Goal: Task Accomplishment & Management: Use online tool/utility

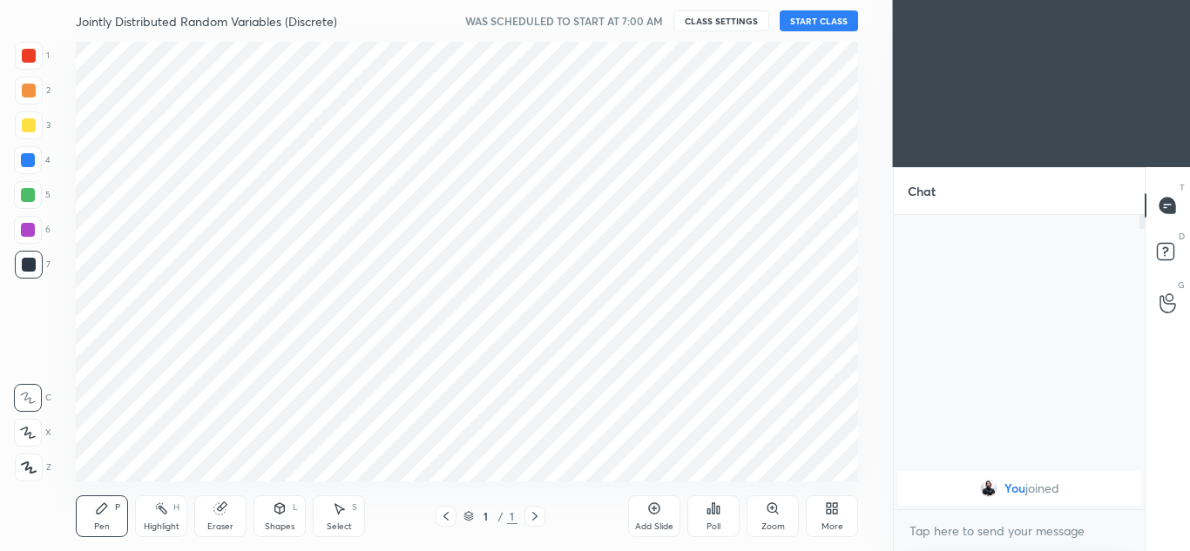
scroll to position [86682, 86298]
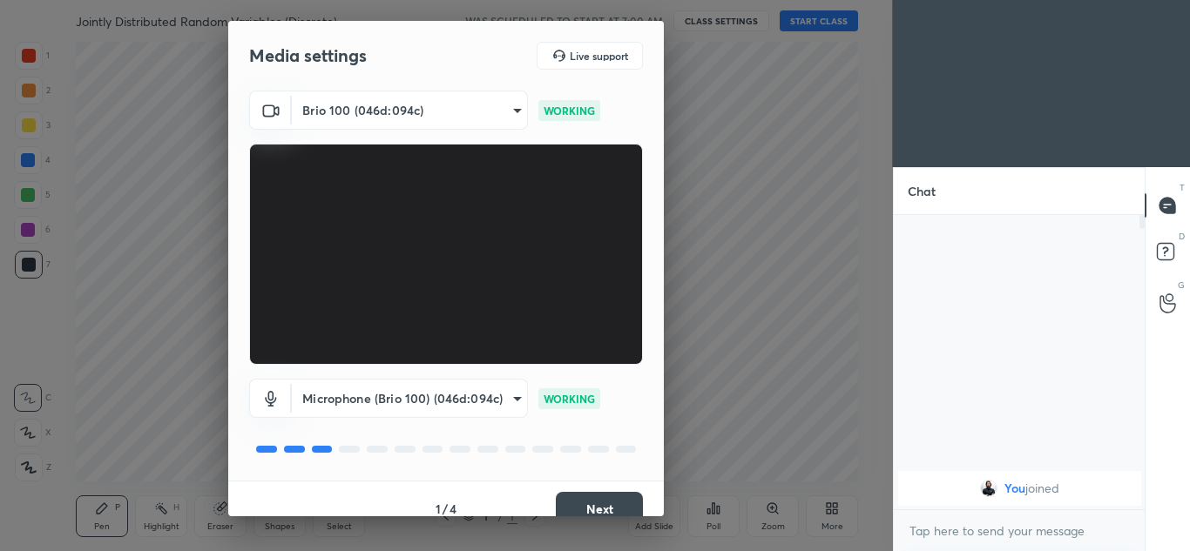
click at [597, 512] on button "Next" at bounding box center [599, 509] width 87 height 35
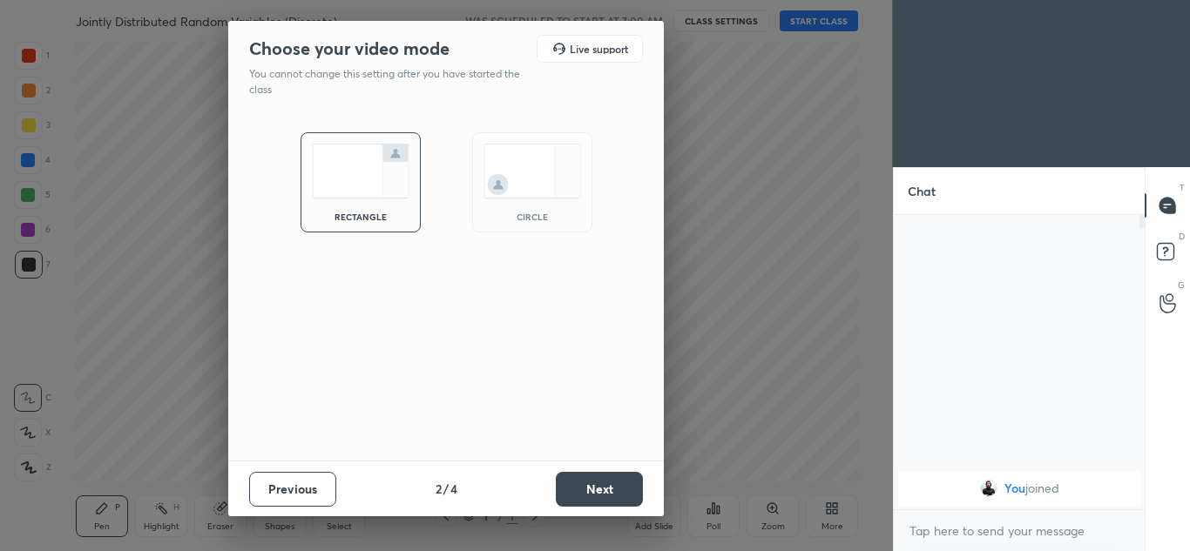
click at [605, 492] on button "Next" at bounding box center [599, 489] width 87 height 35
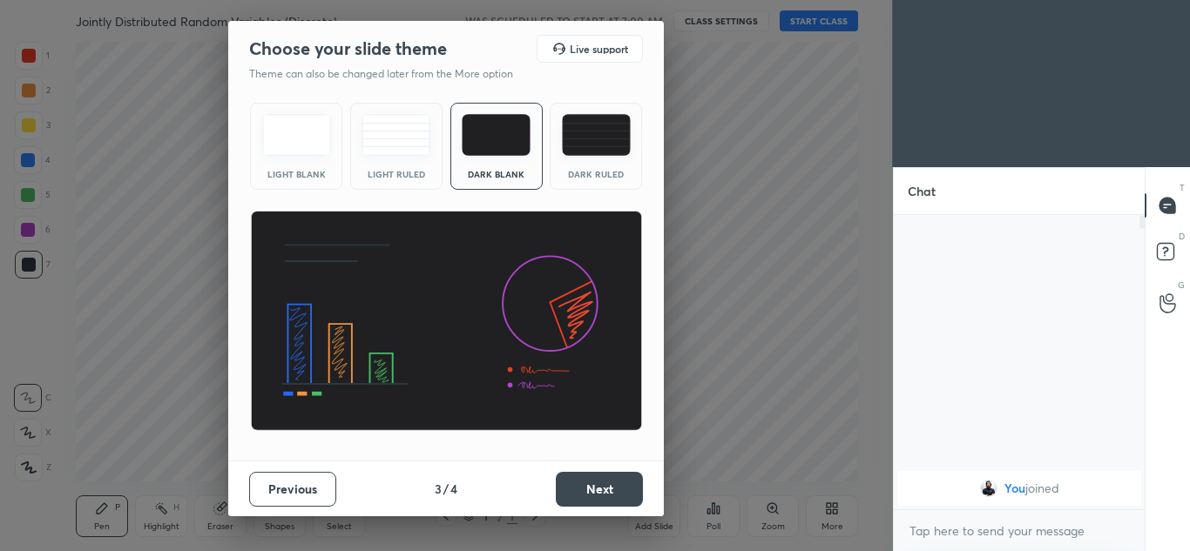
click at [592, 493] on button "Next" at bounding box center [599, 489] width 87 height 35
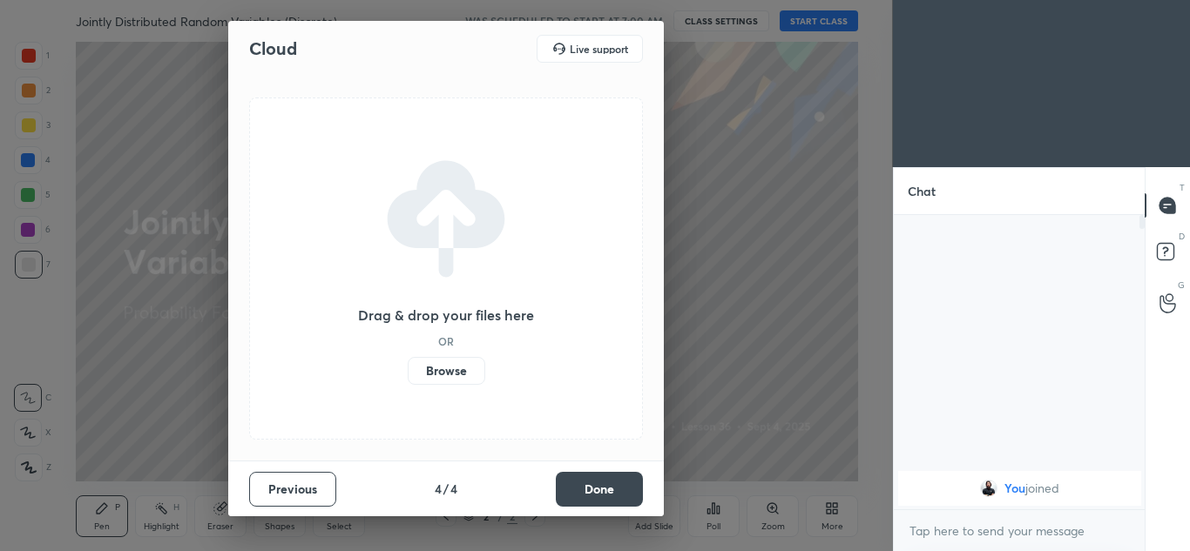
click at [448, 357] on label "Browse" at bounding box center [447, 371] width 78 height 28
click at [408, 357] on input "Browse" at bounding box center [408, 371] width 0 height 28
click at [447, 375] on label "Browse" at bounding box center [447, 371] width 78 height 28
click at [408, 375] on input "Browse" at bounding box center [408, 371] width 0 height 28
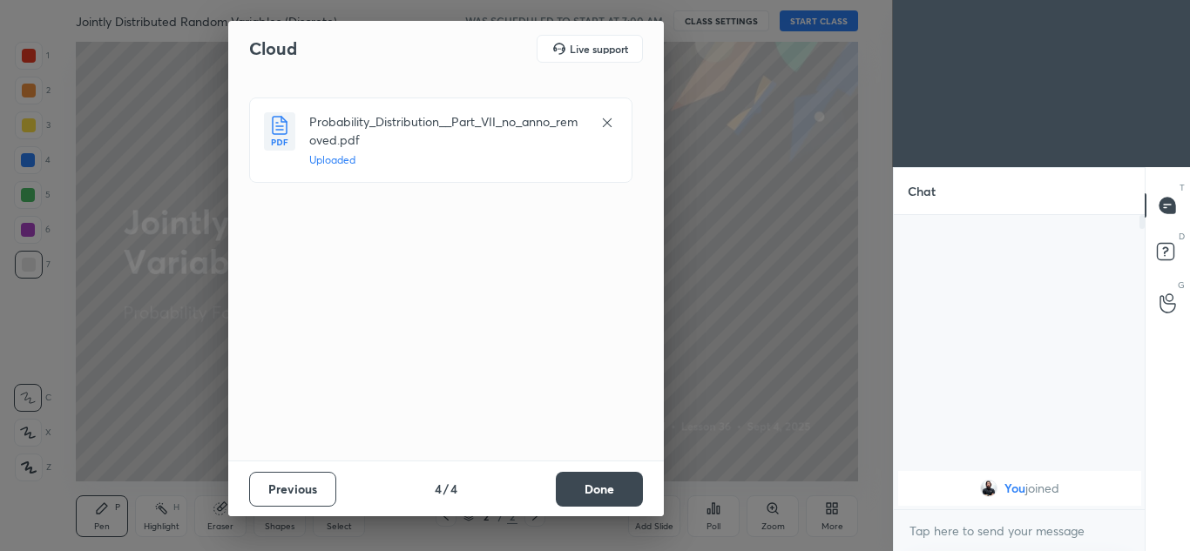
click at [585, 476] on button "Done" at bounding box center [599, 489] width 87 height 35
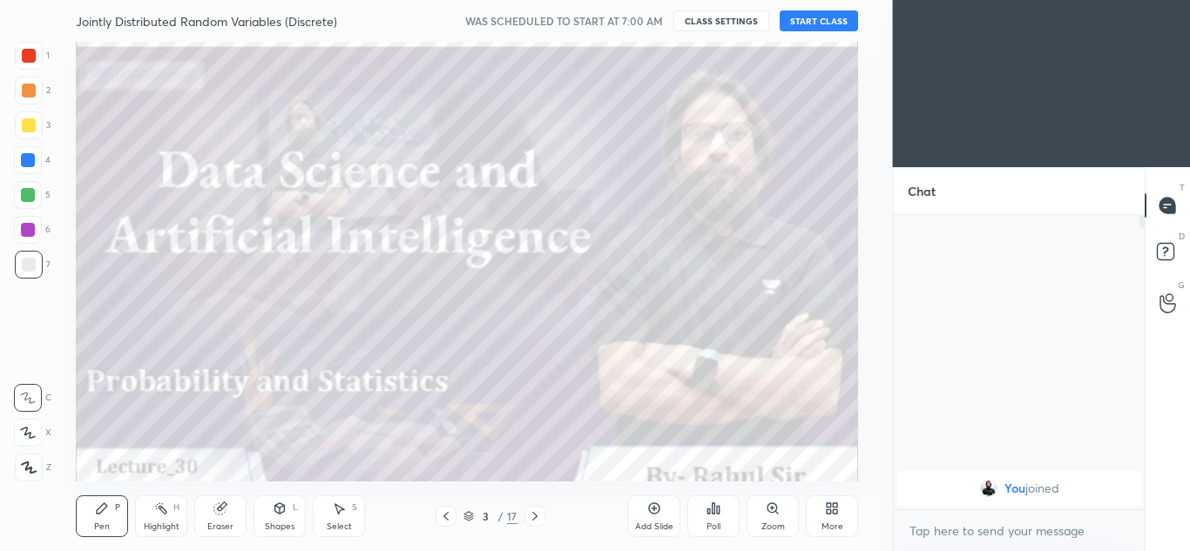
click at [993, 516] on div "x" at bounding box center [1020, 531] width 252 height 41
type textarea "c"
type textarea "x"
type textarea "cl"
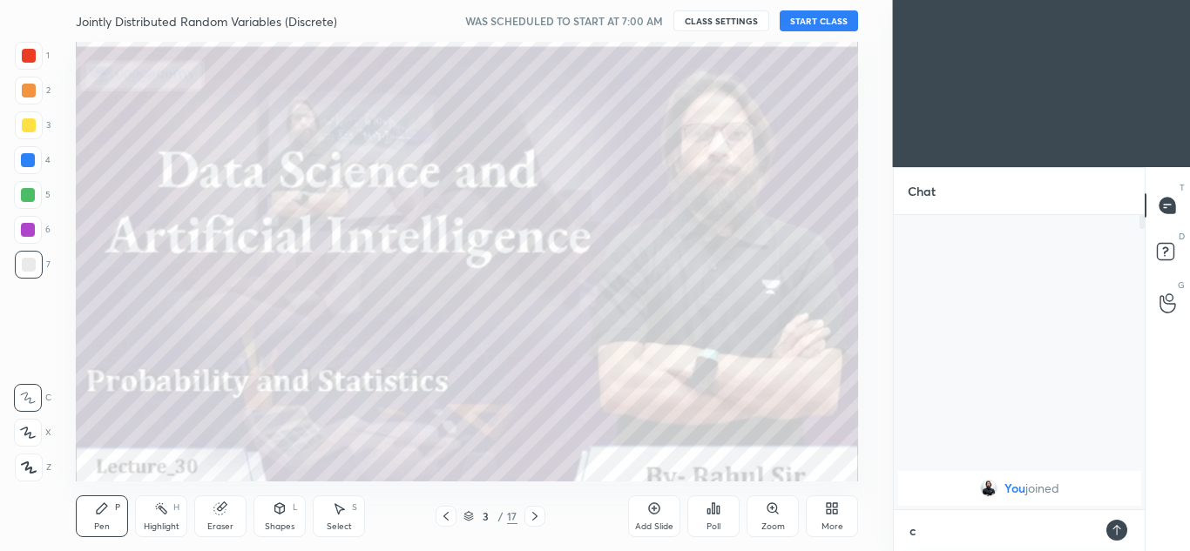
type textarea "x"
type textarea "cla"
type textarea "x"
type textarea "clas"
type textarea "x"
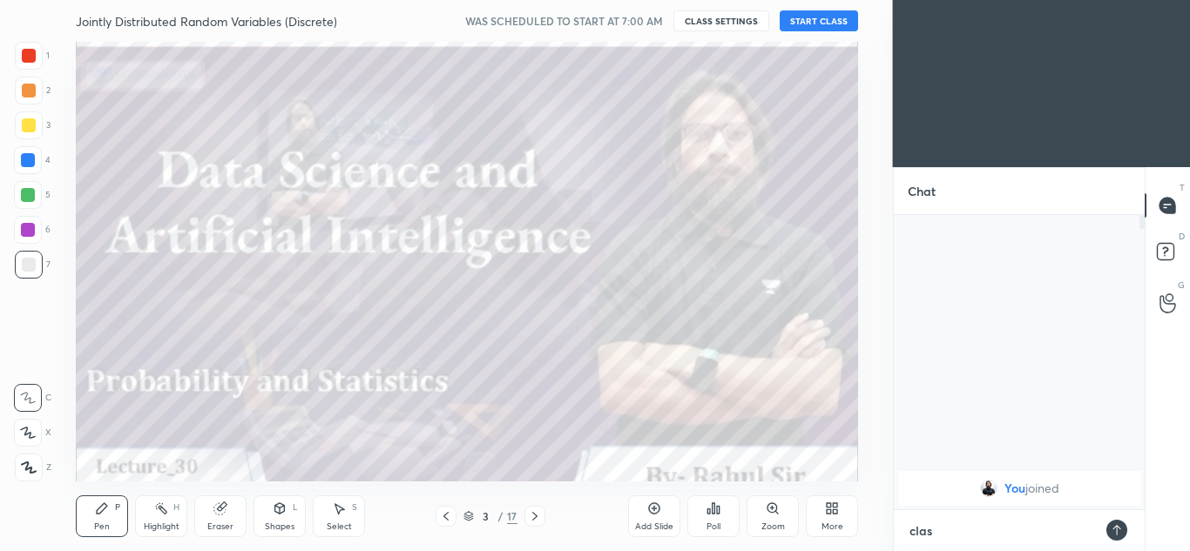
type textarea "class"
type textarea "x"
type textarea "class"
type textarea "x"
type textarea "class s"
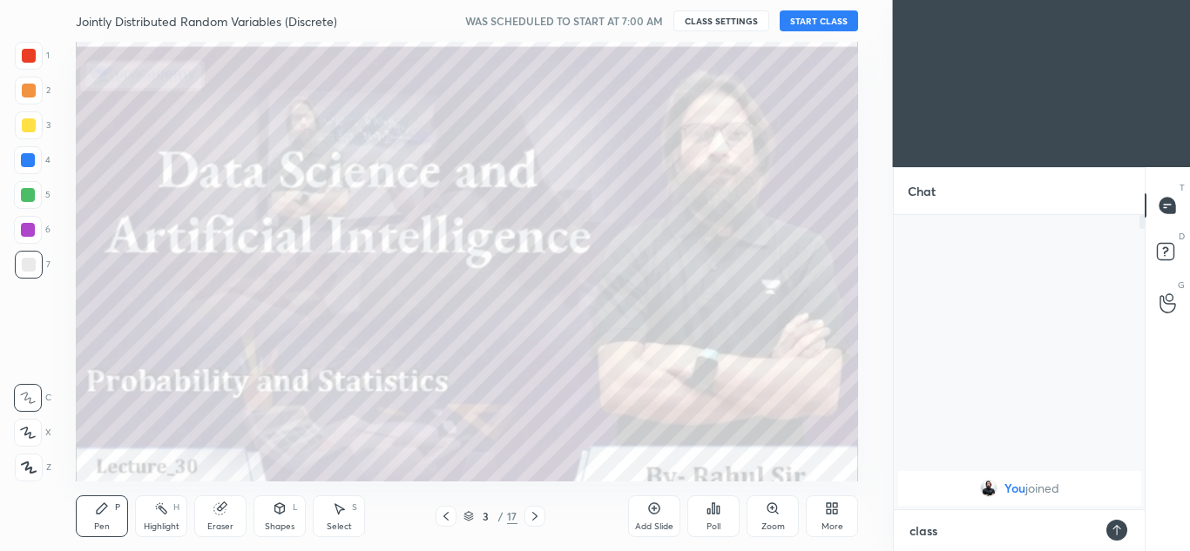
type textarea "x"
type textarea "class st"
type textarea "x"
type textarea "class sta"
type textarea "x"
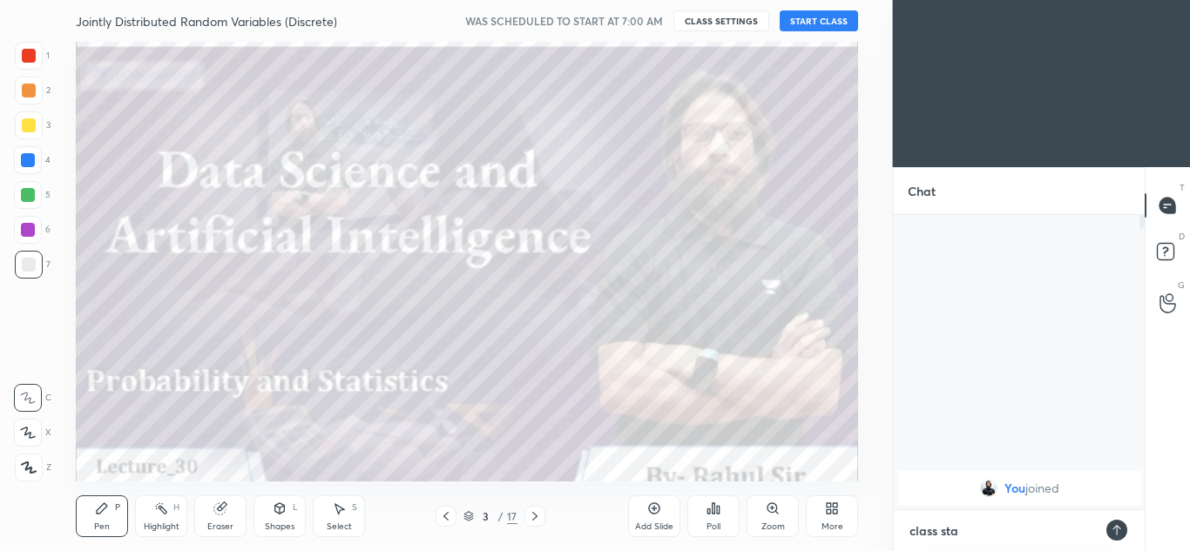
type textarea "class star"
type textarea "x"
type textarea "class start"
type textarea "x"
type textarea "class start"
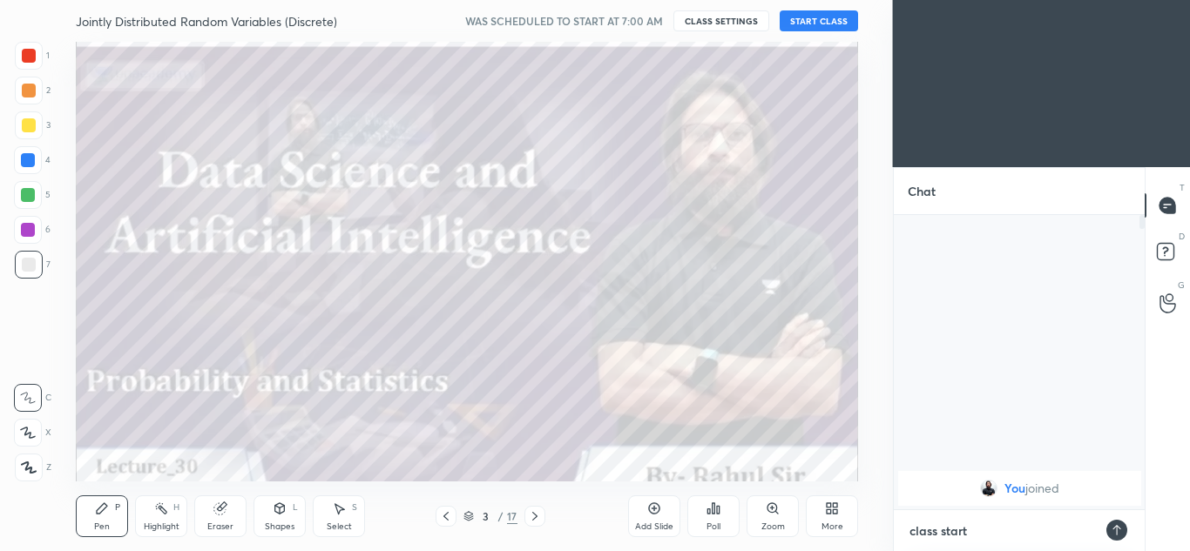
type textarea "x"
type textarea "class start a"
type textarea "x"
type textarea "class start at"
type textarea "x"
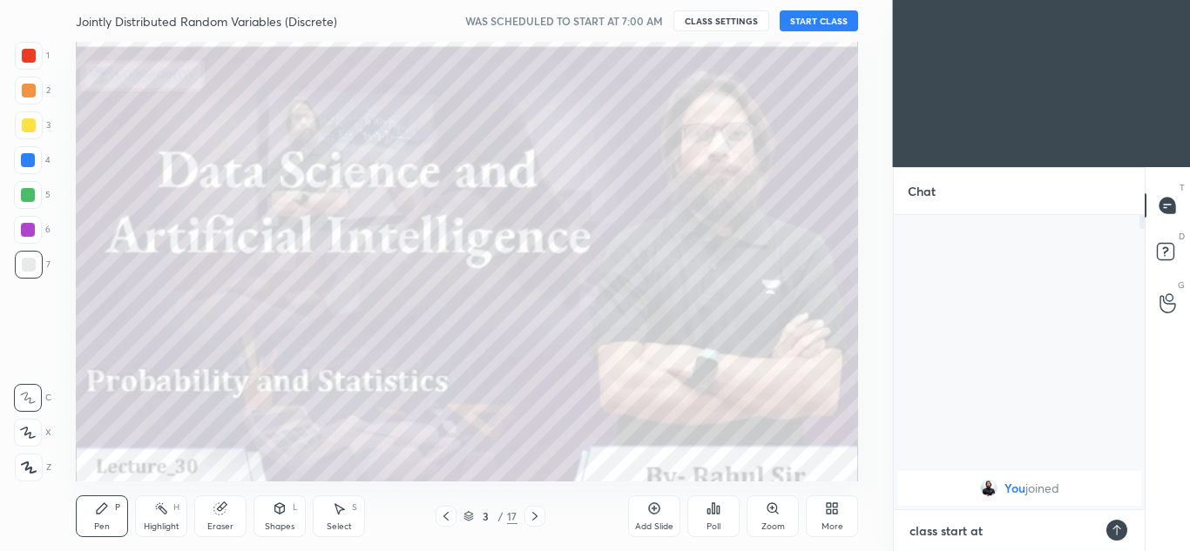
type textarea "class start at"
type textarea "x"
type textarea "class start at 7"
type textarea "x"
type textarea "class start at 7:"
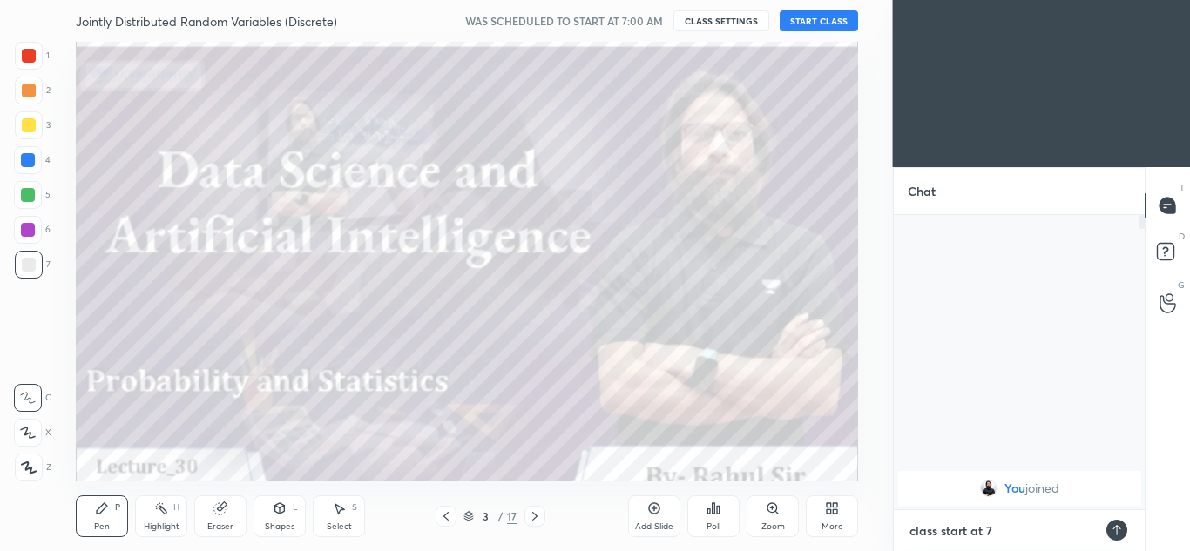
type textarea "x"
type textarea "class start at 7:0"
type textarea "x"
type textarea "class start at 7:05"
type textarea "x"
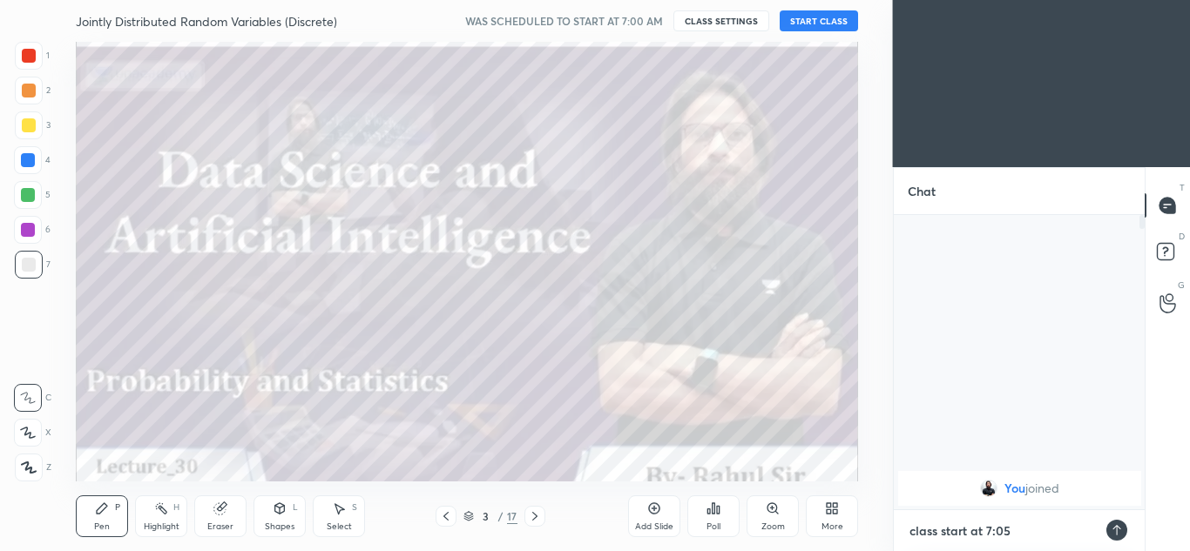
type textarea "class start at 7:05"
type textarea "x"
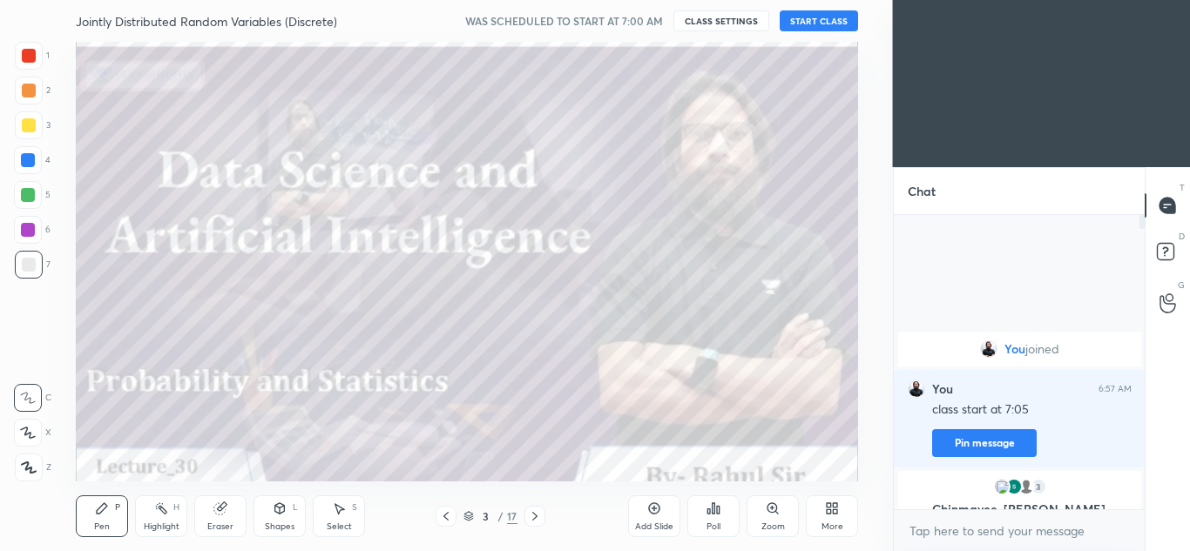
click at [538, 518] on icon at bounding box center [535, 517] width 14 height 14
type textarea "x"
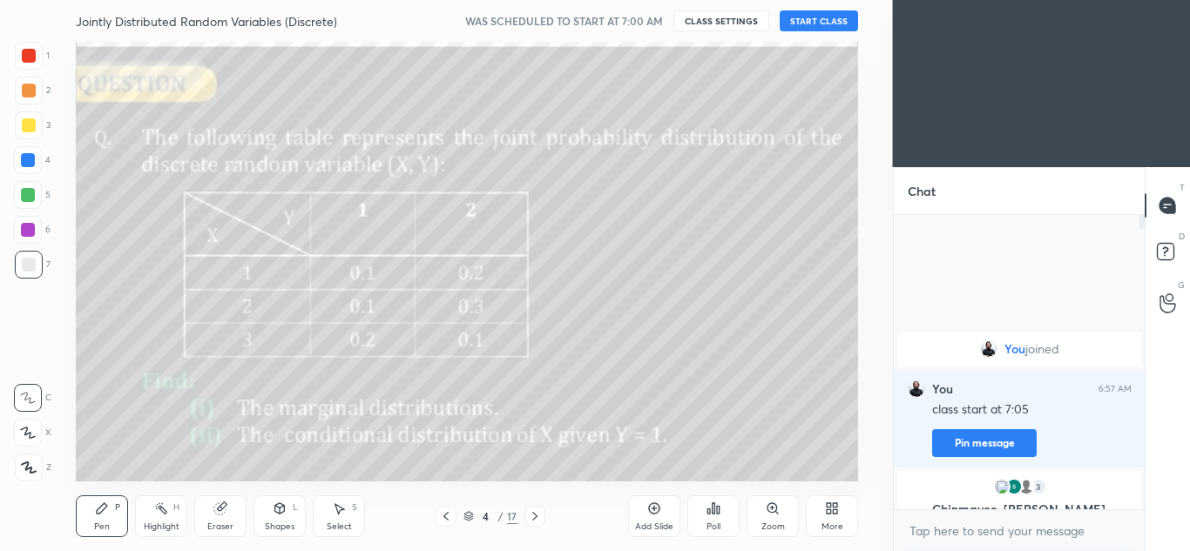
click at [446, 516] on icon at bounding box center [446, 517] width 14 height 14
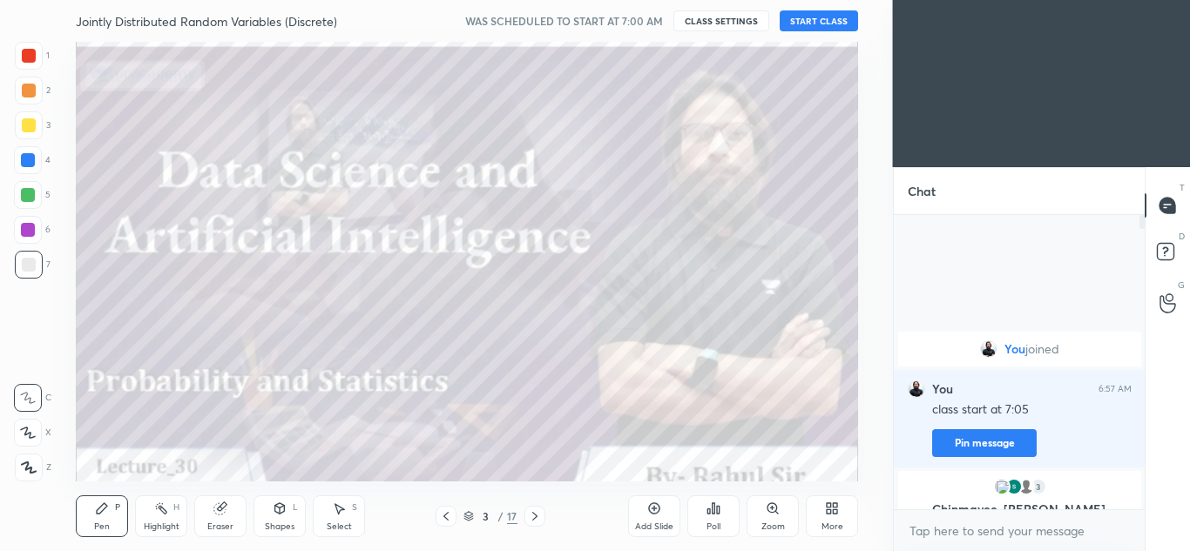
click at [651, 510] on icon at bounding box center [654, 509] width 14 height 14
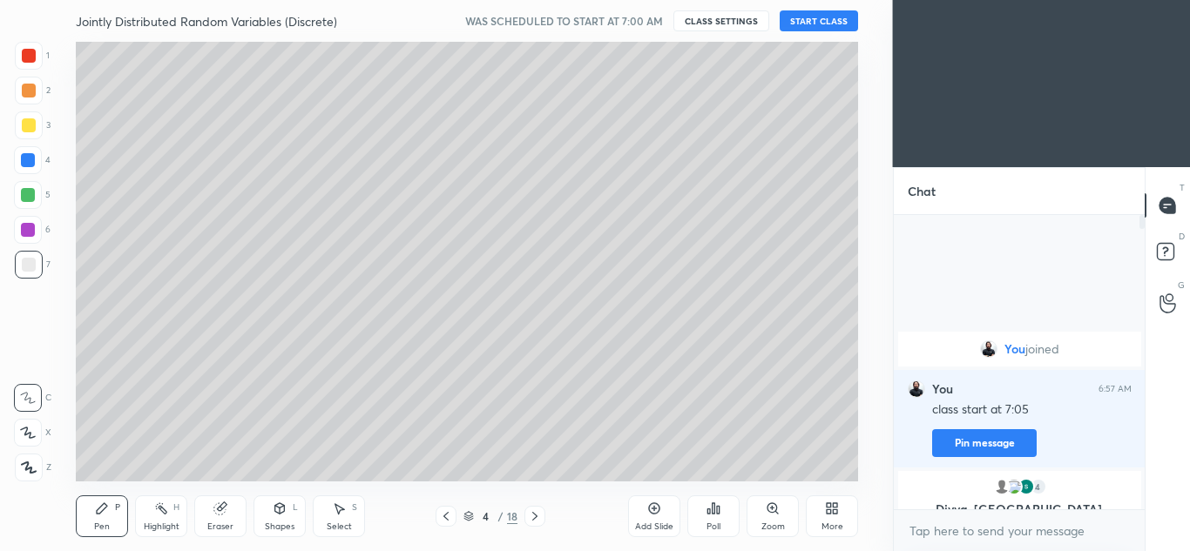
click at [276, 519] on div "Shapes L" at bounding box center [280, 517] width 52 height 42
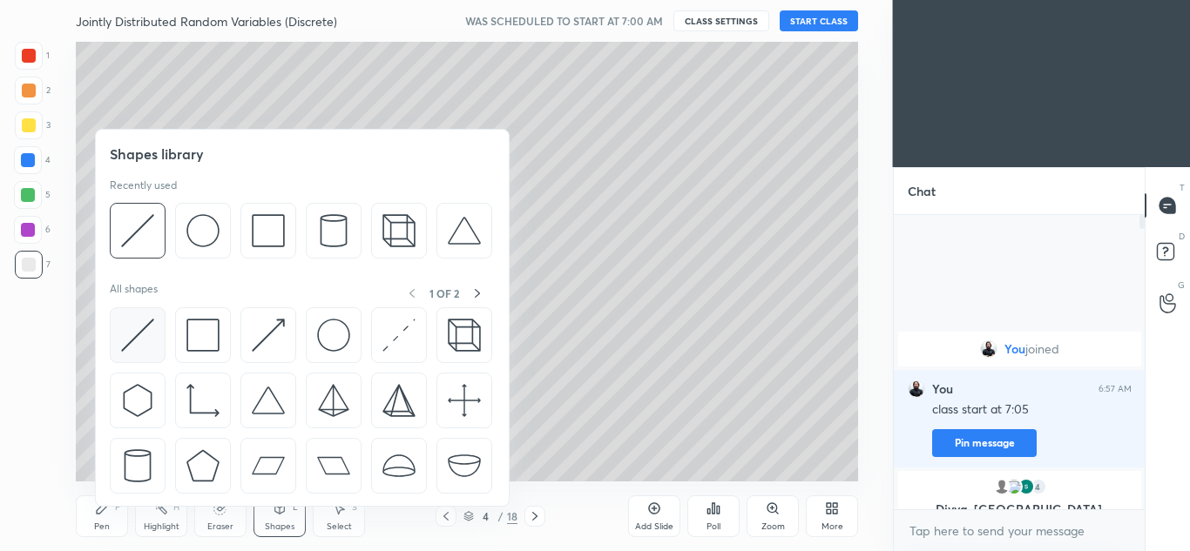
click at [138, 328] on img at bounding box center [137, 335] width 33 height 33
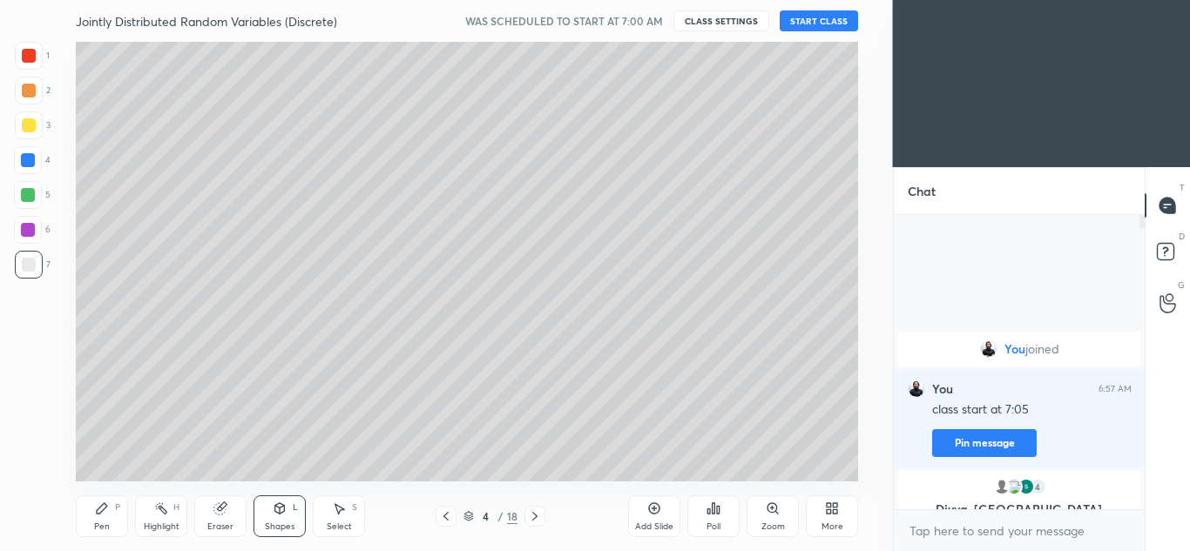
click at [103, 511] on icon at bounding box center [102, 509] width 10 height 10
click at [272, 515] on div "Shapes L" at bounding box center [280, 517] width 52 height 42
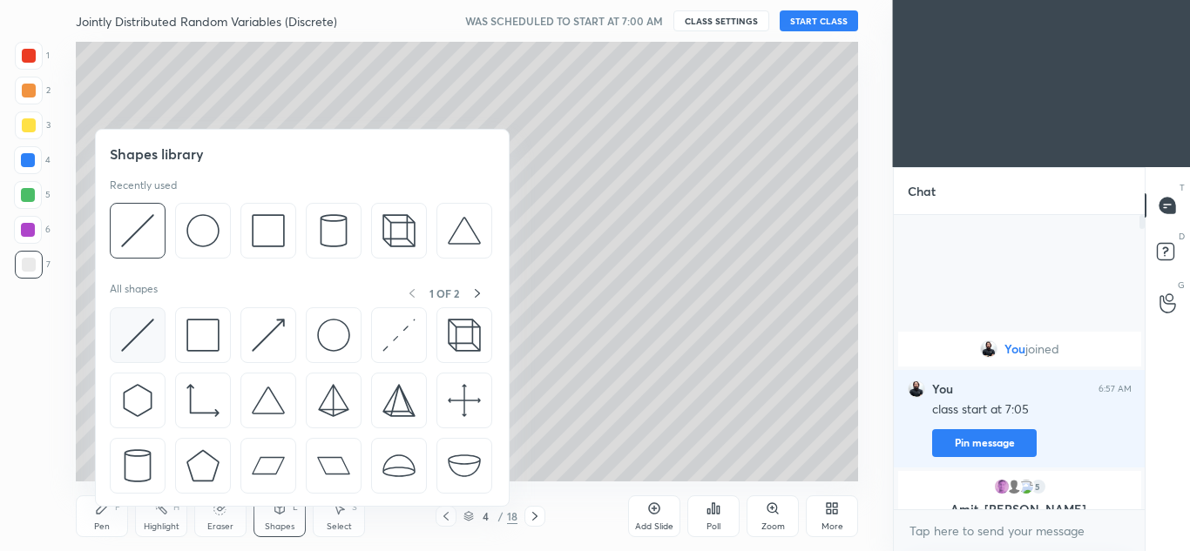
click at [143, 329] on img at bounding box center [137, 335] width 33 height 33
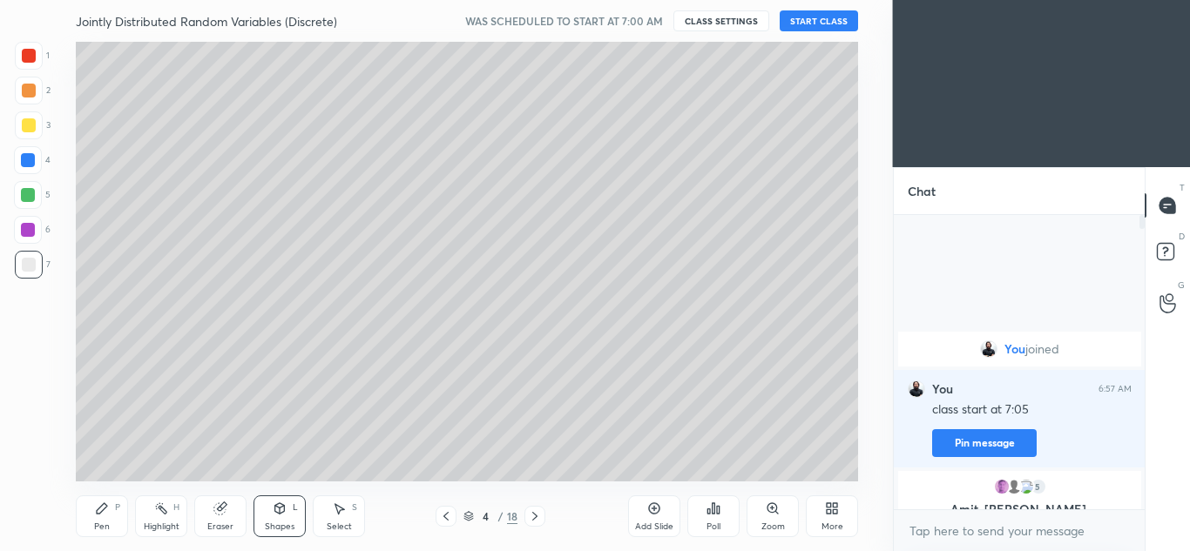
click at [718, 24] on button "CLASS SETTINGS" at bounding box center [721, 20] width 96 height 21
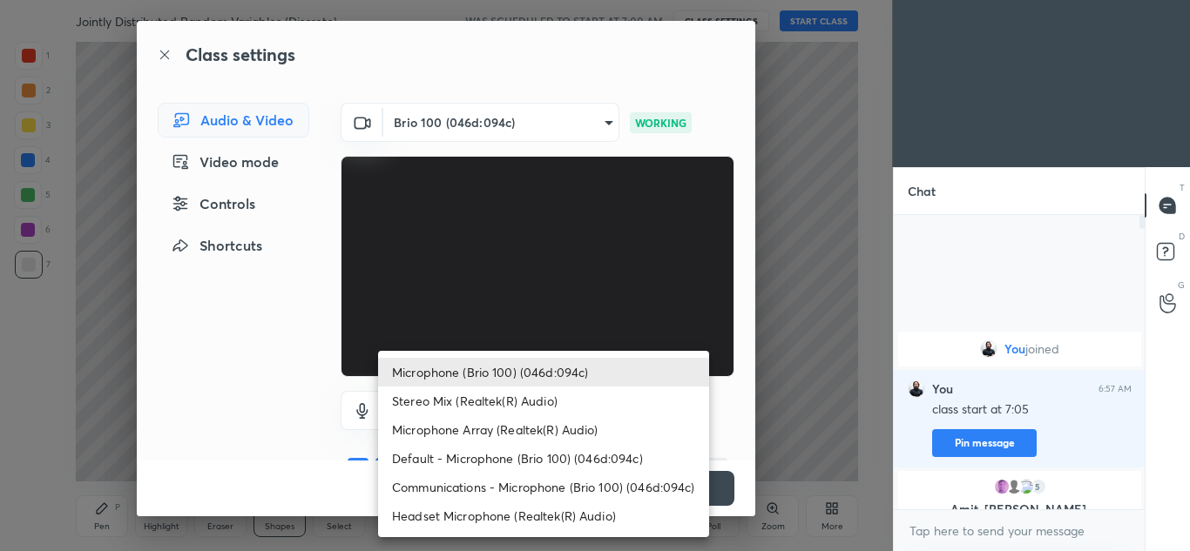
click at [544, 405] on body "1 2 3 4 5 6 7 C X Z C X Z E E Erase all H H Jointly Distributed Random Variable…" at bounding box center [595, 275] width 1190 height 551
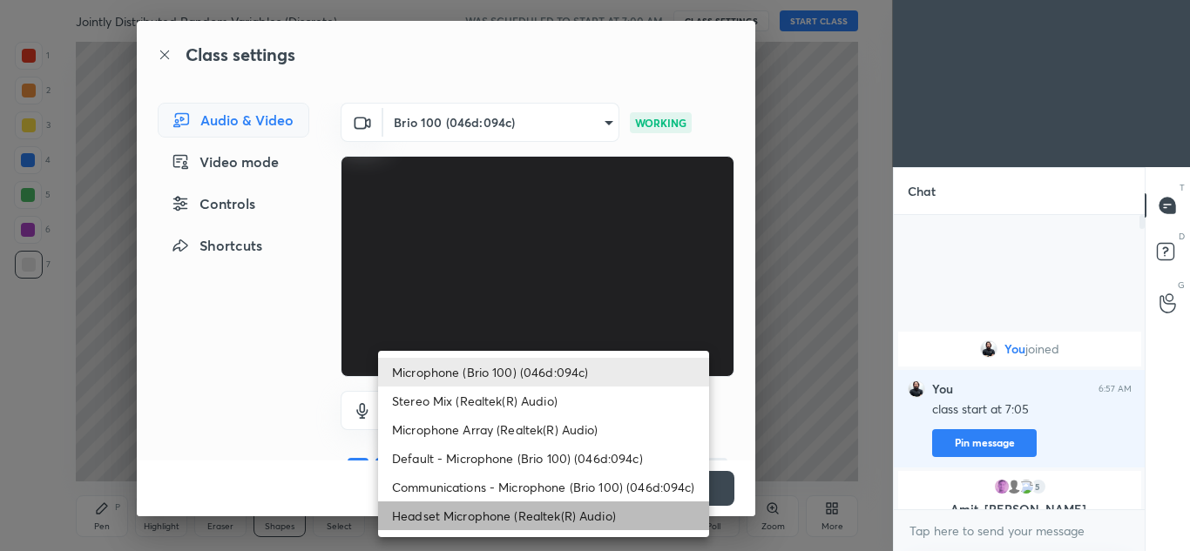
click at [518, 515] on li "Headset Microphone (Realtek(R) Audio)" at bounding box center [543, 516] width 331 height 29
type input "c5357366373ea2228791facba39c50250624b571dc46e3de83a2300c7d444454"
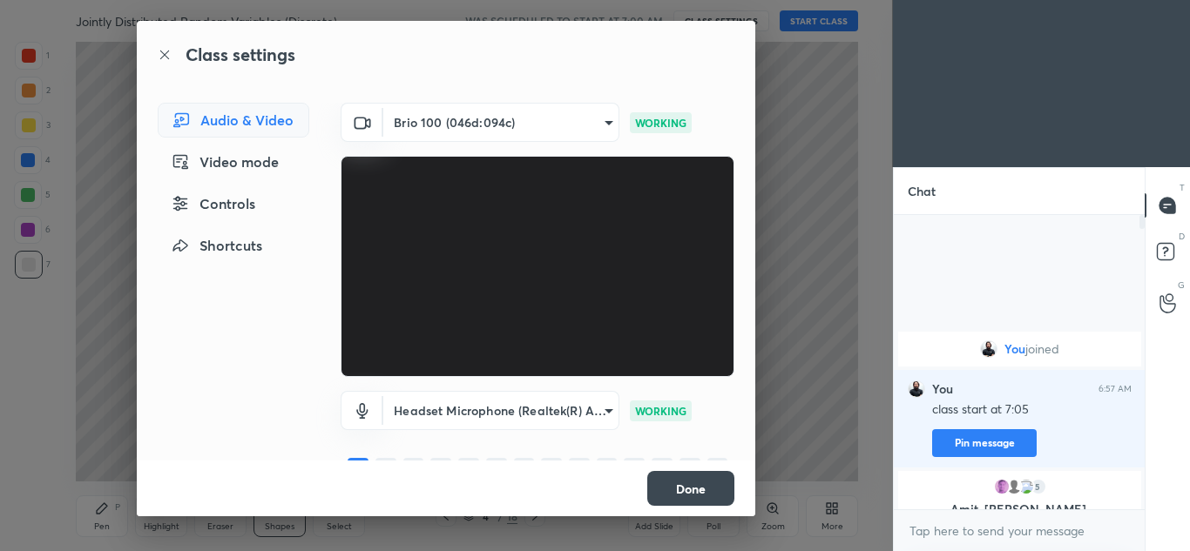
scroll to position [37, 0]
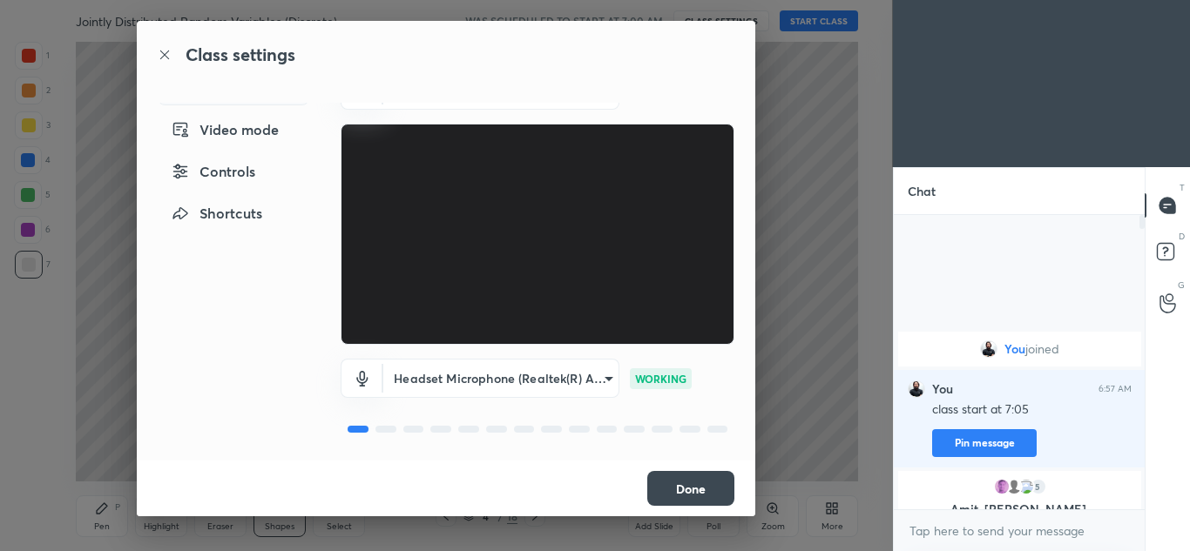
click at [690, 481] on button "Done" at bounding box center [690, 488] width 87 height 35
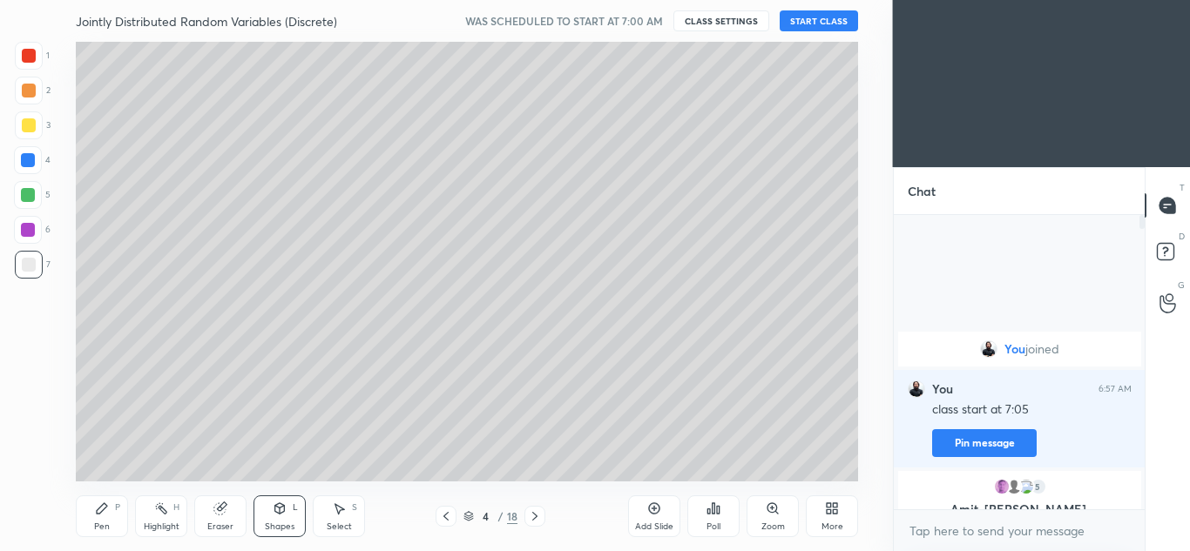
click at [817, 18] on button "START CLASS" at bounding box center [819, 20] width 78 height 21
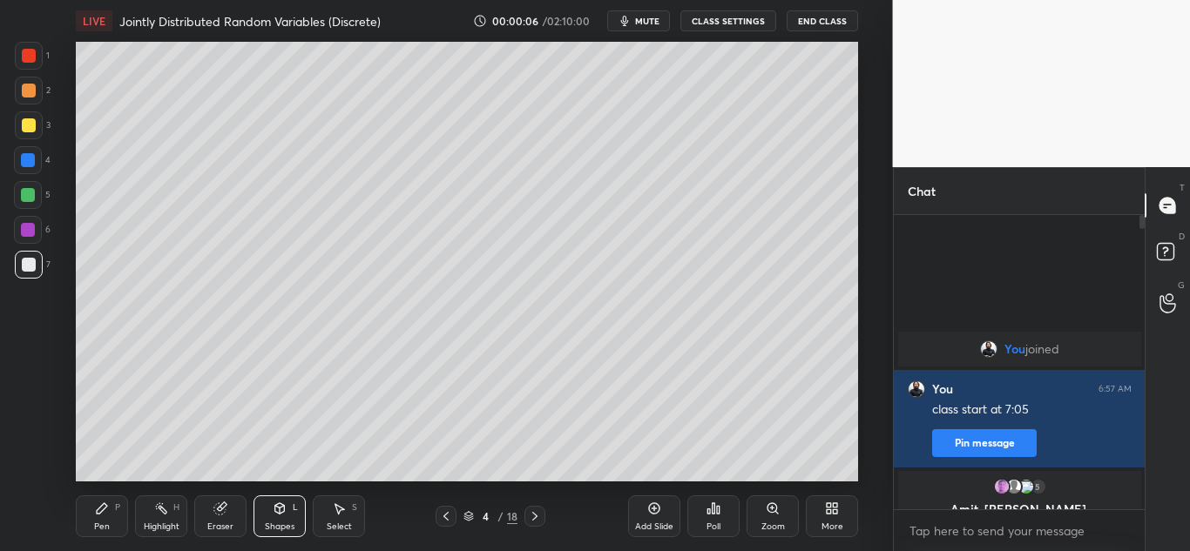
click at [445, 514] on icon at bounding box center [446, 517] width 14 height 14
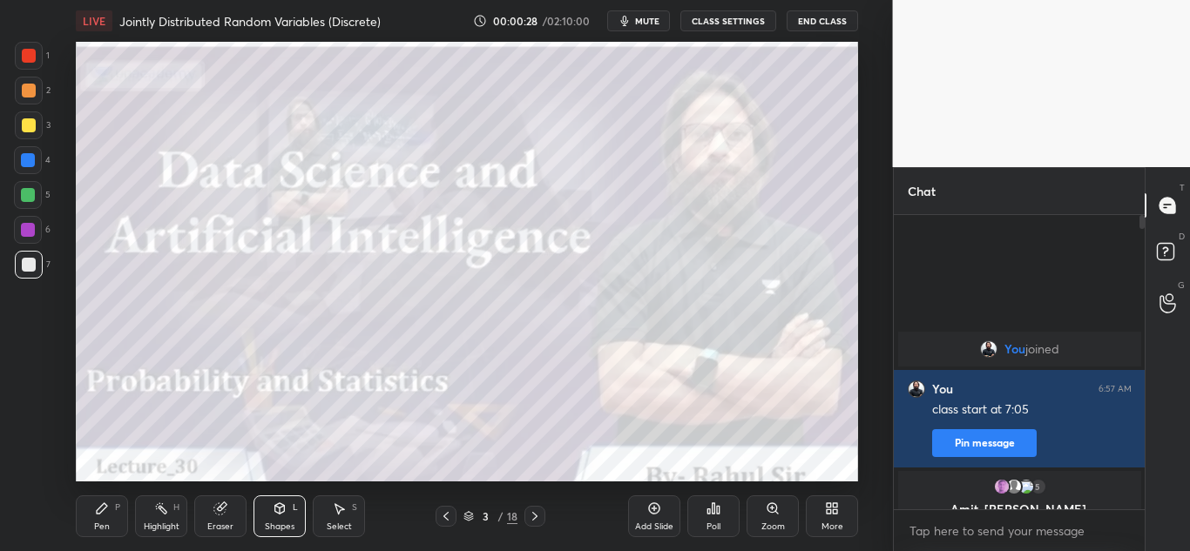
click at [724, 19] on button "CLASS SETTINGS" at bounding box center [728, 20] width 96 height 21
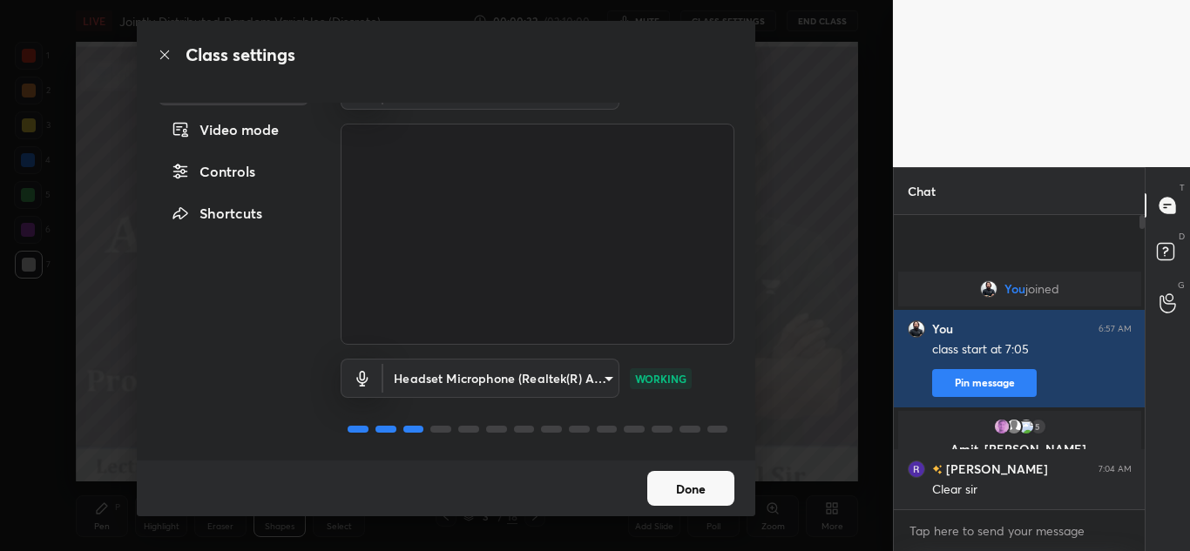
click at [688, 484] on button "Done" at bounding box center [690, 488] width 87 height 35
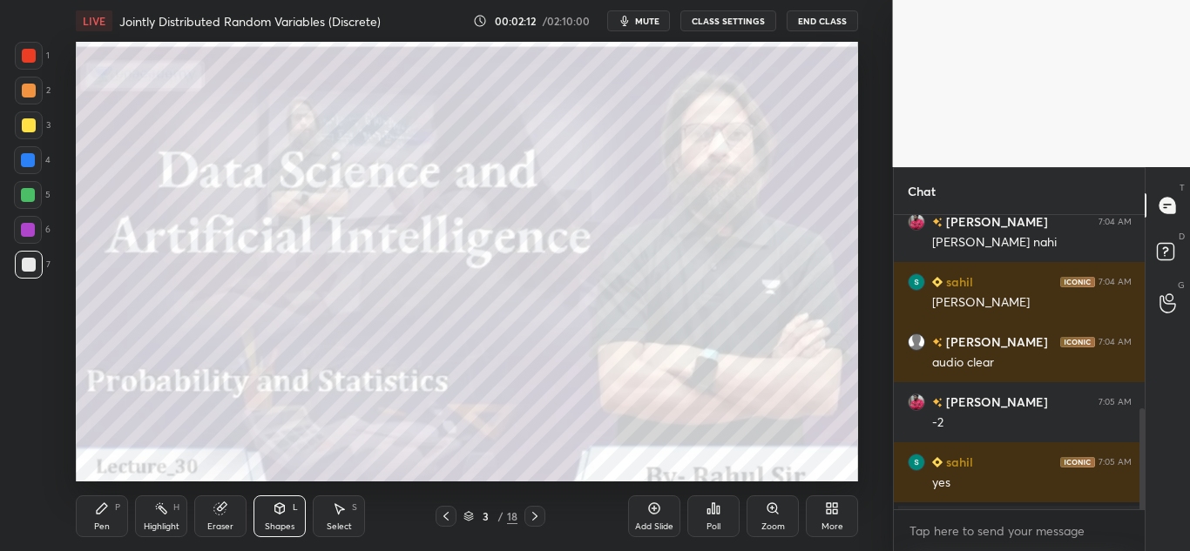
scroll to position [565, 0]
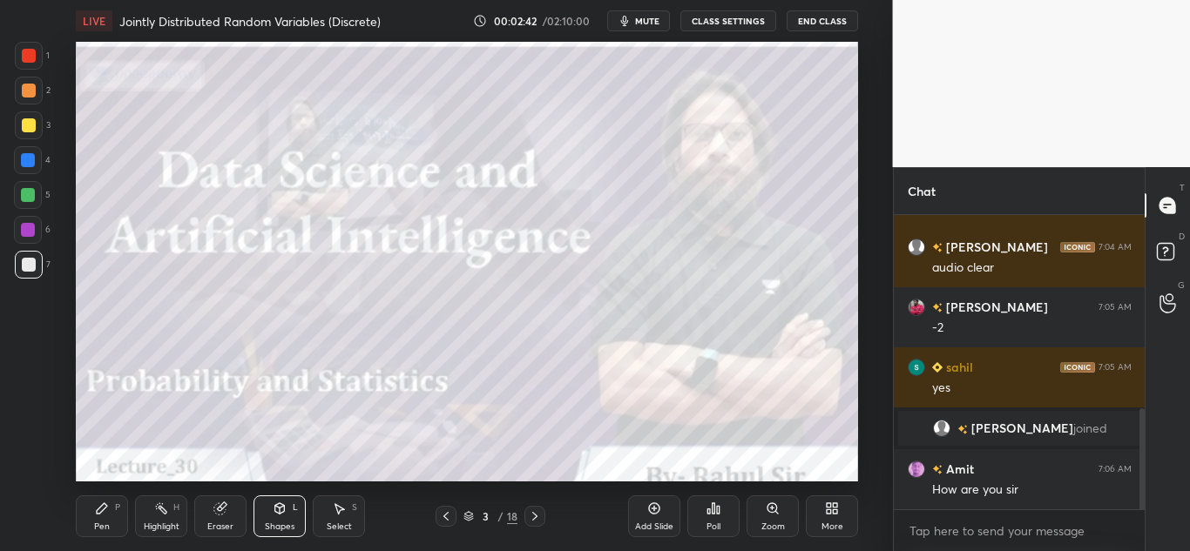
click at [539, 522] on icon at bounding box center [535, 517] width 14 height 14
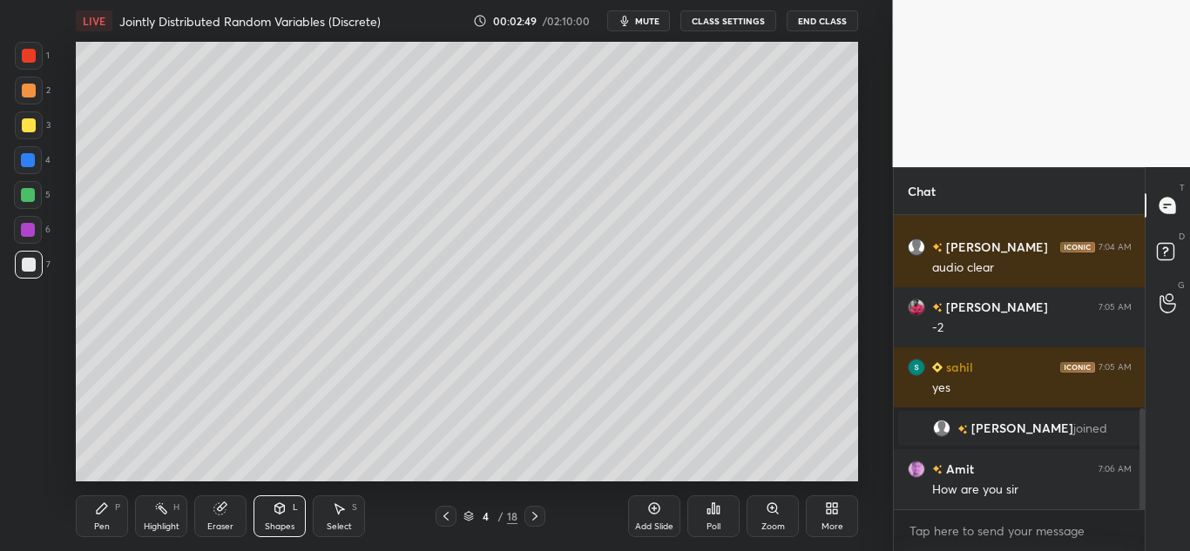
click at [24, 126] on div at bounding box center [29, 125] width 14 height 14
click at [98, 512] on icon at bounding box center [102, 509] width 10 height 10
click at [225, 510] on icon at bounding box center [219, 509] width 11 height 11
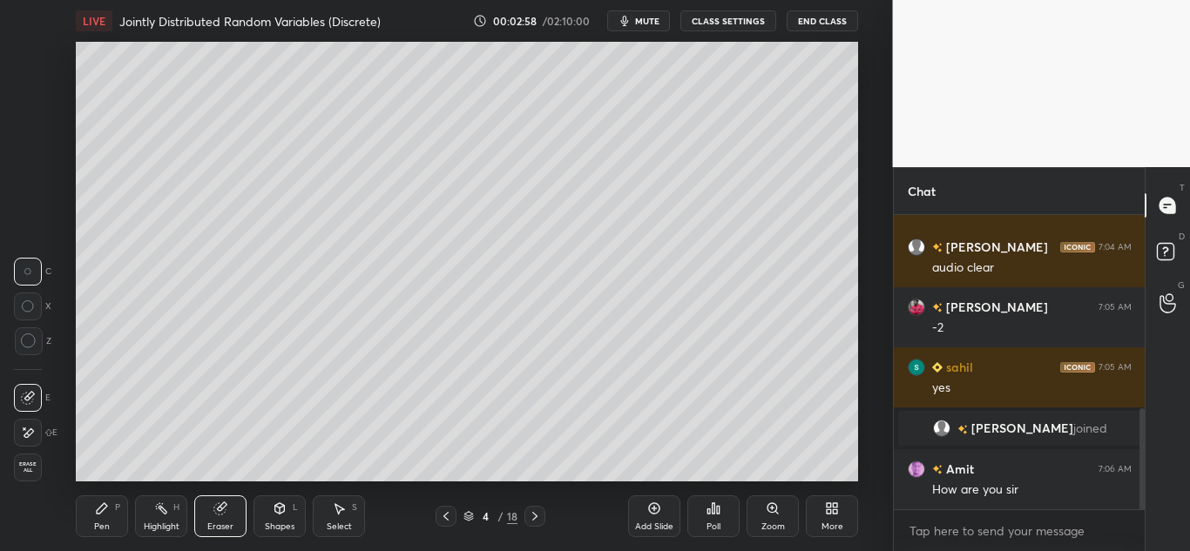
click at [98, 510] on icon at bounding box center [102, 509] width 14 height 14
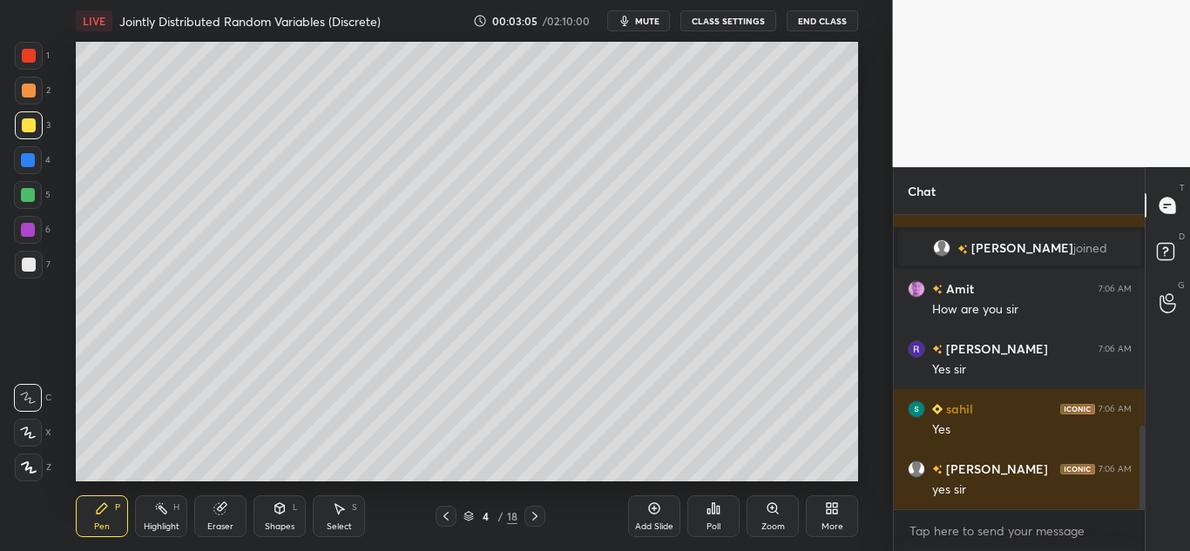
scroll to position [805, 0]
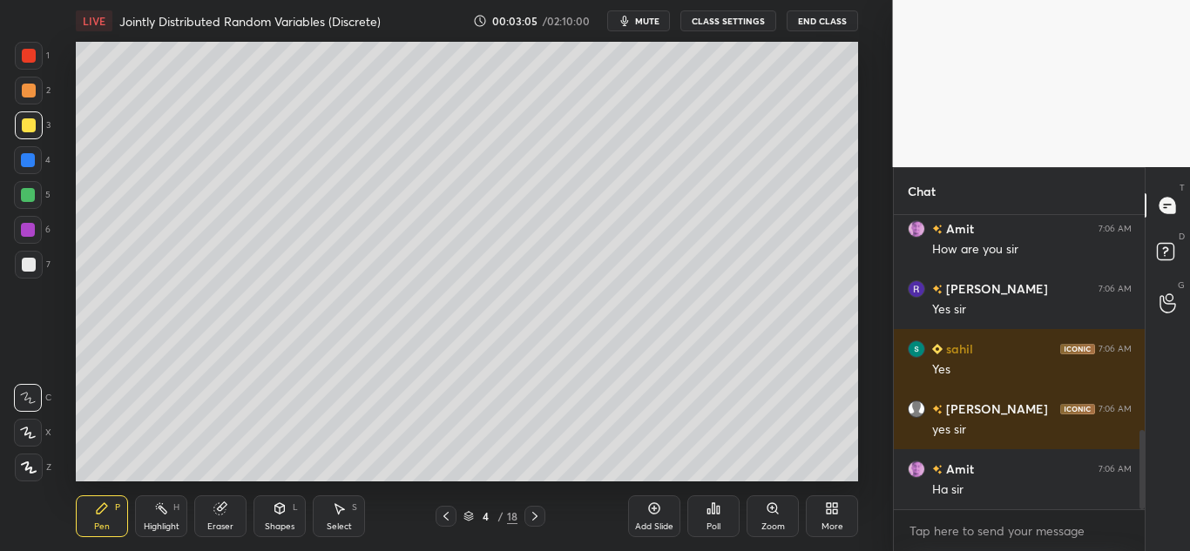
click at [280, 514] on icon at bounding box center [280, 511] width 0 height 6
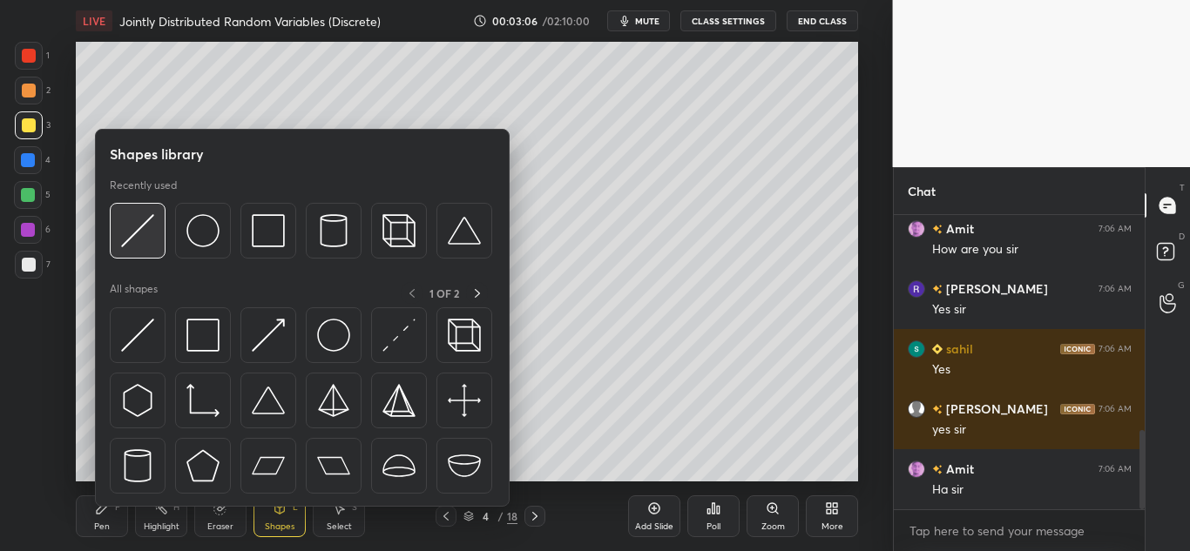
click at [135, 233] on img at bounding box center [137, 230] width 33 height 33
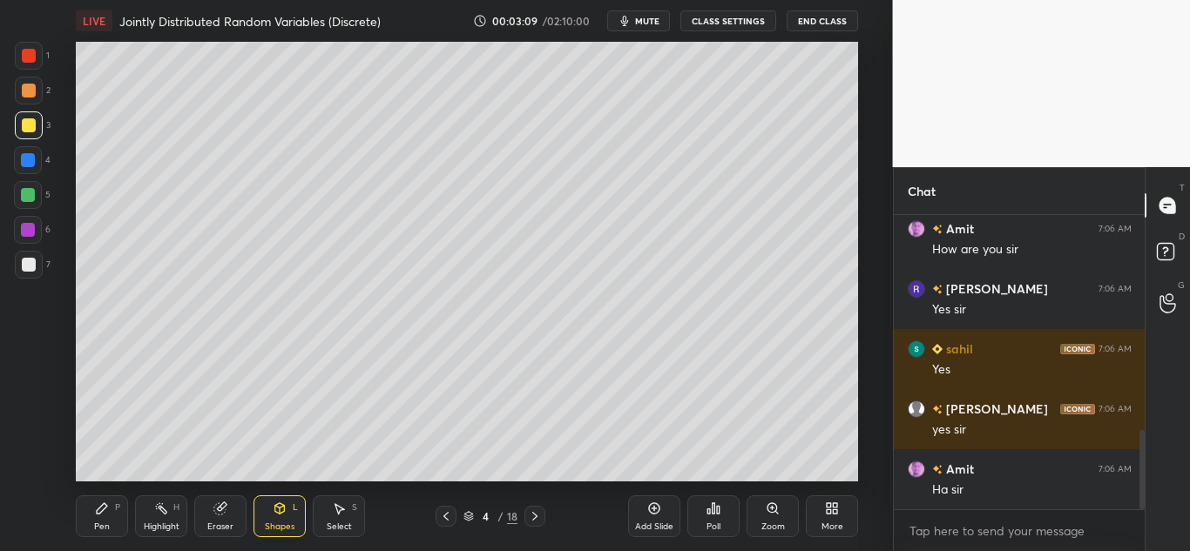
click at [93, 513] on div "Pen P" at bounding box center [102, 517] width 52 height 42
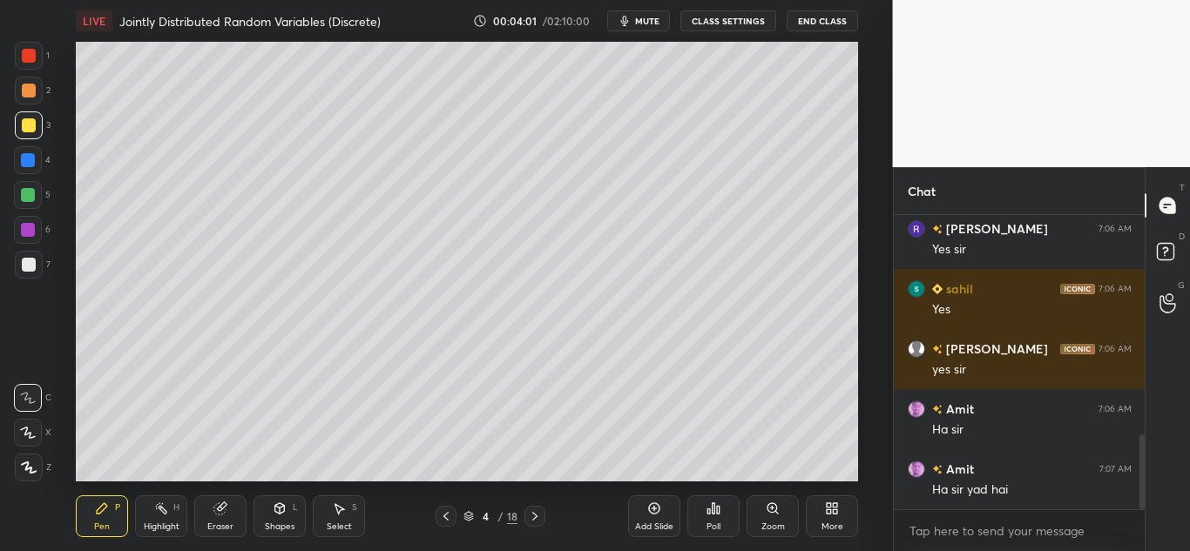
click at [653, 510] on icon at bounding box center [654, 509] width 14 height 14
click at [280, 511] on icon at bounding box center [280, 511] width 0 height 6
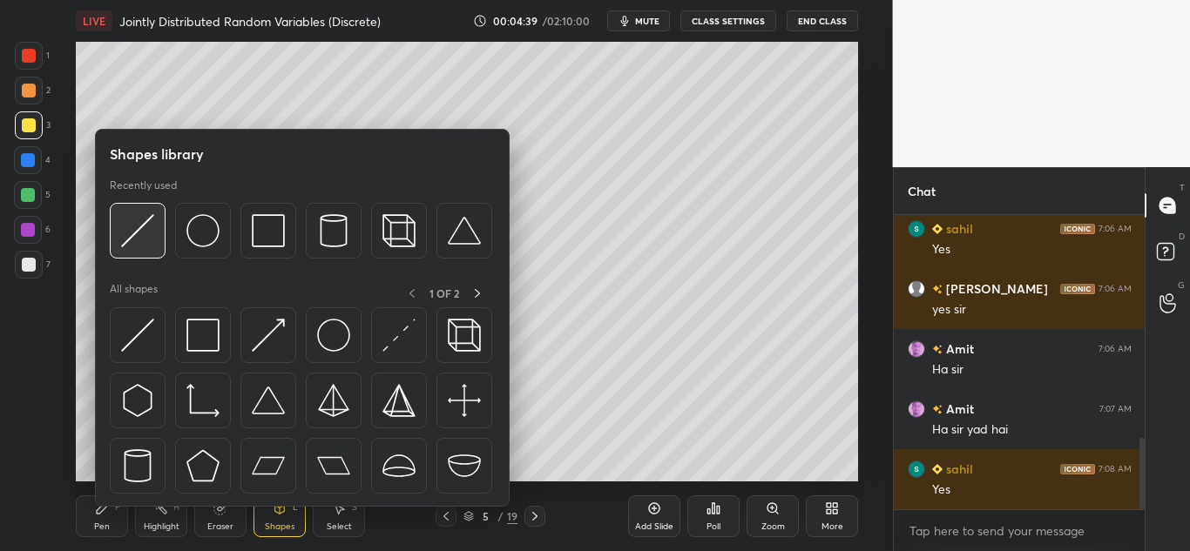
click at [138, 240] on img at bounding box center [137, 230] width 33 height 33
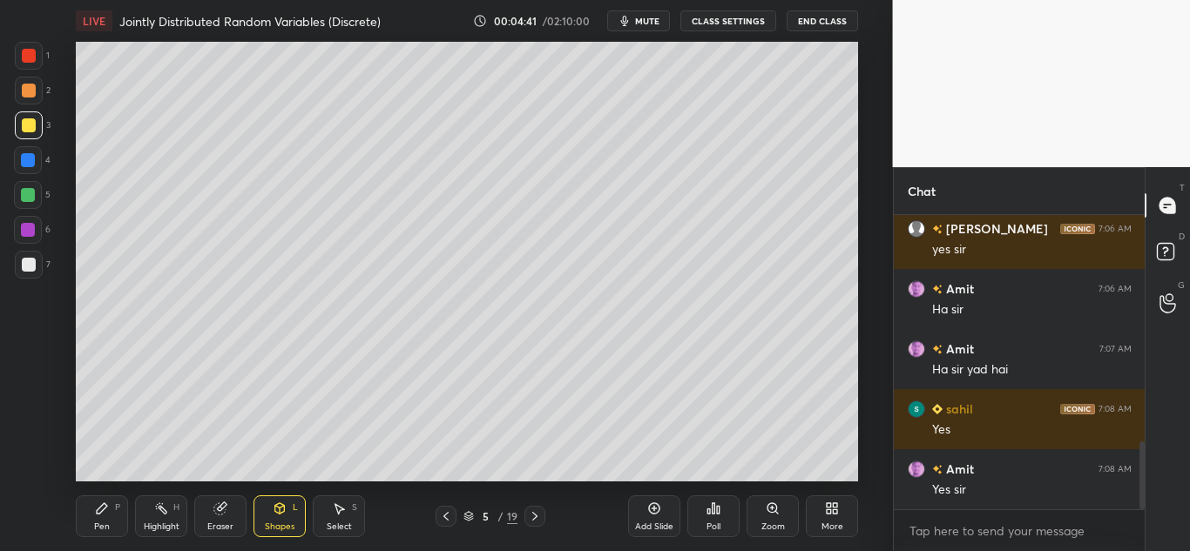
scroll to position [1045, 0]
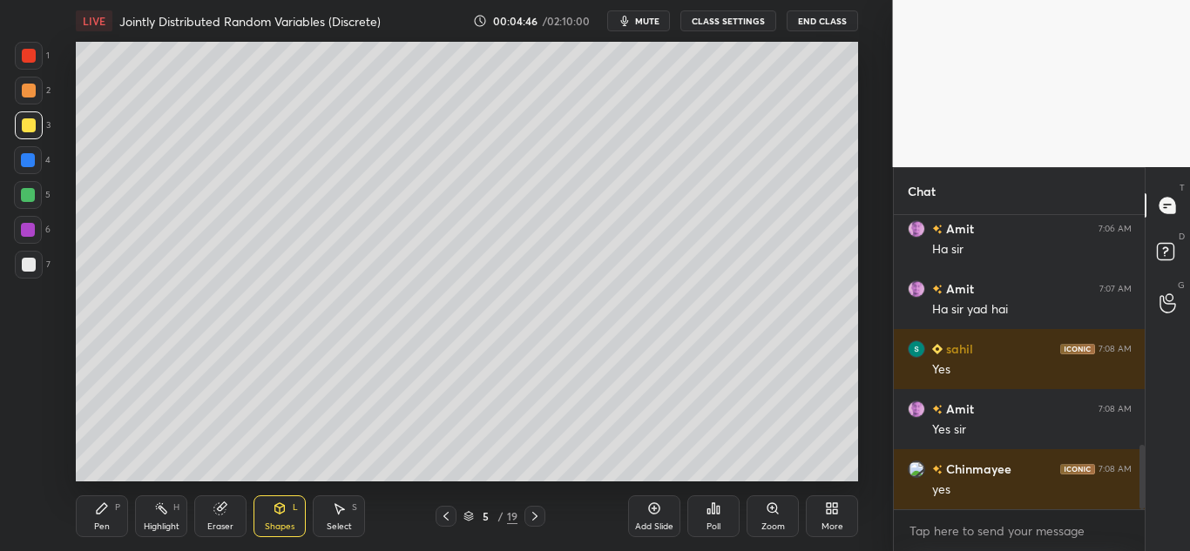
click at [88, 517] on div "Pen P" at bounding box center [102, 517] width 52 height 42
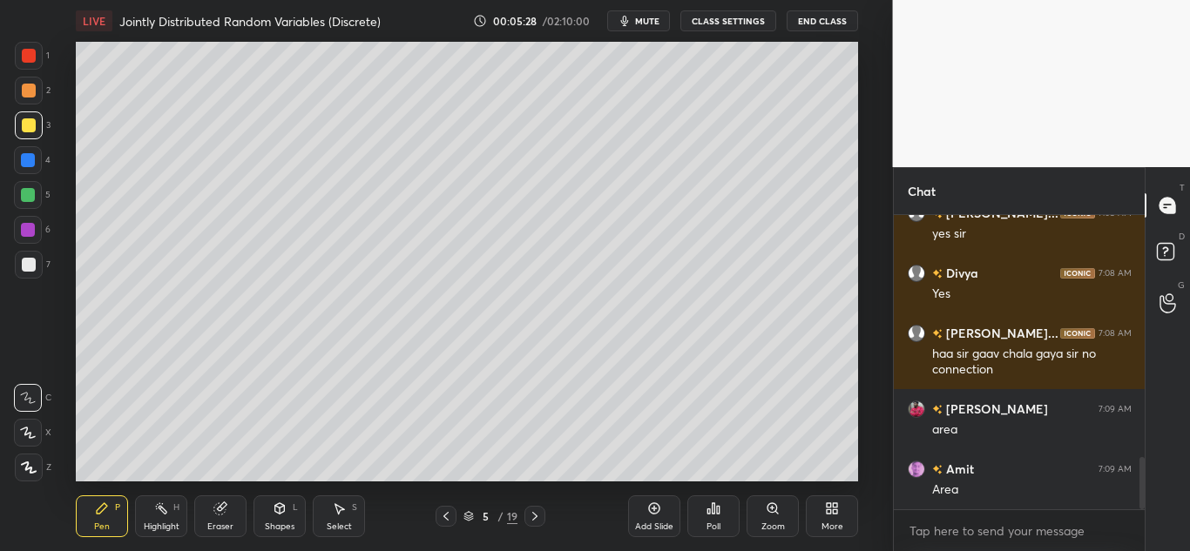
scroll to position [1422, 0]
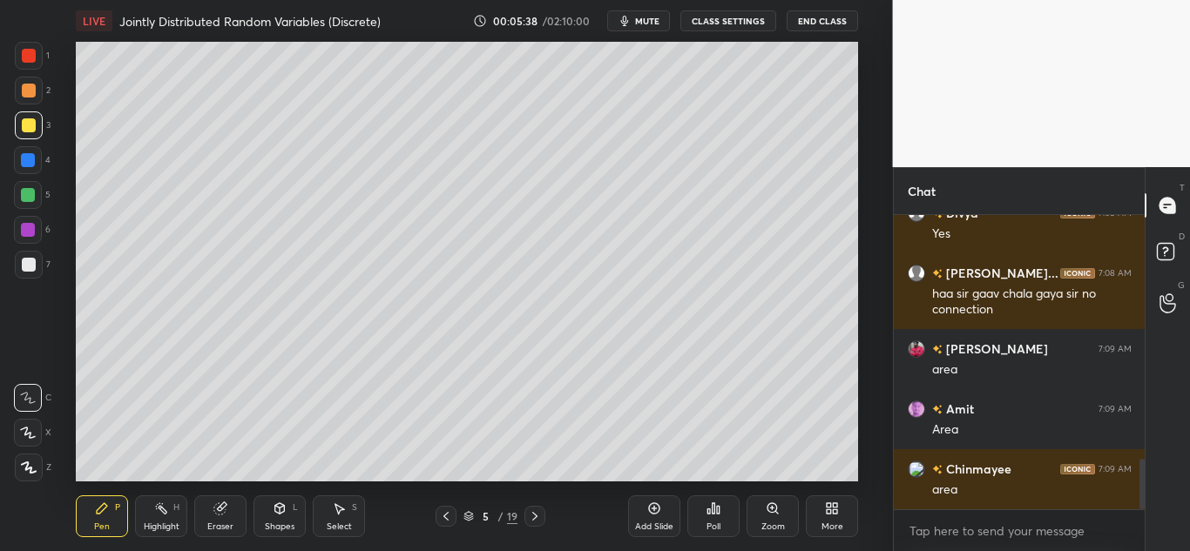
click at [650, 514] on icon at bounding box center [654, 509] width 14 height 14
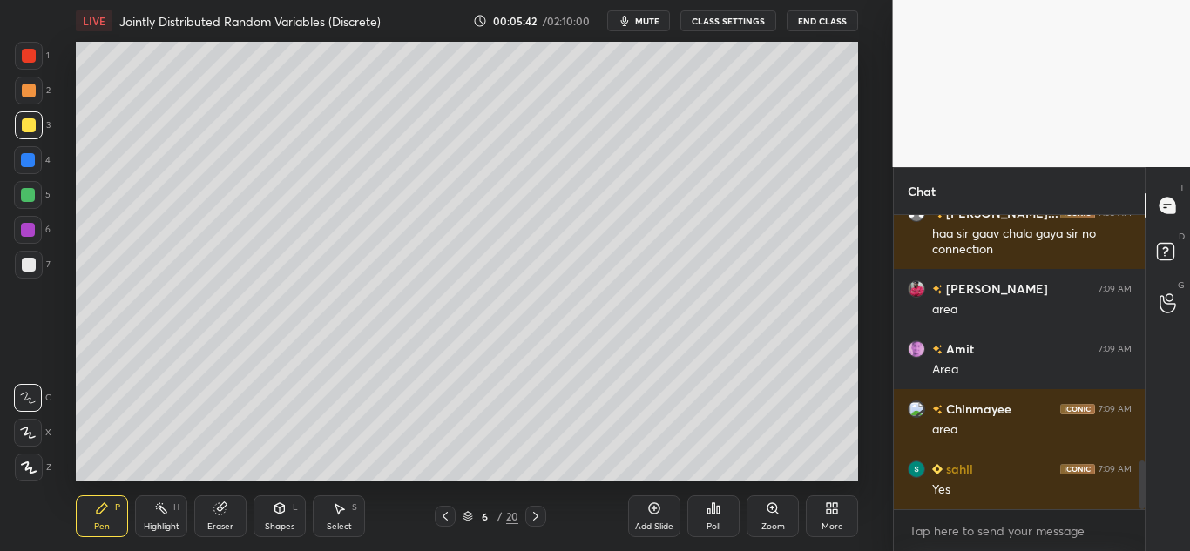
click at [18, 96] on div at bounding box center [29, 91] width 28 height 28
click at [282, 514] on icon at bounding box center [280, 509] width 14 height 14
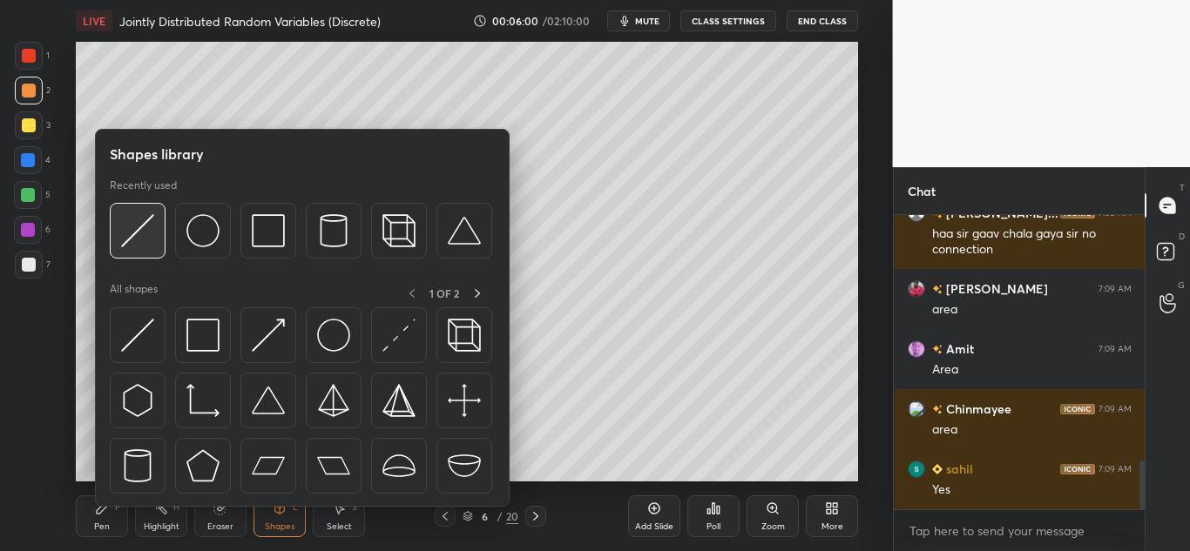
click at [143, 220] on img at bounding box center [137, 230] width 33 height 33
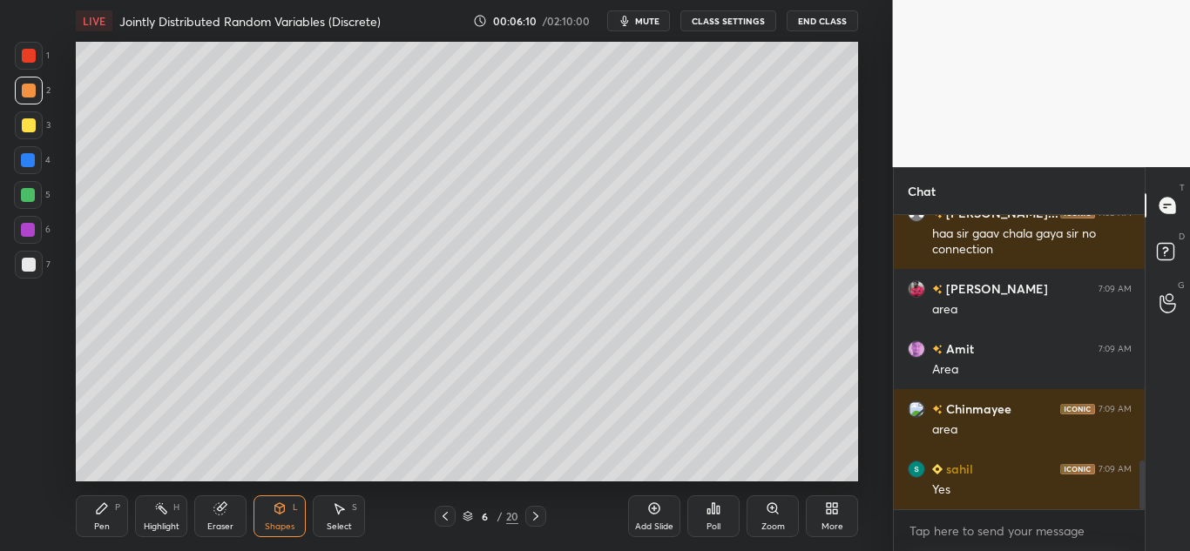
click at [30, 123] on div at bounding box center [29, 125] width 14 height 14
click at [98, 511] on icon at bounding box center [102, 509] width 10 height 10
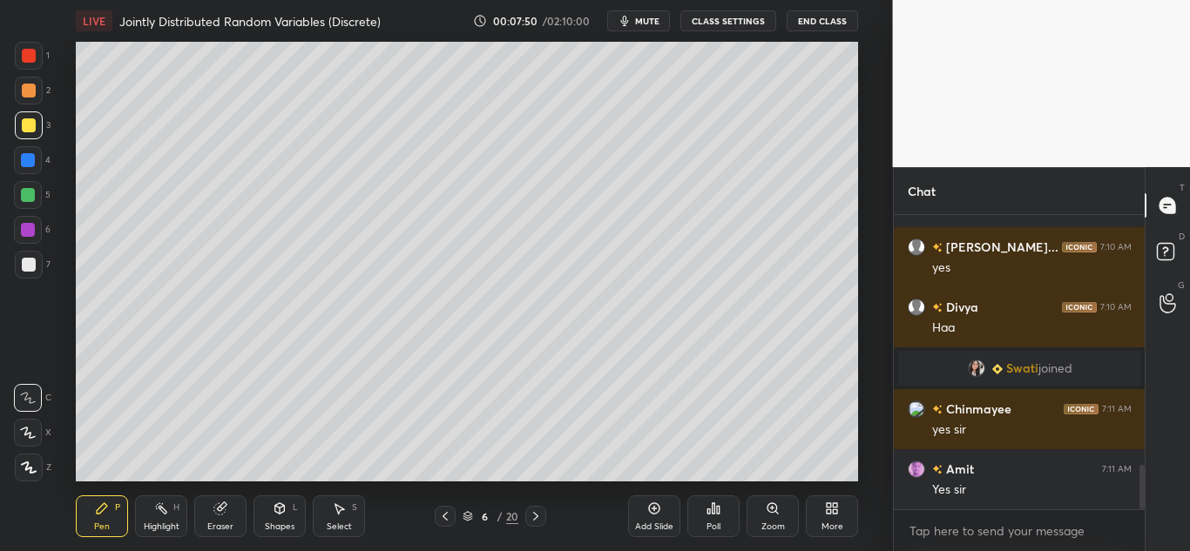
scroll to position [1706, 0]
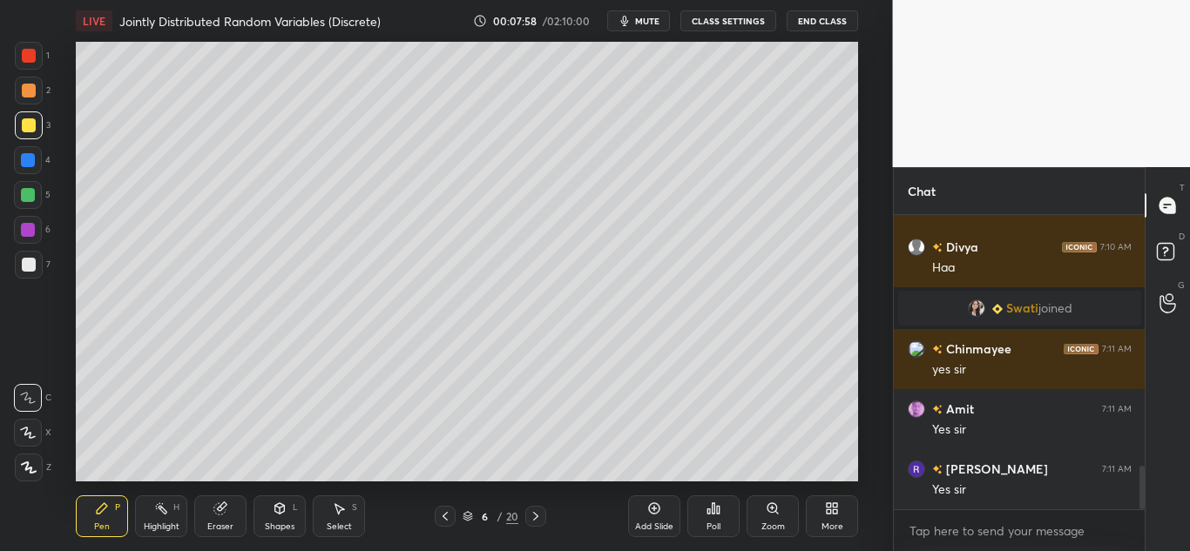
click at [91, 514] on div "Pen P" at bounding box center [102, 517] width 52 height 42
click at [30, 268] on div at bounding box center [29, 265] width 14 height 14
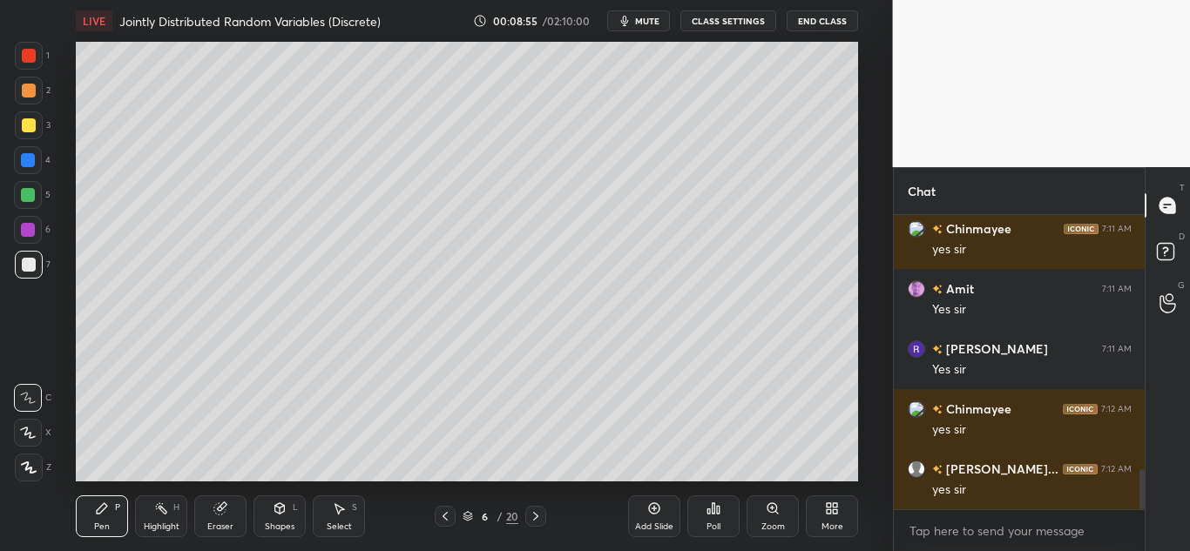
scroll to position [1886, 0]
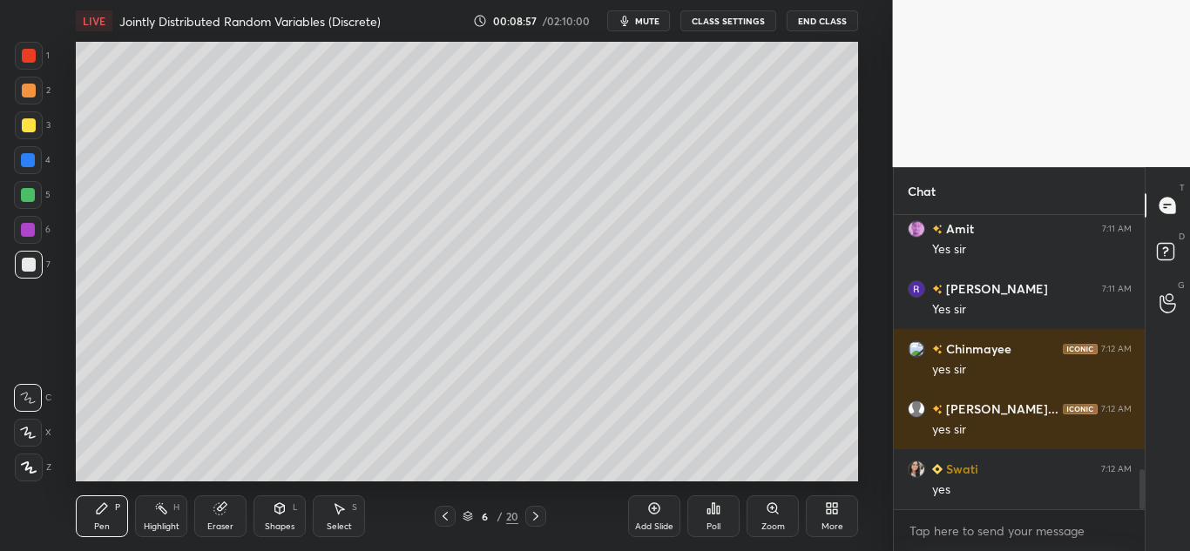
click at [34, 95] on div at bounding box center [29, 91] width 14 height 14
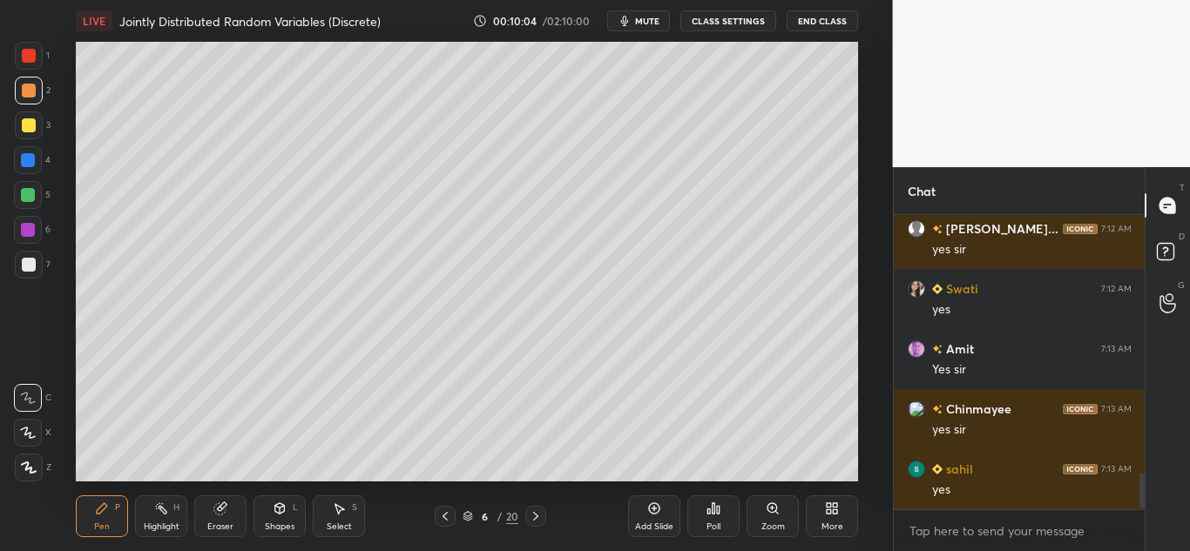
scroll to position [2127, 0]
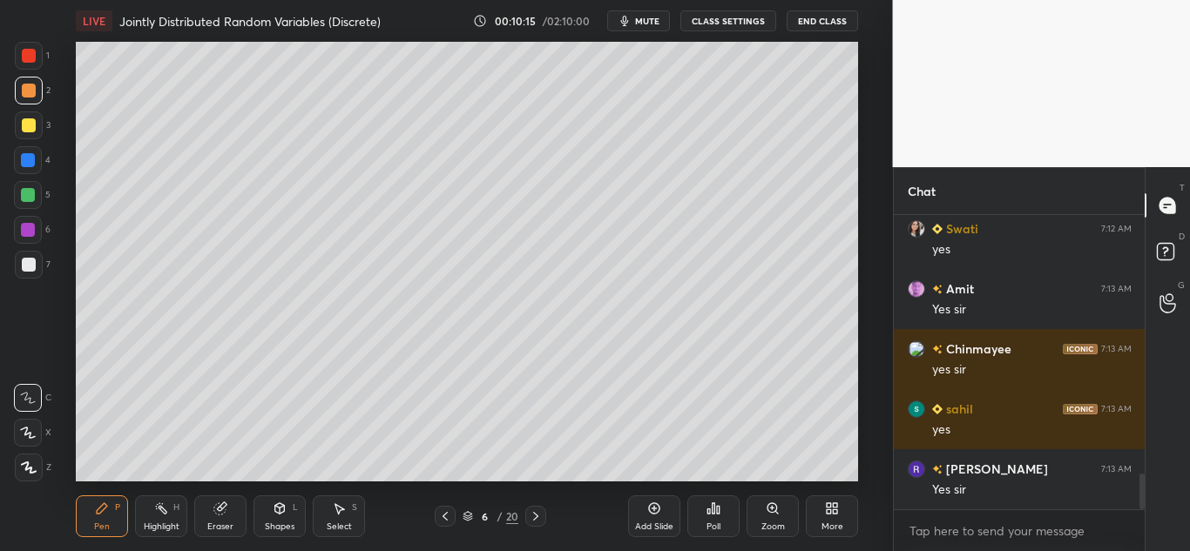
click at [653, 510] on icon at bounding box center [654, 509] width 14 height 14
click at [29, 128] on div at bounding box center [29, 125] width 14 height 14
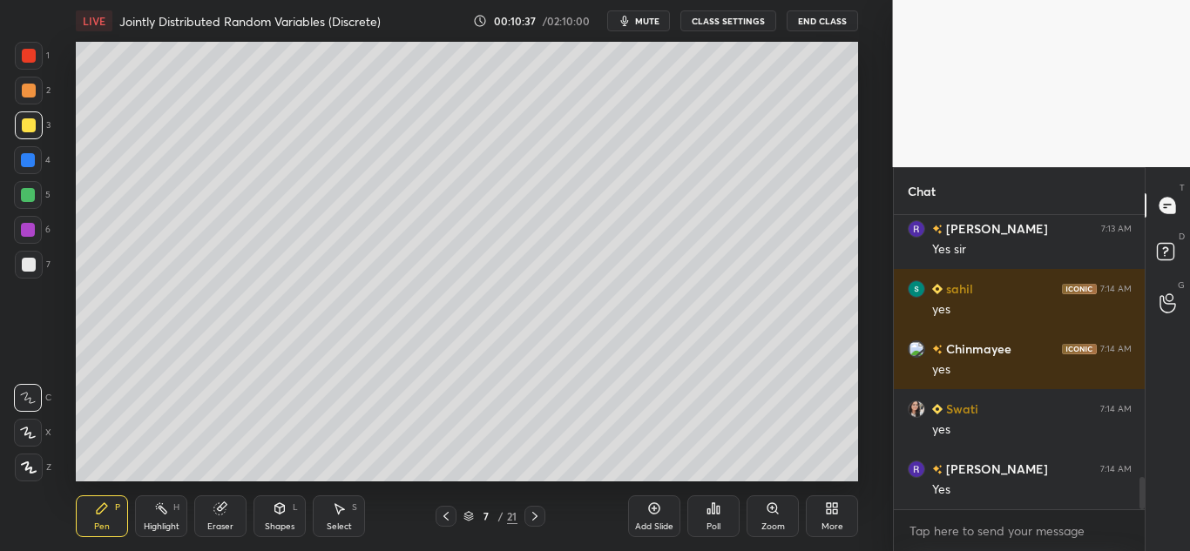
scroll to position [2427, 0]
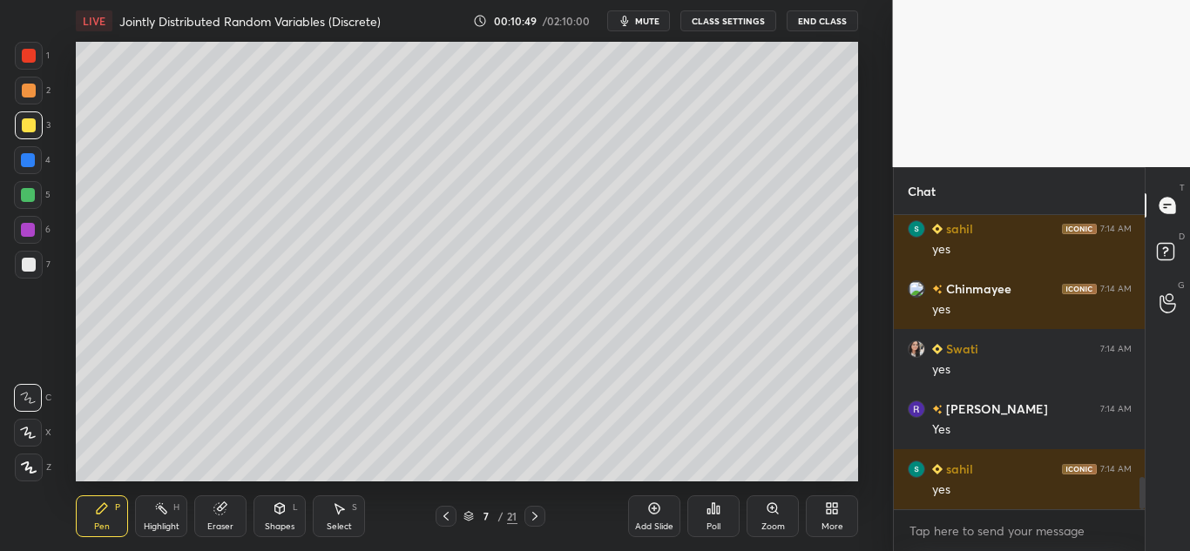
click at [29, 122] on div at bounding box center [29, 125] width 14 height 14
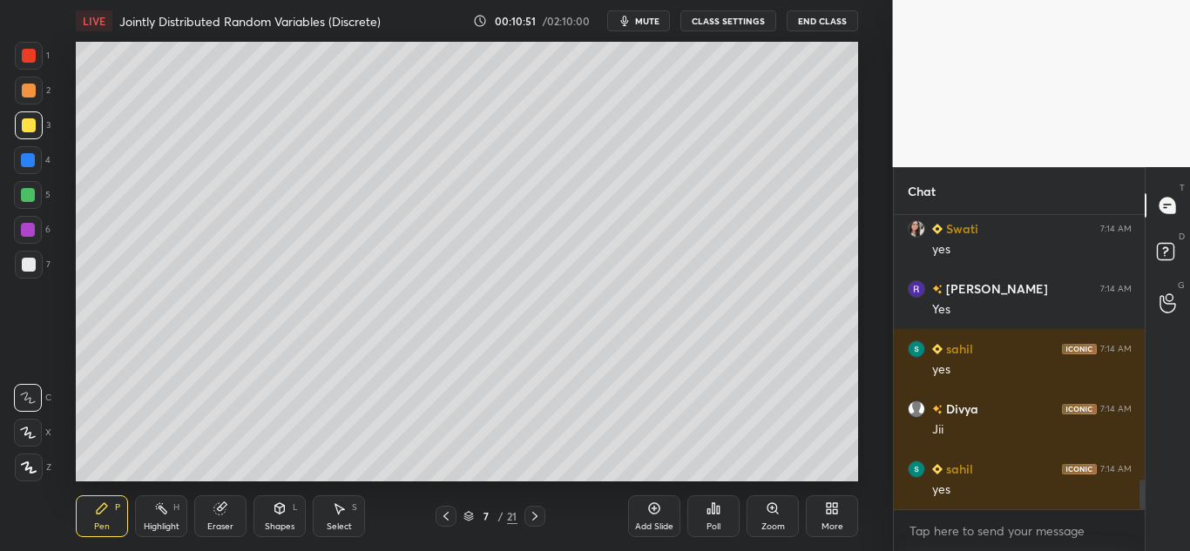
scroll to position [2608, 0]
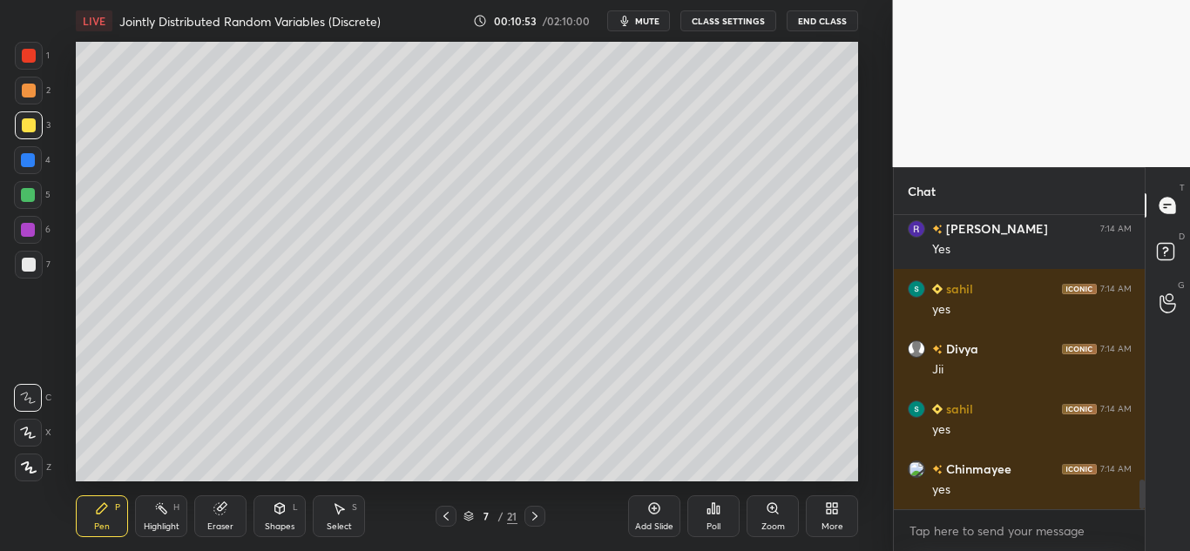
click at [26, 264] on div at bounding box center [29, 265] width 14 height 14
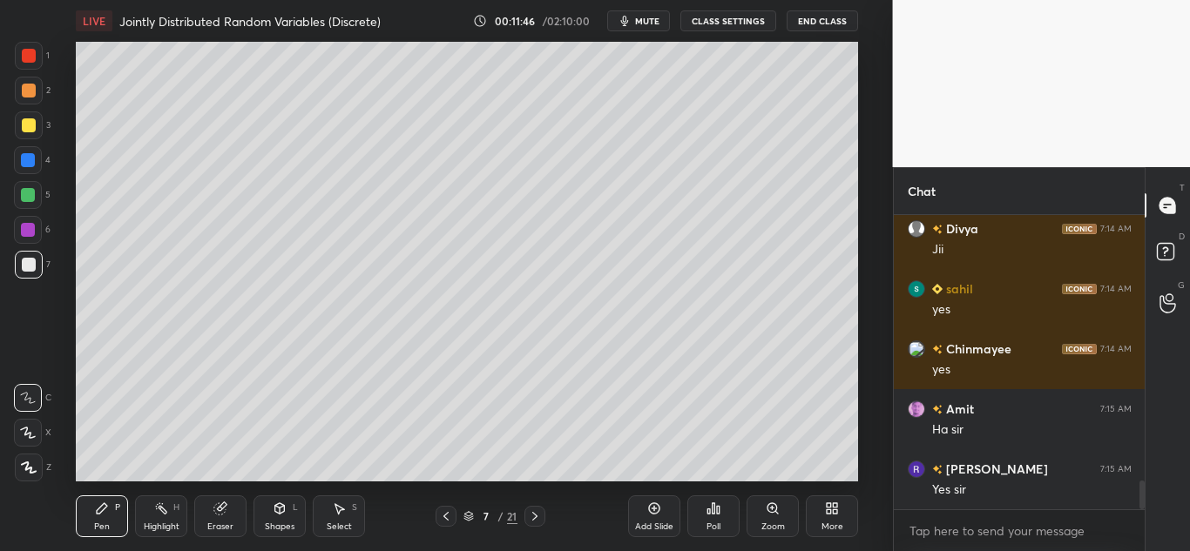
scroll to position [2788, 0]
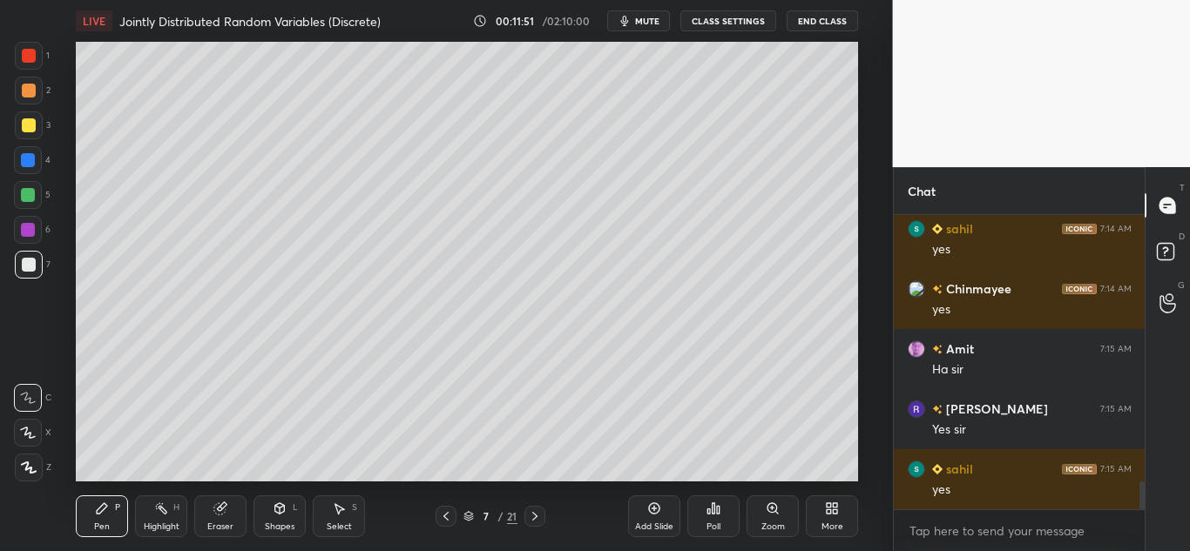
click at [443, 518] on icon at bounding box center [446, 517] width 14 height 14
click at [529, 516] on icon at bounding box center [535, 517] width 14 height 14
click at [649, 513] on icon at bounding box center [654, 509] width 14 height 14
click at [30, 97] on div at bounding box center [29, 91] width 14 height 14
click at [288, 515] on div "Shapes L" at bounding box center [280, 517] width 52 height 42
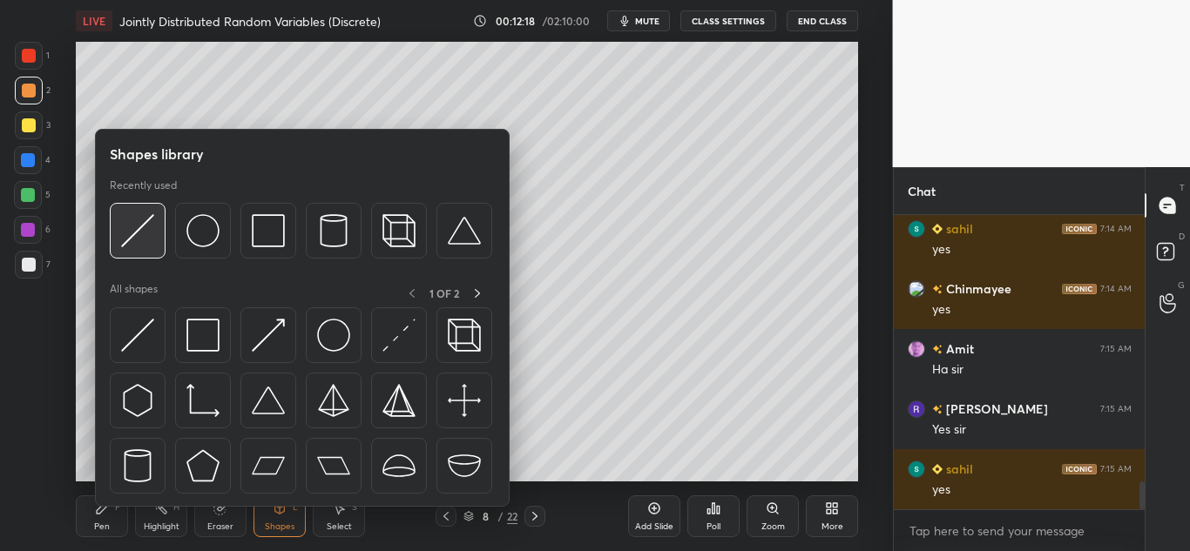
click at [142, 230] on img at bounding box center [137, 230] width 33 height 33
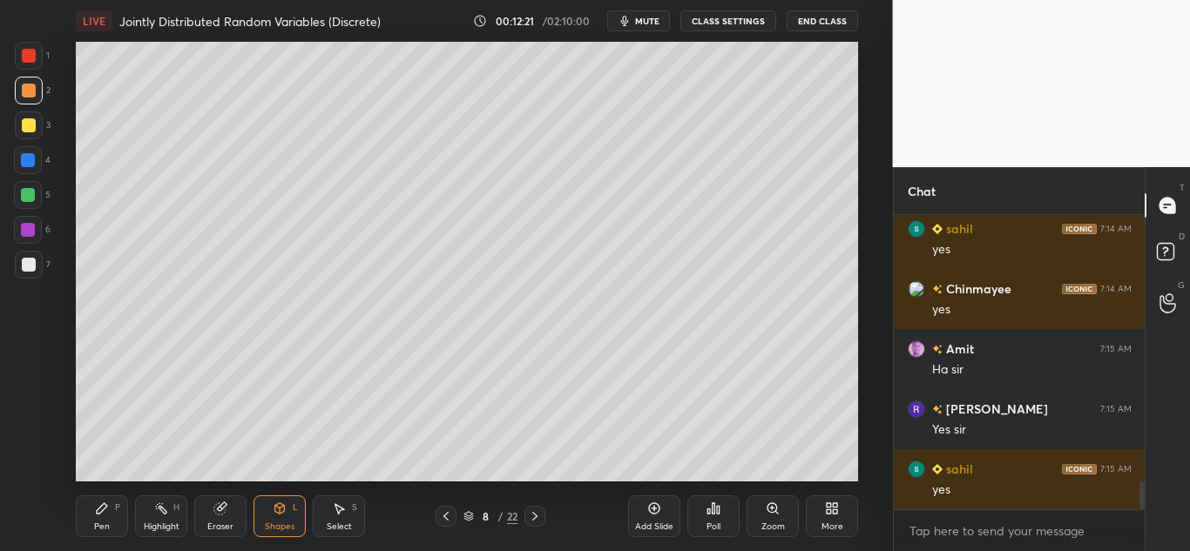
click at [99, 514] on icon at bounding box center [102, 509] width 10 height 10
click at [31, 126] on div at bounding box center [29, 125] width 14 height 14
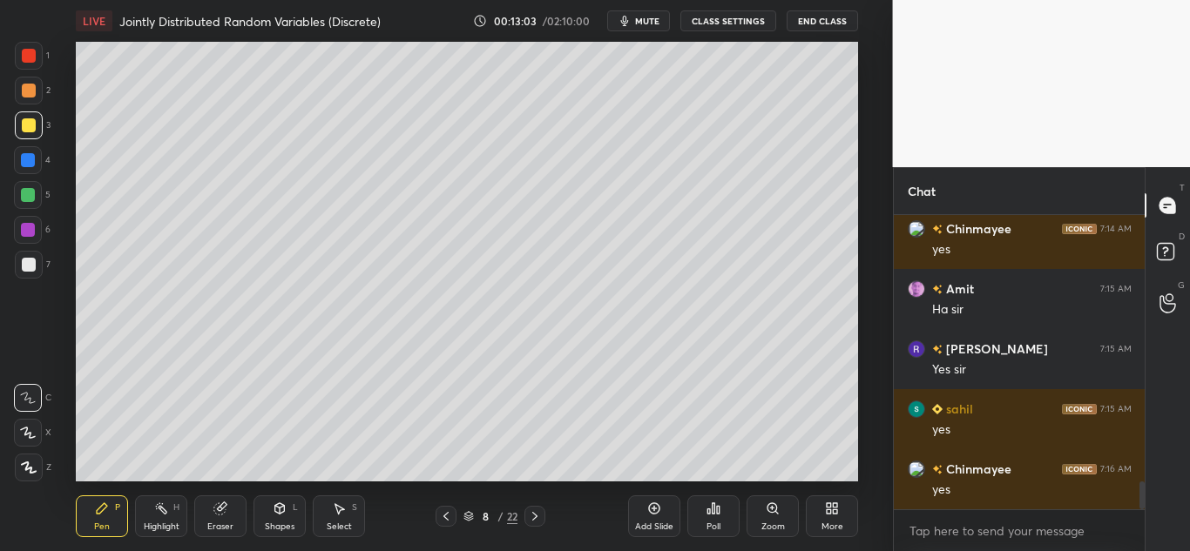
click at [288, 514] on div "Shapes L" at bounding box center [280, 517] width 52 height 42
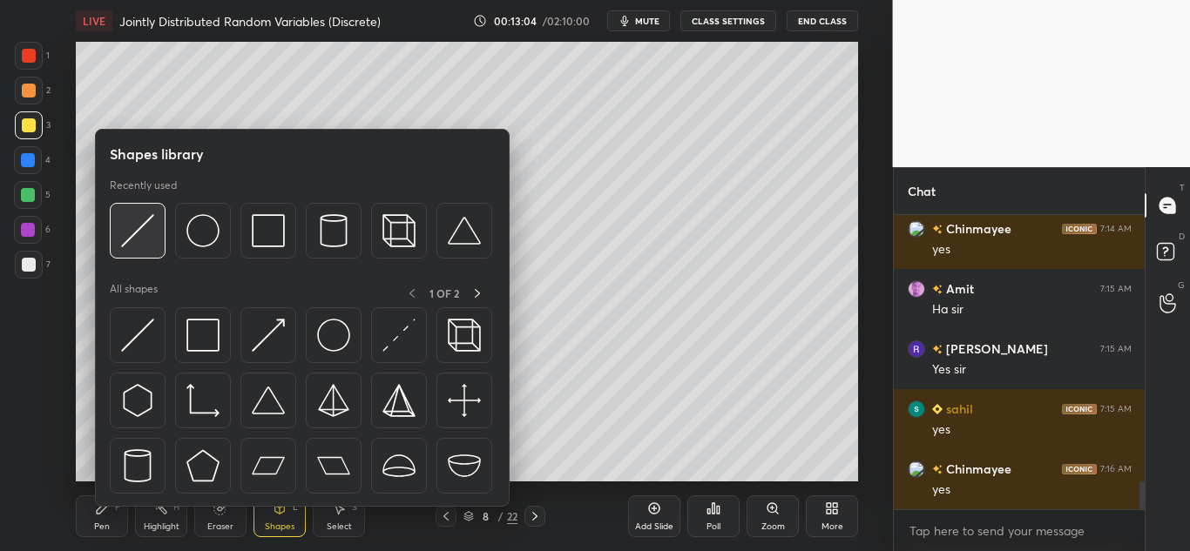
click at [142, 233] on img at bounding box center [137, 230] width 33 height 33
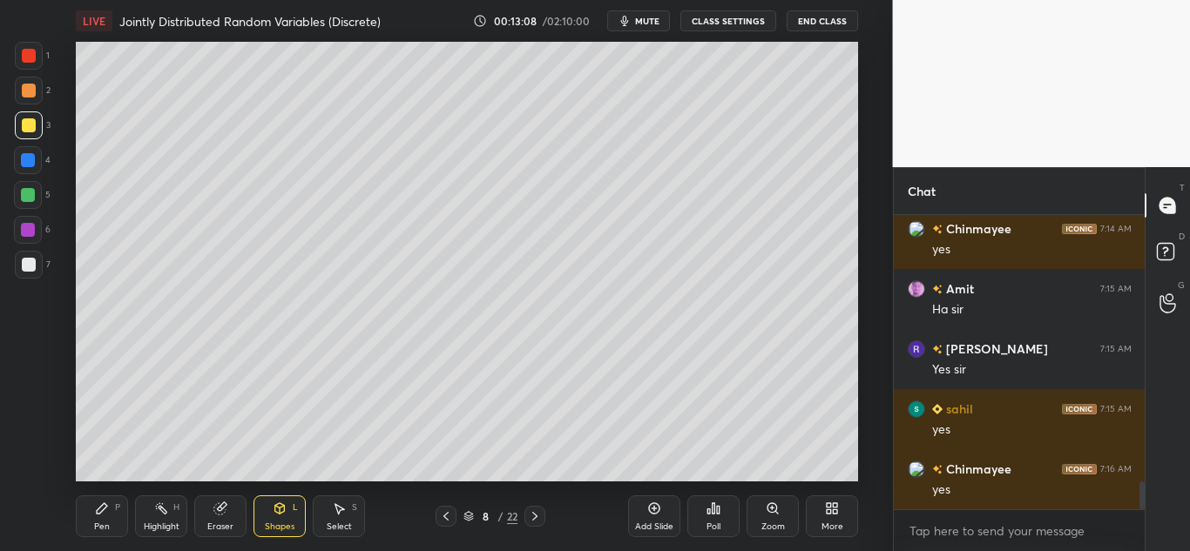
click at [91, 502] on div "Pen P" at bounding box center [102, 517] width 52 height 42
click at [281, 515] on icon at bounding box center [280, 509] width 14 height 14
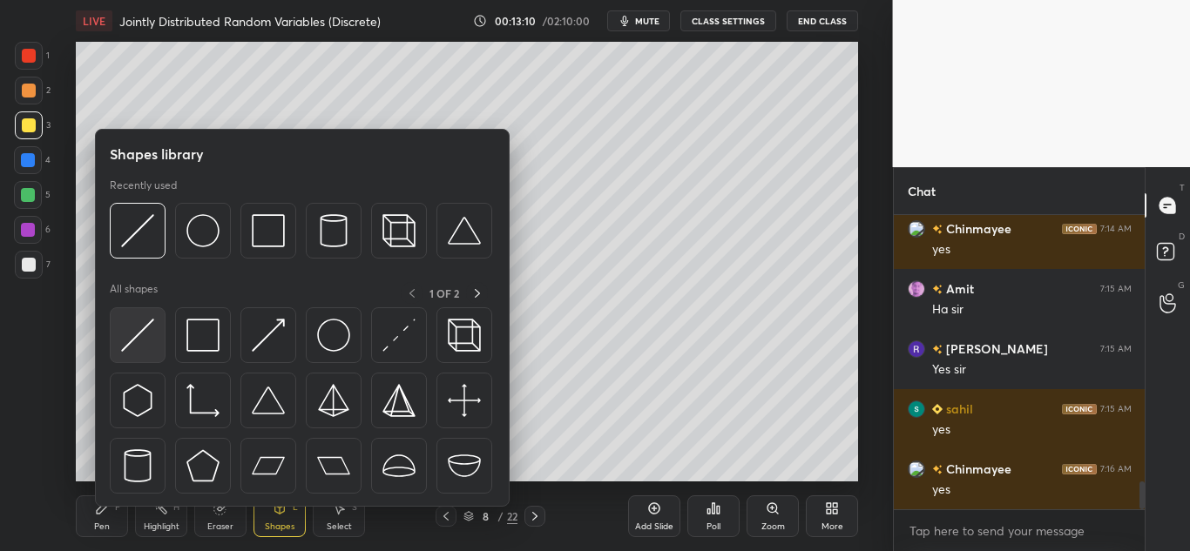
click at [143, 324] on img at bounding box center [137, 335] width 33 height 33
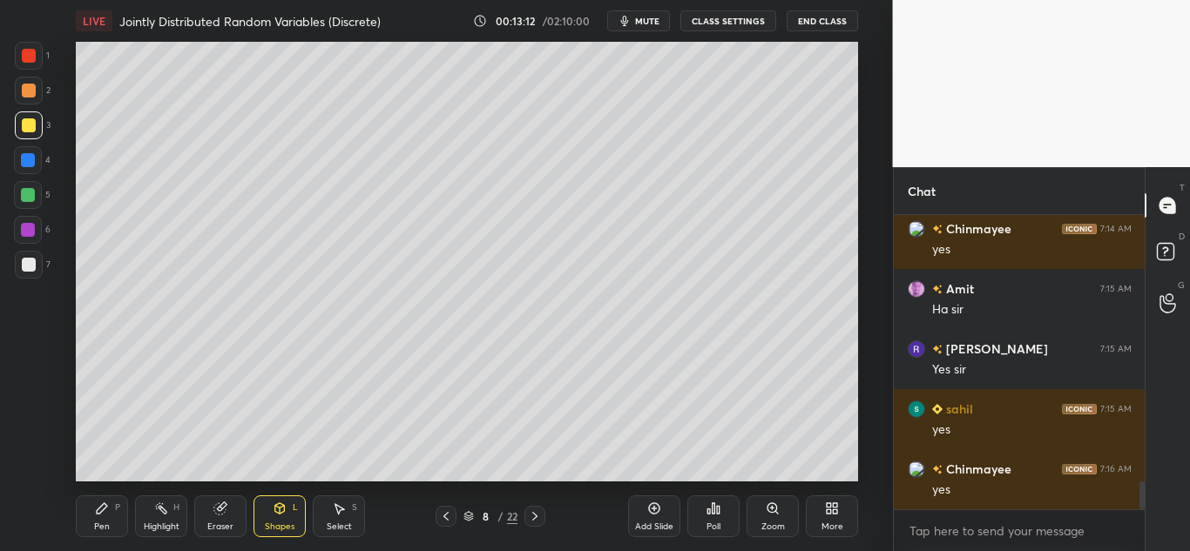
click at [92, 504] on div "Pen P" at bounding box center [102, 517] width 52 height 42
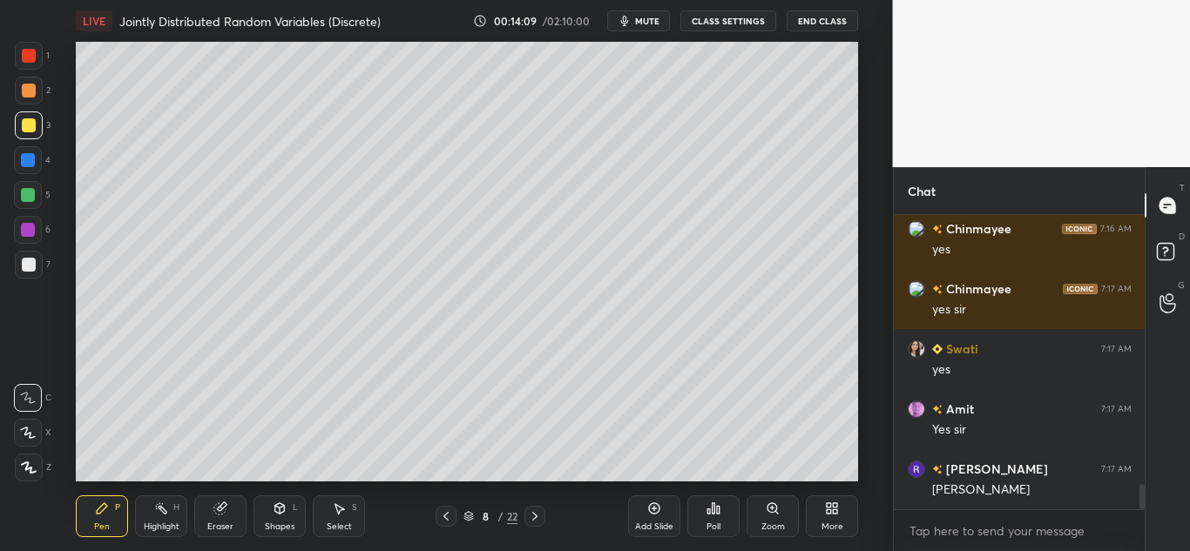
scroll to position [3149, 0]
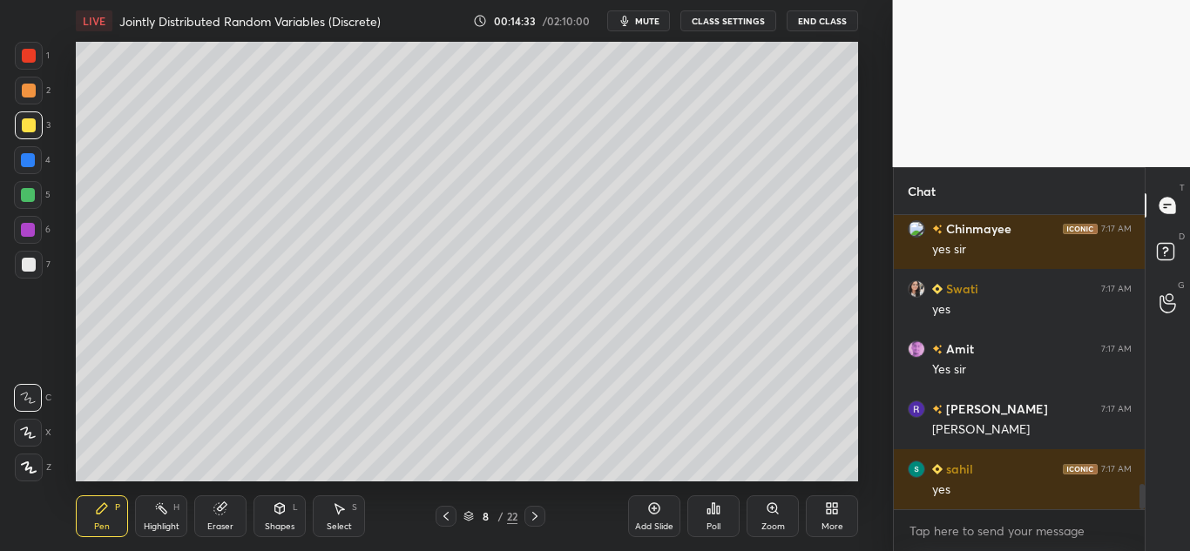
click at [278, 515] on icon at bounding box center [280, 509] width 14 height 14
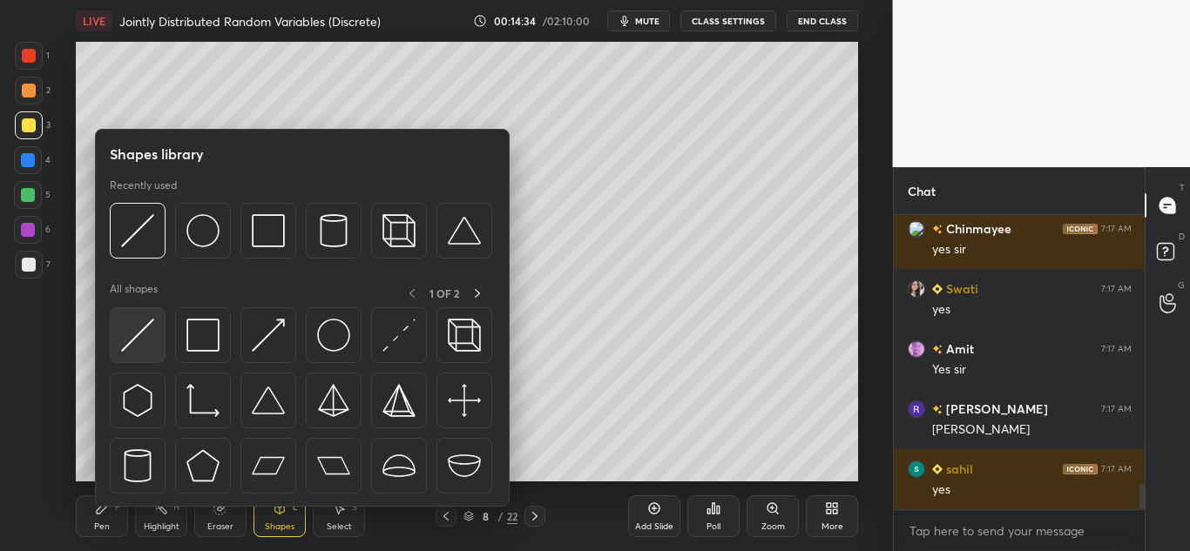
click at [152, 330] on img at bounding box center [137, 335] width 33 height 33
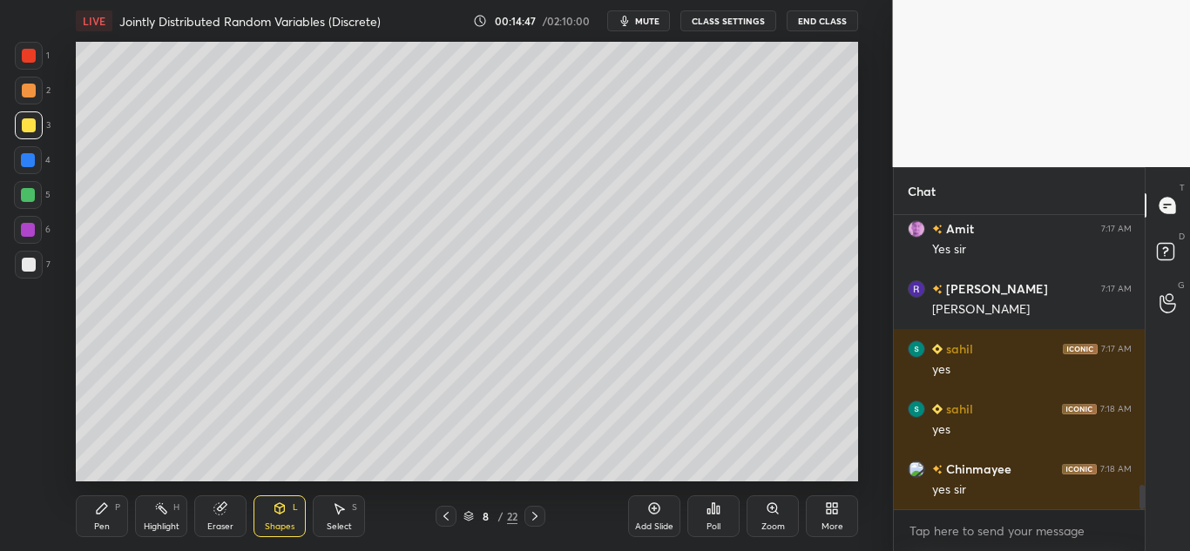
scroll to position [3329, 0]
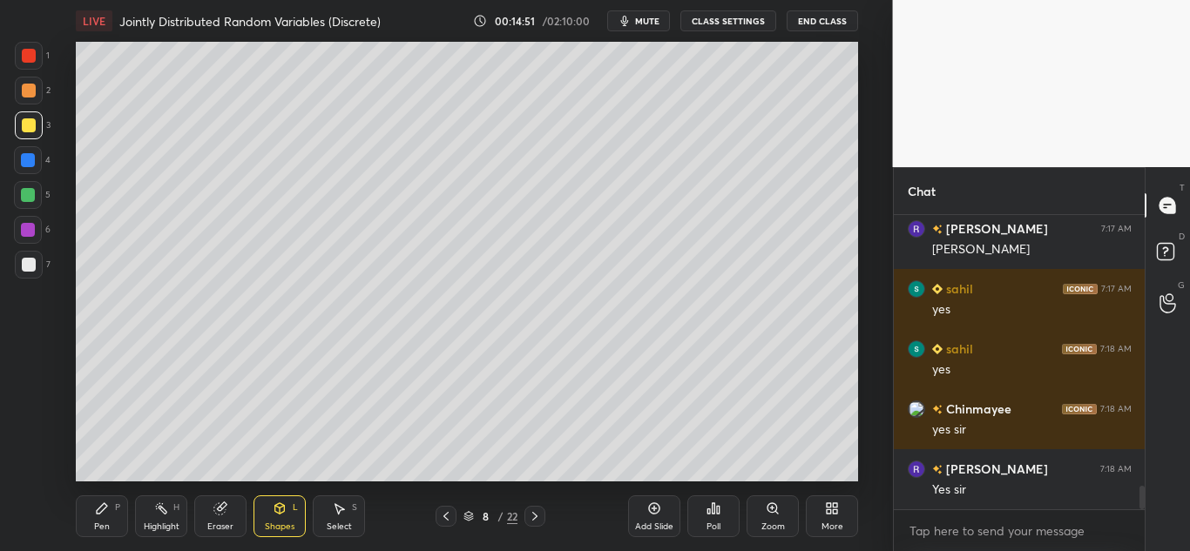
click at [95, 512] on icon at bounding box center [102, 509] width 14 height 14
click at [329, 512] on div "Select S" at bounding box center [339, 517] width 52 height 42
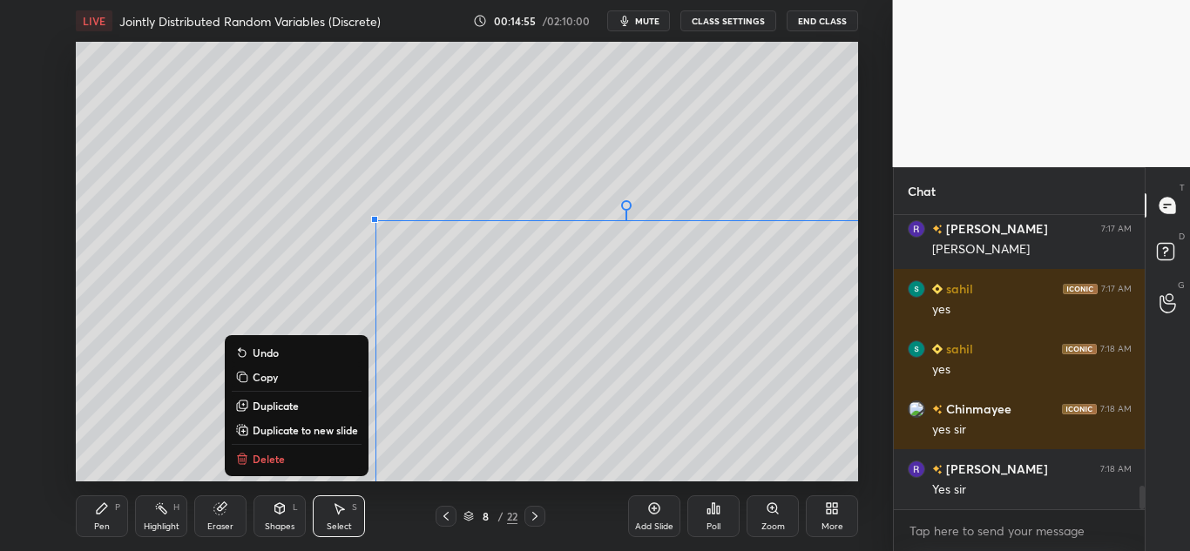
click at [285, 372] on button "Copy" at bounding box center [297, 377] width 130 height 21
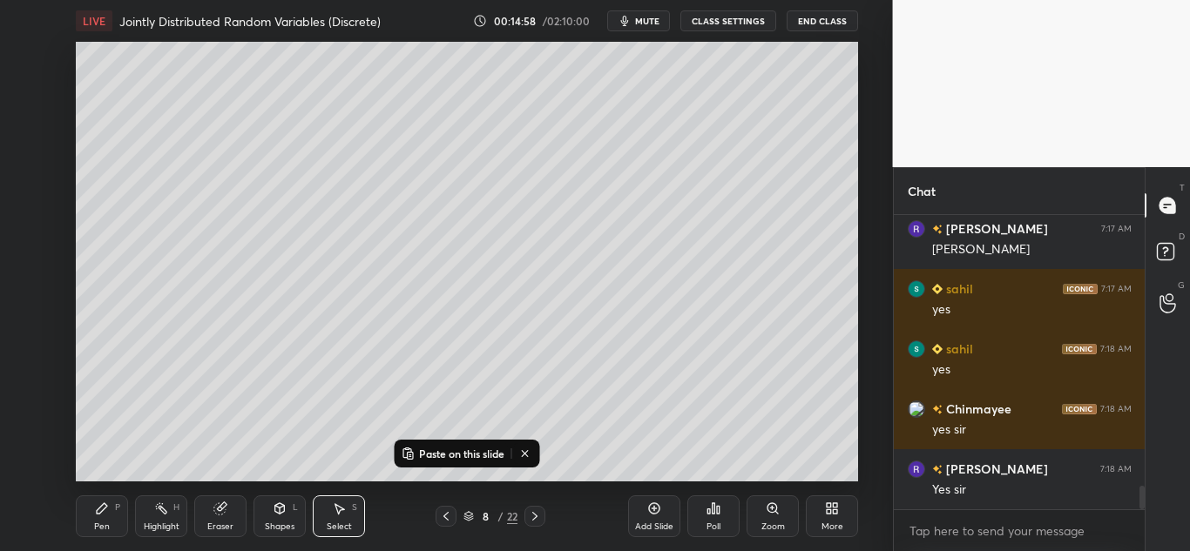
click at [651, 523] on div "Add Slide" at bounding box center [654, 527] width 38 height 9
click at [465, 450] on p "Paste on this slide" at bounding box center [461, 454] width 85 height 14
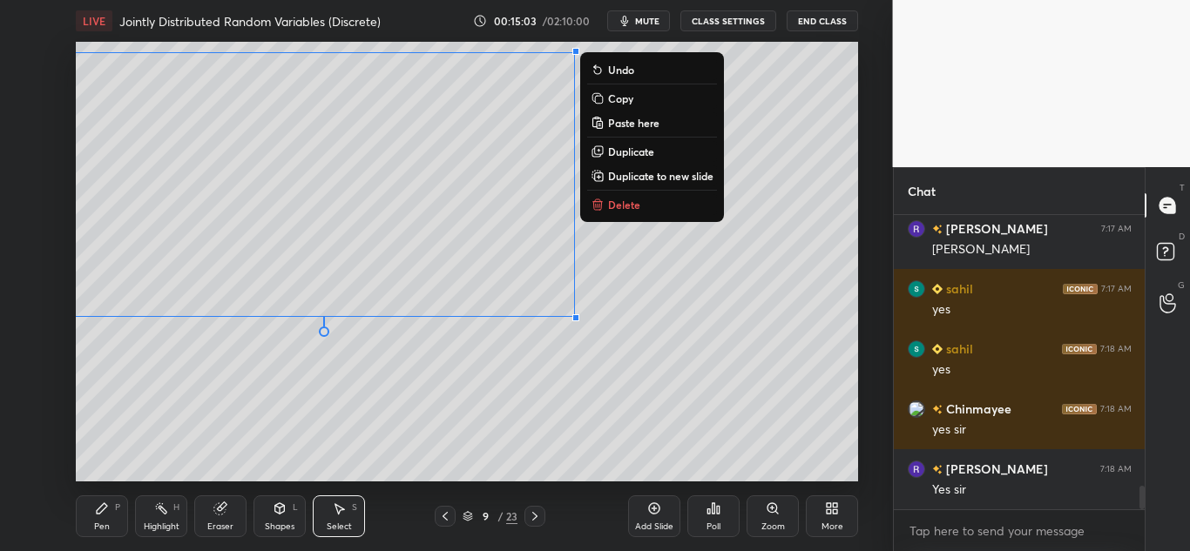
click at [622, 97] on p "Copy" at bounding box center [620, 98] width 25 height 14
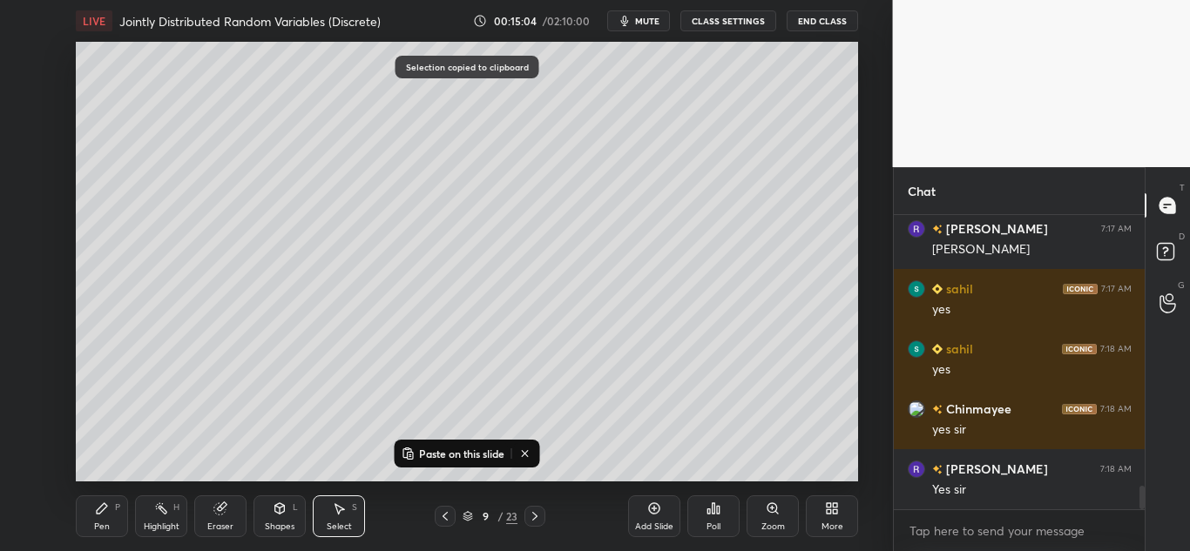
click at [640, 514] on div "Add Slide" at bounding box center [654, 517] width 52 height 42
click at [411, 448] on icon at bounding box center [409, 454] width 14 height 14
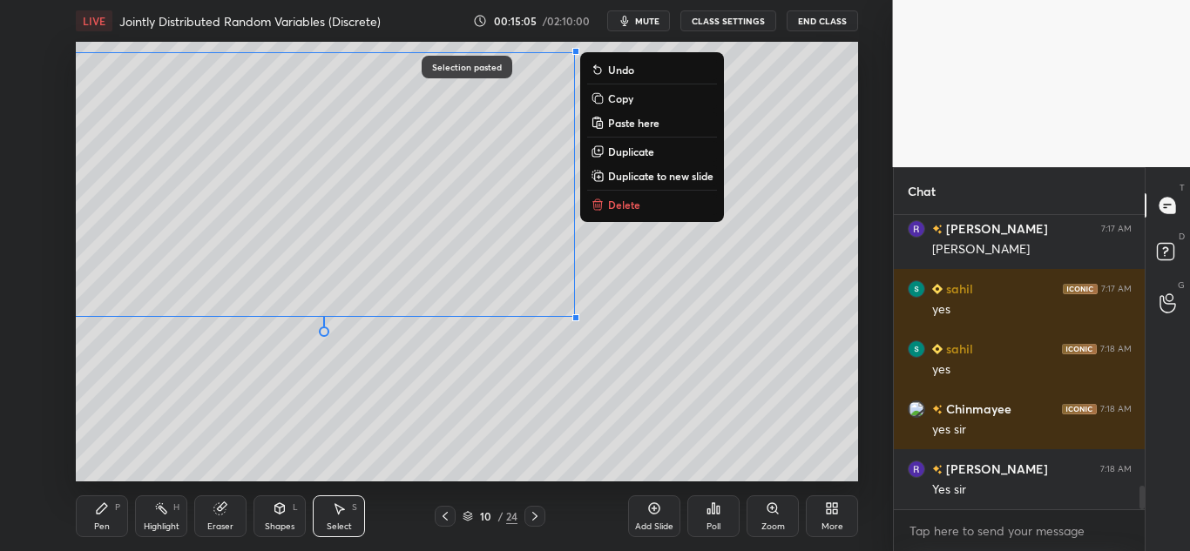
click at [631, 430] on div "0 ° Undo Copy Paste here Duplicate Duplicate to new slide Delete" at bounding box center [467, 262] width 782 height 440
click at [621, 94] on p "Copy" at bounding box center [620, 98] width 25 height 14
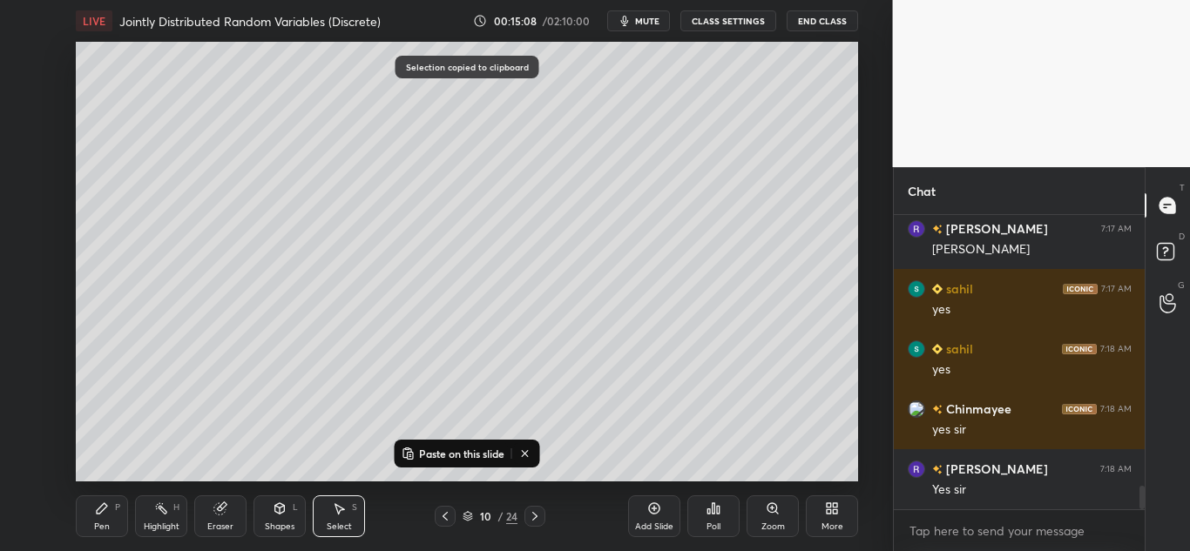
click at [649, 509] on icon at bounding box center [654, 509] width 11 height 11
click at [463, 450] on p "Paste on this slide" at bounding box center [461, 454] width 85 height 14
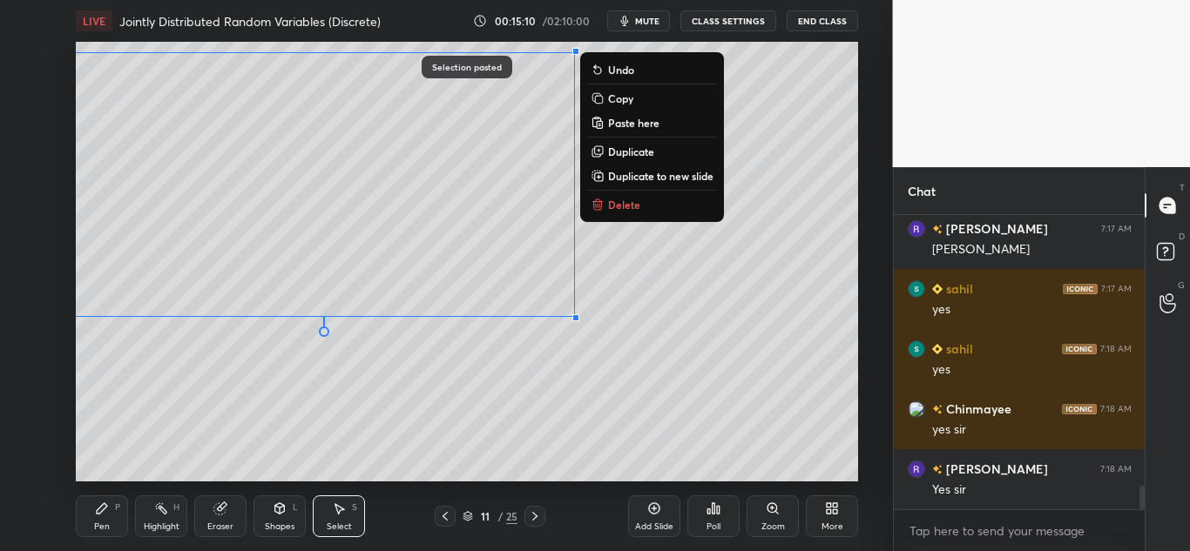
click at [627, 95] on p "Copy" at bounding box center [620, 98] width 25 height 14
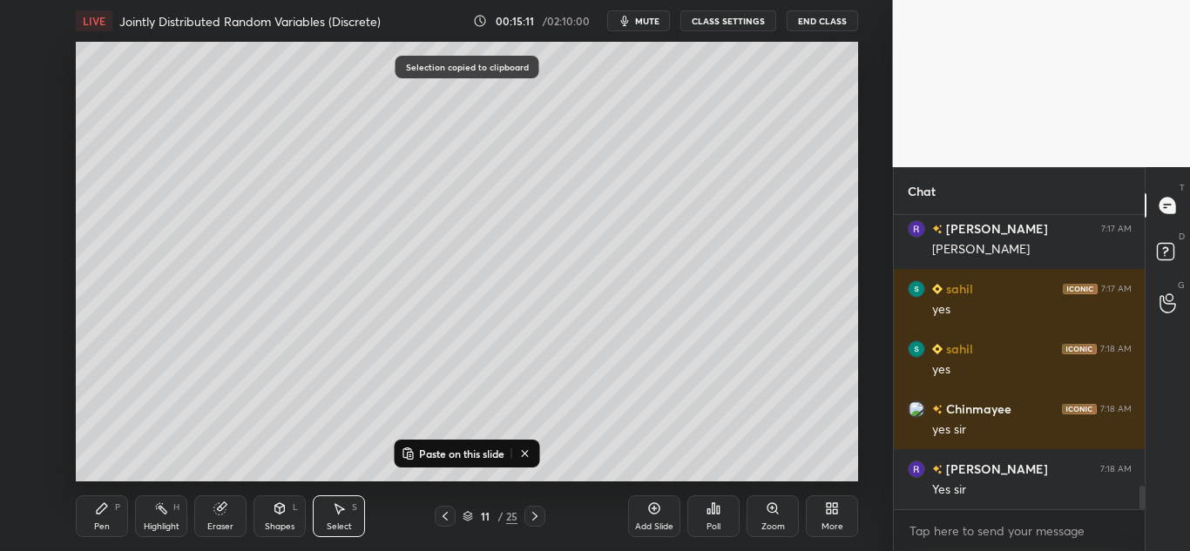
click at [644, 500] on div "Add Slide" at bounding box center [654, 517] width 52 height 42
click at [490, 451] on p "Paste on this slide" at bounding box center [461, 454] width 85 height 14
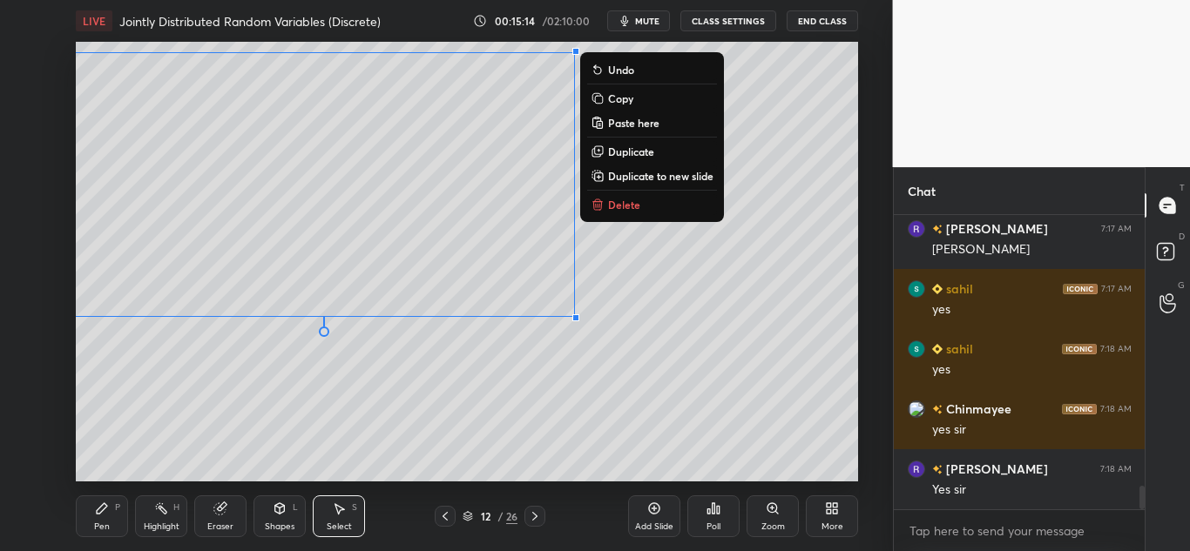
click at [628, 98] on p "Copy" at bounding box center [620, 98] width 25 height 14
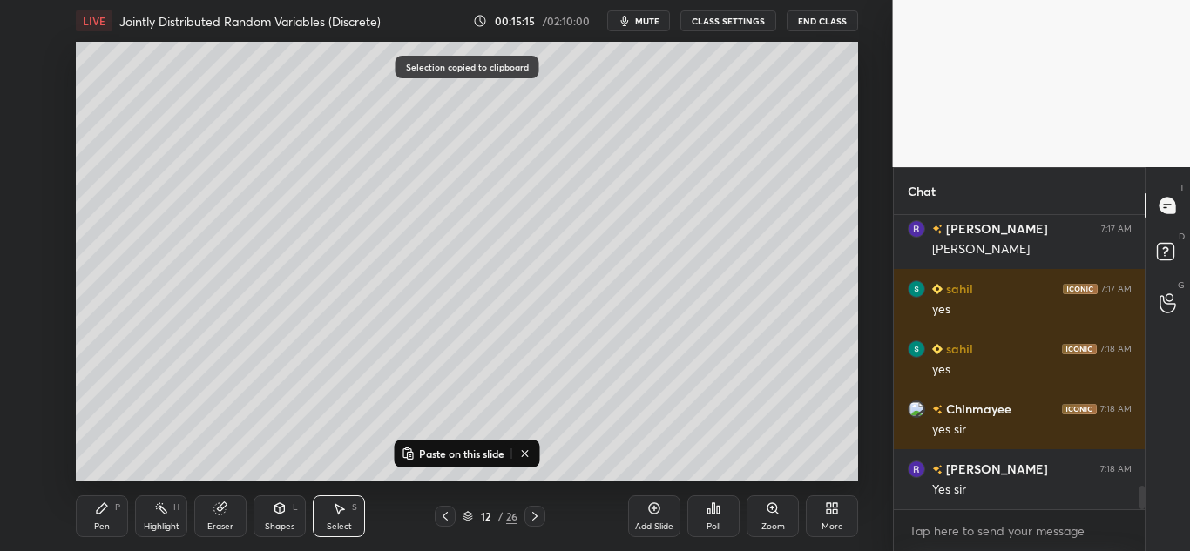
click at [647, 510] on icon at bounding box center [654, 509] width 14 height 14
click at [463, 450] on p "Paste on this slide" at bounding box center [461, 454] width 85 height 14
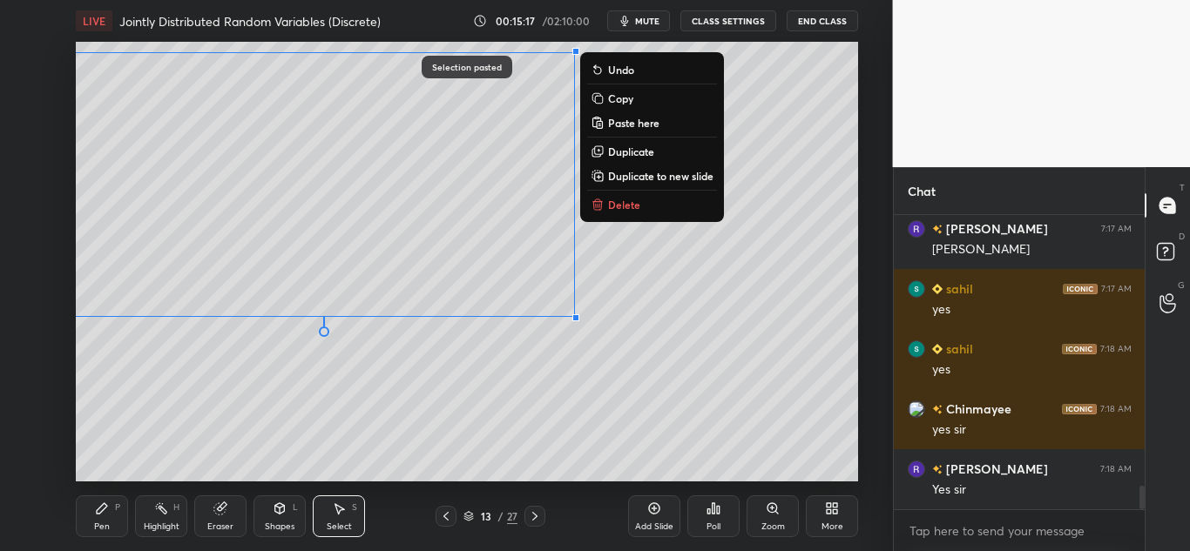
click at [628, 95] on p "Copy" at bounding box center [620, 98] width 25 height 14
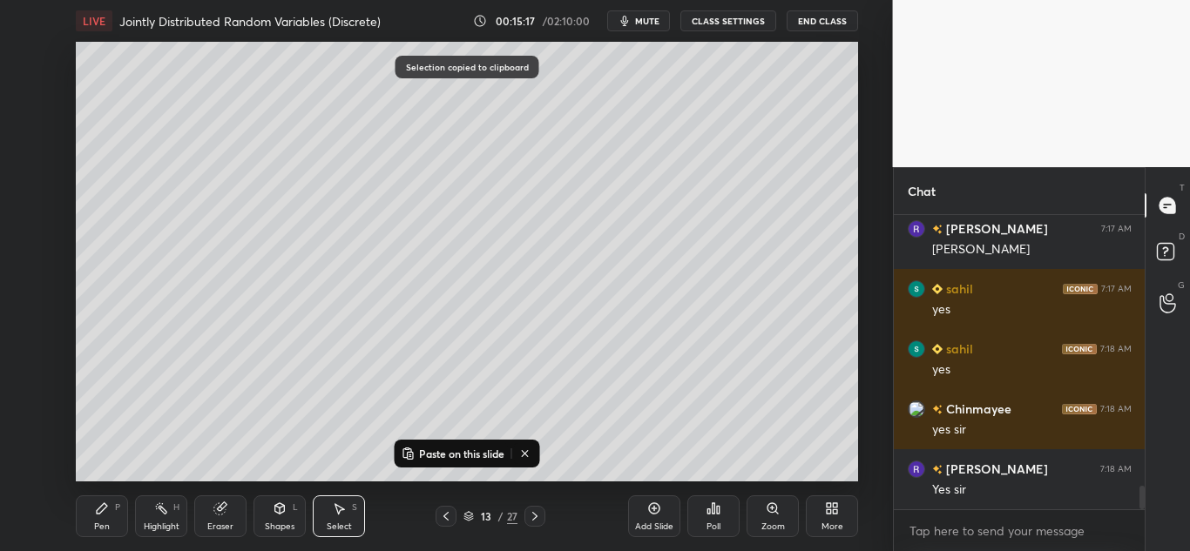
click at [650, 509] on icon at bounding box center [654, 509] width 14 height 14
click at [485, 450] on p "Paste on this slide" at bounding box center [461, 454] width 85 height 14
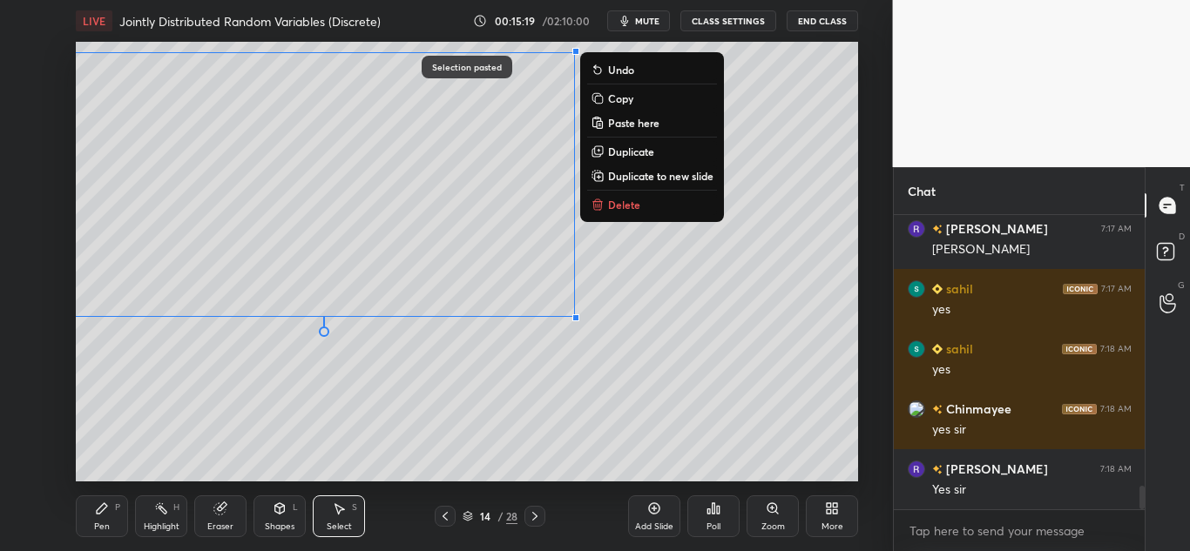
click at [608, 441] on div "0 ° Undo Copy Paste here Duplicate Duplicate to new slide Delete" at bounding box center [467, 262] width 782 height 440
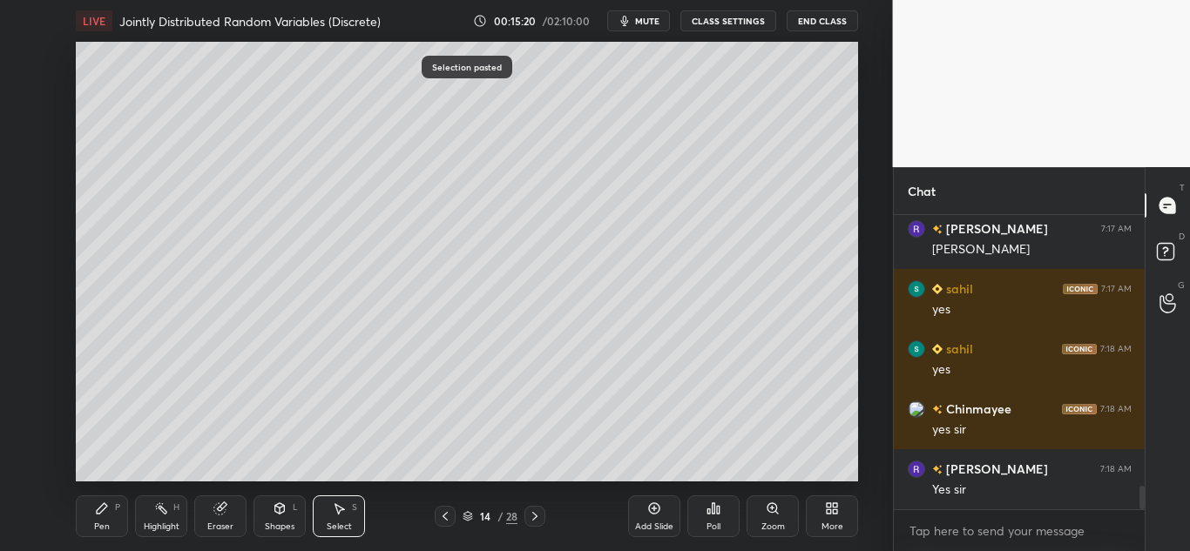
click at [443, 519] on icon at bounding box center [445, 517] width 14 height 14
click at [440, 517] on icon at bounding box center [445, 517] width 14 height 14
click at [440, 518] on icon at bounding box center [445, 517] width 14 height 14
click at [442, 515] on icon at bounding box center [445, 517] width 14 height 14
click at [442, 516] on icon at bounding box center [445, 517] width 14 height 14
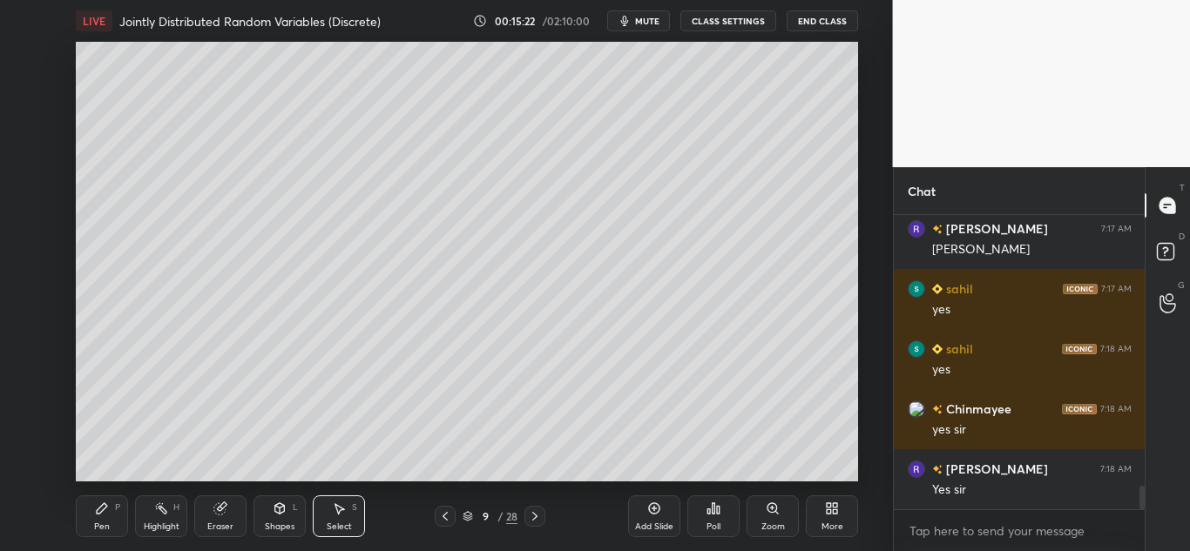
click at [442, 517] on icon at bounding box center [445, 517] width 14 height 14
click at [97, 508] on icon at bounding box center [102, 509] width 14 height 14
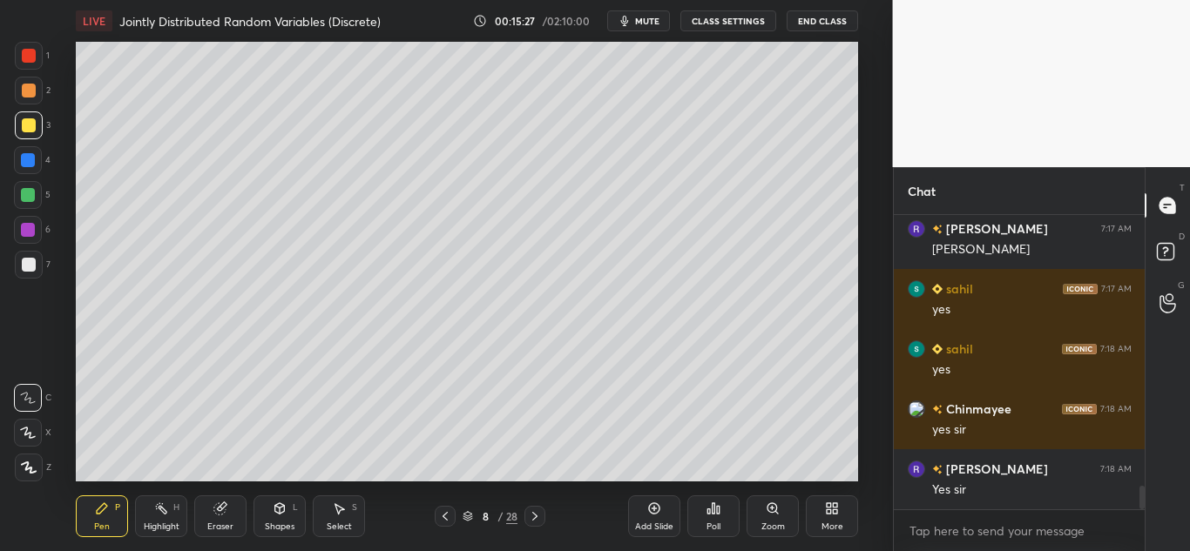
click at [30, 91] on div at bounding box center [29, 91] width 14 height 14
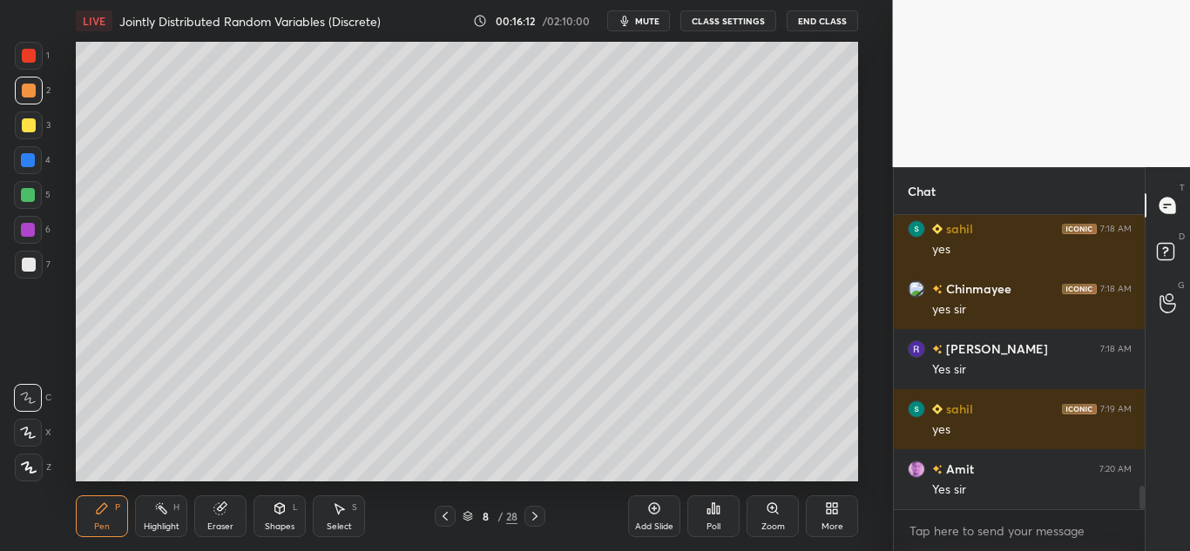
scroll to position [3509, 0]
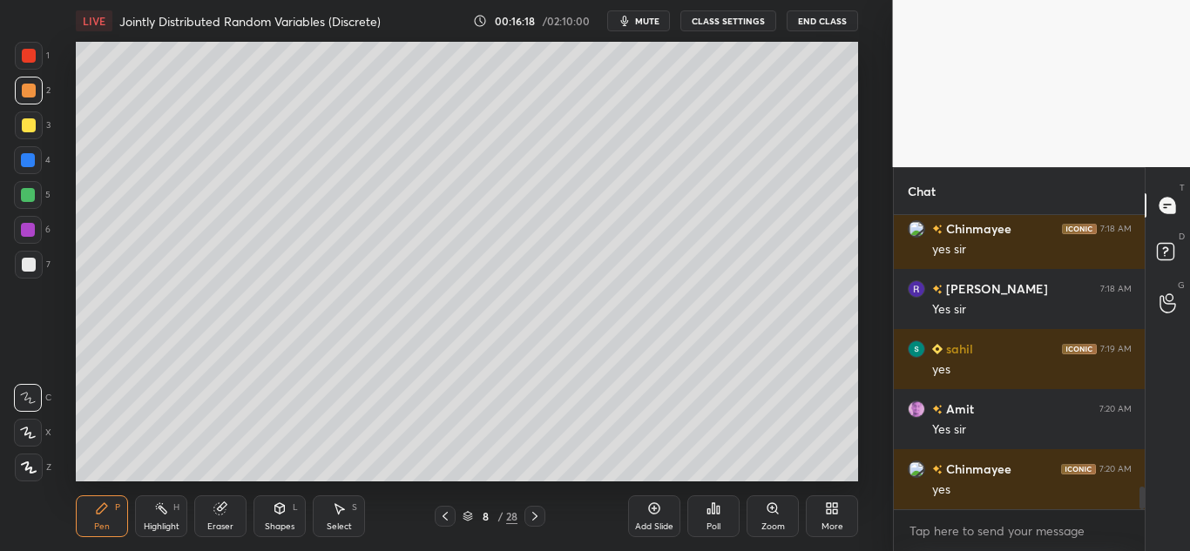
click at [536, 522] on icon at bounding box center [535, 517] width 14 height 14
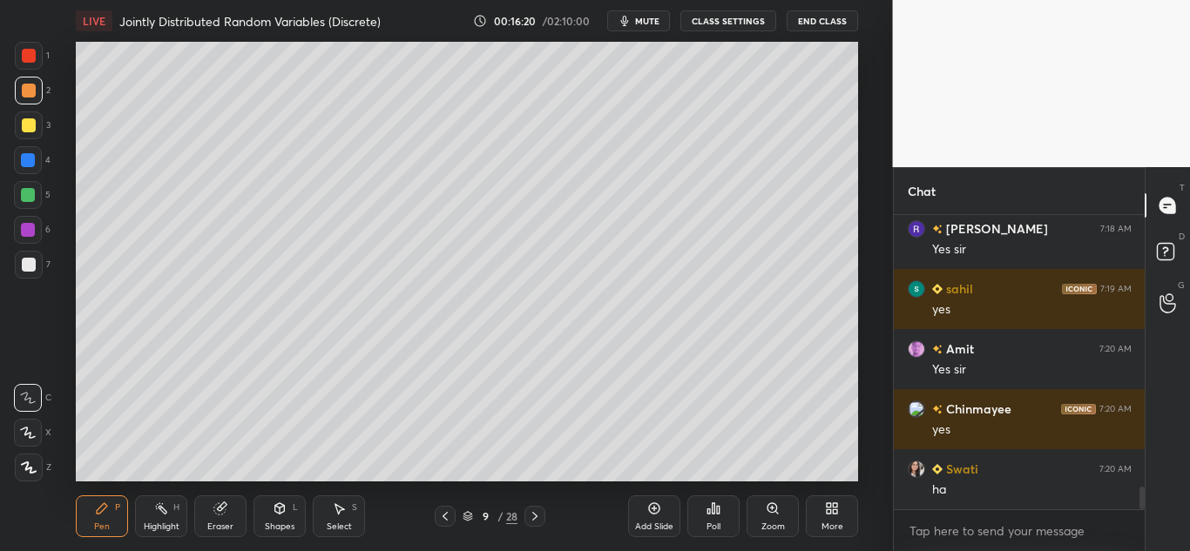
click at [280, 513] on icon at bounding box center [280, 511] width 0 height 6
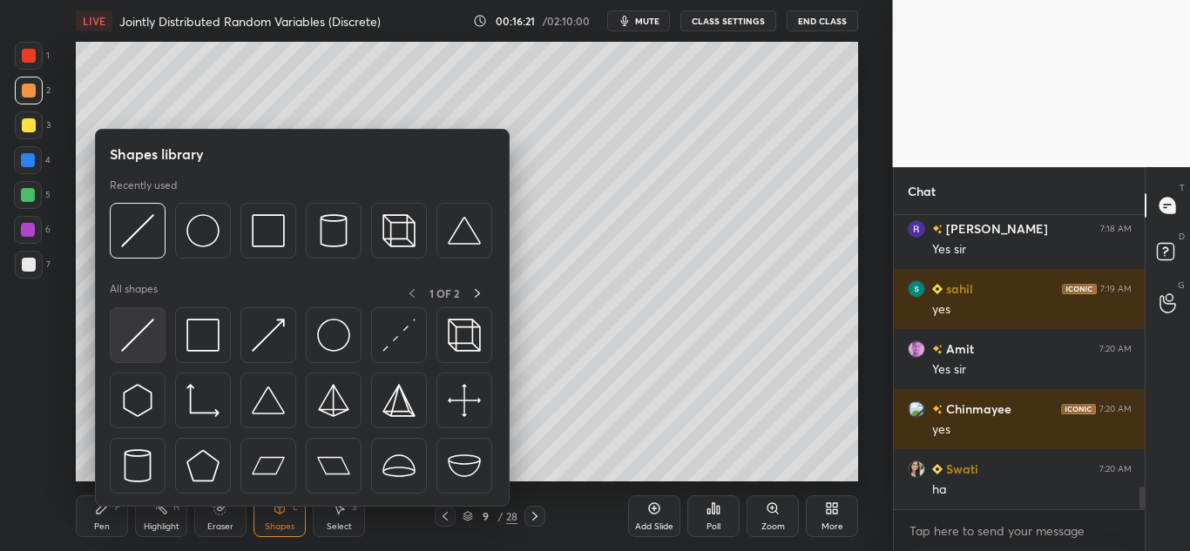
click at [144, 328] on img at bounding box center [137, 335] width 33 height 33
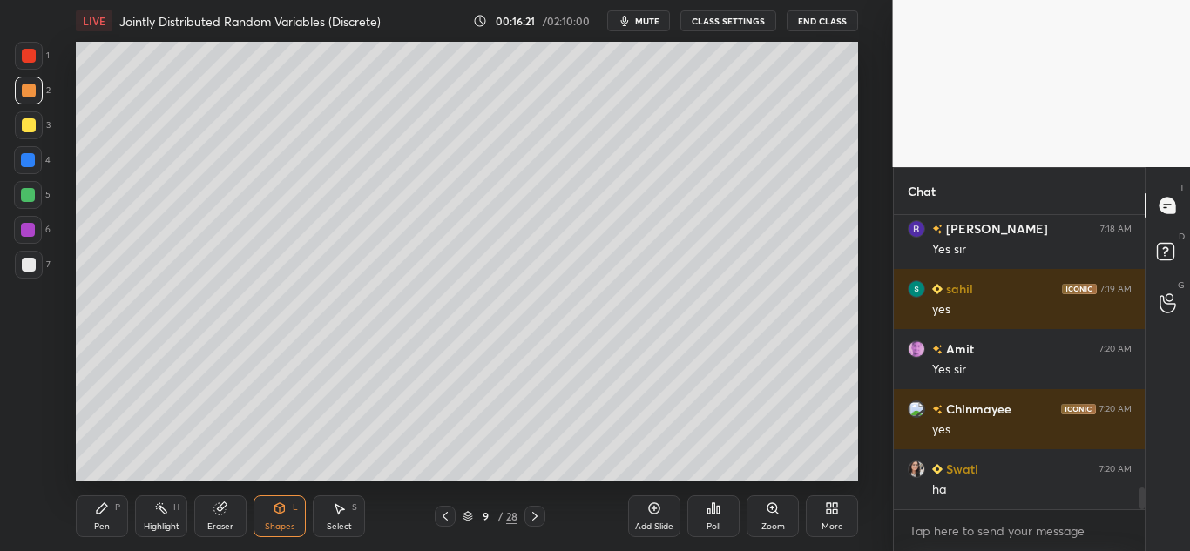
scroll to position [3629, 0]
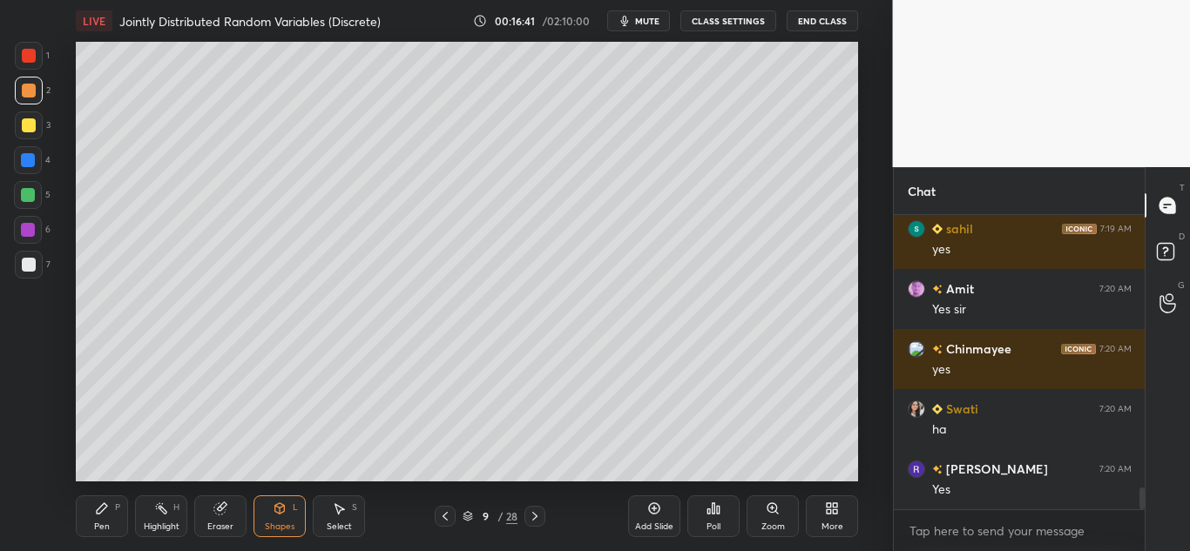
click at [95, 500] on div "Pen P" at bounding box center [102, 517] width 52 height 42
click at [220, 511] on icon at bounding box center [219, 509] width 11 height 11
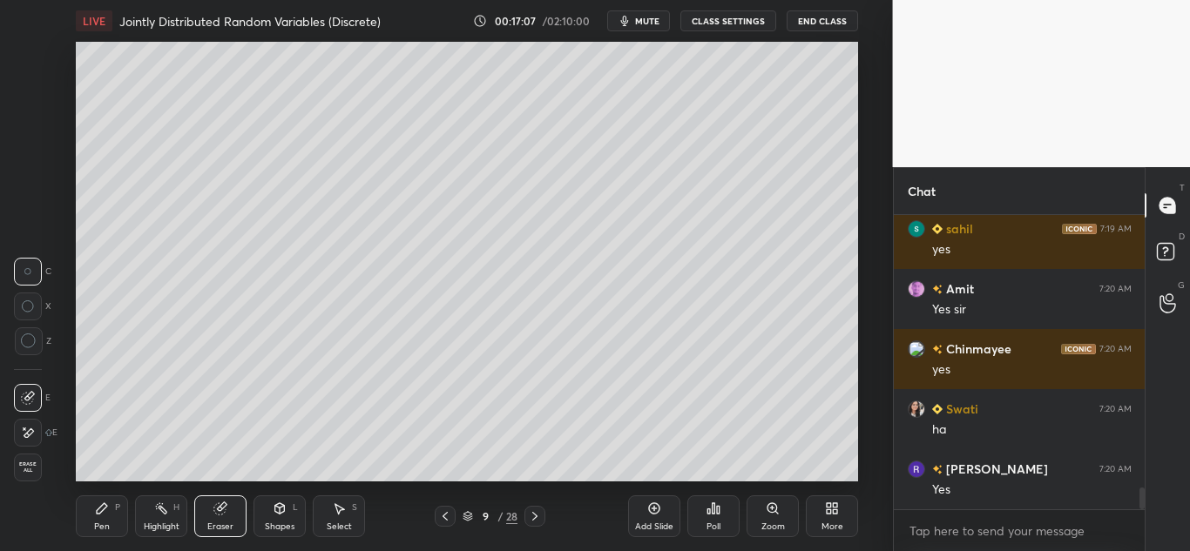
click at [97, 510] on icon at bounding box center [102, 509] width 14 height 14
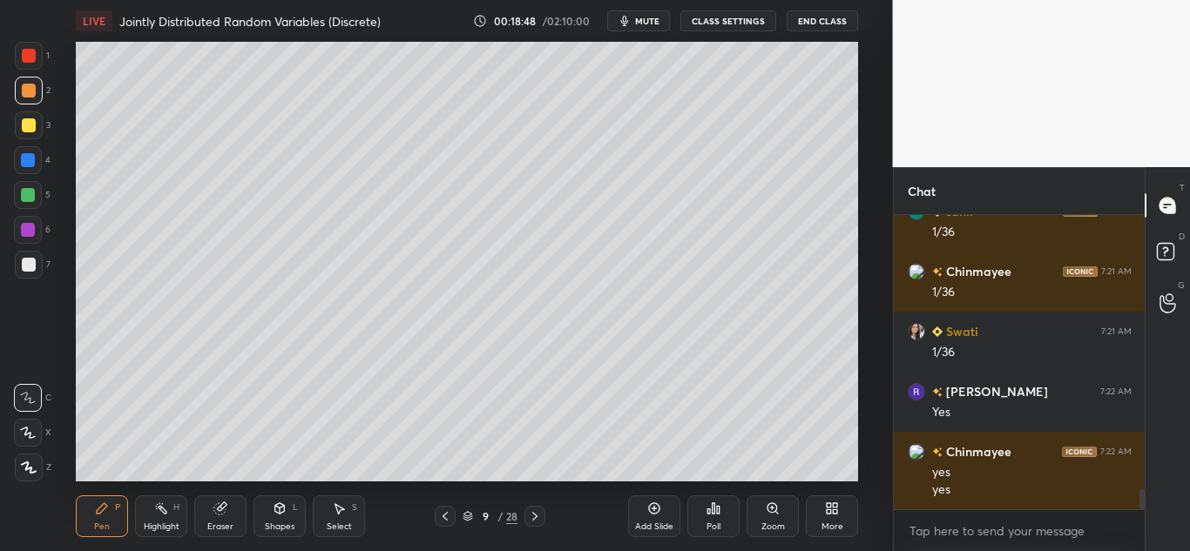
scroll to position [4008, 0]
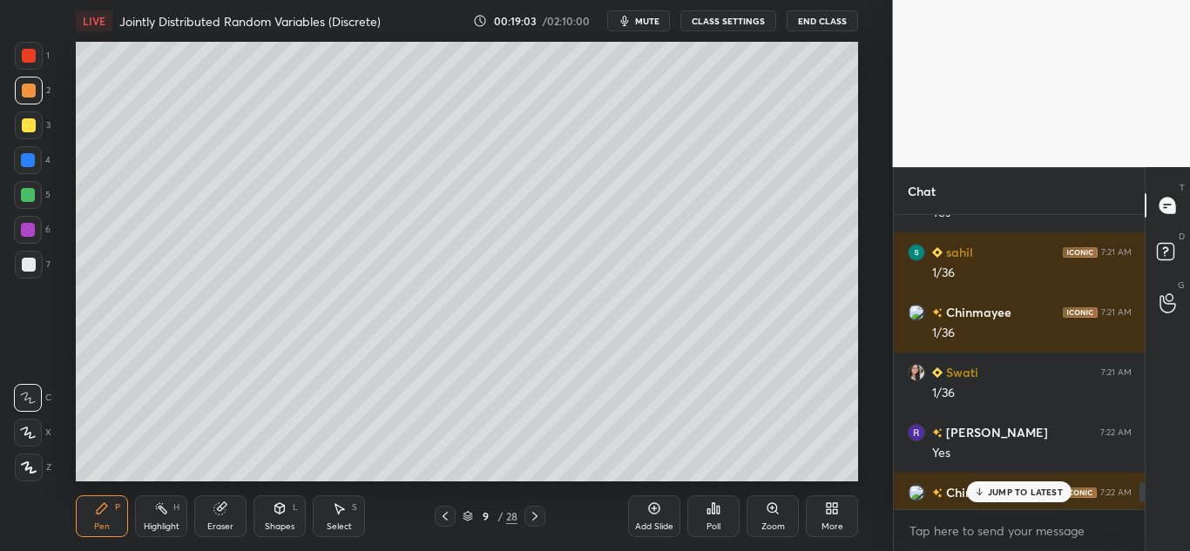
click at [1001, 493] on p "JUMP TO LATEST" at bounding box center [1025, 492] width 75 height 10
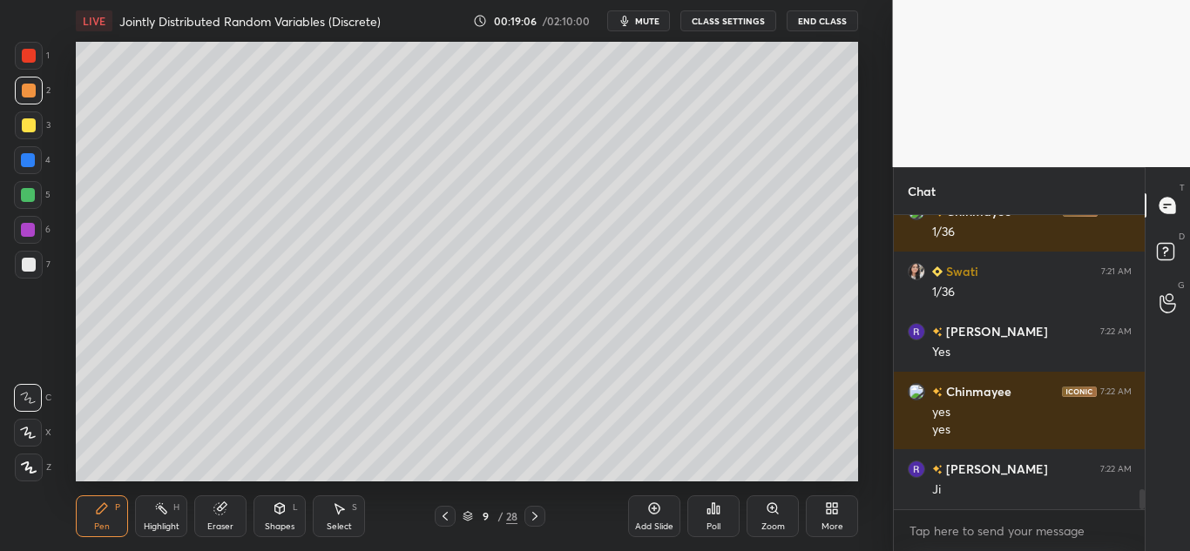
scroll to position [4068, 0]
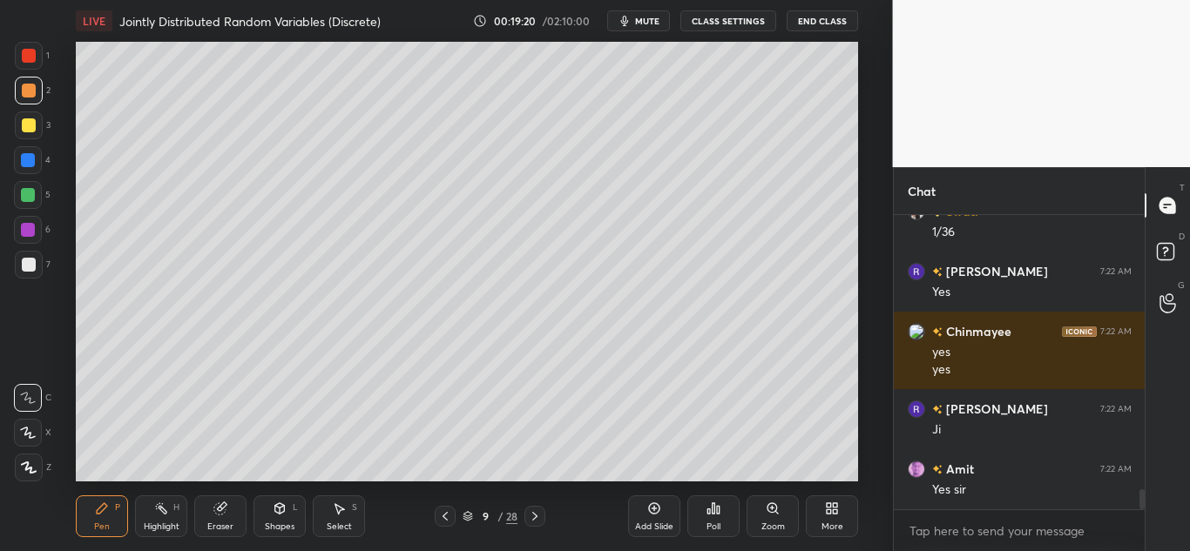
click at [638, 511] on div "Add Slide" at bounding box center [654, 517] width 52 height 42
click at [267, 510] on div "Shapes L" at bounding box center [280, 517] width 52 height 42
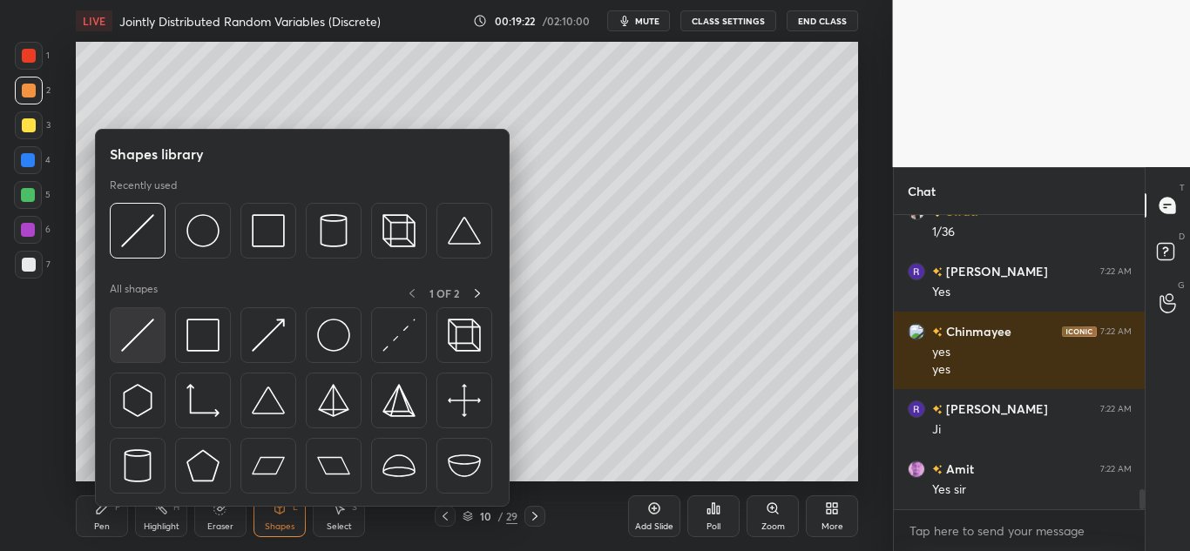
click at [139, 328] on img at bounding box center [137, 335] width 33 height 33
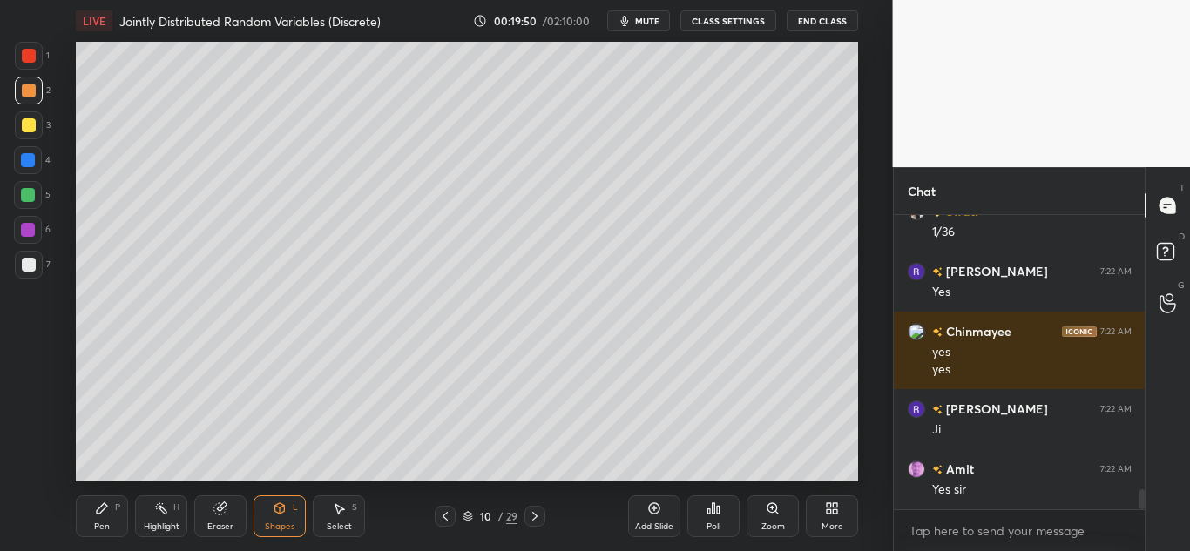
click at [106, 508] on icon at bounding box center [102, 509] width 10 height 10
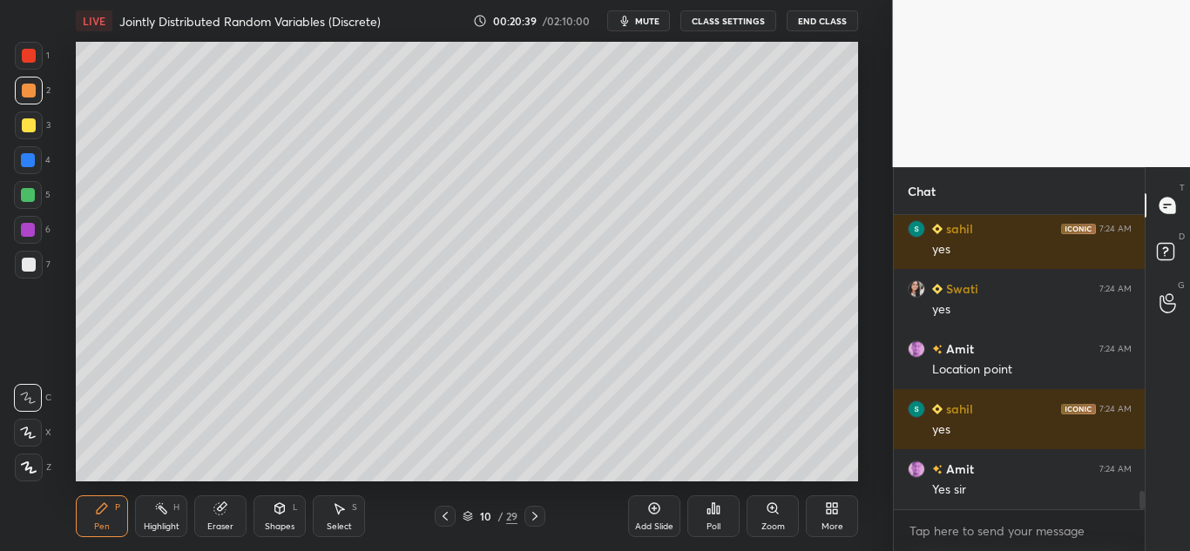
scroll to position [4489, 0]
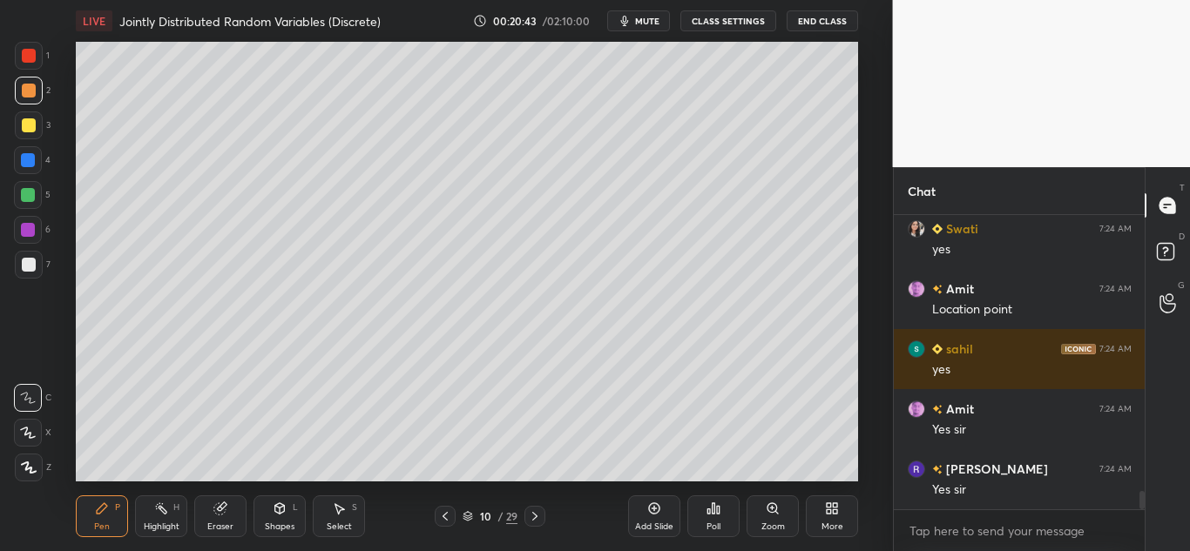
click at [102, 503] on icon at bounding box center [102, 509] width 14 height 14
click at [33, 393] on icon at bounding box center [28, 398] width 16 height 12
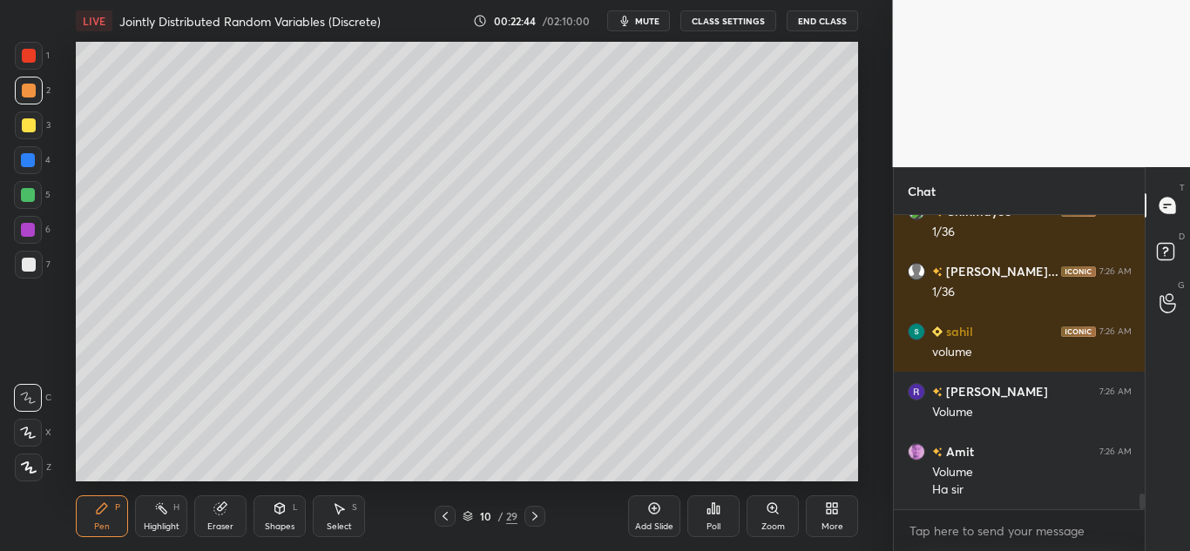
scroll to position [5305, 0]
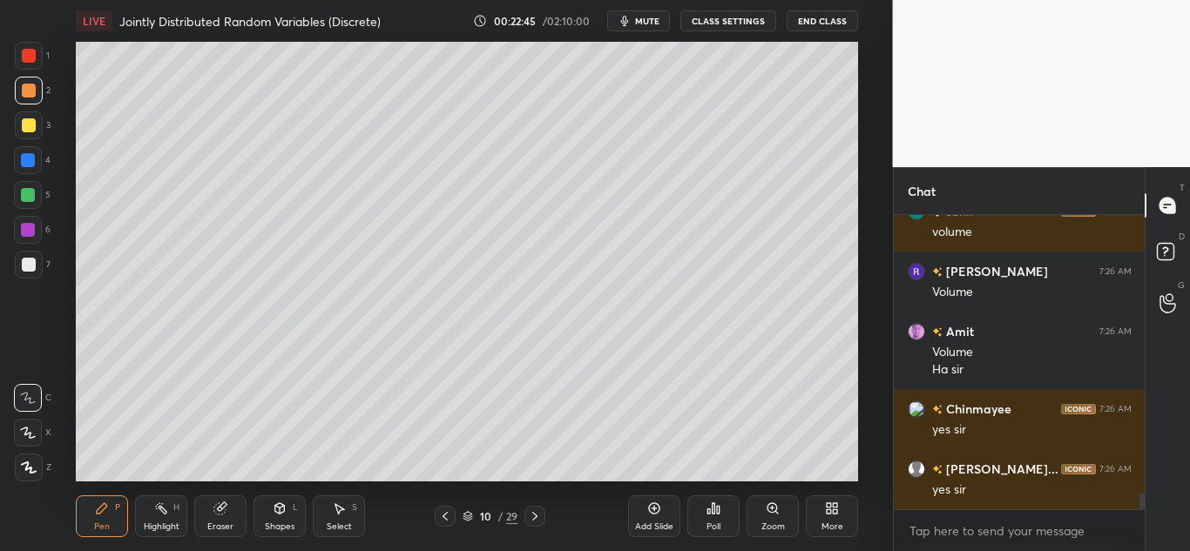
click at [645, 511] on div "Add Slide" at bounding box center [654, 517] width 52 height 42
click at [272, 512] on div "Shapes L" at bounding box center [280, 517] width 52 height 42
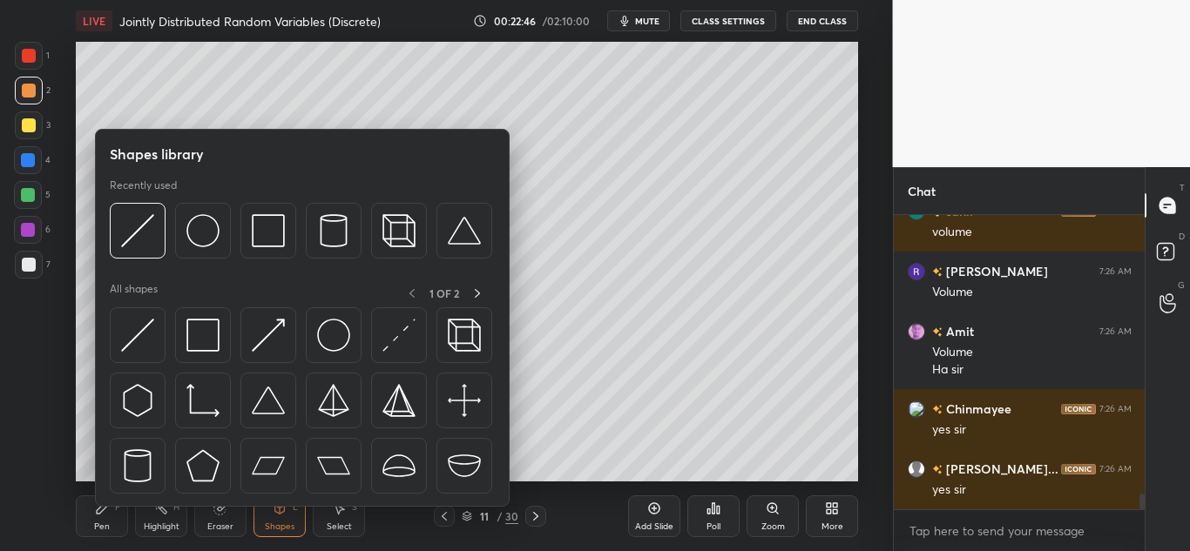
scroll to position [5365, 0]
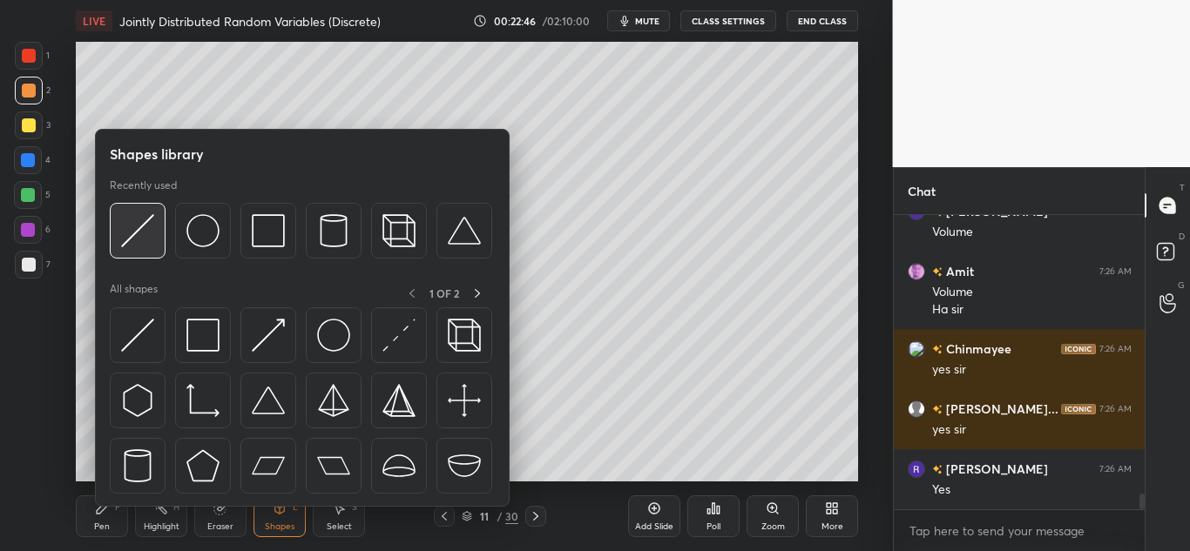
click at [143, 244] on img at bounding box center [137, 230] width 33 height 33
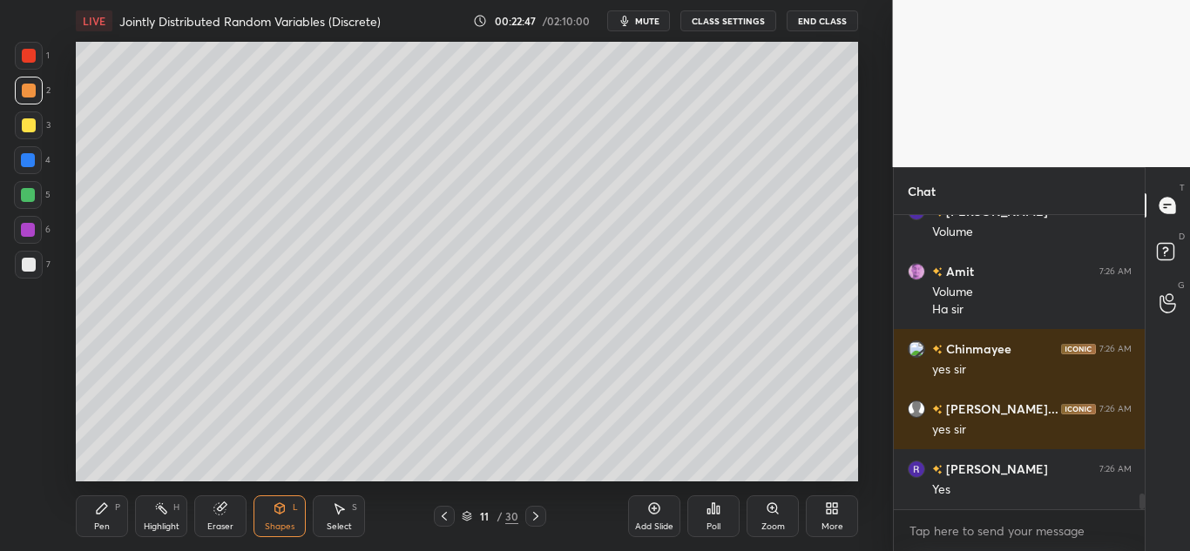
scroll to position [5425, 0]
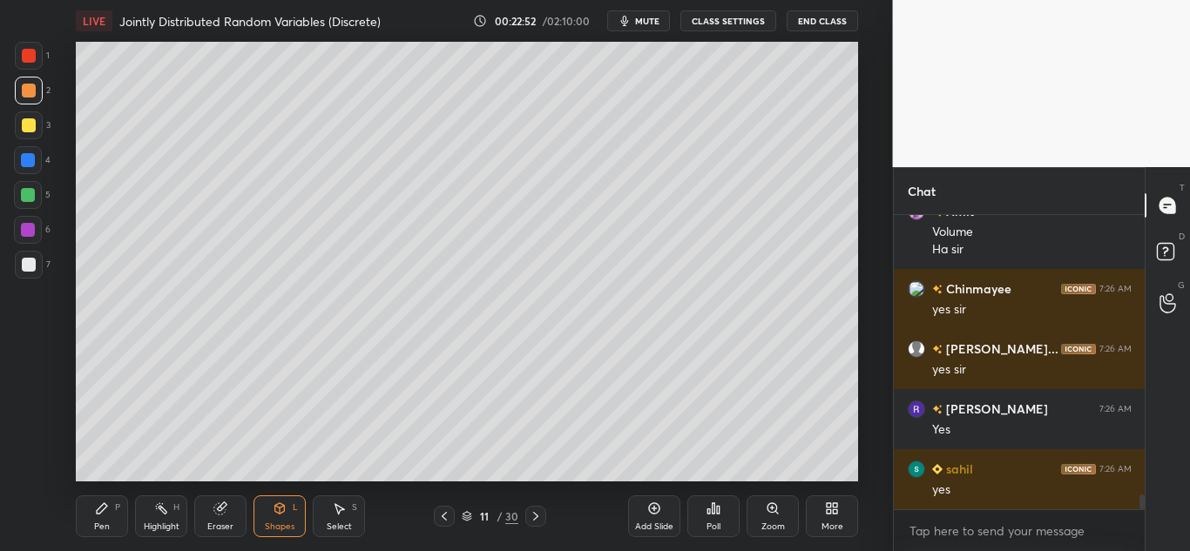
click at [220, 523] on div "Eraser" at bounding box center [220, 527] width 26 height 9
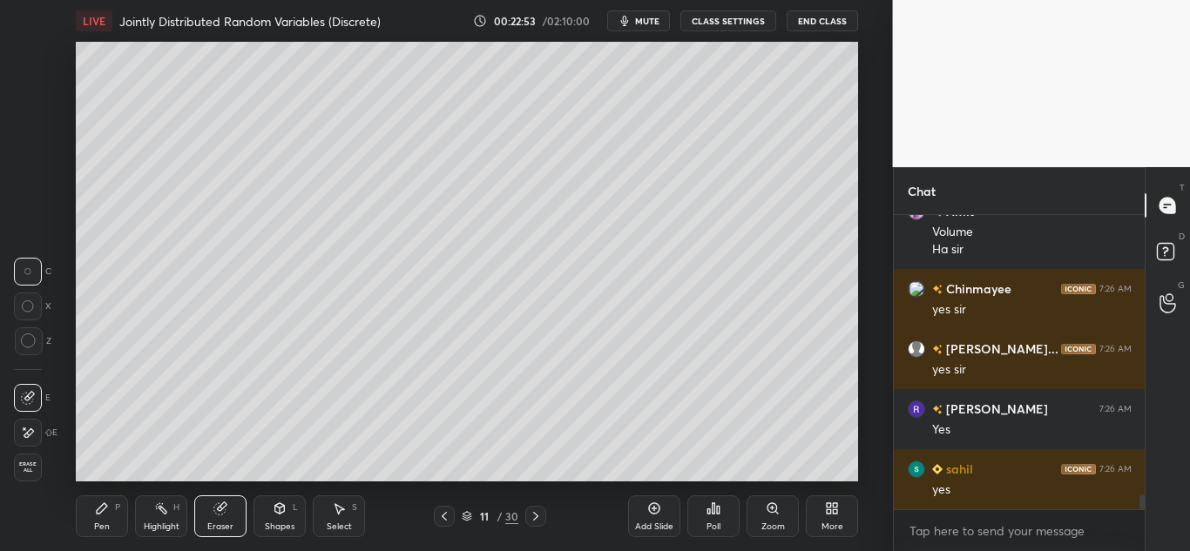
click at [30, 467] on span "Erase all" at bounding box center [28, 468] width 26 height 12
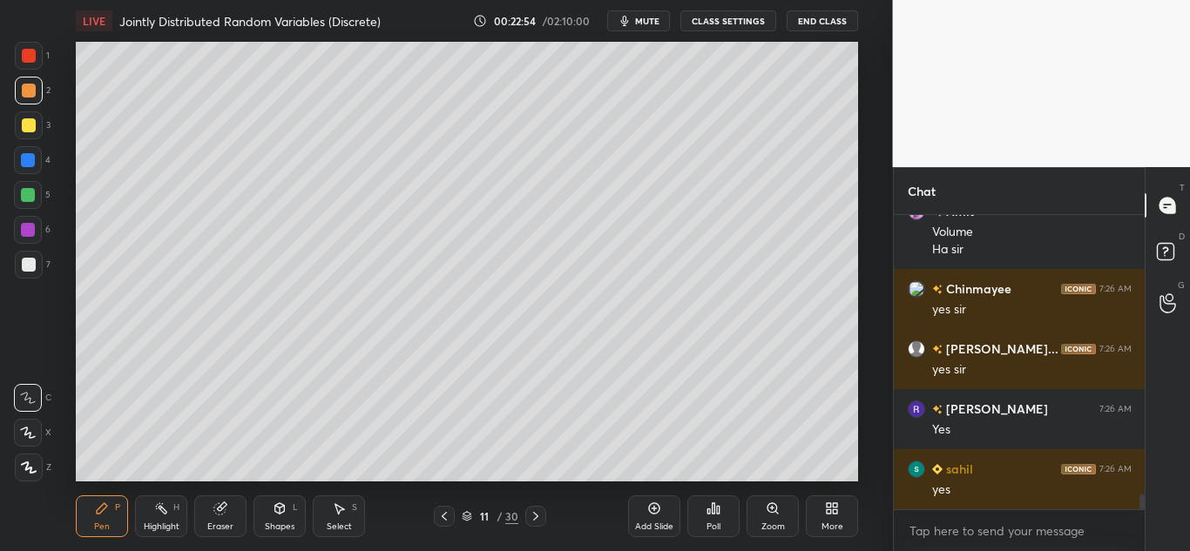
click at [111, 511] on div "Pen P" at bounding box center [102, 517] width 52 height 42
click at [20, 396] on icon at bounding box center [28, 398] width 16 height 12
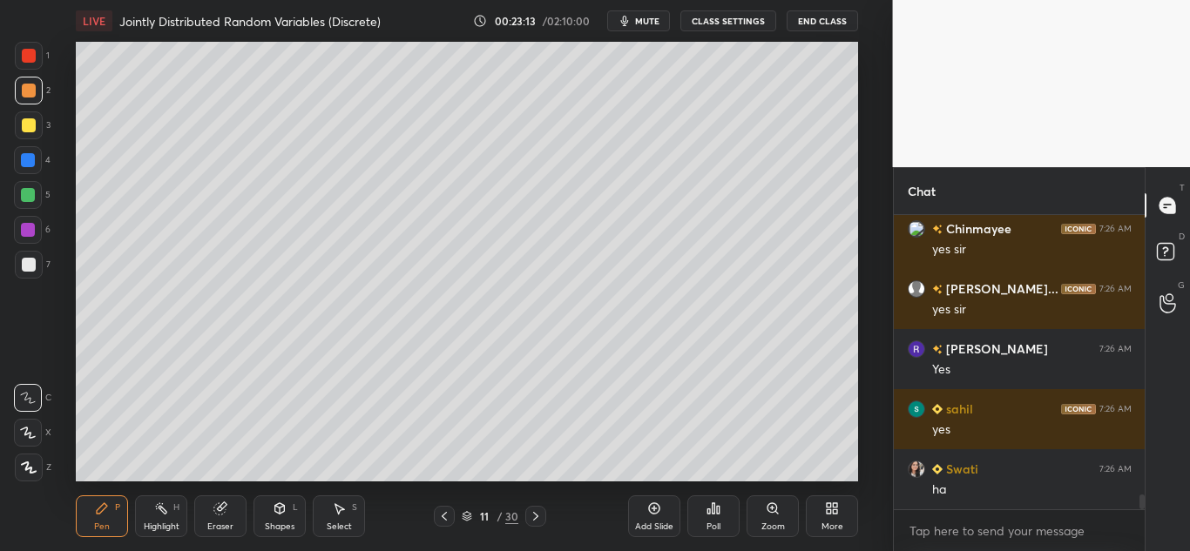
scroll to position [5545, 0]
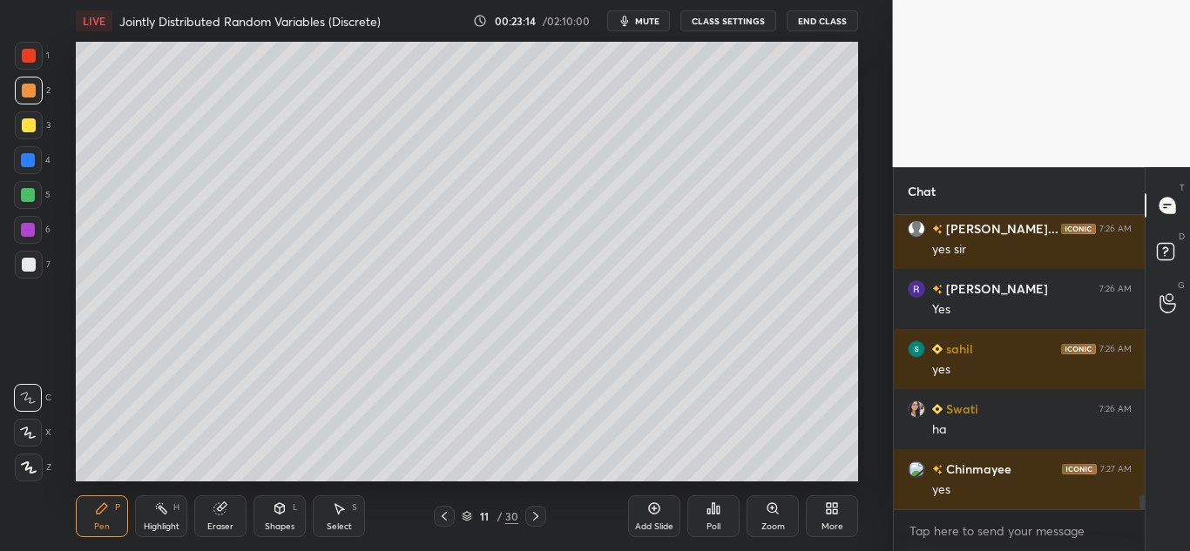
click at [216, 509] on icon at bounding box center [219, 509] width 11 height 11
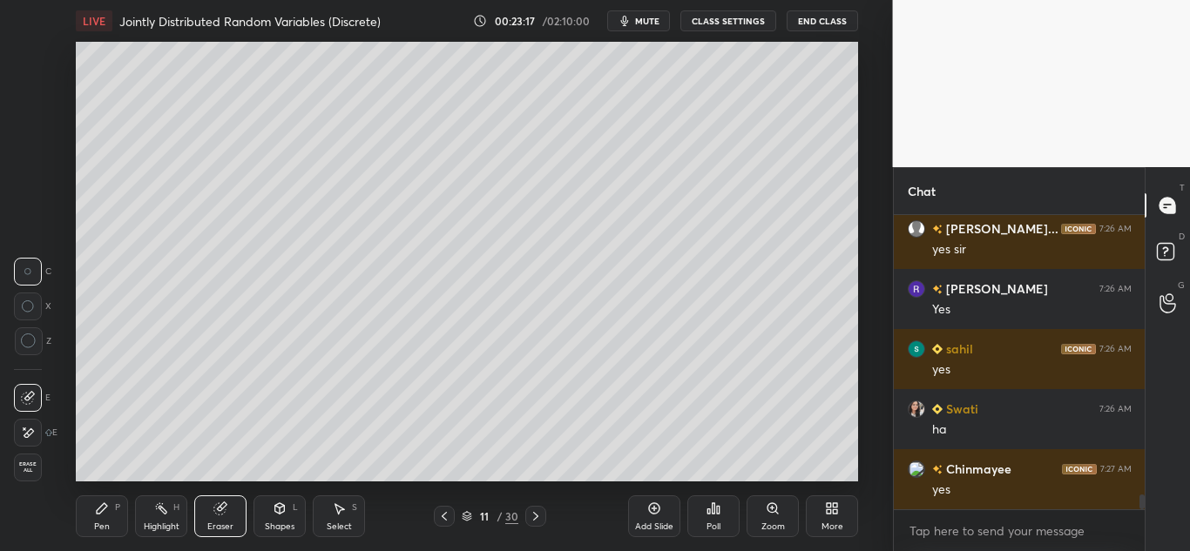
click at [102, 511] on icon at bounding box center [102, 509] width 10 height 10
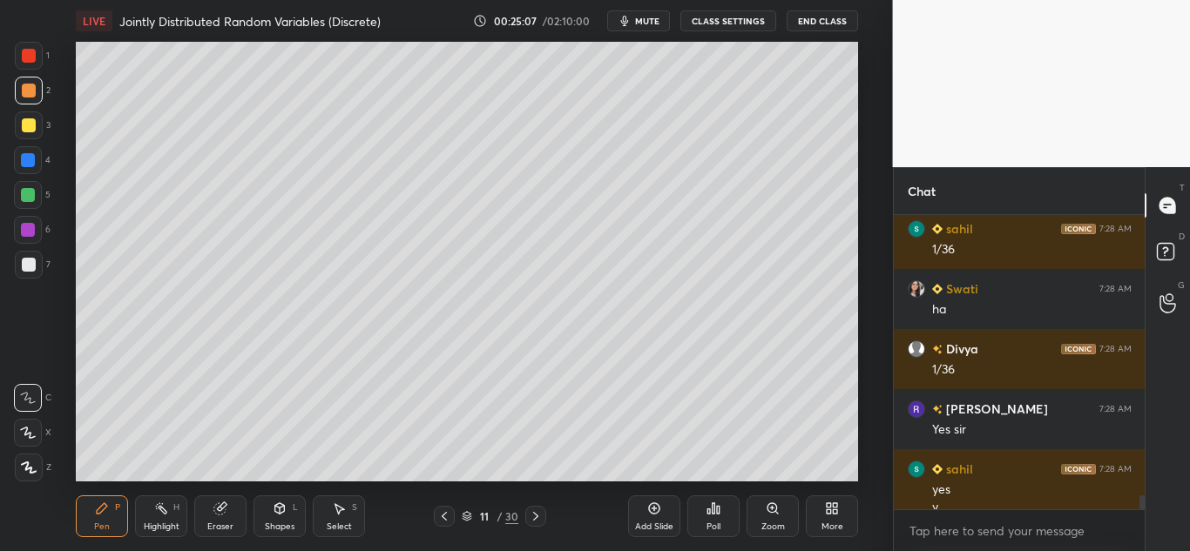
scroll to position [6121, 0]
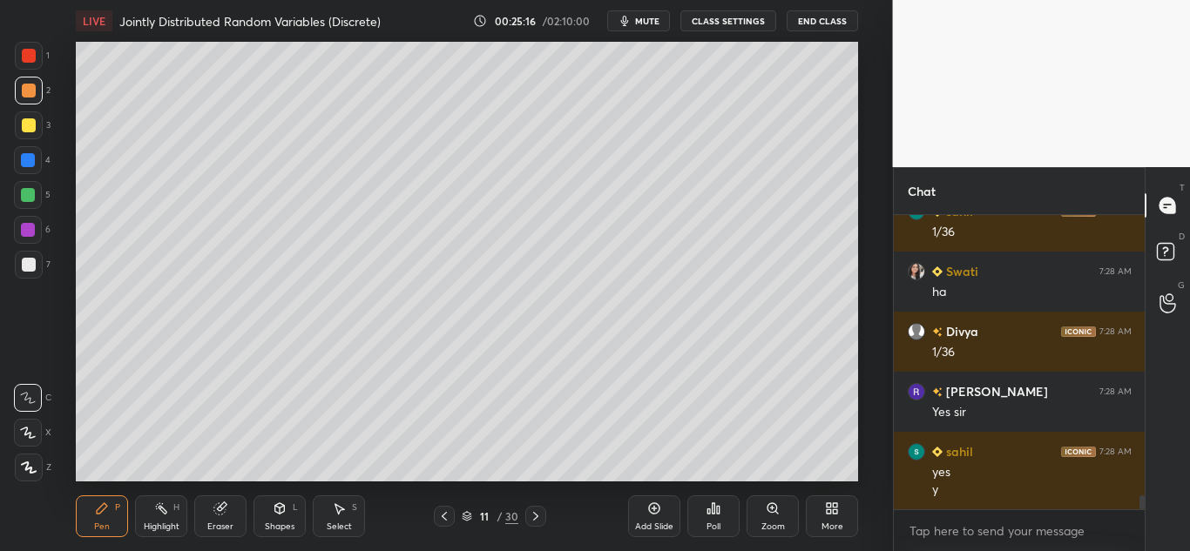
click at [649, 516] on div "Add Slide" at bounding box center [654, 517] width 52 height 42
click at [273, 513] on icon at bounding box center [280, 509] width 14 height 14
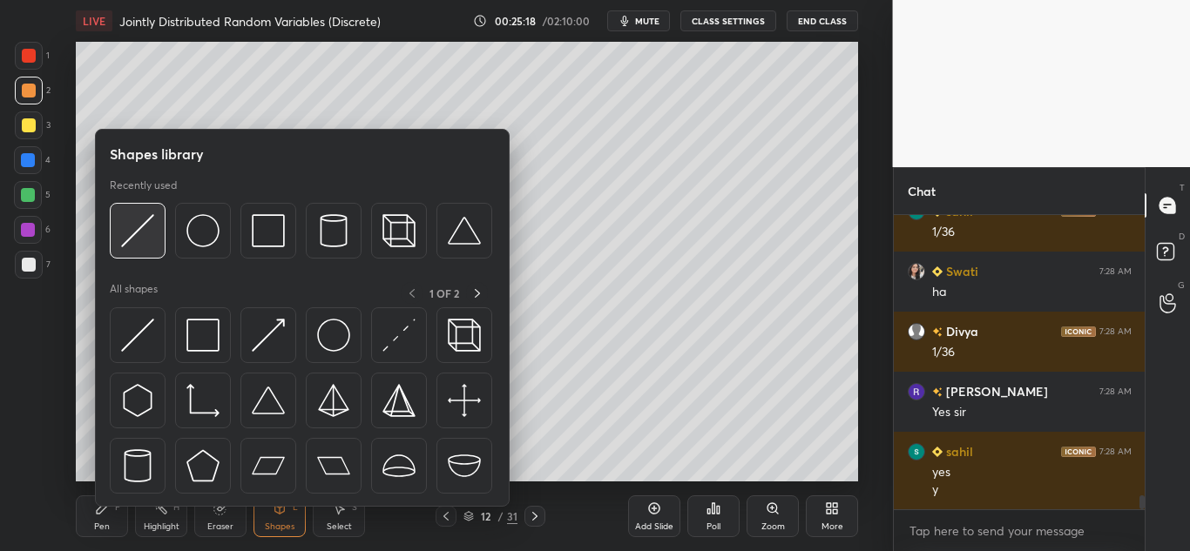
click at [149, 230] on img at bounding box center [137, 230] width 33 height 33
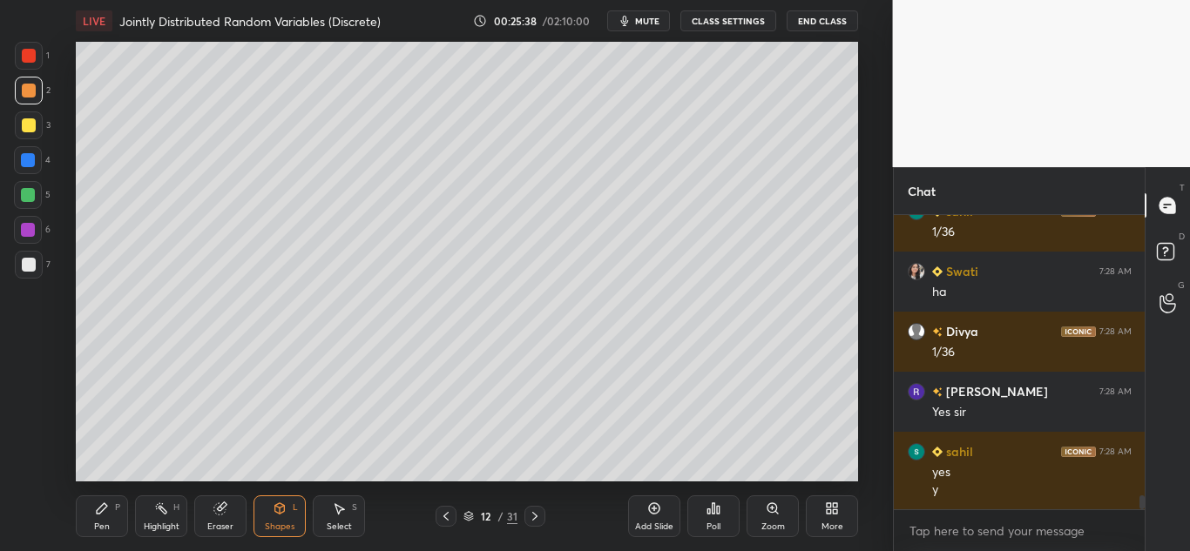
click at [91, 511] on div "Pen P" at bounding box center [102, 517] width 52 height 42
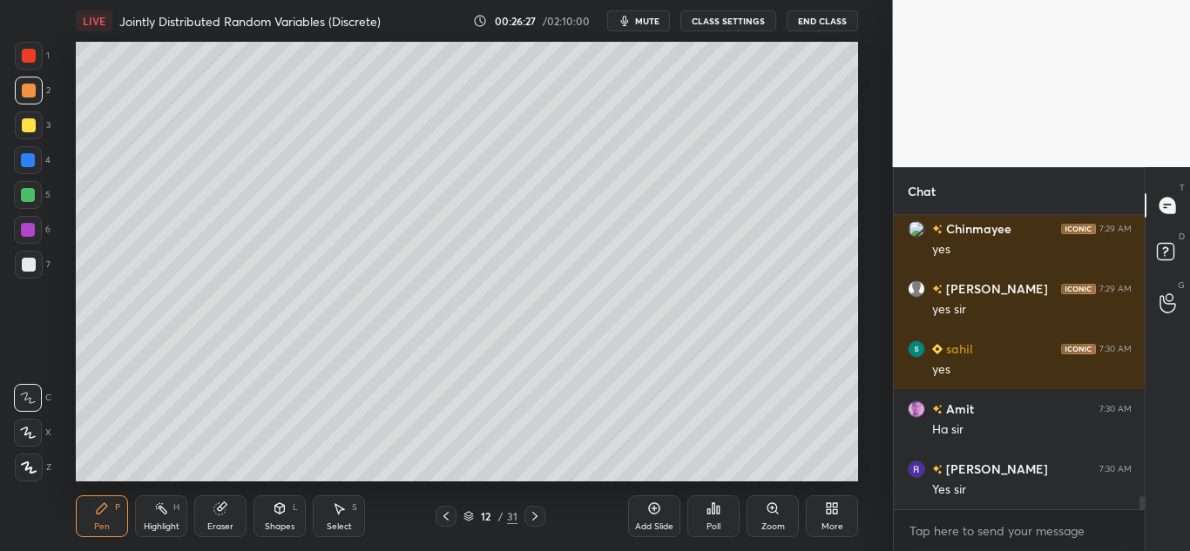
scroll to position [6482, 0]
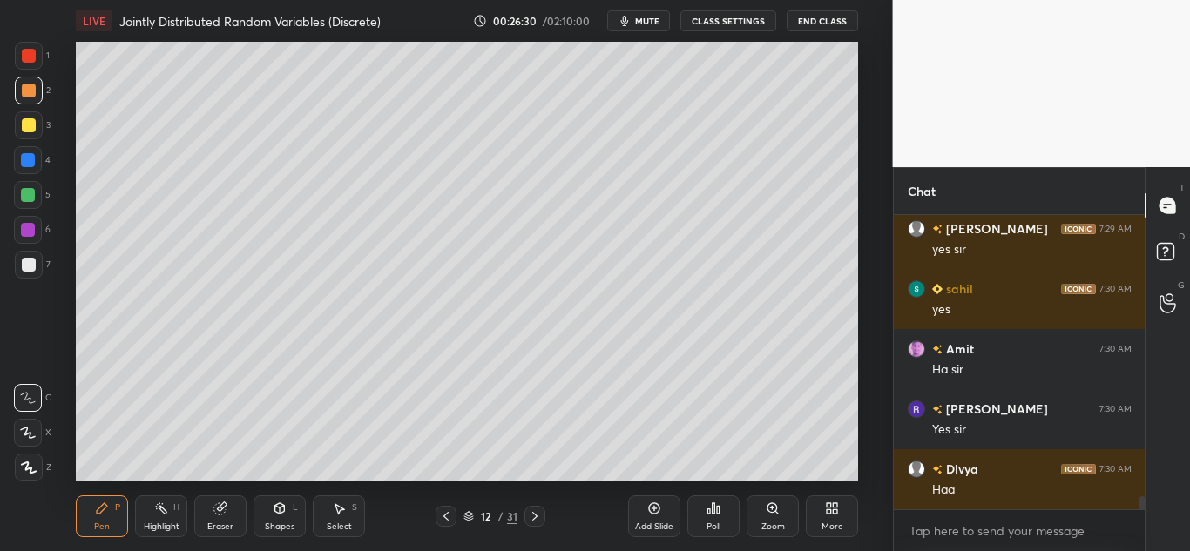
click at [29, 186] on div at bounding box center [28, 195] width 28 height 28
click at [30, 122] on div at bounding box center [29, 125] width 14 height 14
click at [28, 93] on div at bounding box center [29, 91] width 14 height 14
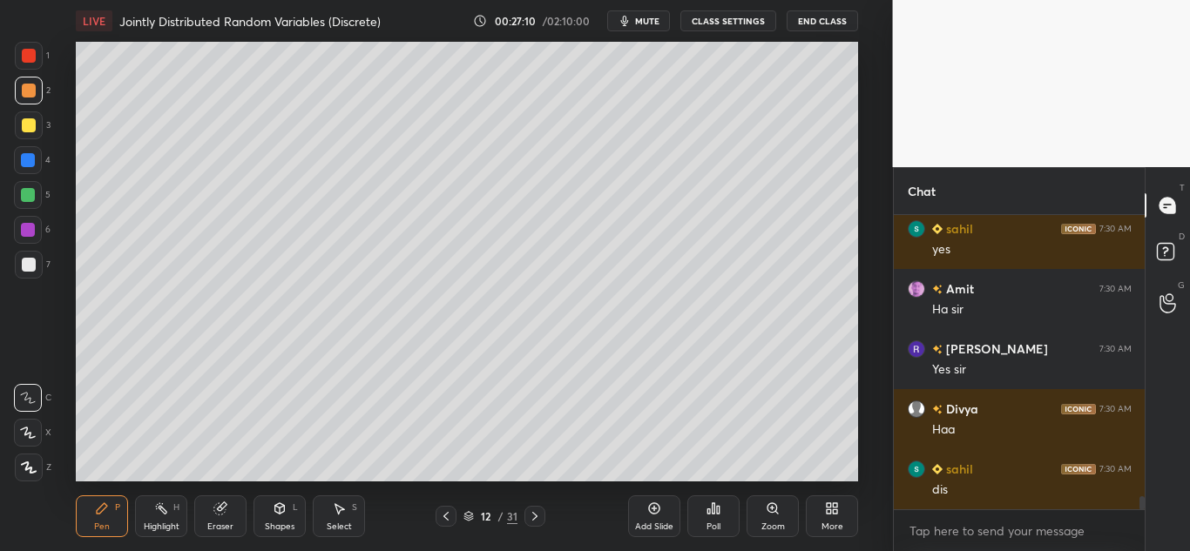
click at [24, 192] on div at bounding box center [28, 195] width 14 height 14
click at [214, 504] on icon at bounding box center [220, 509] width 14 height 14
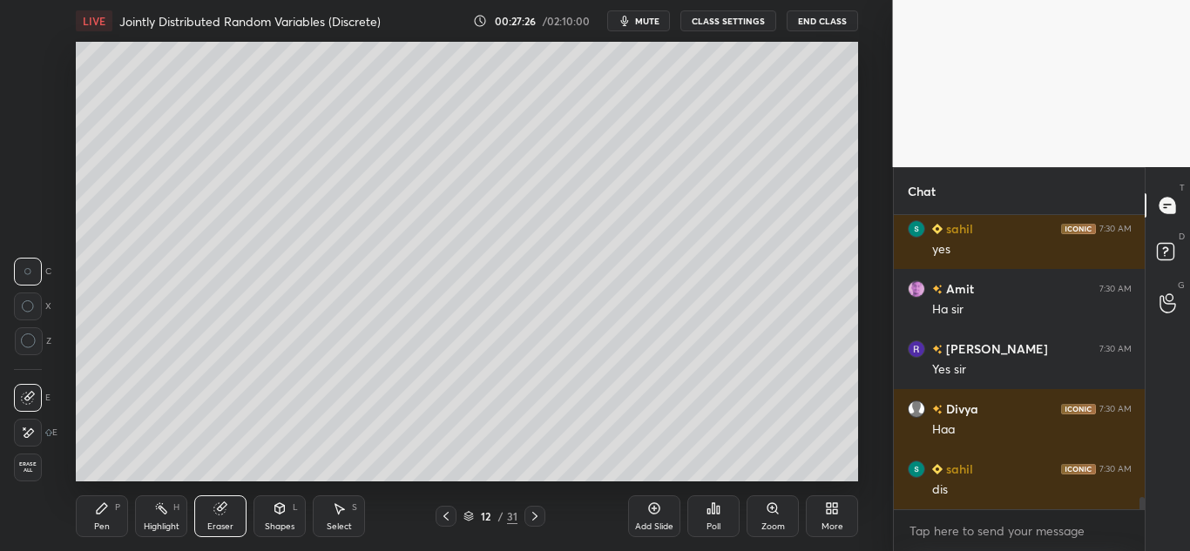
scroll to position [6602, 0]
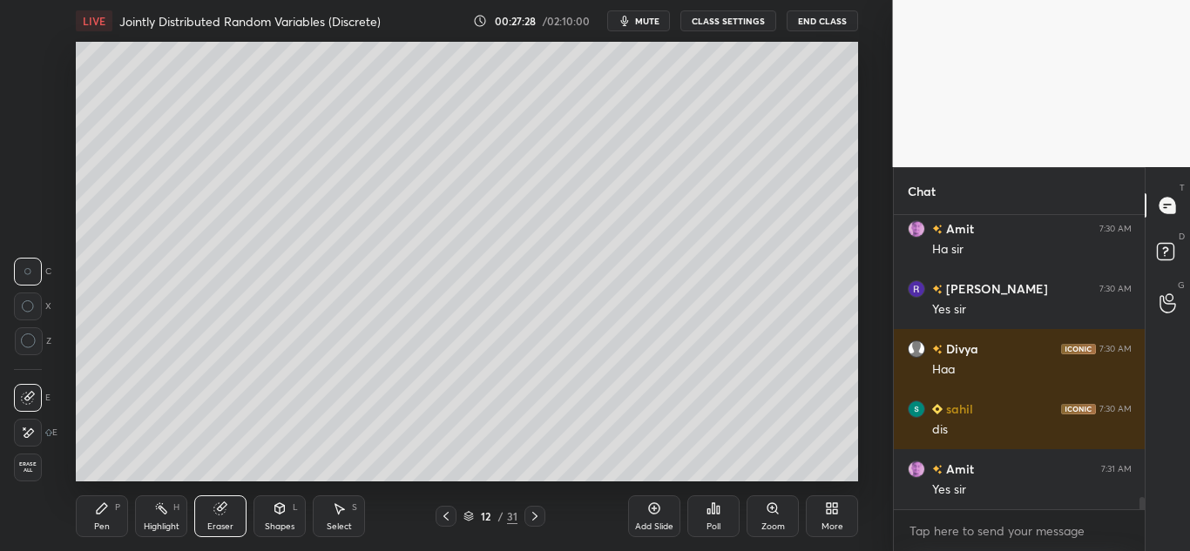
click at [34, 301] on icon at bounding box center [28, 307] width 12 height 12
click at [107, 525] on div "Pen" at bounding box center [102, 527] width 16 height 9
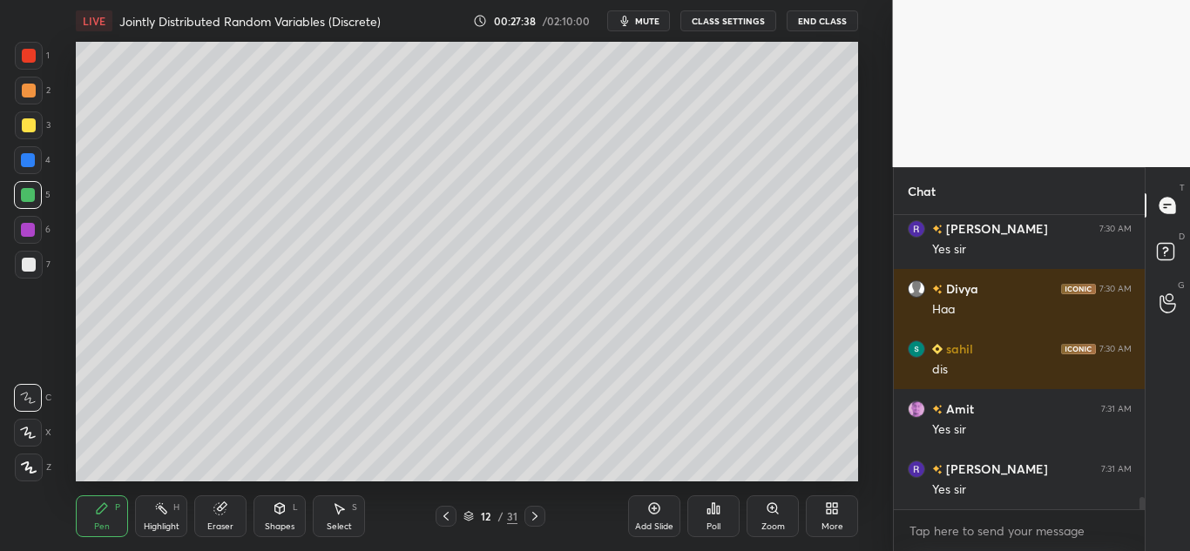
scroll to position [6722, 0]
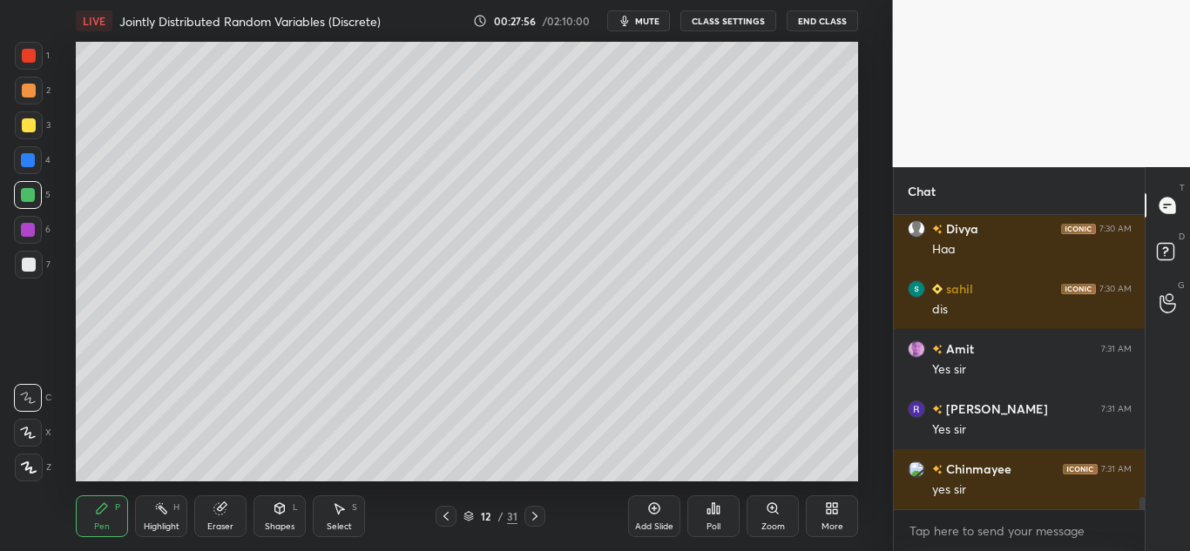
click at [100, 511] on icon at bounding box center [102, 509] width 10 height 10
click at [34, 125] on div at bounding box center [29, 125] width 14 height 14
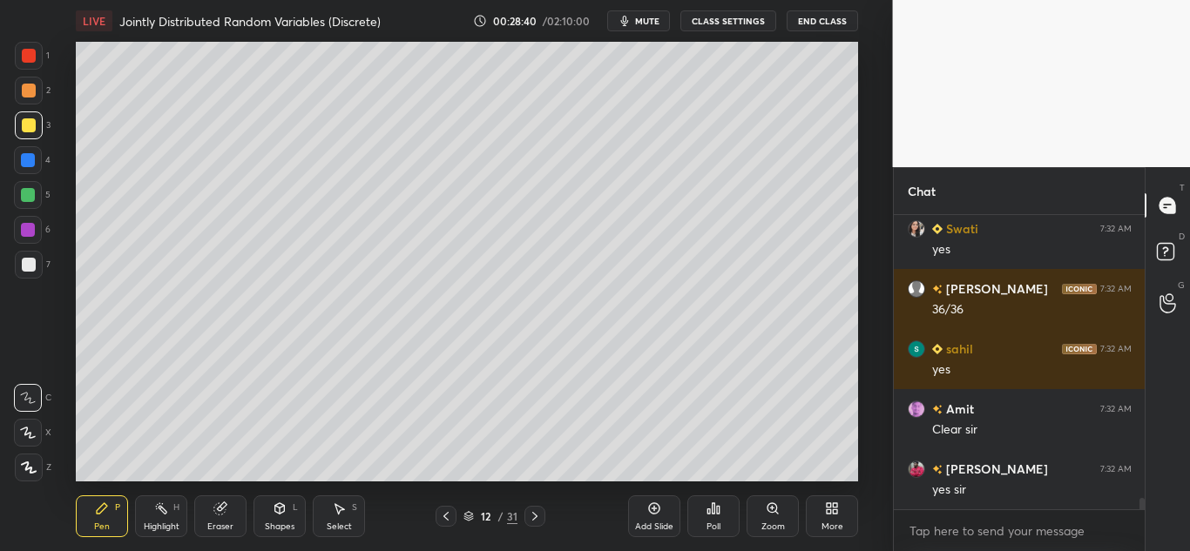
scroll to position [7143, 0]
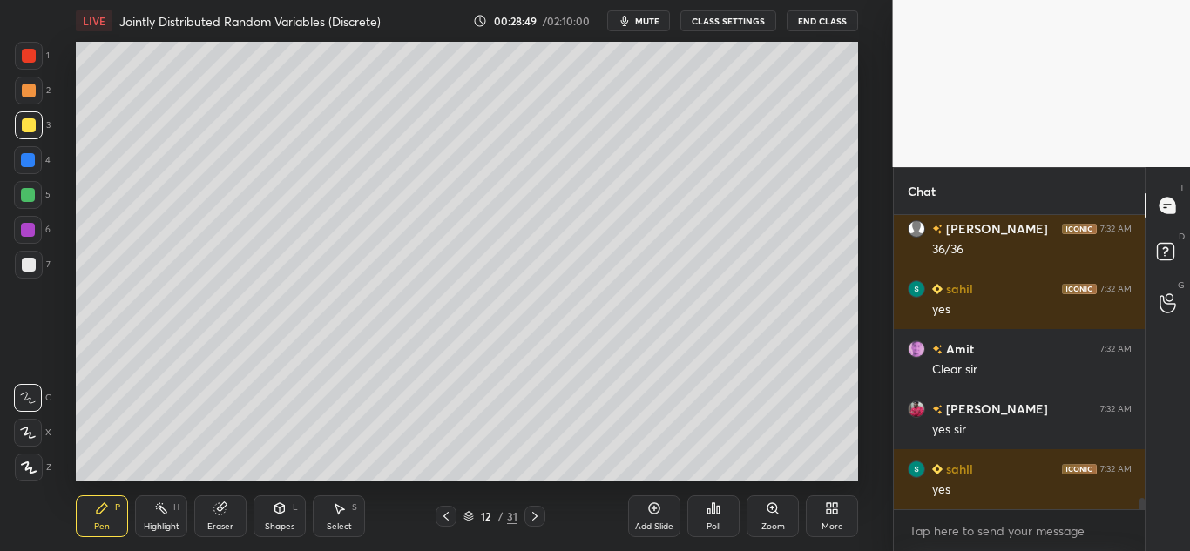
click at [29, 162] on div at bounding box center [28, 160] width 14 height 14
click at [24, 88] on div at bounding box center [29, 91] width 14 height 14
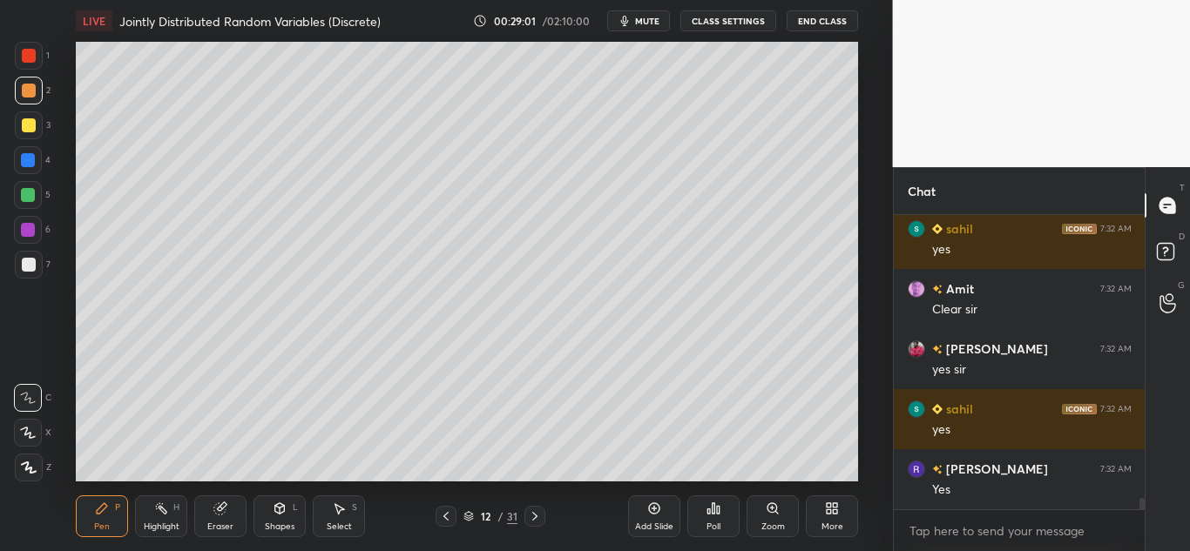
scroll to position [7263, 0]
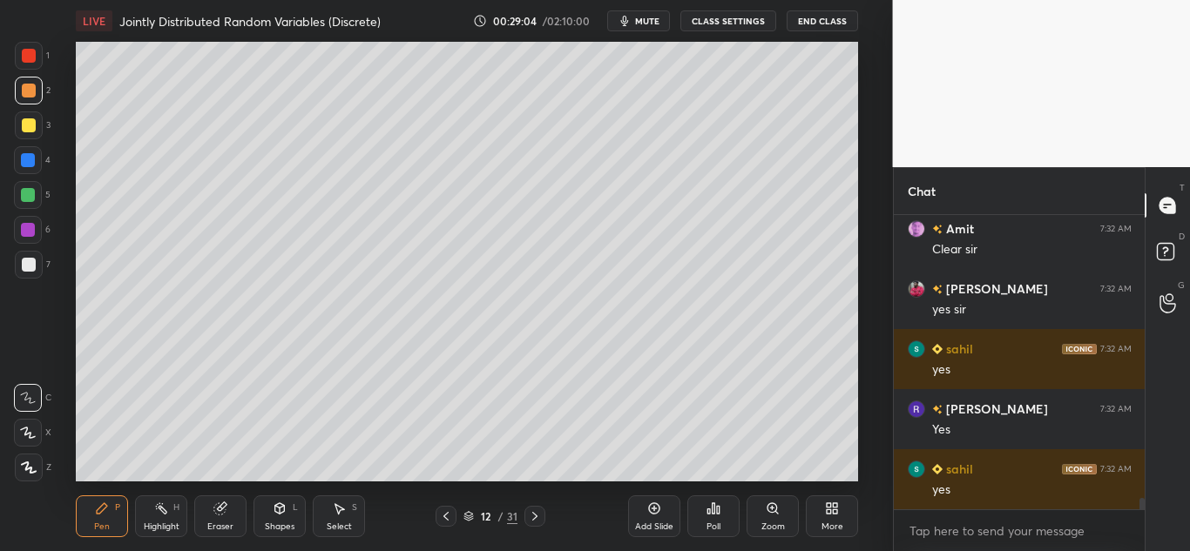
click at [337, 502] on icon at bounding box center [339, 509] width 14 height 14
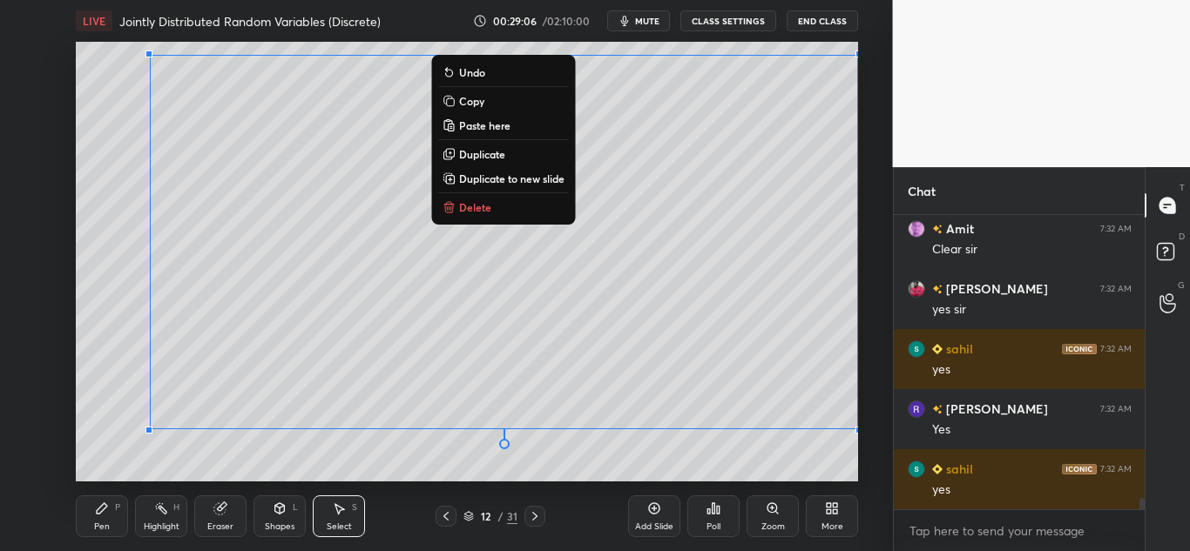
click at [492, 102] on button "Copy" at bounding box center [503, 101] width 130 height 21
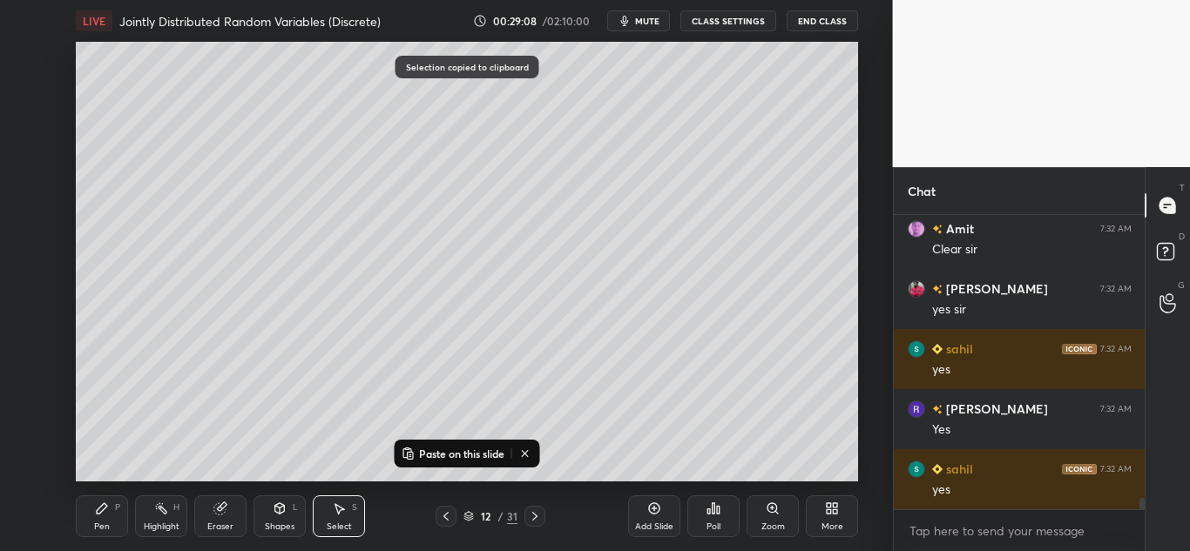
click at [651, 514] on icon at bounding box center [654, 509] width 14 height 14
click at [484, 453] on p "Paste on this slide" at bounding box center [461, 454] width 85 height 14
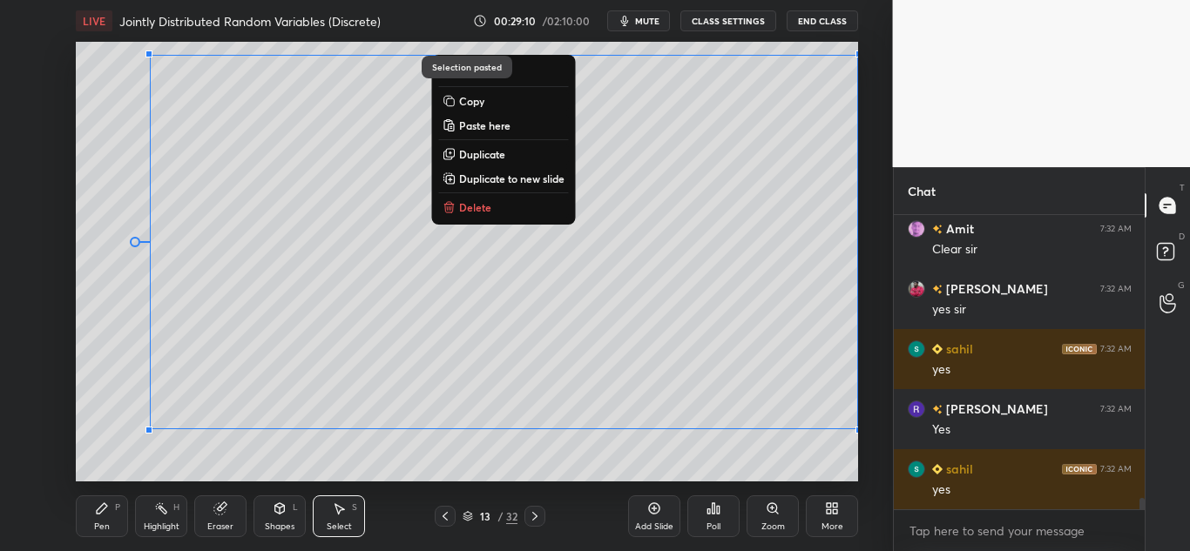
click at [639, 460] on div "0 ° Undo Copy Paste here Duplicate Duplicate to new slide Delete" at bounding box center [467, 262] width 782 height 440
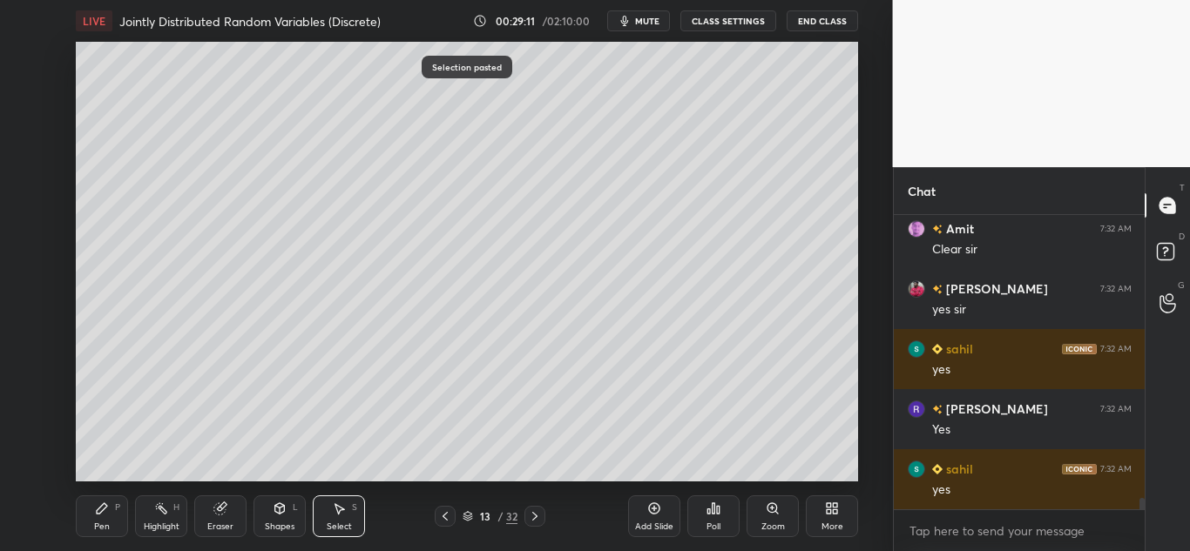
click at [216, 511] on icon at bounding box center [219, 509] width 11 height 11
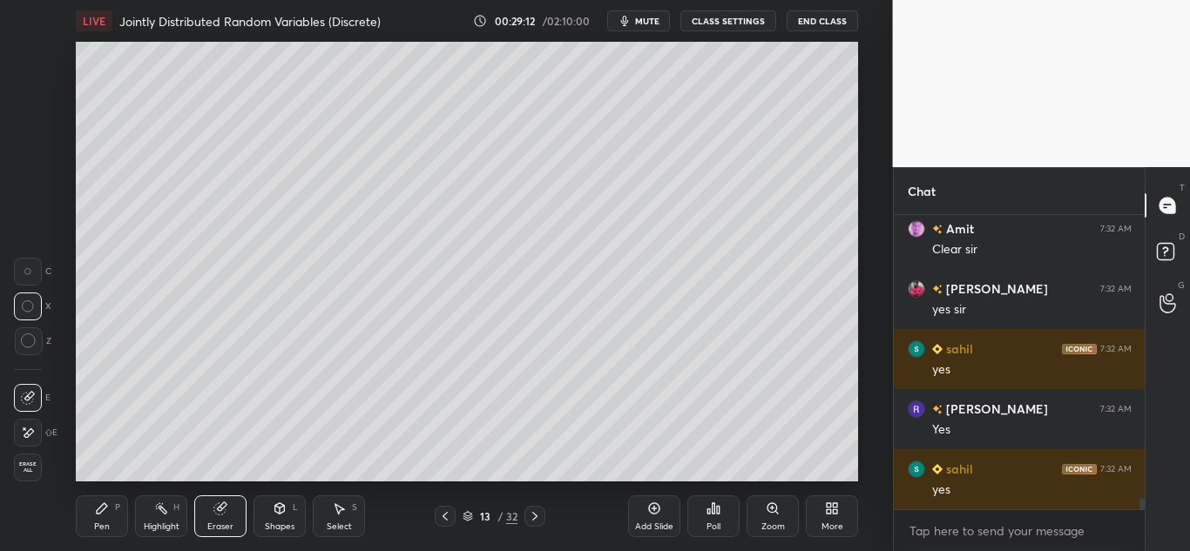
click at [28, 304] on icon at bounding box center [28, 307] width 12 height 12
click at [94, 511] on div "Pen P" at bounding box center [102, 517] width 52 height 42
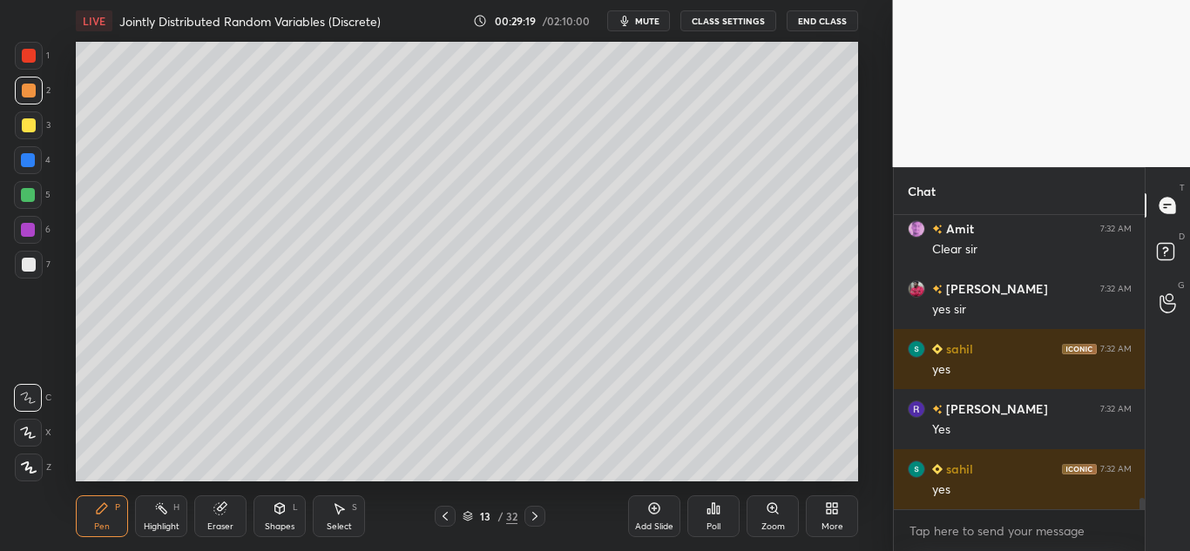
click at [31, 262] on div at bounding box center [29, 265] width 14 height 14
click at [442, 517] on icon at bounding box center [445, 517] width 14 height 14
click at [531, 515] on icon at bounding box center [535, 517] width 14 height 14
click at [24, 87] on div at bounding box center [29, 91] width 14 height 14
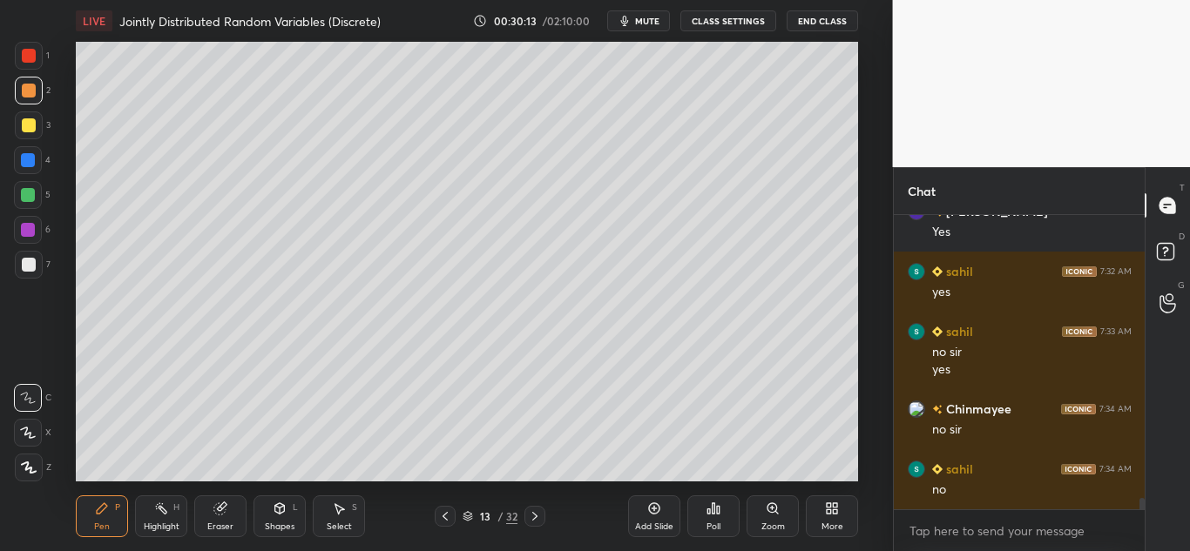
scroll to position [7521, 0]
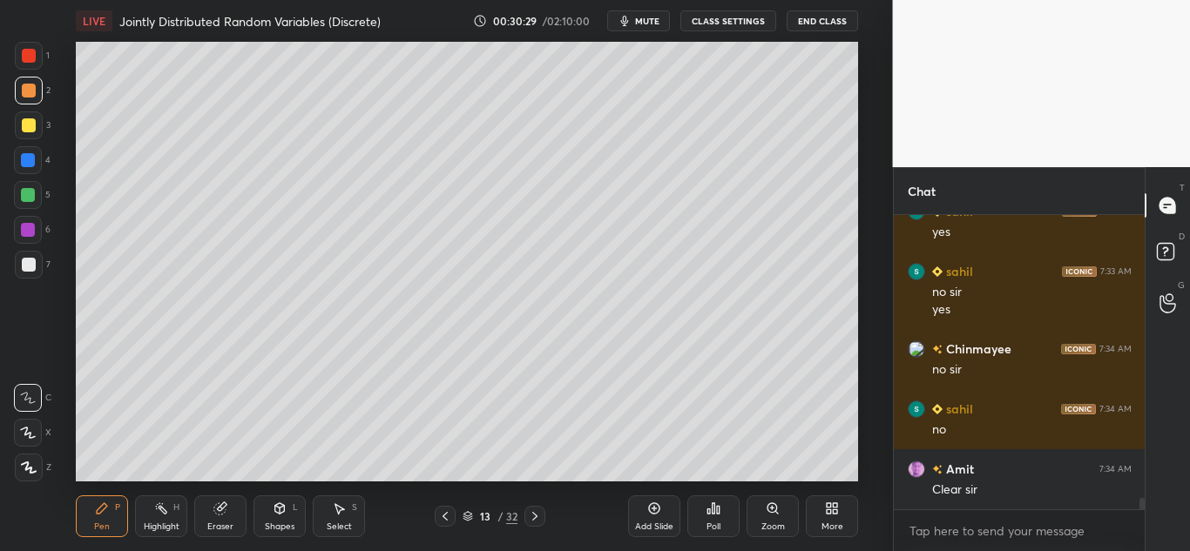
click at [23, 86] on div at bounding box center [29, 91] width 14 height 14
click at [534, 513] on icon at bounding box center [534, 516] width 5 height 9
click at [446, 511] on icon at bounding box center [445, 517] width 14 height 14
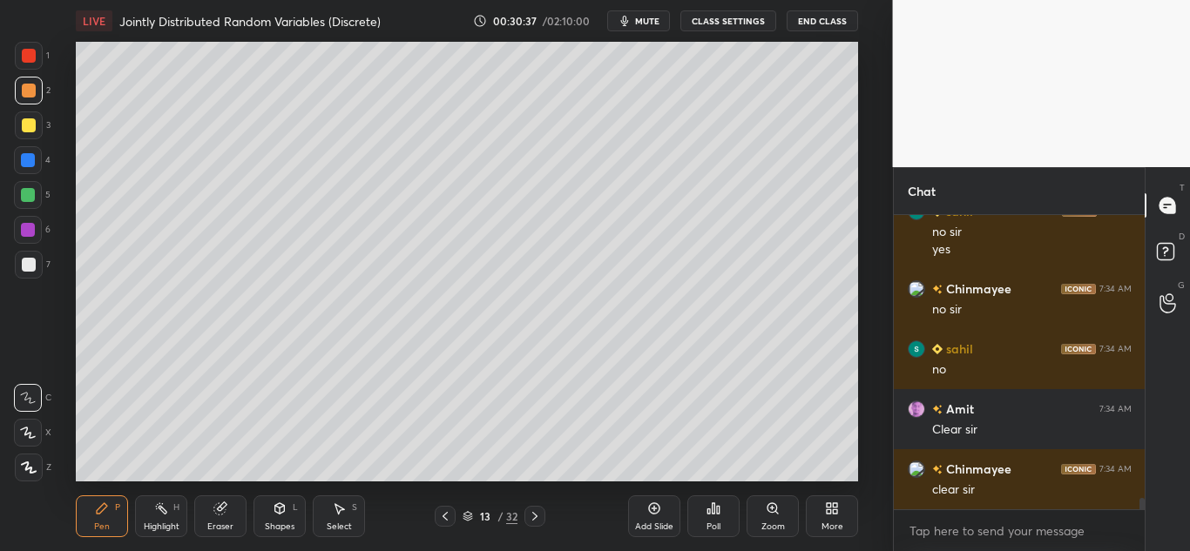
click at [331, 517] on div "Select S" at bounding box center [339, 517] width 52 height 42
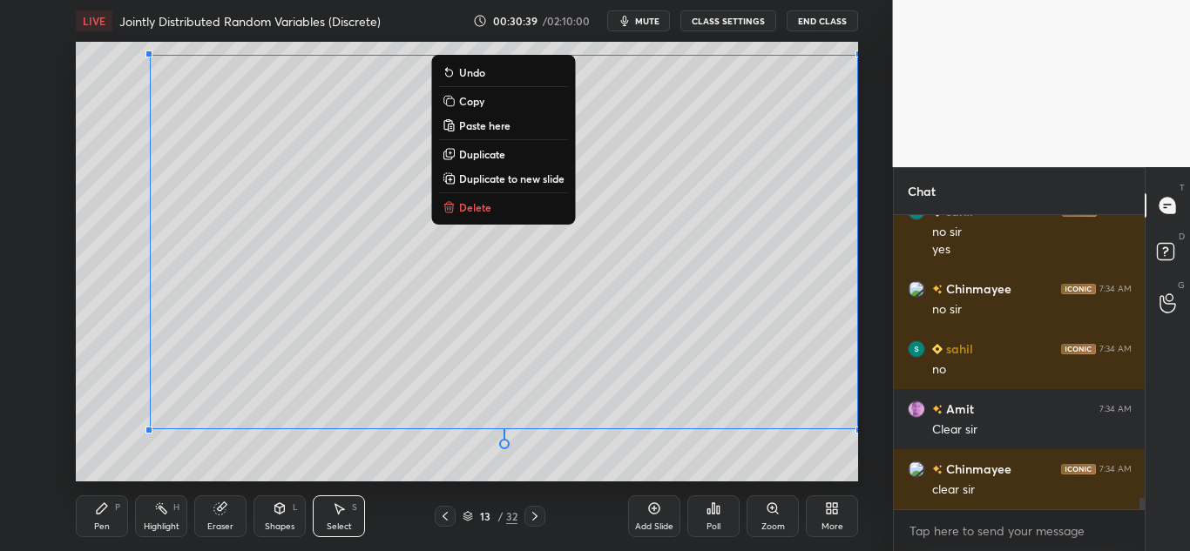
click at [480, 94] on p "Copy" at bounding box center [471, 101] width 25 height 14
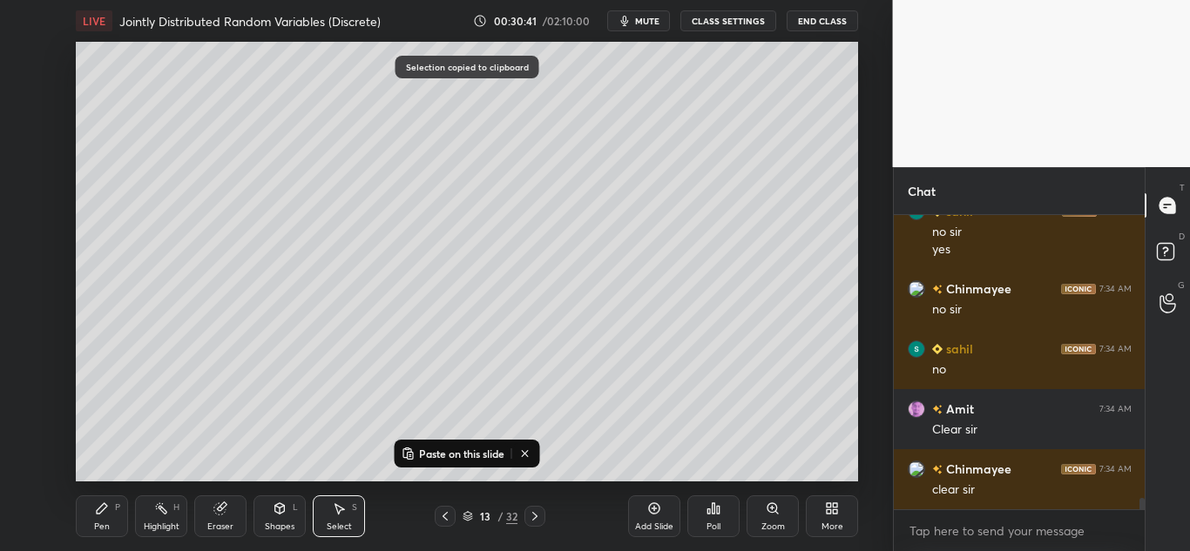
click at [654, 511] on icon at bounding box center [654, 508] width 5 height 5
click at [464, 452] on p "Paste on this slide" at bounding box center [461, 454] width 85 height 14
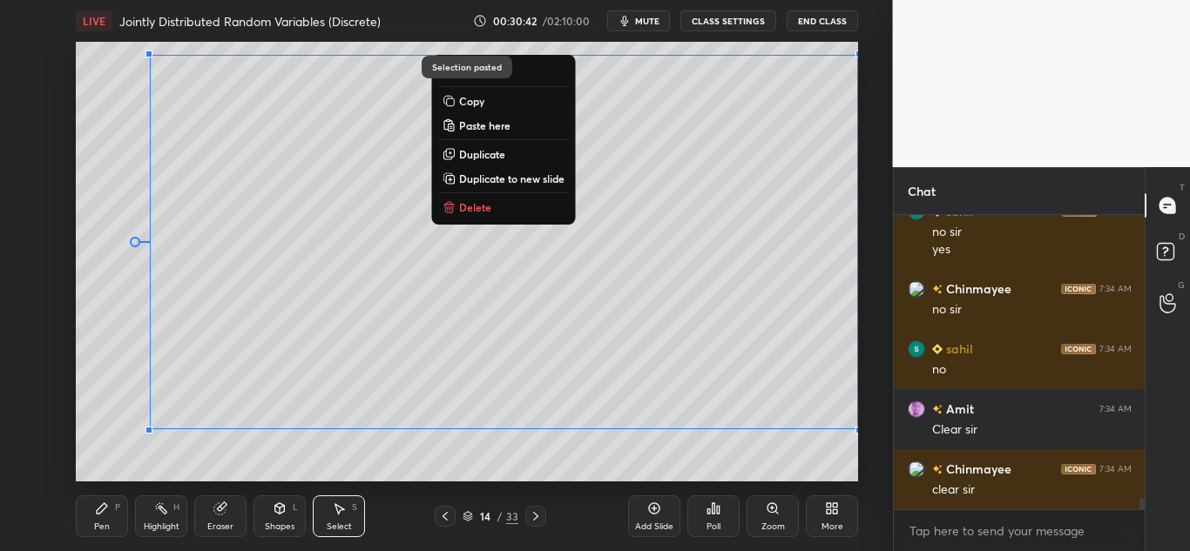
scroll to position [7641, 0]
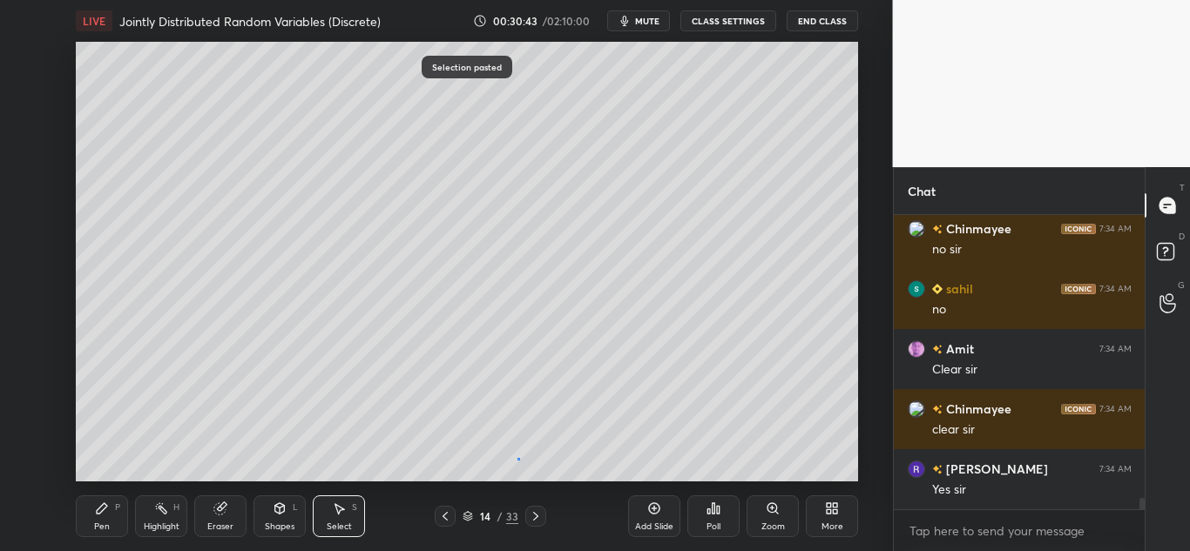
click at [519, 457] on div "0 ° Undo Copy Paste here Duplicate Duplicate to new slide Delete" at bounding box center [467, 262] width 782 height 440
click at [219, 504] on icon at bounding box center [219, 509] width 11 height 11
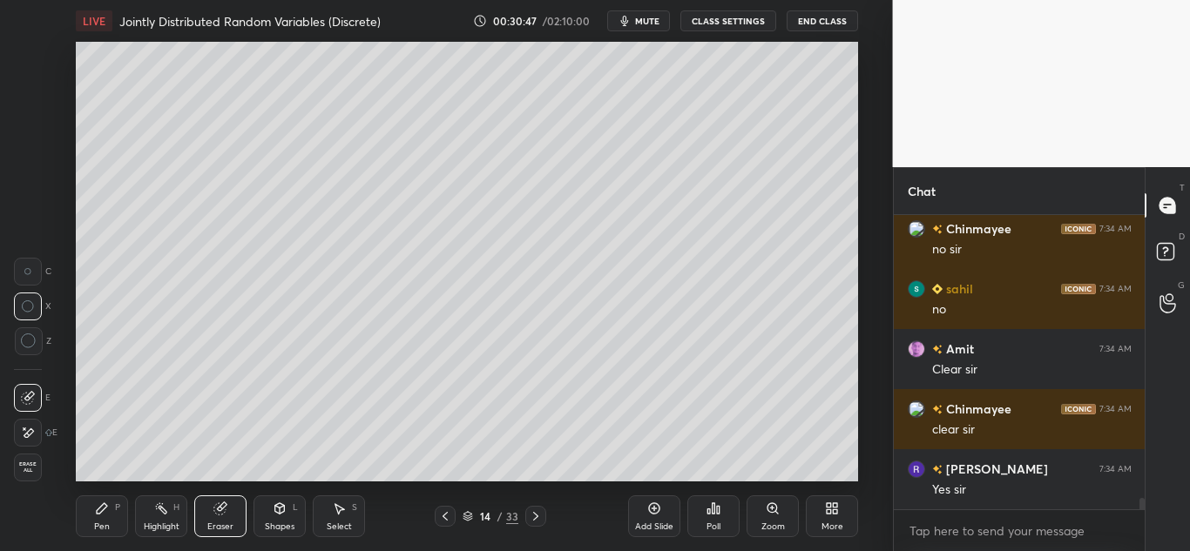
click at [105, 514] on icon at bounding box center [102, 509] width 14 height 14
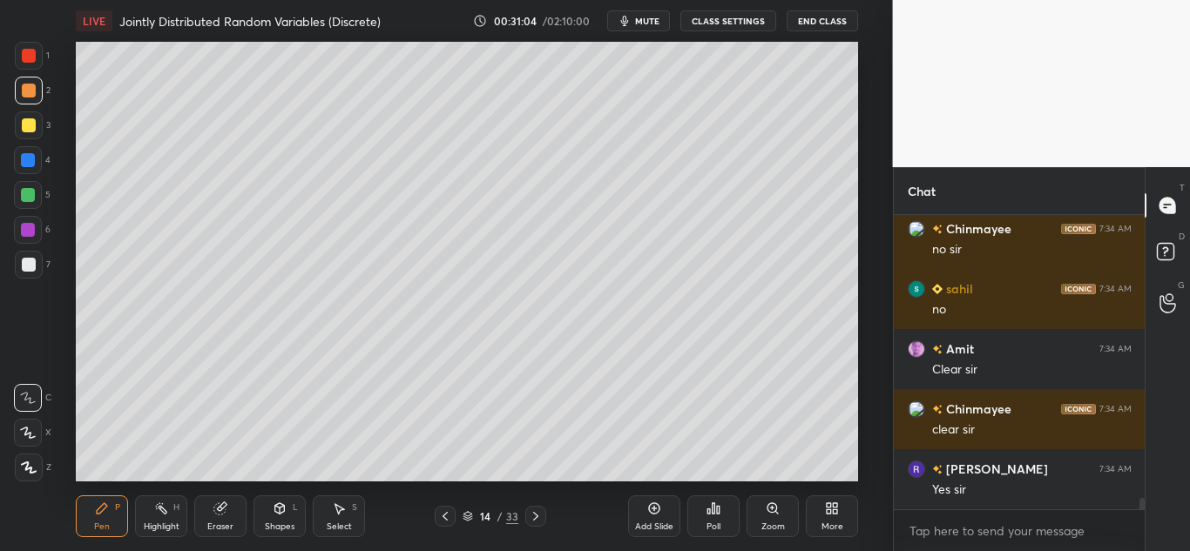
click at [18, 85] on div at bounding box center [29, 91] width 28 height 28
click at [24, 153] on div at bounding box center [28, 160] width 14 height 14
click at [32, 264] on div at bounding box center [29, 265] width 14 height 14
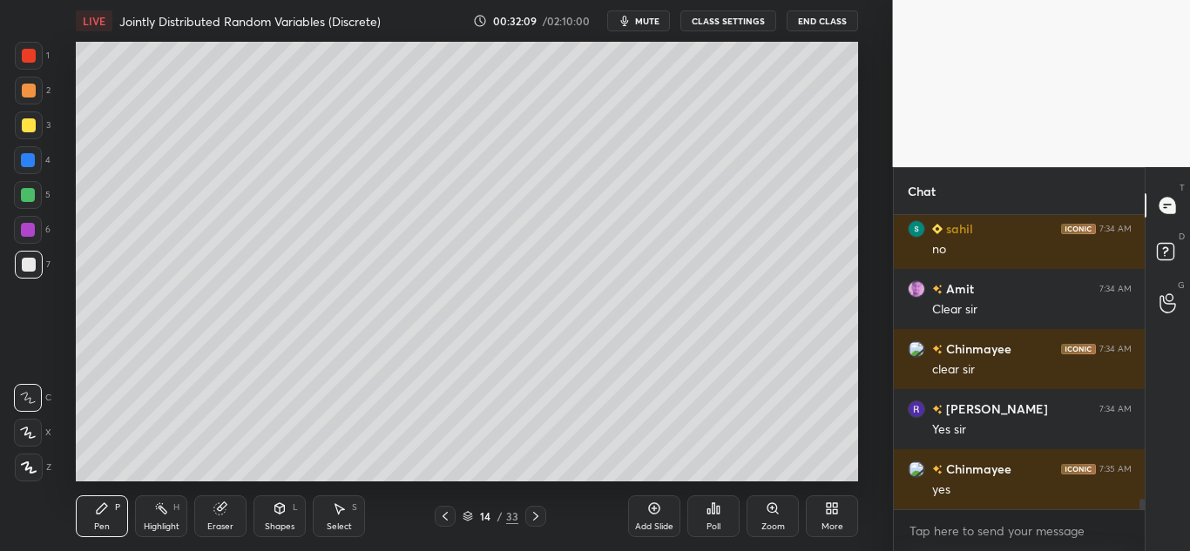
click at [36, 100] on div at bounding box center [29, 91] width 28 height 28
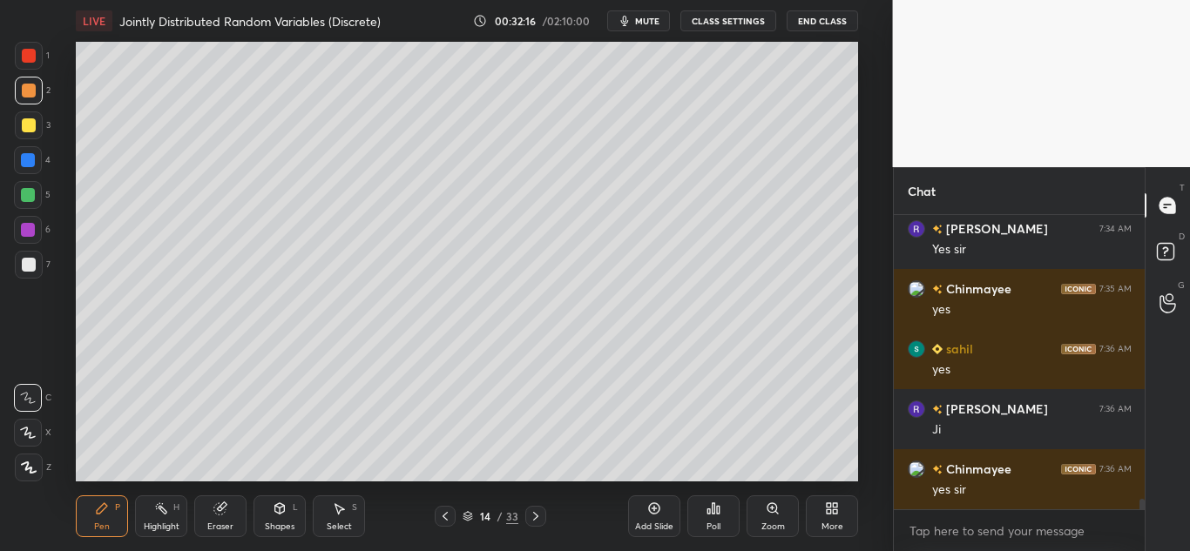
scroll to position [7942, 0]
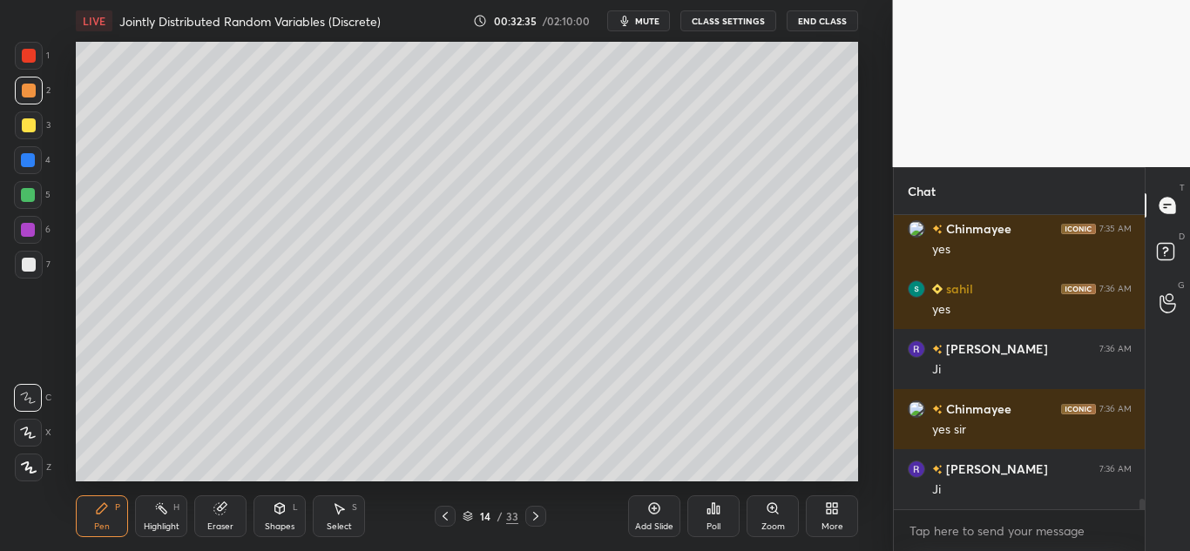
click at [338, 508] on icon at bounding box center [340, 509] width 10 height 10
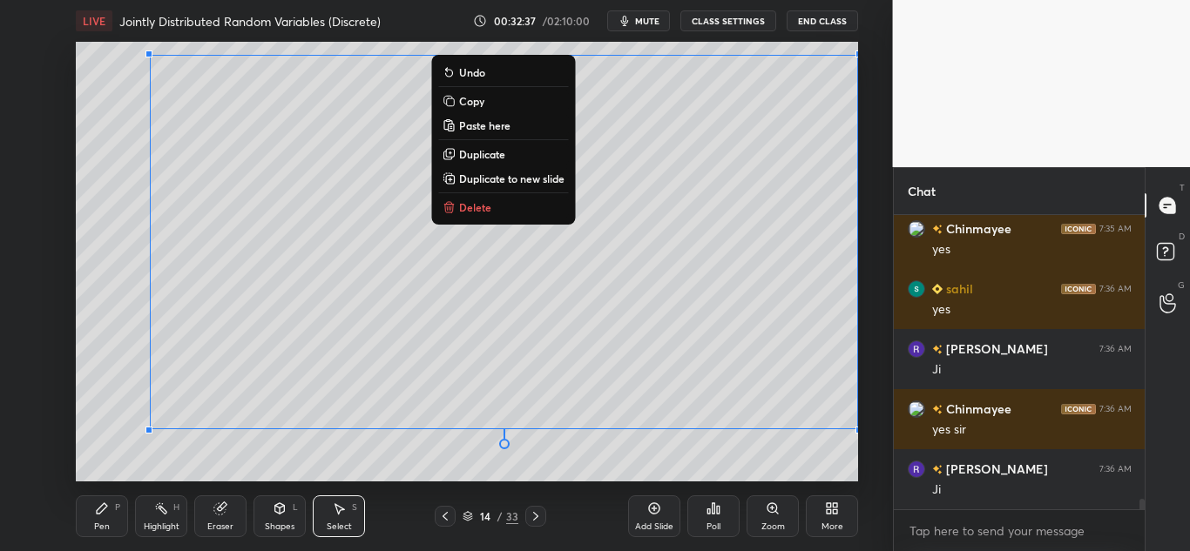
click at [501, 99] on button "Copy" at bounding box center [503, 101] width 130 height 21
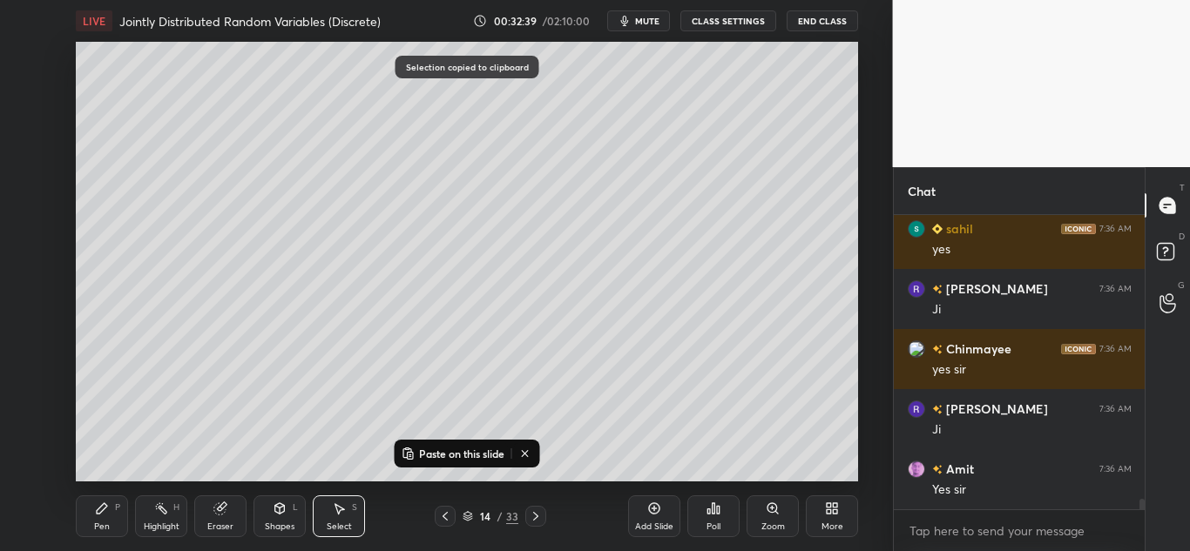
click at [110, 506] on div "Pen P" at bounding box center [102, 517] width 52 height 42
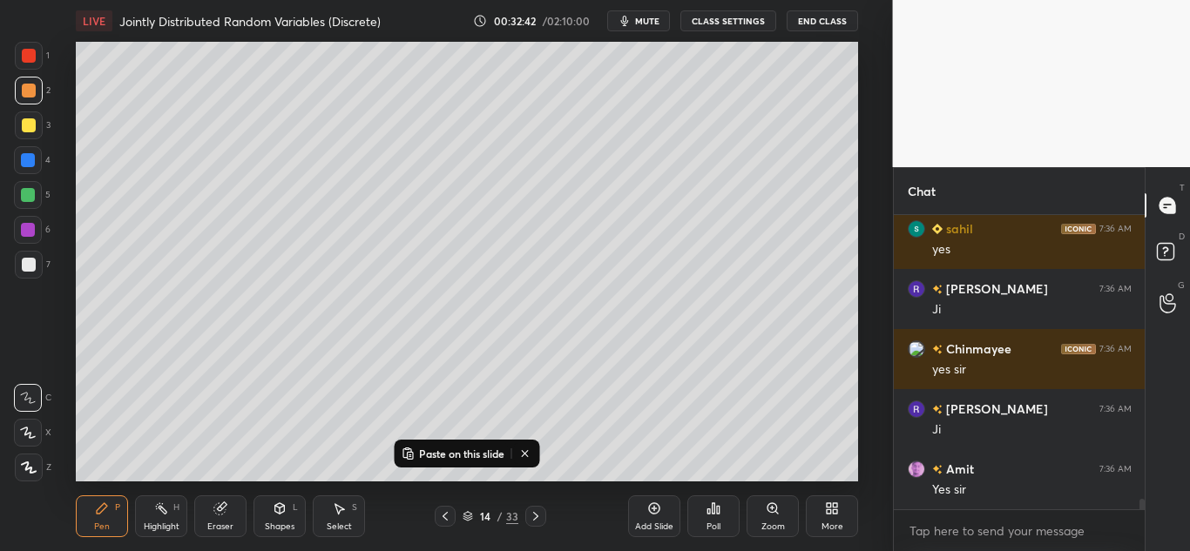
scroll to position [8062, 0]
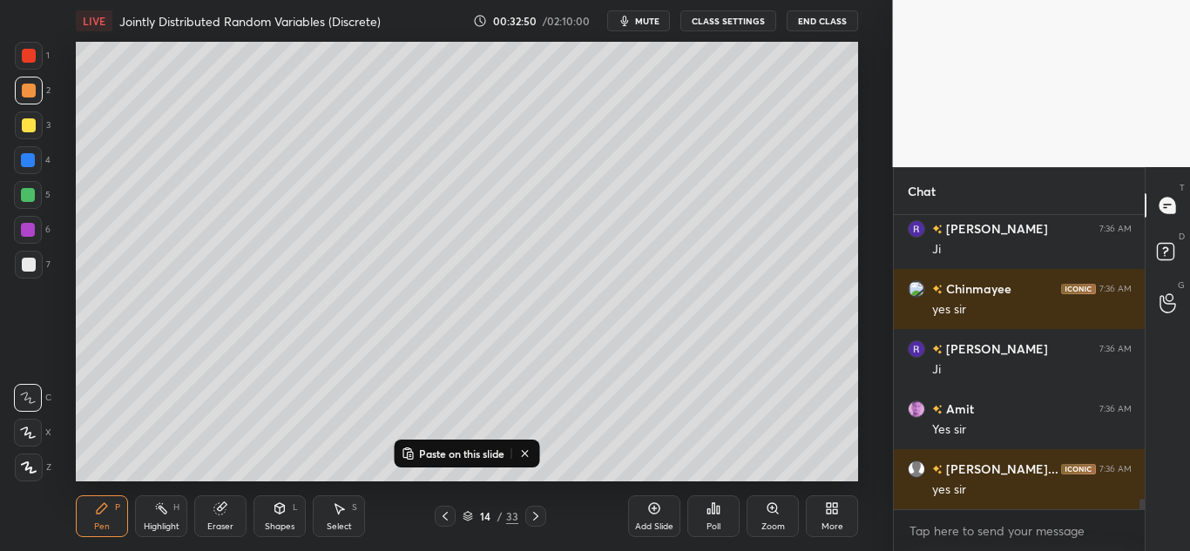
click at [653, 514] on icon at bounding box center [654, 509] width 11 height 11
click at [490, 458] on p "Paste on this slide" at bounding box center [461, 454] width 85 height 14
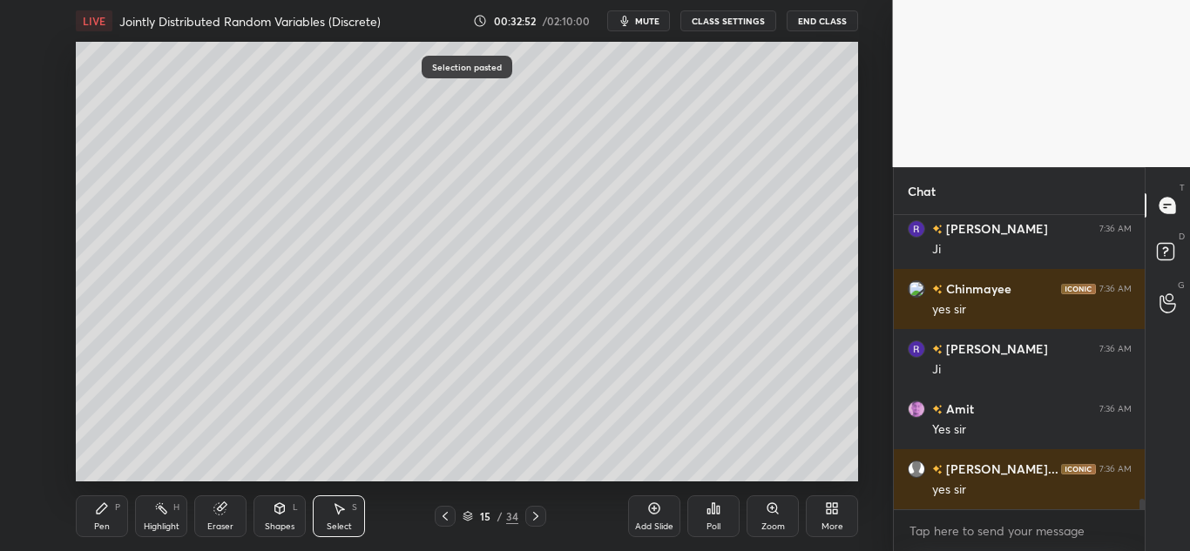
click at [441, 514] on icon at bounding box center [445, 517] width 14 height 14
click at [106, 510] on icon at bounding box center [102, 509] width 14 height 14
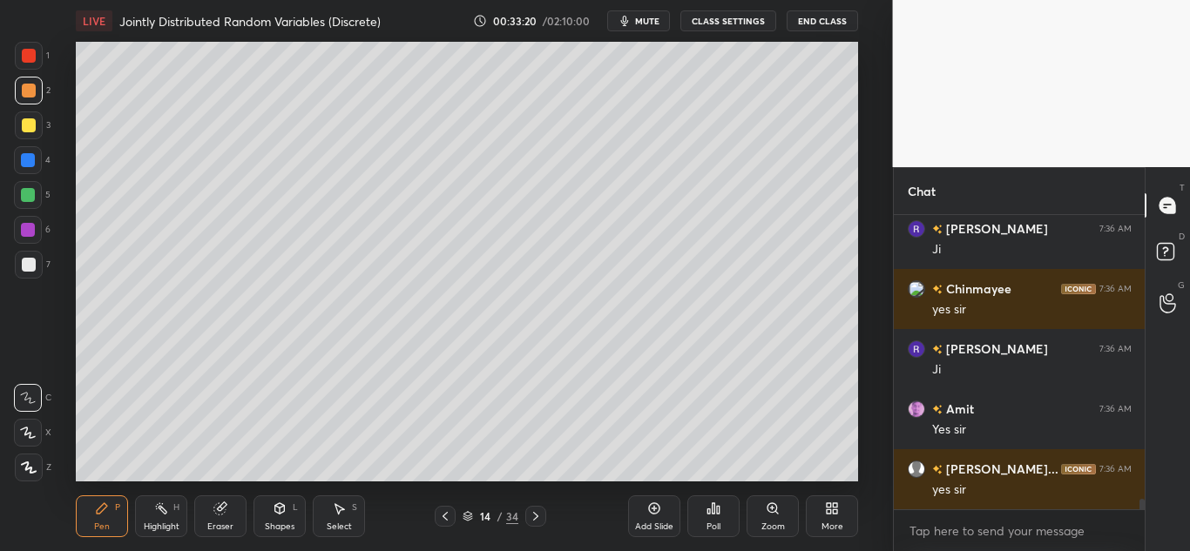
click at [533, 516] on icon at bounding box center [536, 517] width 14 height 14
click at [219, 503] on icon at bounding box center [220, 509] width 14 height 14
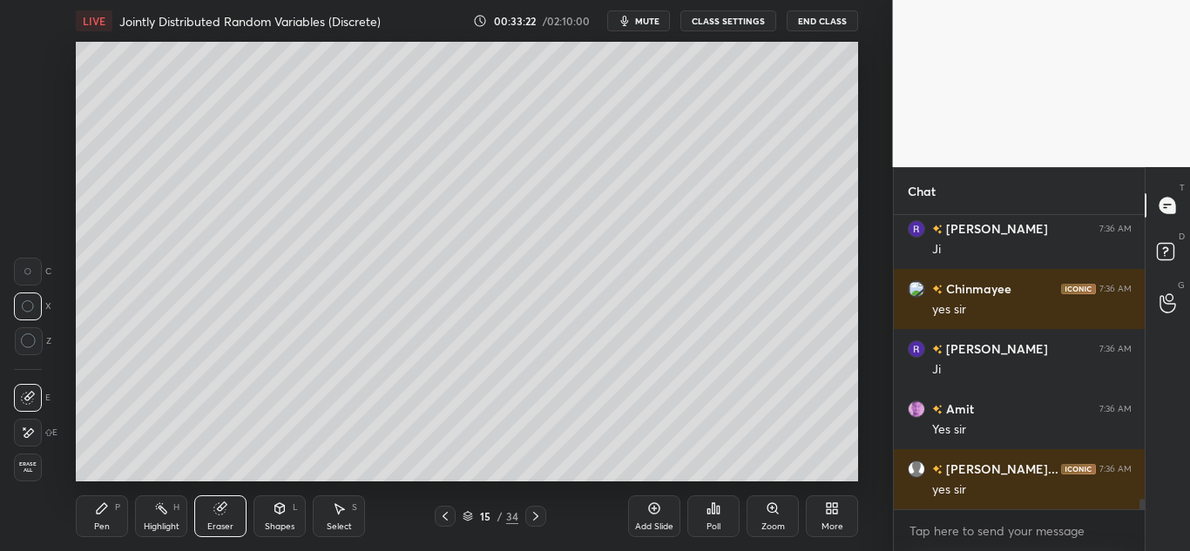
scroll to position [8122, 0]
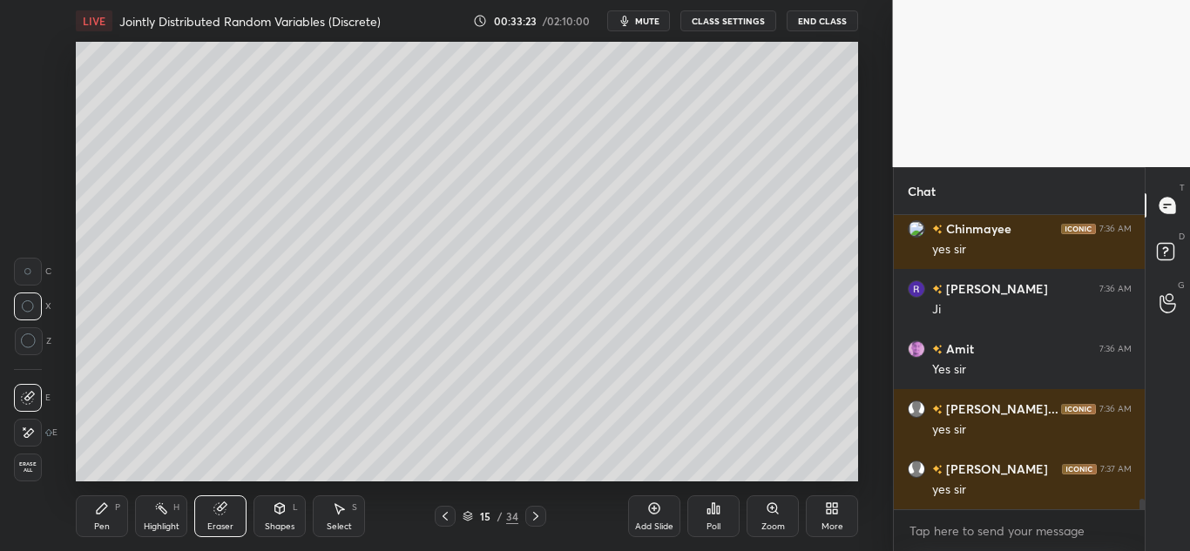
click at [112, 511] on div "Pen P" at bounding box center [102, 517] width 52 height 42
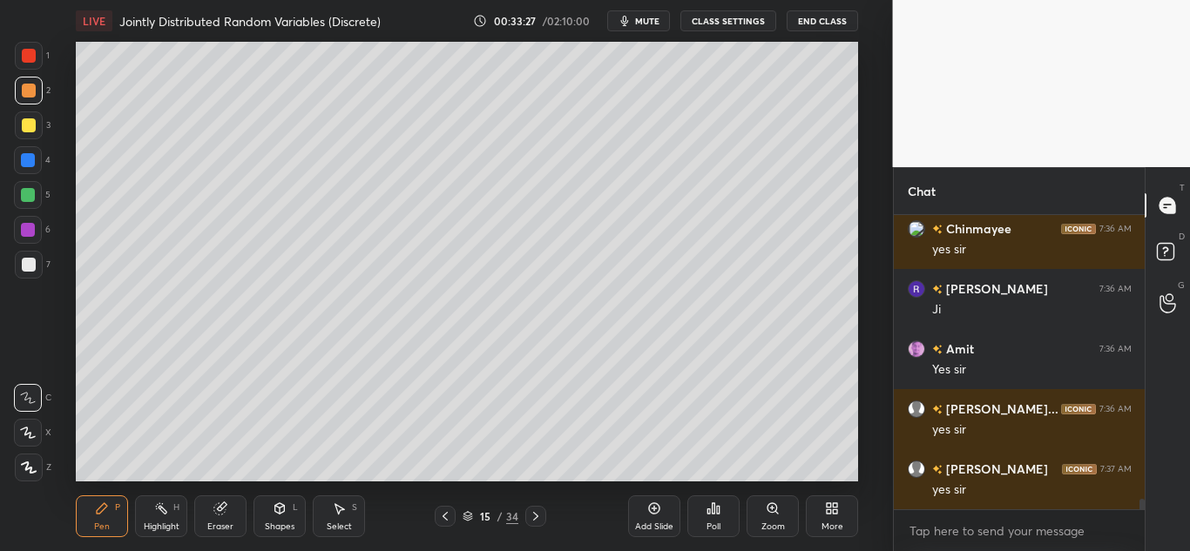
click at [20, 82] on div at bounding box center [29, 91] width 28 height 28
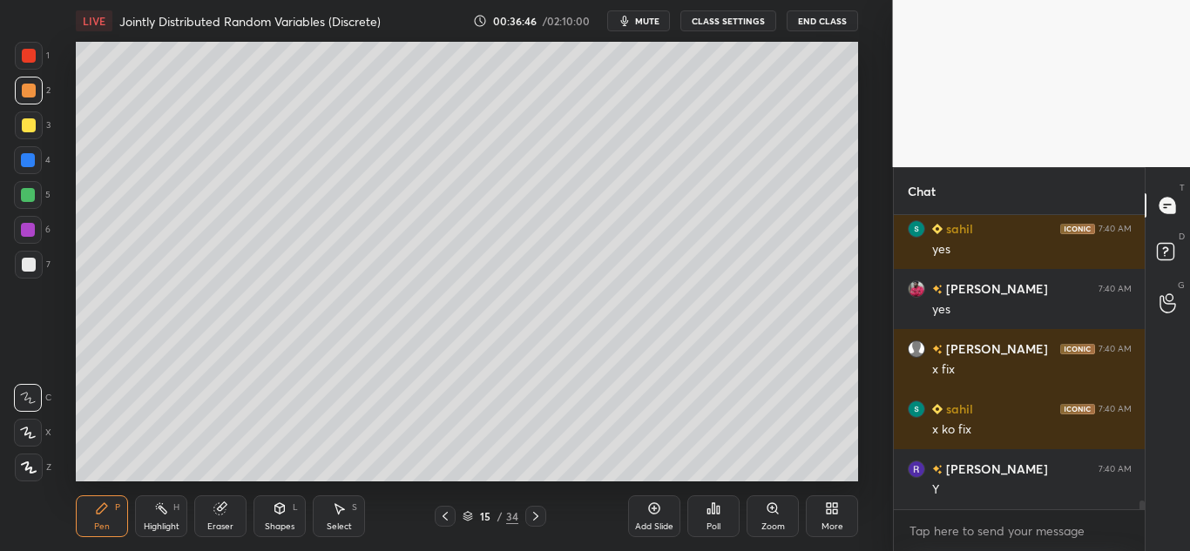
scroll to position [9643, 0]
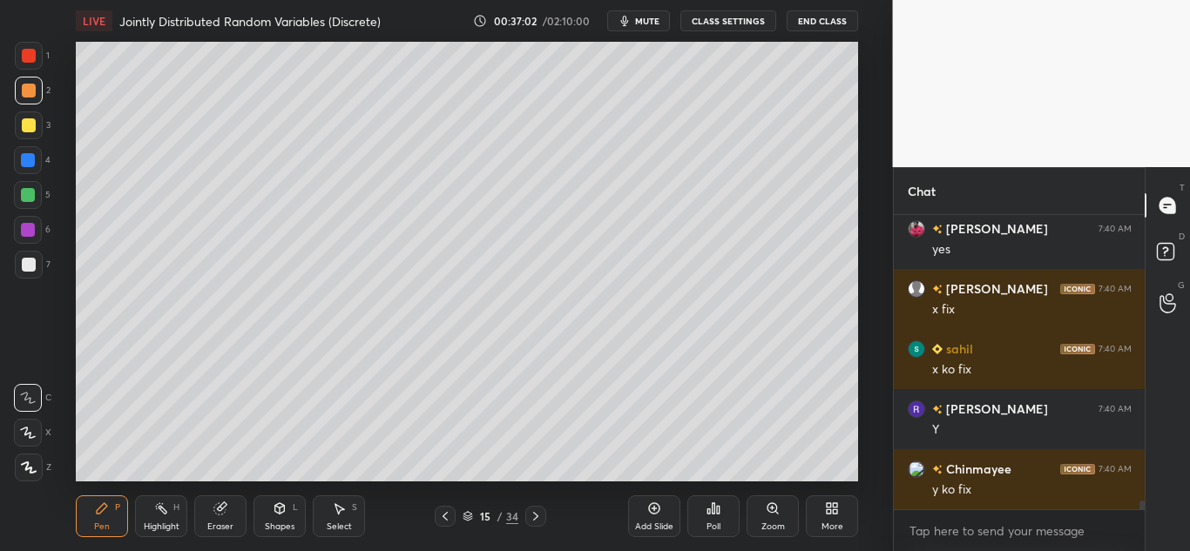
click at [34, 94] on div at bounding box center [29, 91] width 14 height 14
click at [29, 88] on div at bounding box center [29, 91] width 14 height 14
click at [28, 159] on div at bounding box center [28, 160] width 14 height 14
click at [24, 129] on div at bounding box center [29, 125] width 14 height 14
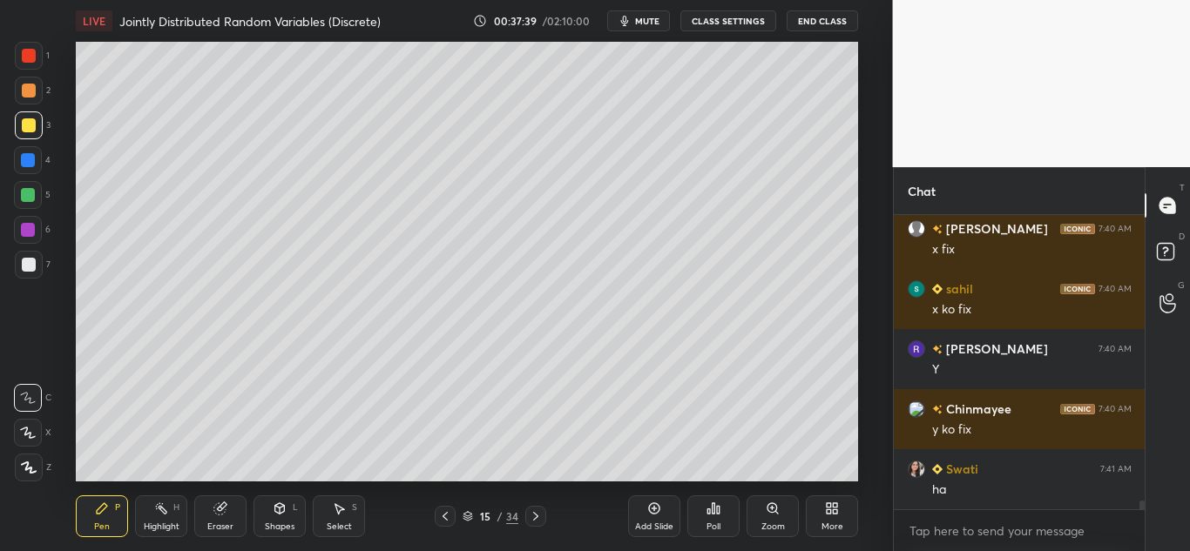
click at [30, 56] on div at bounding box center [29, 56] width 14 height 14
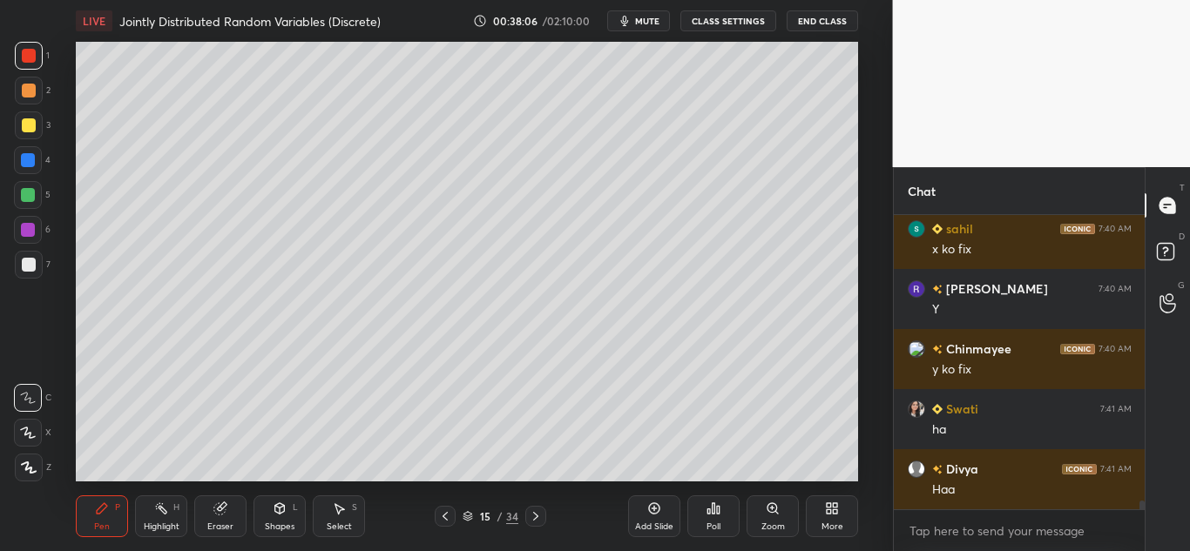
click at [26, 126] on div at bounding box center [29, 125] width 14 height 14
click at [217, 503] on icon at bounding box center [220, 509] width 14 height 14
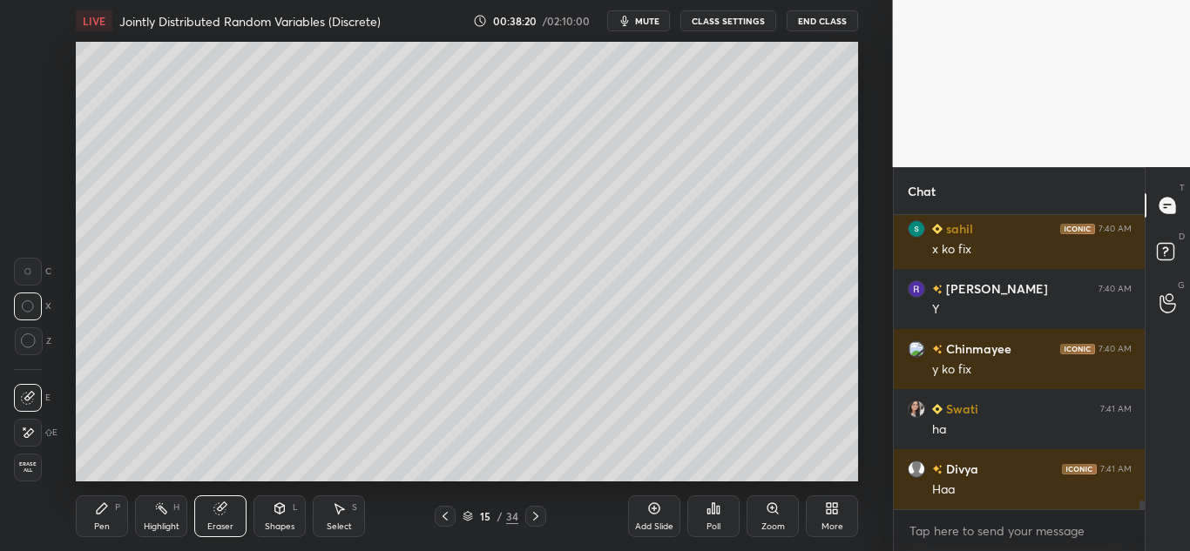
click at [111, 509] on div "Pen P" at bounding box center [102, 517] width 52 height 42
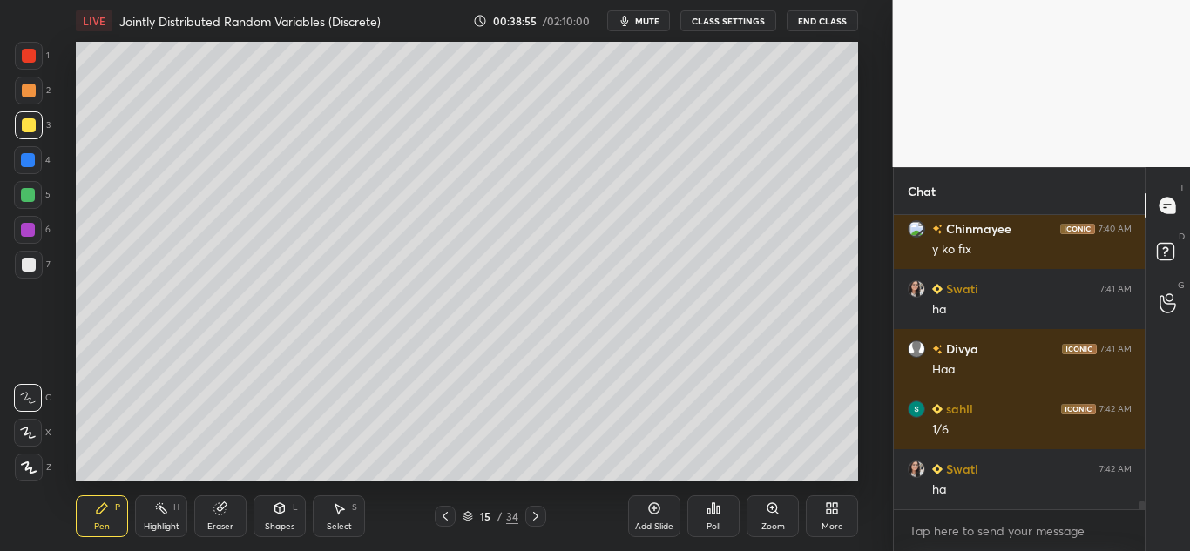
scroll to position [9943, 0]
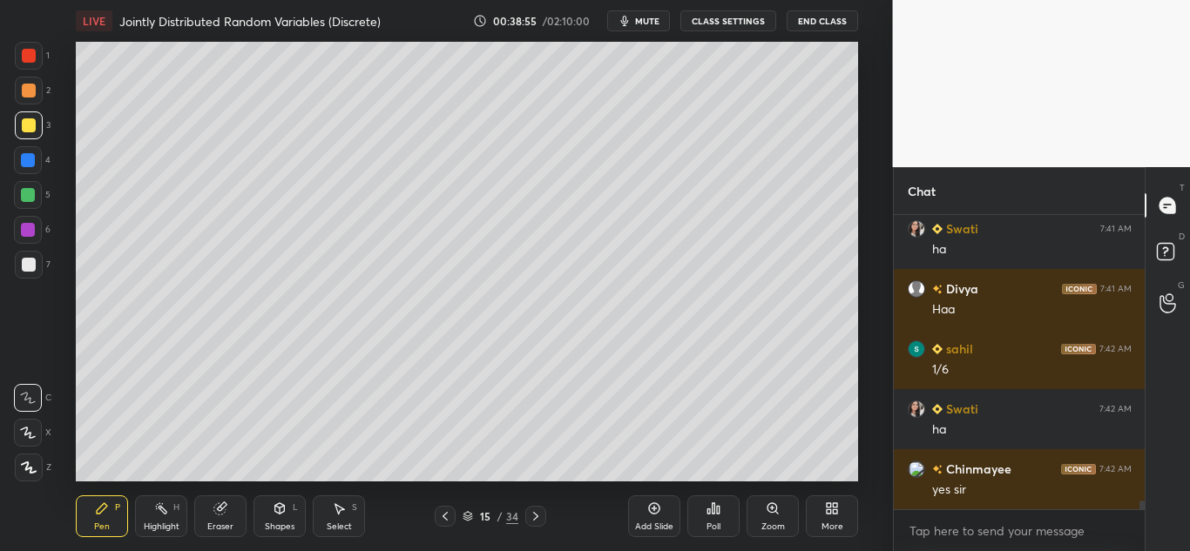
click at [331, 514] on div "Select S" at bounding box center [339, 517] width 52 height 42
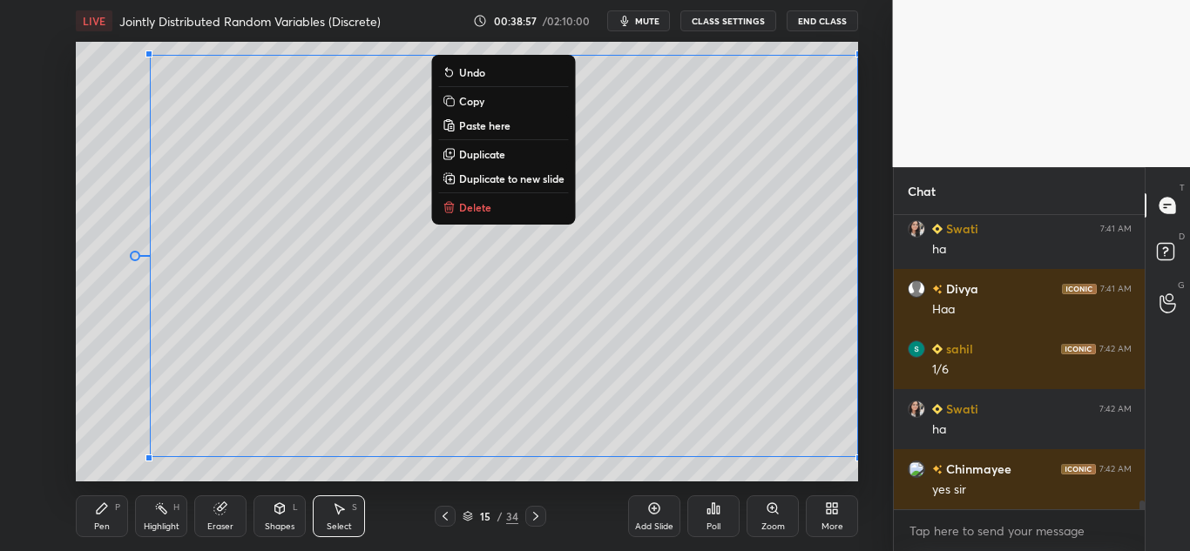
click at [477, 97] on p "Copy" at bounding box center [471, 101] width 25 height 14
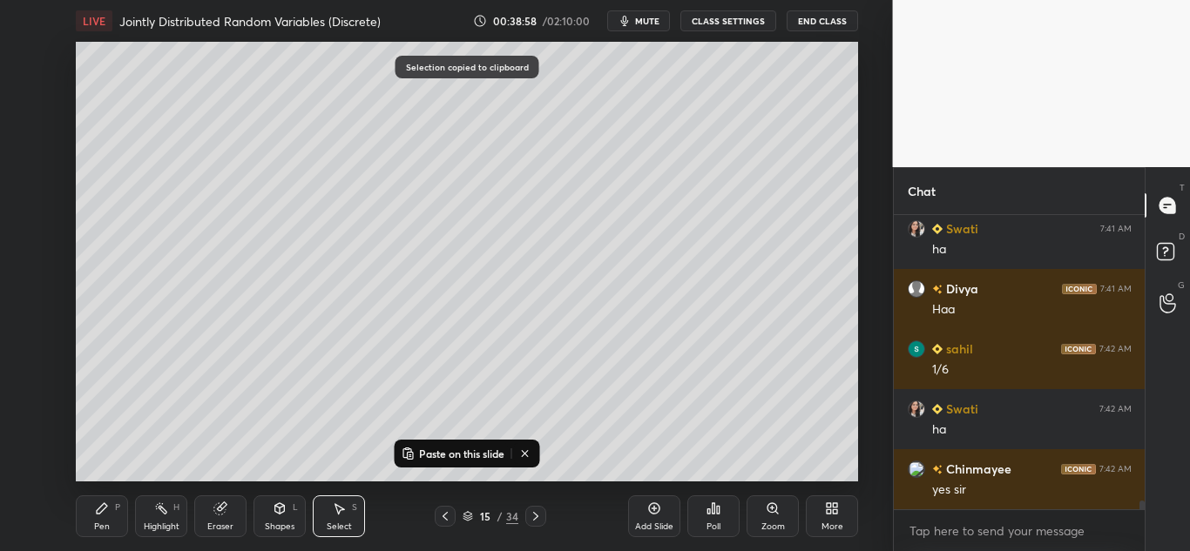
click at [656, 512] on icon at bounding box center [654, 509] width 14 height 14
click at [488, 453] on p "Paste on this slide" at bounding box center [461, 454] width 85 height 14
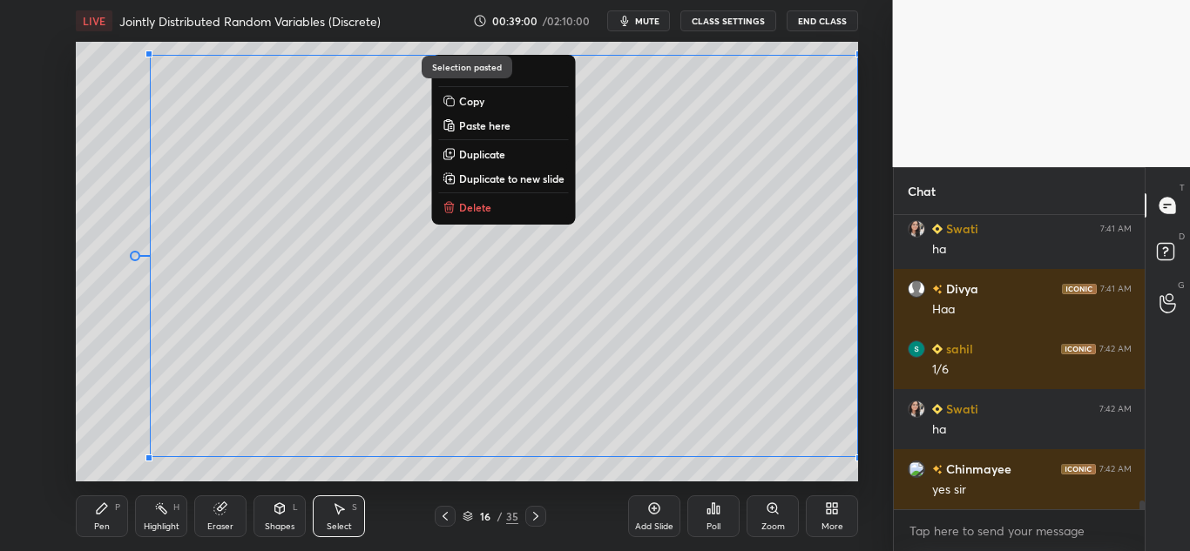
click at [405, 376] on div "0 ° Undo Copy Paste here Duplicate Duplicate to new slide Delete" at bounding box center [467, 262] width 782 height 440
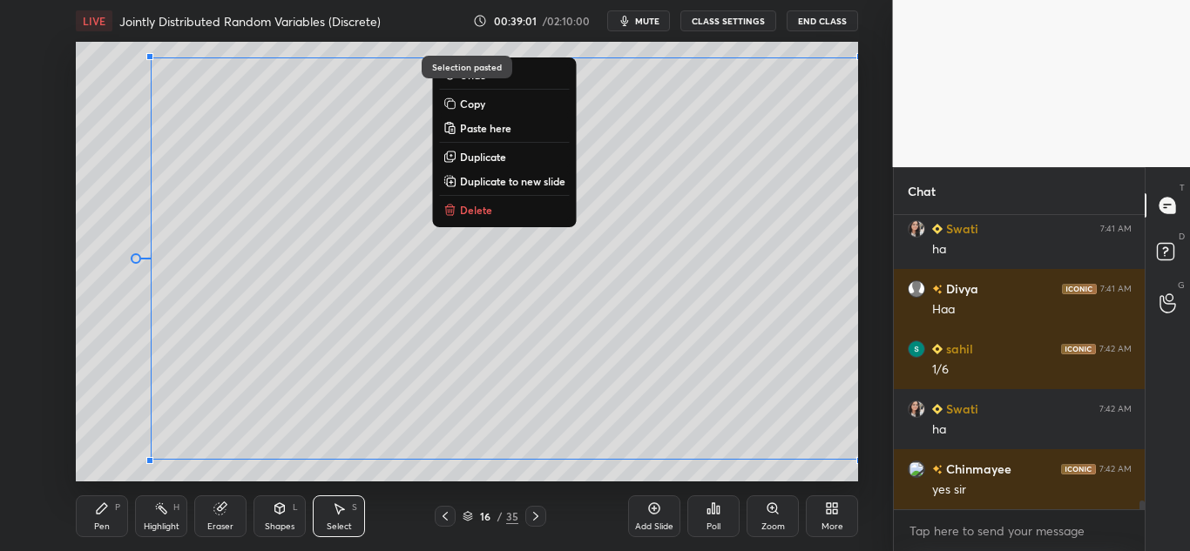
click at [220, 513] on icon at bounding box center [219, 509] width 11 height 11
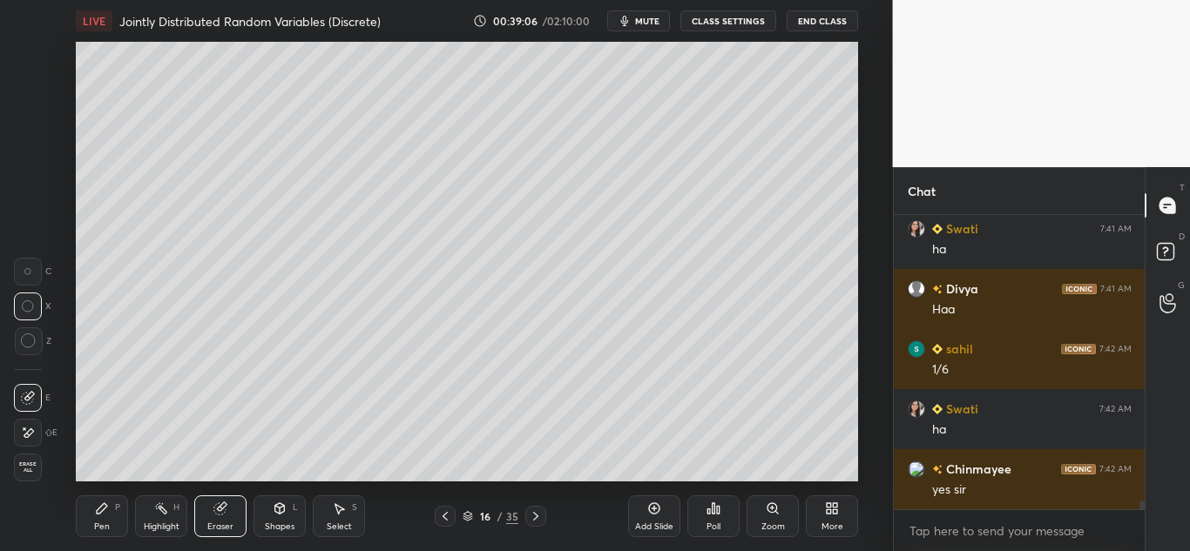
click at [102, 510] on icon at bounding box center [102, 509] width 10 height 10
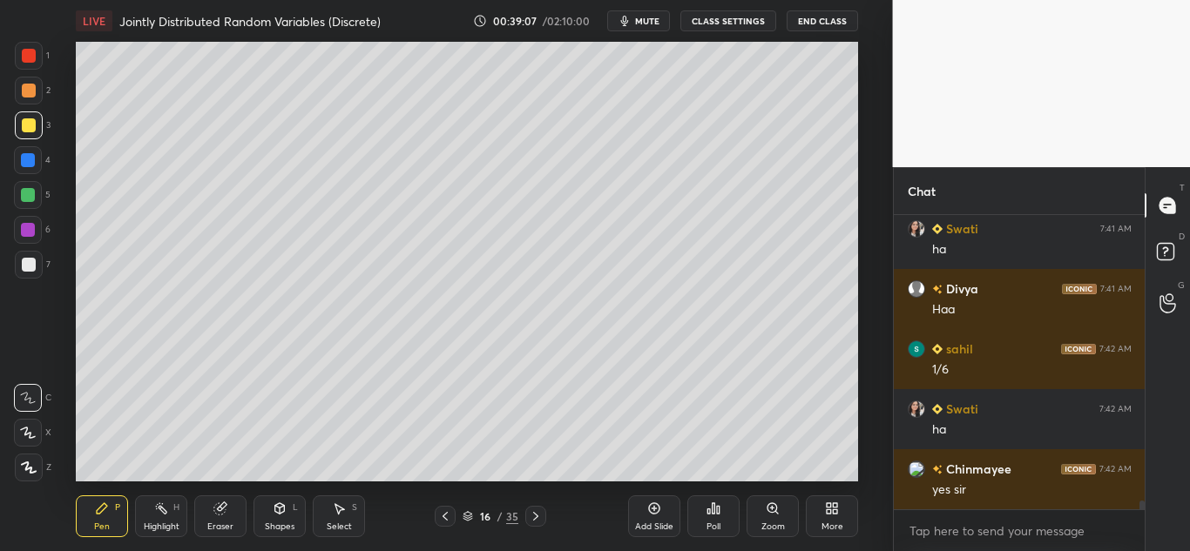
click at [24, 83] on div at bounding box center [29, 91] width 28 height 28
click at [24, 125] on div at bounding box center [29, 125] width 14 height 14
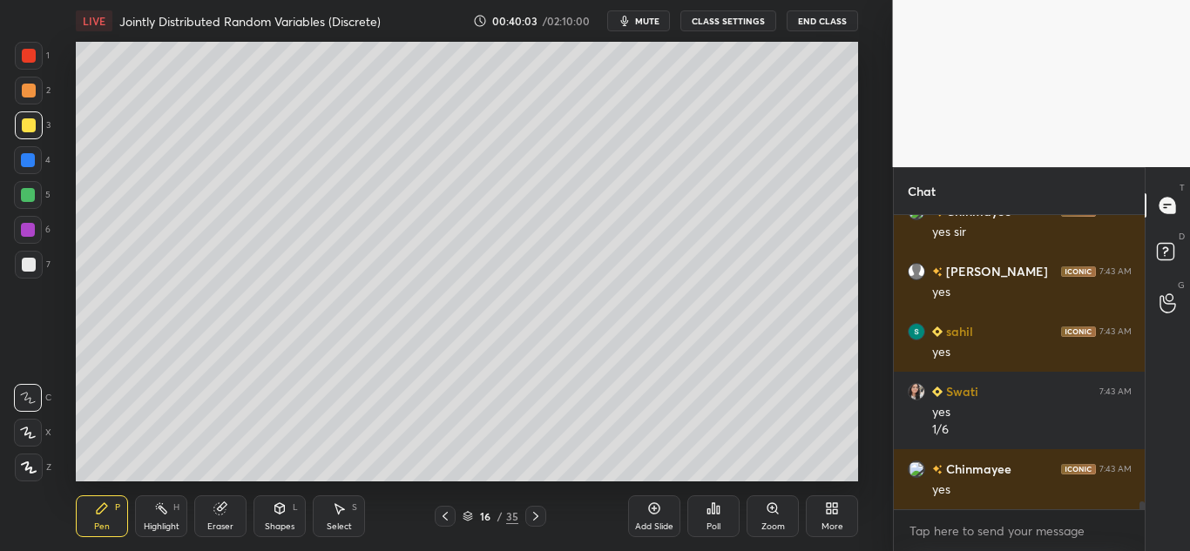
scroll to position [10261, 0]
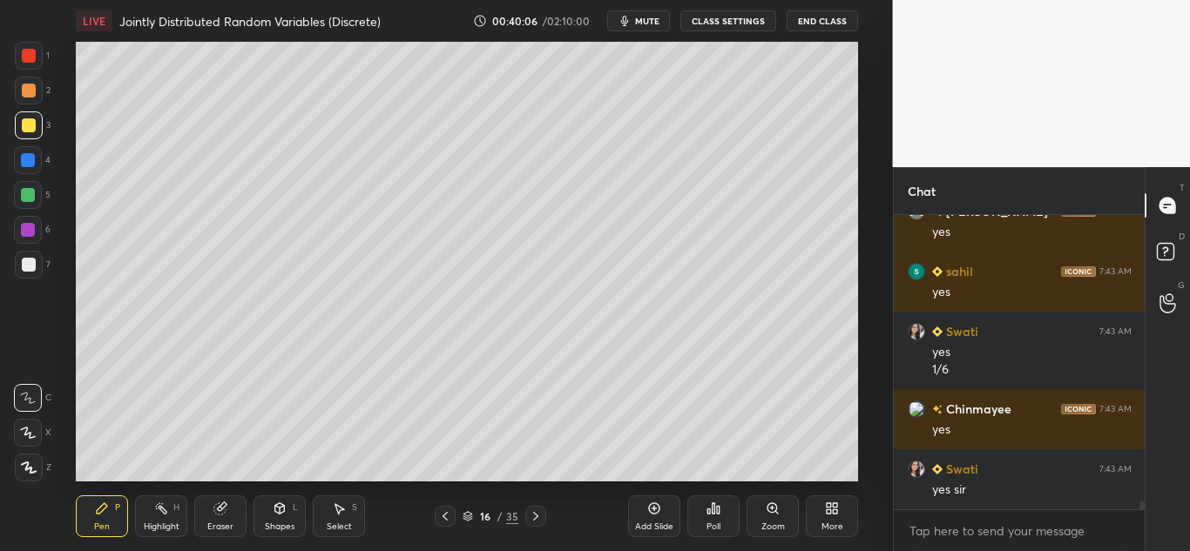
click at [94, 508] on div "Pen P" at bounding box center [102, 517] width 52 height 42
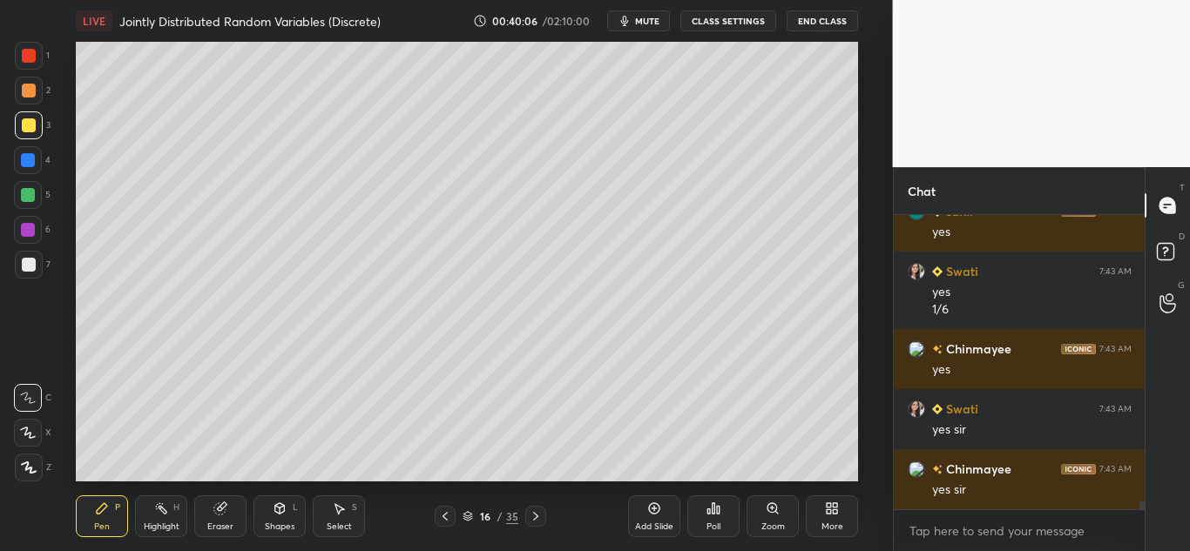
click at [22, 384] on div at bounding box center [28, 398] width 28 height 28
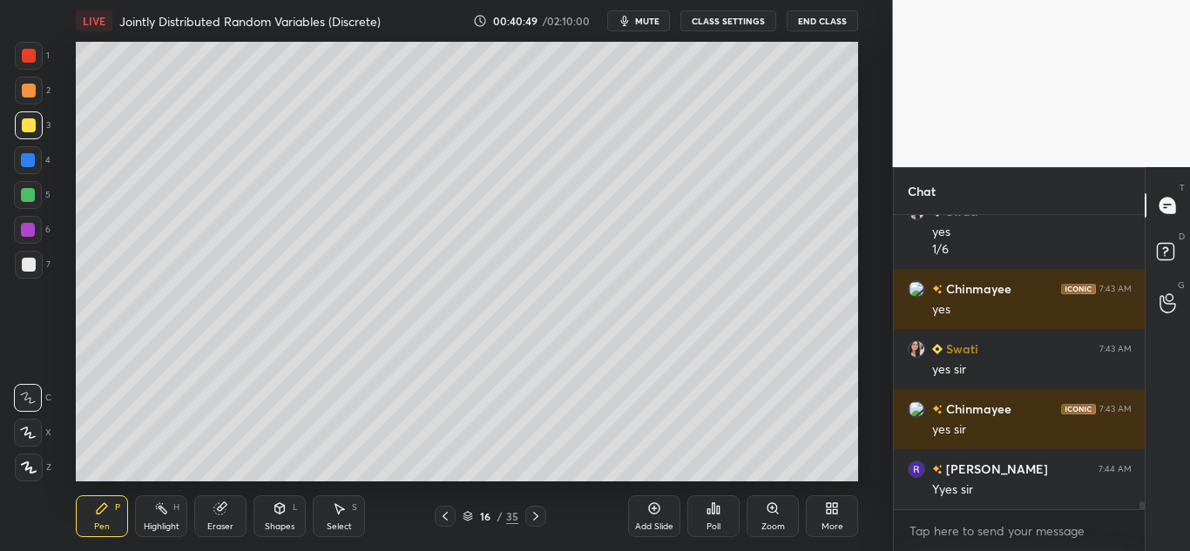
click at [702, 469] on div "Poll" at bounding box center [713, 517] width 52 height 98
click at [741, 469] on div "Add Slide Poll Zoom More" at bounding box center [743, 517] width 230 height 98
click at [790, 469] on div "Add Slide Poll Zoom More" at bounding box center [743, 517] width 230 height 98
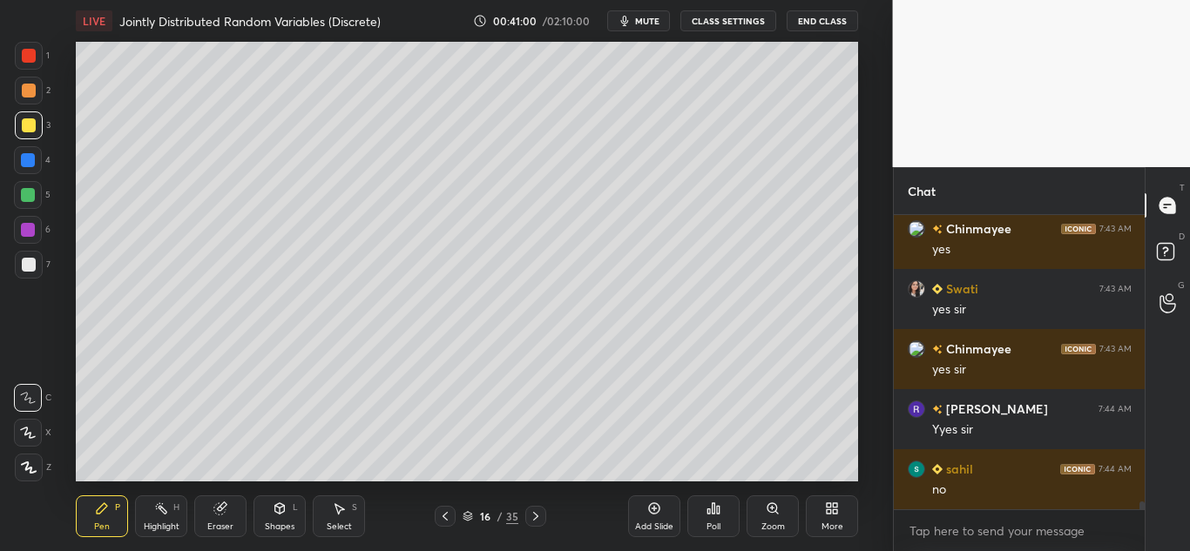
click at [29, 91] on div at bounding box center [29, 91] width 14 height 14
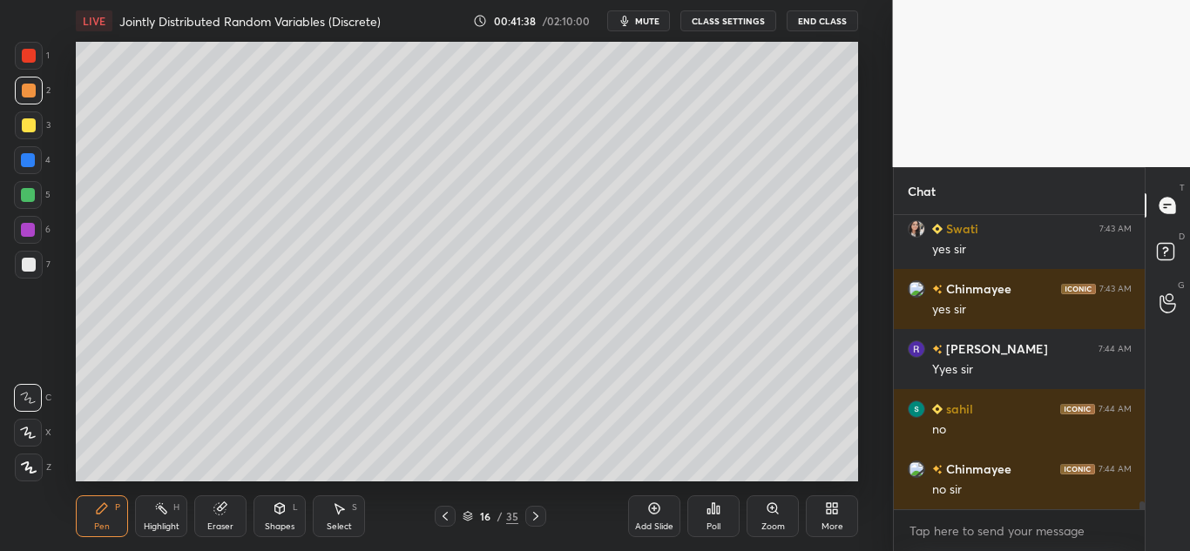
click at [445, 518] on icon at bounding box center [445, 517] width 14 height 14
click at [446, 518] on icon at bounding box center [445, 517] width 14 height 14
click at [444, 518] on icon at bounding box center [445, 516] width 5 height 9
click at [333, 511] on icon at bounding box center [339, 509] width 14 height 14
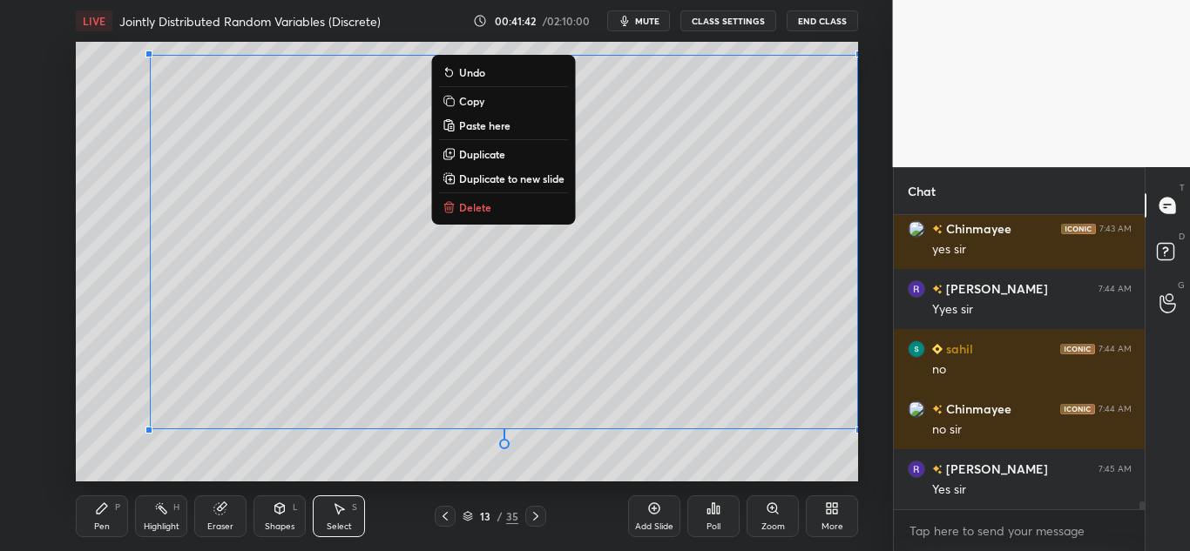
scroll to position [10622, 0]
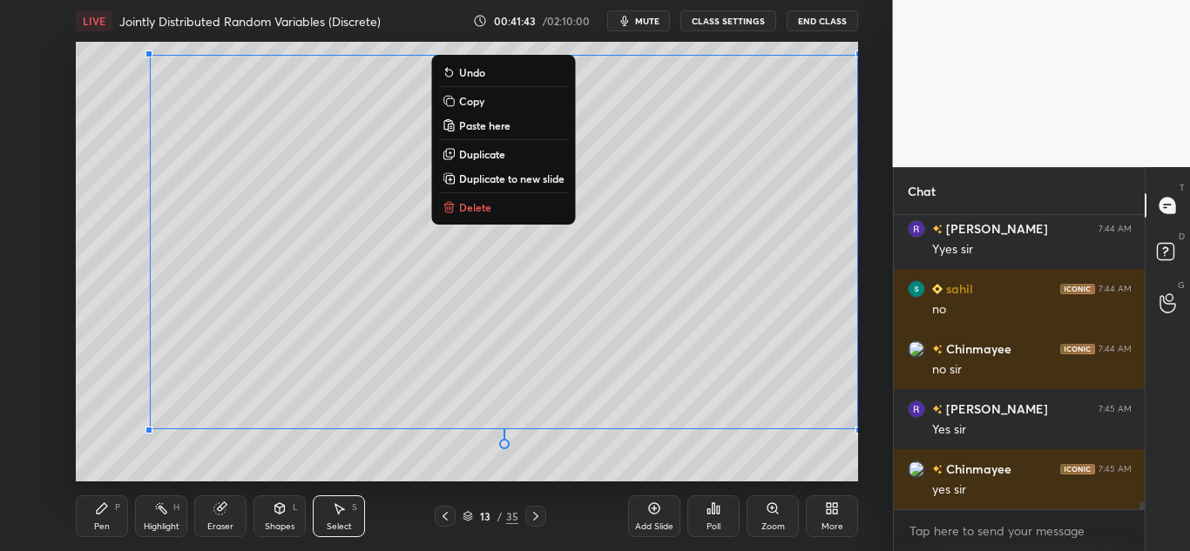
click at [462, 92] on button "Copy" at bounding box center [503, 101] width 130 height 21
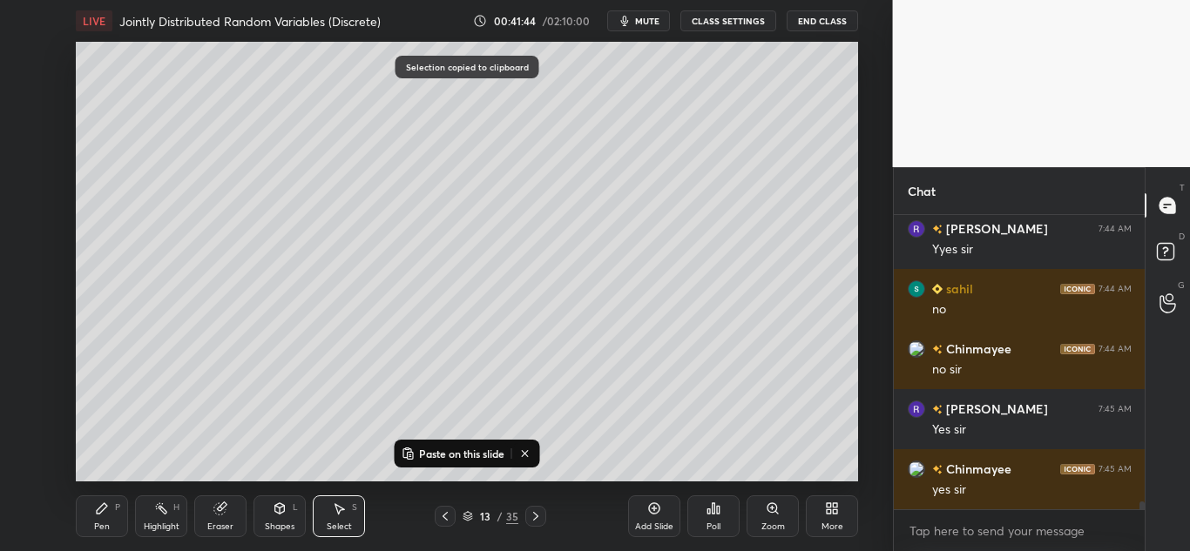
click at [533, 512] on icon at bounding box center [536, 517] width 14 height 14
click at [531, 515] on icon at bounding box center [536, 517] width 14 height 14
click at [531, 516] on icon at bounding box center [536, 517] width 14 height 14
click at [529, 515] on icon at bounding box center [536, 517] width 14 height 14
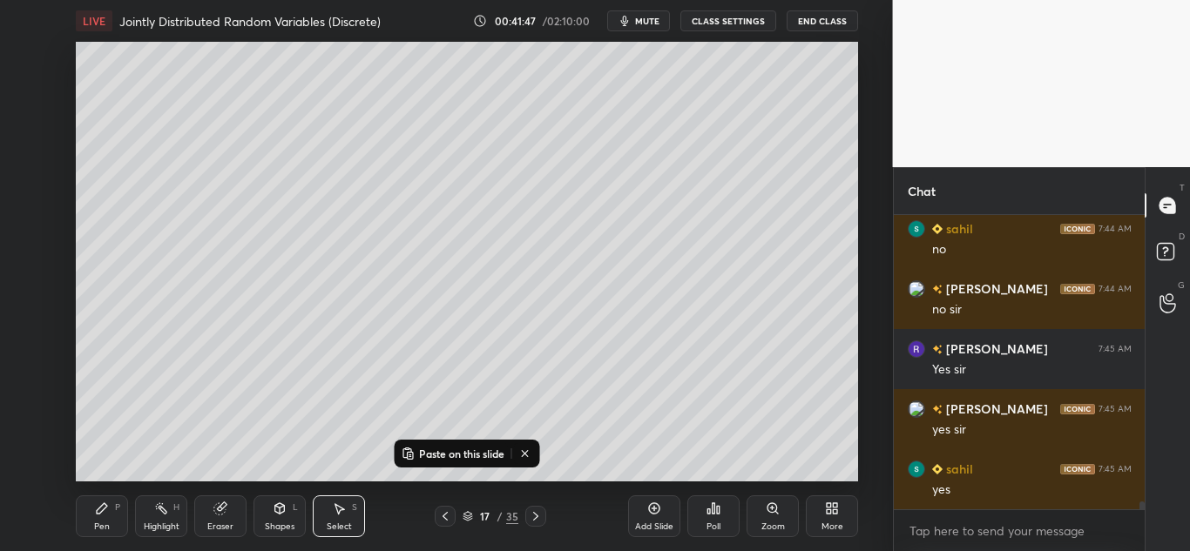
scroll to position [10742, 0]
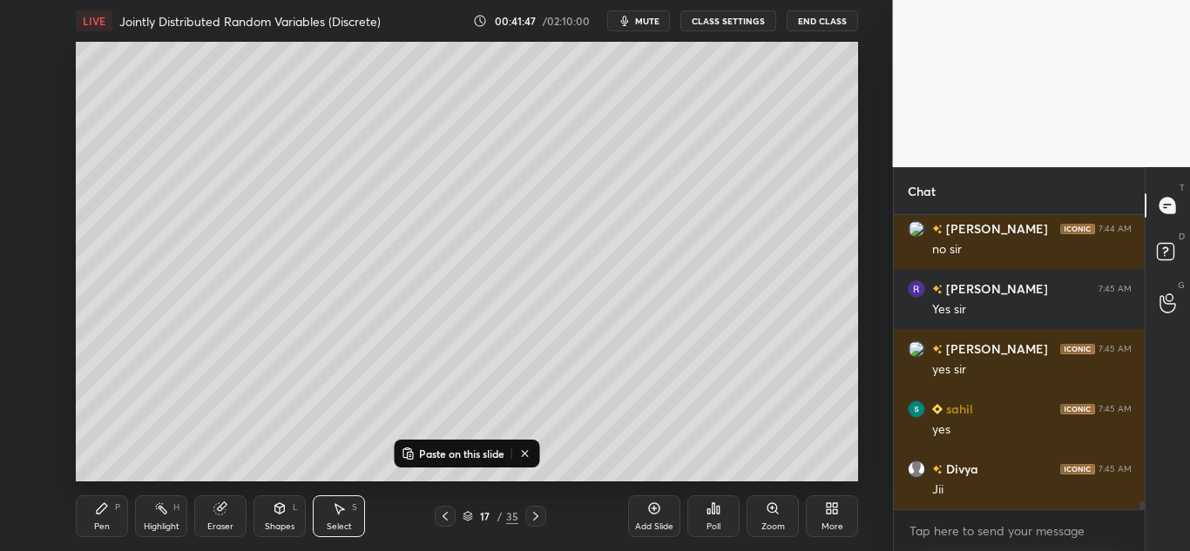
click at [448, 515] on icon at bounding box center [445, 517] width 14 height 14
click at [650, 511] on icon at bounding box center [654, 509] width 11 height 11
click at [469, 458] on p "Paste on this slide" at bounding box center [461, 454] width 85 height 14
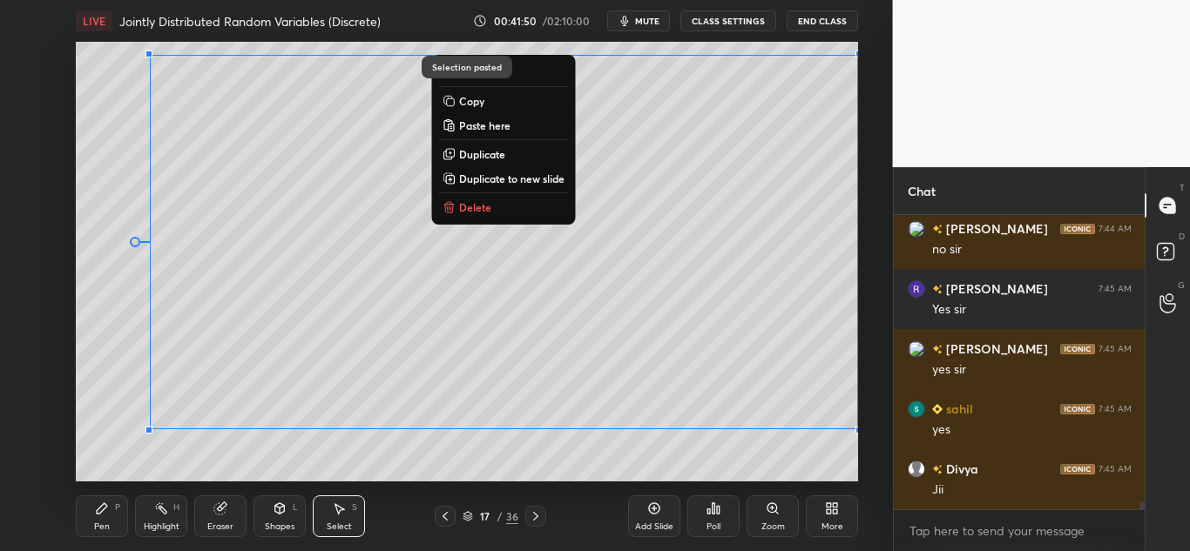
click at [550, 452] on div "0 ° Undo Copy Paste here Duplicate Duplicate to new slide Delete" at bounding box center [467, 262] width 782 height 440
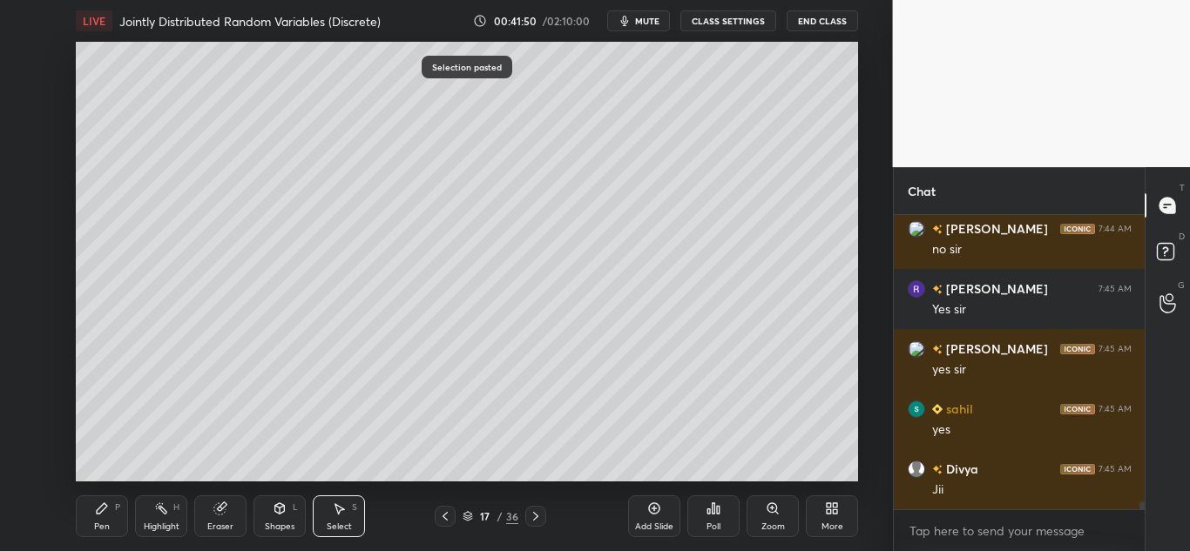
click at [230, 497] on div "Eraser" at bounding box center [220, 517] width 52 height 42
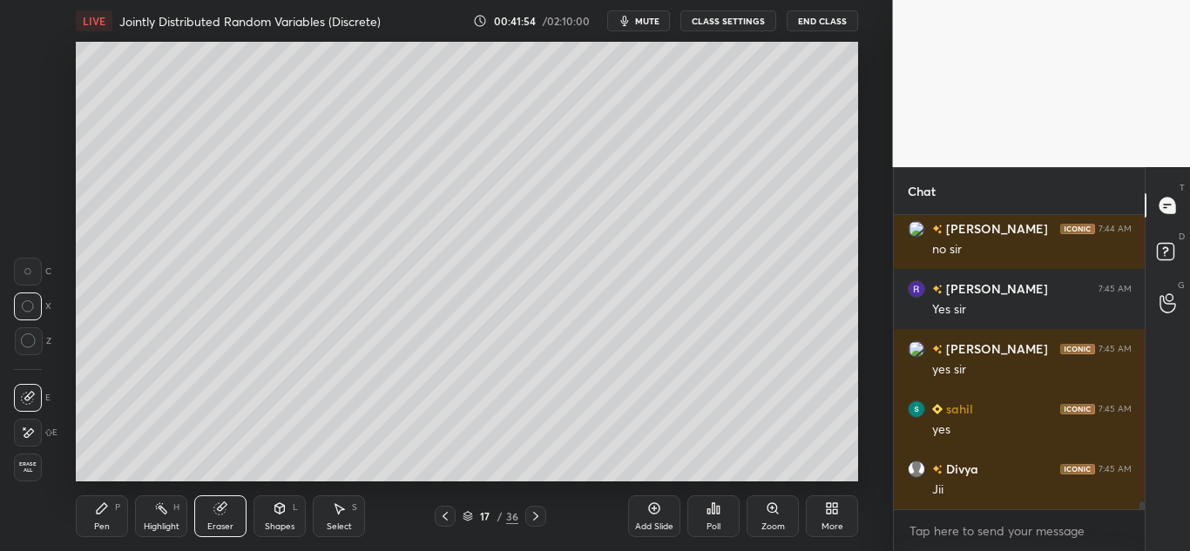
click at [221, 503] on icon at bounding box center [220, 509] width 14 height 14
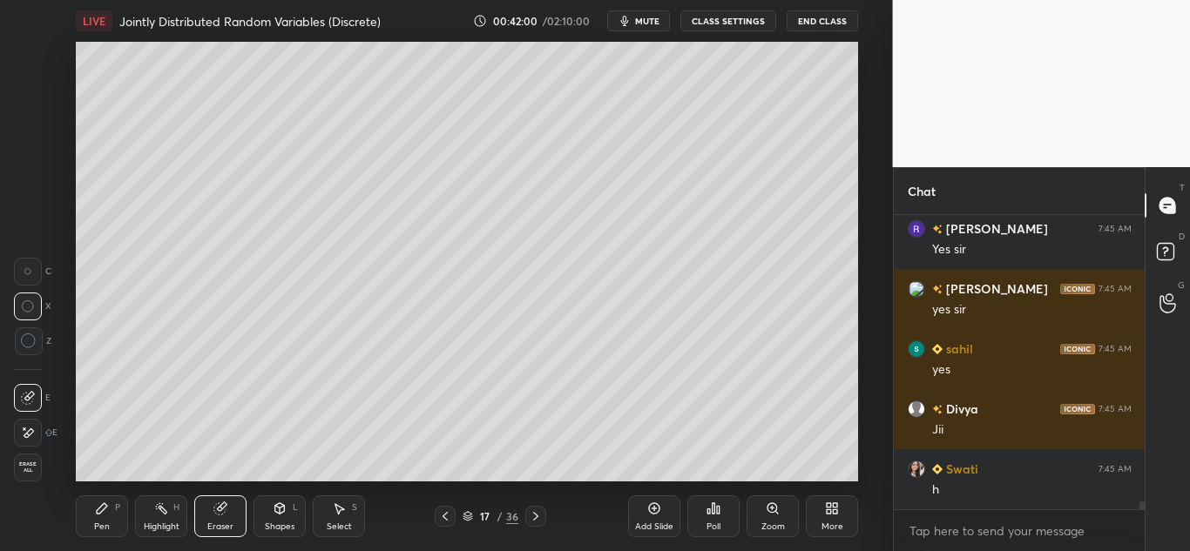
click at [347, 513] on div "Select S" at bounding box center [339, 517] width 52 height 42
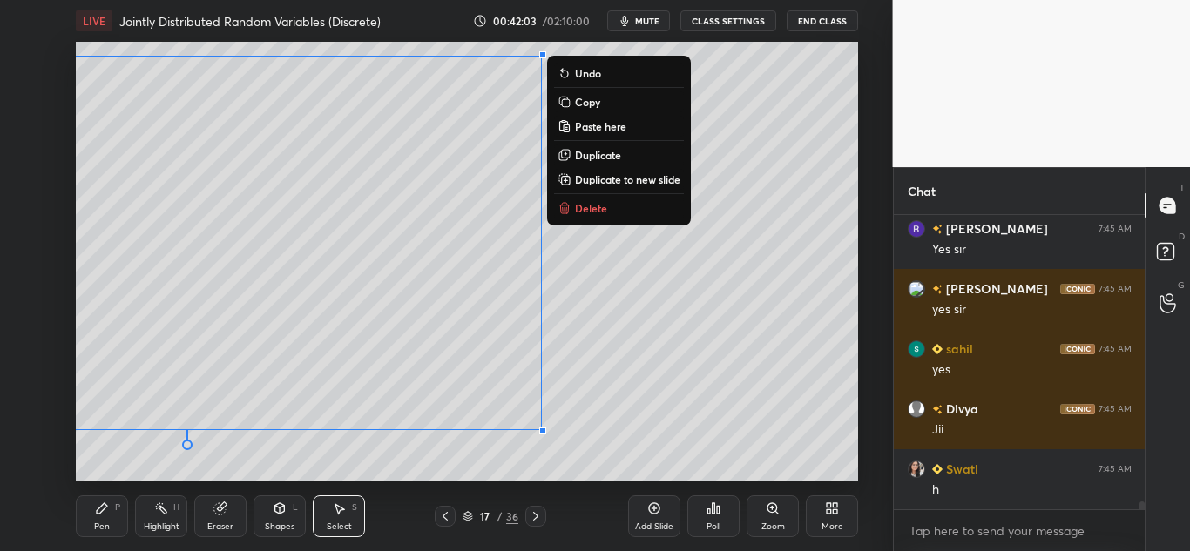
click at [659, 392] on div "0 ° Undo Copy Paste here Duplicate Duplicate to new slide Delete" at bounding box center [467, 262] width 782 height 440
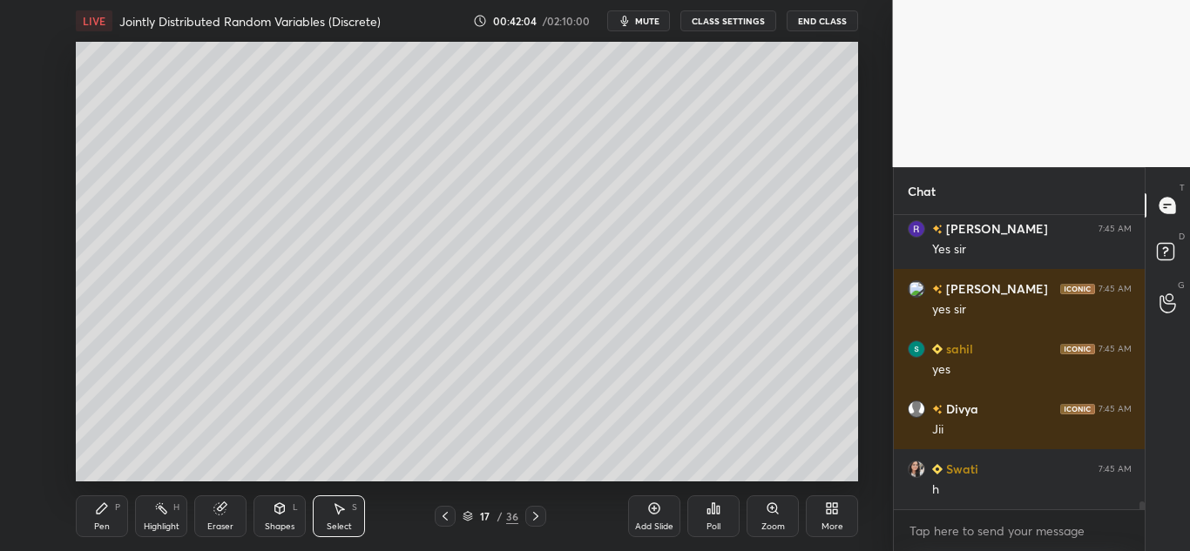
click at [220, 511] on icon at bounding box center [219, 509] width 11 height 11
click at [107, 512] on icon at bounding box center [102, 509] width 14 height 14
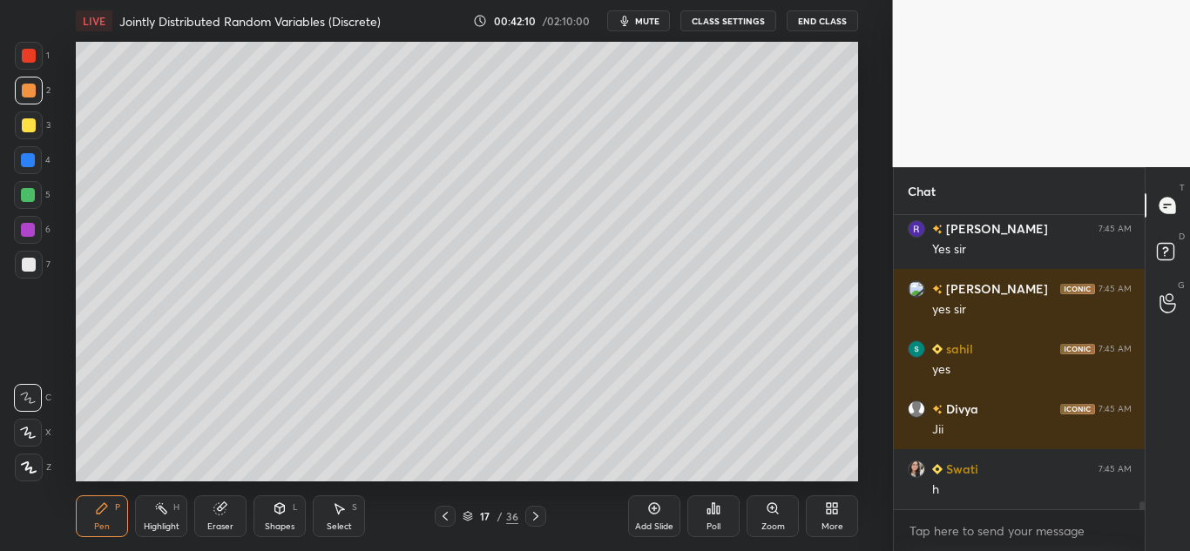
click at [37, 94] on div at bounding box center [29, 91] width 28 height 28
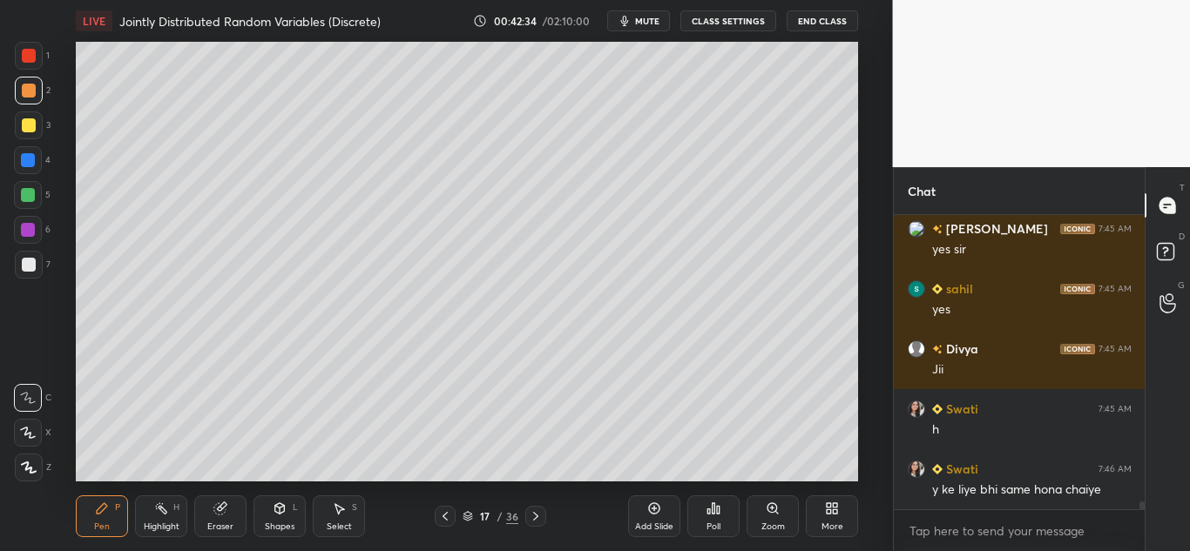
click at [32, 80] on div at bounding box center [29, 91] width 28 height 28
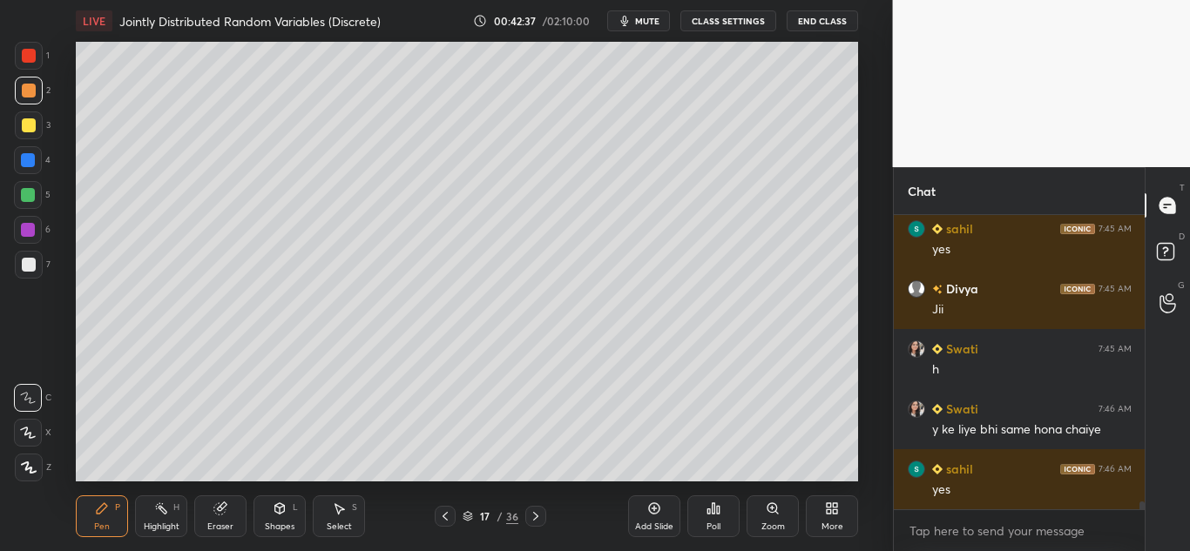
click at [26, 267] on div at bounding box center [29, 265] width 14 height 14
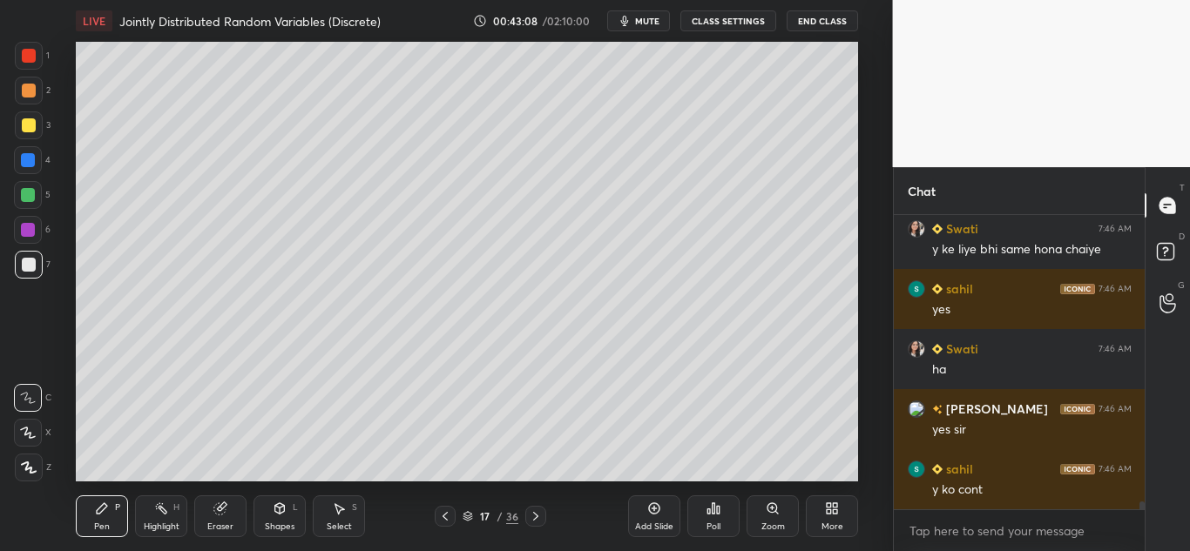
scroll to position [11163, 0]
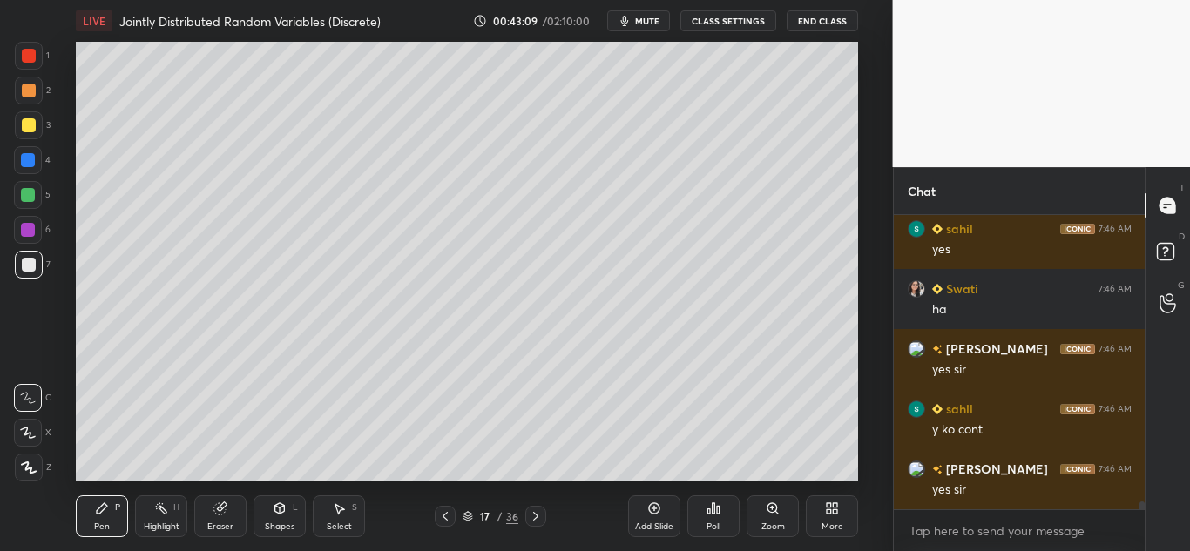
click at [222, 502] on icon at bounding box center [220, 509] width 14 height 14
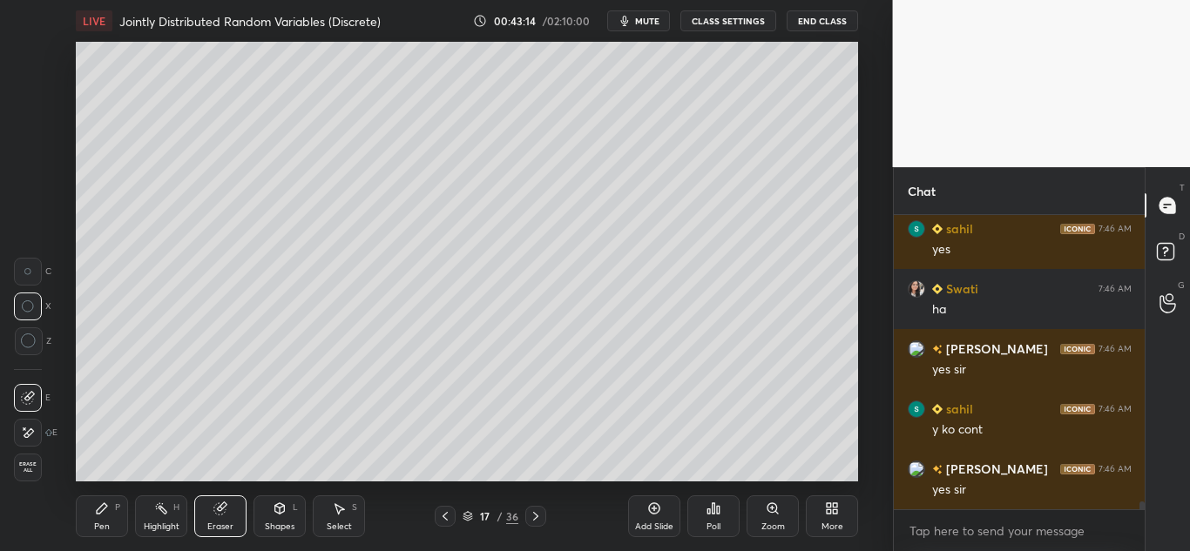
click at [94, 515] on div "Pen P" at bounding box center [102, 517] width 52 height 42
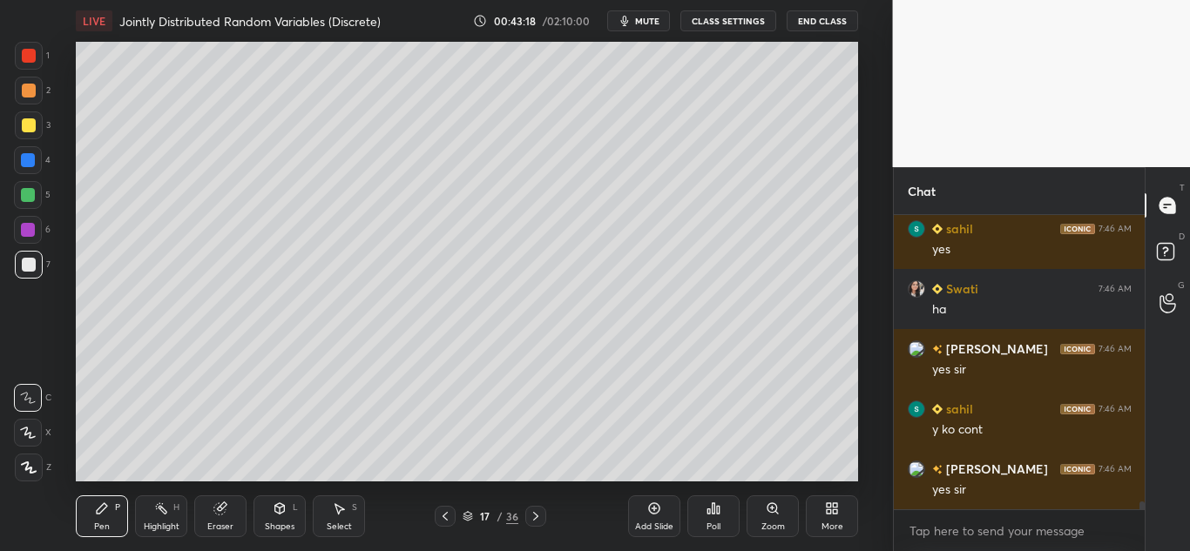
scroll to position [11223, 0]
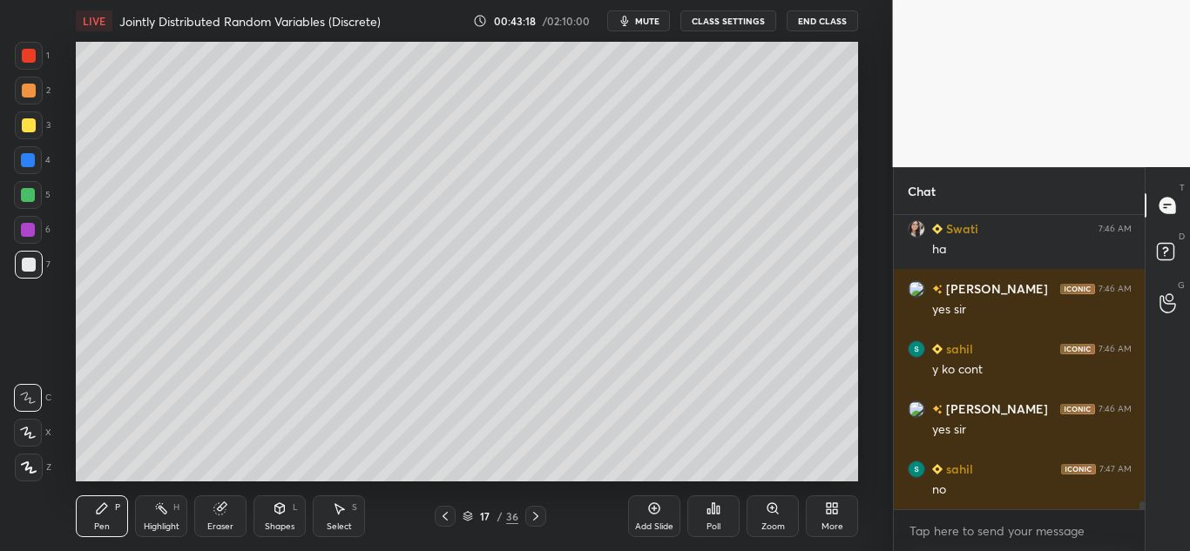
click at [441, 522] on icon at bounding box center [445, 517] width 14 height 14
click at [536, 516] on icon at bounding box center [536, 517] width 14 height 14
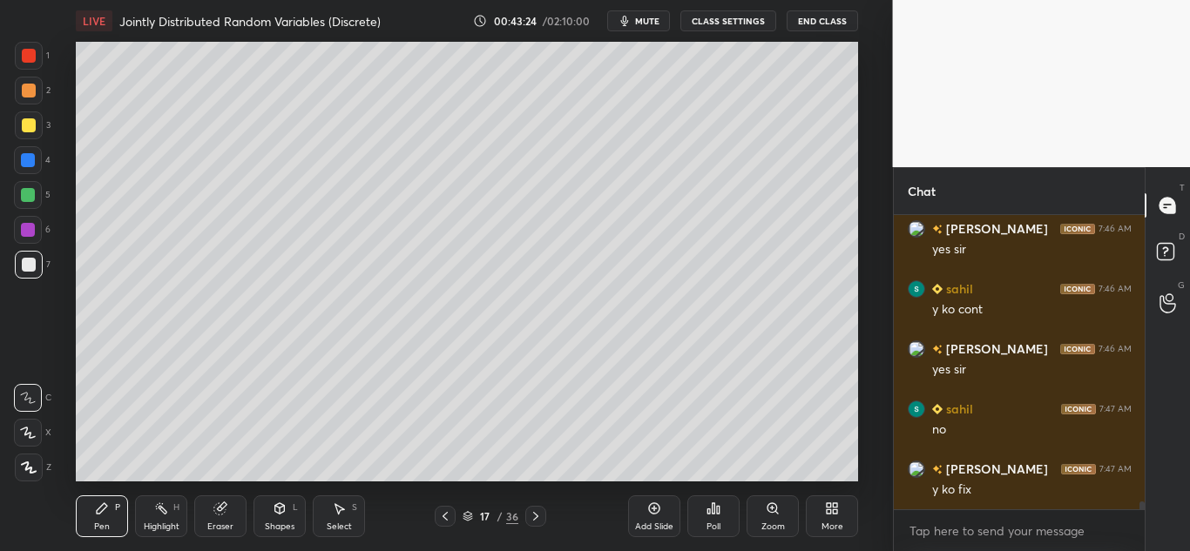
click at [236, 497] on div "Eraser" at bounding box center [220, 517] width 52 height 42
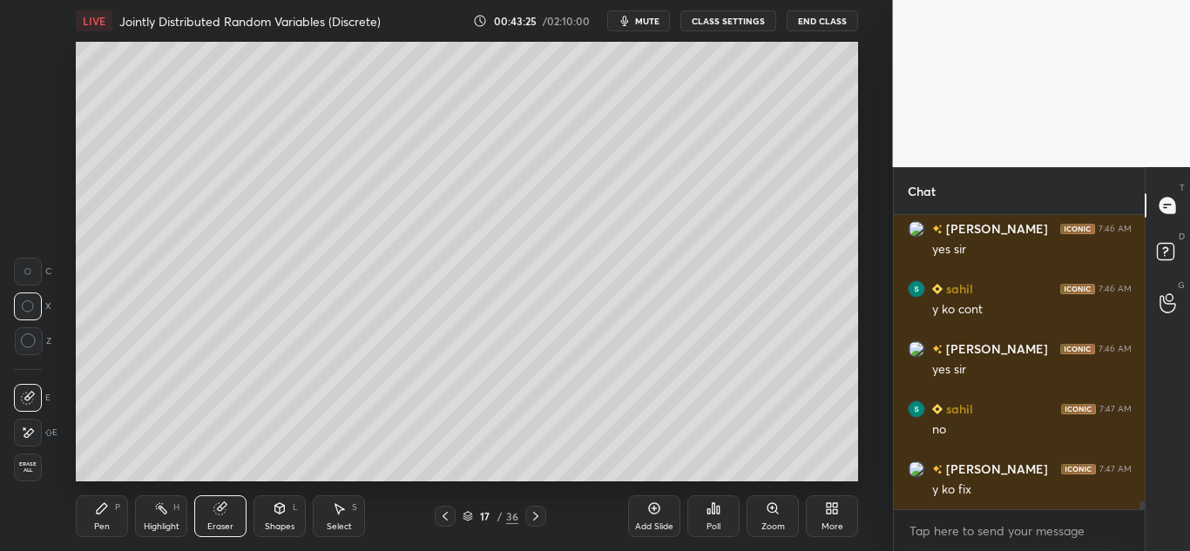
click at [105, 516] on div "Pen P" at bounding box center [102, 517] width 52 height 42
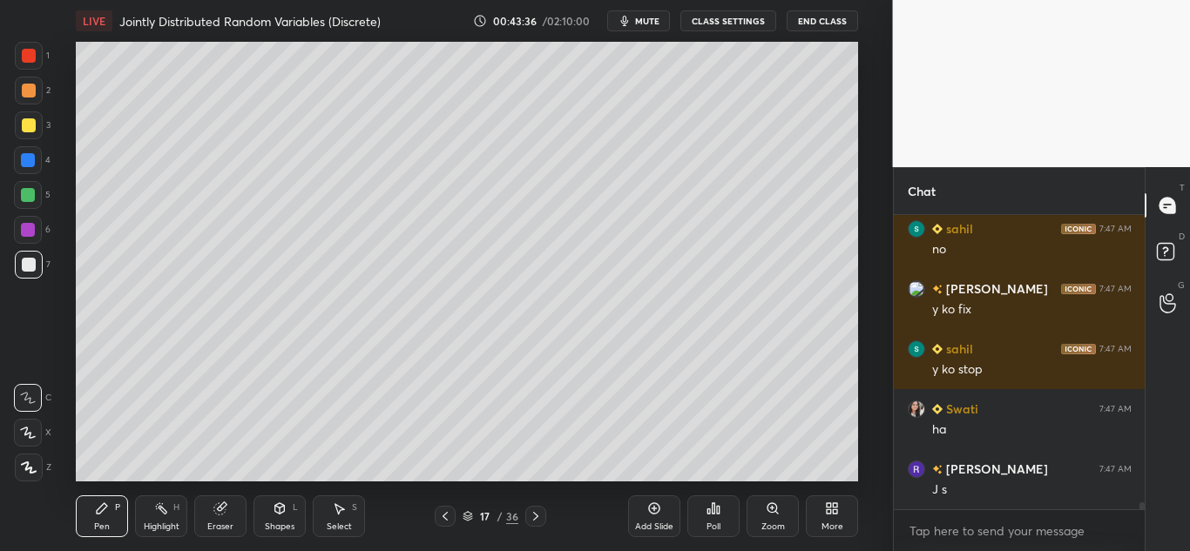
scroll to position [11524, 0]
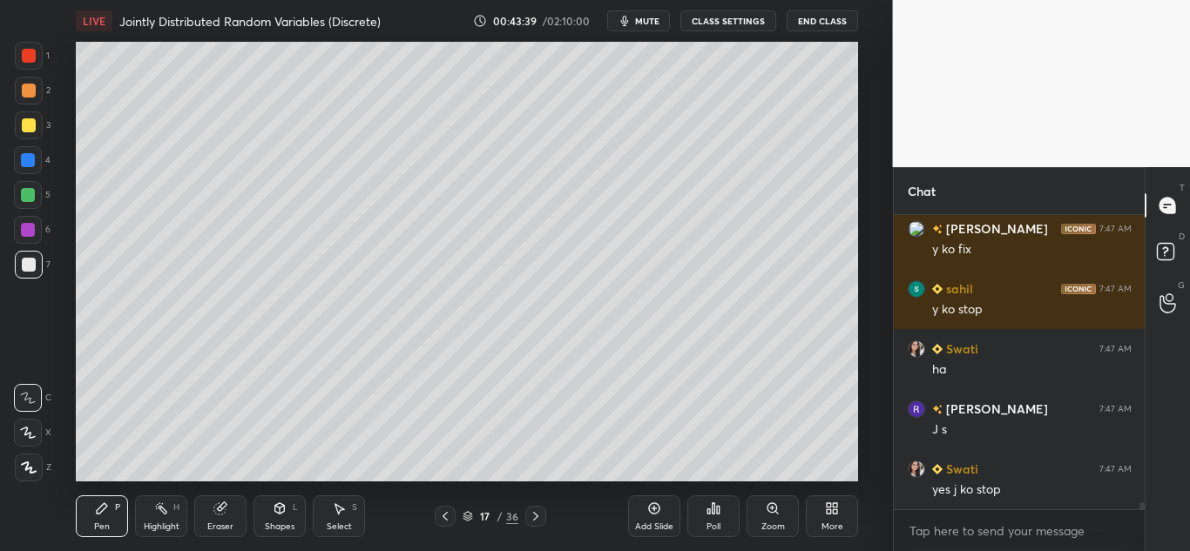
click at [224, 511] on icon at bounding box center [219, 509] width 11 height 11
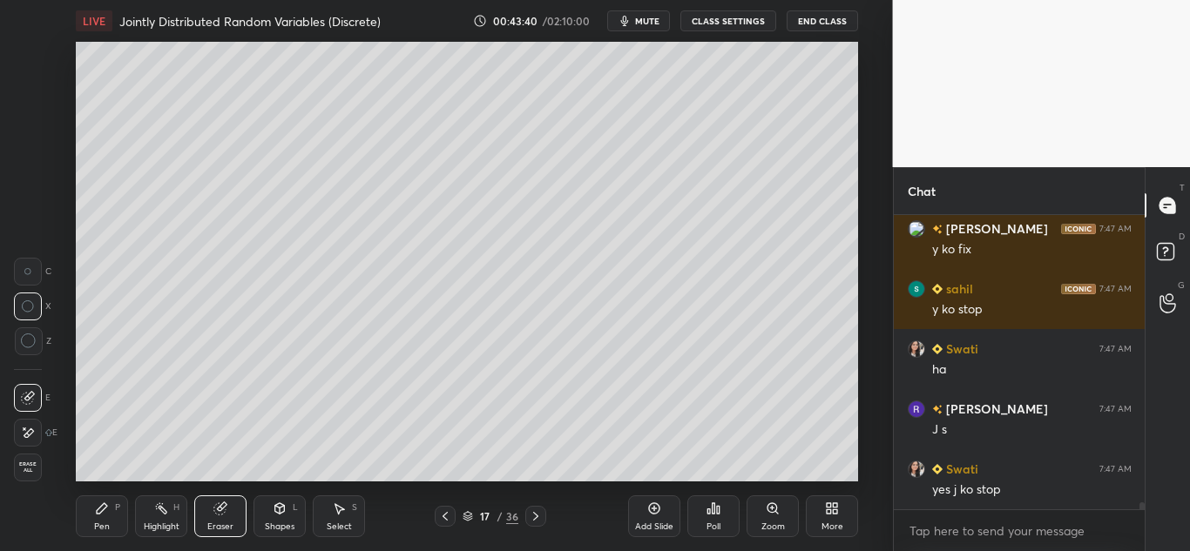
click at [100, 510] on icon at bounding box center [102, 509] width 10 height 10
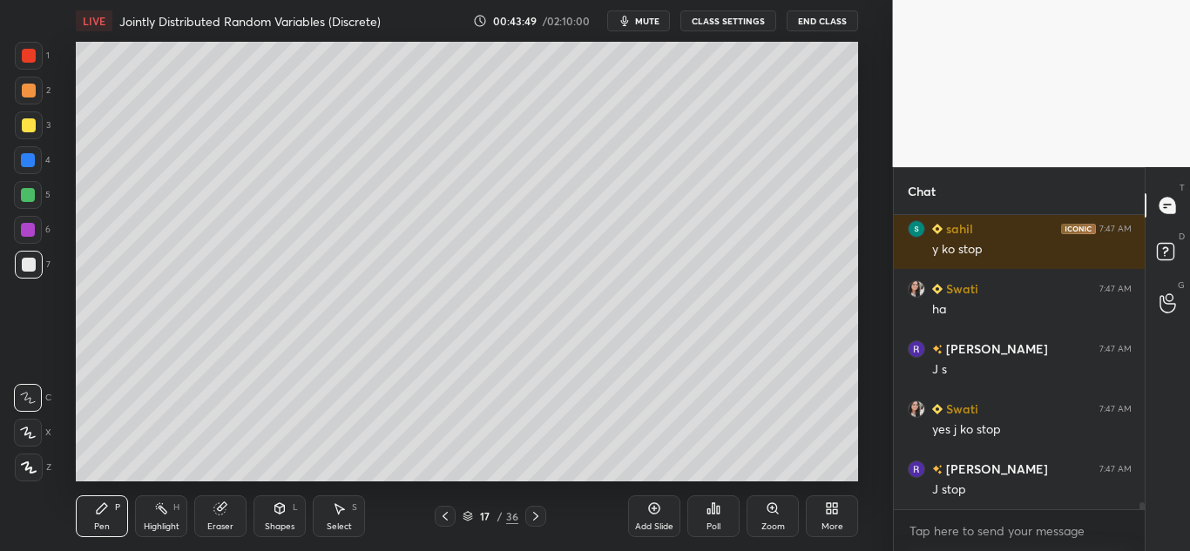
scroll to position [11644, 0]
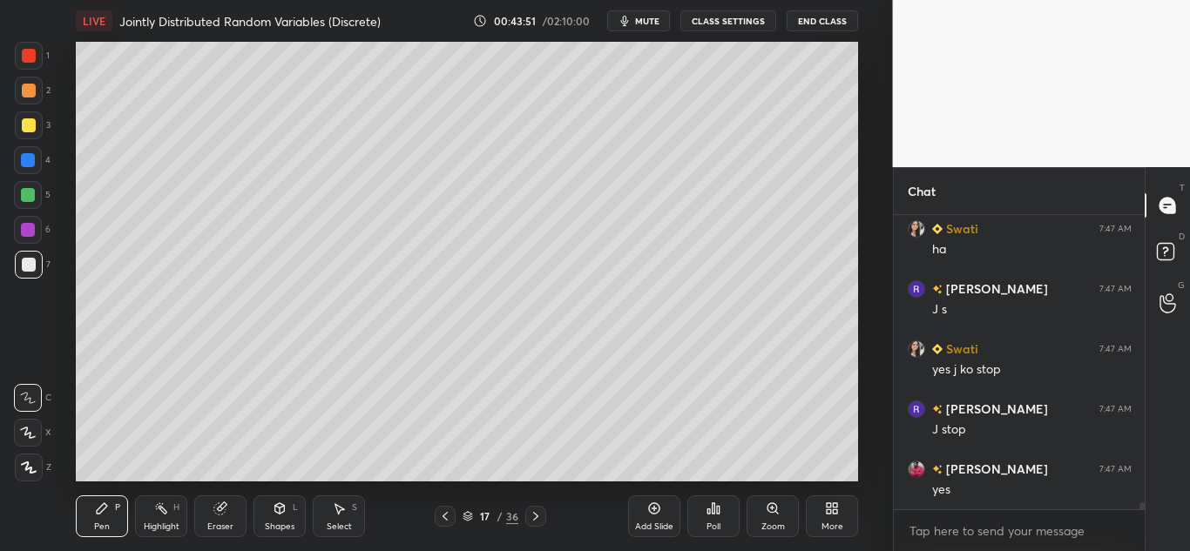
click at [225, 503] on icon at bounding box center [223, 507] width 10 height 9
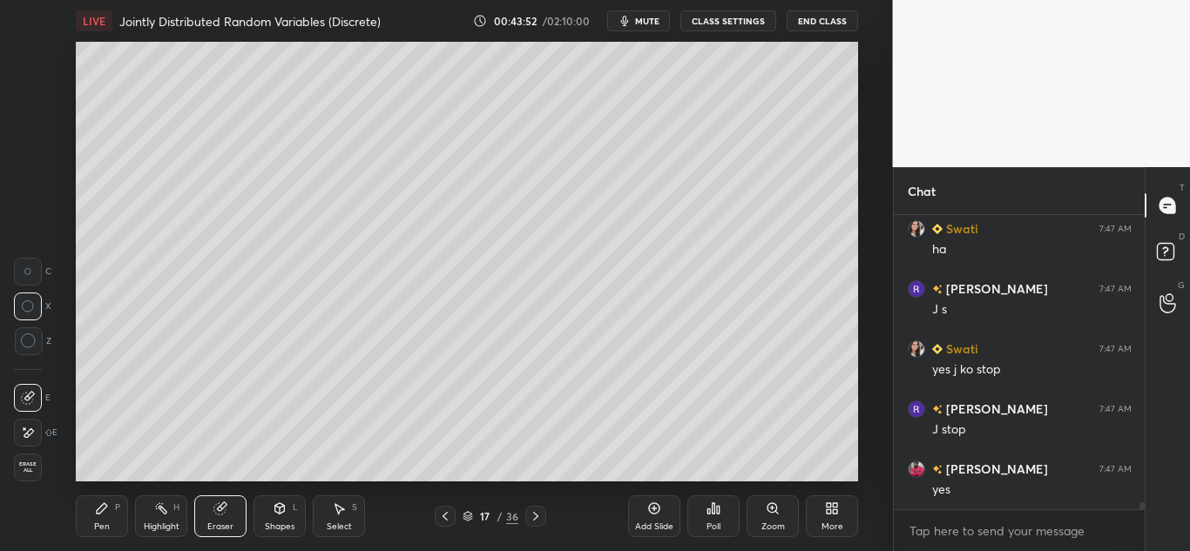
click at [109, 511] on icon at bounding box center [102, 509] width 14 height 14
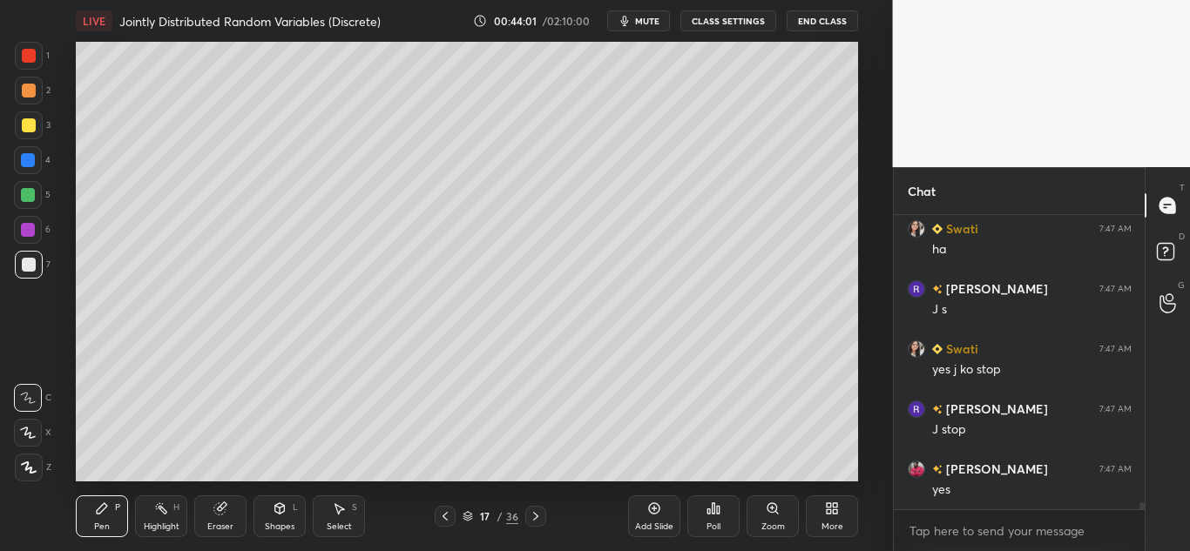
click at [31, 100] on div at bounding box center [29, 91] width 28 height 28
click at [28, 258] on div at bounding box center [29, 265] width 14 height 14
click at [30, 125] on div at bounding box center [29, 125] width 14 height 14
click at [30, 264] on div at bounding box center [29, 265] width 14 height 14
click at [28, 154] on div at bounding box center [28, 160] width 14 height 14
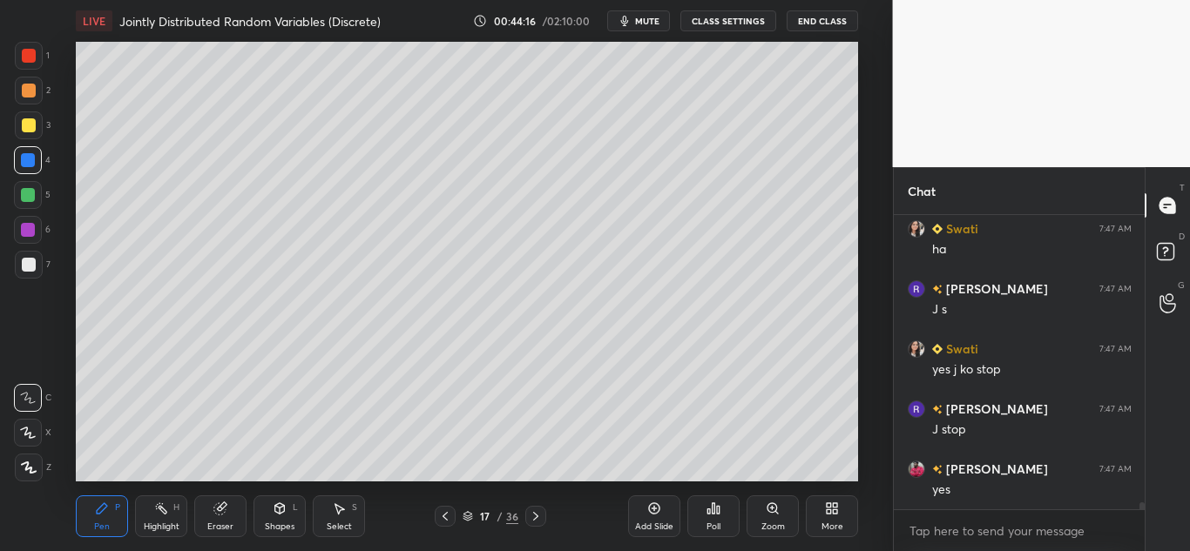
scroll to position [11704, 0]
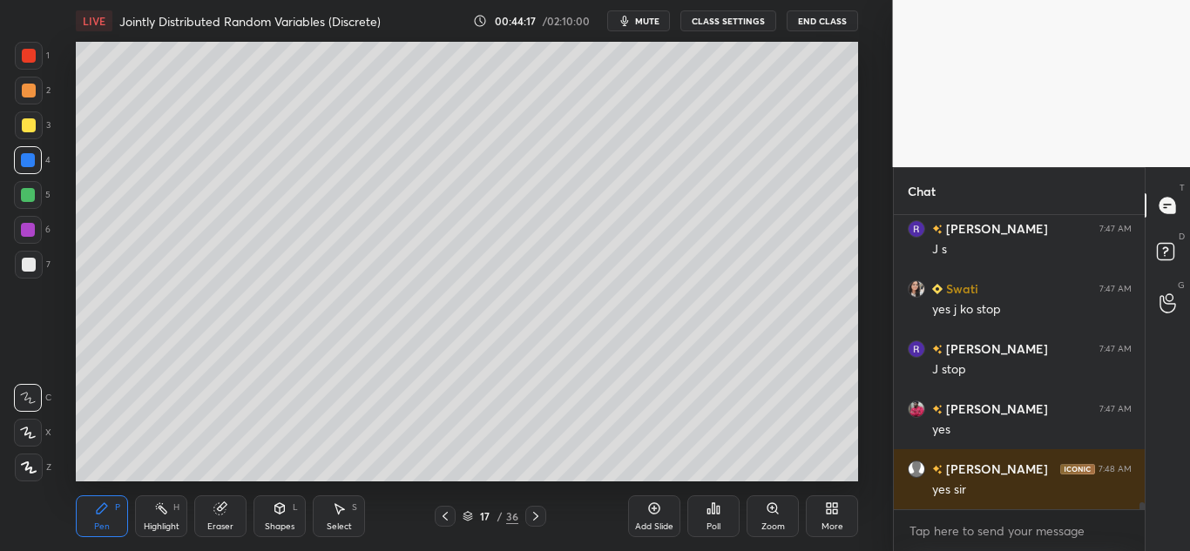
click at [30, 270] on div at bounding box center [29, 265] width 14 height 14
click at [30, 194] on div at bounding box center [28, 195] width 14 height 14
click at [34, 260] on div at bounding box center [29, 265] width 14 height 14
click at [32, 219] on div at bounding box center [28, 230] width 28 height 28
click at [25, 261] on div at bounding box center [29, 265] width 14 height 14
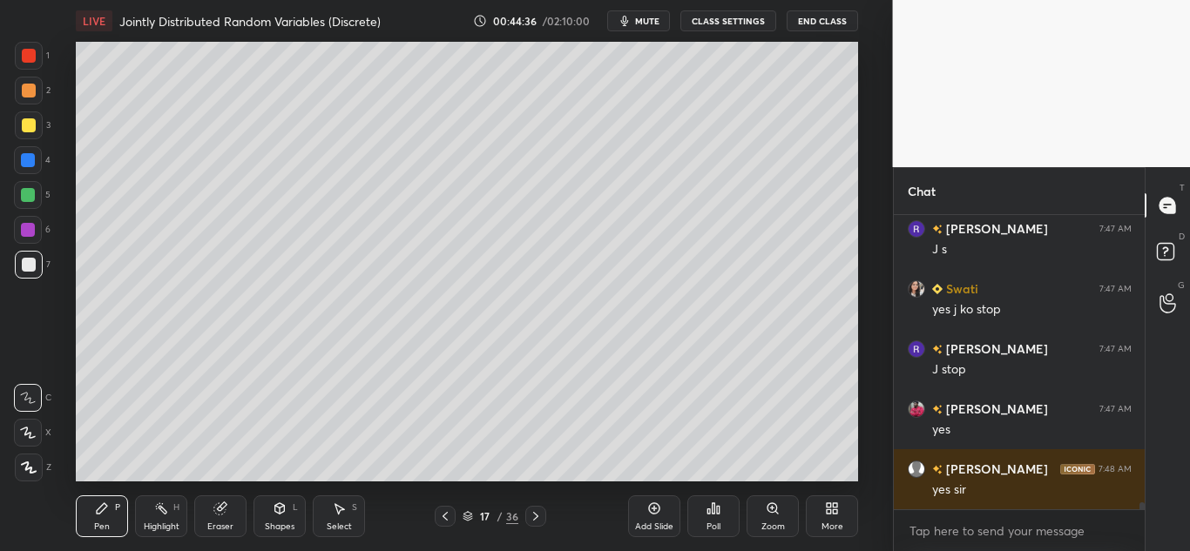
click at [27, 95] on div at bounding box center [29, 91] width 14 height 14
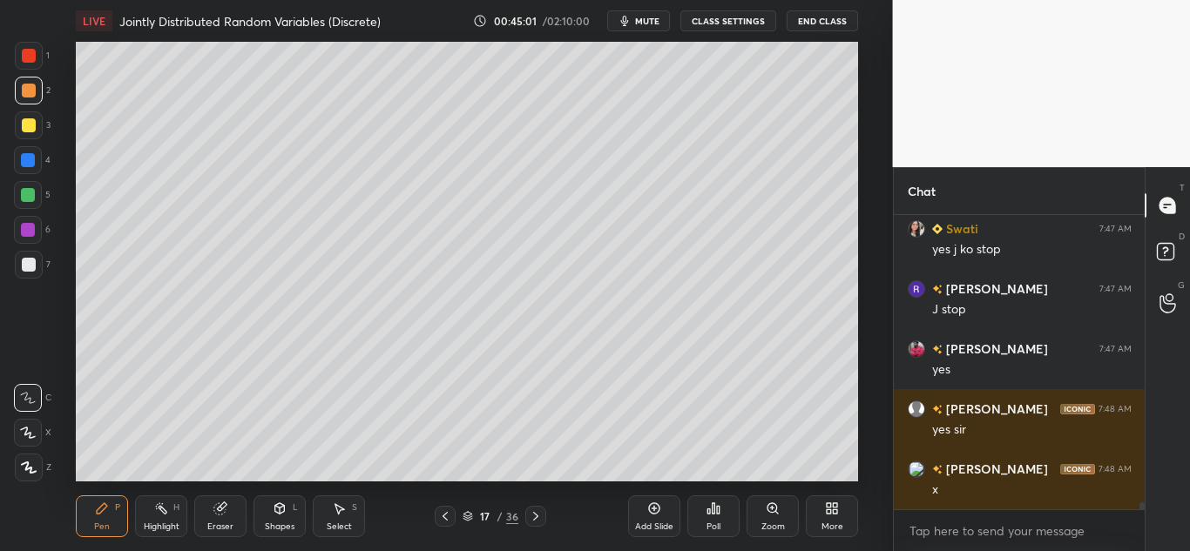
scroll to position [11824, 0]
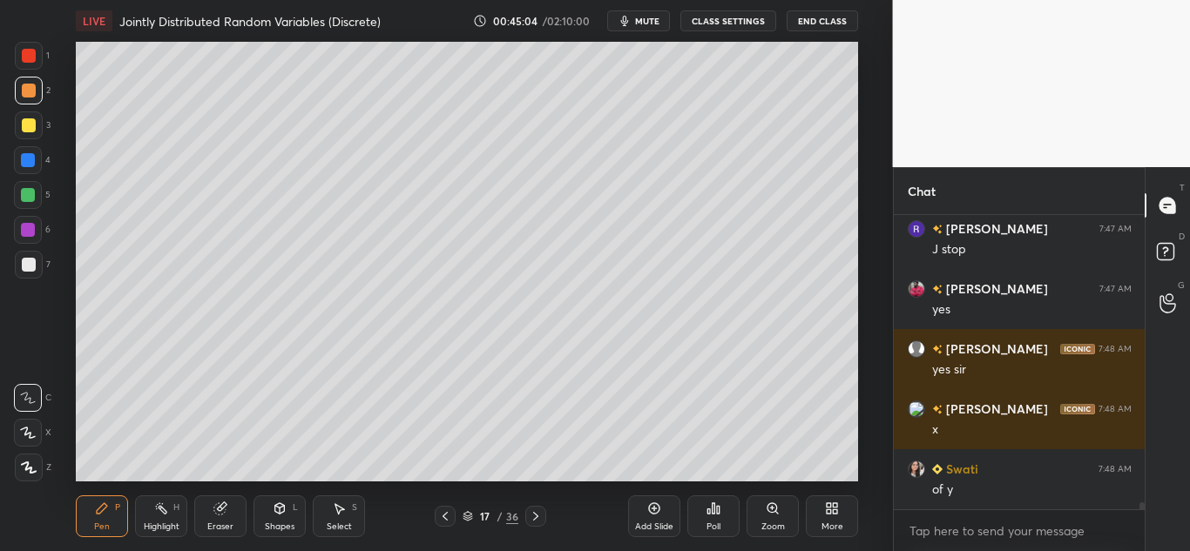
click at [653, 513] on icon at bounding box center [654, 509] width 14 height 14
click at [24, 123] on div at bounding box center [29, 125] width 14 height 14
click at [284, 512] on icon at bounding box center [280, 509] width 10 height 10
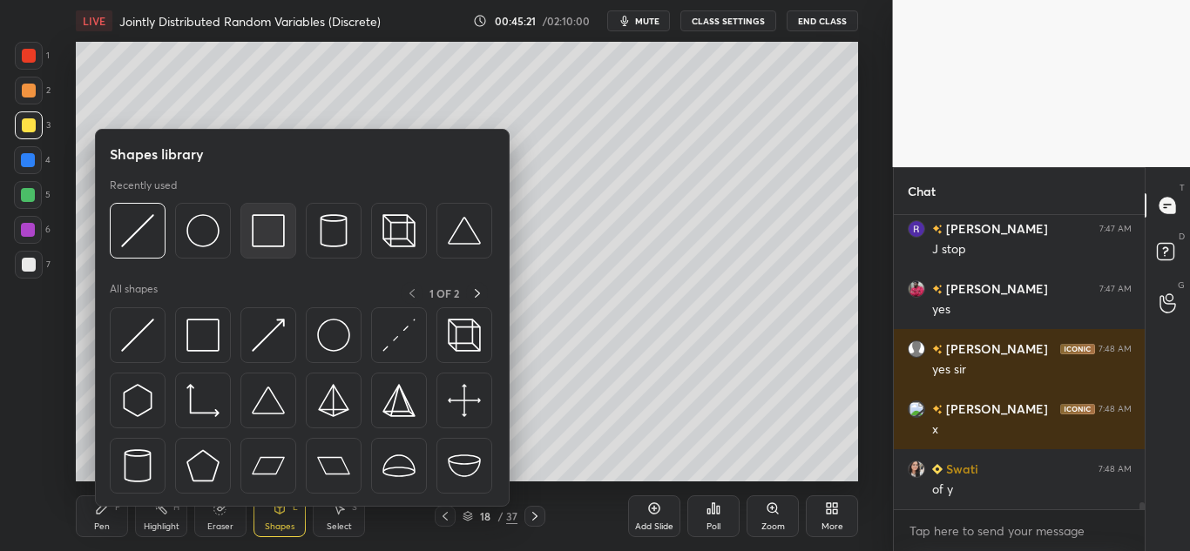
click at [265, 236] on img at bounding box center [268, 230] width 33 height 33
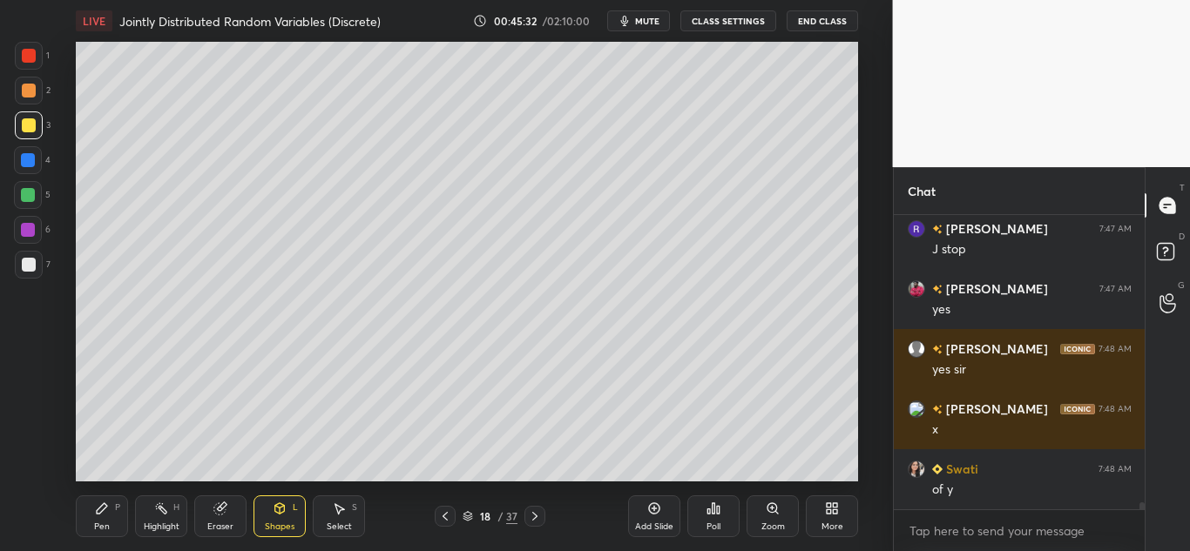
click at [92, 517] on div "Pen P" at bounding box center [102, 517] width 52 height 42
click at [28, 267] on div at bounding box center [29, 265] width 14 height 14
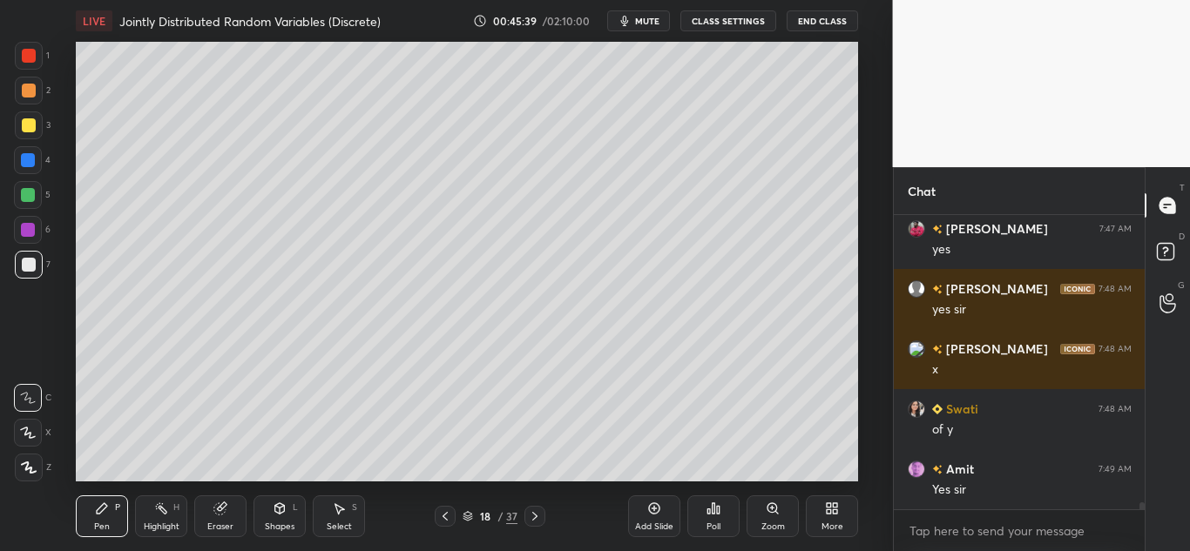
click at [274, 511] on icon at bounding box center [280, 509] width 14 height 14
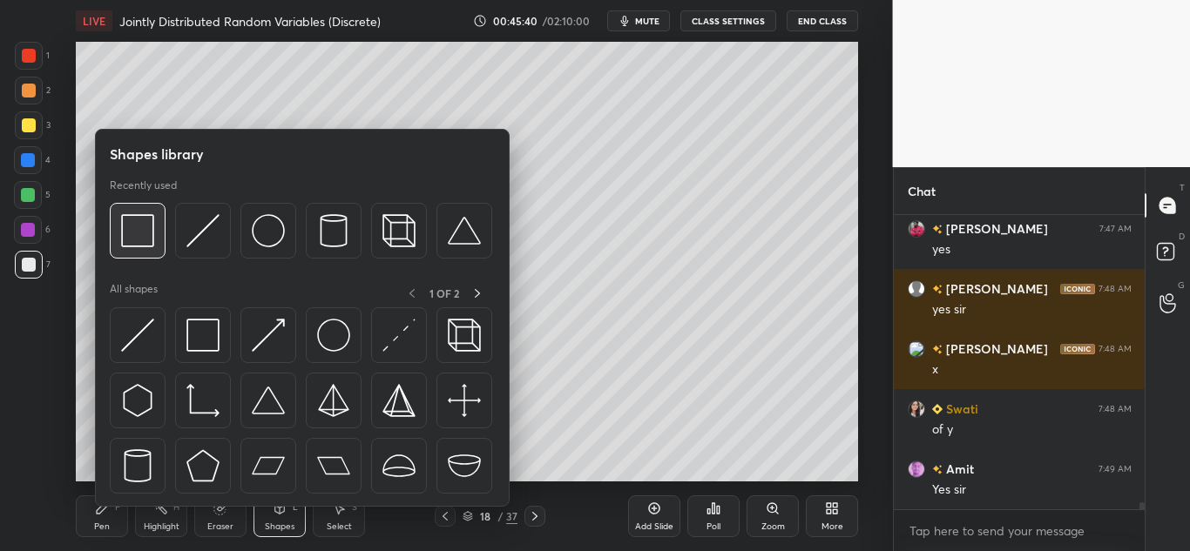
click at [148, 230] on img at bounding box center [137, 230] width 33 height 33
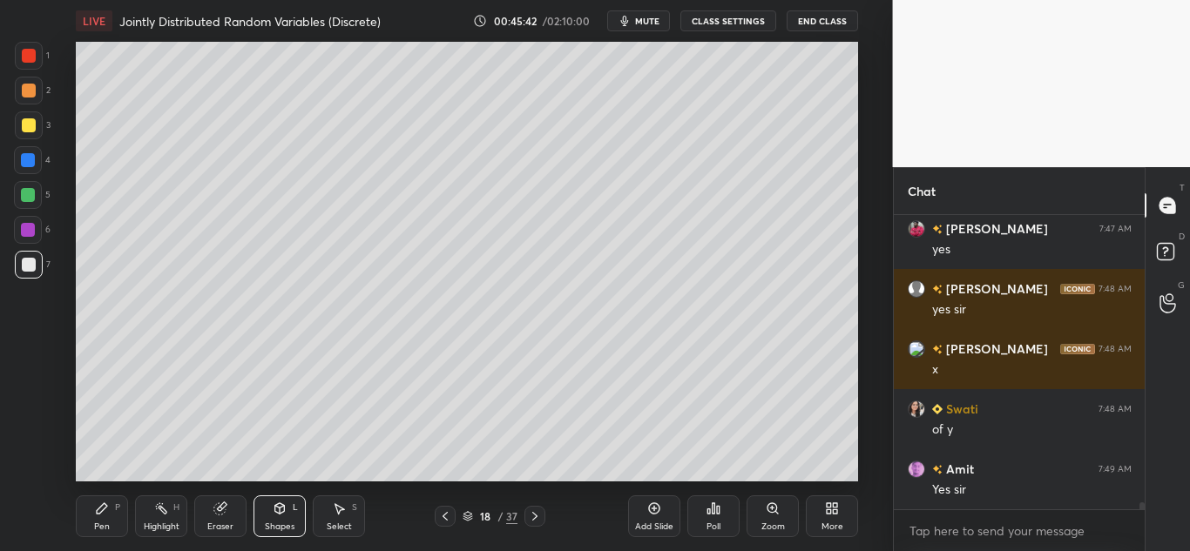
click at [271, 508] on div "Shapes L" at bounding box center [280, 517] width 52 height 42
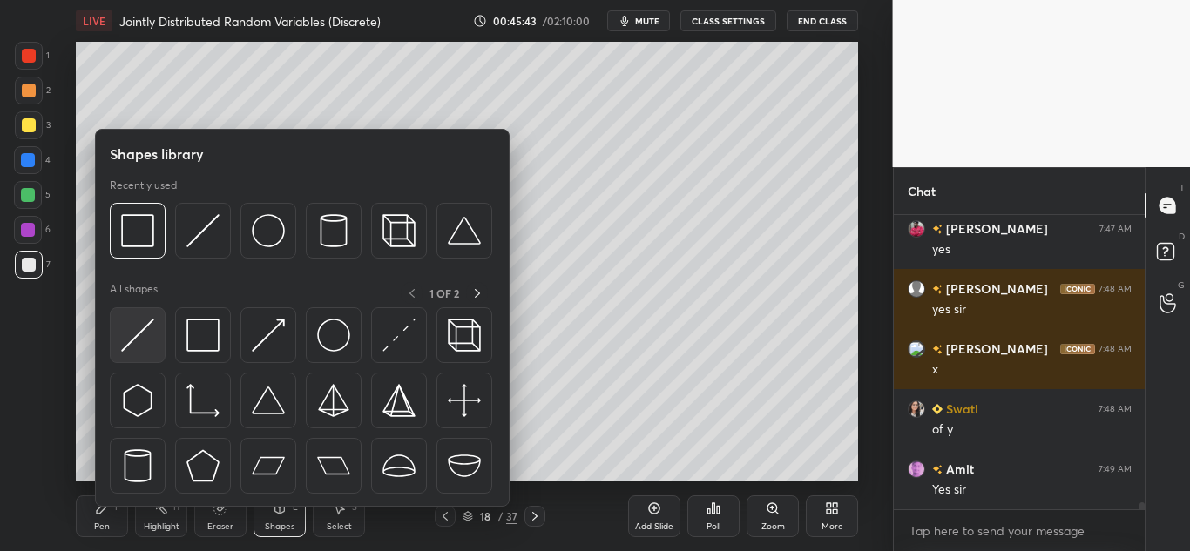
click at [145, 339] on img at bounding box center [137, 335] width 33 height 33
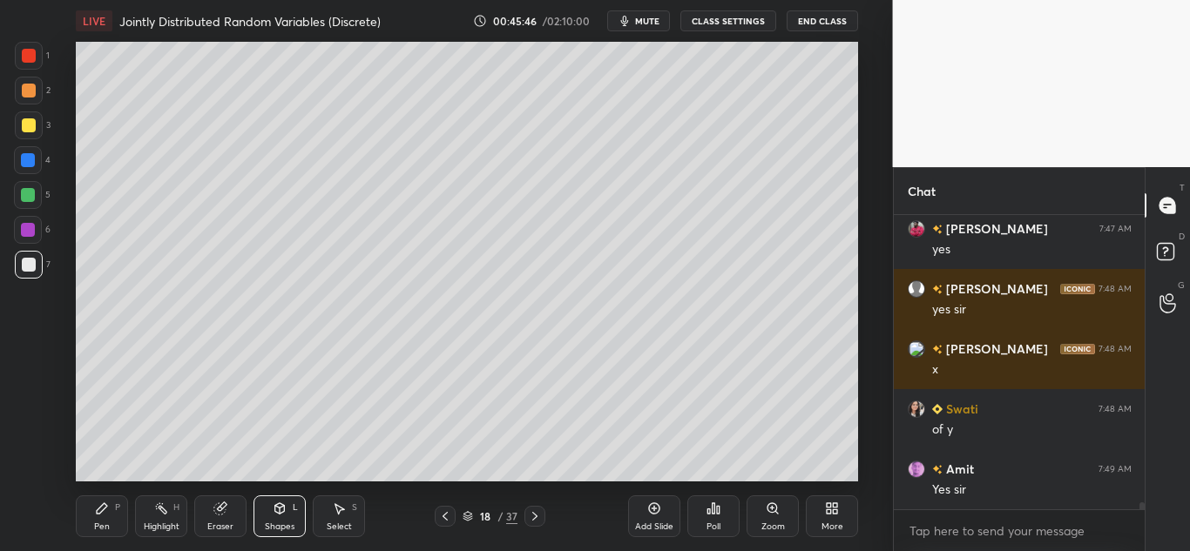
click at [92, 509] on div "Pen P" at bounding box center [102, 517] width 52 height 42
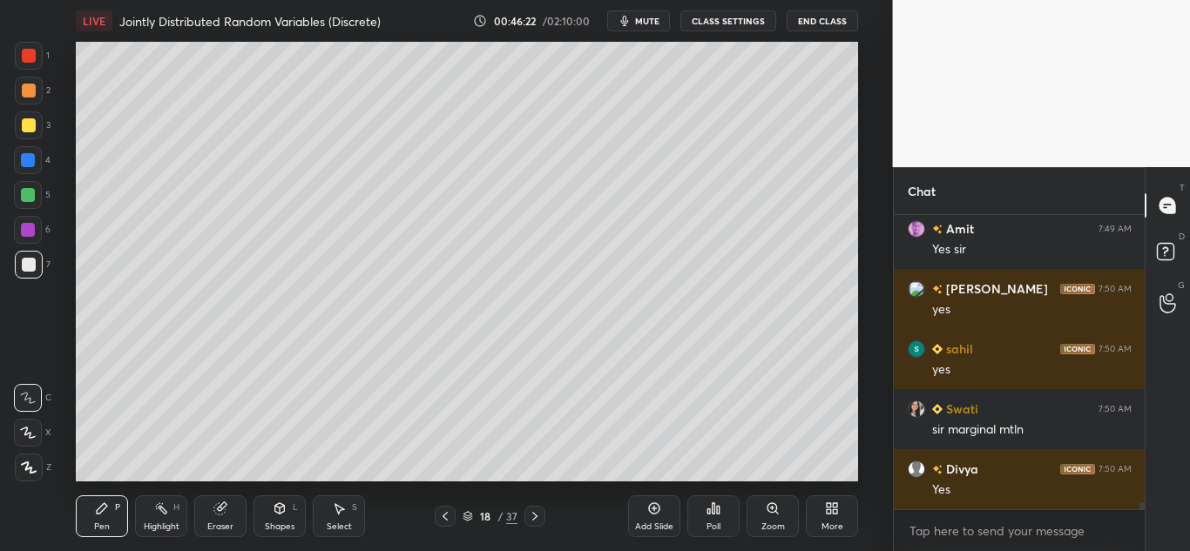
scroll to position [12185, 0]
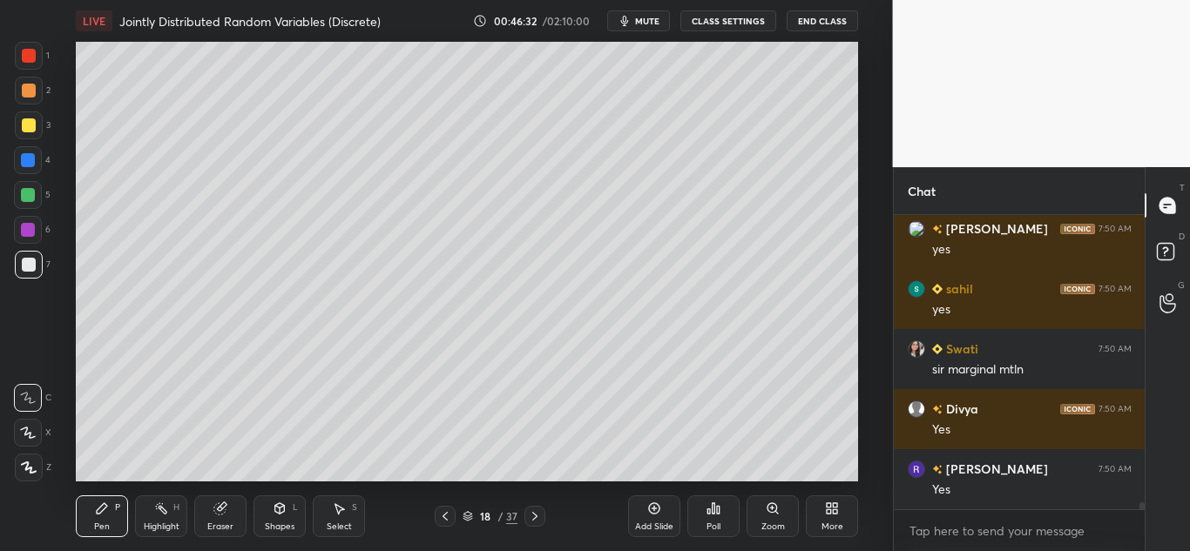
click at [28, 85] on div at bounding box center [29, 91] width 14 height 14
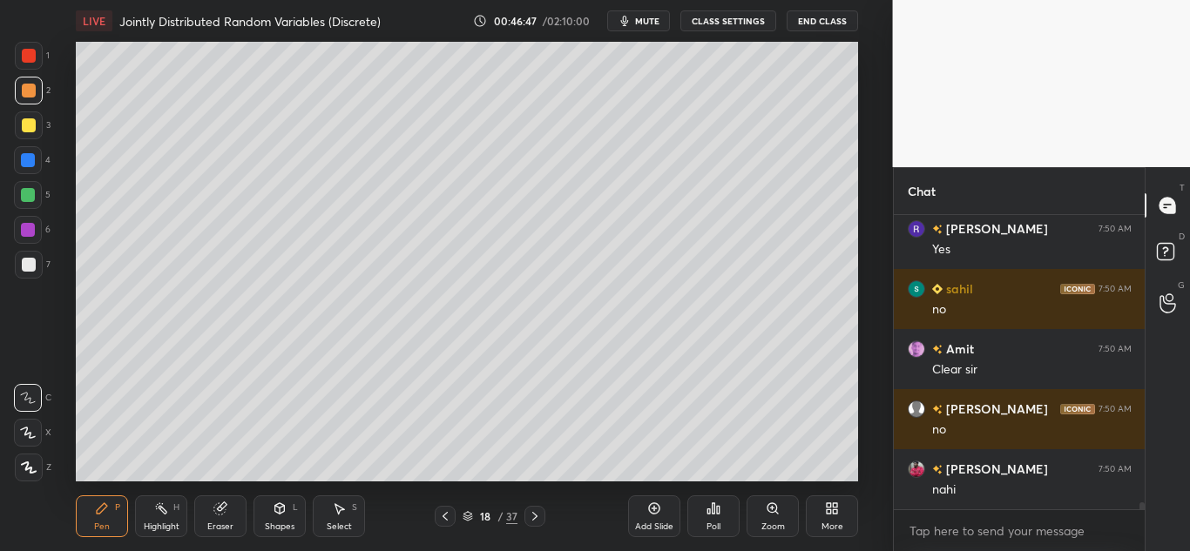
scroll to position [12485, 0]
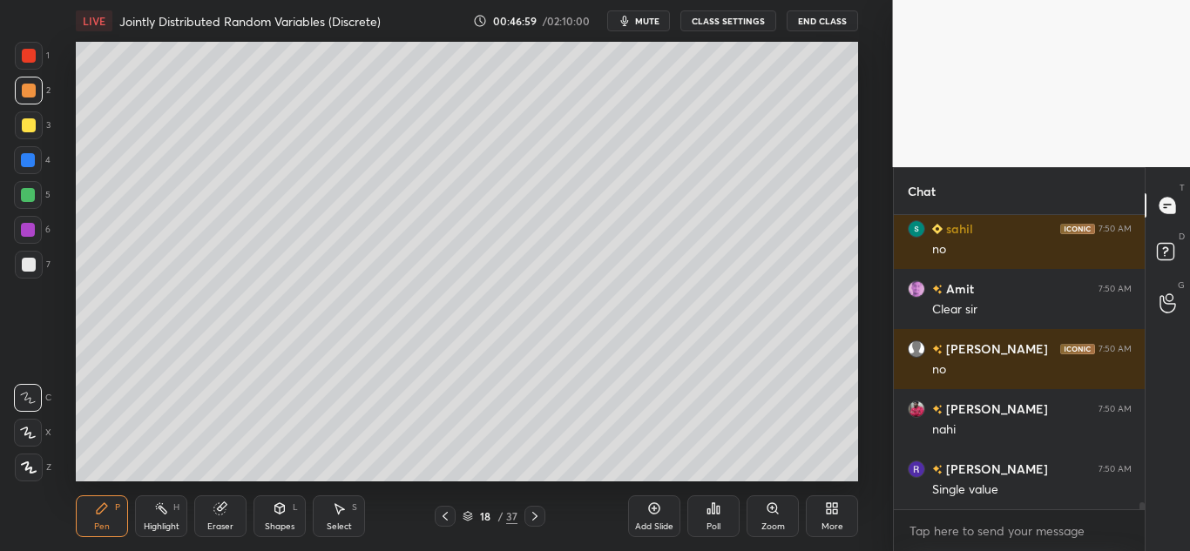
click at [218, 505] on icon at bounding box center [219, 509] width 11 height 11
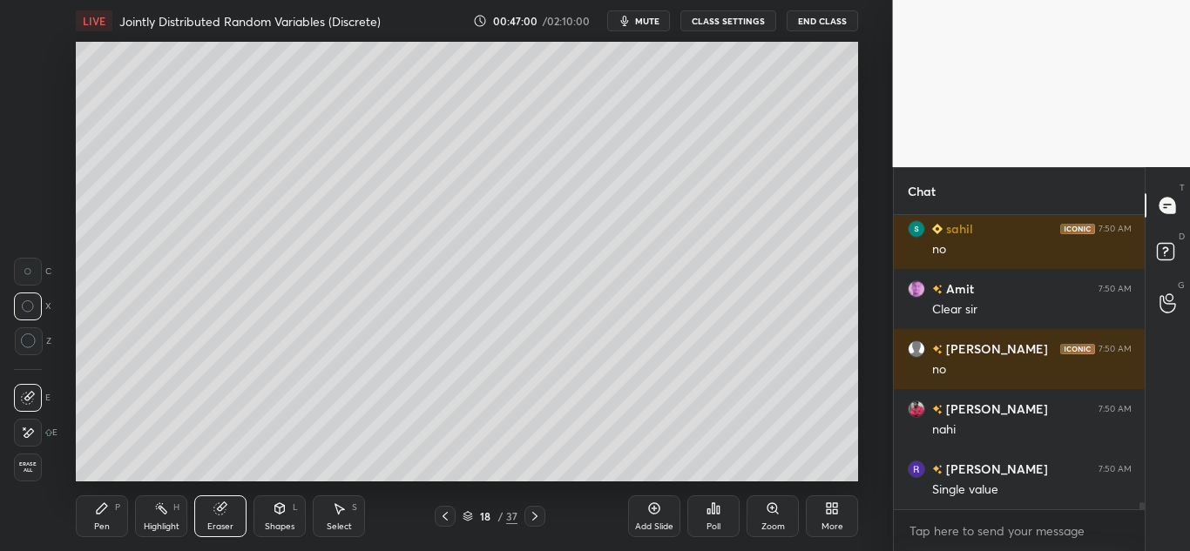
click at [96, 511] on icon at bounding box center [102, 509] width 14 height 14
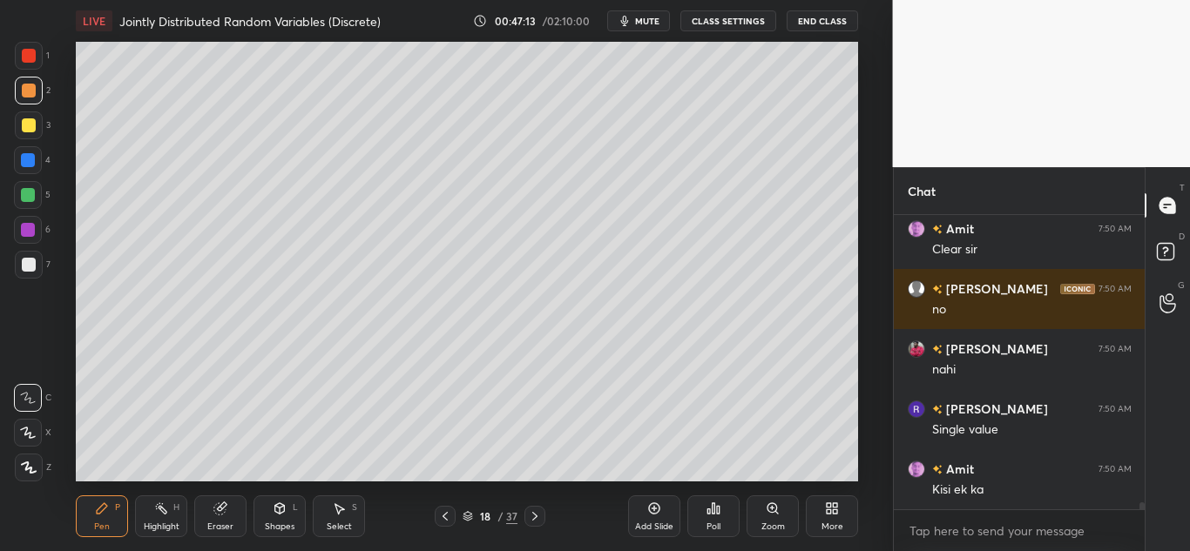
scroll to position [12606, 0]
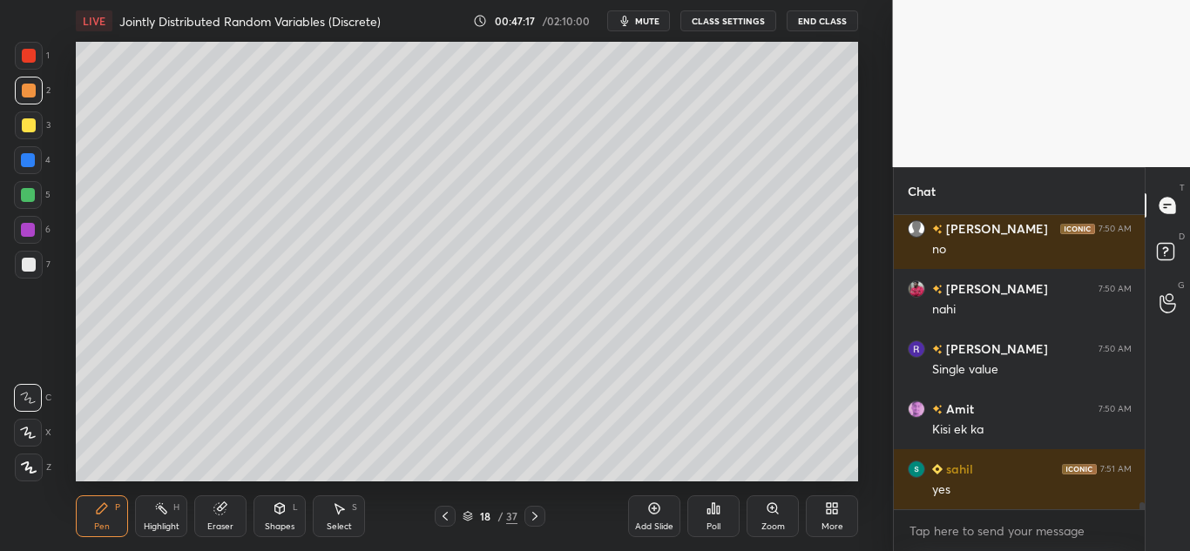
click at [441, 516] on icon at bounding box center [445, 517] width 14 height 14
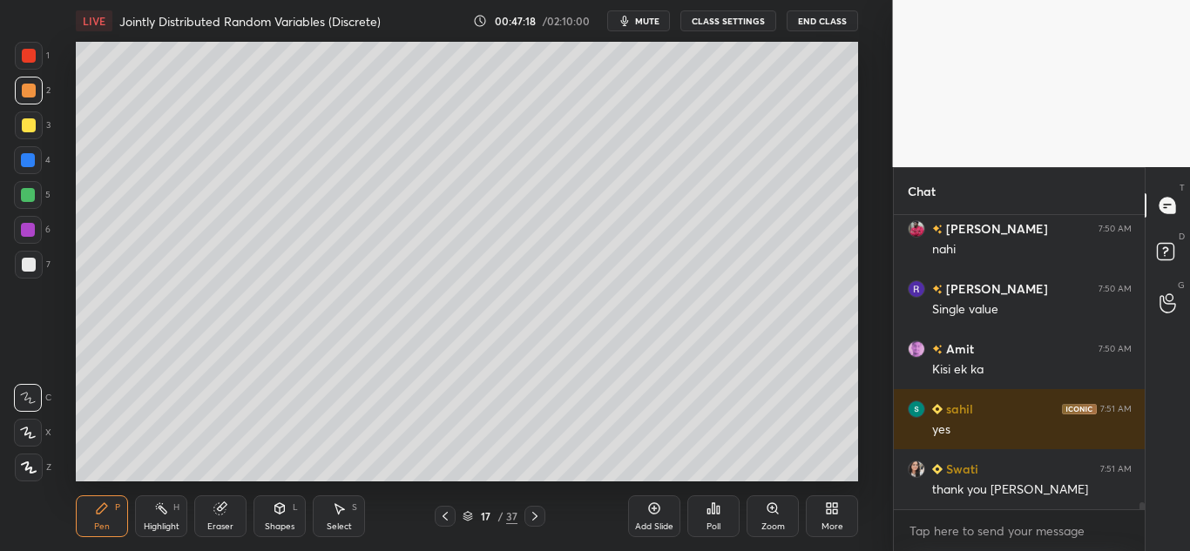
click at [533, 514] on icon at bounding box center [535, 517] width 14 height 14
click at [642, 508] on div "Add Slide" at bounding box center [654, 517] width 52 height 42
click at [27, 118] on div at bounding box center [29, 126] width 28 height 28
click at [26, 268] on div at bounding box center [29, 265] width 14 height 14
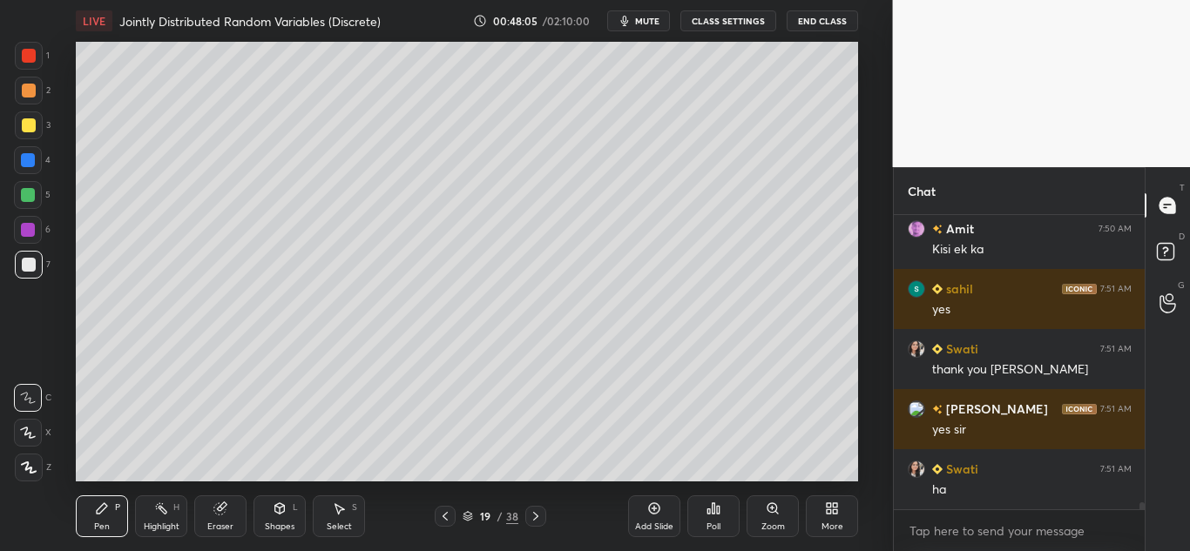
scroll to position [12846, 0]
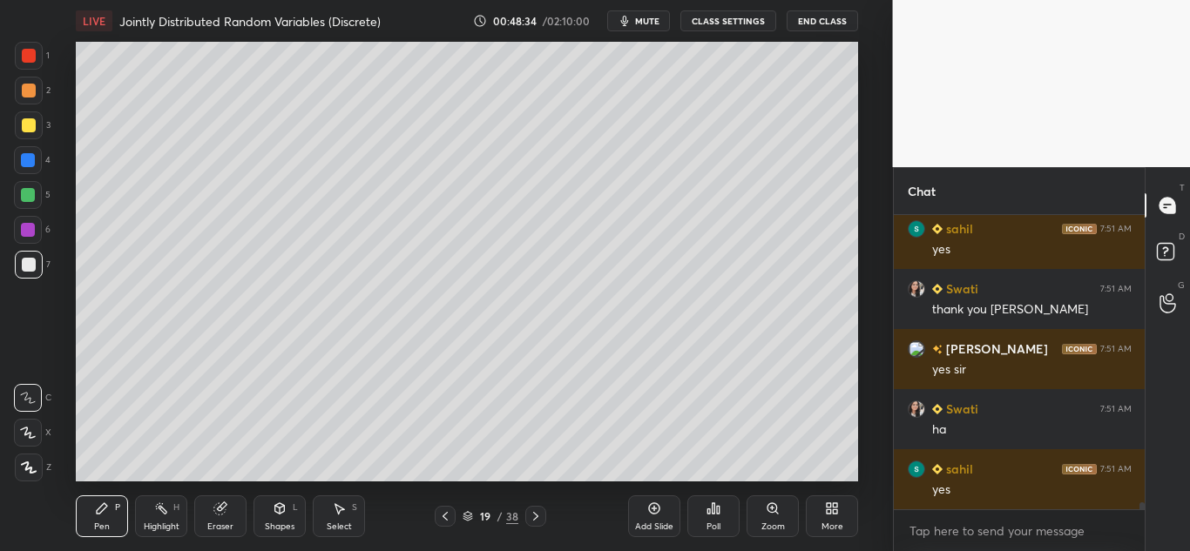
click at [32, 127] on div at bounding box center [29, 125] width 14 height 14
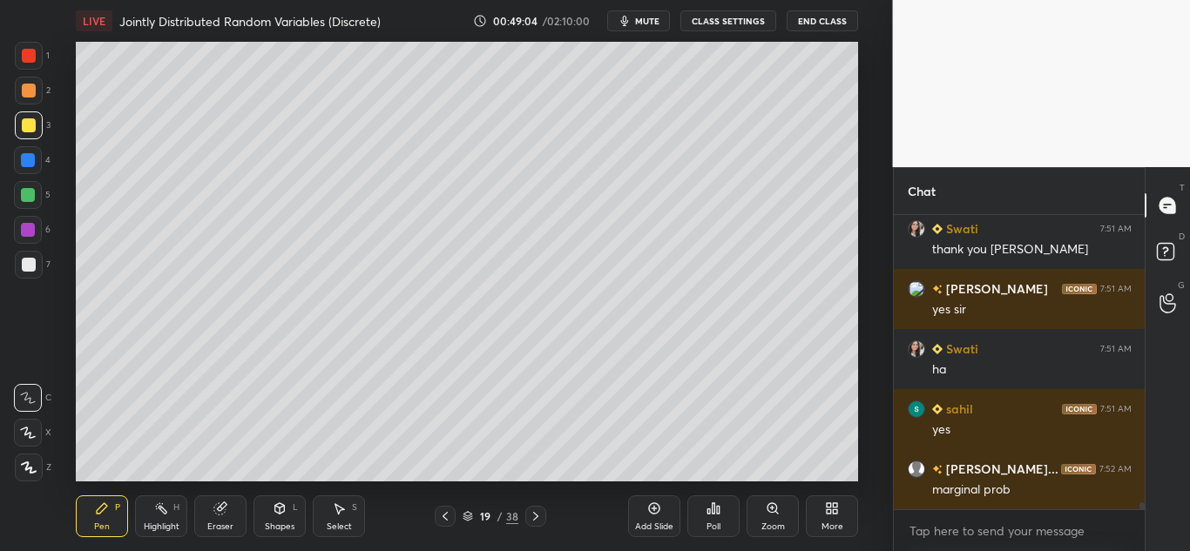
click at [649, 520] on div "Add Slide" at bounding box center [654, 517] width 52 height 42
click at [18, 129] on div at bounding box center [29, 126] width 28 height 28
click at [451, 521] on icon at bounding box center [445, 517] width 14 height 14
click at [530, 512] on icon at bounding box center [536, 517] width 14 height 14
click at [275, 514] on icon at bounding box center [280, 509] width 14 height 14
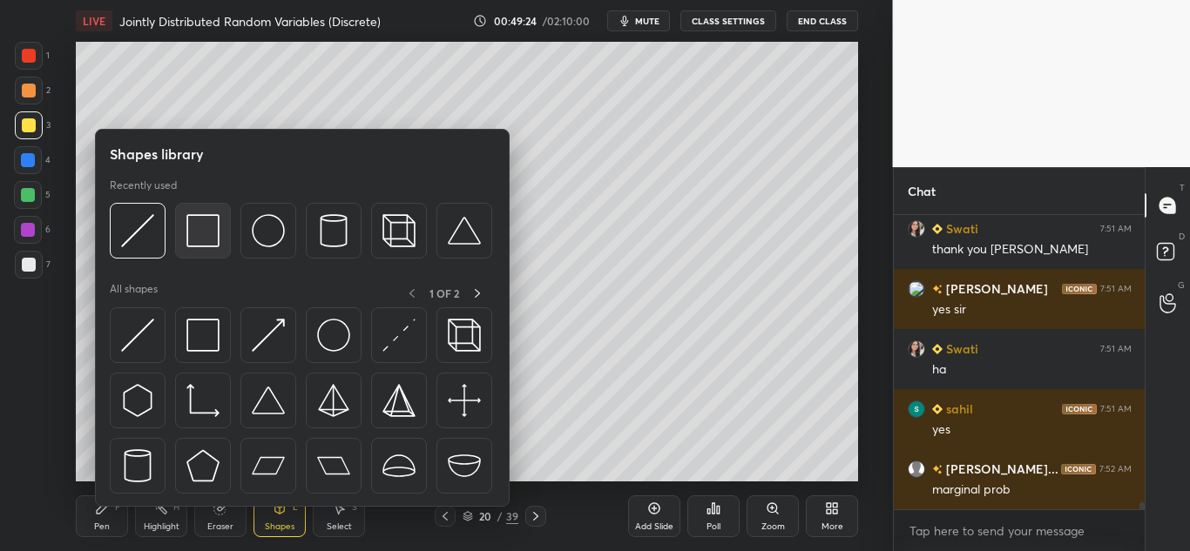
click at [213, 233] on img at bounding box center [202, 230] width 33 height 33
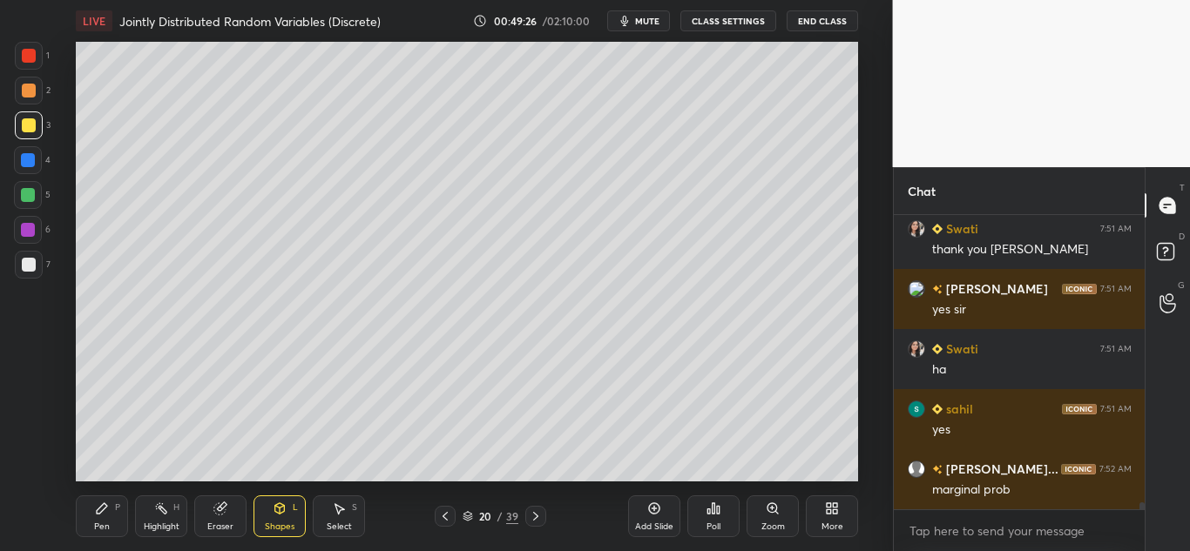
click at [98, 507] on icon at bounding box center [102, 509] width 14 height 14
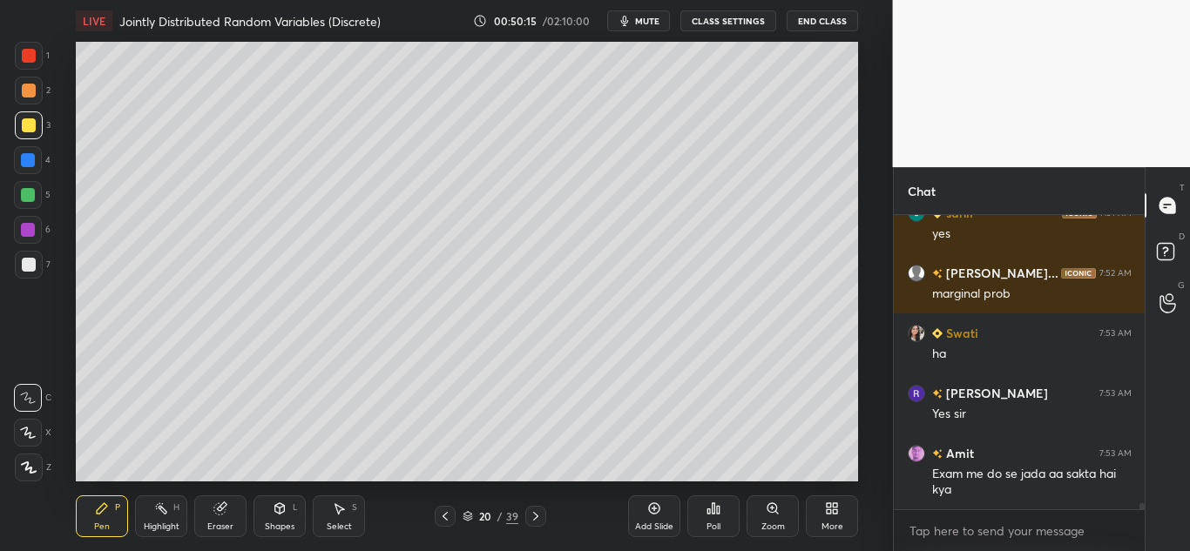
scroll to position [13162, 0]
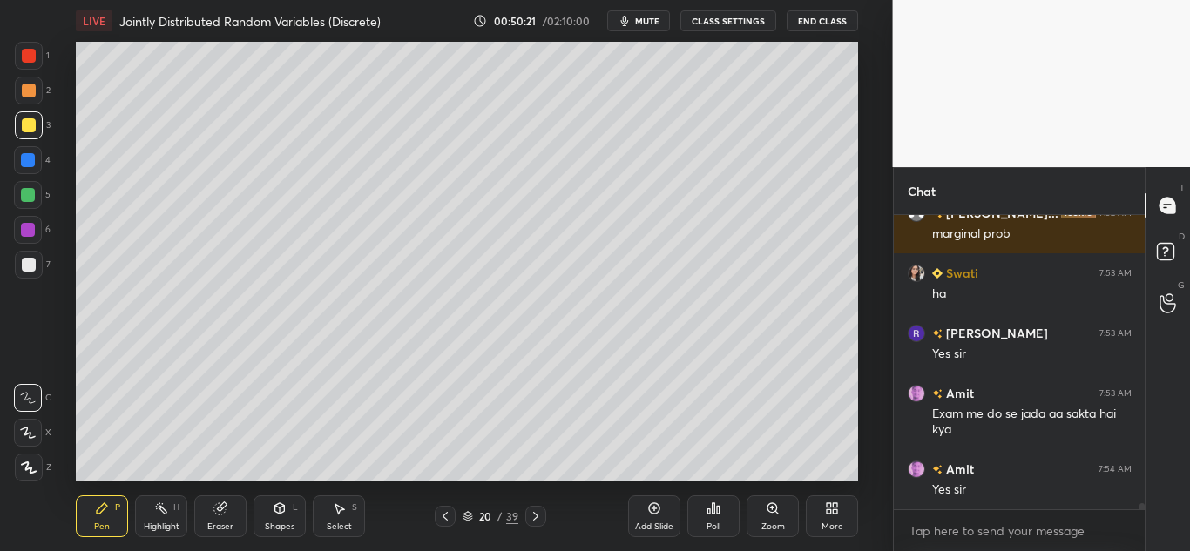
click at [29, 96] on div at bounding box center [29, 91] width 14 height 14
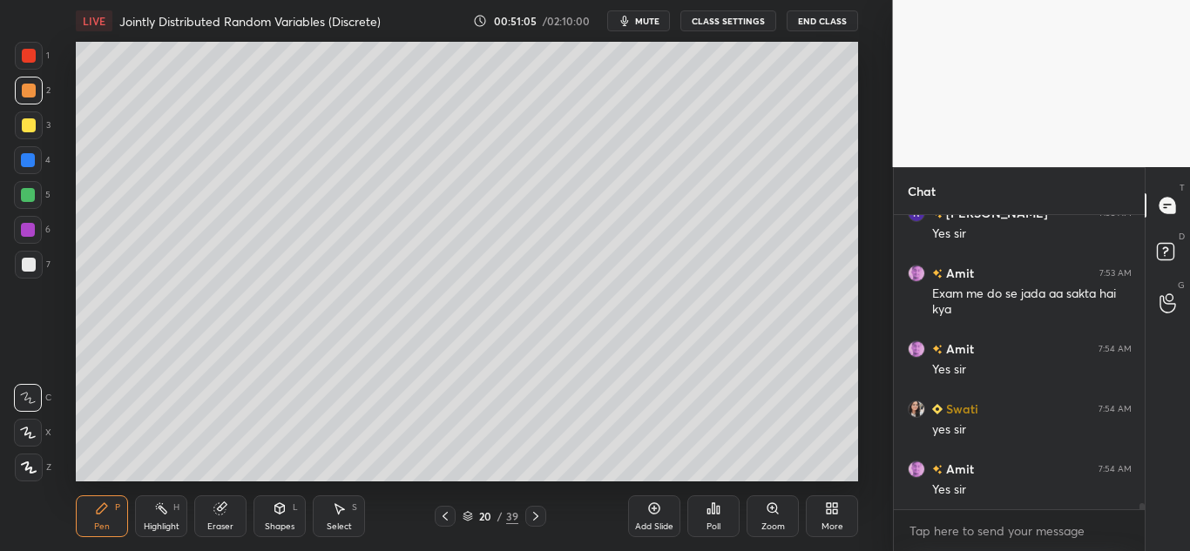
scroll to position [13343, 0]
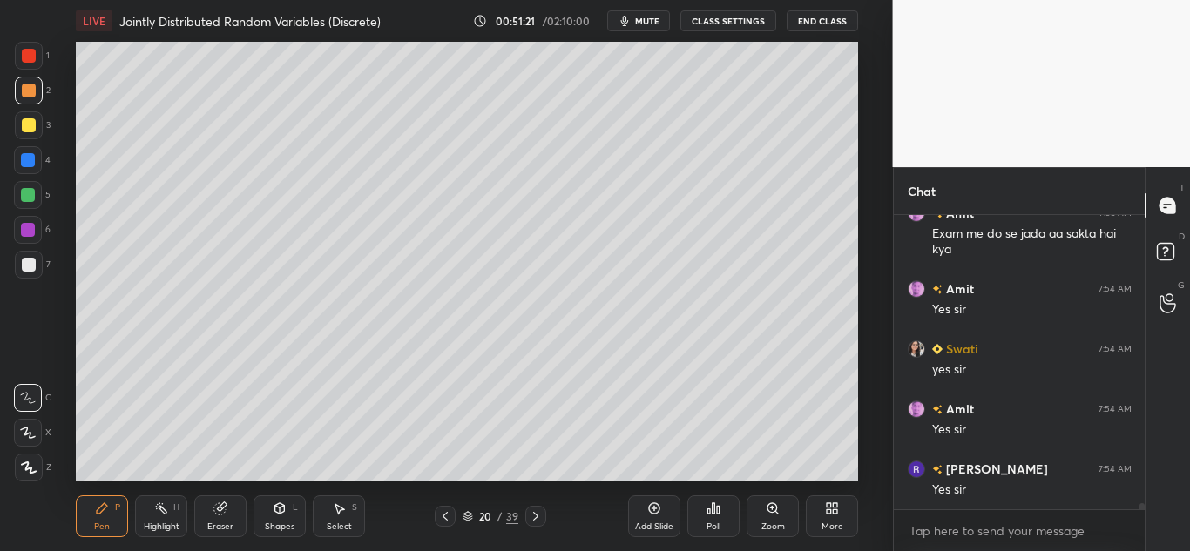
click at [288, 517] on div "Shapes L" at bounding box center [280, 517] width 52 height 42
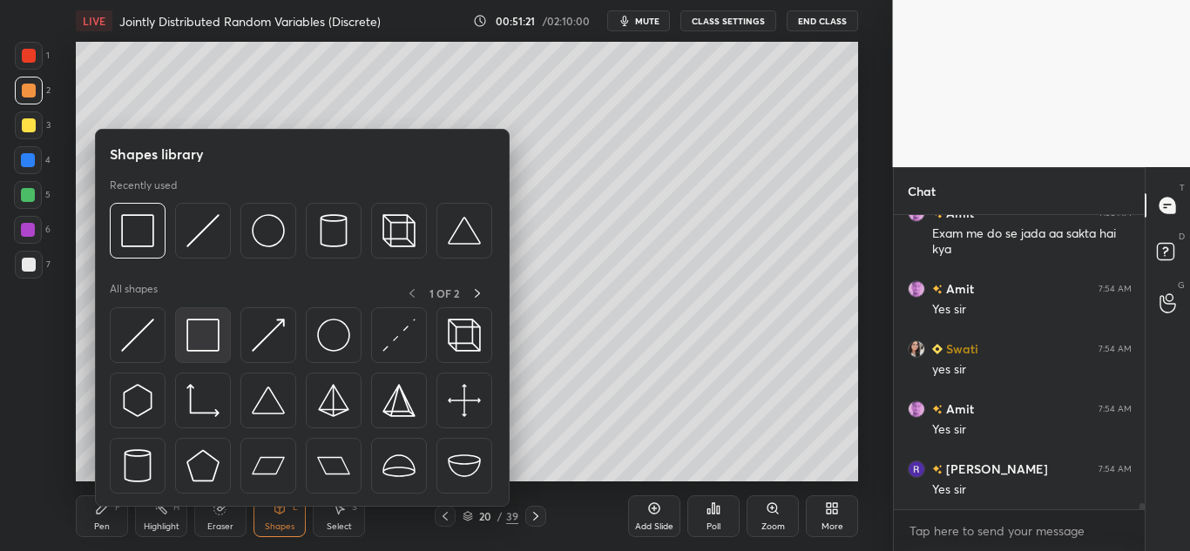
click at [202, 335] on img at bounding box center [202, 335] width 33 height 33
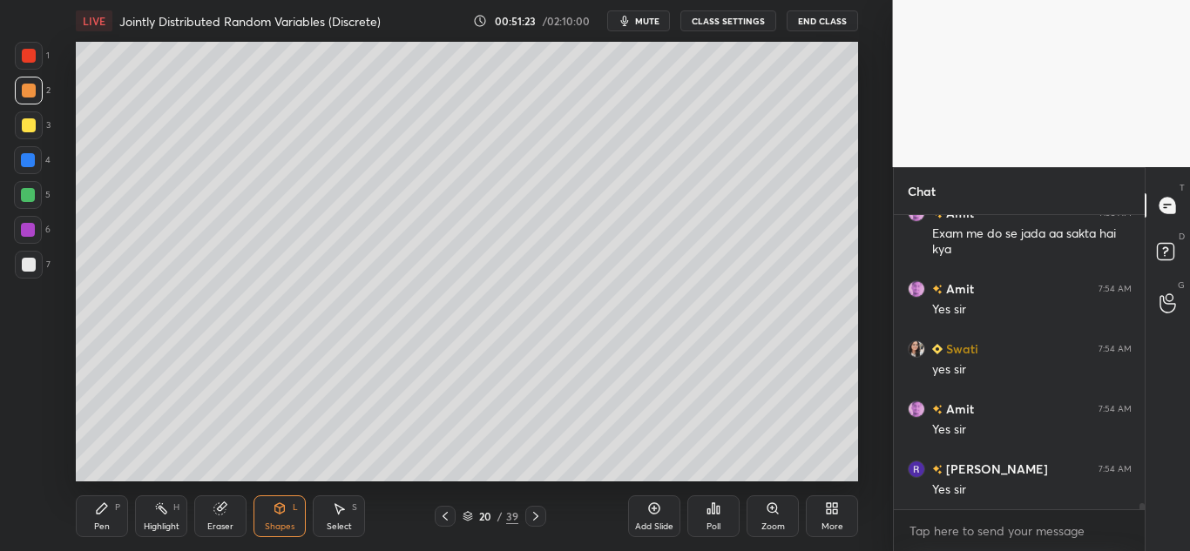
scroll to position [13403, 0]
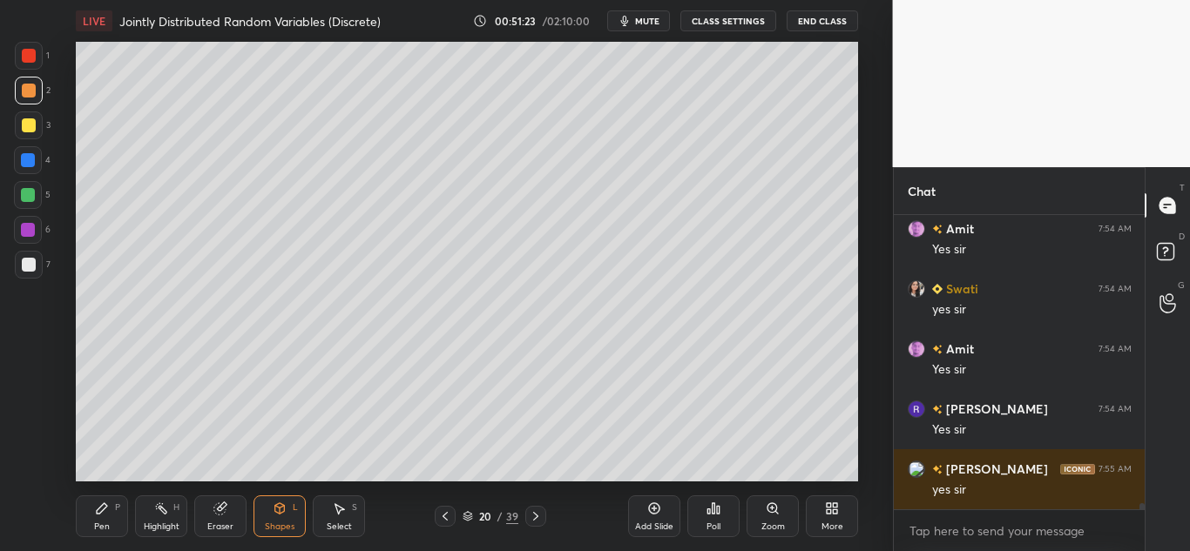
click at [93, 511] on div "Pen P" at bounding box center [102, 517] width 52 height 42
click at [443, 515] on icon at bounding box center [445, 517] width 14 height 14
click at [28, 159] on div at bounding box center [28, 160] width 14 height 14
click at [533, 510] on icon at bounding box center [536, 517] width 14 height 14
click at [538, 513] on icon at bounding box center [536, 517] width 14 height 14
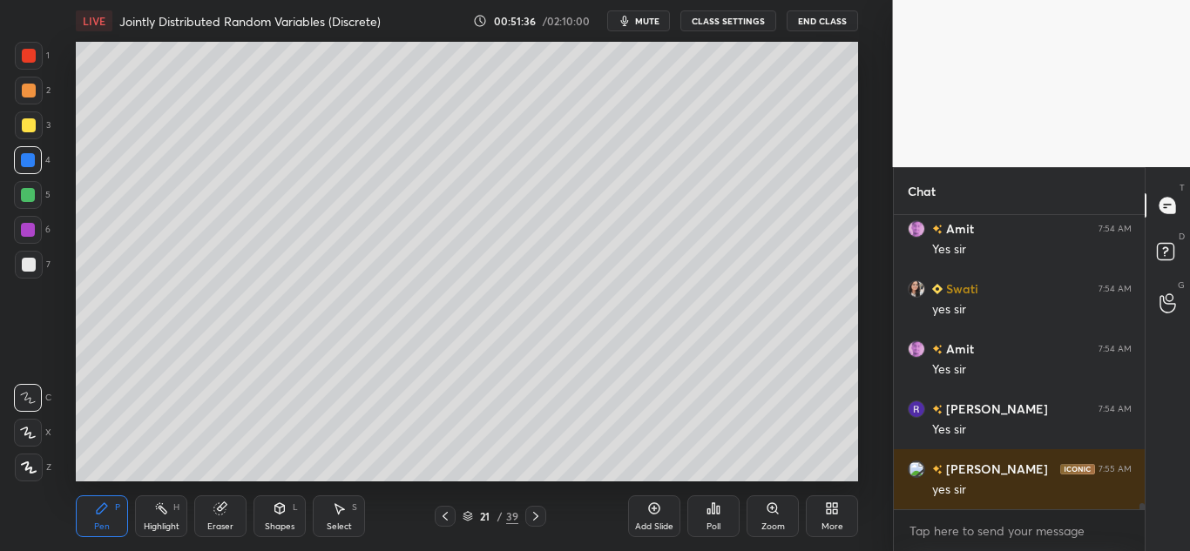
click at [440, 516] on icon at bounding box center [445, 517] width 14 height 14
click at [654, 515] on icon at bounding box center [654, 509] width 14 height 14
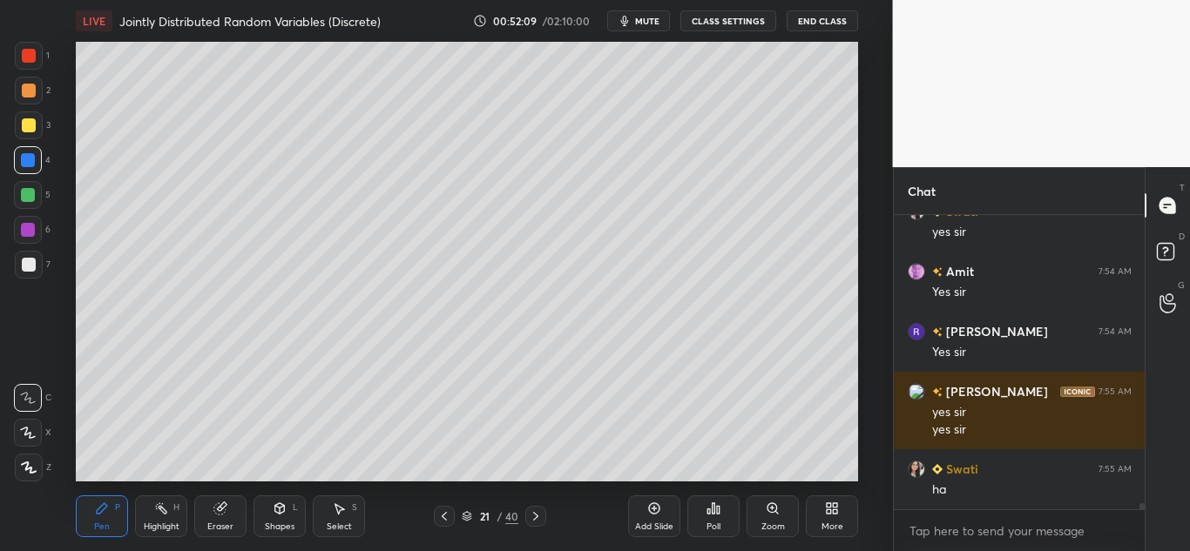
scroll to position [13540, 0]
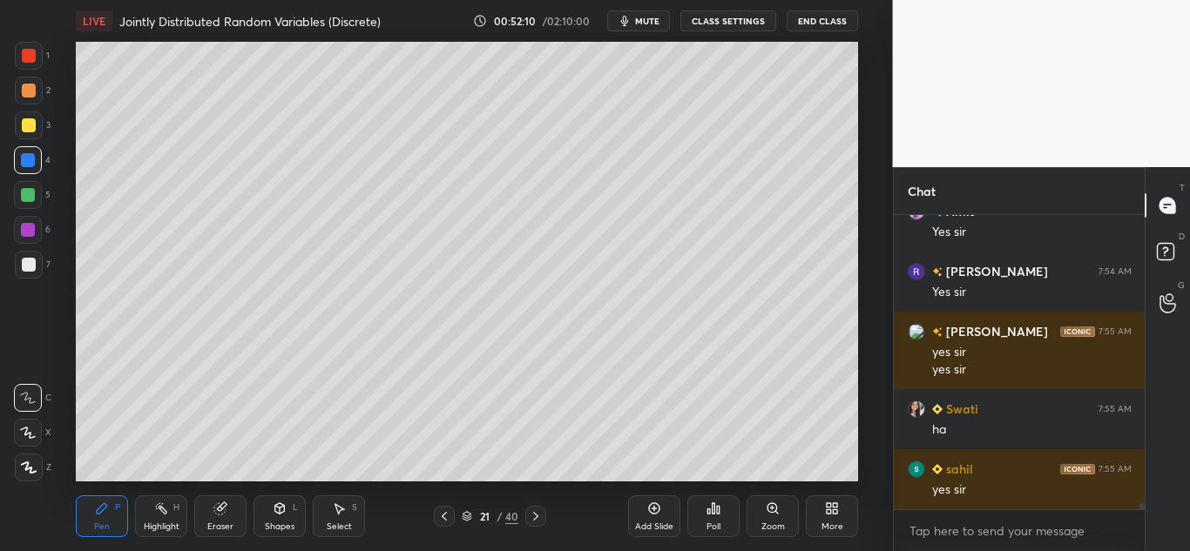
click at [29, 86] on div at bounding box center [29, 91] width 14 height 14
click at [95, 506] on icon at bounding box center [102, 509] width 14 height 14
click at [220, 511] on icon at bounding box center [219, 509] width 11 height 11
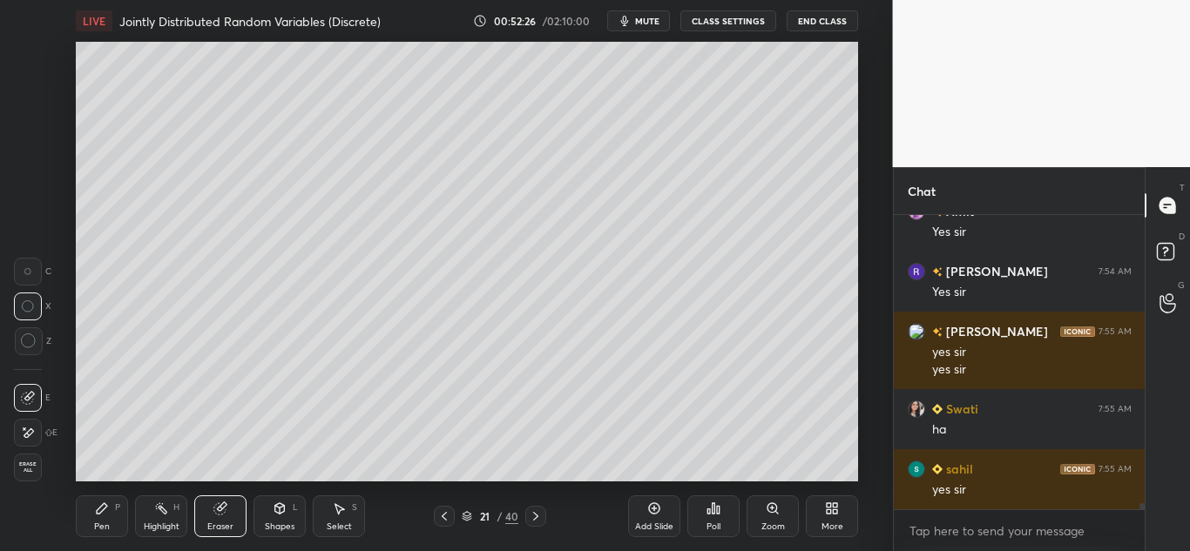
click at [106, 508] on icon at bounding box center [102, 509] width 10 height 10
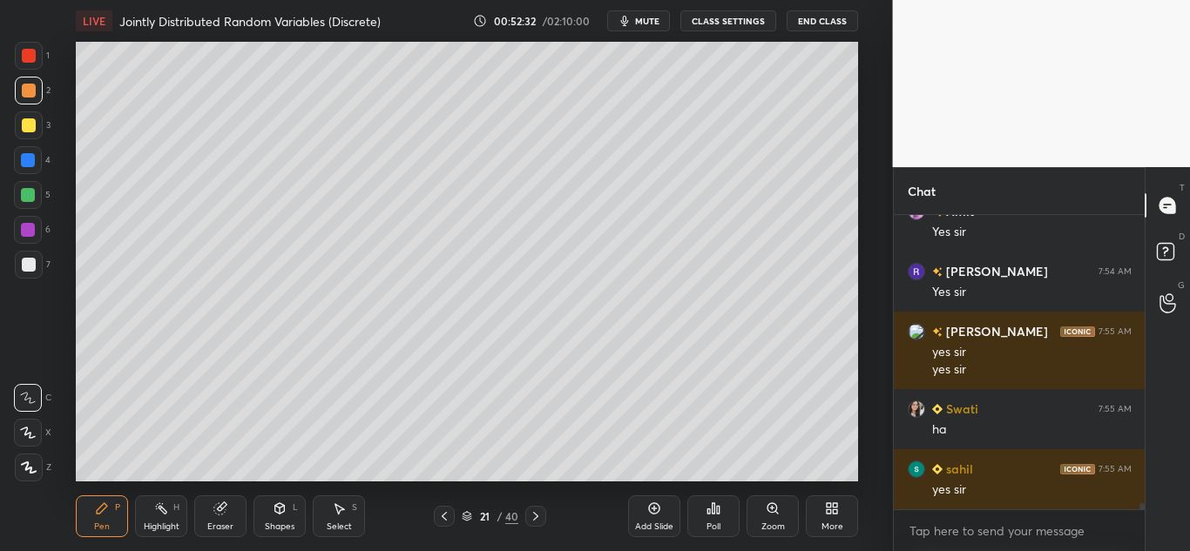
click at [281, 510] on icon at bounding box center [280, 509] width 10 height 10
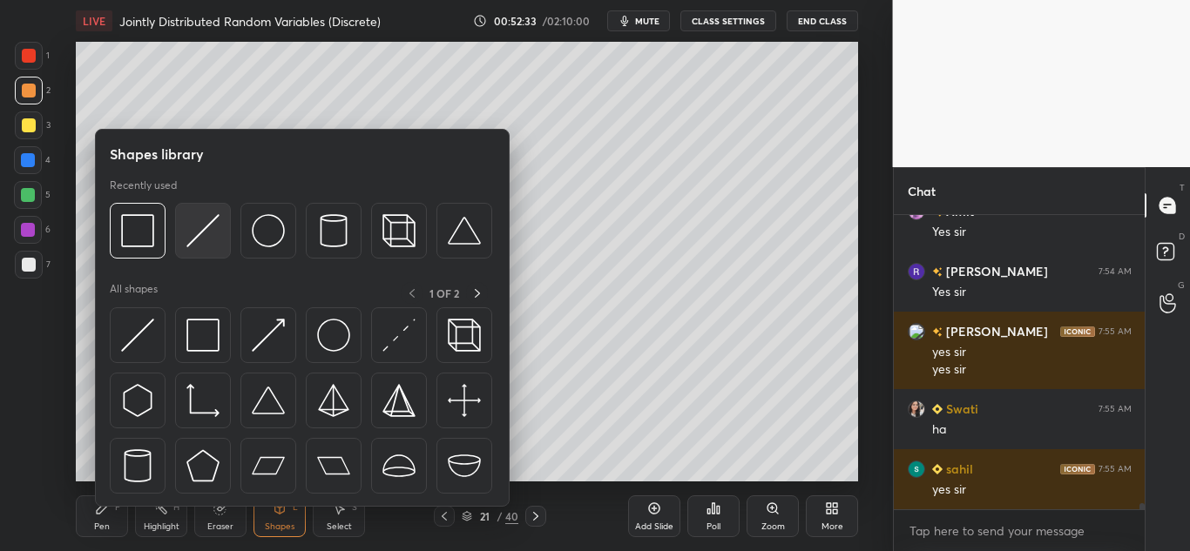
click at [223, 220] on div at bounding box center [203, 231] width 56 height 56
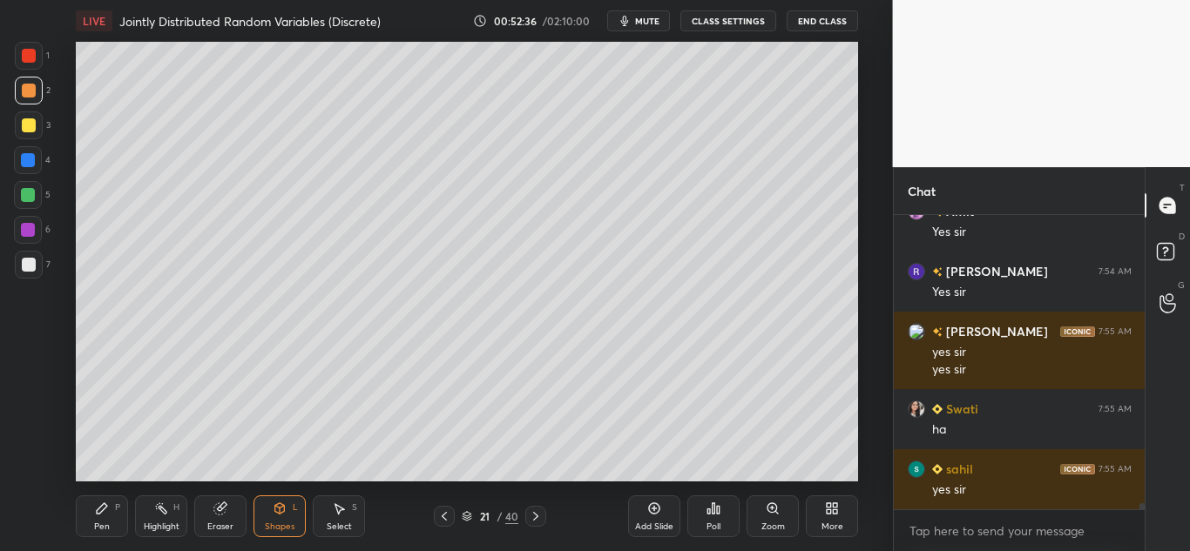
click at [107, 512] on icon at bounding box center [102, 509] width 14 height 14
click at [36, 122] on div at bounding box center [29, 126] width 28 height 28
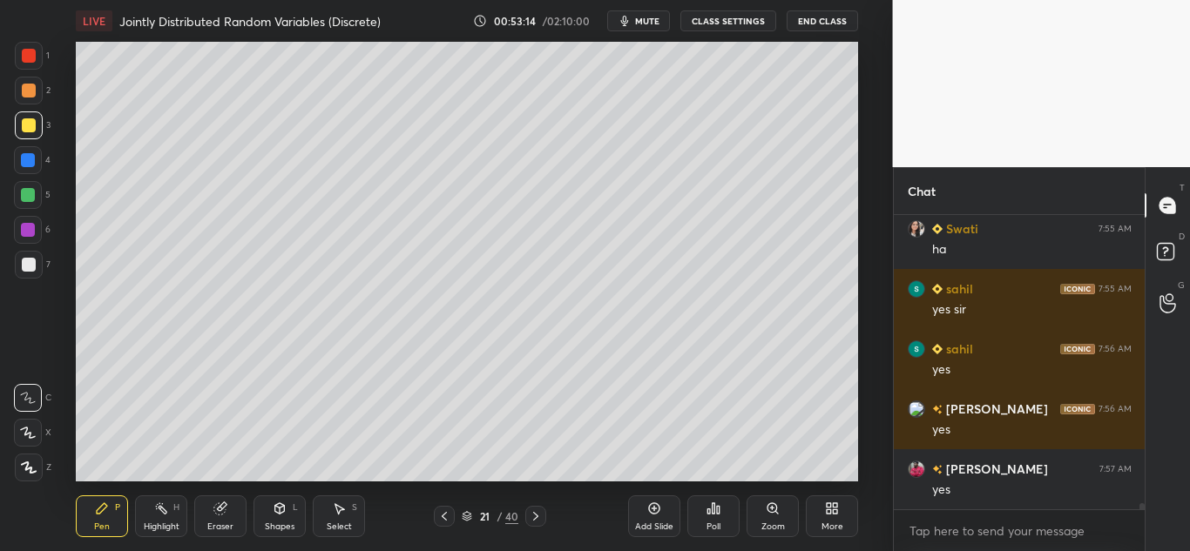
scroll to position [13781, 0]
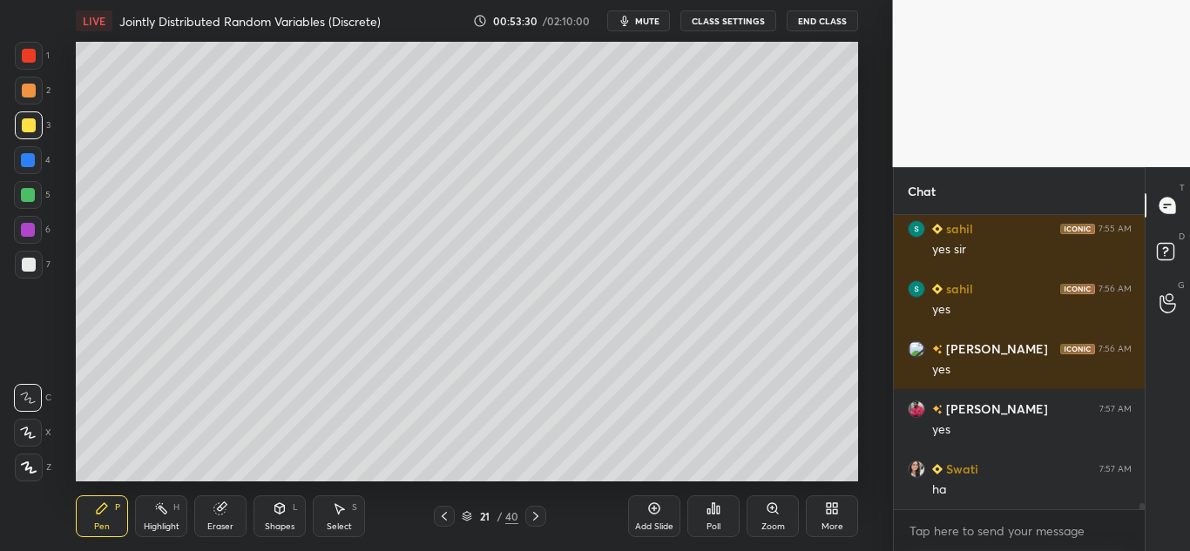
click at [23, 252] on div at bounding box center [29, 265] width 28 height 28
click at [33, 269] on div at bounding box center [29, 265] width 14 height 14
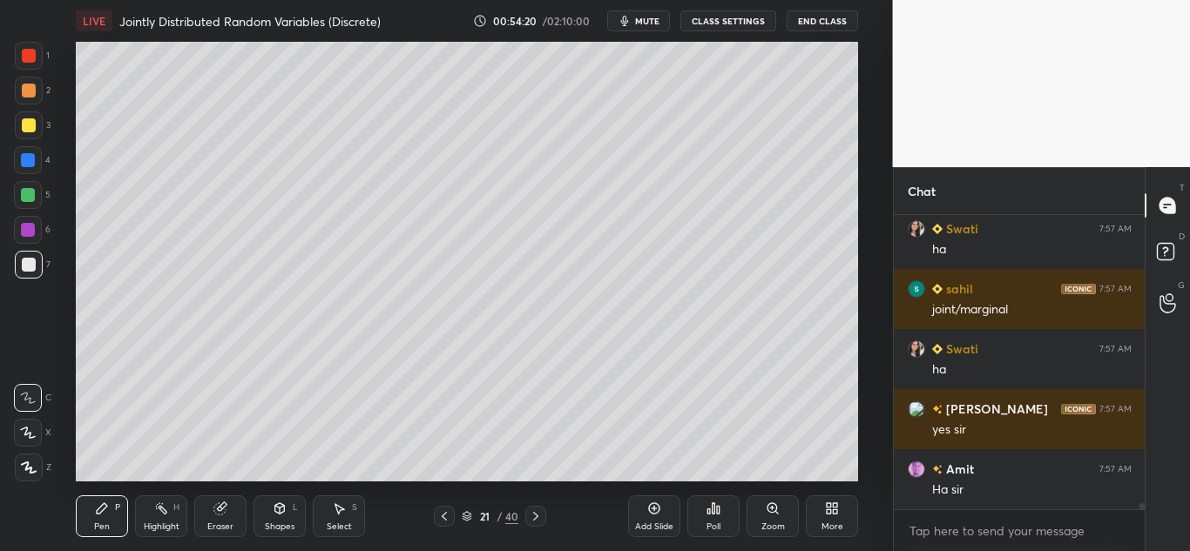
scroll to position [14081, 0]
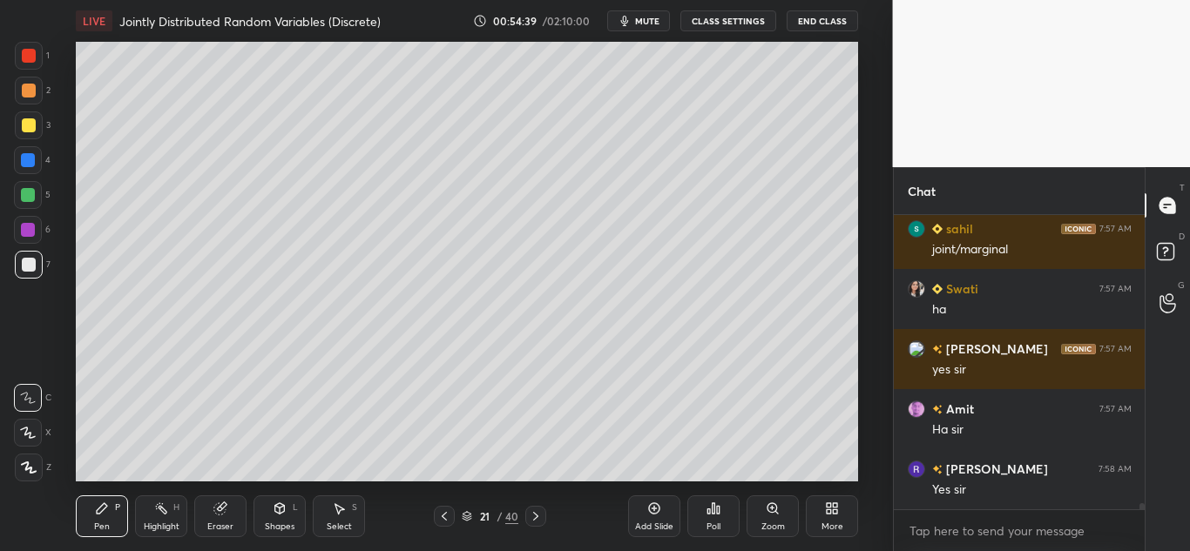
click at [660, 511] on icon at bounding box center [654, 509] width 11 height 11
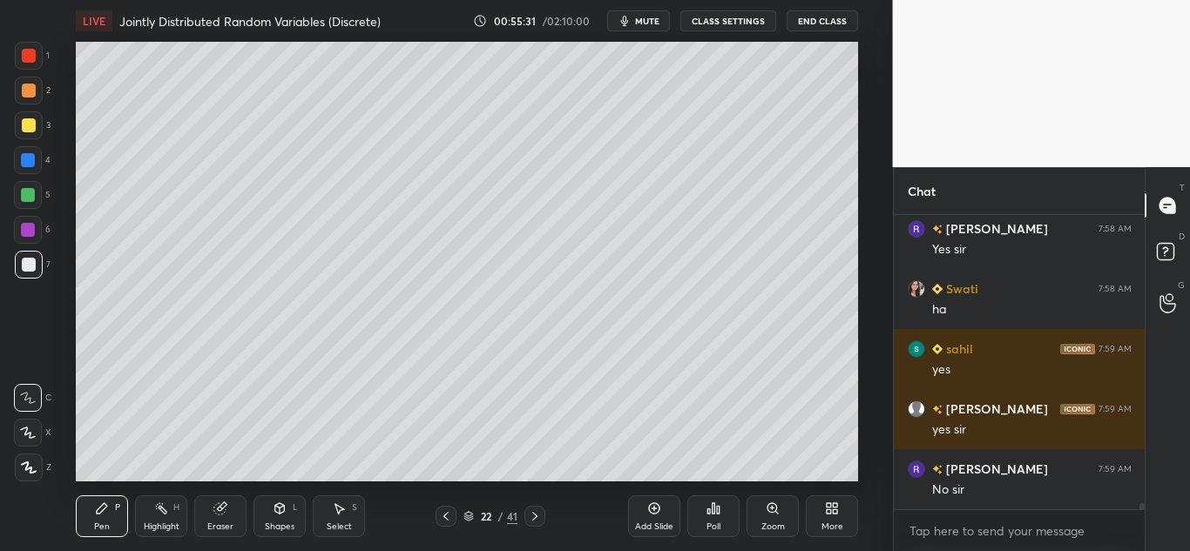
scroll to position [14382, 0]
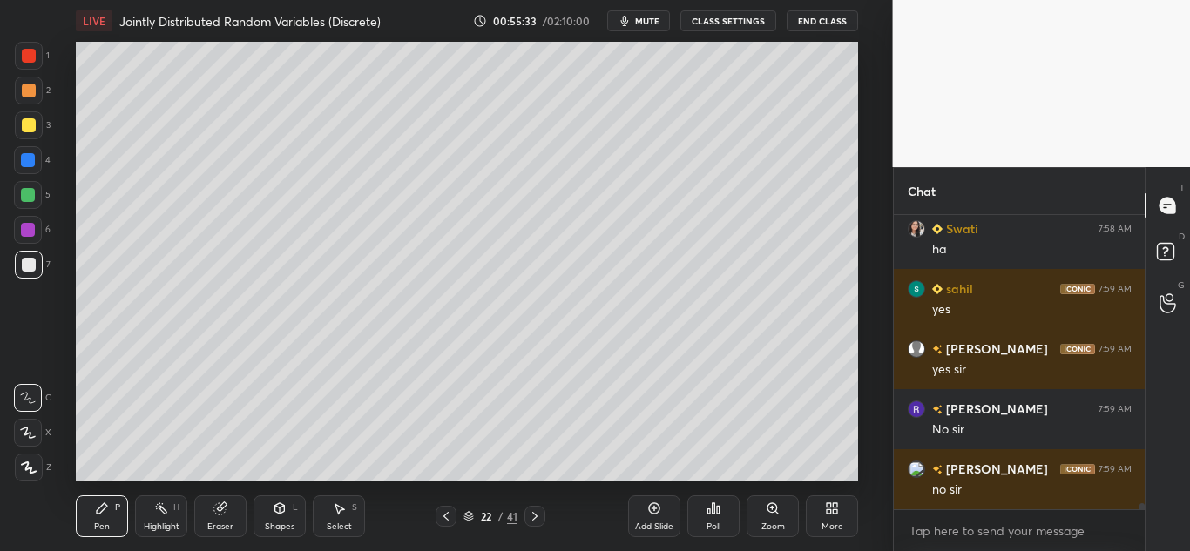
click at [448, 511] on icon at bounding box center [446, 517] width 14 height 14
click at [449, 511] on icon at bounding box center [446, 517] width 14 height 14
click at [448, 511] on icon at bounding box center [446, 517] width 14 height 14
click at [447, 511] on icon at bounding box center [446, 517] width 14 height 14
click at [445, 511] on icon at bounding box center [446, 517] width 14 height 14
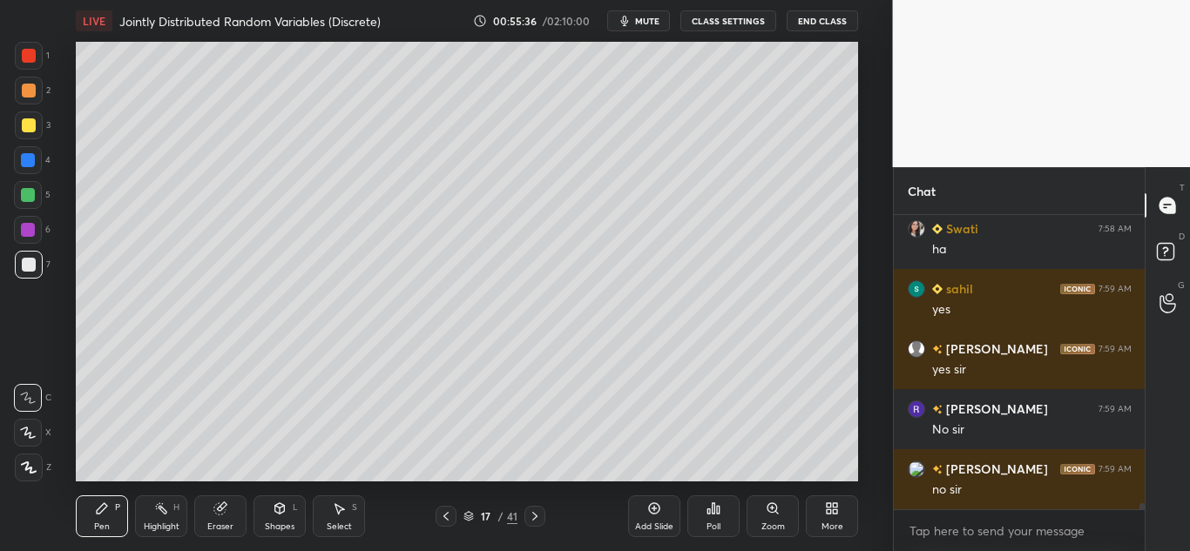
click at [445, 512] on icon at bounding box center [446, 517] width 14 height 14
click at [532, 514] on icon at bounding box center [535, 517] width 14 height 14
click at [531, 523] on icon at bounding box center [535, 517] width 14 height 14
click at [533, 518] on icon at bounding box center [535, 517] width 14 height 14
click at [535, 513] on icon at bounding box center [535, 517] width 14 height 14
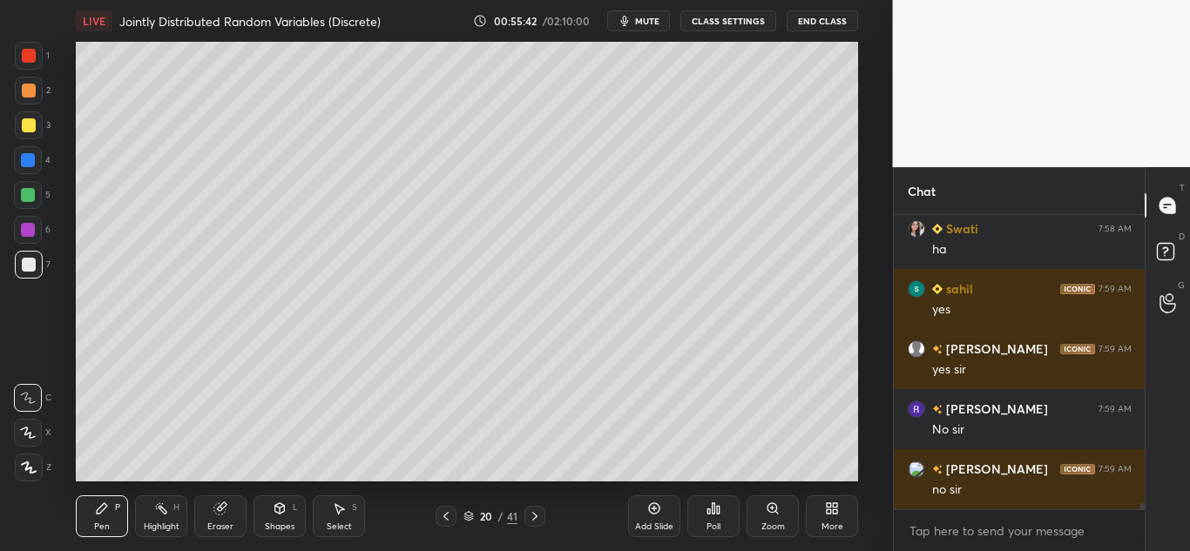
click at [535, 511] on icon at bounding box center [535, 517] width 14 height 14
click at [535, 510] on icon at bounding box center [535, 517] width 14 height 14
click at [534, 509] on div at bounding box center [534, 516] width 21 height 21
click at [91, 511] on div "Pen P" at bounding box center [102, 517] width 52 height 42
click at [274, 511] on icon at bounding box center [280, 509] width 14 height 14
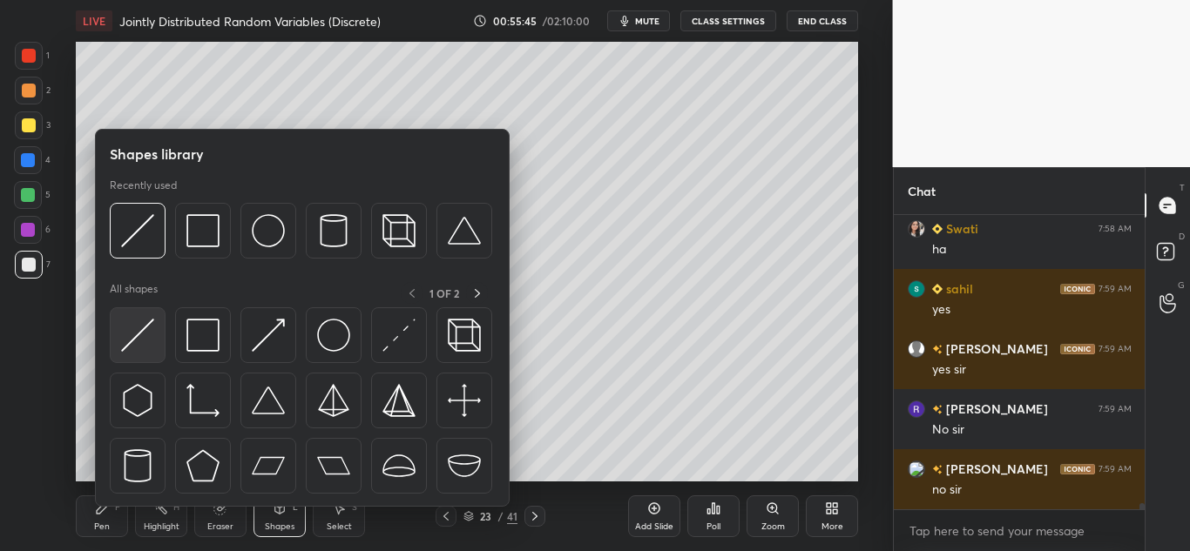
click at [127, 331] on img at bounding box center [137, 335] width 33 height 33
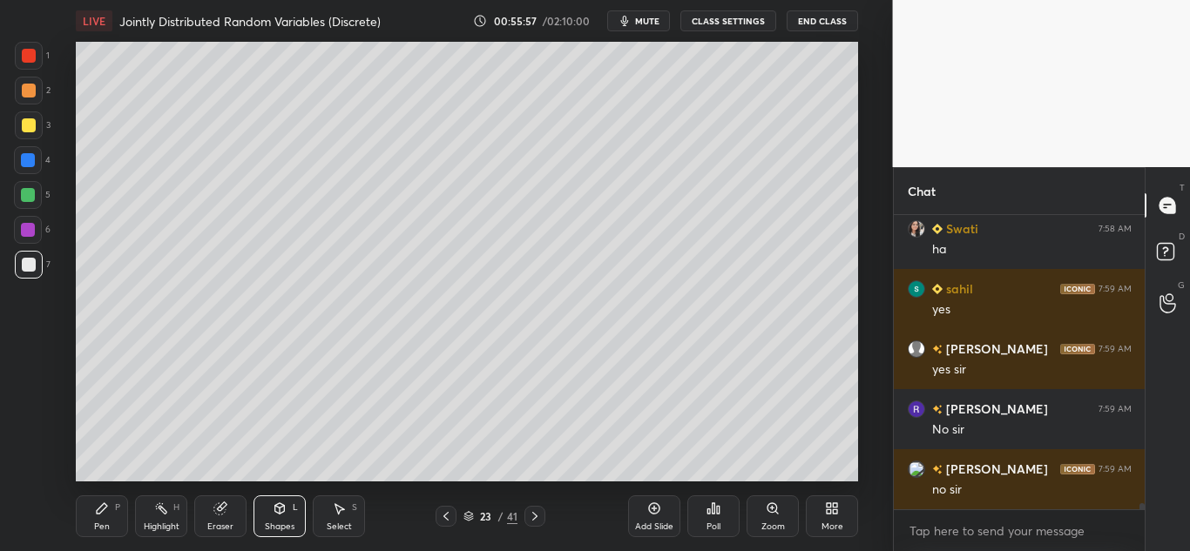
click at [99, 511] on icon at bounding box center [102, 509] width 10 height 10
click at [26, 86] on div at bounding box center [29, 91] width 14 height 14
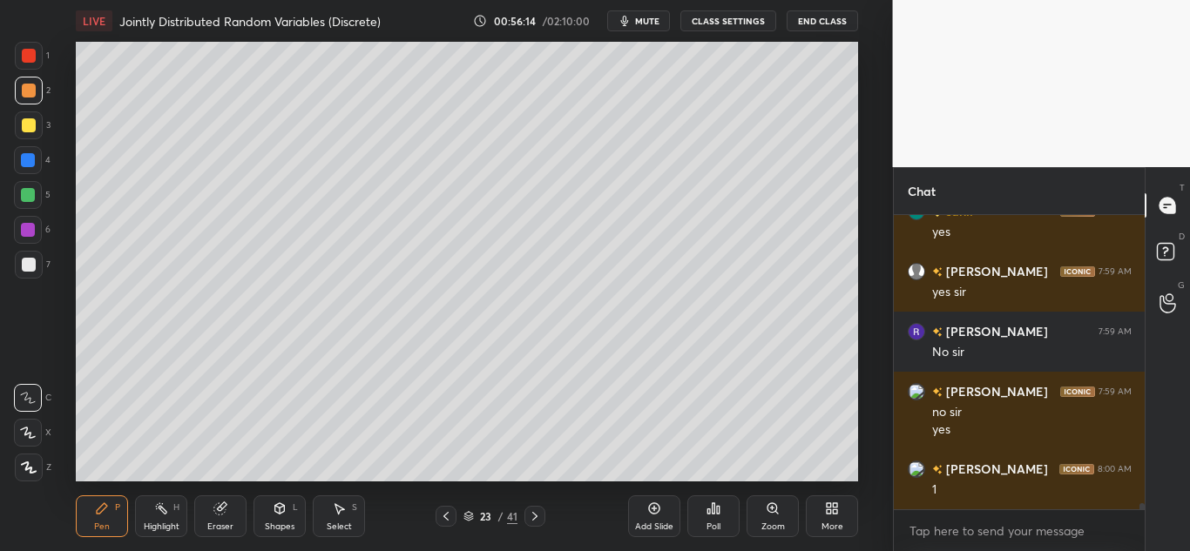
scroll to position [14520, 0]
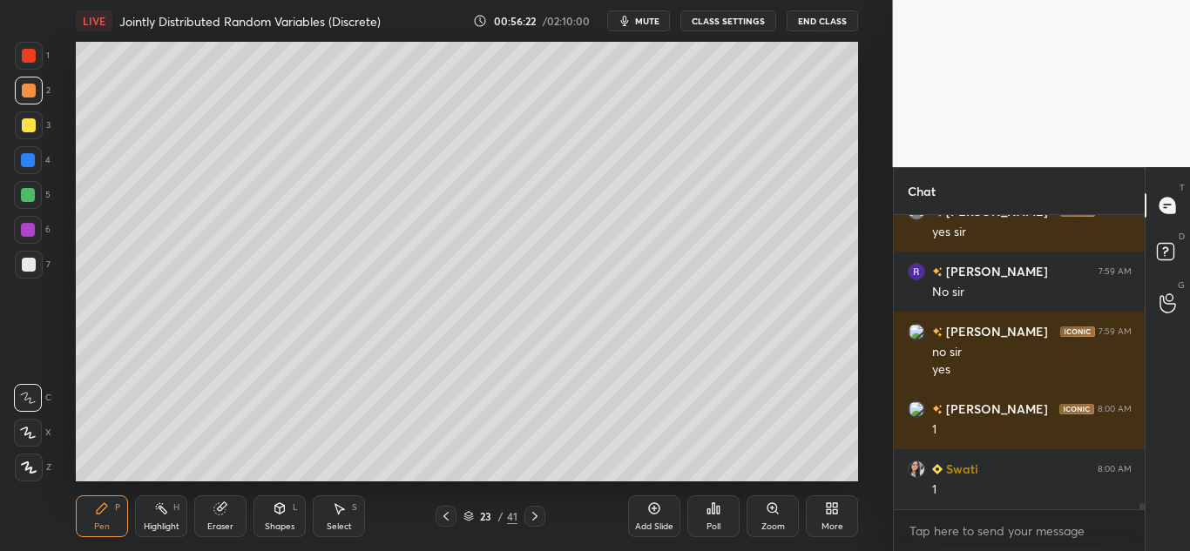
click at [447, 515] on icon at bounding box center [446, 517] width 14 height 14
click at [29, 124] on div at bounding box center [29, 125] width 14 height 14
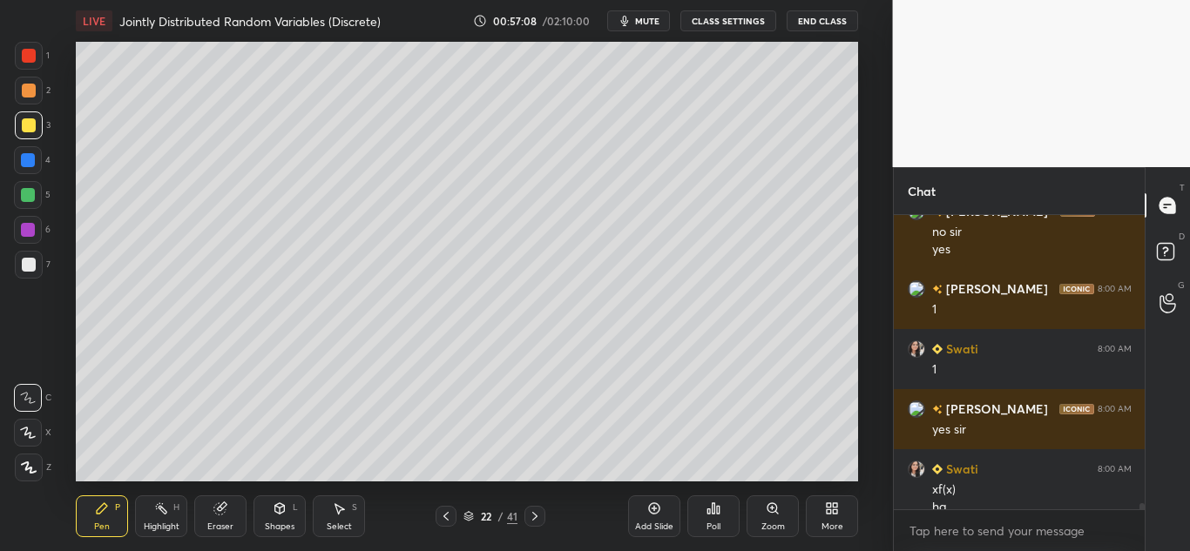
scroll to position [14657, 0]
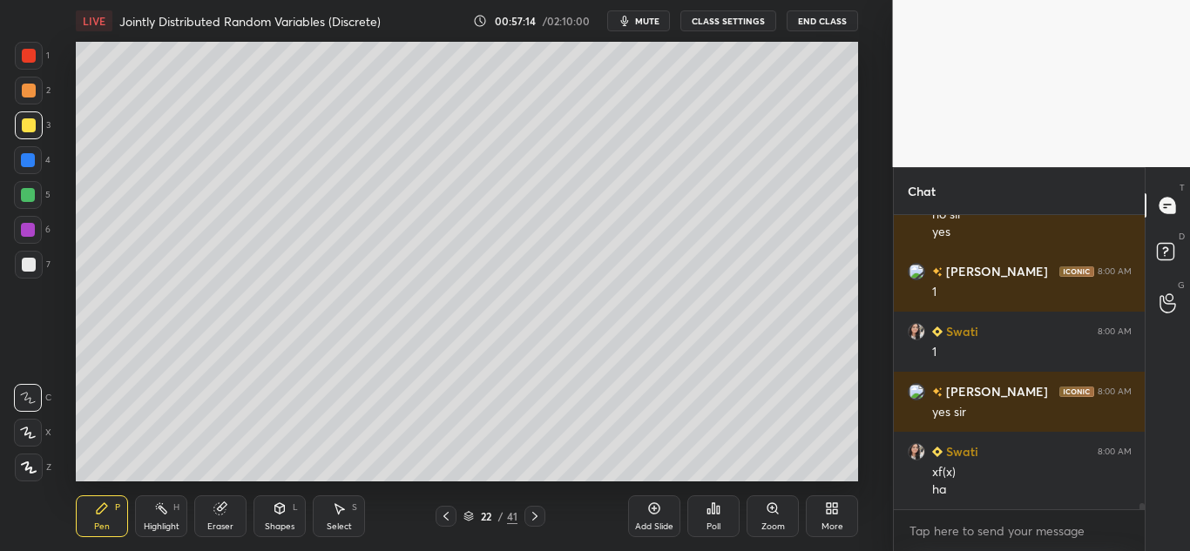
click at [26, 193] on div at bounding box center [28, 195] width 14 height 14
click at [27, 268] on div at bounding box center [29, 265] width 14 height 14
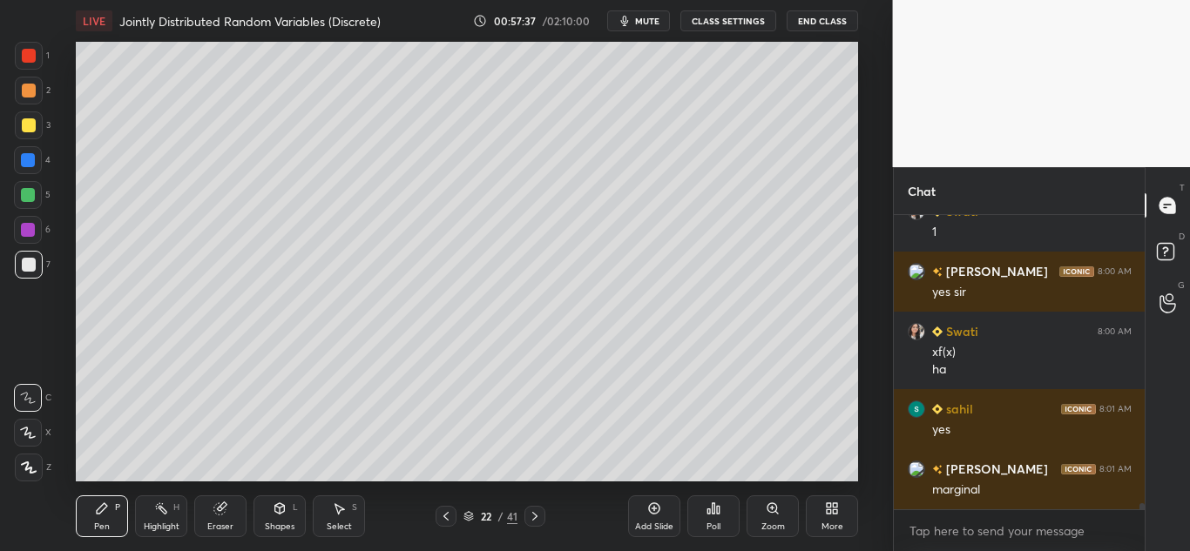
scroll to position [14838, 0]
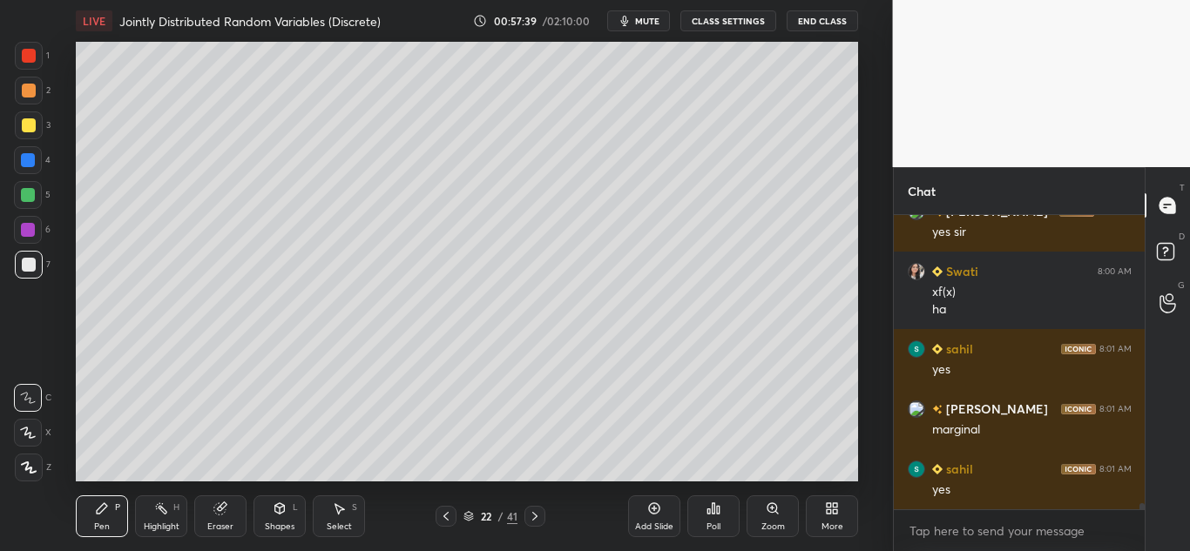
click at [648, 500] on div "Add Slide" at bounding box center [654, 517] width 52 height 42
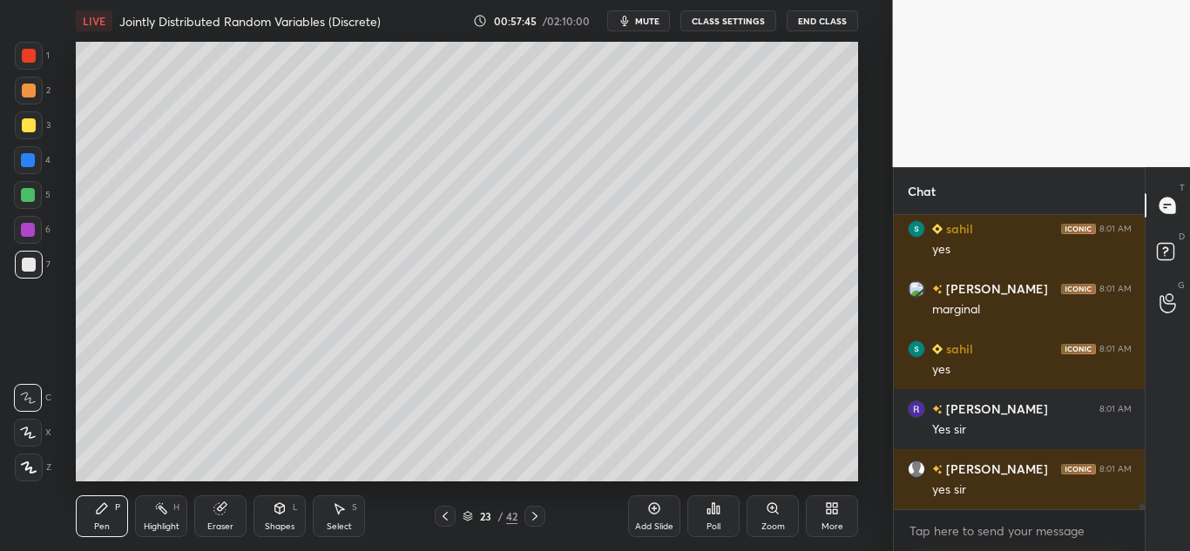
scroll to position [15018, 0]
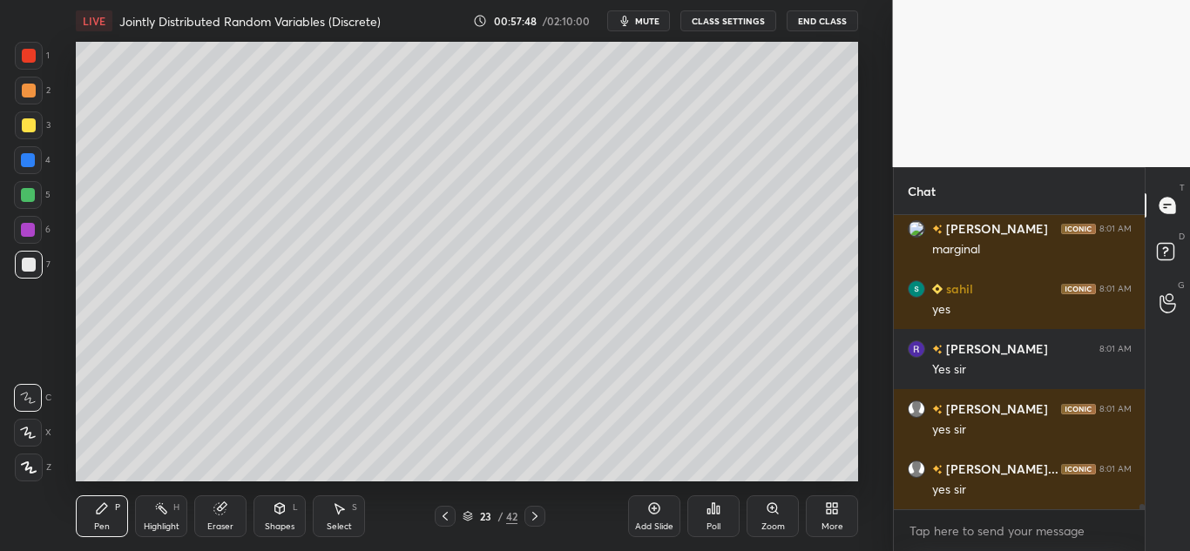
click at [221, 505] on icon at bounding box center [223, 507] width 10 height 9
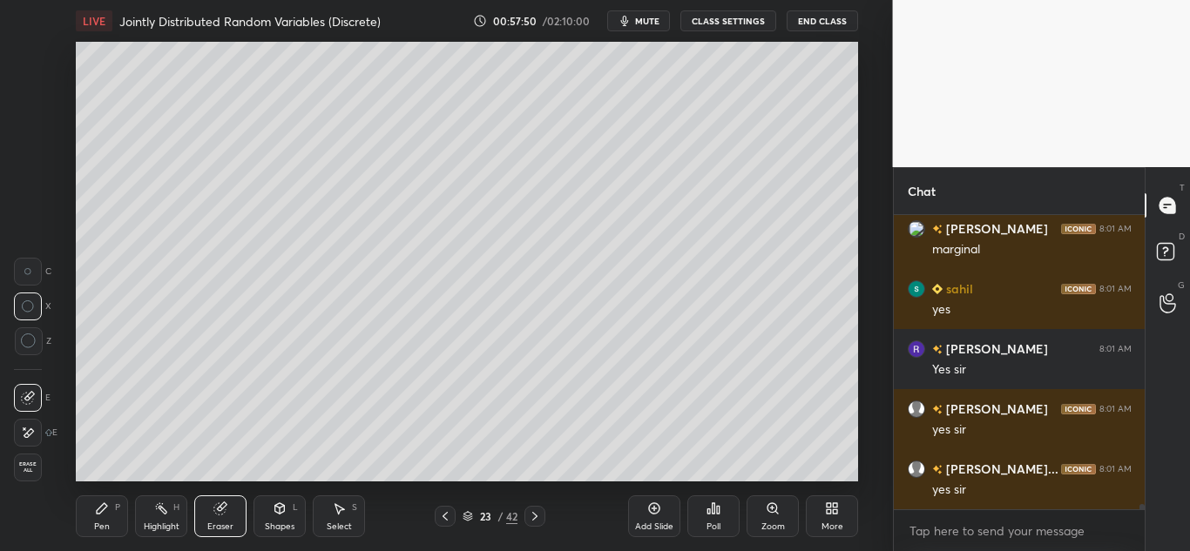
click at [446, 518] on icon at bounding box center [445, 517] width 14 height 14
click at [93, 512] on div "Pen P" at bounding box center [102, 517] width 52 height 42
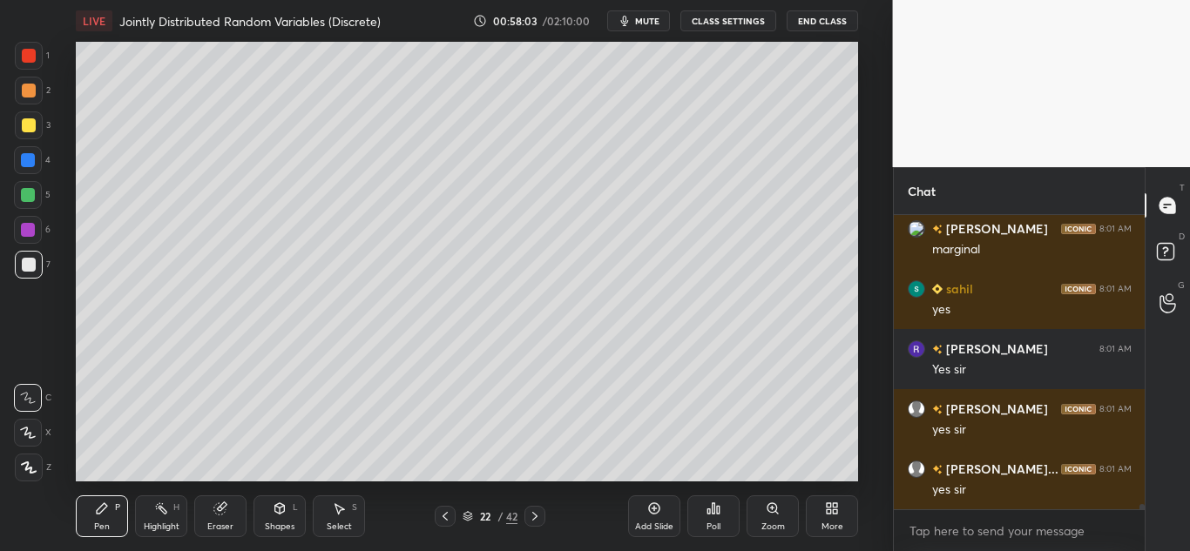
click at [225, 499] on div "Eraser" at bounding box center [220, 517] width 52 height 42
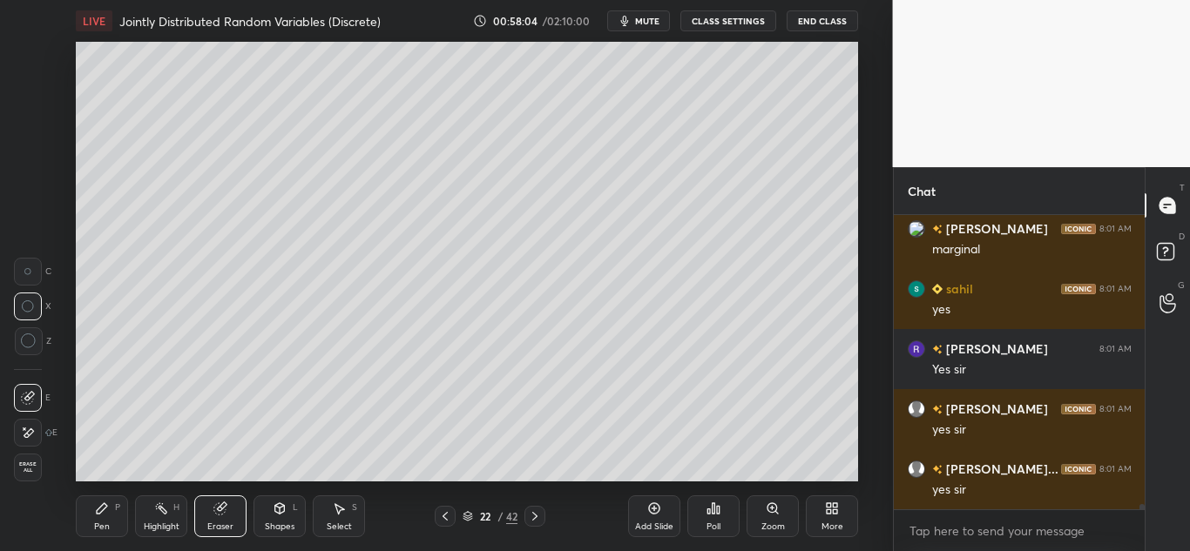
click at [105, 499] on div "Pen P" at bounding box center [102, 517] width 52 height 42
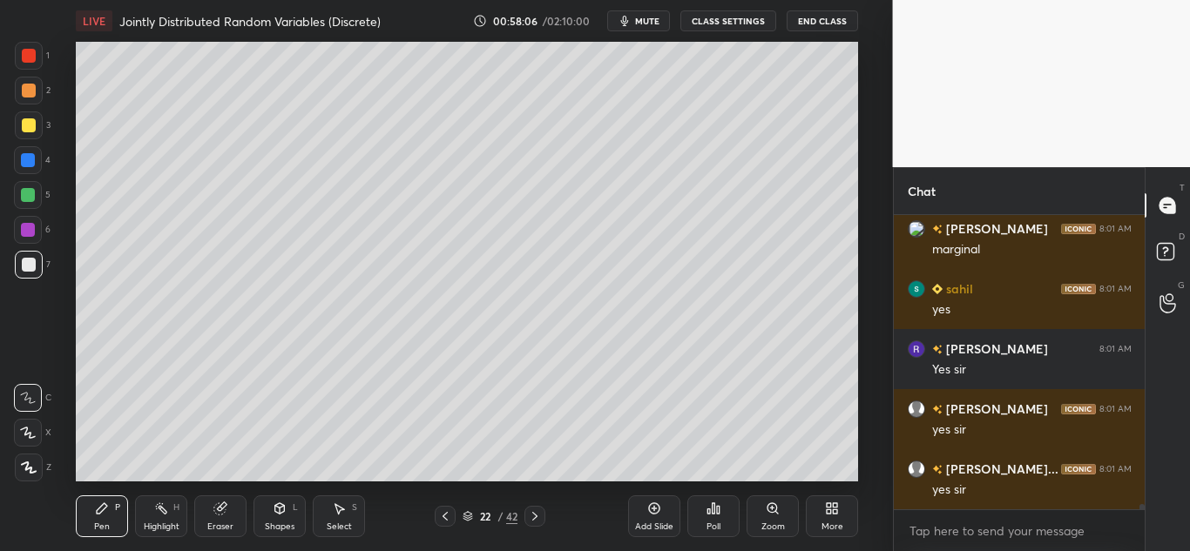
click at [532, 516] on icon at bounding box center [535, 517] width 14 height 14
click at [25, 269] on div at bounding box center [29, 265] width 14 height 14
click at [34, 125] on div at bounding box center [29, 125] width 14 height 14
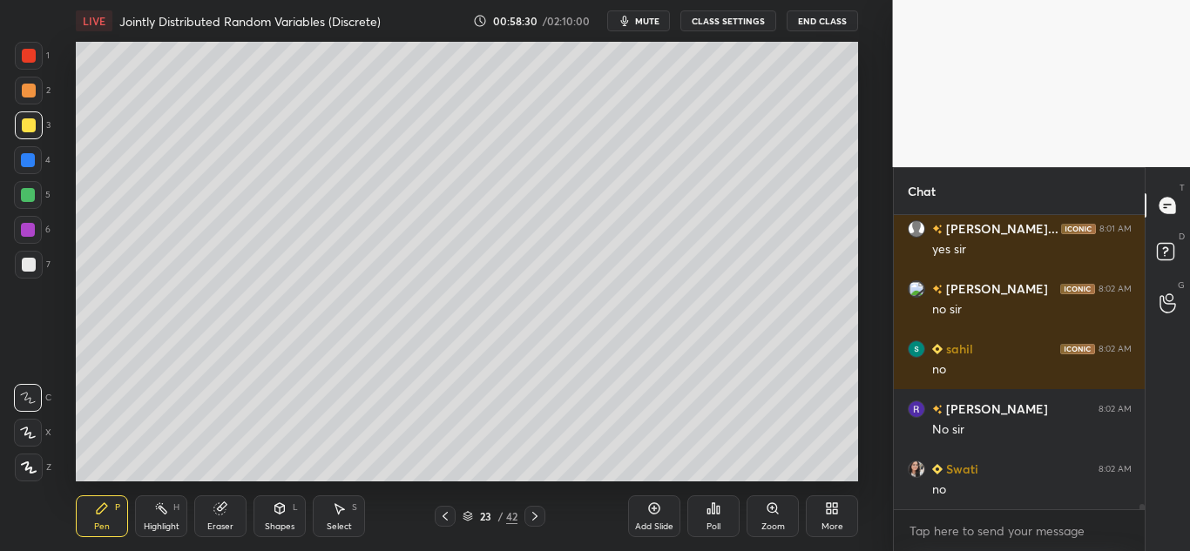
scroll to position [15319, 0]
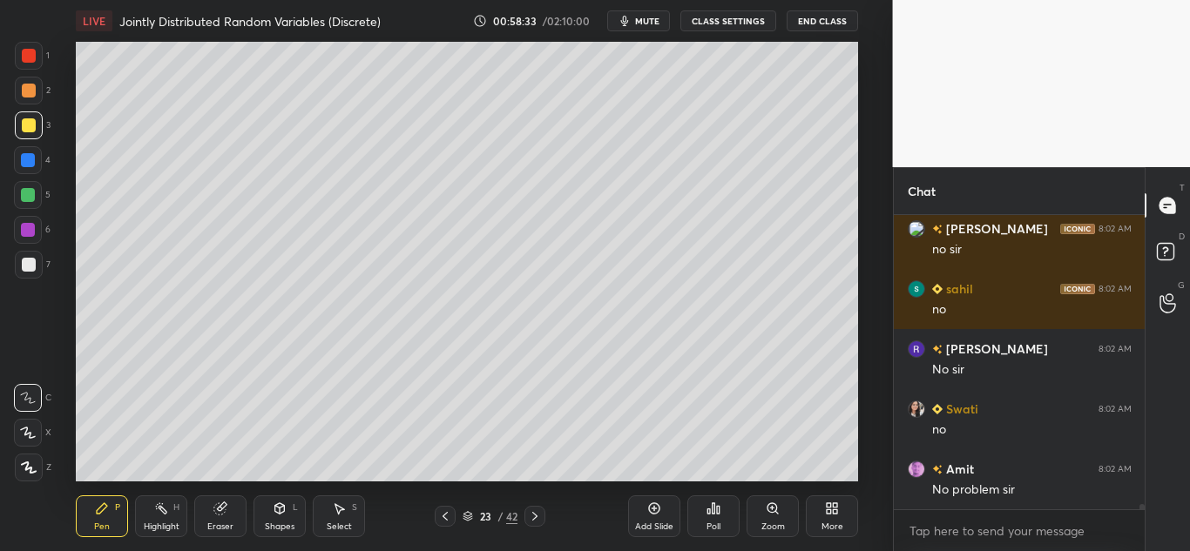
click at [23, 118] on div at bounding box center [29, 126] width 28 height 28
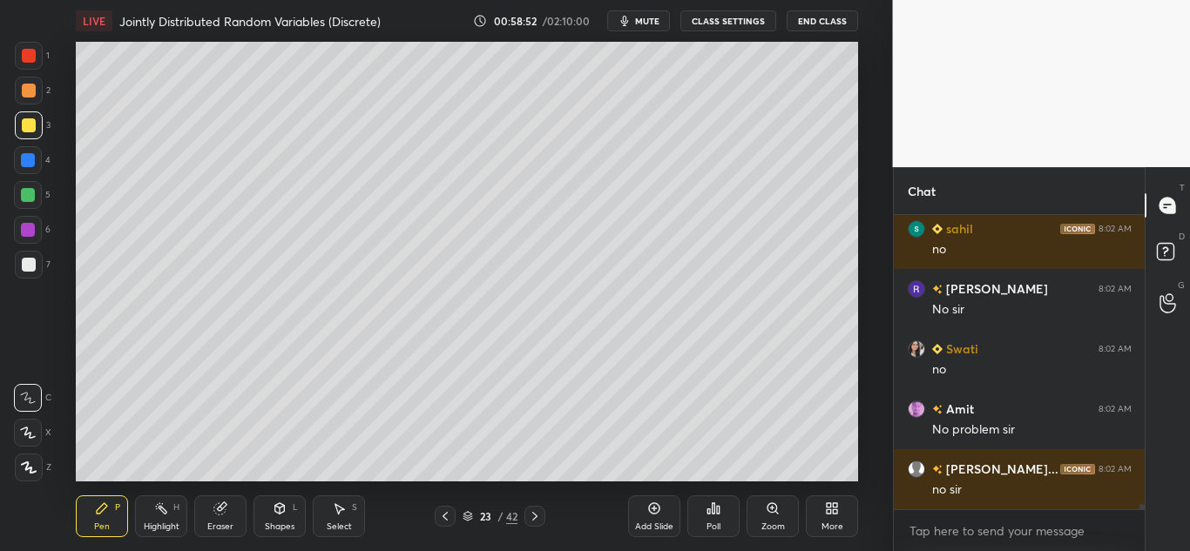
scroll to position [15439, 0]
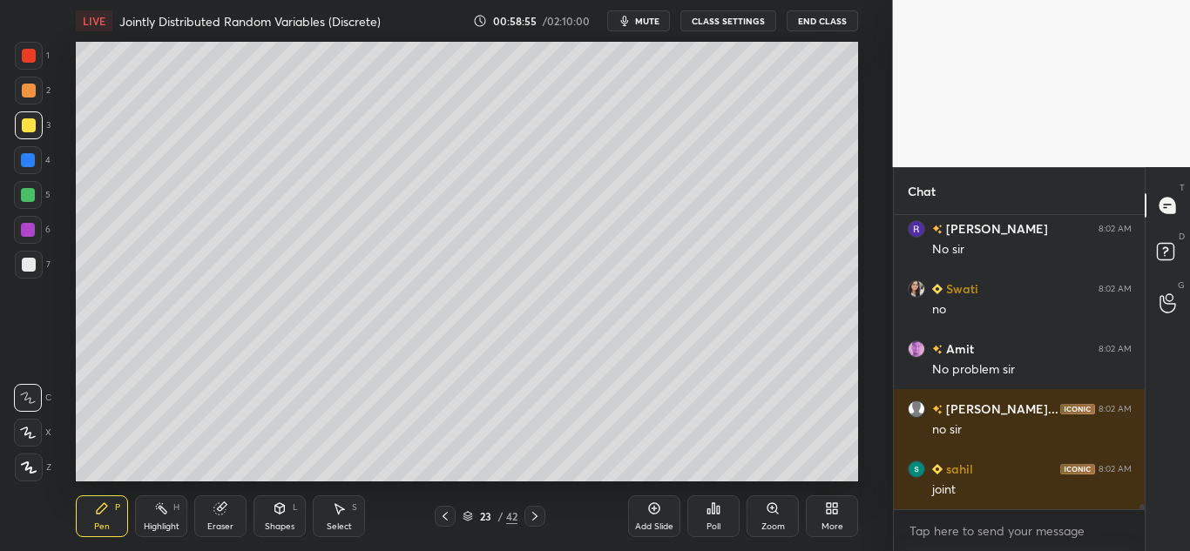
click at [37, 119] on div at bounding box center [29, 126] width 28 height 28
click at [22, 267] on div at bounding box center [29, 265] width 14 height 14
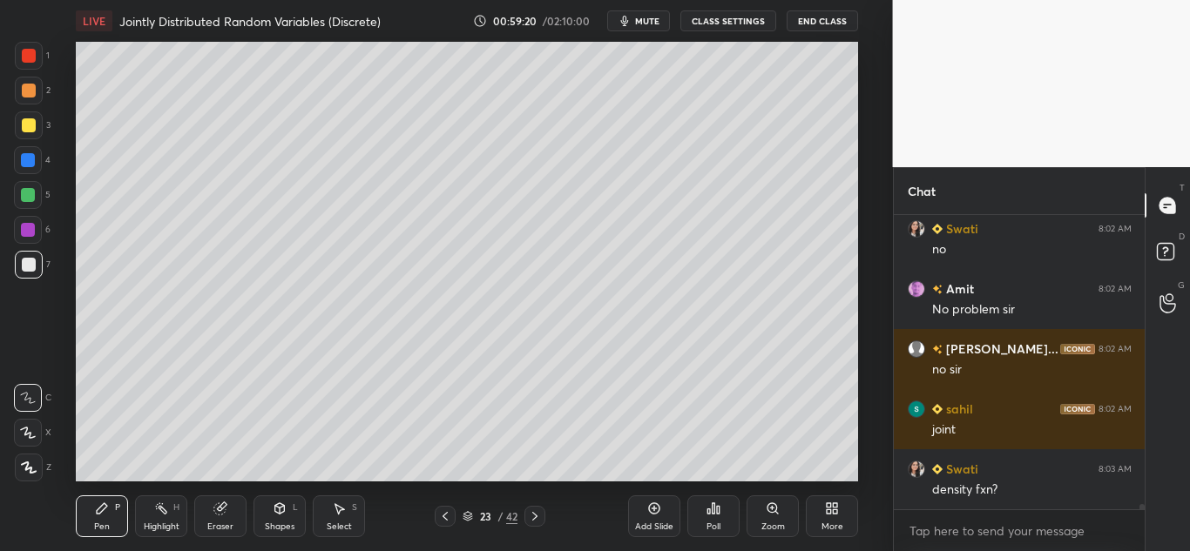
scroll to position [15559, 0]
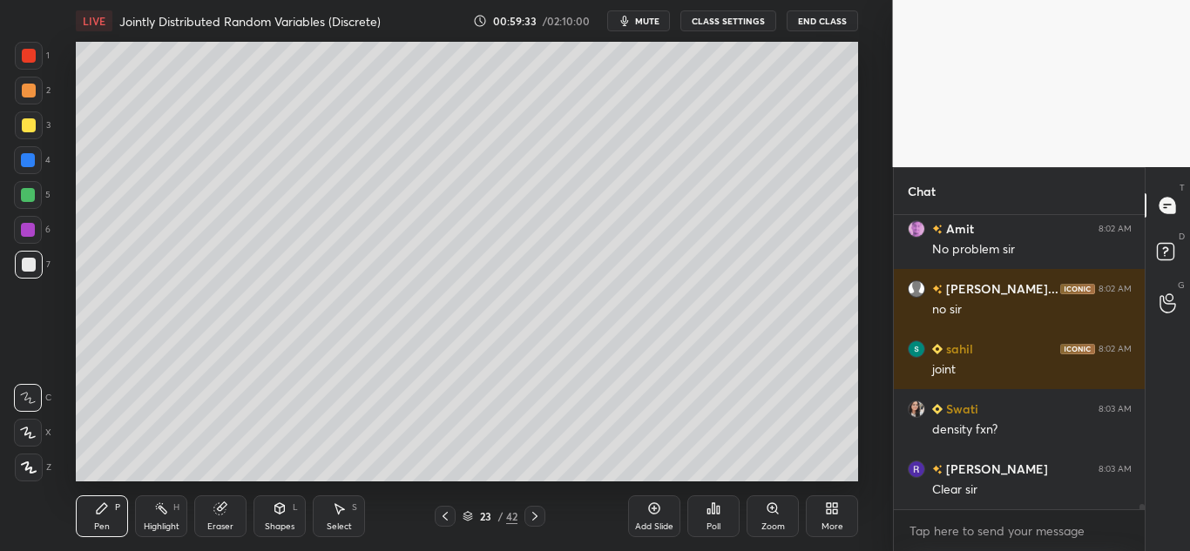
click at [443, 522] on icon at bounding box center [445, 517] width 14 height 14
click at [452, 516] on div at bounding box center [445, 516] width 21 height 21
click at [539, 518] on icon at bounding box center [535, 517] width 14 height 14
click at [531, 518] on icon at bounding box center [535, 517] width 14 height 14
click at [450, 514] on icon at bounding box center [445, 517] width 14 height 14
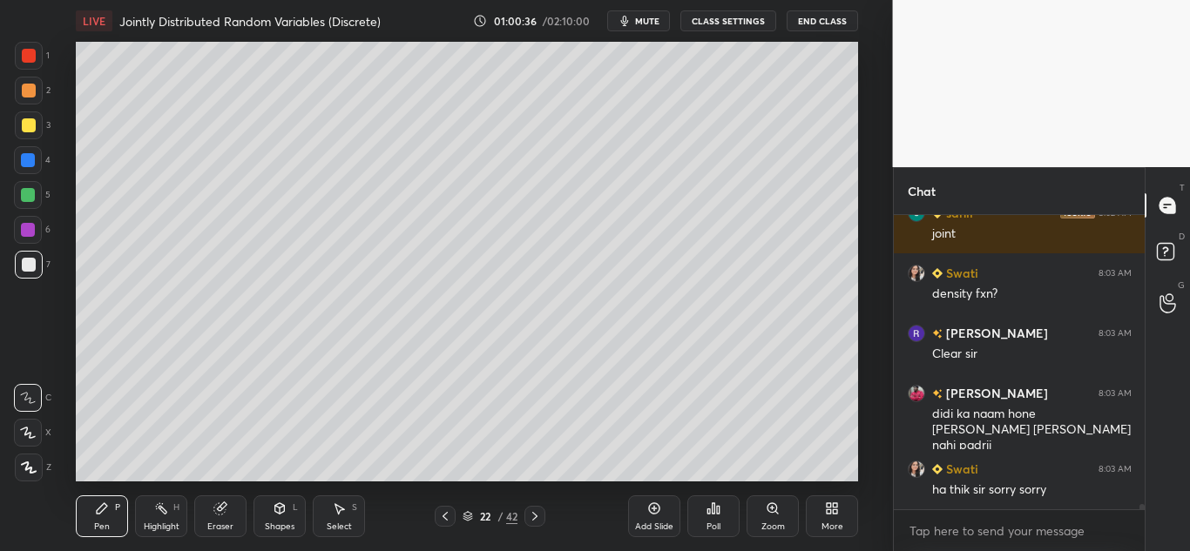
scroll to position [15755, 0]
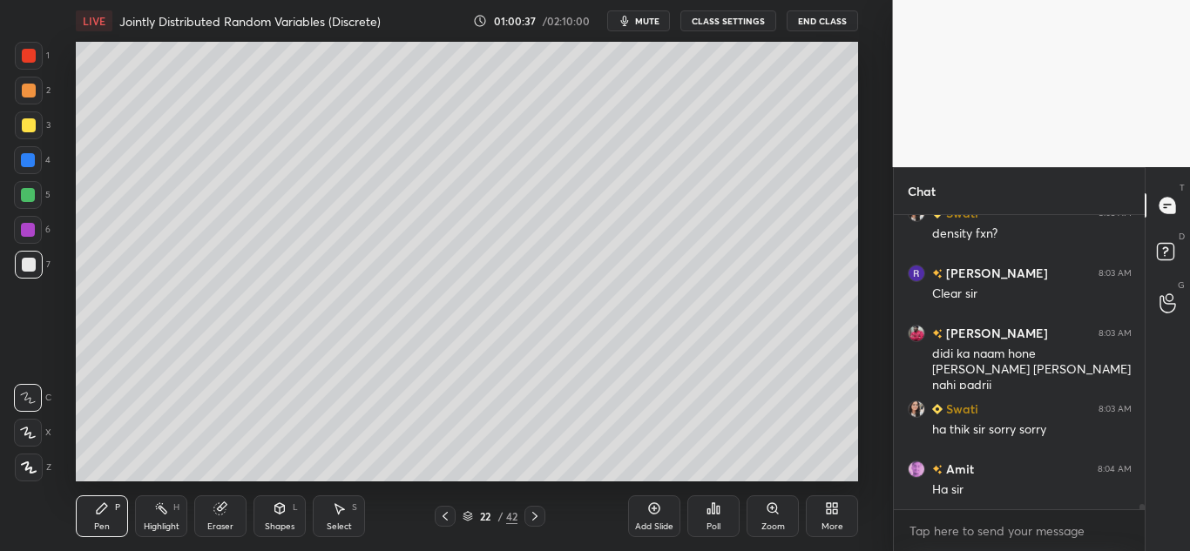
click at [661, 511] on icon at bounding box center [654, 509] width 14 height 14
click at [226, 510] on icon at bounding box center [220, 509] width 14 height 14
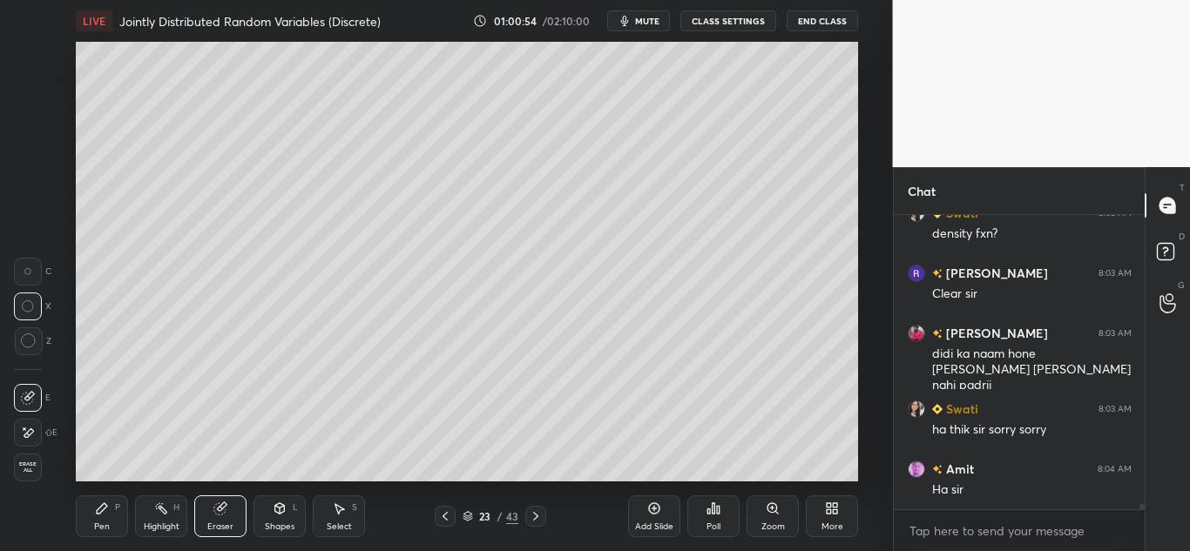
click at [24, 470] on span "Erase all" at bounding box center [28, 468] width 26 height 12
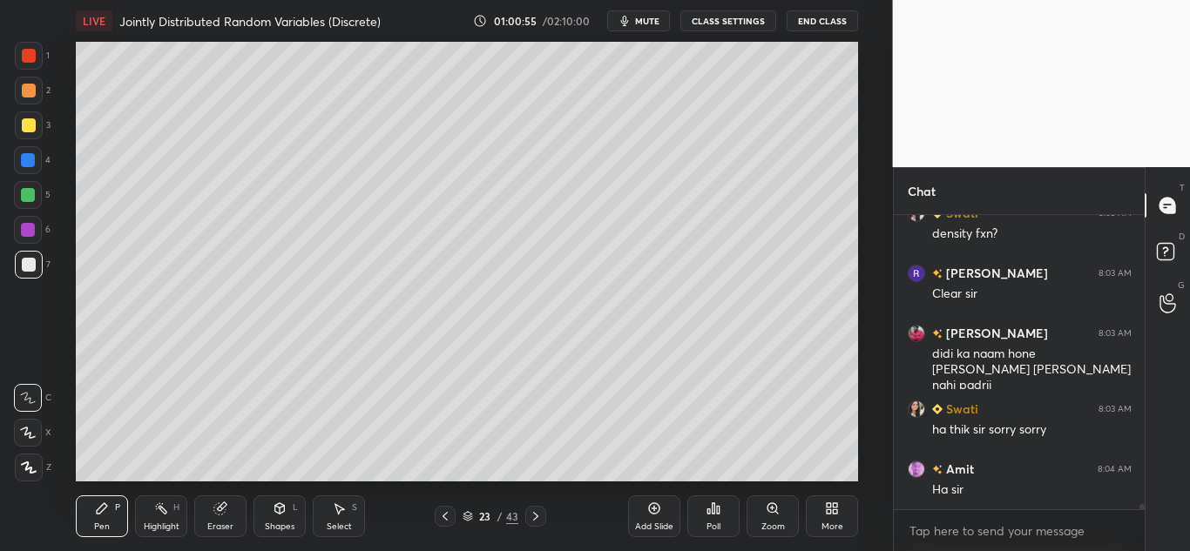
click at [443, 515] on icon at bounding box center [445, 517] width 14 height 14
click at [531, 516] on icon at bounding box center [536, 517] width 14 height 14
click at [531, 513] on icon at bounding box center [536, 517] width 14 height 14
click at [439, 510] on icon at bounding box center [445, 517] width 14 height 14
click at [439, 512] on icon at bounding box center [445, 517] width 14 height 14
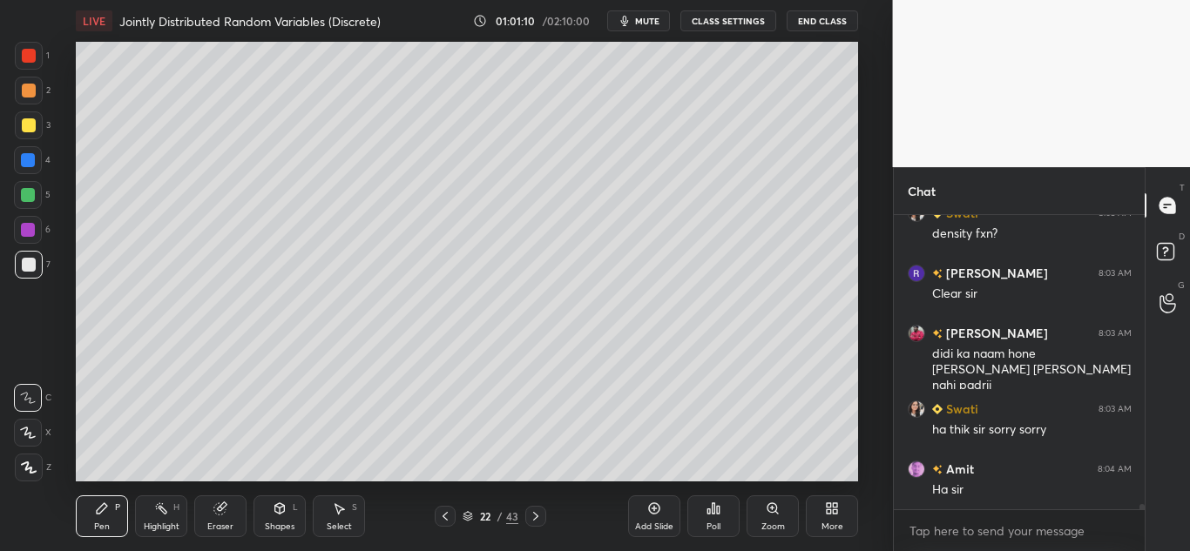
click at [525, 513] on div at bounding box center [535, 516] width 21 height 21
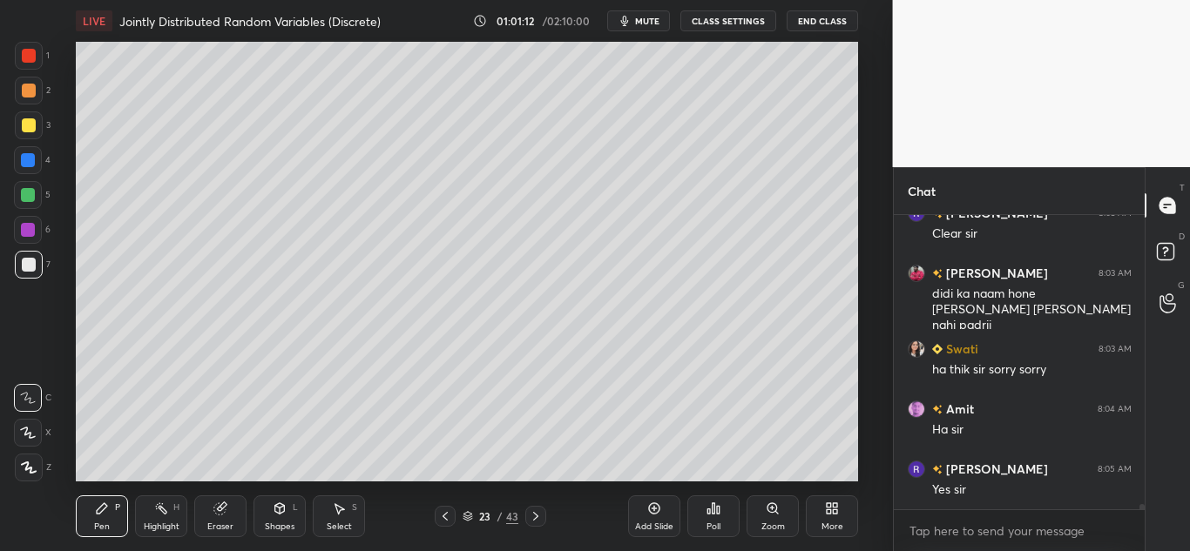
click at [536, 515] on icon at bounding box center [535, 516] width 5 height 9
click at [328, 510] on div "Select S" at bounding box center [339, 517] width 52 height 42
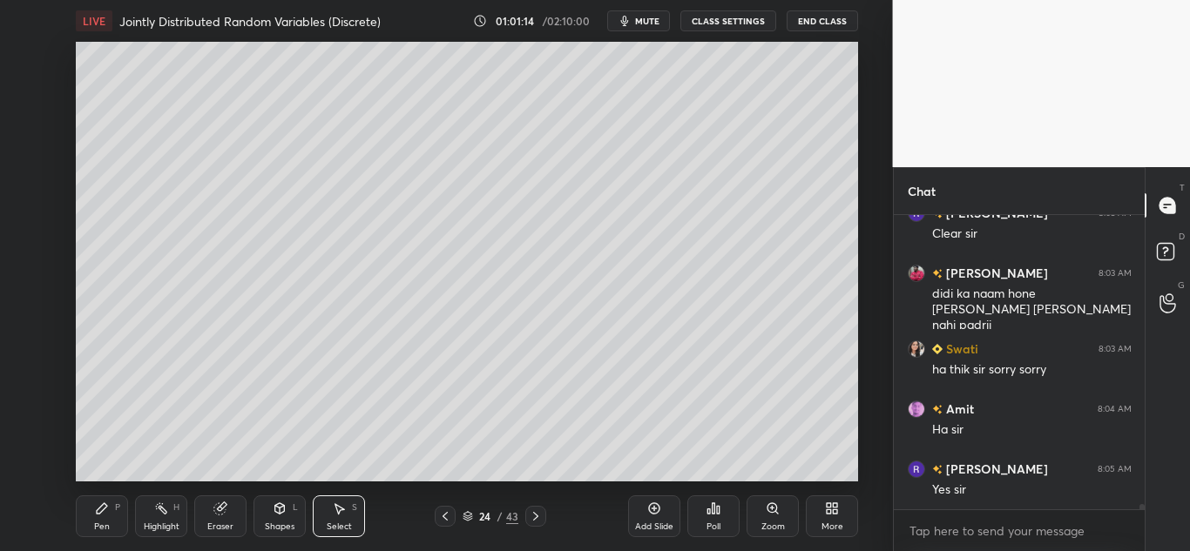
scroll to position [15891, 0]
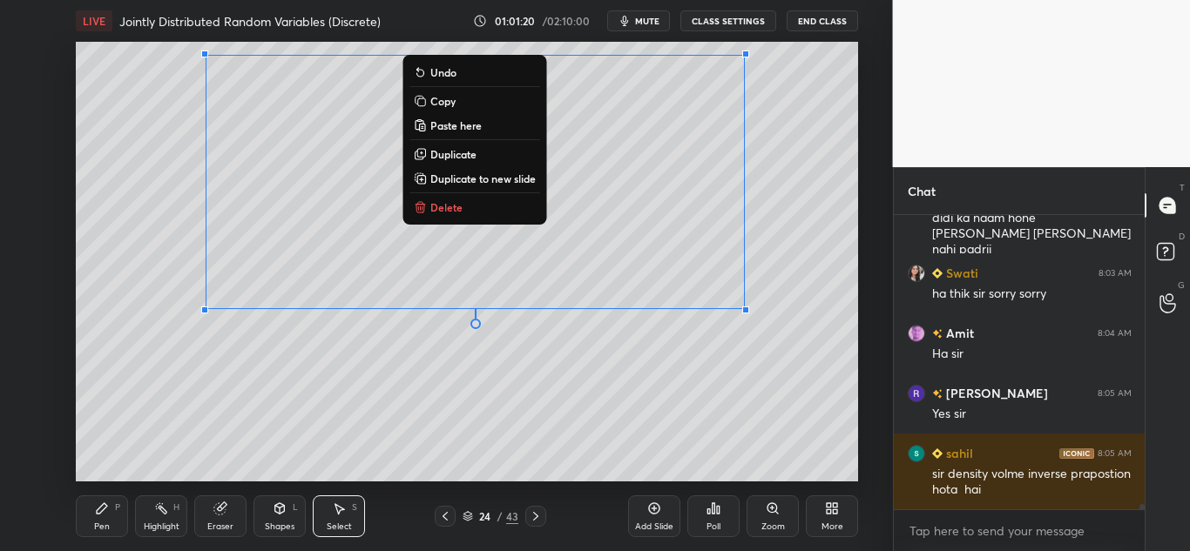
click at [430, 353] on div "0 ° Undo Copy Paste here Duplicate Duplicate to new slide Delete" at bounding box center [467, 262] width 782 height 440
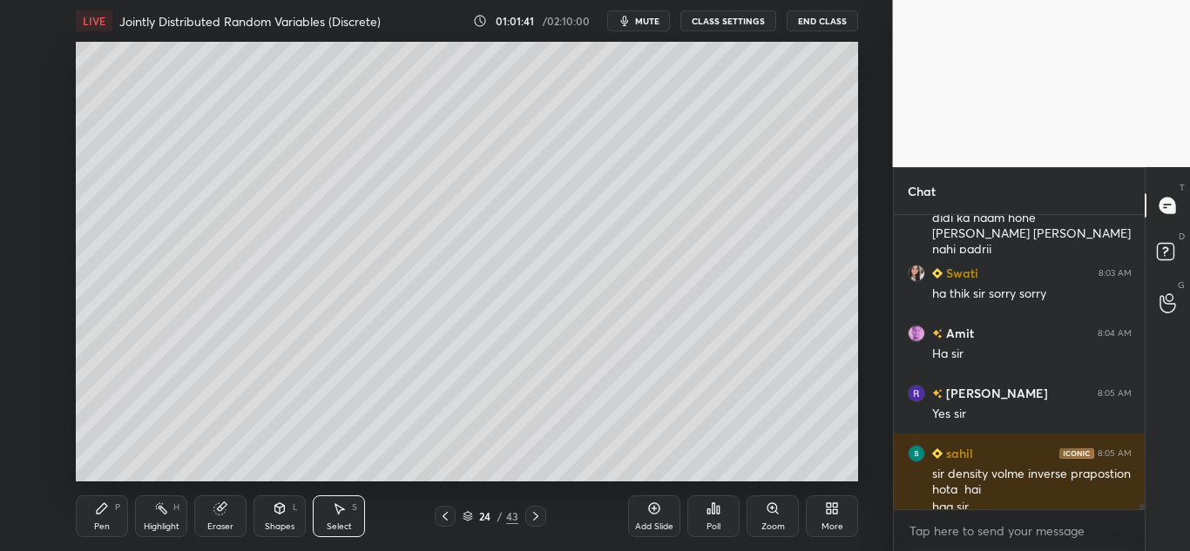
scroll to position [15908, 0]
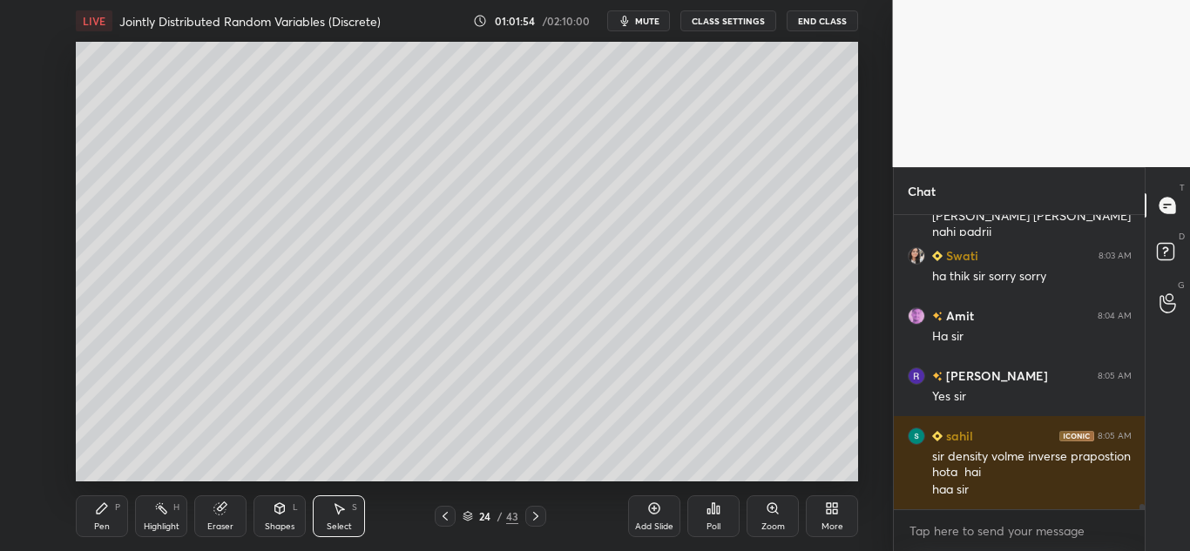
click at [336, 512] on icon at bounding box center [339, 509] width 14 height 14
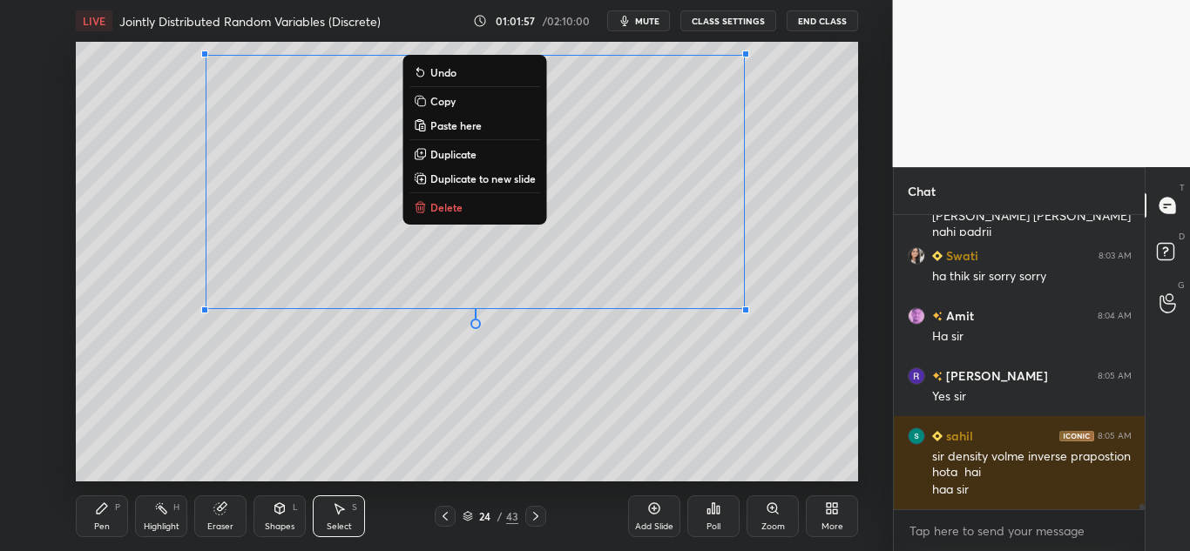
click at [470, 100] on button "Copy" at bounding box center [474, 101] width 130 height 21
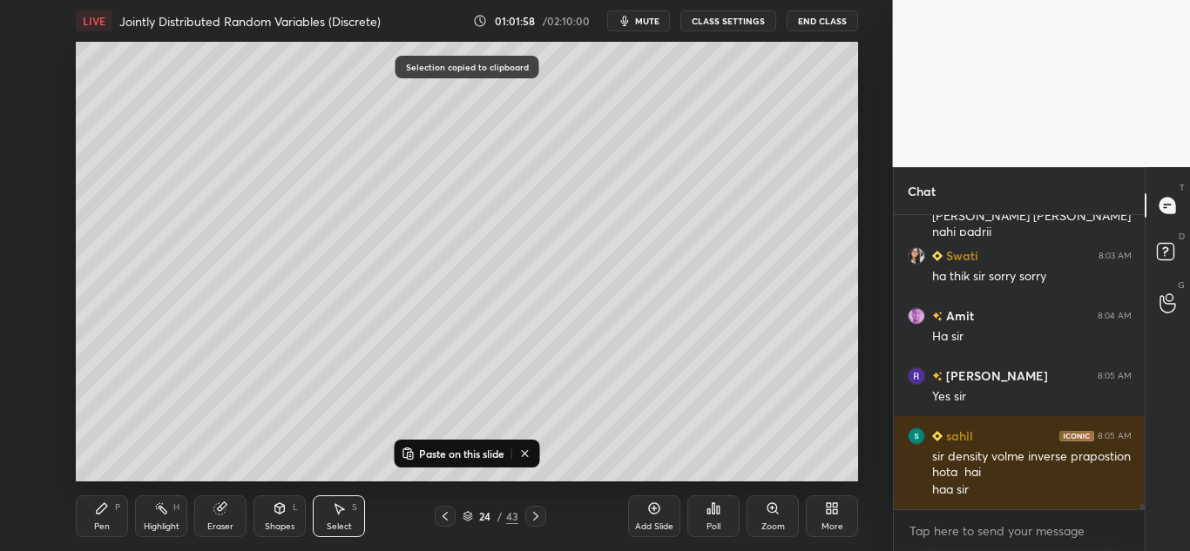
click at [444, 516] on icon at bounding box center [445, 516] width 5 height 9
click at [455, 453] on p "Paste on this slide" at bounding box center [461, 454] width 85 height 14
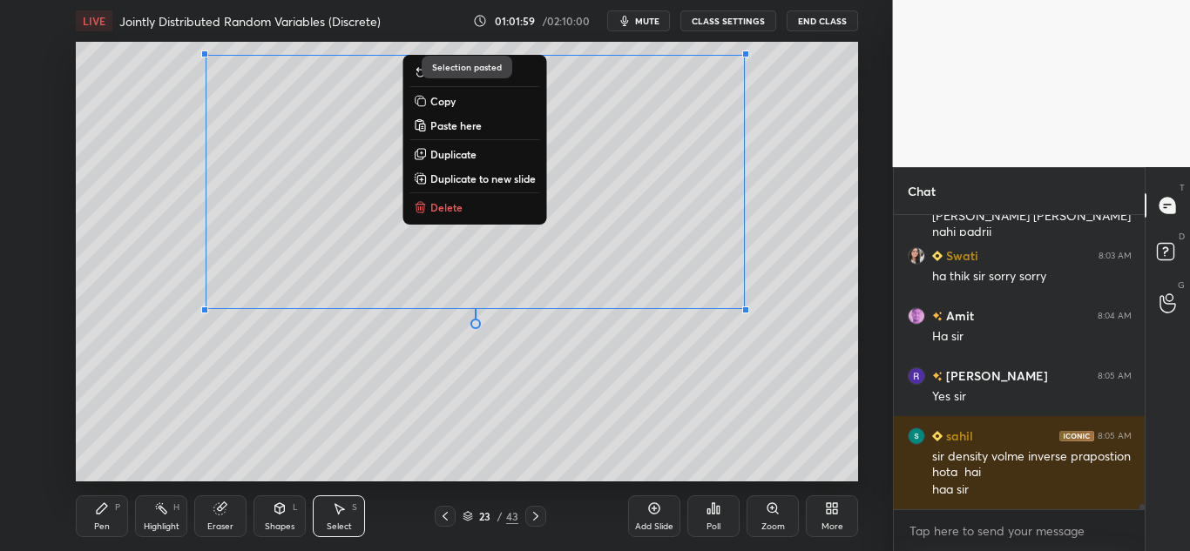
click at [626, 394] on div "0 ° Undo Copy Paste here Duplicate Duplicate to new slide Delete" at bounding box center [467, 262] width 782 height 440
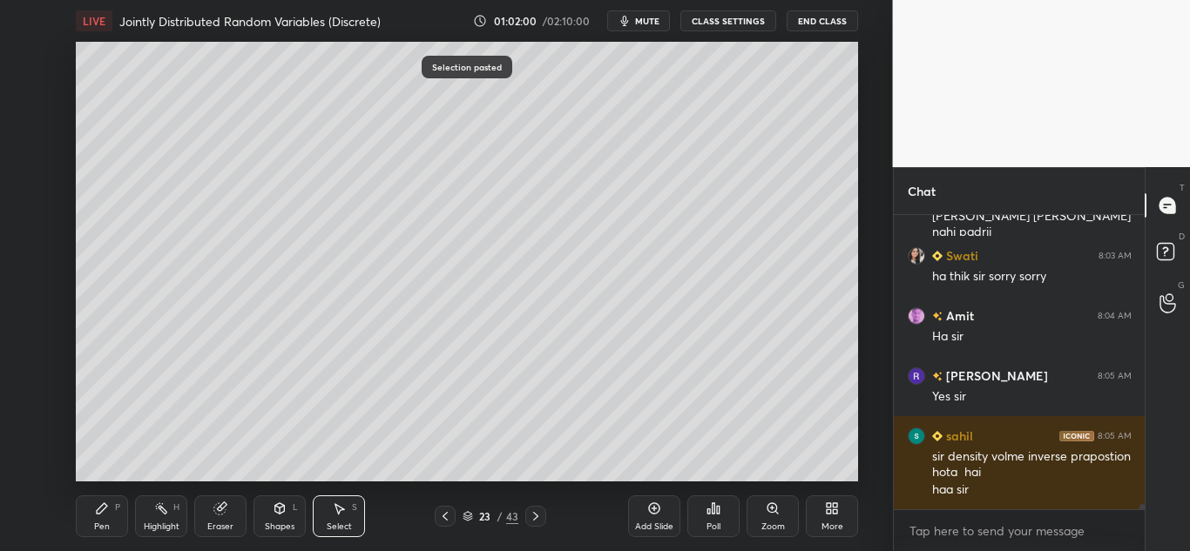
click at [444, 517] on icon at bounding box center [445, 517] width 14 height 14
click at [538, 516] on icon at bounding box center [536, 517] width 14 height 14
click at [105, 511] on icon at bounding box center [102, 509] width 14 height 14
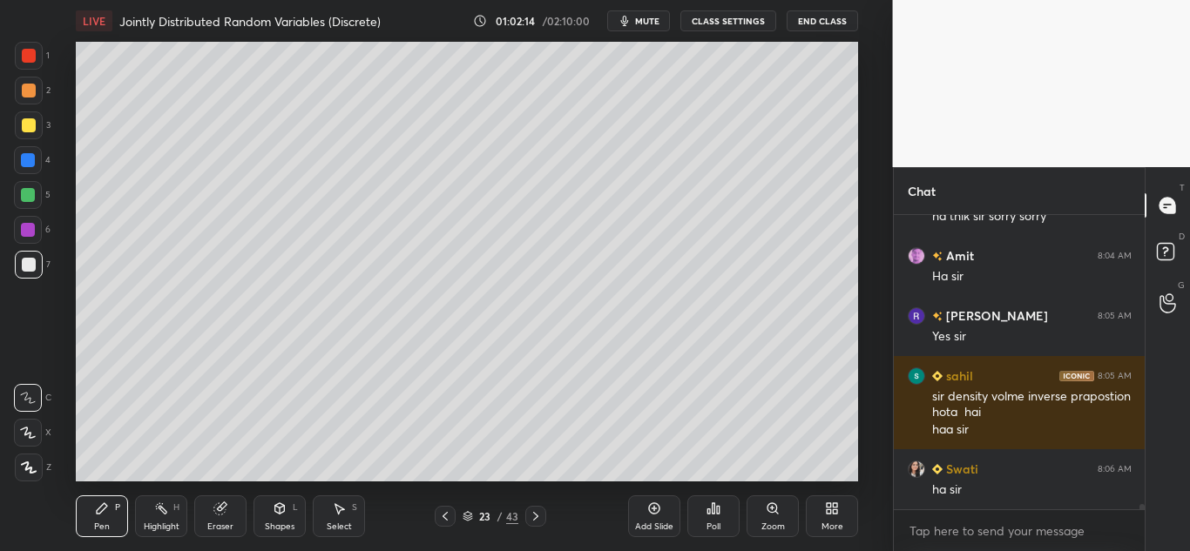
scroll to position [16029, 0]
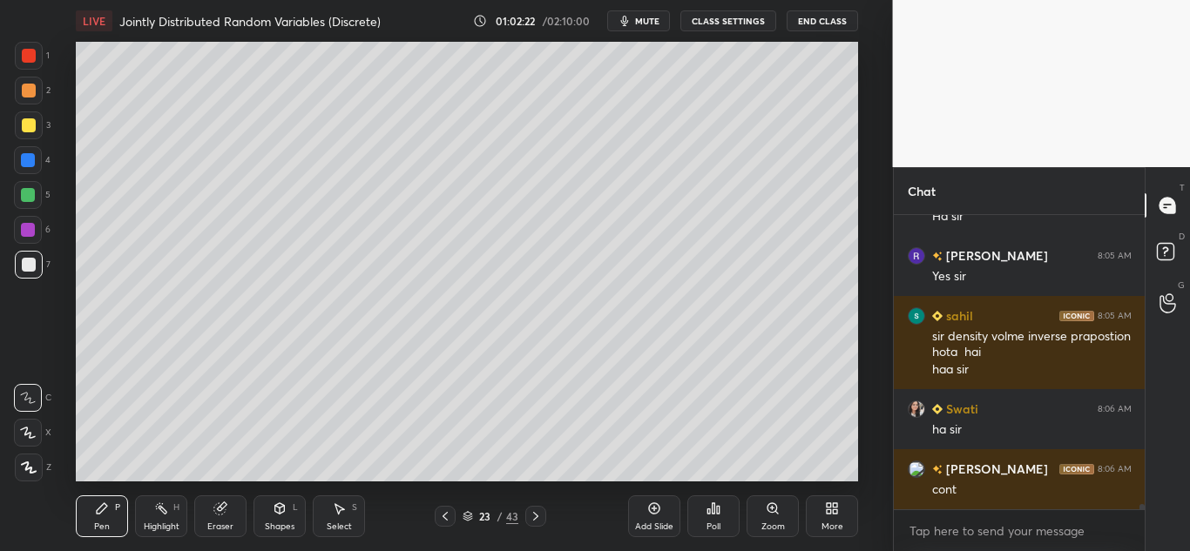
click at [219, 509] on icon at bounding box center [219, 509] width 11 height 11
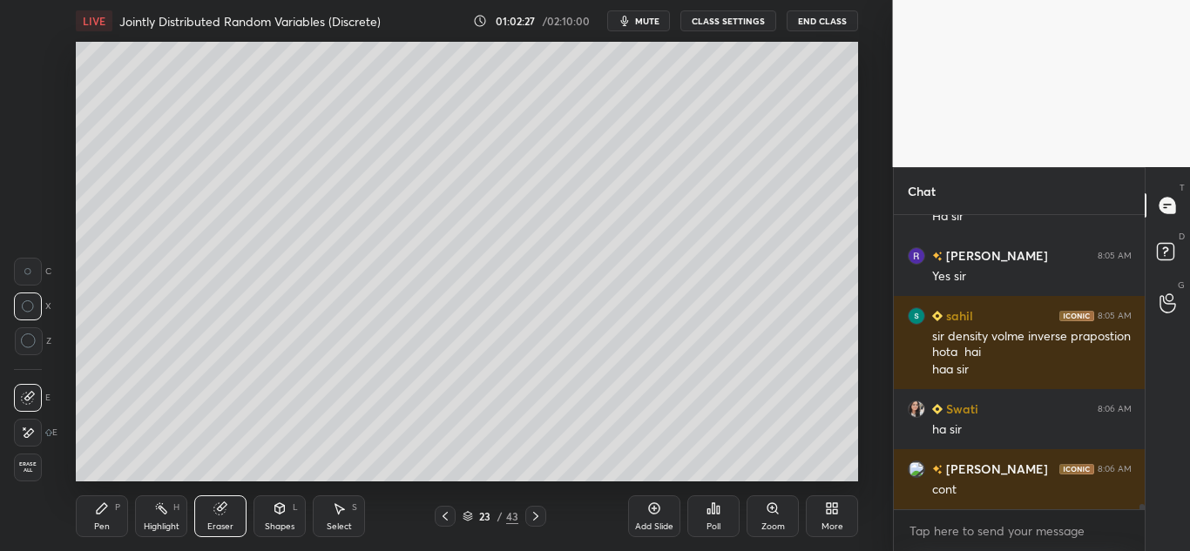
click at [103, 519] on div "Pen P" at bounding box center [102, 517] width 52 height 42
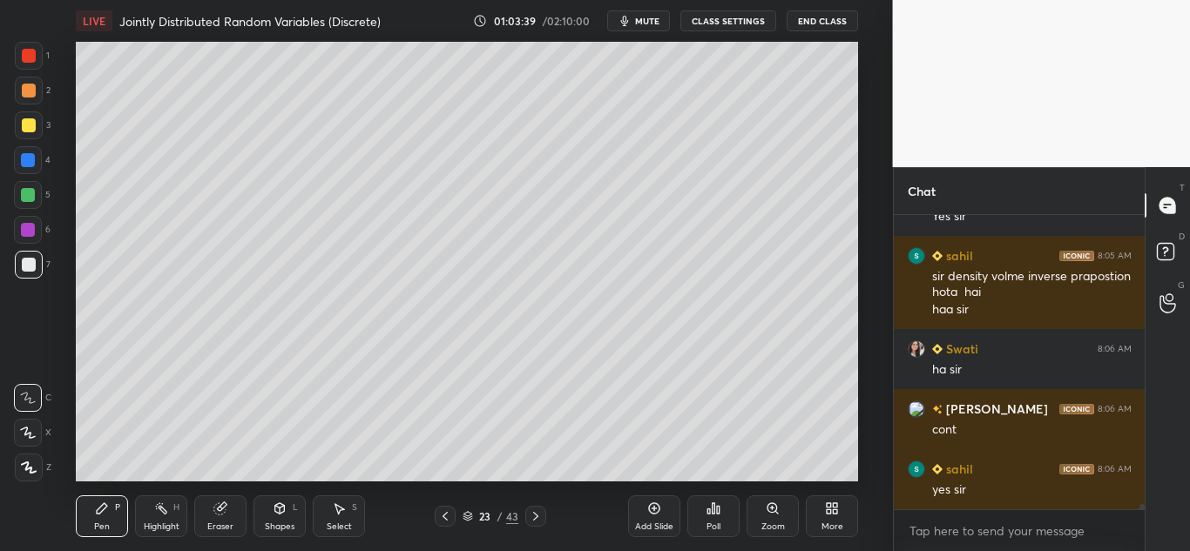
scroll to position [16149, 0]
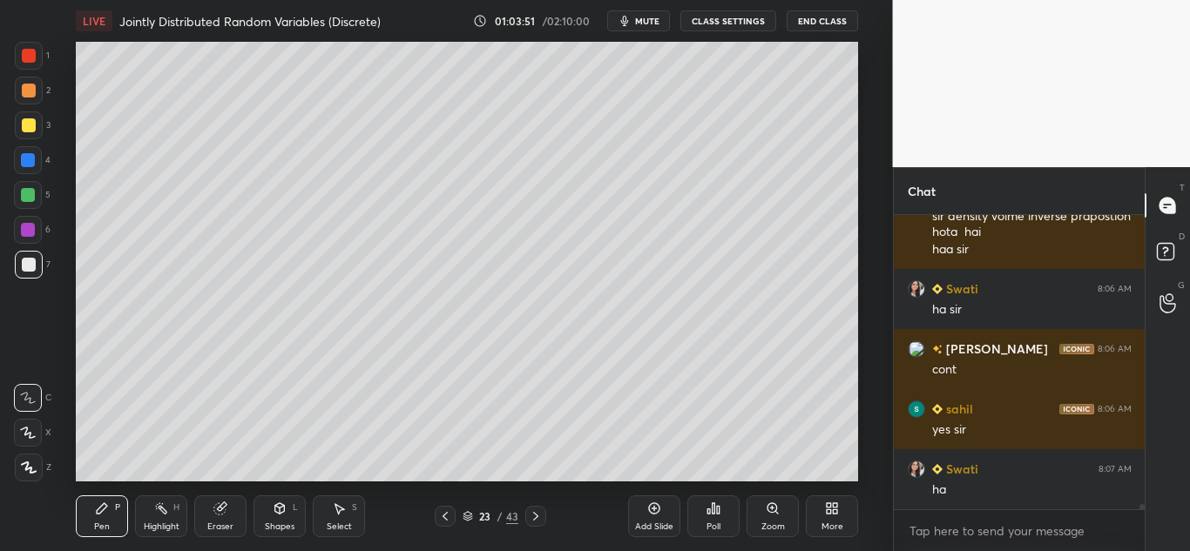
click at [26, 85] on div at bounding box center [29, 91] width 14 height 14
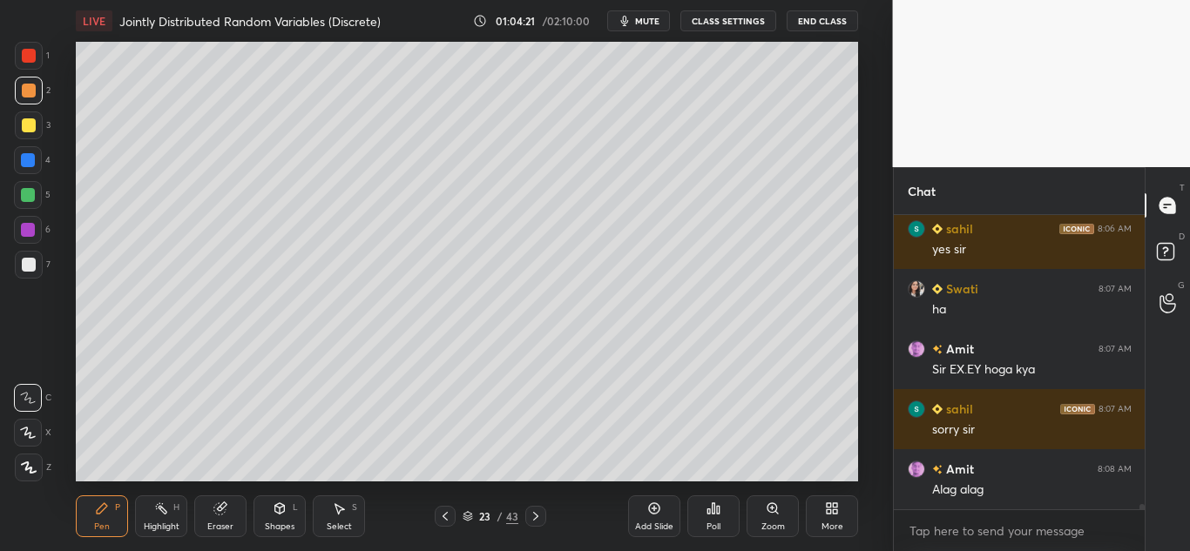
scroll to position [16347, 0]
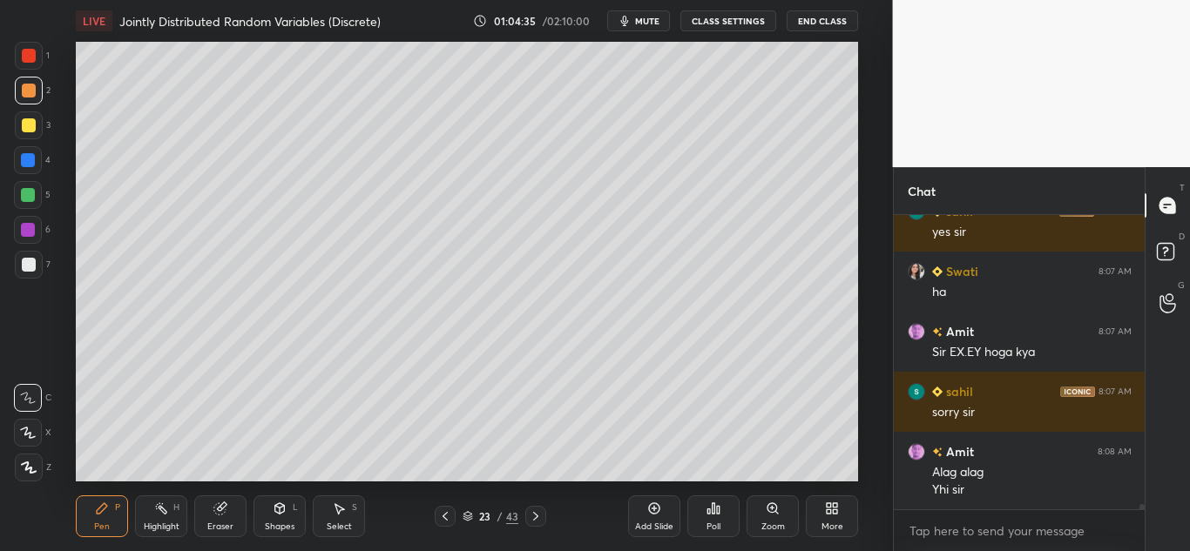
click at [444, 511] on icon at bounding box center [445, 517] width 14 height 14
click at [450, 509] on div at bounding box center [445, 516] width 21 height 21
click at [452, 509] on div at bounding box center [445, 516] width 21 height 21
click at [455, 509] on div at bounding box center [445, 516] width 21 height 21
click at [454, 506] on div at bounding box center [445, 516] width 21 height 21
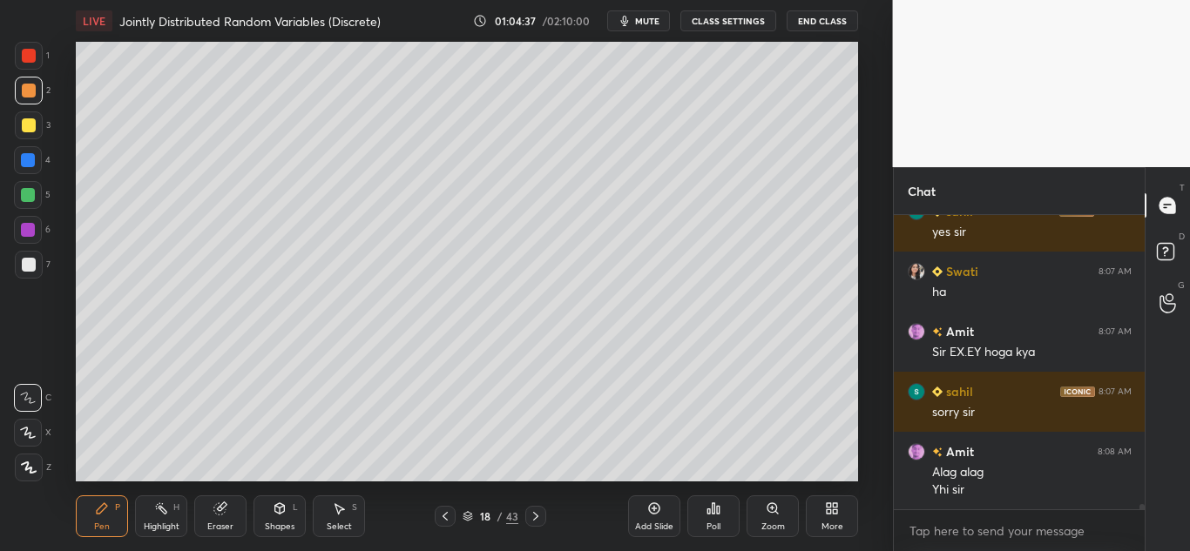
click at [452, 505] on div "Pen P Highlight H Eraser Shapes L Select S 18 / 43 Add Slide Poll Zoom More" at bounding box center [467, 517] width 782 height 70
click at [454, 505] on div "Pen P Highlight H Eraser Shapes L Select S 18 / 43 Add Slide Poll Zoom More" at bounding box center [467, 517] width 782 height 70
click at [442, 518] on icon at bounding box center [445, 517] width 14 height 14
click at [443, 518] on icon at bounding box center [445, 516] width 5 height 9
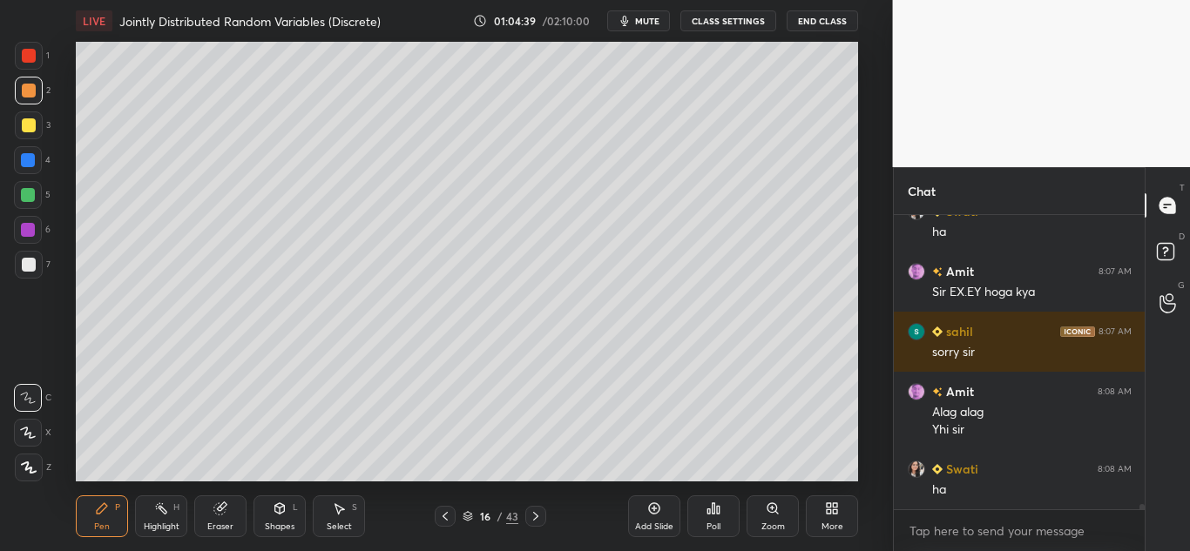
click at [445, 516] on icon at bounding box center [445, 517] width 14 height 14
click at [446, 516] on icon at bounding box center [445, 517] width 14 height 14
click at [535, 518] on icon at bounding box center [535, 516] width 5 height 9
click at [536, 516] on icon at bounding box center [535, 516] width 5 height 9
click at [537, 518] on icon at bounding box center [535, 516] width 5 height 9
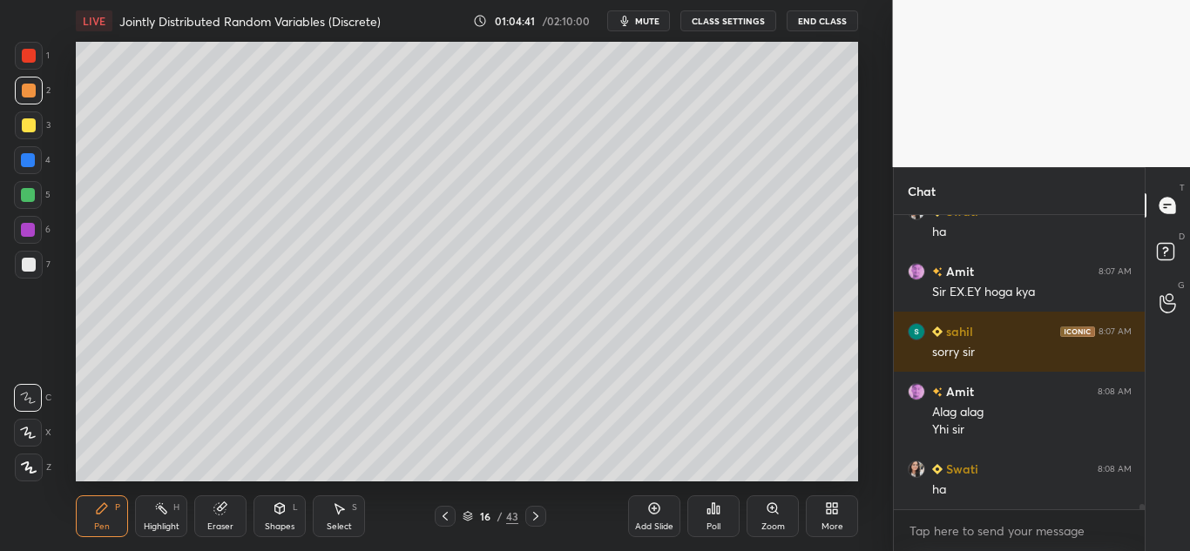
click at [537, 517] on icon at bounding box center [535, 516] width 5 height 9
click at [538, 517] on icon at bounding box center [535, 516] width 5 height 9
click at [537, 518] on icon at bounding box center [535, 516] width 5 height 9
click at [538, 518] on icon at bounding box center [536, 517] width 14 height 14
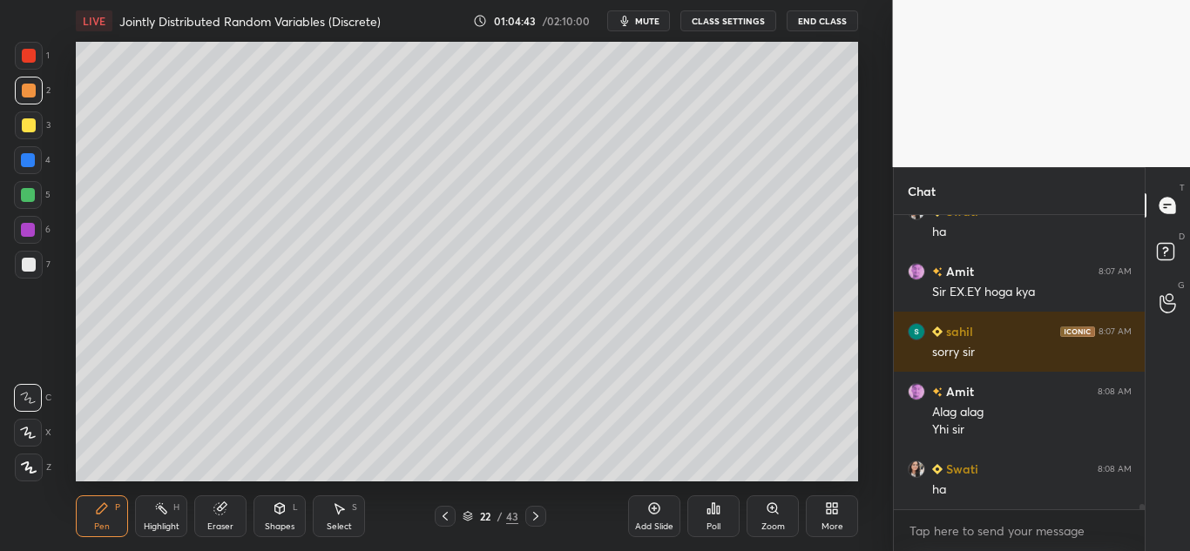
click at [537, 517] on icon at bounding box center [535, 516] width 5 height 9
click at [537, 518] on icon at bounding box center [535, 516] width 5 height 9
click at [536, 518] on icon at bounding box center [535, 516] width 5 height 9
click at [535, 519] on icon at bounding box center [535, 516] width 5 height 9
click at [533, 518] on icon at bounding box center [536, 517] width 14 height 14
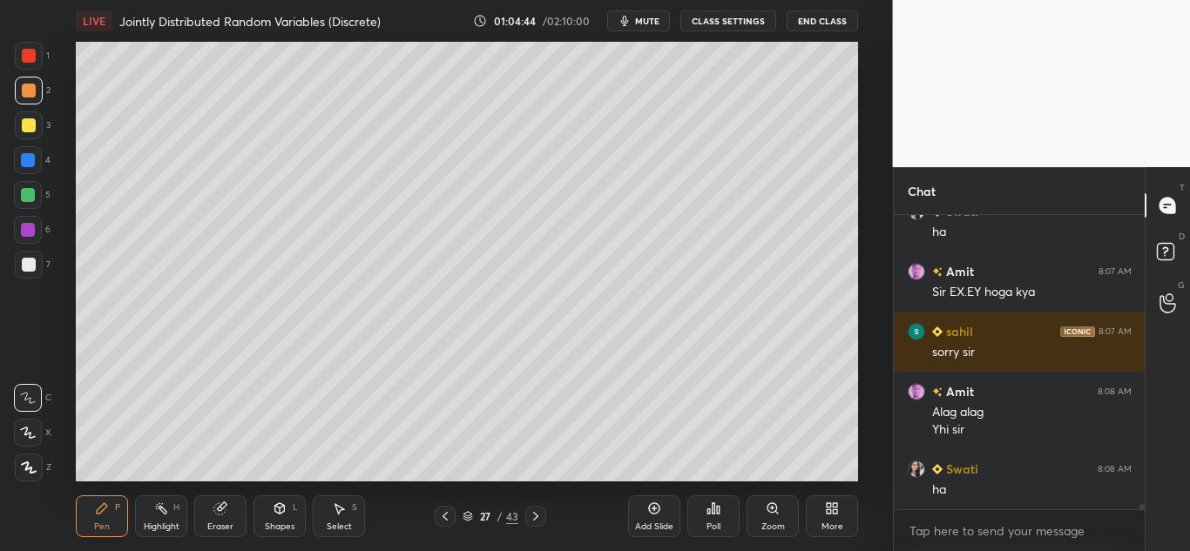
click at [533, 518] on icon at bounding box center [536, 517] width 14 height 14
click at [448, 518] on icon at bounding box center [445, 517] width 14 height 14
click at [443, 518] on icon at bounding box center [445, 516] width 5 height 9
click at [440, 519] on icon at bounding box center [445, 517] width 14 height 14
click at [533, 515] on icon at bounding box center [536, 517] width 14 height 14
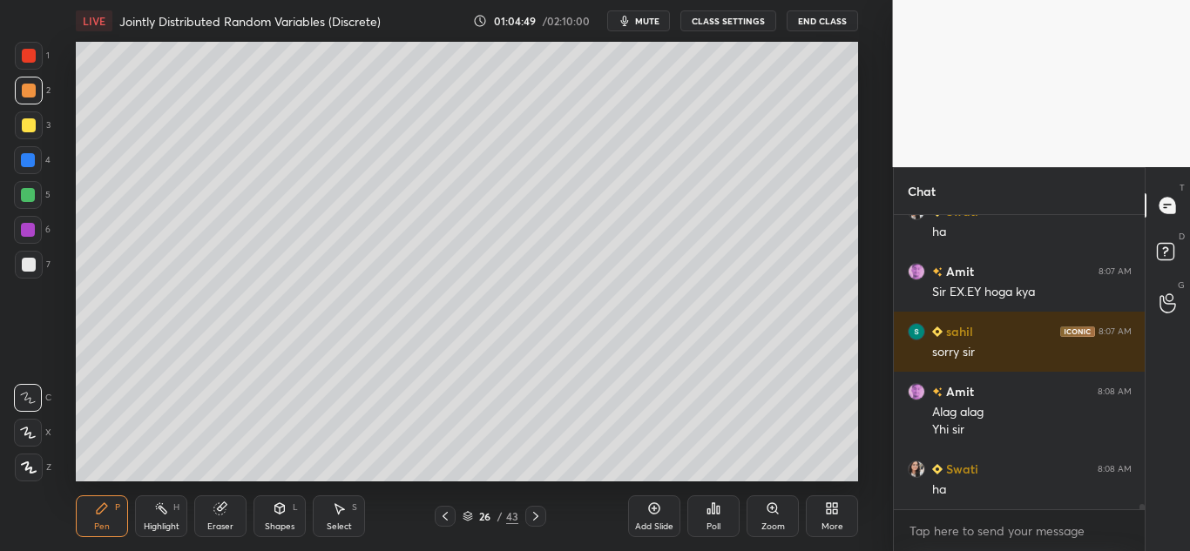
click at [209, 507] on div "Eraser" at bounding box center [220, 517] width 52 height 42
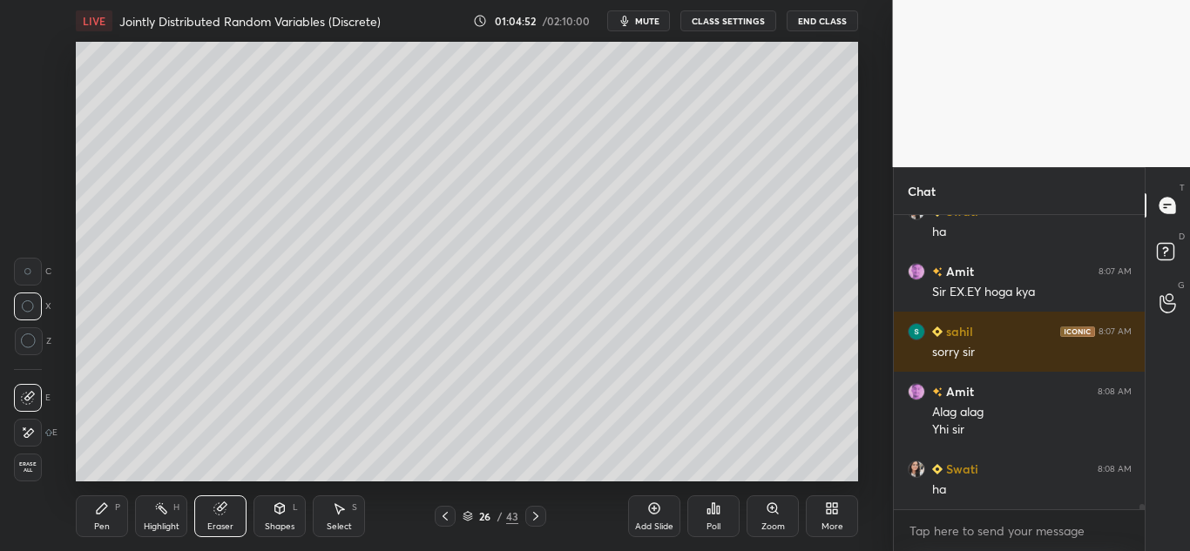
click at [22, 467] on span "Erase all" at bounding box center [28, 468] width 26 height 12
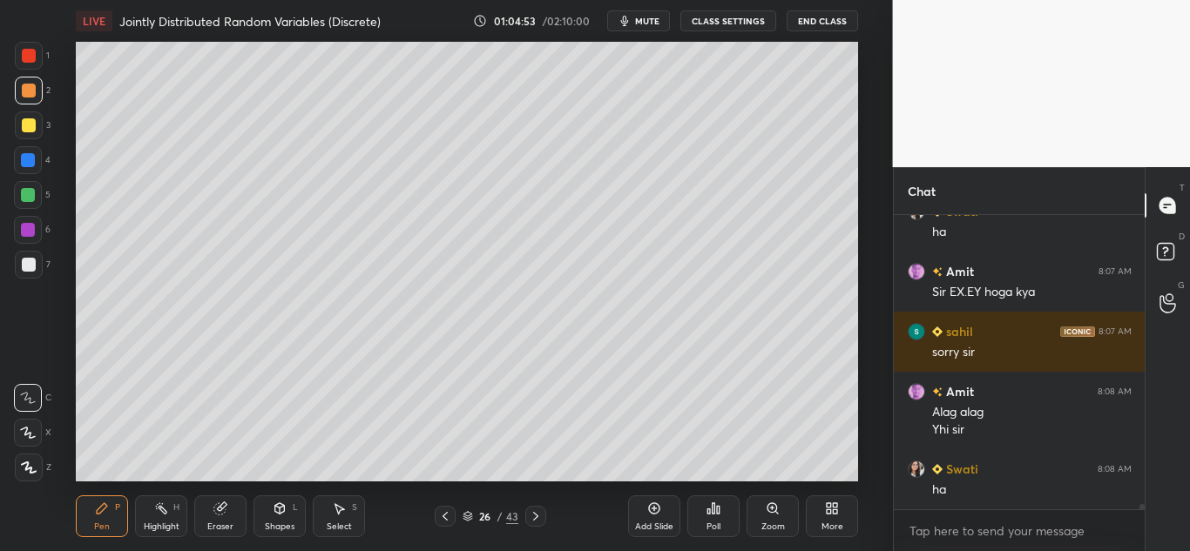
click at [529, 518] on icon at bounding box center [536, 517] width 14 height 14
click at [17, 468] on div at bounding box center [29, 468] width 28 height 28
click at [535, 515] on icon at bounding box center [535, 516] width 5 height 9
click at [439, 514] on icon at bounding box center [445, 517] width 14 height 14
click at [209, 507] on div "Eraser" at bounding box center [220, 517] width 52 height 42
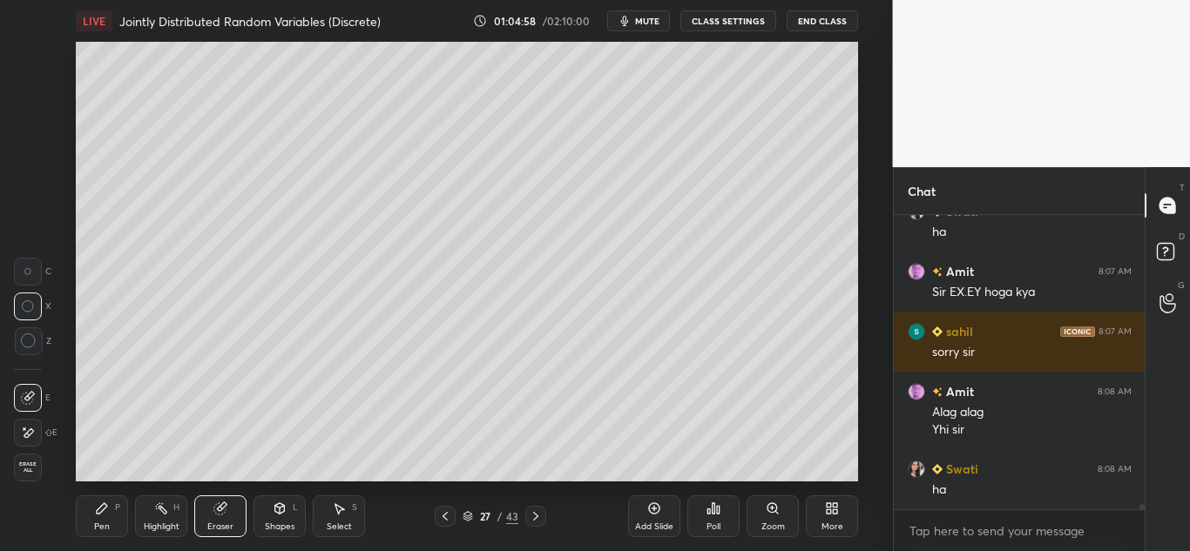
click at [27, 430] on icon at bounding box center [28, 433] width 14 height 15
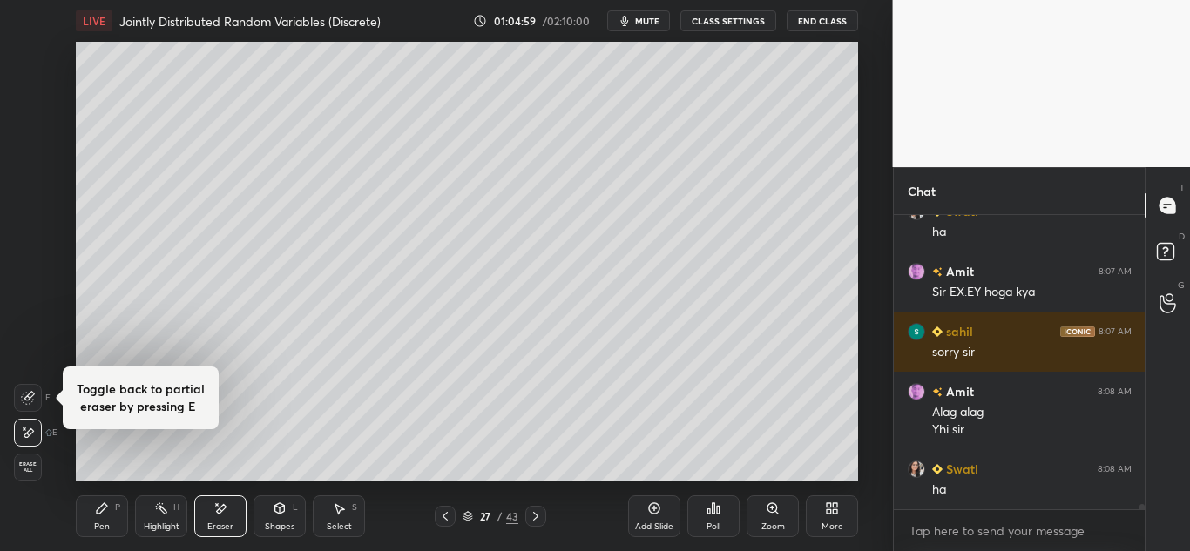
click at [28, 470] on span "Erase all" at bounding box center [28, 468] width 26 height 12
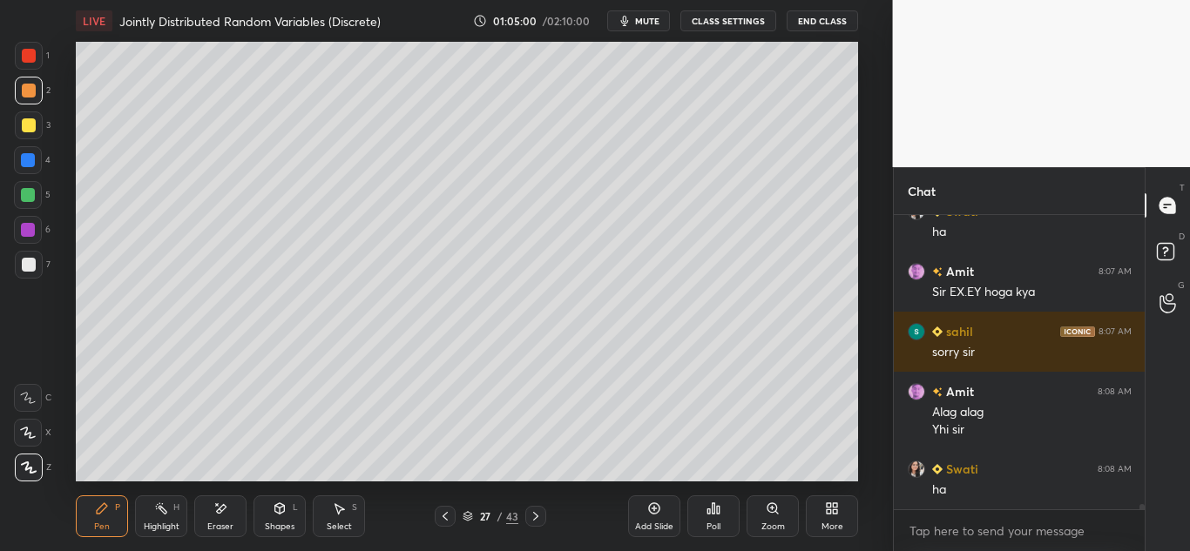
click at [530, 512] on icon at bounding box center [536, 517] width 14 height 14
click at [206, 505] on div "Eraser" at bounding box center [220, 517] width 52 height 42
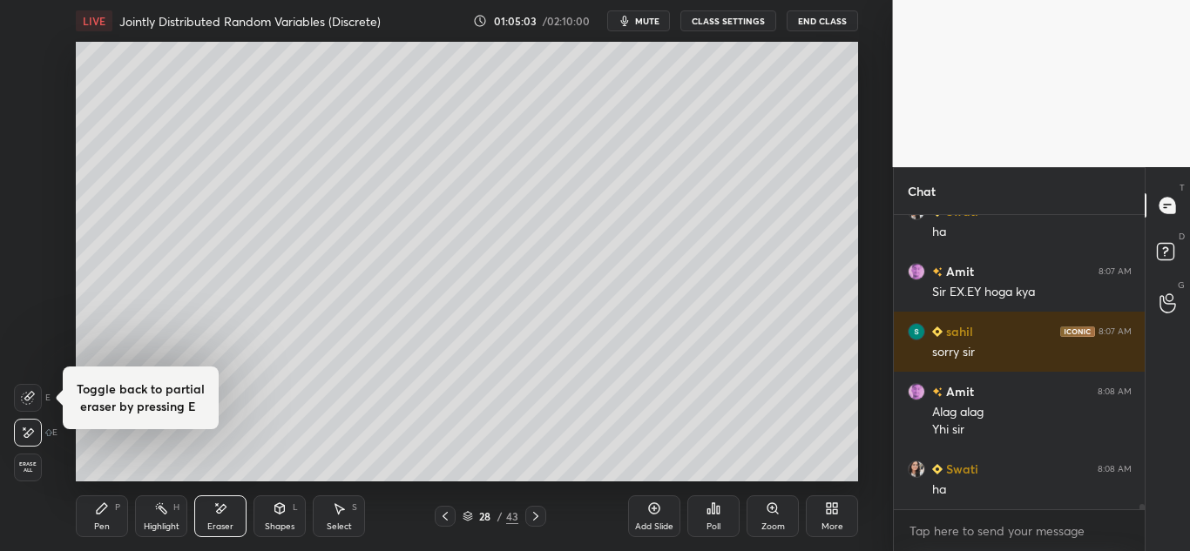
click at [28, 465] on span "Erase all" at bounding box center [28, 468] width 26 height 12
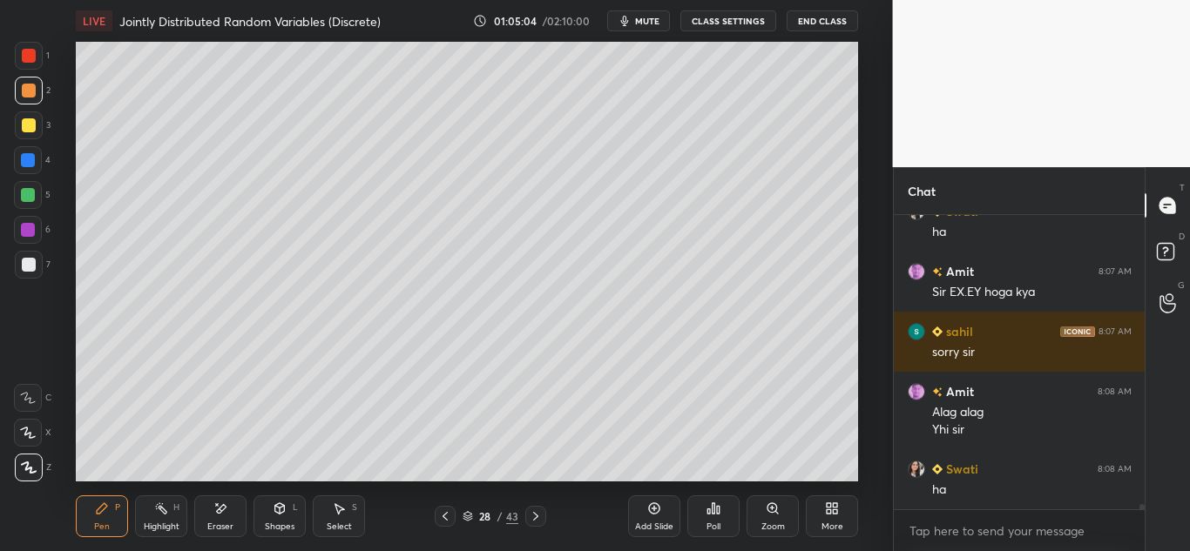
click at [525, 512] on div at bounding box center [535, 516] width 21 height 21
click at [204, 508] on div "Eraser" at bounding box center [220, 517] width 52 height 42
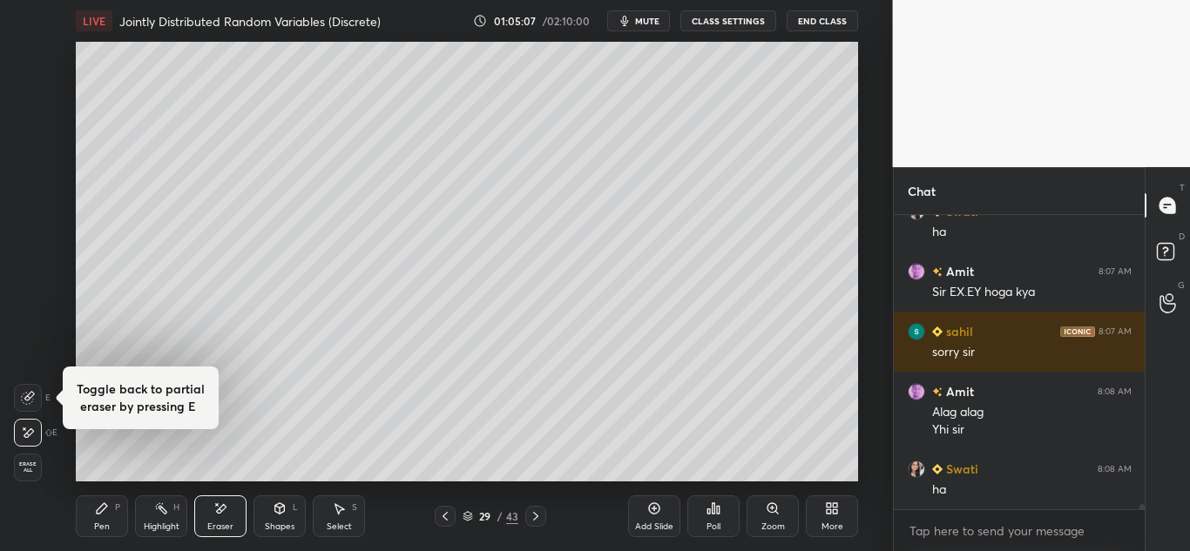
click at [27, 465] on span "Erase all" at bounding box center [28, 468] width 26 height 12
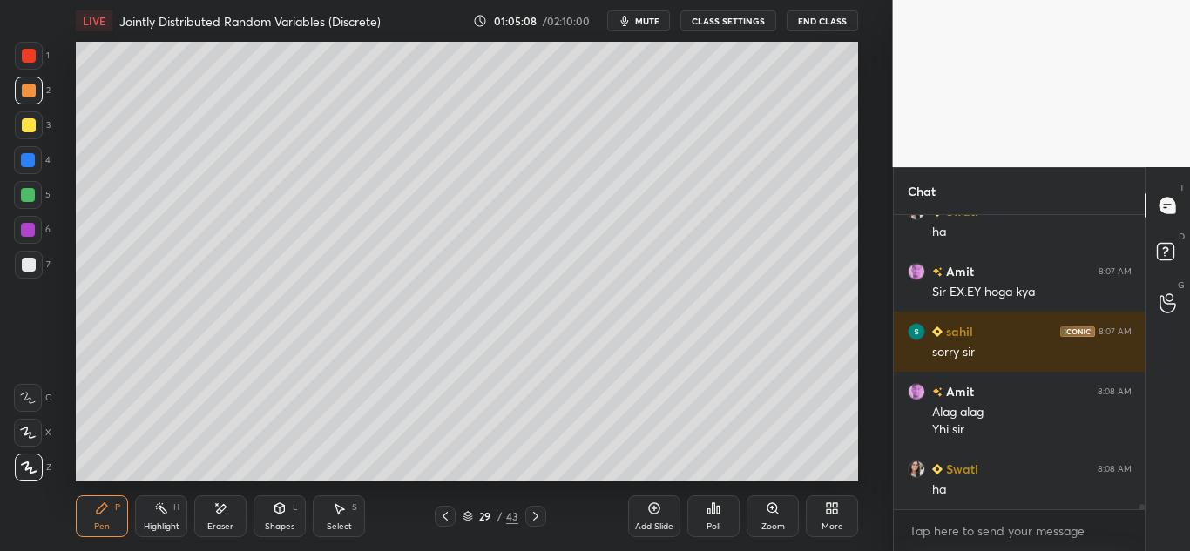
click at [538, 513] on icon at bounding box center [536, 517] width 14 height 14
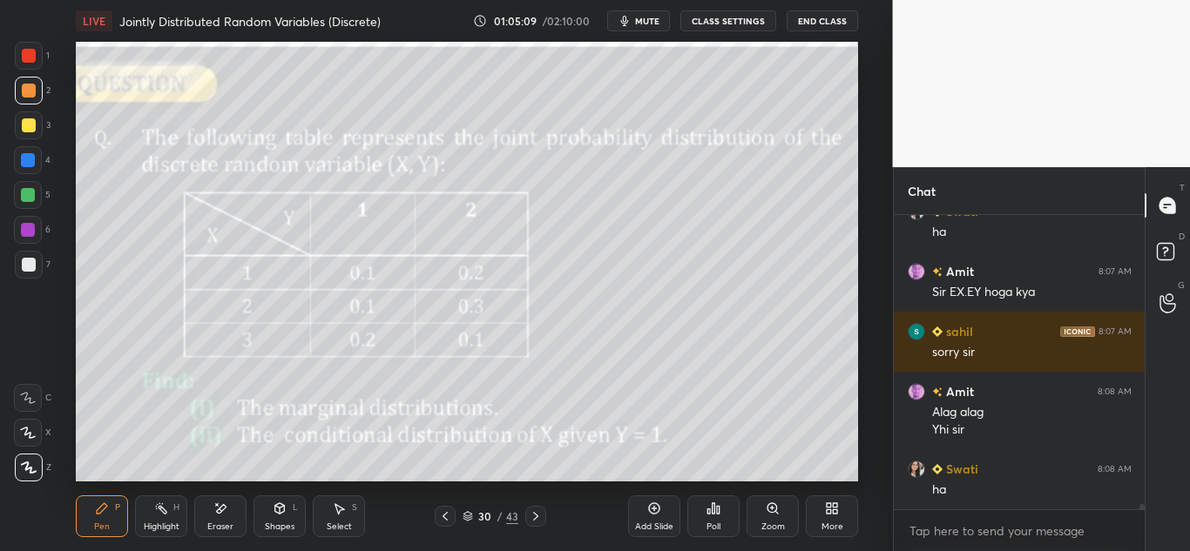
click at [446, 513] on icon at bounding box center [445, 517] width 14 height 14
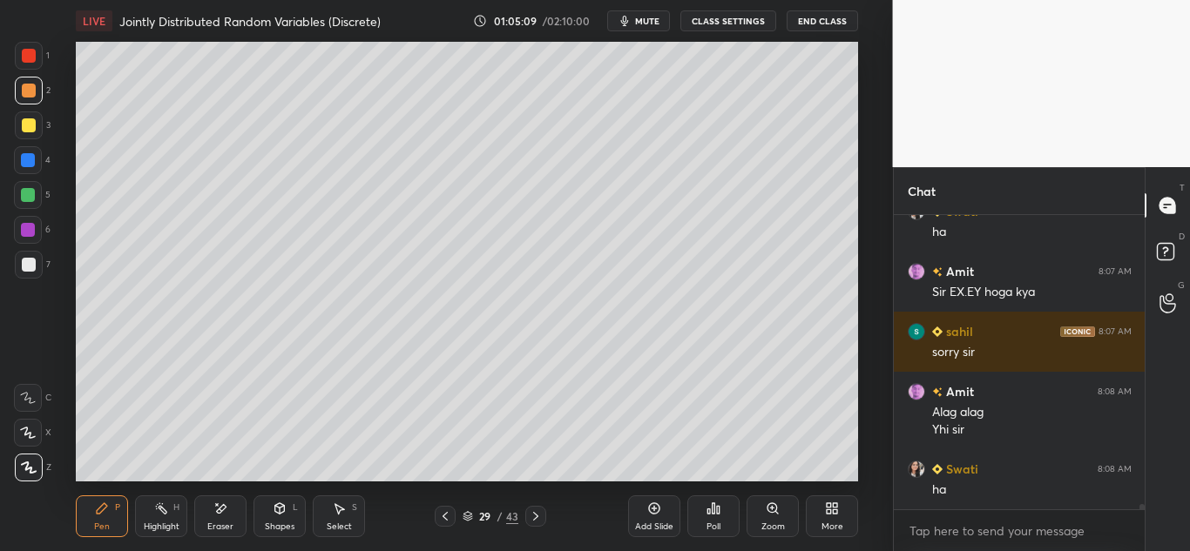
click at [442, 515] on icon at bounding box center [445, 517] width 14 height 14
click at [442, 513] on icon at bounding box center [445, 517] width 14 height 14
click at [443, 512] on icon at bounding box center [445, 517] width 14 height 14
click at [441, 512] on icon at bounding box center [445, 517] width 14 height 14
click at [533, 513] on icon at bounding box center [535, 516] width 5 height 9
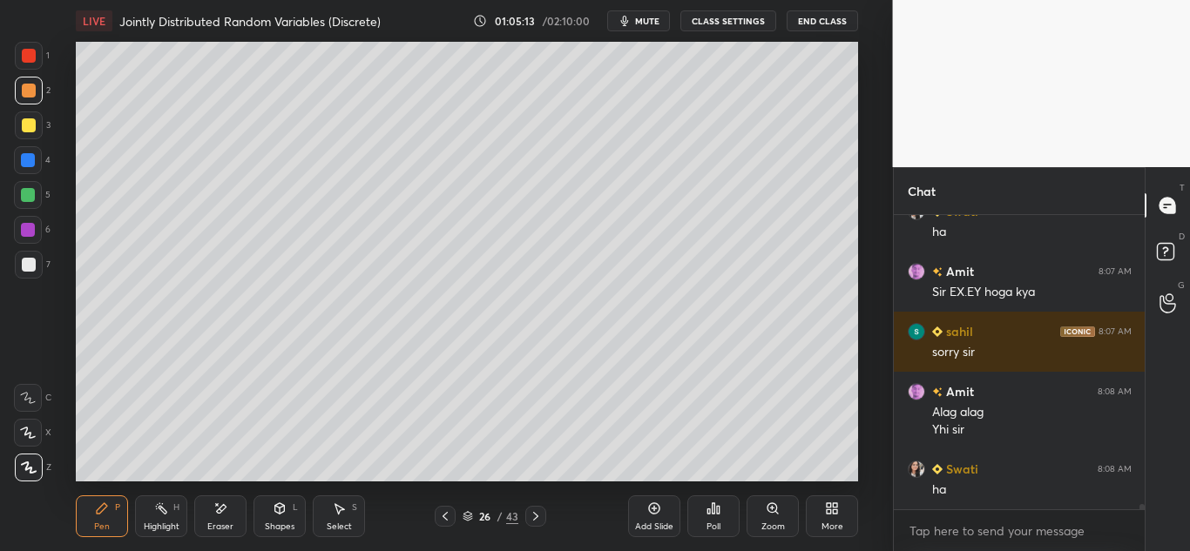
click at [23, 81] on div at bounding box center [29, 91] width 28 height 28
click at [30, 390] on div at bounding box center [28, 398] width 28 height 28
click at [29, 120] on div at bounding box center [29, 125] width 14 height 14
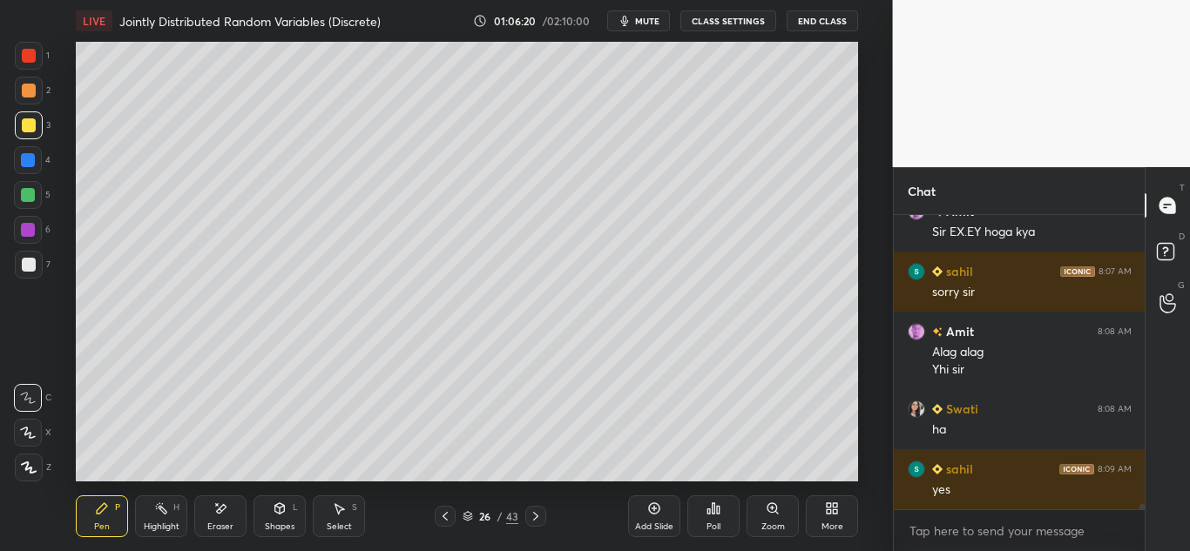
click at [220, 502] on icon at bounding box center [220, 509] width 14 height 15
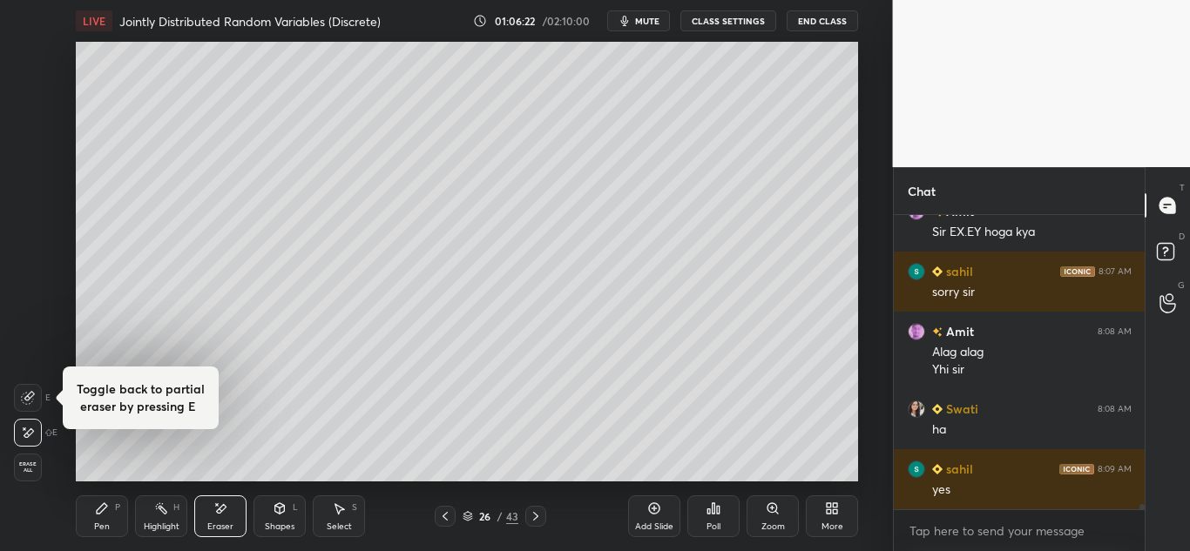
click at [102, 503] on icon at bounding box center [102, 509] width 14 height 14
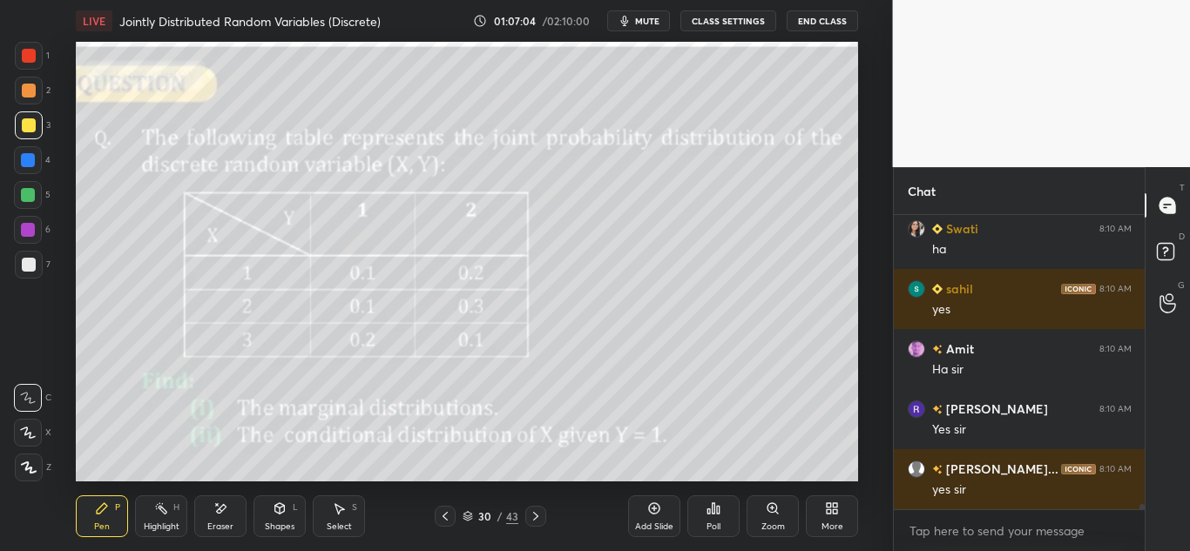
scroll to position [16888, 0]
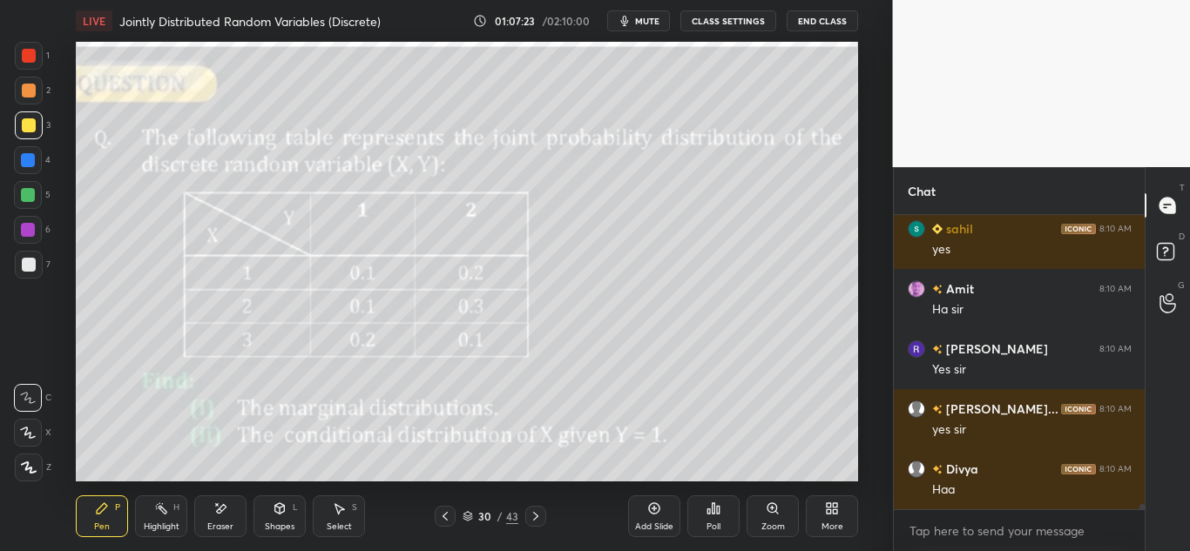
click at [31, 89] on div at bounding box center [29, 91] width 14 height 14
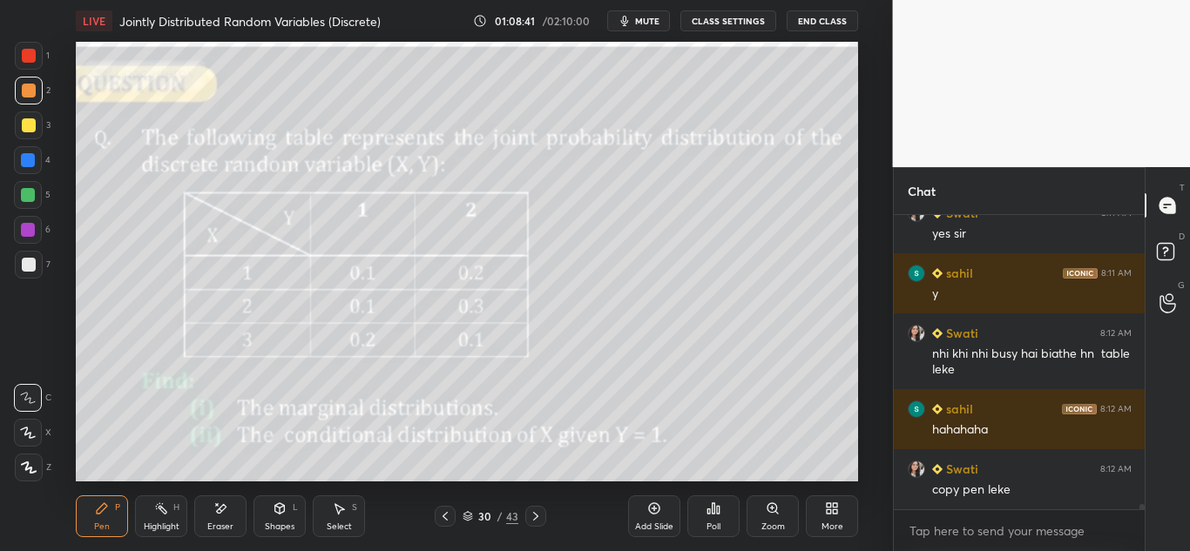
scroll to position [17402, 0]
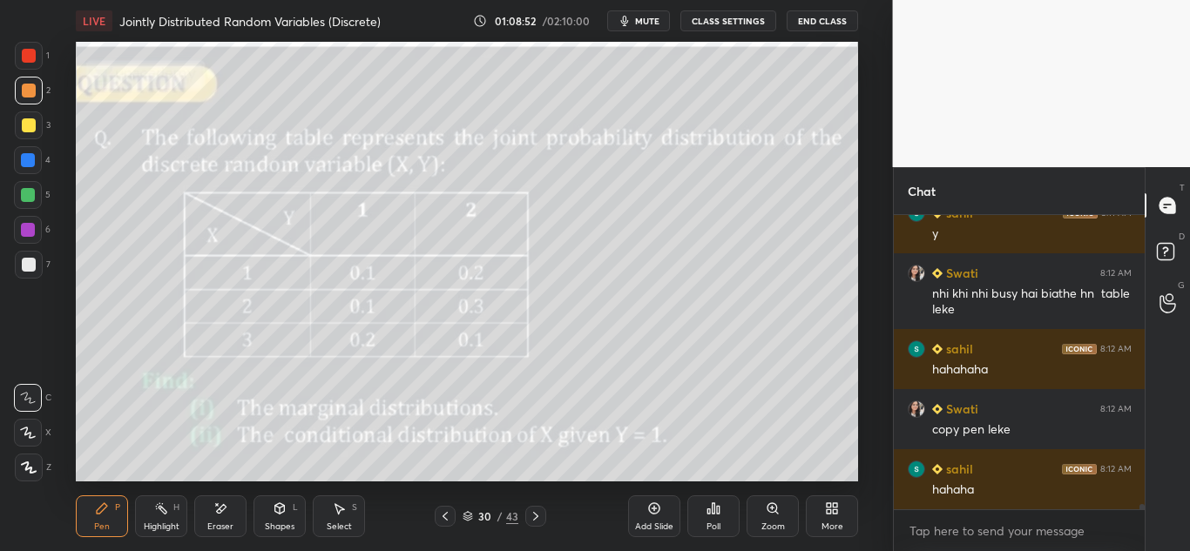
click at [660, 509] on icon at bounding box center [654, 509] width 11 height 11
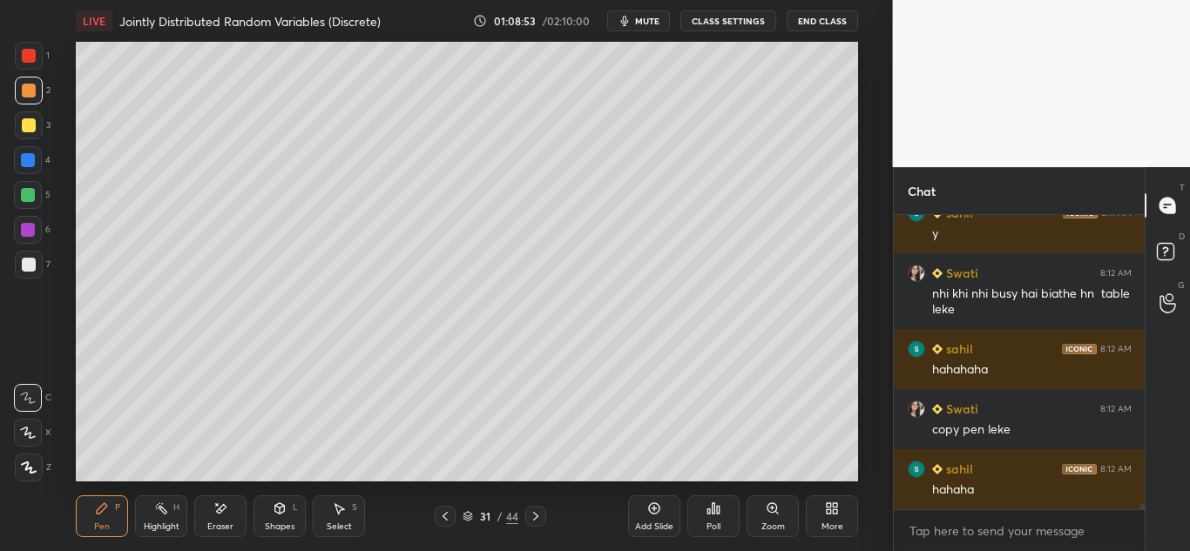
click at [27, 123] on div at bounding box center [29, 125] width 14 height 14
click at [443, 518] on icon at bounding box center [445, 517] width 14 height 14
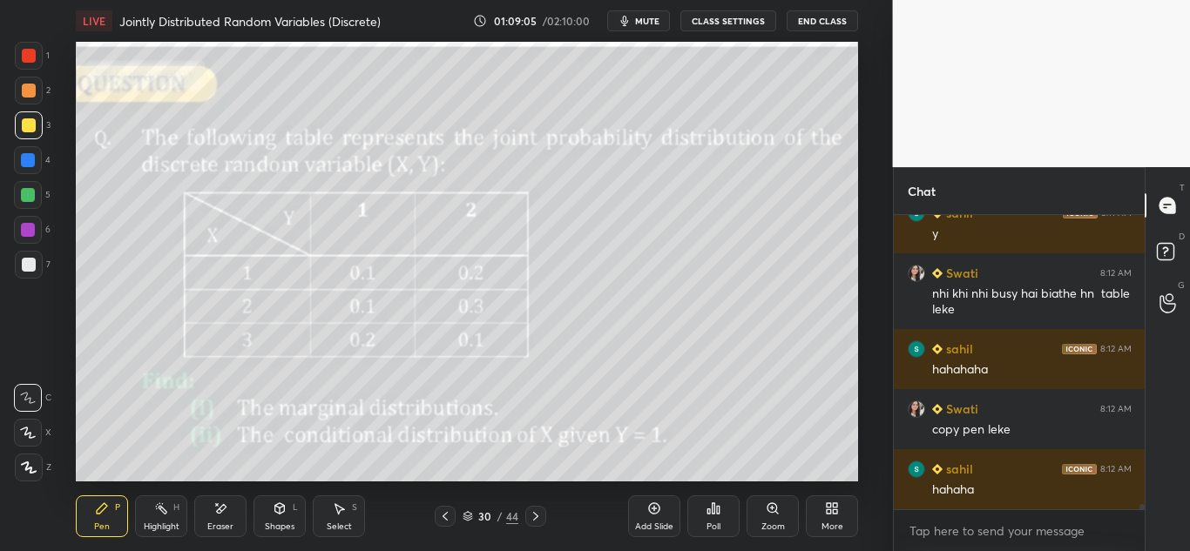
click at [538, 511] on icon at bounding box center [536, 517] width 14 height 14
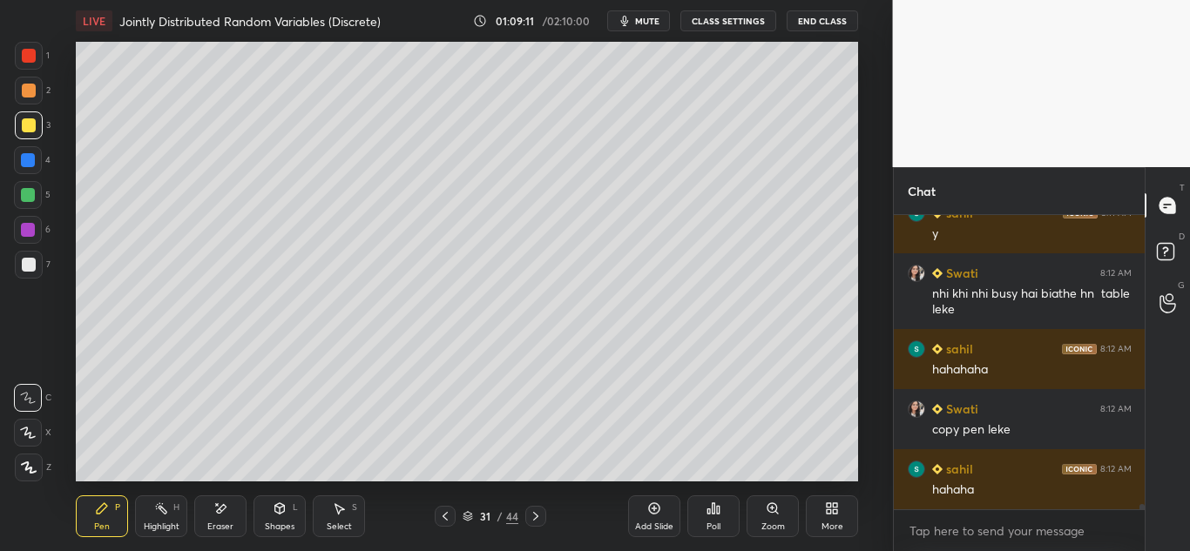
click at [26, 128] on div at bounding box center [29, 125] width 14 height 14
click at [34, 137] on div at bounding box center [29, 126] width 28 height 28
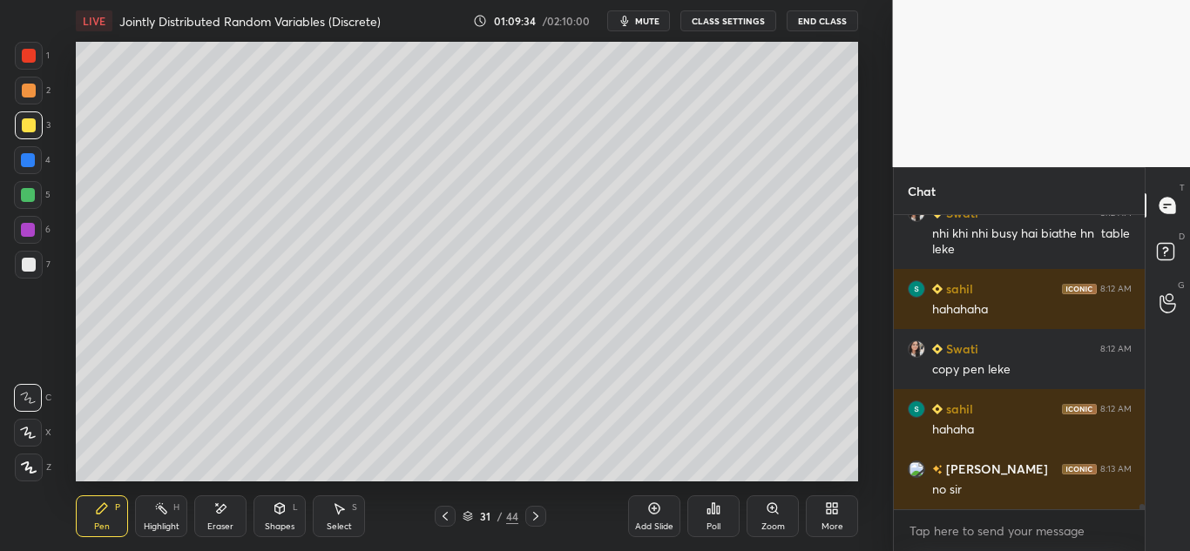
click at [443, 518] on icon at bounding box center [445, 516] width 5 height 9
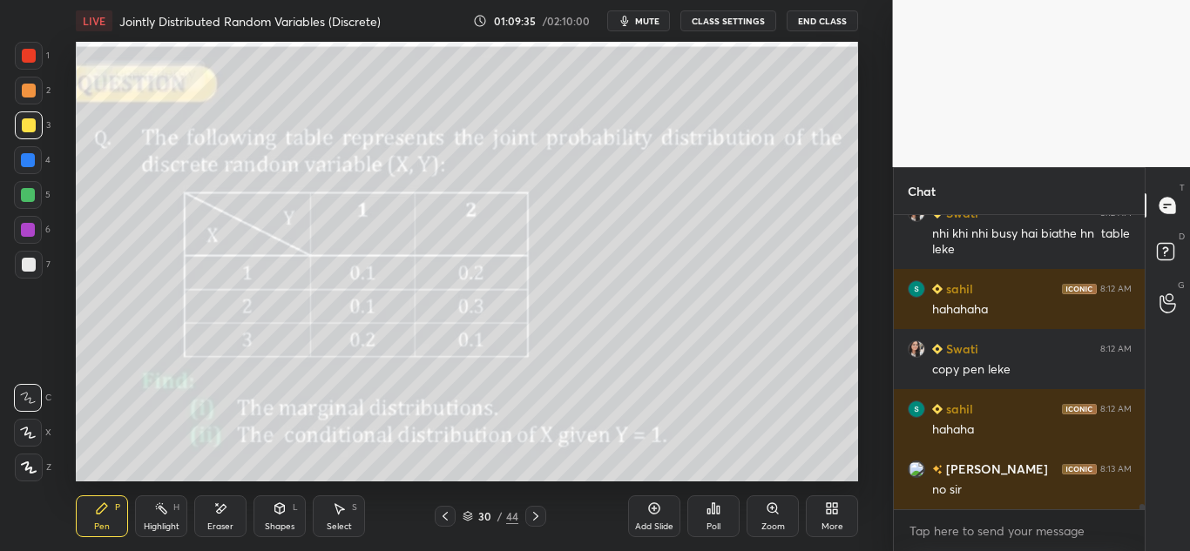
click at [538, 512] on icon at bounding box center [536, 517] width 14 height 14
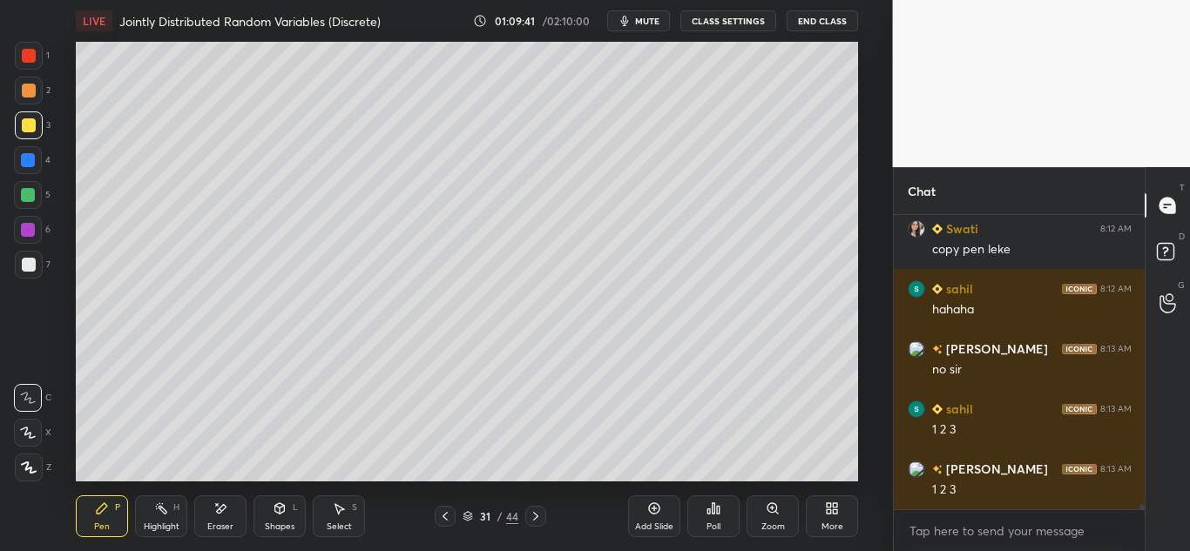
scroll to position [17642, 0]
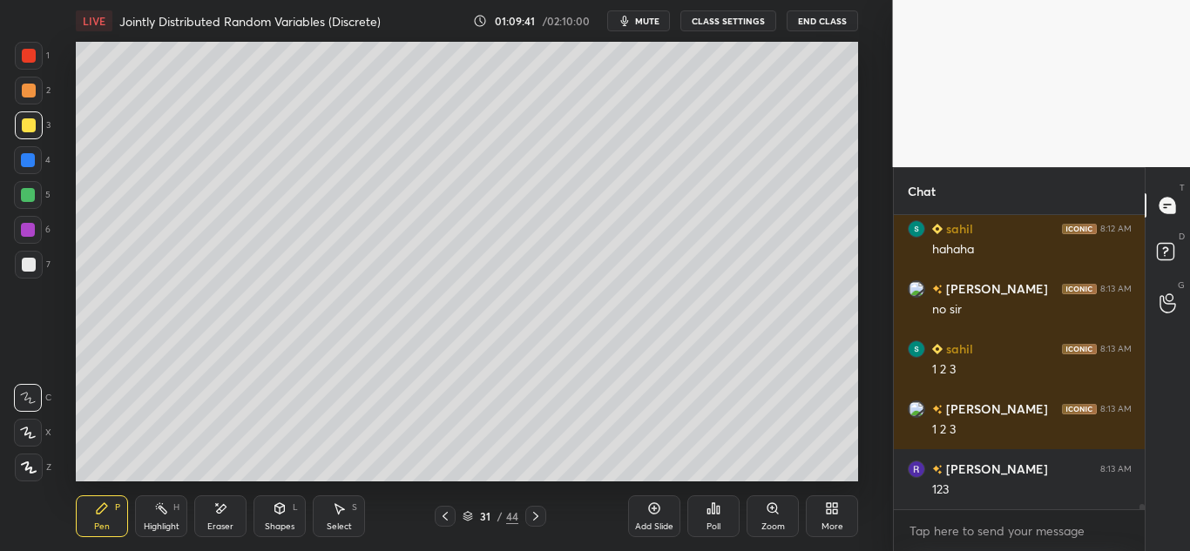
click at [444, 517] on icon at bounding box center [445, 517] width 14 height 14
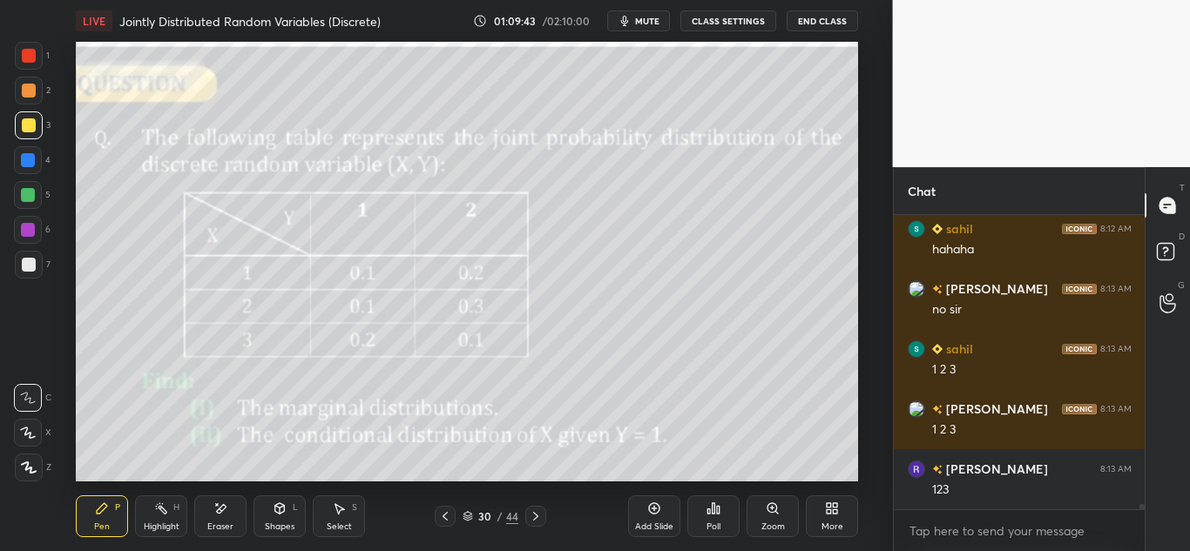
scroll to position [17702, 0]
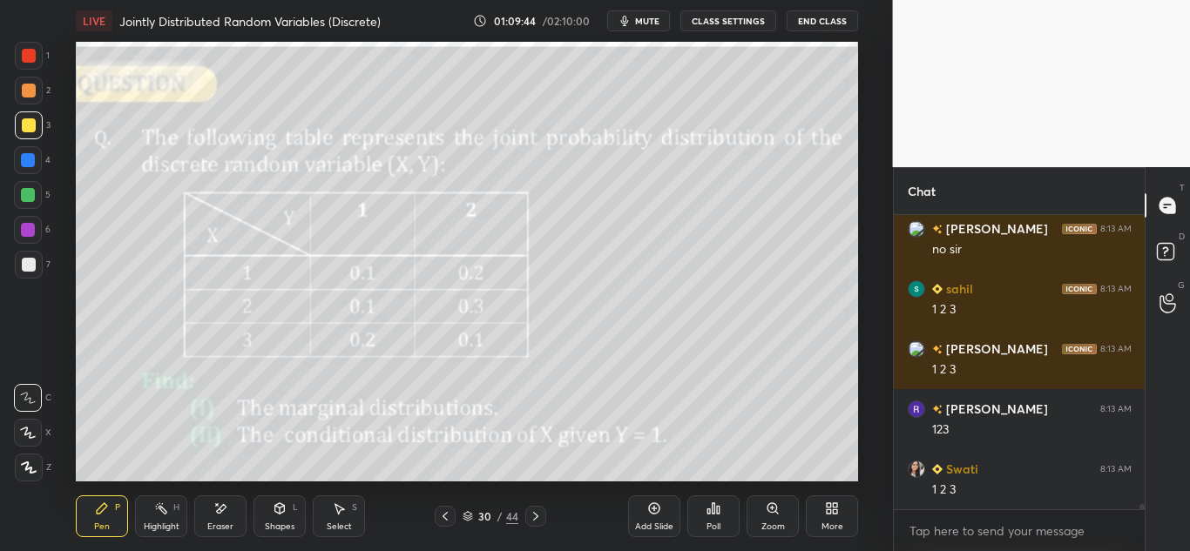
click at [542, 521] on icon at bounding box center [536, 517] width 14 height 14
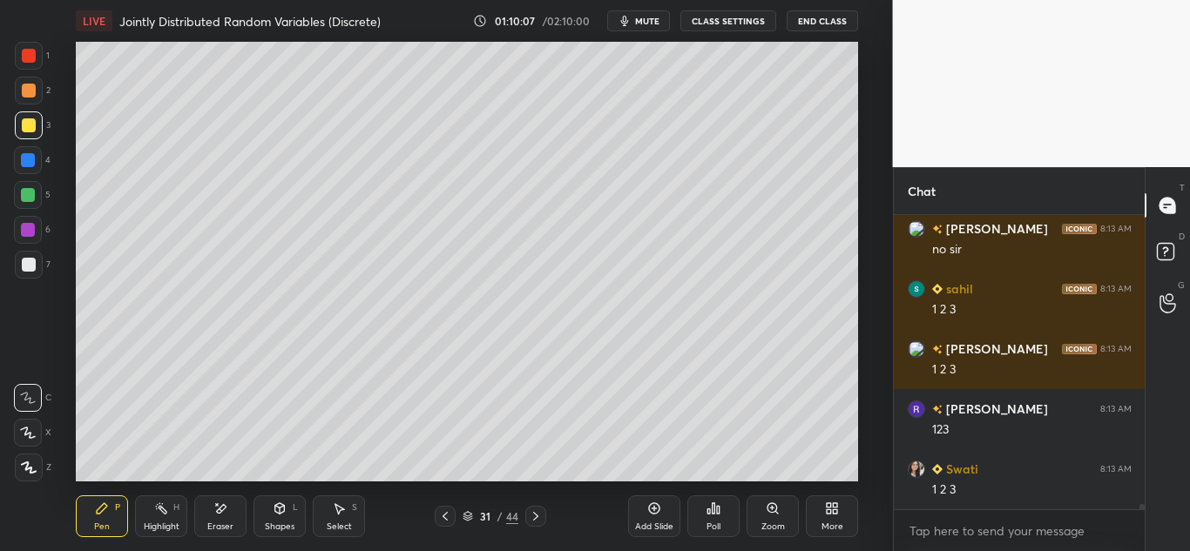
scroll to position [17762, 0]
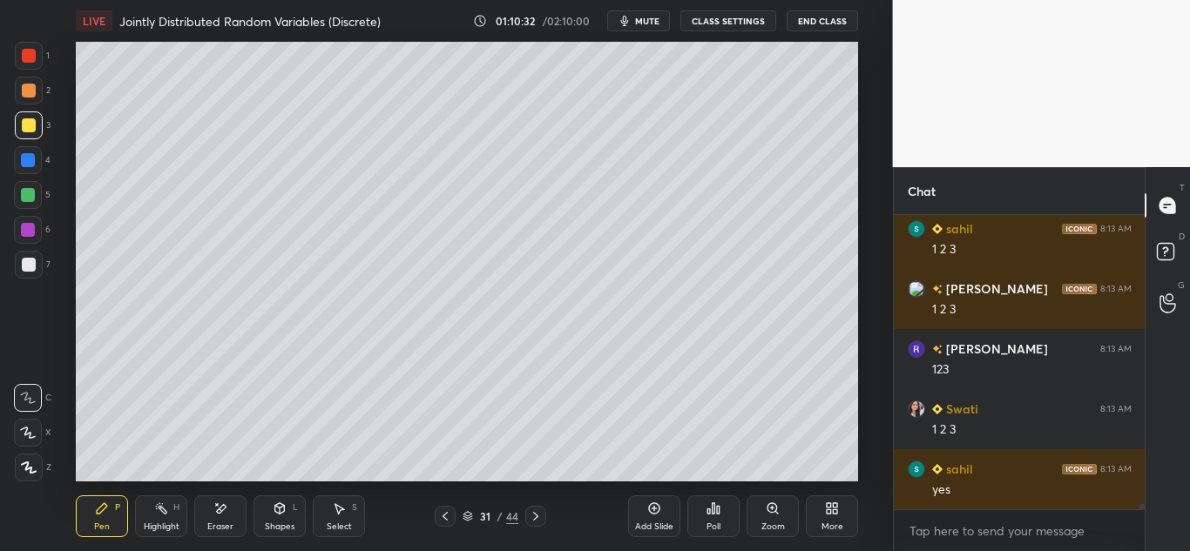
click at [447, 519] on icon at bounding box center [445, 517] width 14 height 14
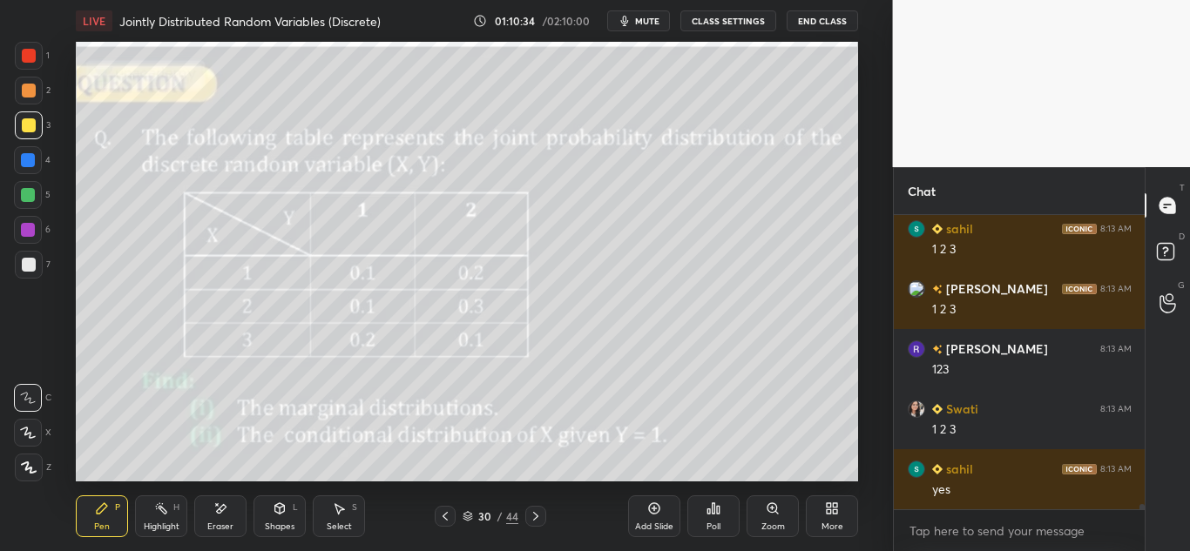
click at [536, 518] on icon at bounding box center [536, 517] width 14 height 14
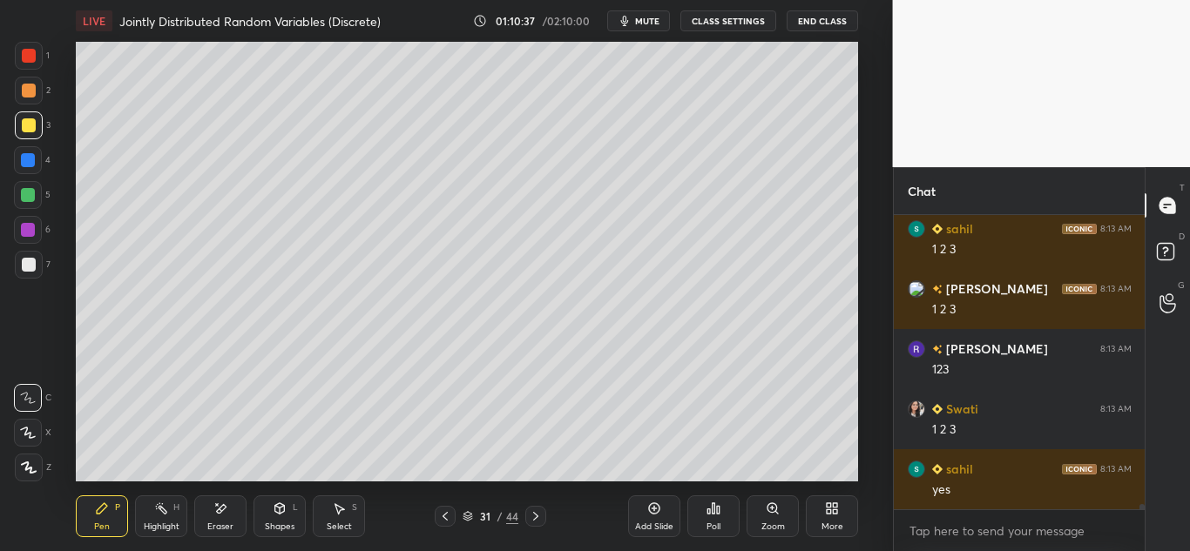
click at [443, 514] on icon at bounding box center [445, 517] width 14 height 14
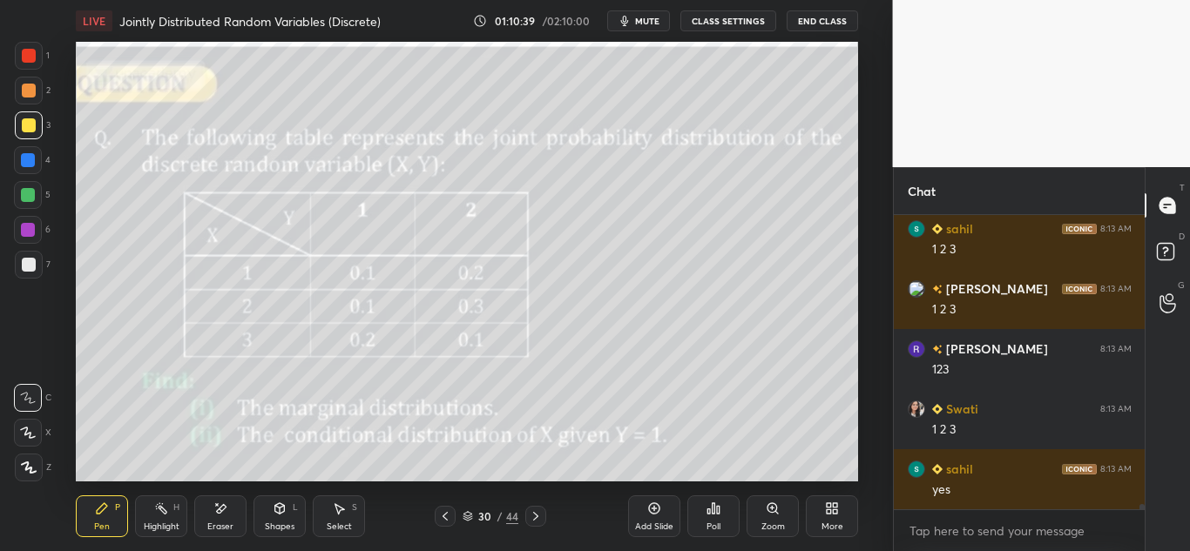
click at [539, 514] on icon at bounding box center [536, 517] width 14 height 14
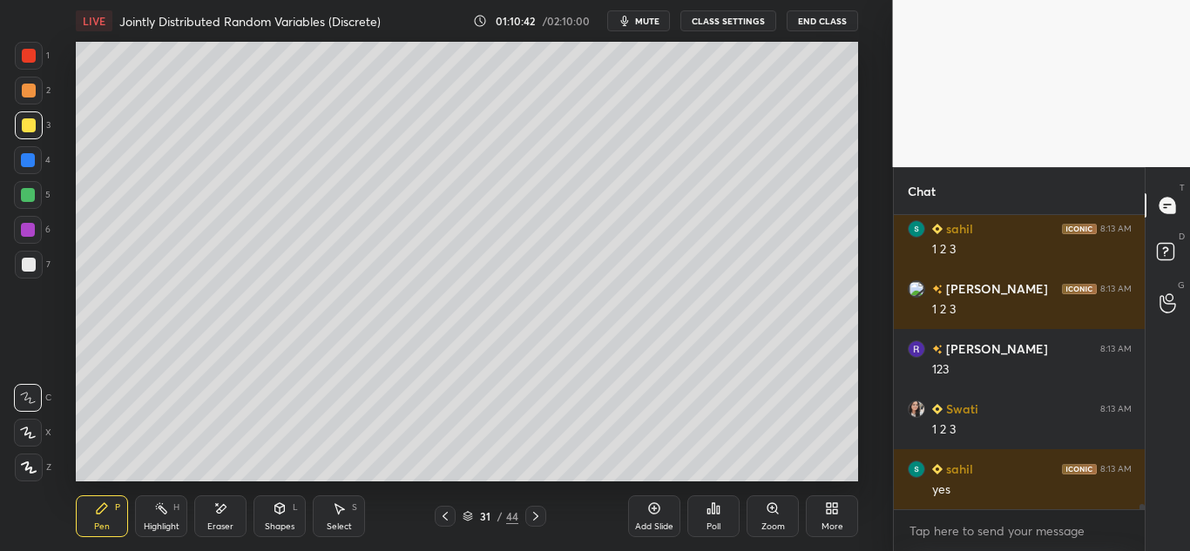
click at [448, 511] on icon at bounding box center [445, 517] width 14 height 14
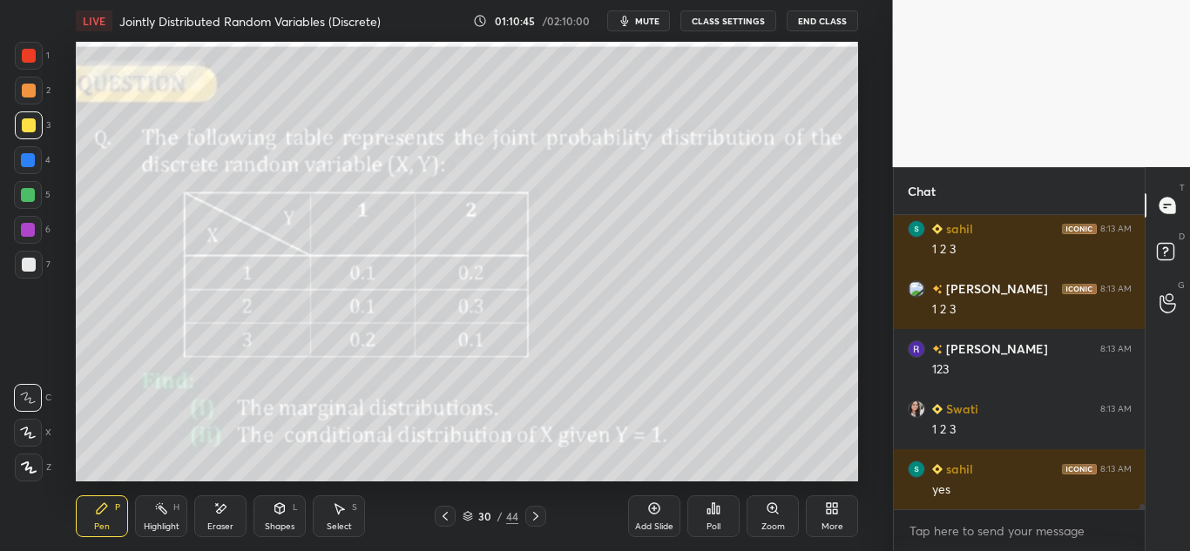
click at [538, 508] on div at bounding box center [535, 516] width 21 height 21
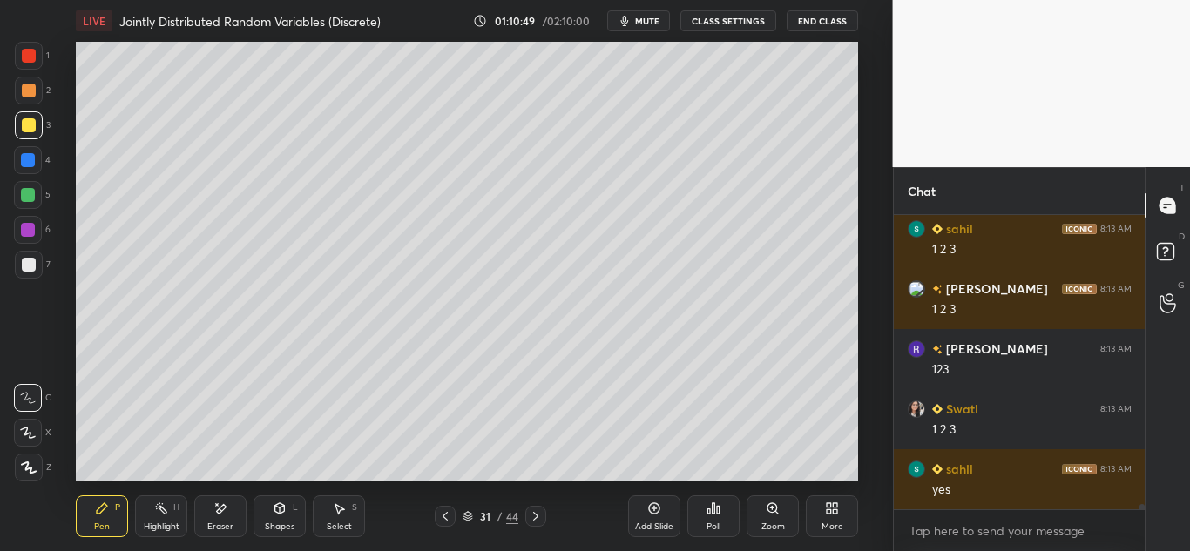
click at [441, 518] on icon at bounding box center [445, 517] width 14 height 14
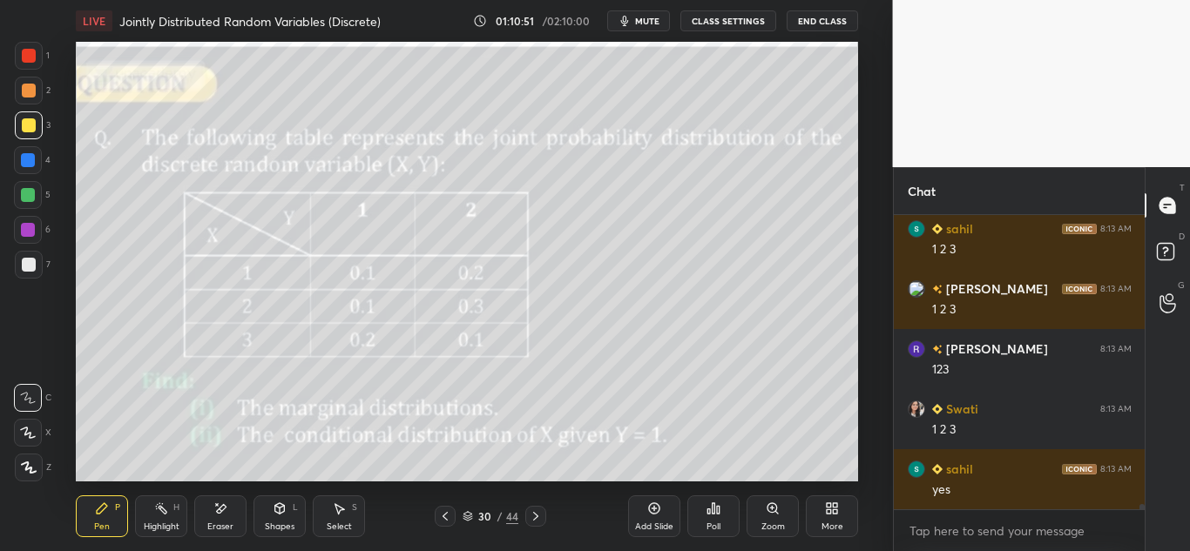
click at [533, 508] on div at bounding box center [535, 516] width 21 height 21
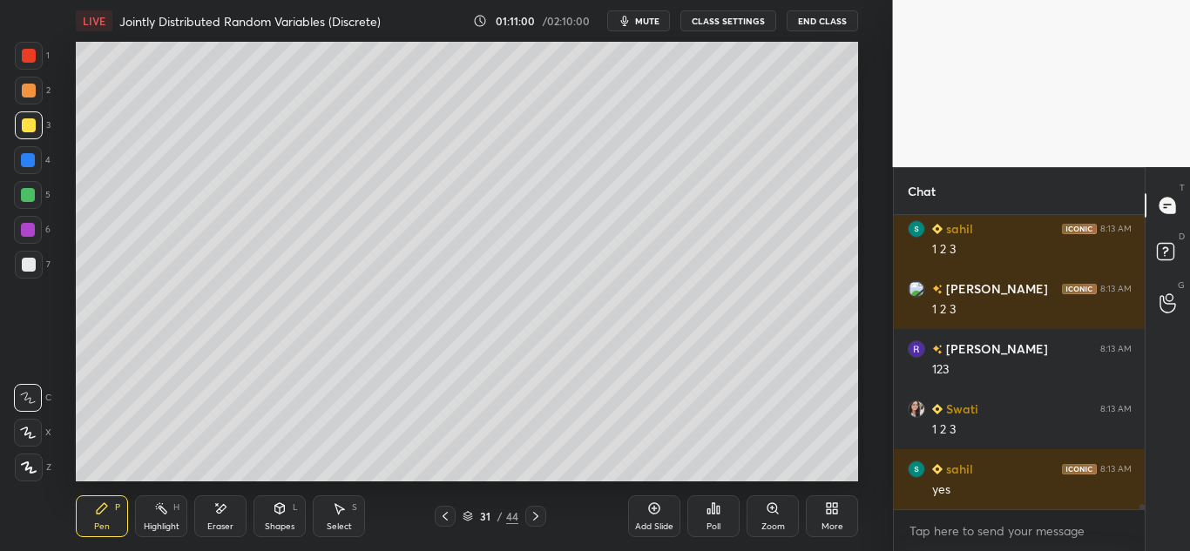
click at [866, 323] on div "Setting up your live class Poll for secs No correct answer Start poll" at bounding box center [467, 262] width 823 height 440
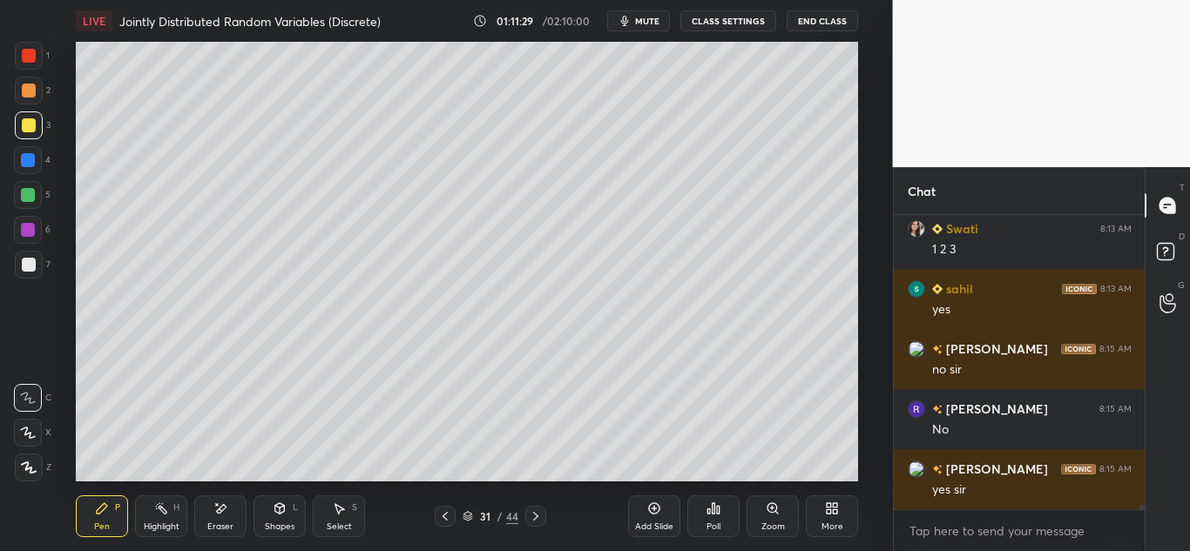
scroll to position [18003, 0]
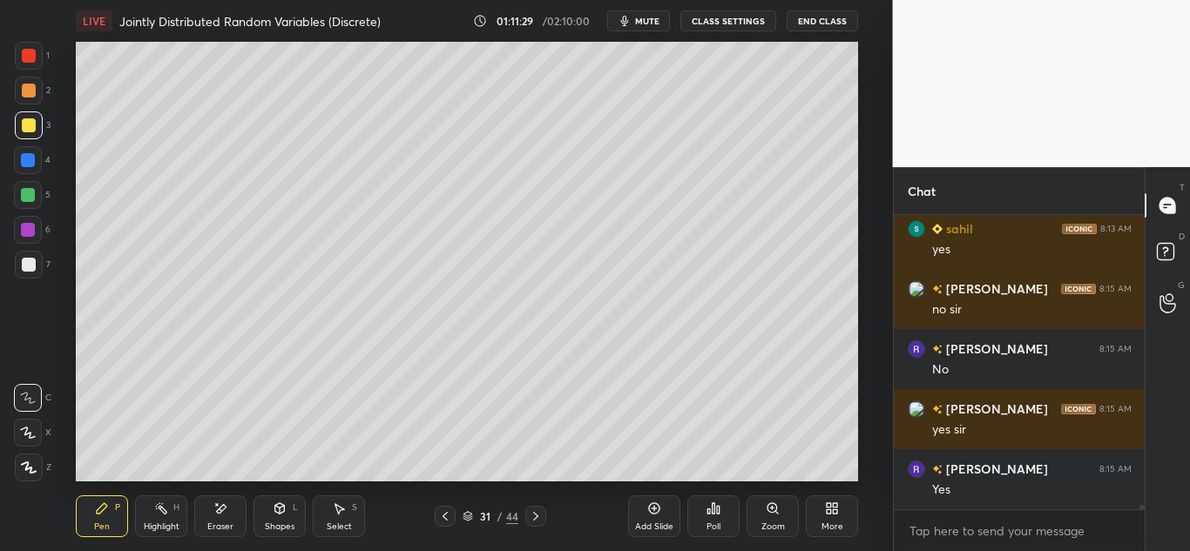
click at [646, 507] on div "Add Slide" at bounding box center [654, 517] width 52 height 42
click at [266, 518] on div "Shapes L" at bounding box center [280, 517] width 52 height 42
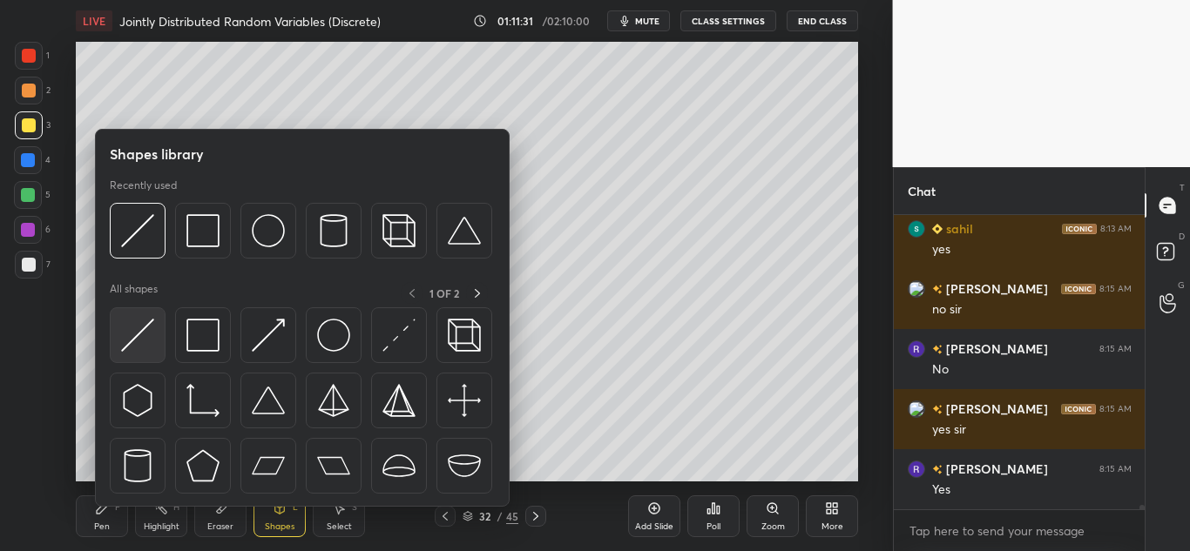
click at [145, 331] on img at bounding box center [137, 335] width 33 height 33
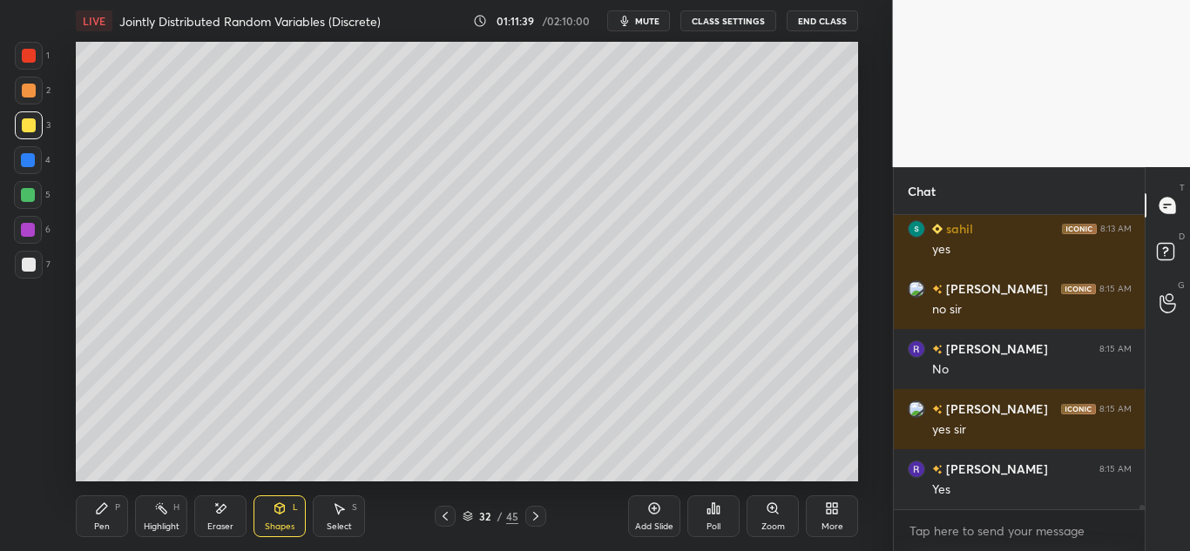
click at [92, 504] on div "Pen P" at bounding box center [102, 517] width 52 height 42
click at [30, 268] on div at bounding box center [29, 265] width 14 height 14
click at [221, 514] on icon at bounding box center [220, 509] width 14 height 15
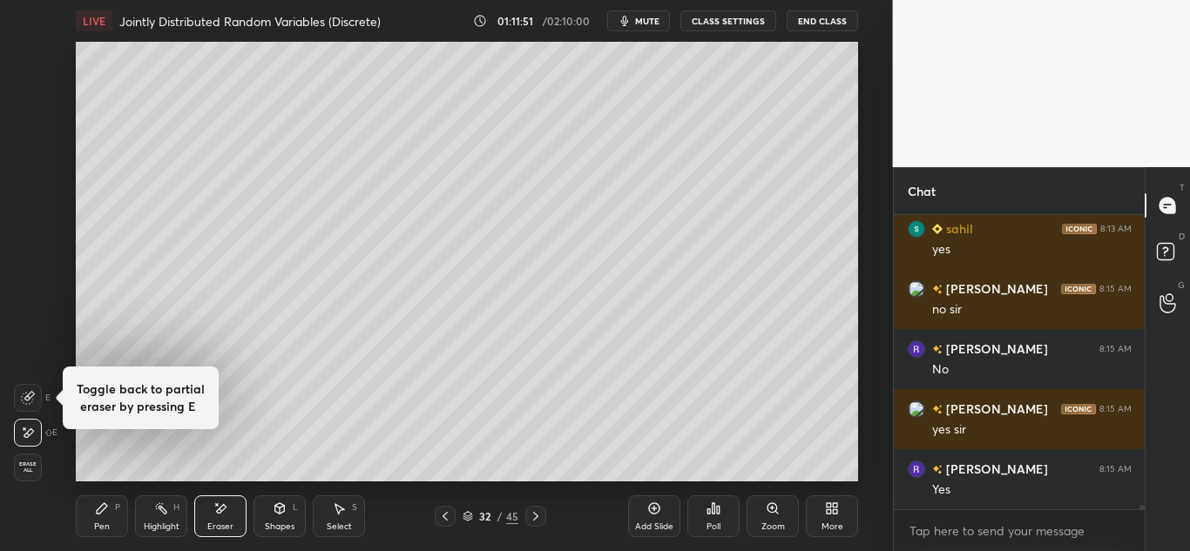
click at [31, 469] on span "Erase all" at bounding box center [28, 468] width 26 height 12
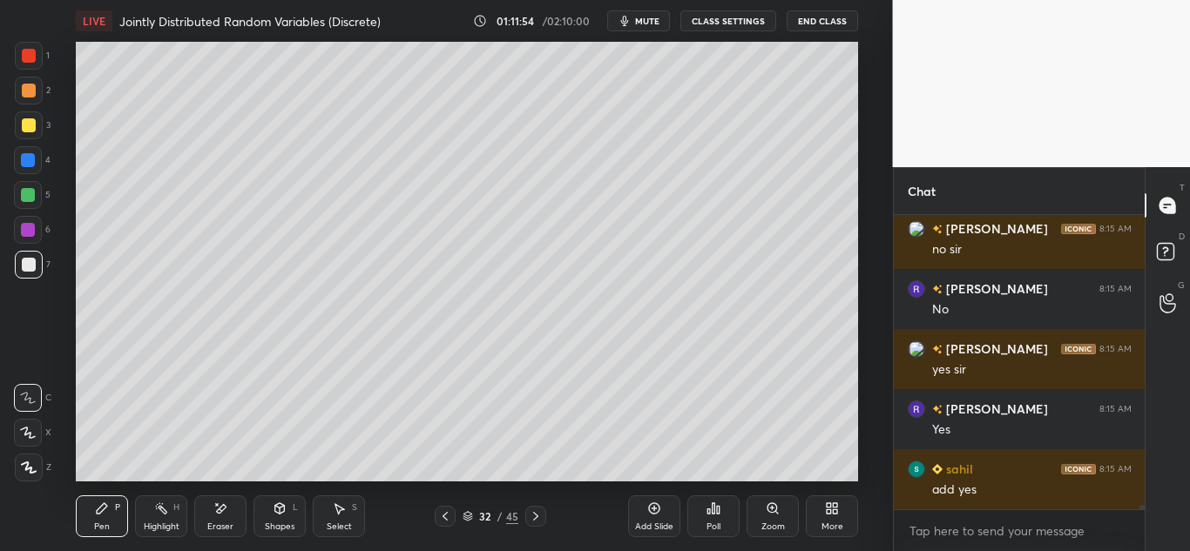
click at [443, 512] on icon at bounding box center [445, 517] width 14 height 14
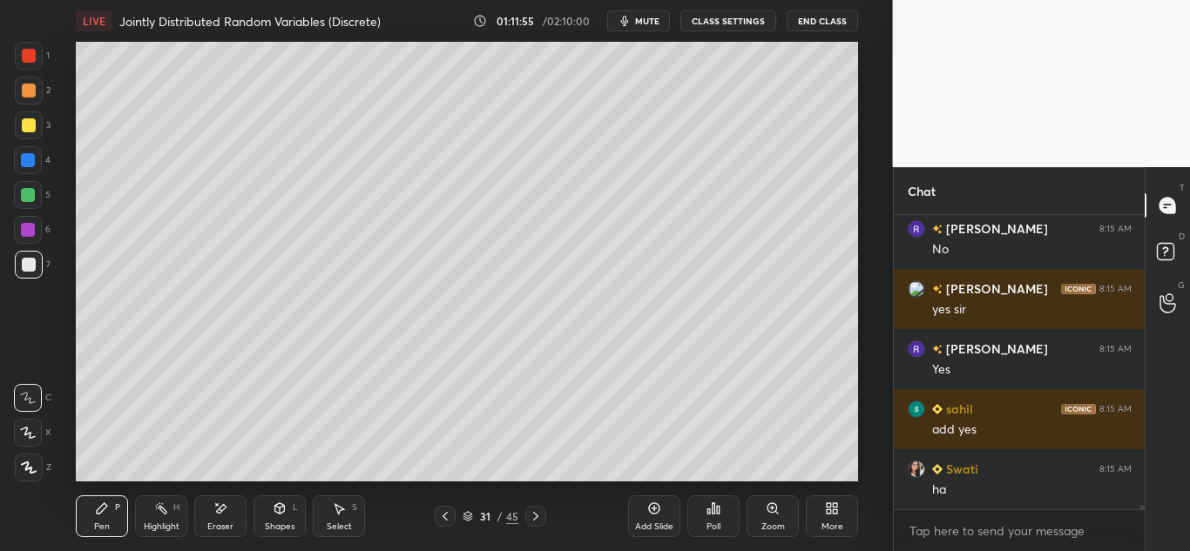
click at [443, 513] on icon at bounding box center [445, 517] width 14 height 14
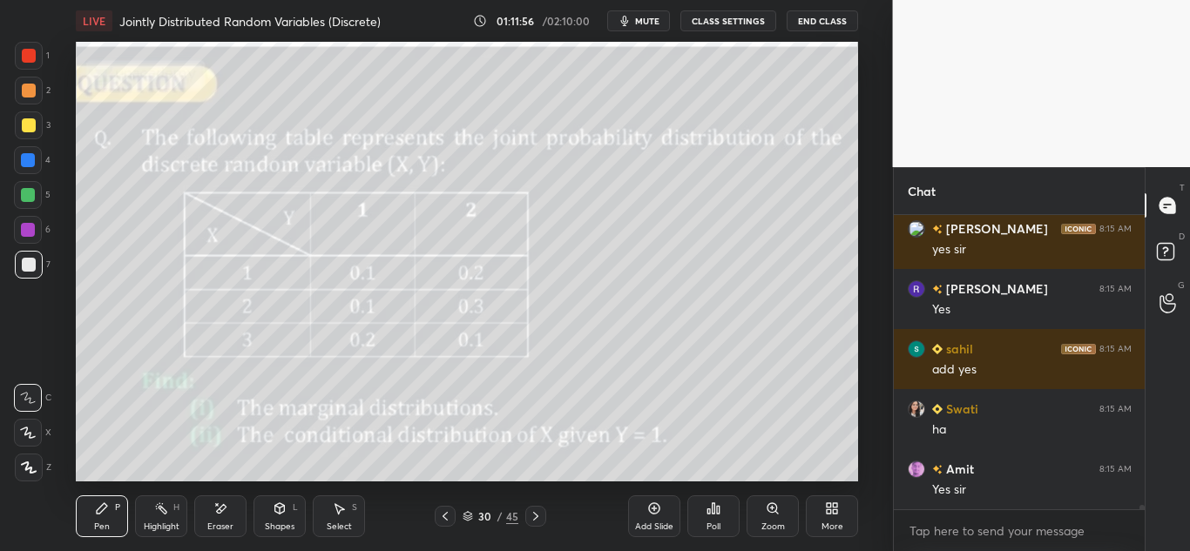
click at [531, 513] on icon at bounding box center [536, 517] width 14 height 14
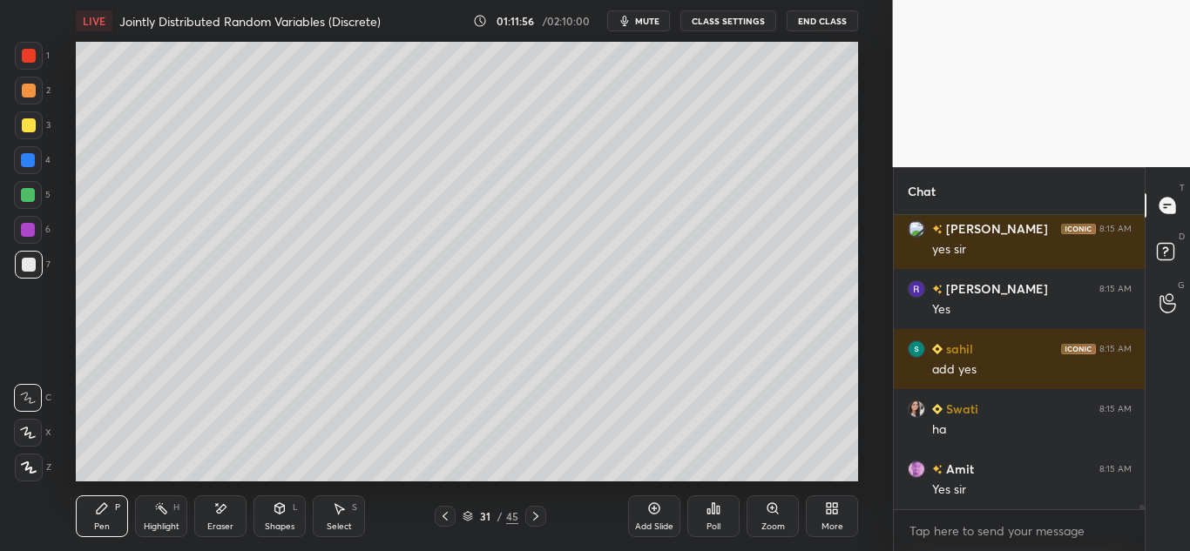
click at [531, 514] on icon at bounding box center [536, 517] width 14 height 14
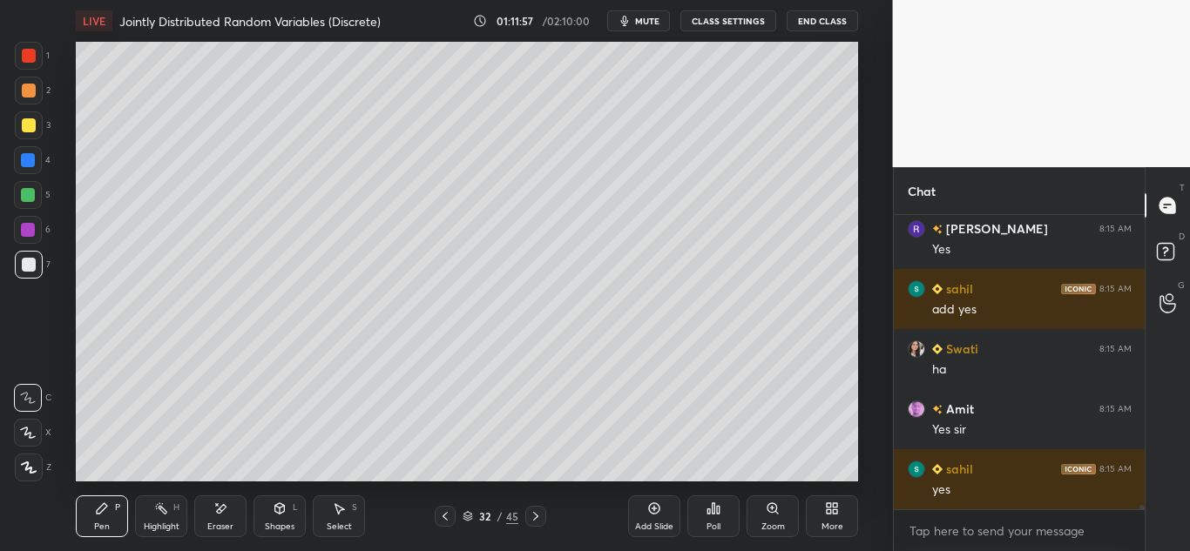
click at [531, 514] on icon at bounding box center [536, 517] width 14 height 14
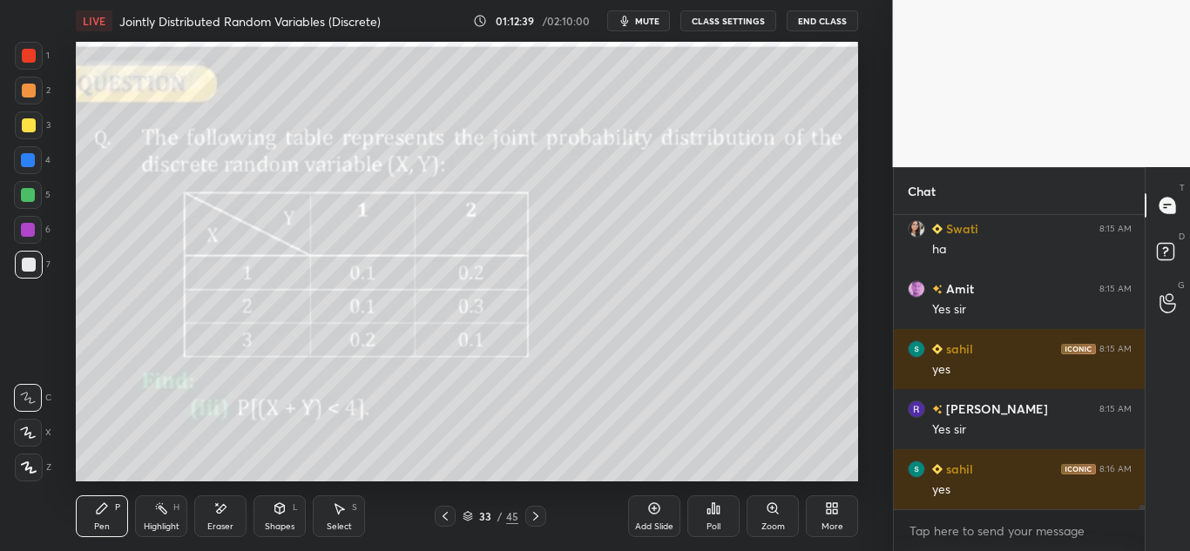
scroll to position [18424, 0]
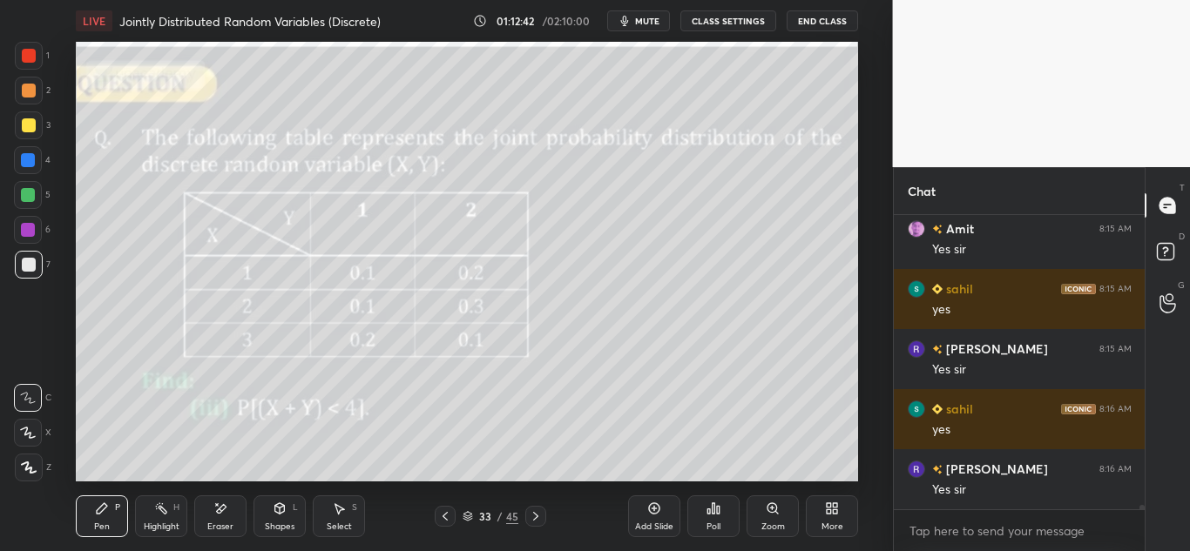
click at [537, 518] on icon at bounding box center [536, 517] width 14 height 14
click at [536, 518] on icon at bounding box center [535, 516] width 5 height 9
click at [715, 513] on icon at bounding box center [714, 509] width 3 height 10
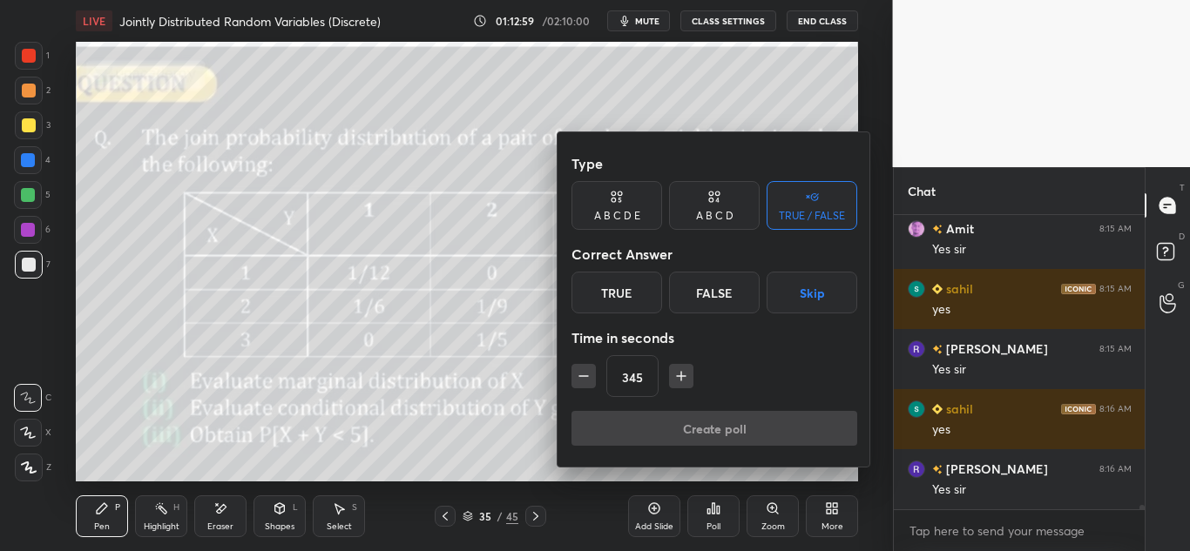
scroll to position [18484, 0]
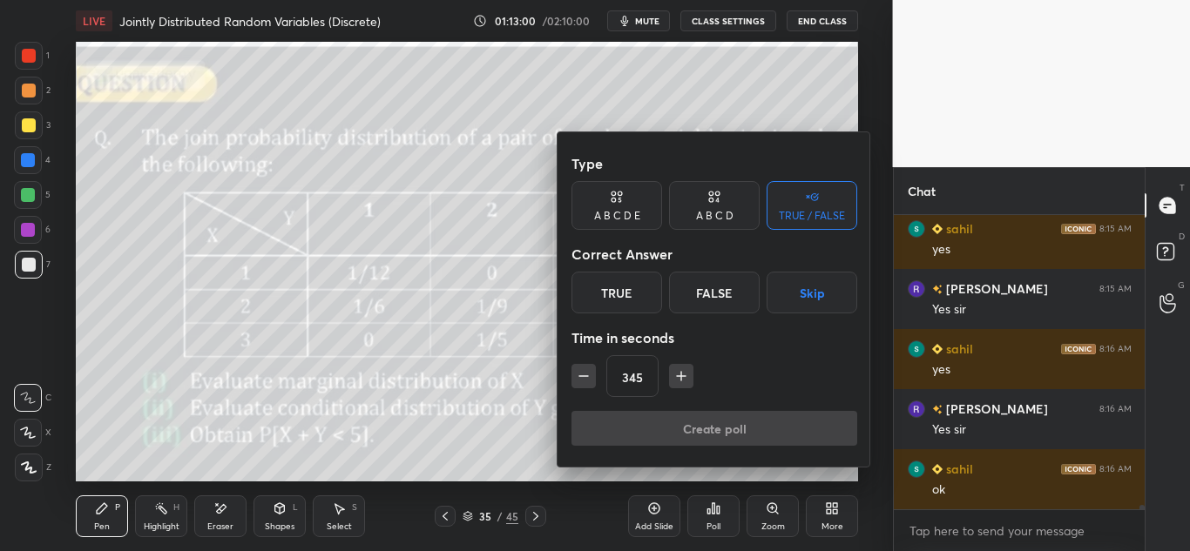
click at [623, 296] on div "True" at bounding box center [617, 293] width 91 height 42
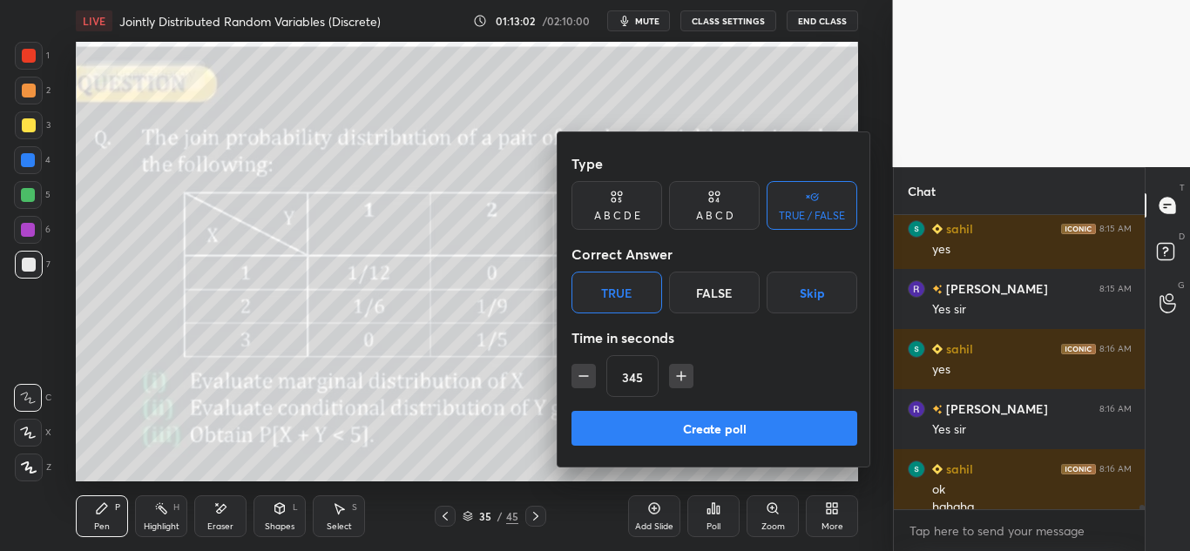
scroll to position [18501, 0]
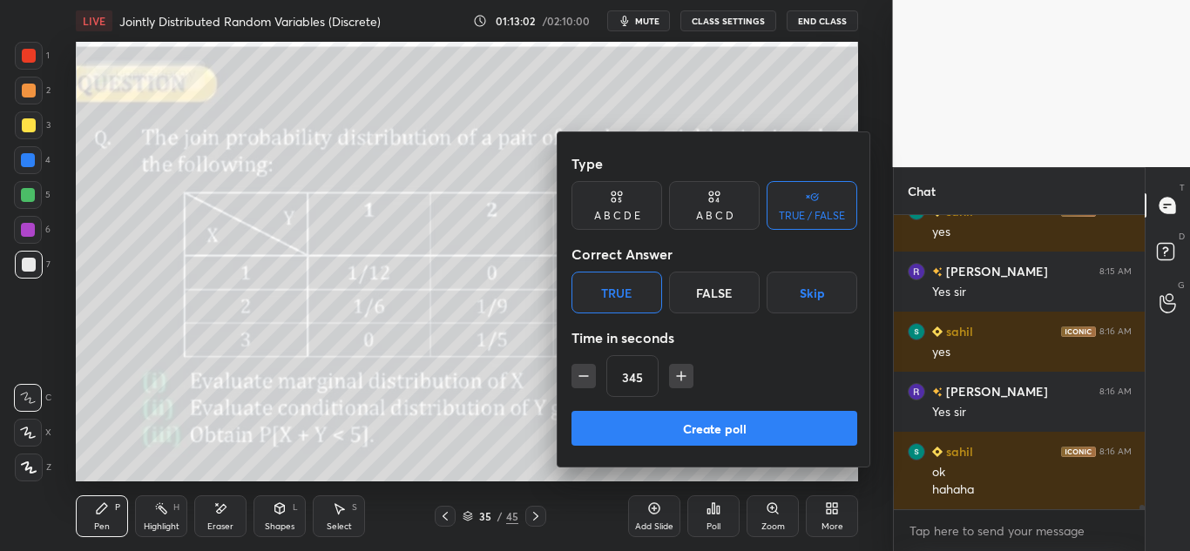
click at [680, 426] on button "Create poll" at bounding box center [715, 428] width 286 height 35
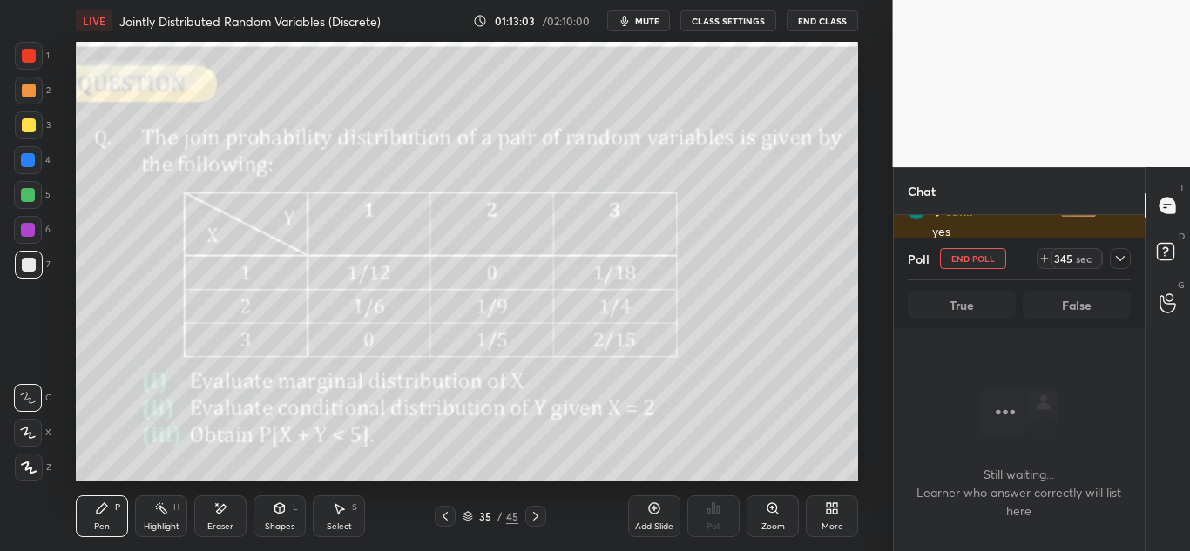
scroll to position [53, 246]
click at [1163, 204] on icon at bounding box center [1168, 206] width 16 height 16
click at [1167, 206] on icon at bounding box center [1168, 206] width 16 height 16
click at [1122, 259] on icon at bounding box center [1120, 258] width 9 height 5
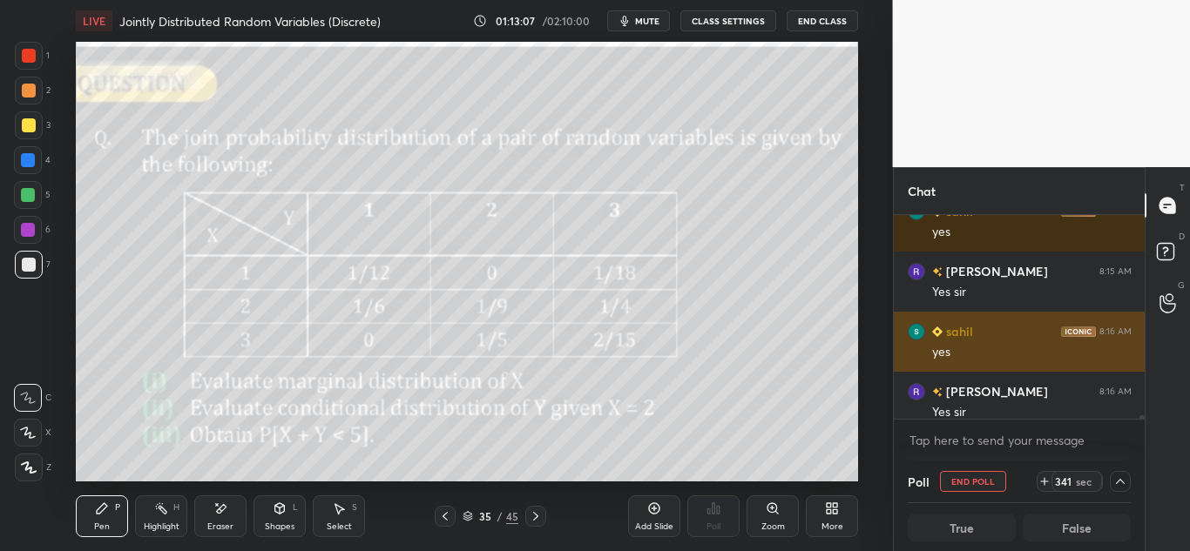
scroll to position [18591, 0]
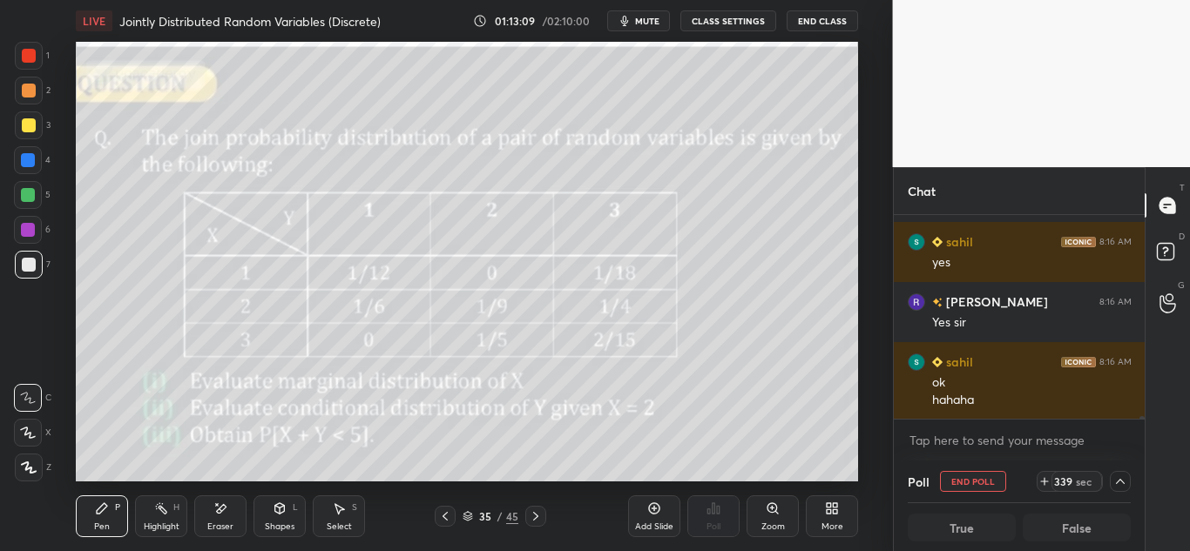
click at [643, 18] on span "mute" at bounding box center [647, 21] width 24 height 12
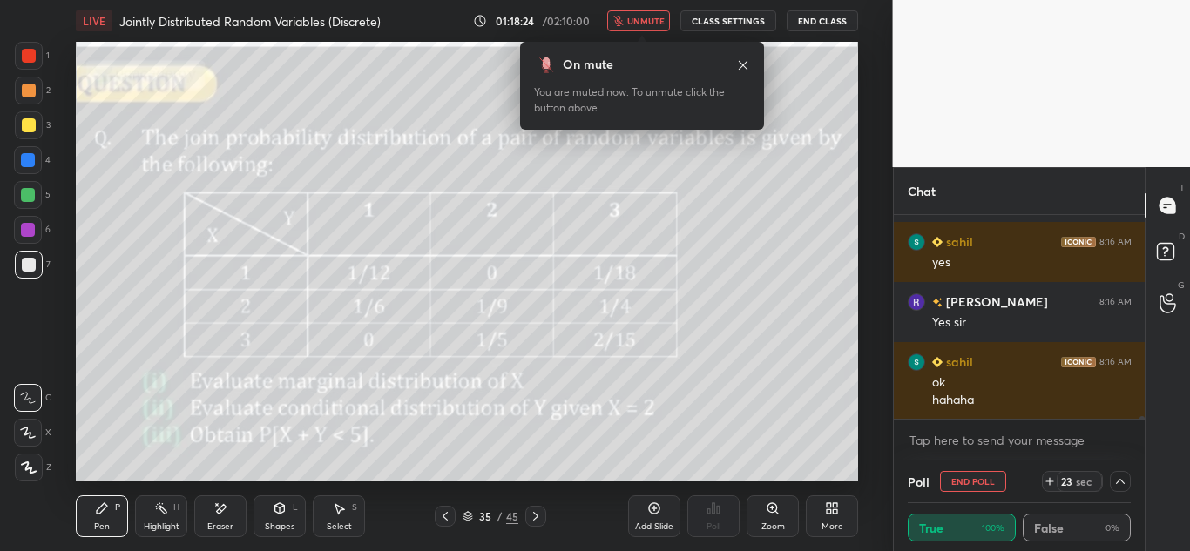
click at [654, 27] on button "unmute" at bounding box center [638, 20] width 63 height 21
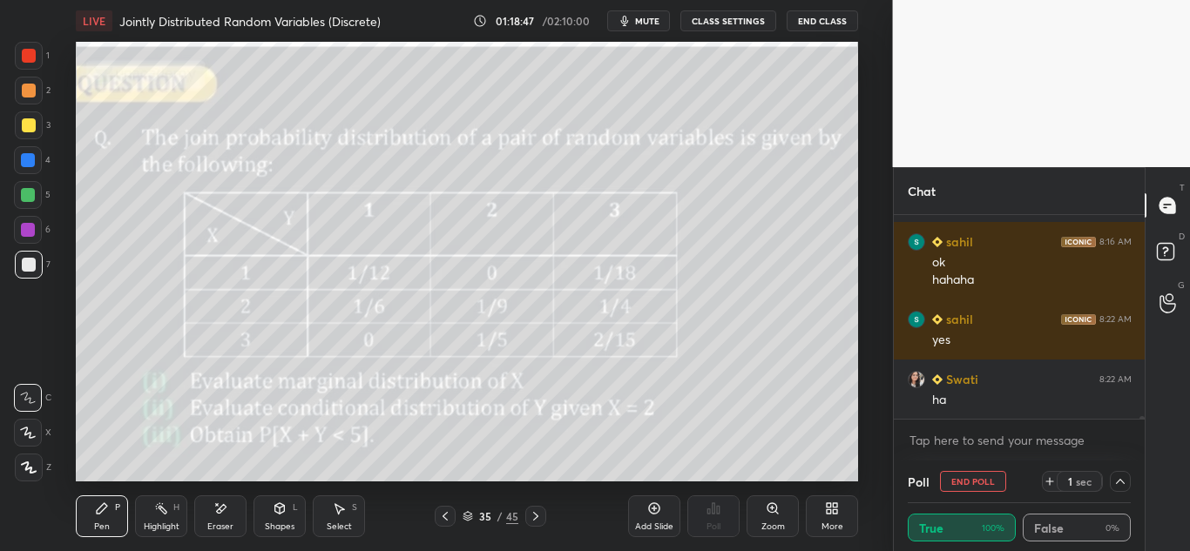
scroll to position [18771, 0]
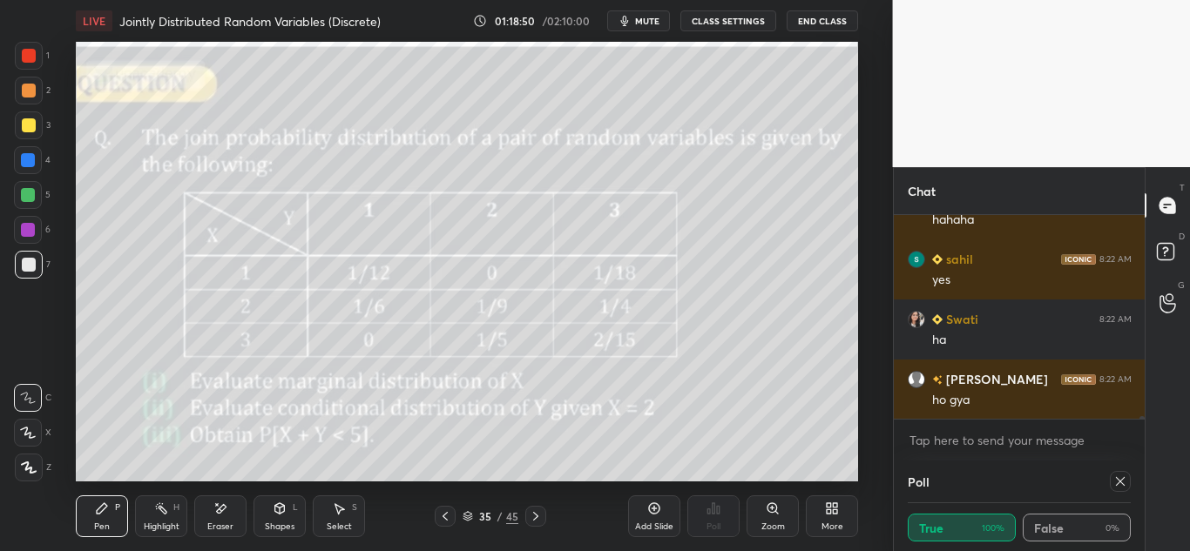
click at [27, 125] on div at bounding box center [29, 125] width 14 height 14
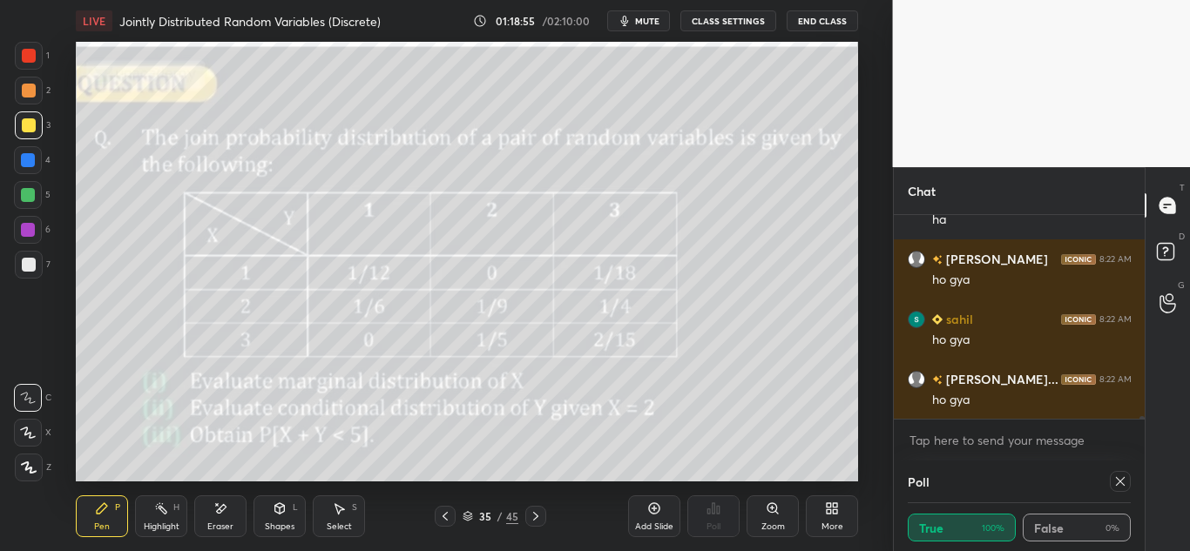
scroll to position [18952, 0]
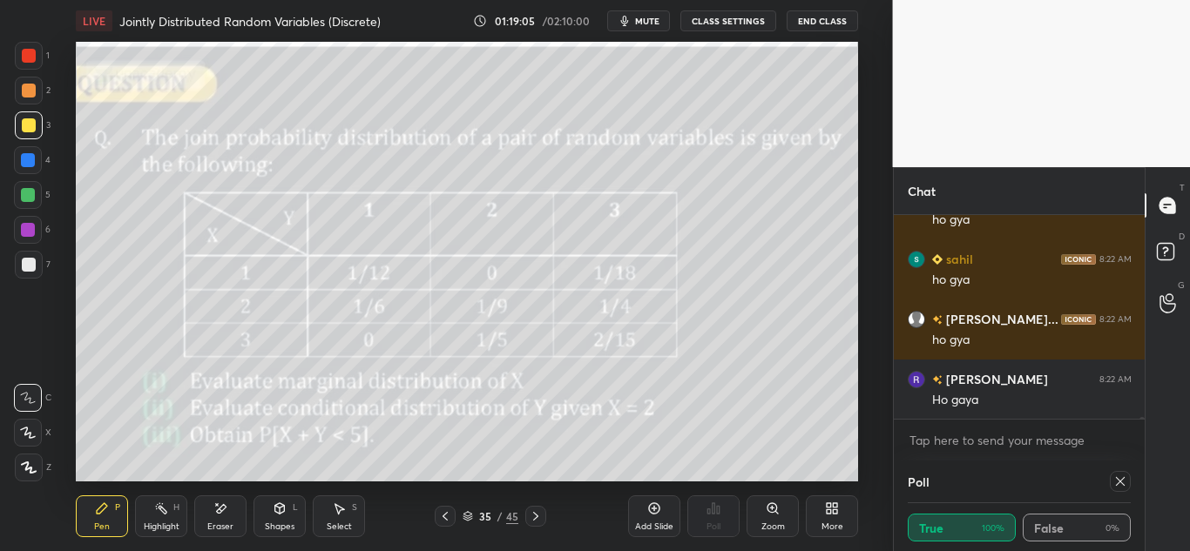
click at [652, 504] on icon at bounding box center [654, 509] width 14 height 14
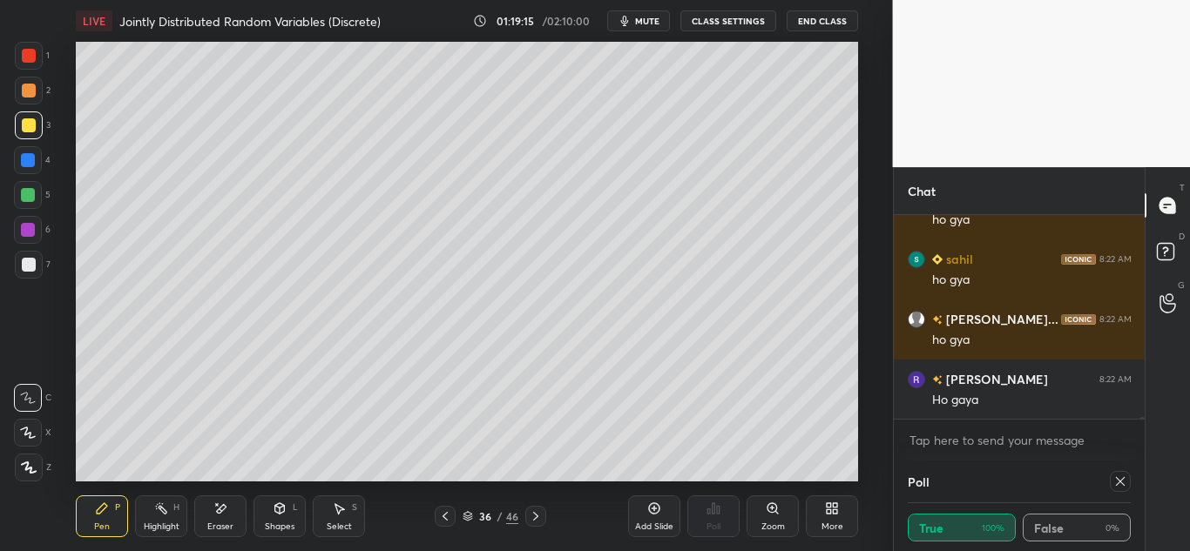
click at [449, 515] on icon at bounding box center [445, 517] width 14 height 14
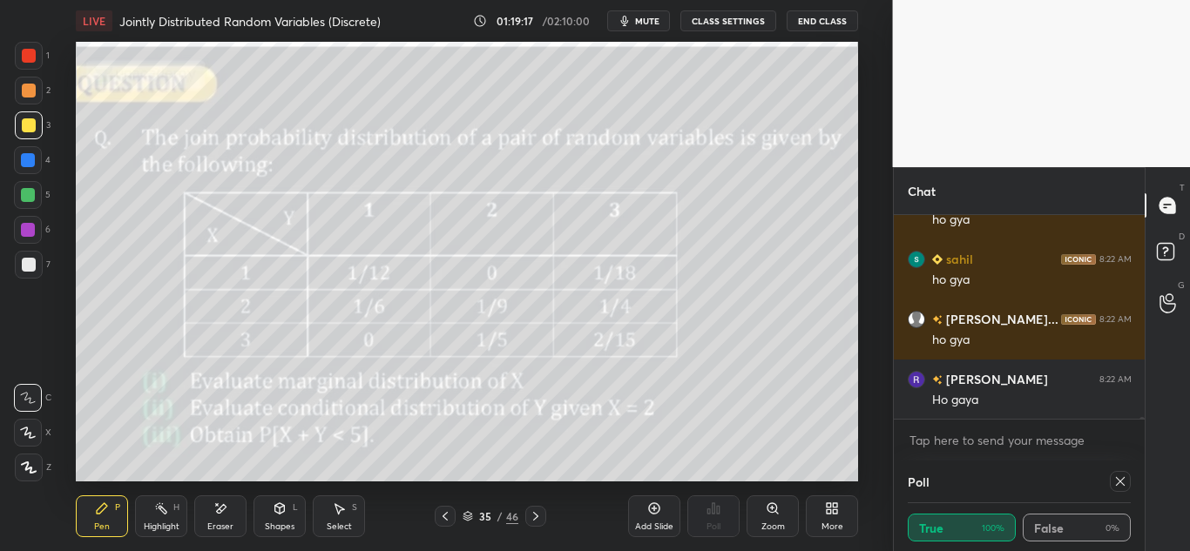
click at [533, 511] on icon at bounding box center [536, 517] width 14 height 14
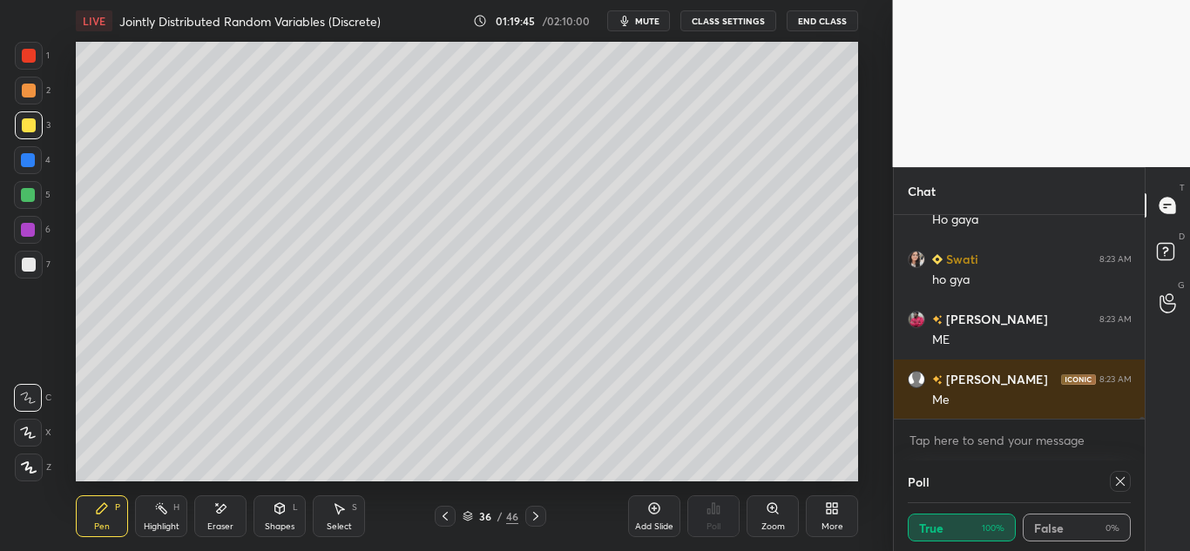
scroll to position [19192, 0]
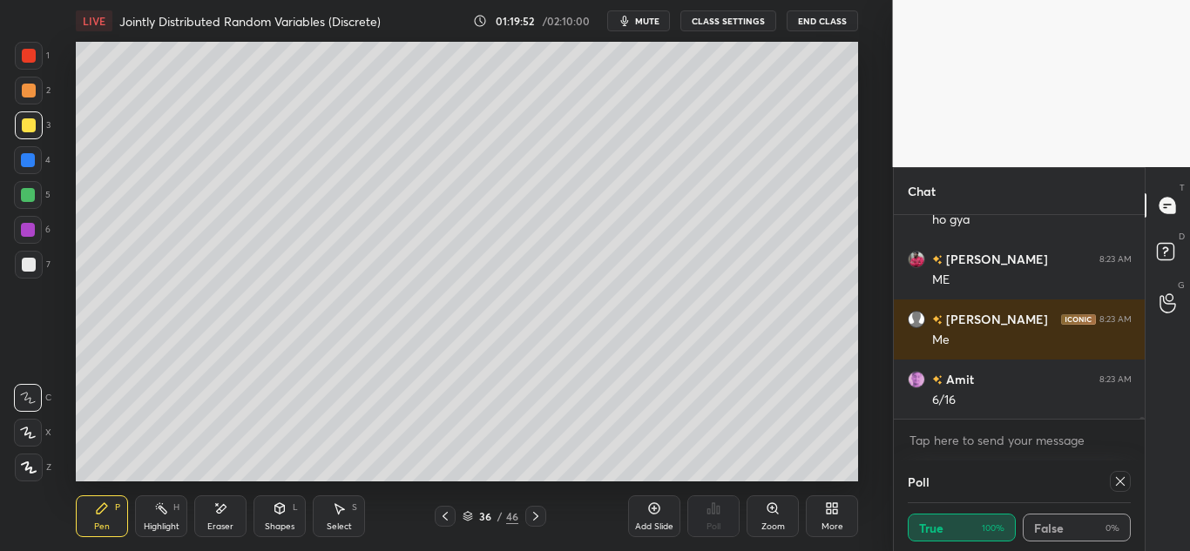
click at [439, 515] on icon at bounding box center [445, 517] width 14 height 14
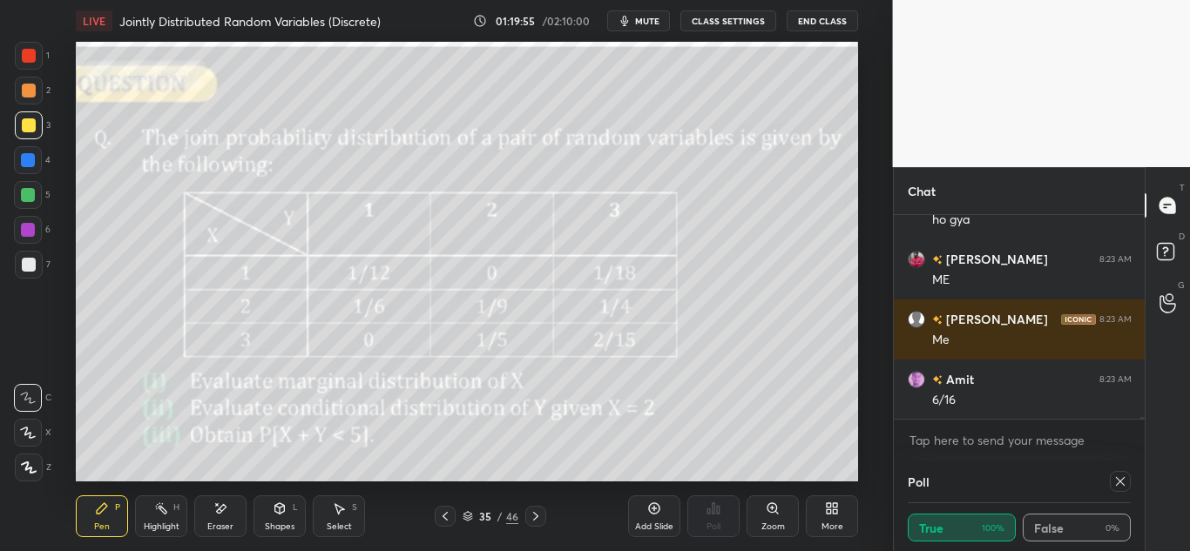
click at [534, 515] on icon at bounding box center [536, 517] width 14 height 14
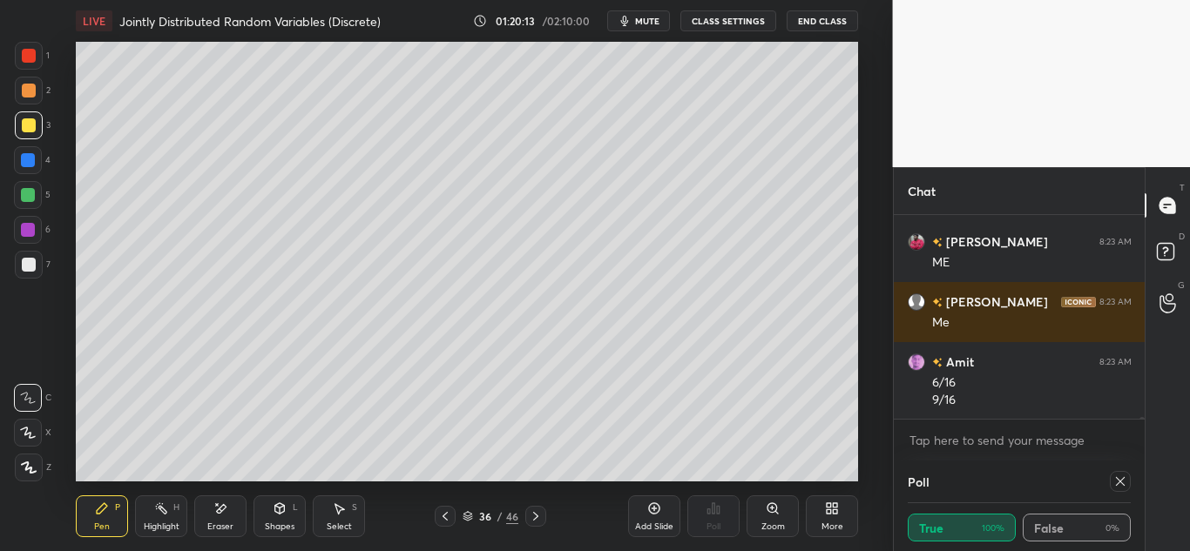
scroll to position [19270, 0]
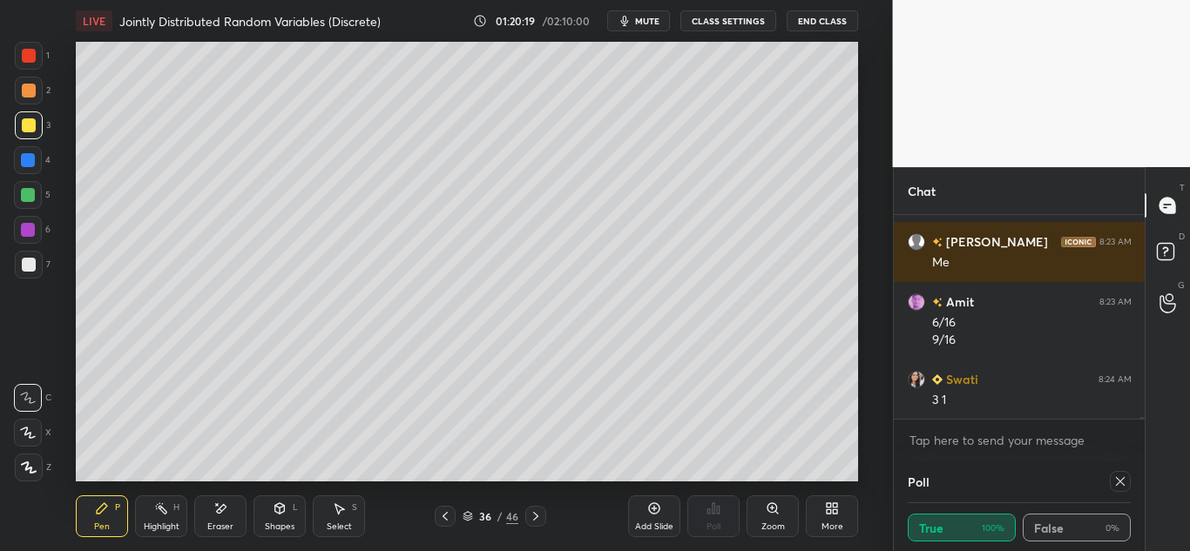
click at [537, 516] on icon at bounding box center [535, 516] width 5 height 9
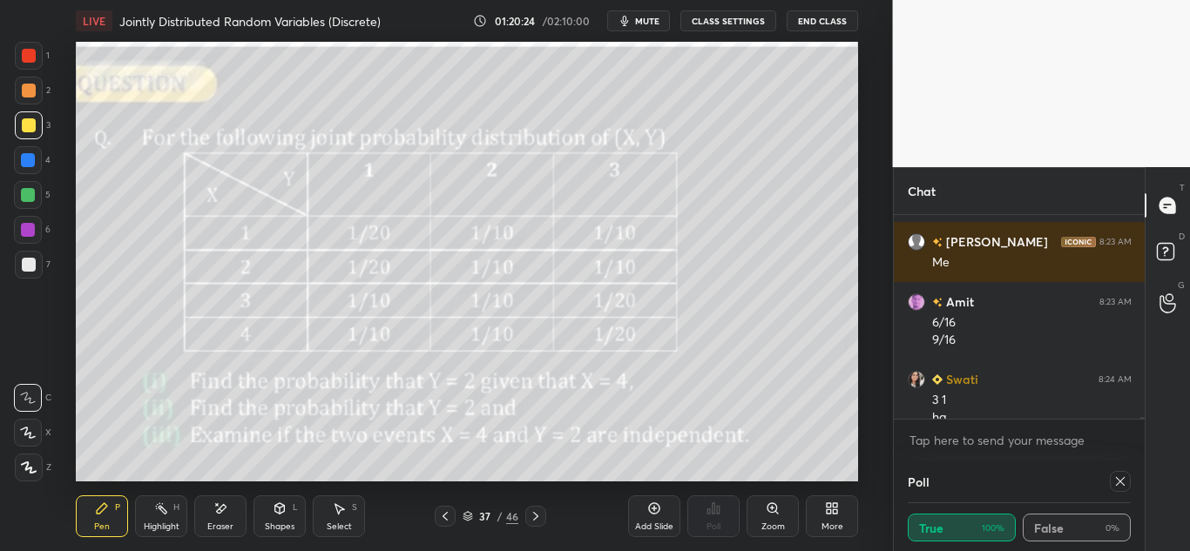
scroll to position [19287, 0]
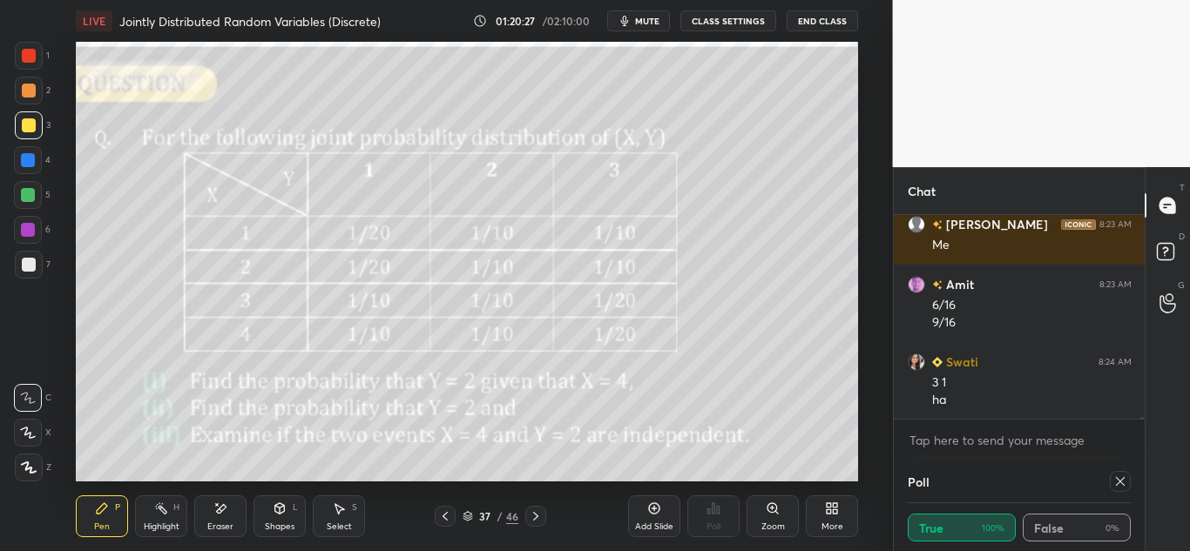
click at [30, 273] on div at bounding box center [29, 265] width 28 height 28
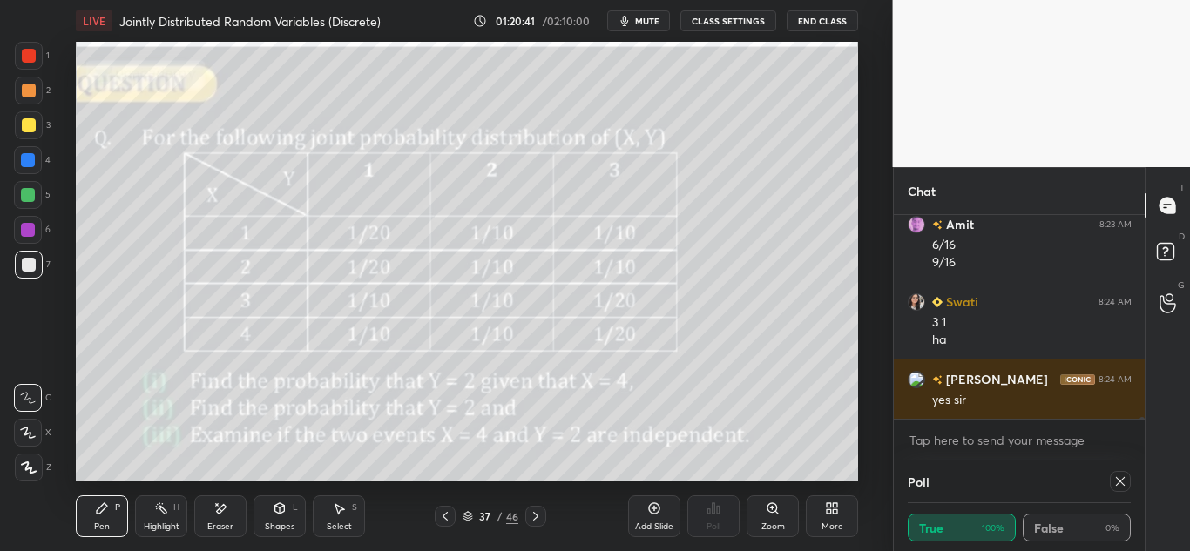
scroll to position [19407, 0]
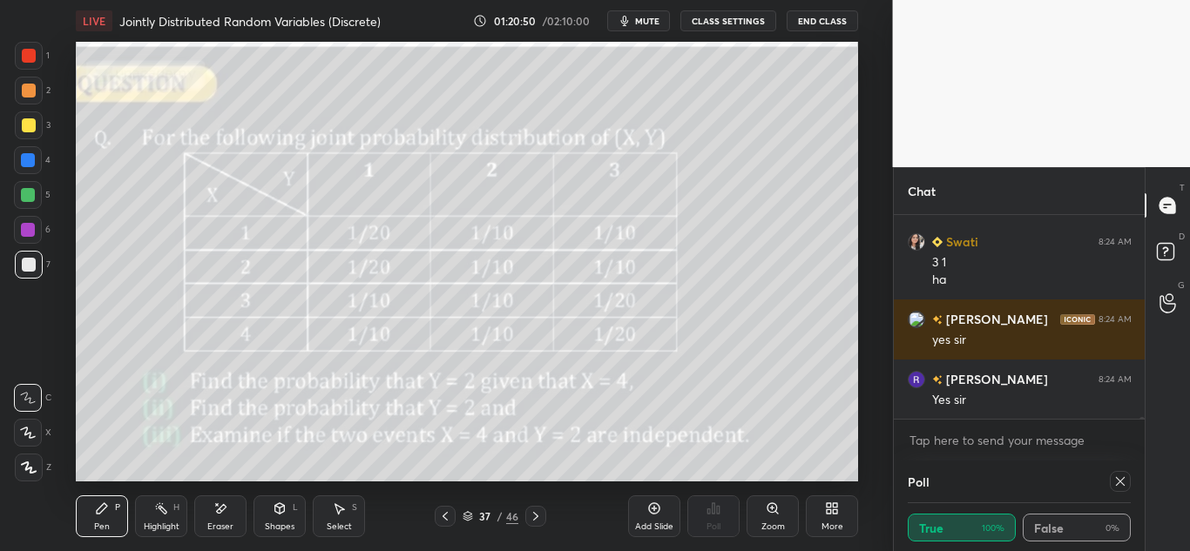
click at [538, 512] on icon at bounding box center [536, 517] width 14 height 14
click at [443, 510] on icon at bounding box center [445, 517] width 14 height 14
click at [540, 517] on icon at bounding box center [536, 517] width 14 height 14
click at [223, 502] on icon at bounding box center [220, 509] width 14 height 15
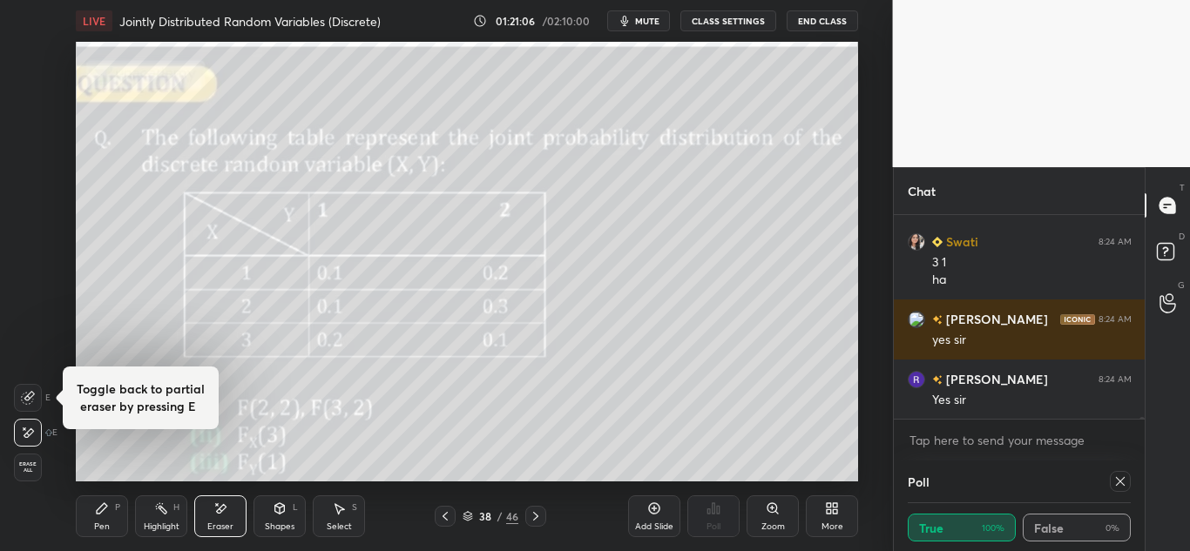
click at [108, 506] on icon at bounding box center [102, 509] width 14 height 14
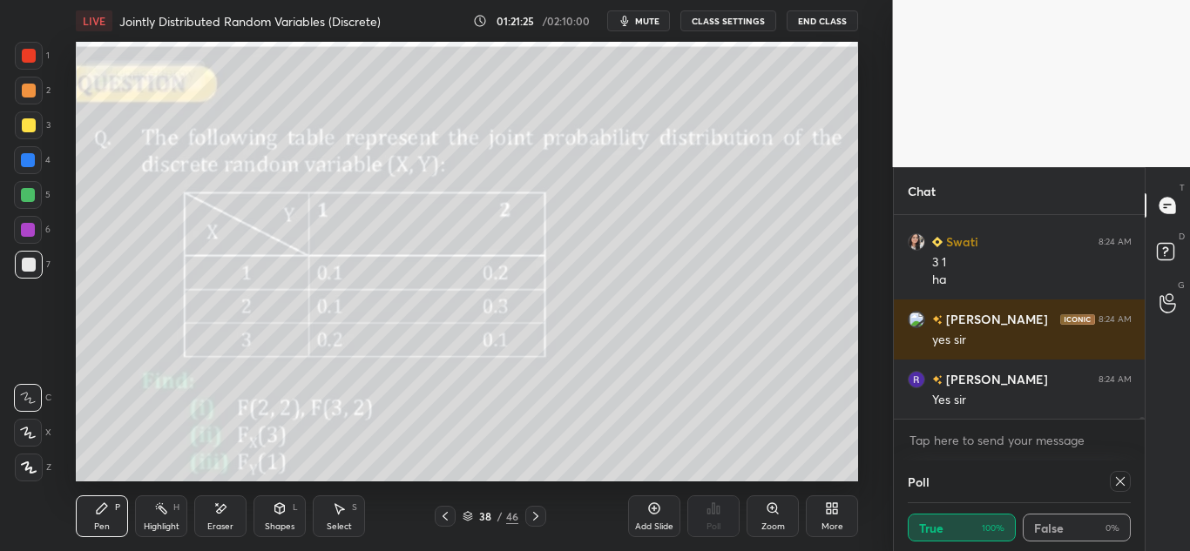
scroll to position [19467, 0]
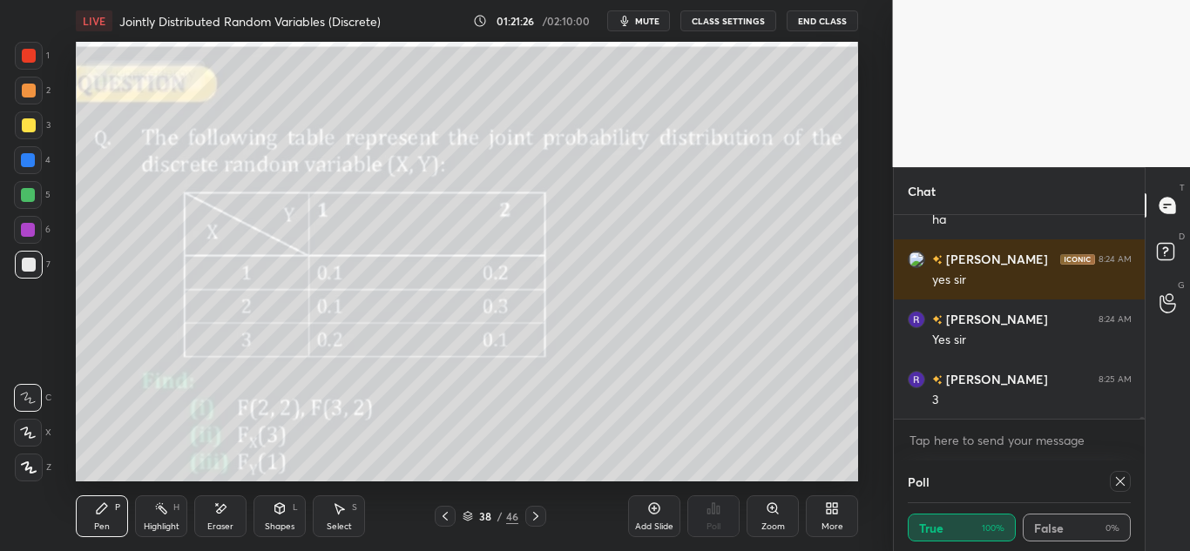
click at [222, 504] on icon at bounding box center [220, 509] width 14 height 15
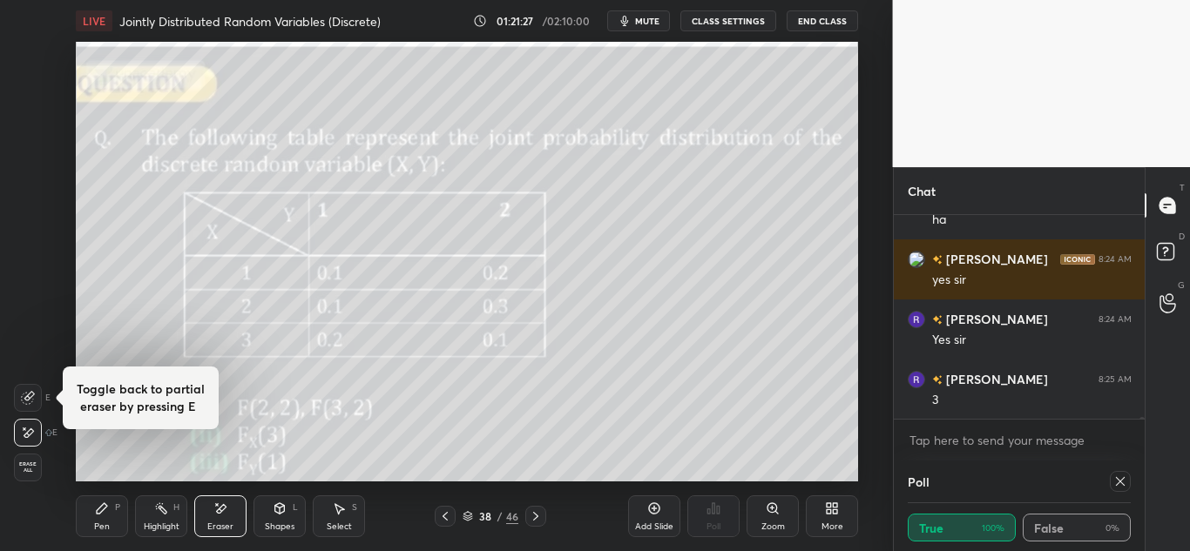
scroll to position [19527, 0]
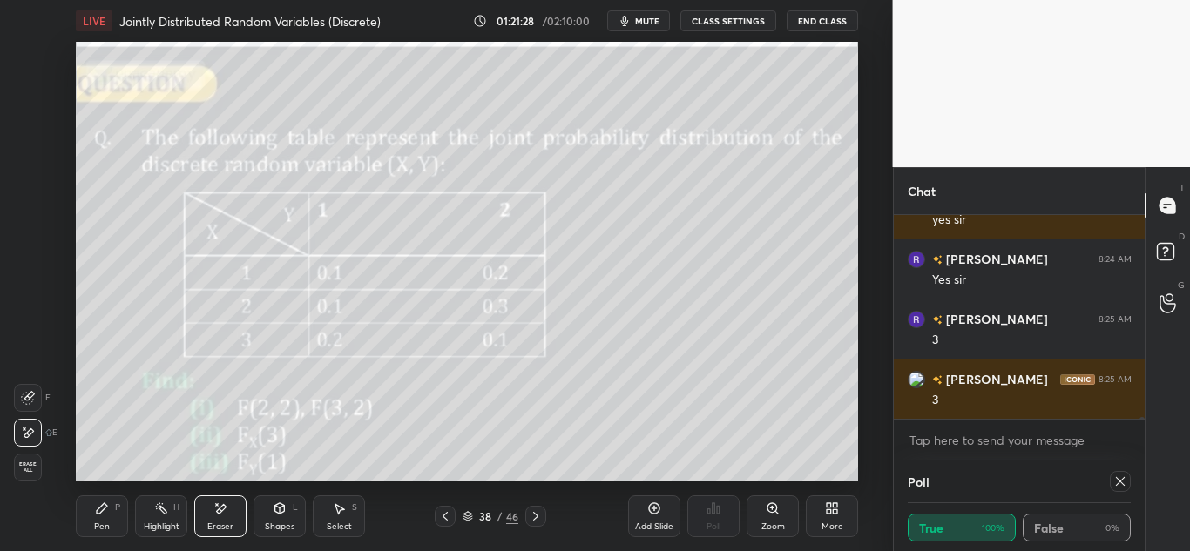
click at [98, 516] on div "Pen P" at bounding box center [102, 517] width 52 height 42
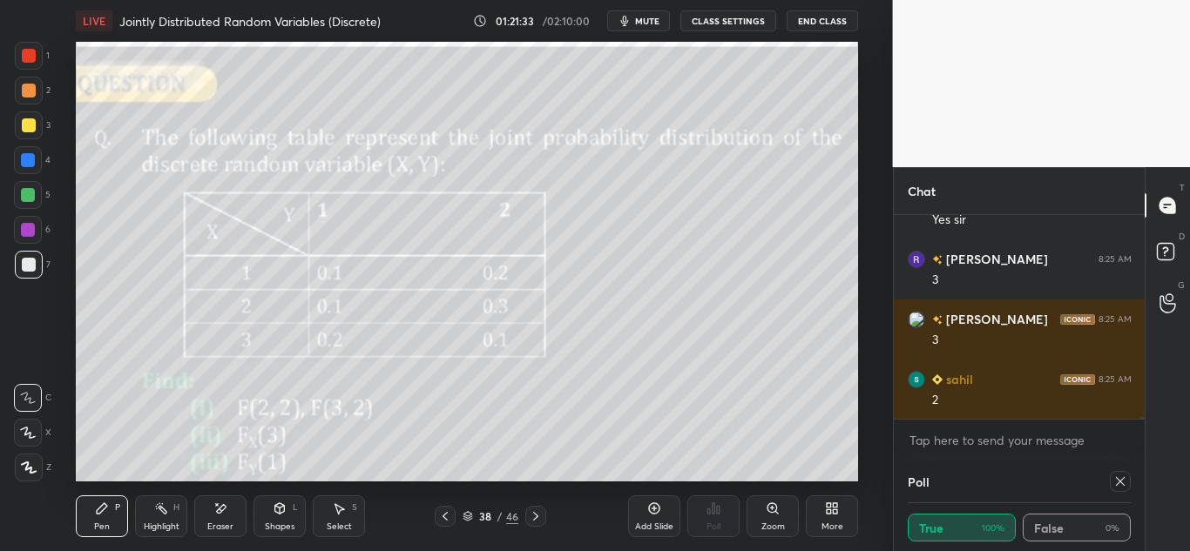
scroll to position [19648, 0]
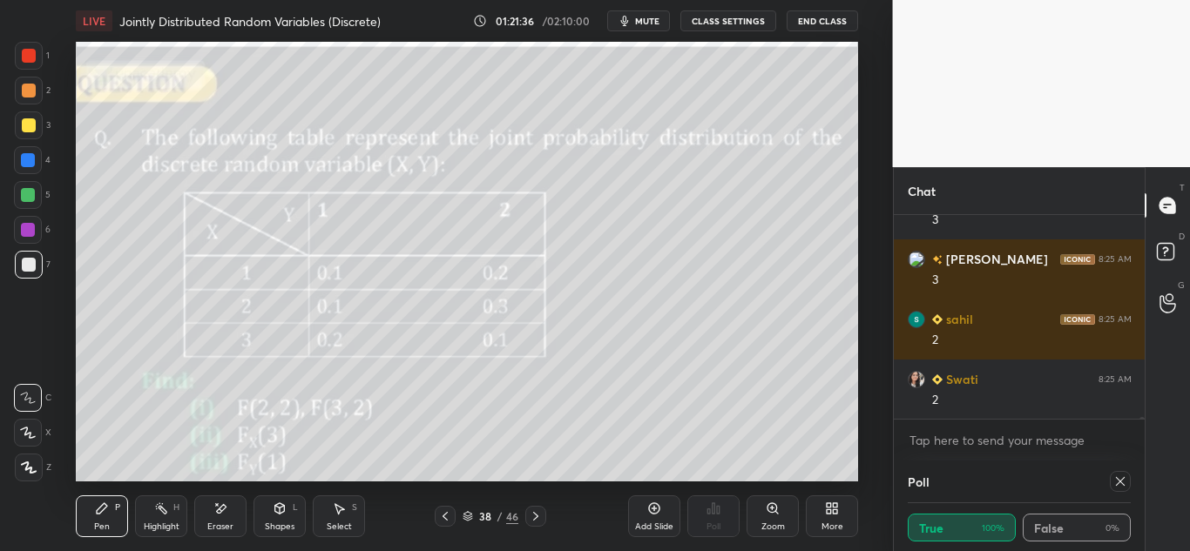
click at [213, 511] on icon at bounding box center [220, 509] width 14 height 15
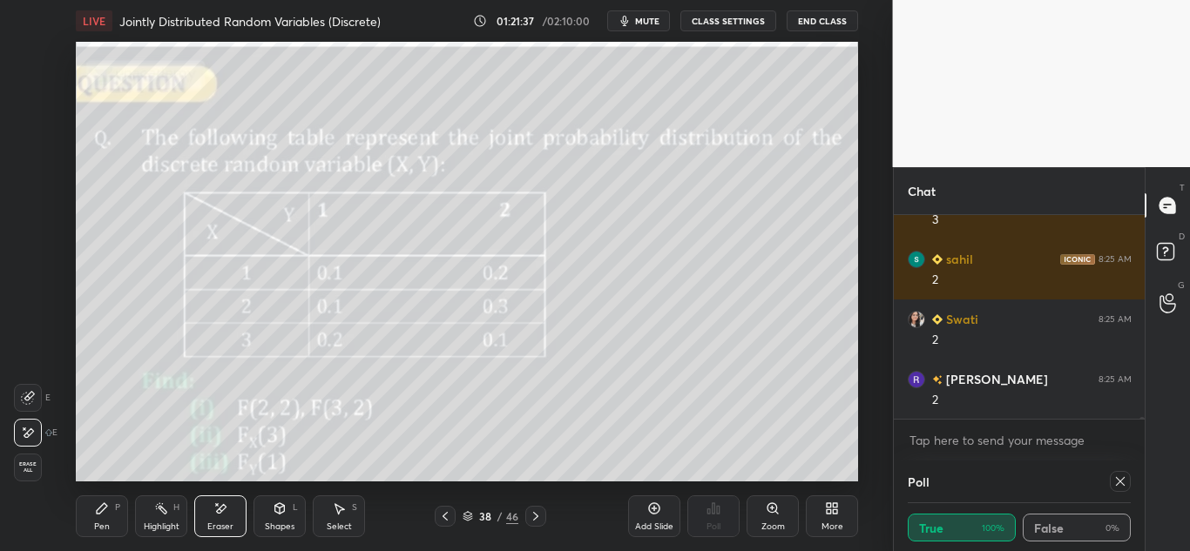
scroll to position [19828, 0]
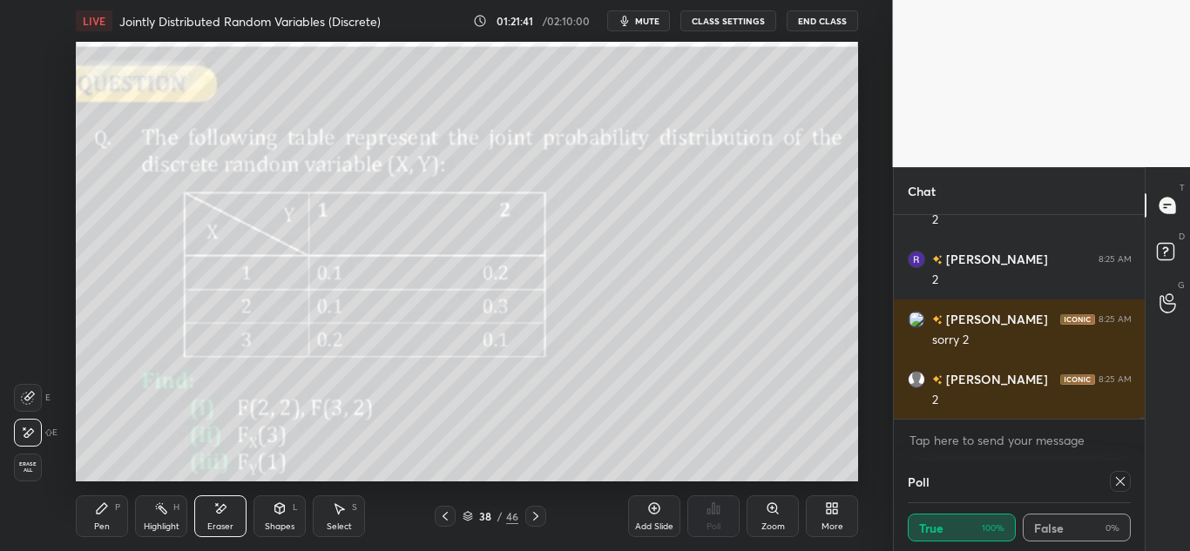
click at [644, 505] on div "Add Slide" at bounding box center [654, 517] width 52 height 42
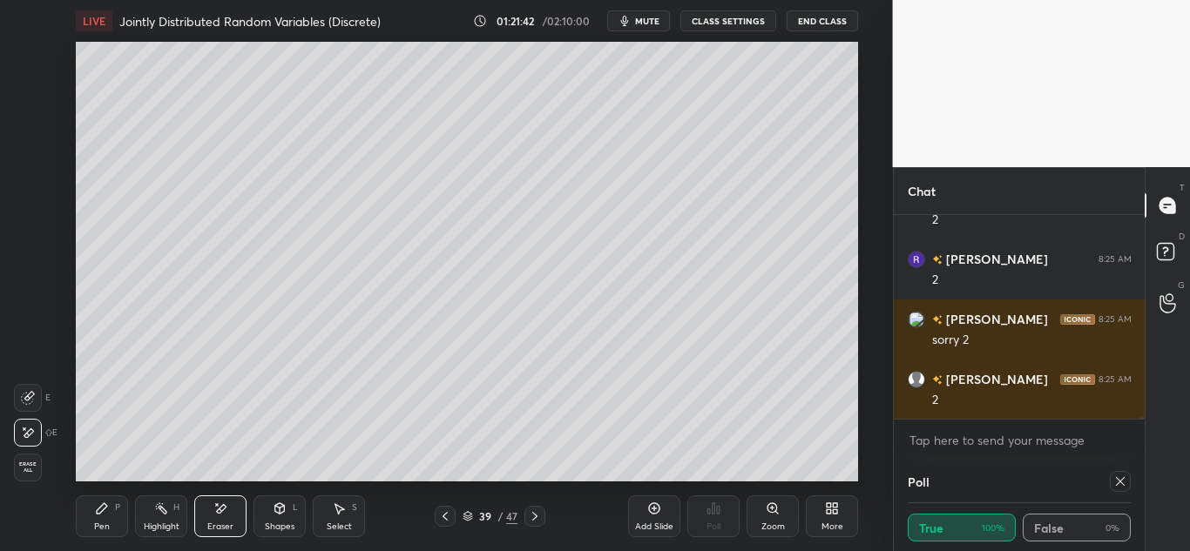
click at [102, 507] on icon at bounding box center [102, 509] width 10 height 10
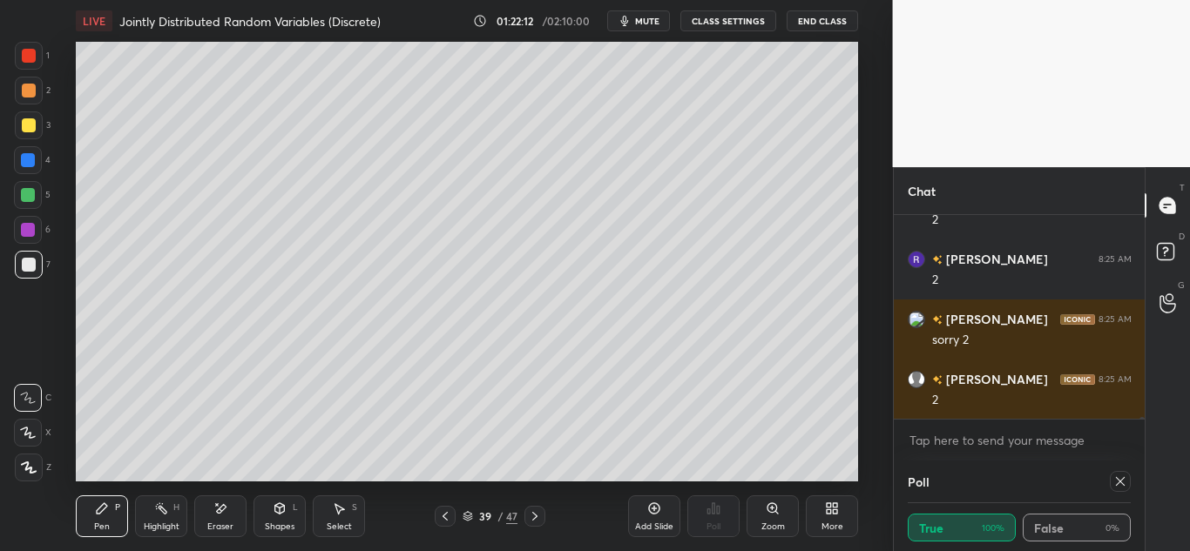
click at [444, 515] on icon at bounding box center [445, 516] width 5 height 9
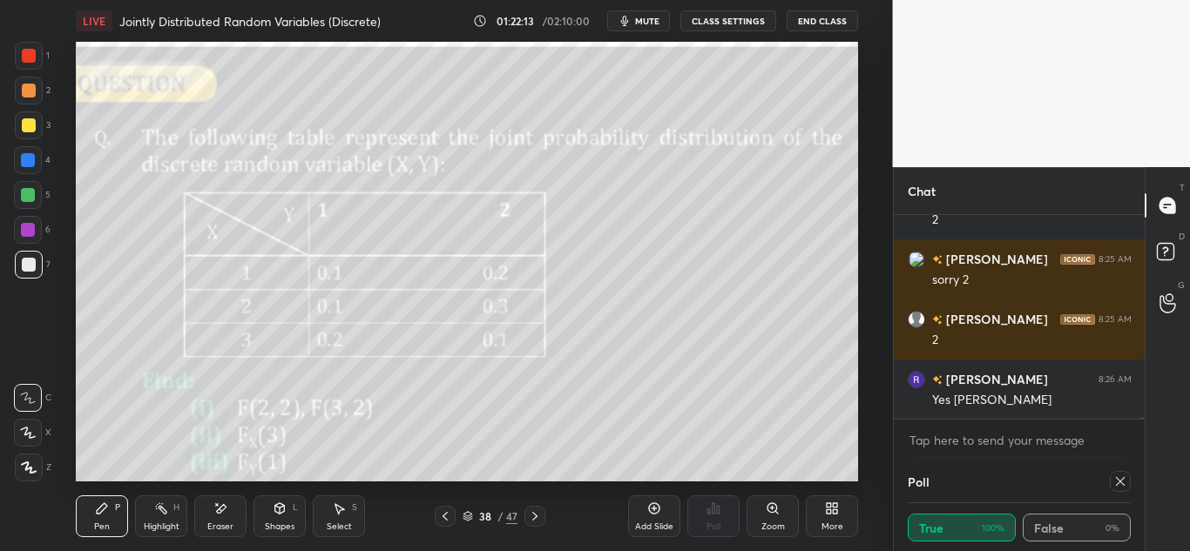
scroll to position [19948, 0]
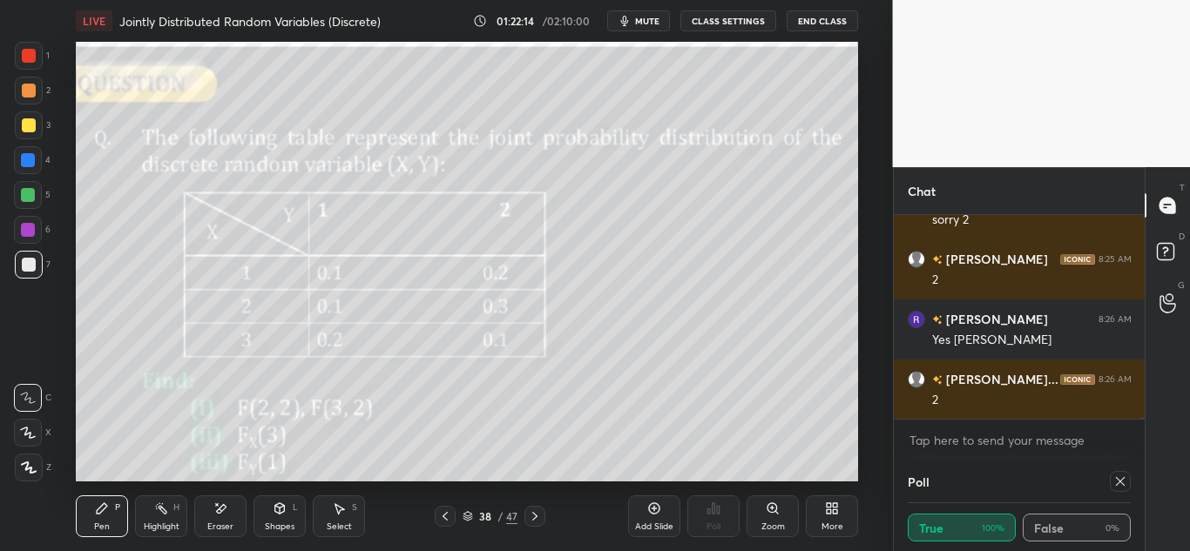
click at [533, 504] on div "Pen P Highlight H Eraser Shapes L Select S 38 / 47 Add Slide Poll Zoom More" at bounding box center [467, 517] width 782 height 70
click at [533, 512] on icon at bounding box center [535, 517] width 14 height 14
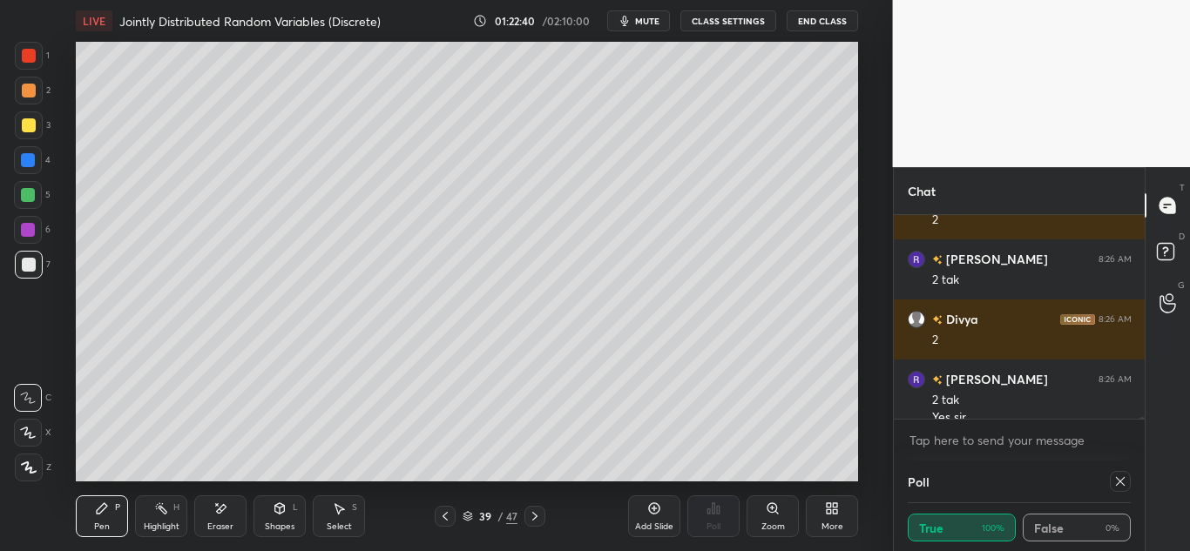
scroll to position [20146, 0]
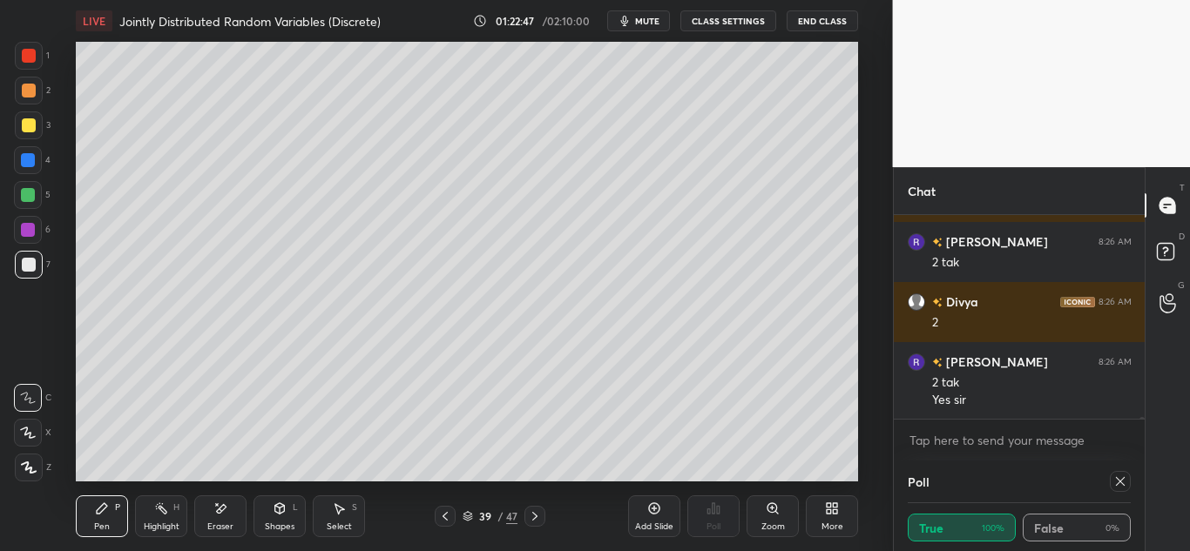
click at [109, 511] on icon at bounding box center [102, 509] width 14 height 14
click at [450, 508] on div at bounding box center [445, 516] width 21 height 21
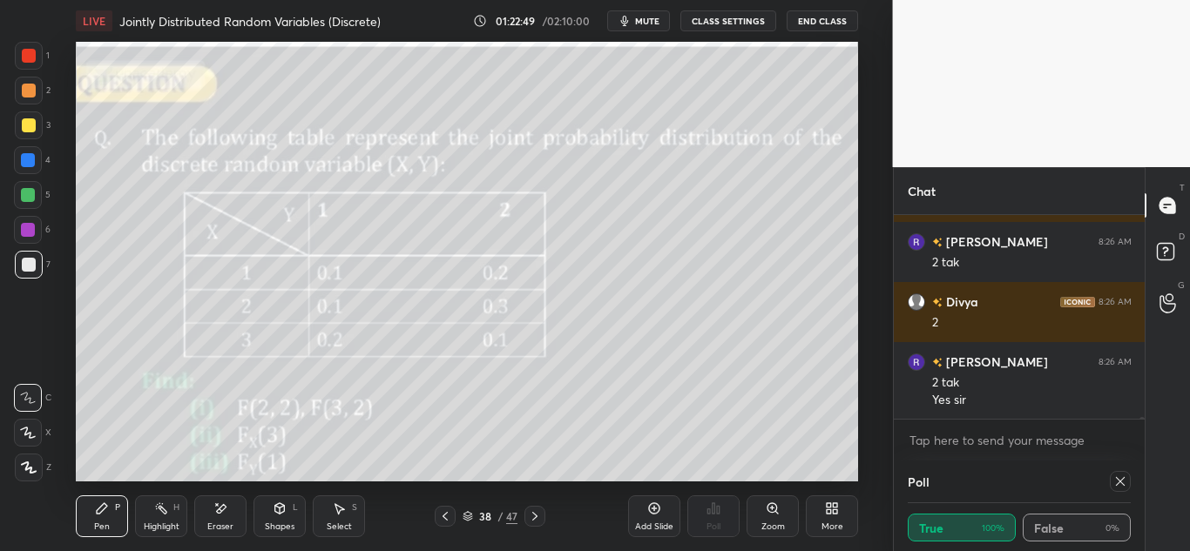
click at [535, 515] on icon at bounding box center [534, 516] width 5 height 9
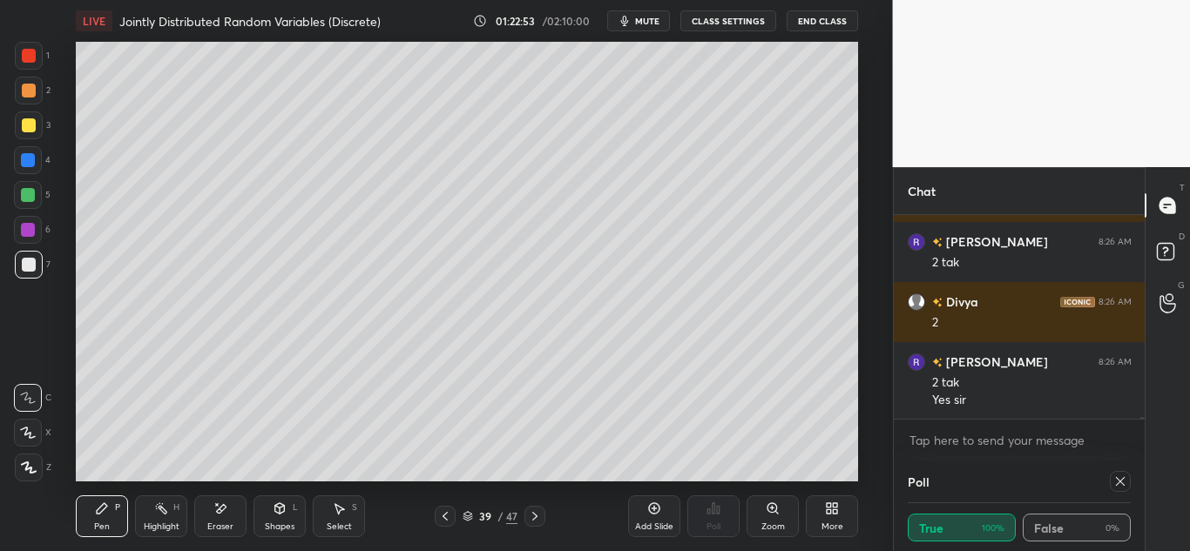
scroll to position [20206, 0]
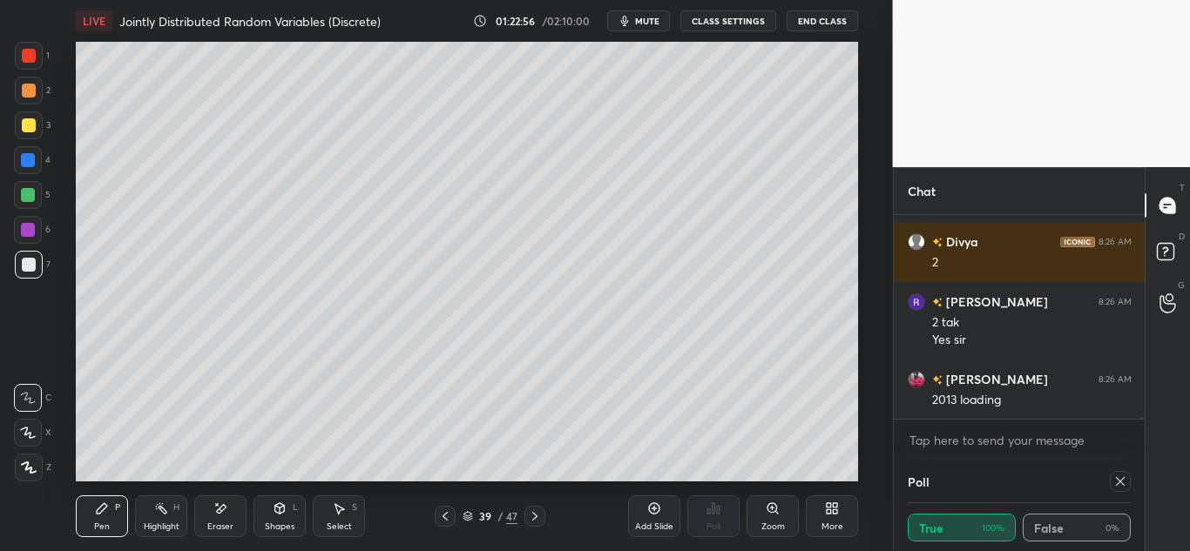
click at [441, 515] on icon at bounding box center [445, 517] width 14 height 14
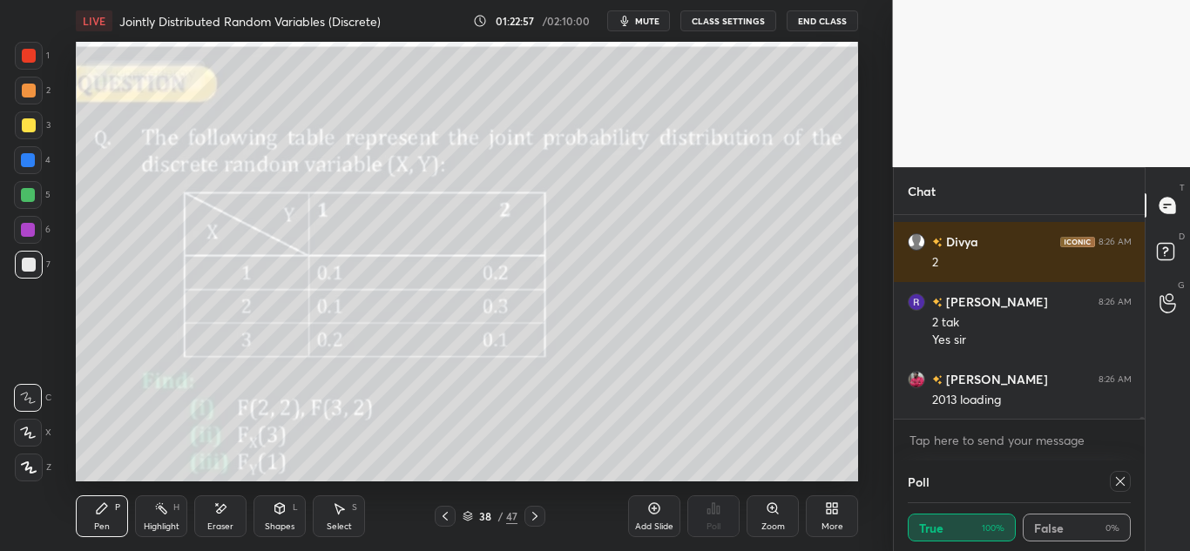
click at [532, 513] on icon at bounding box center [535, 517] width 14 height 14
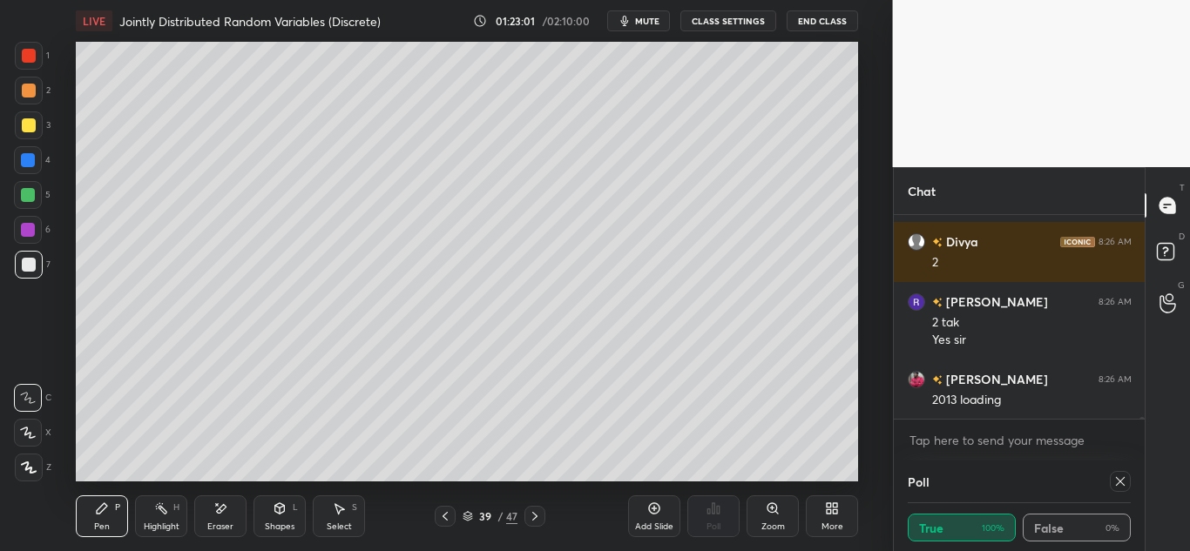
click at [450, 513] on icon at bounding box center [445, 517] width 14 height 14
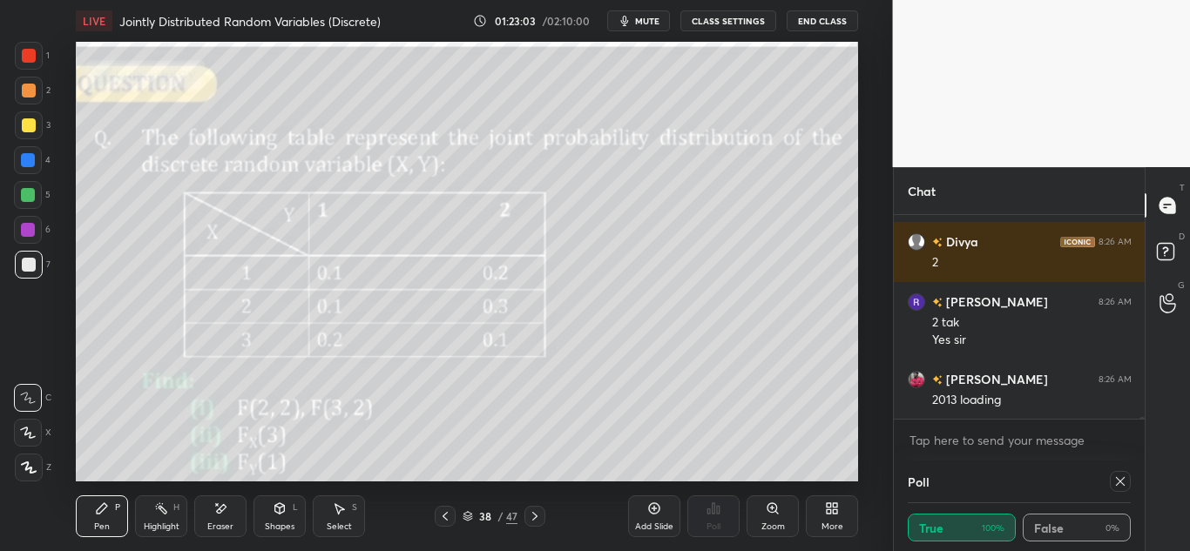
click at [534, 511] on icon at bounding box center [535, 517] width 14 height 14
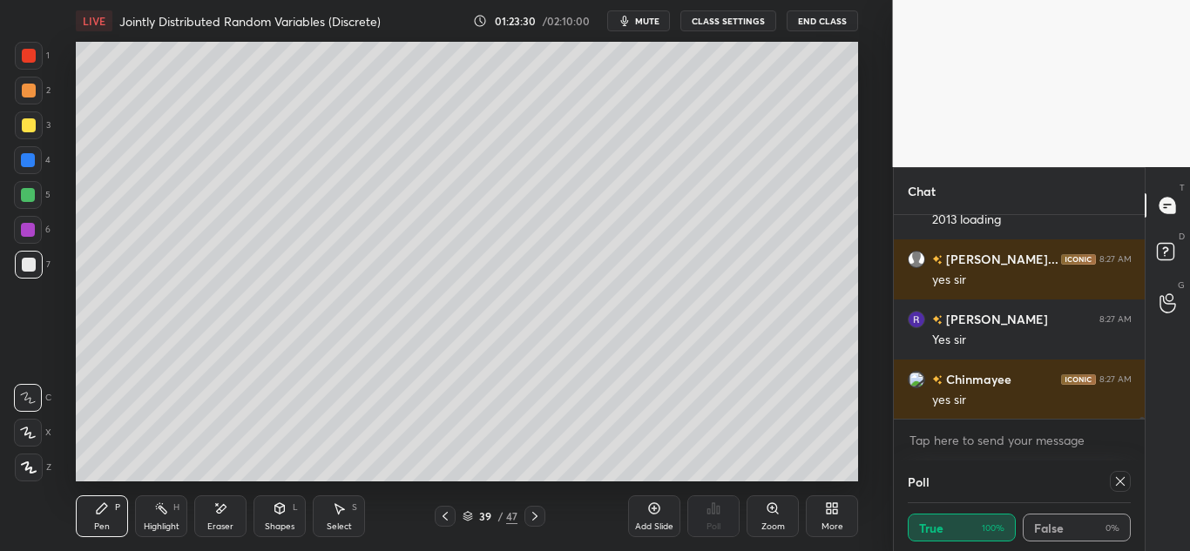
scroll to position [20447, 0]
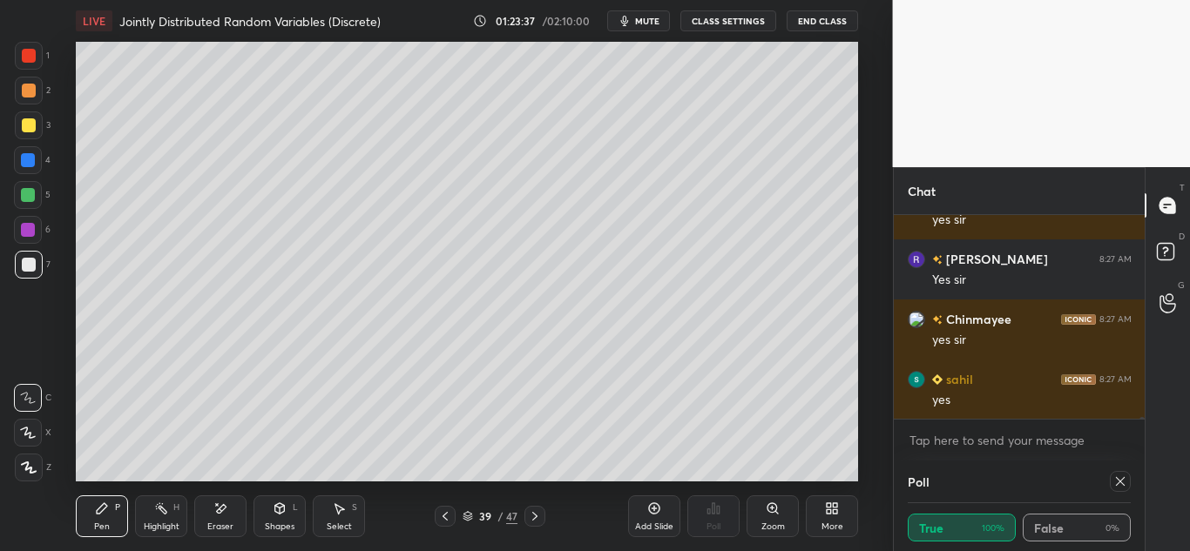
click at [445, 522] on icon at bounding box center [445, 517] width 14 height 14
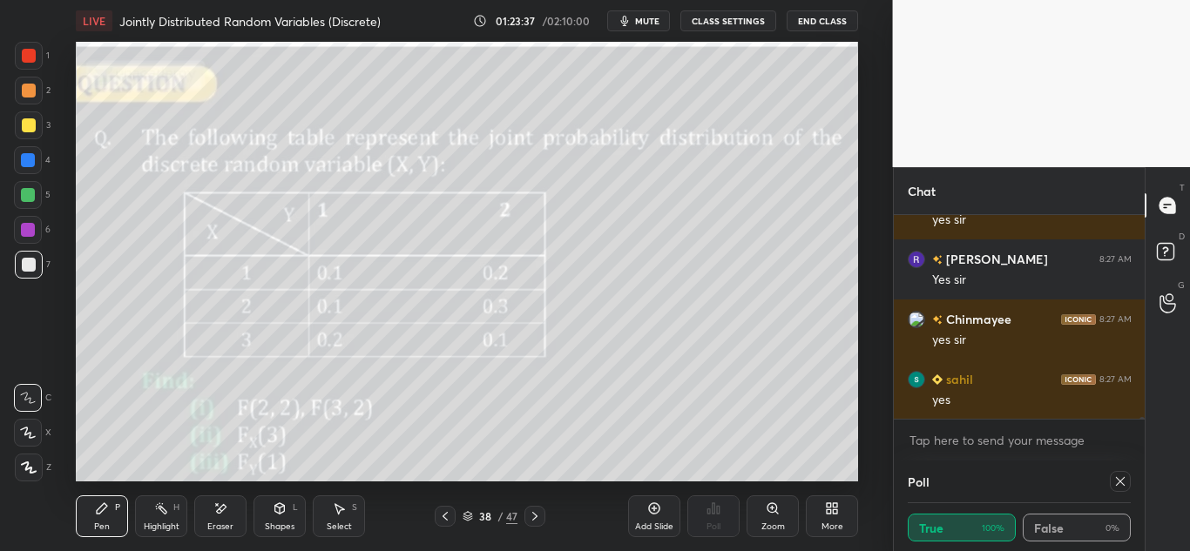
scroll to position [20507, 0]
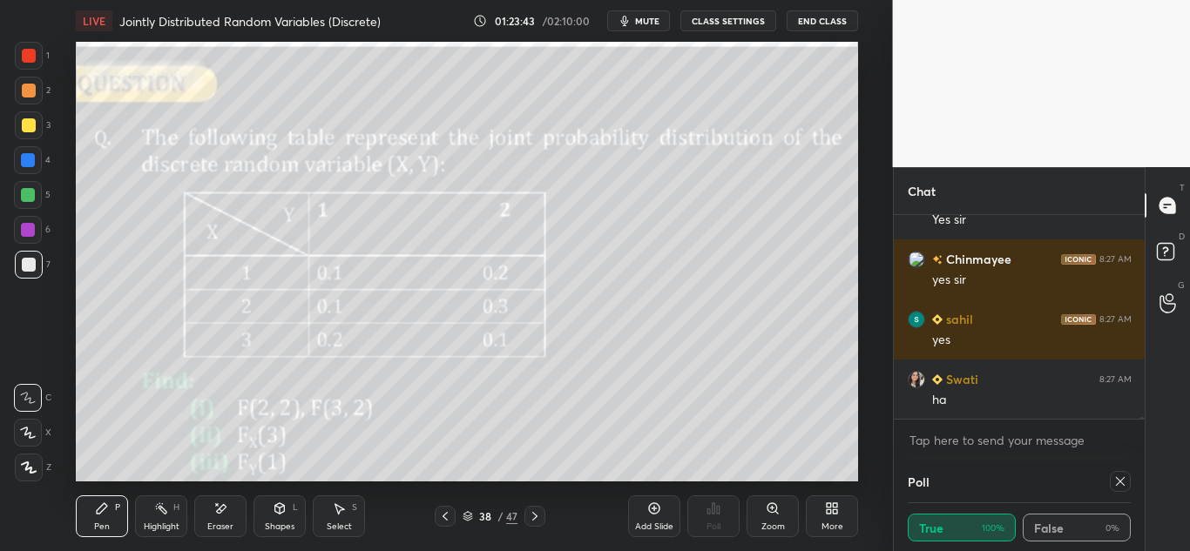
click at [536, 512] on icon at bounding box center [535, 517] width 14 height 14
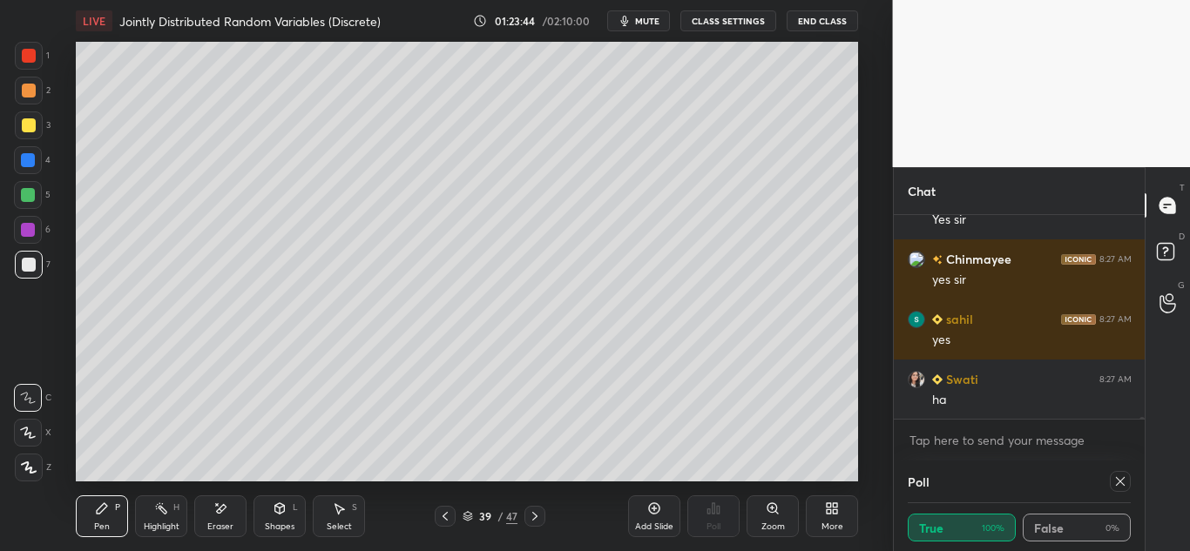
click at [532, 516] on icon at bounding box center [535, 517] width 14 height 14
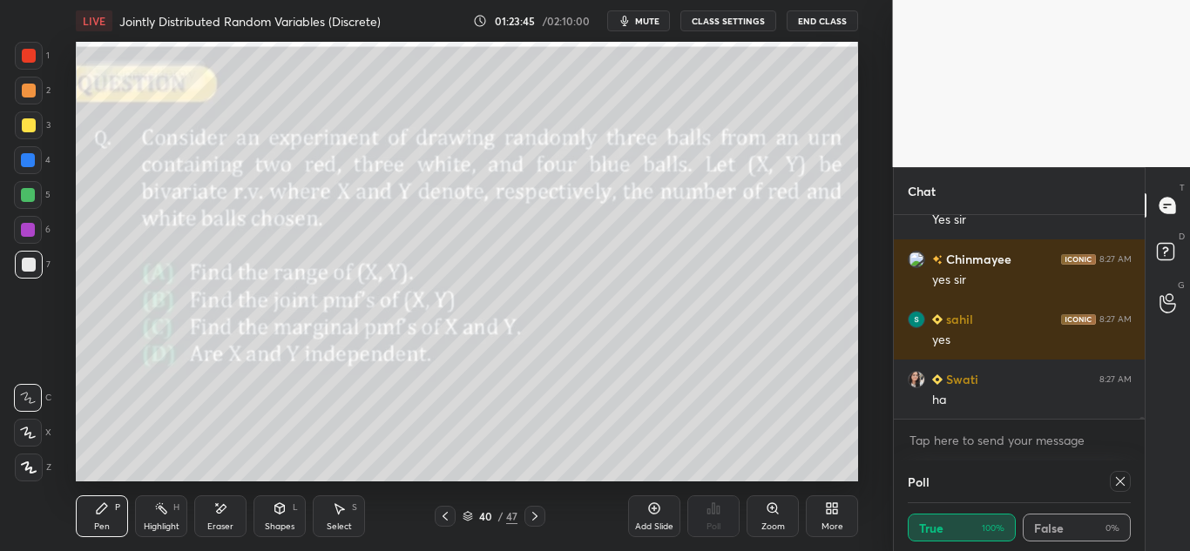
click at [531, 517] on icon at bounding box center [535, 517] width 14 height 14
click at [529, 518] on icon at bounding box center [535, 517] width 14 height 14
click at [533, 515] on icon at bounding box center [535, 517] width 14 height 14
click at [96, 505] on icon at bounding box center [102, 509] width 14 height 14
click at [28, 97] on div at bounding box center [29, 91] width 14 height 14
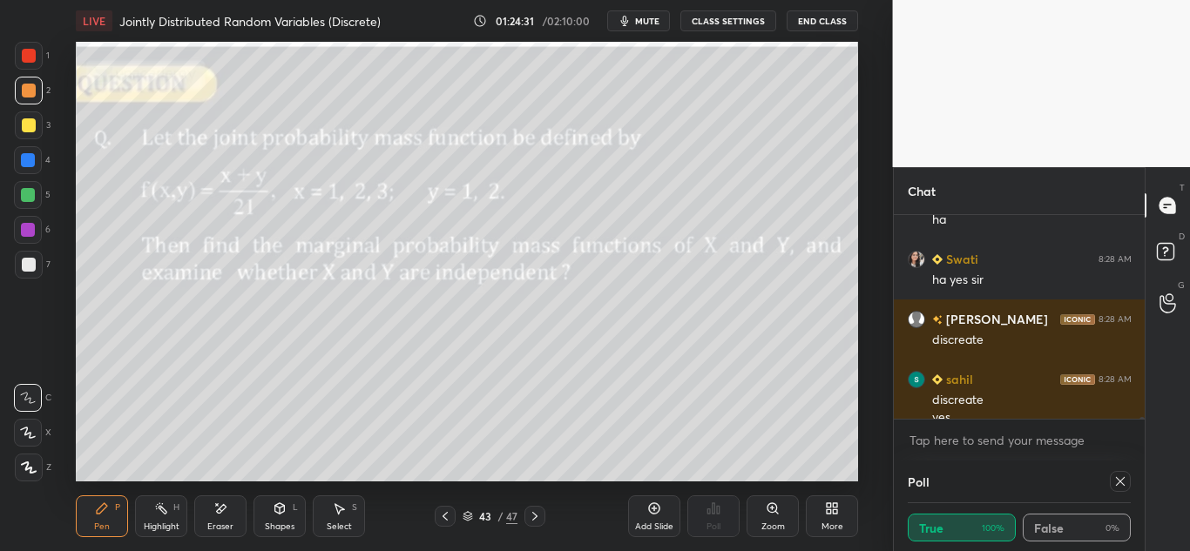
scroll to position [20704, 0]
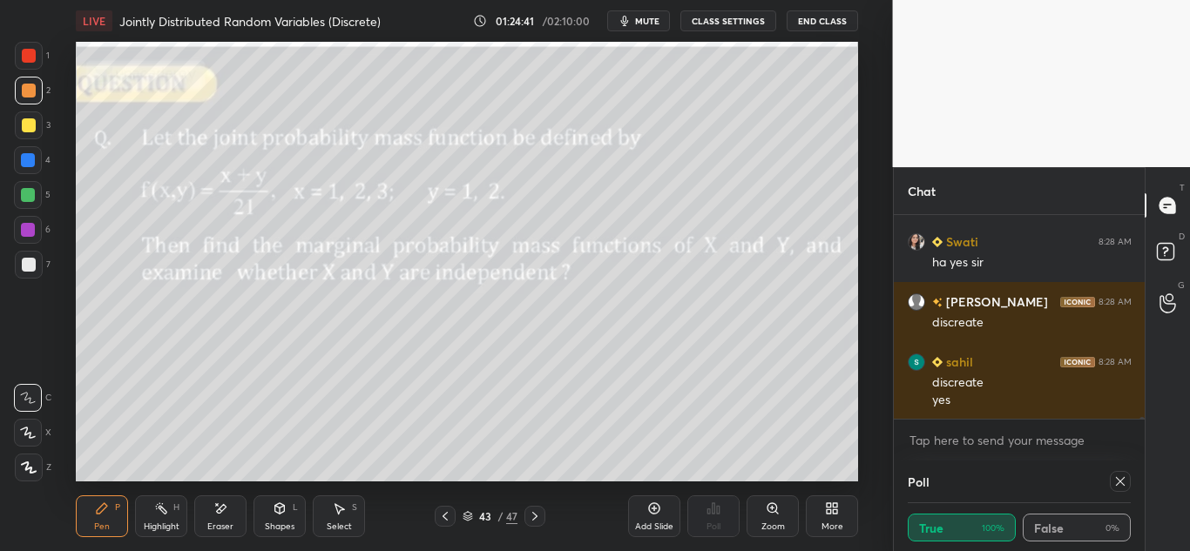
click at [649, 509] on icon at bounding box center [654, 509] width 11 height 11
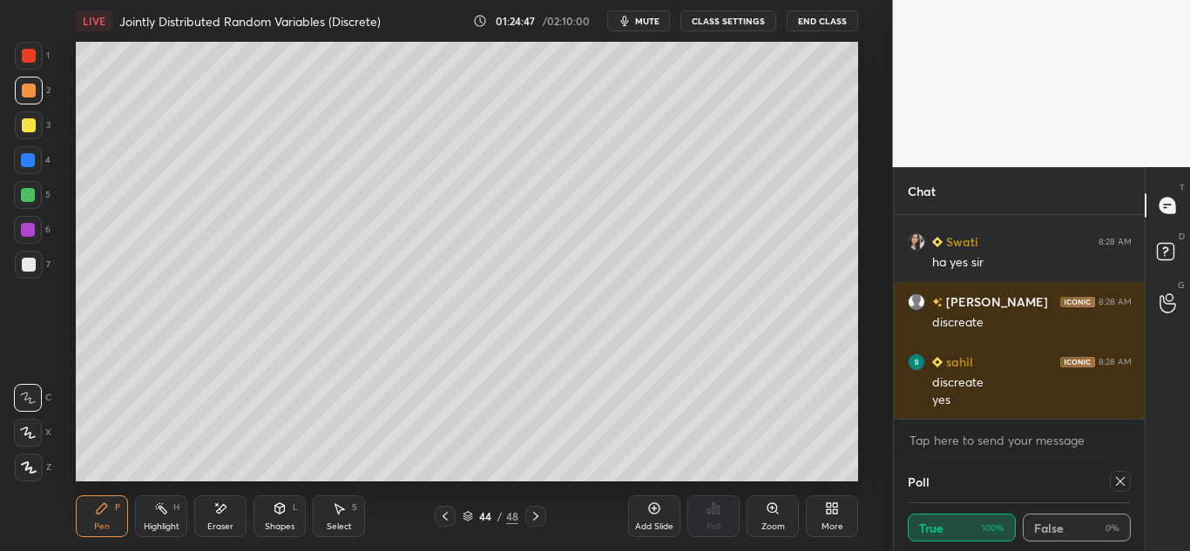
click at [446, 516] on icon at bounding box center [445, 517] width 14 height 14
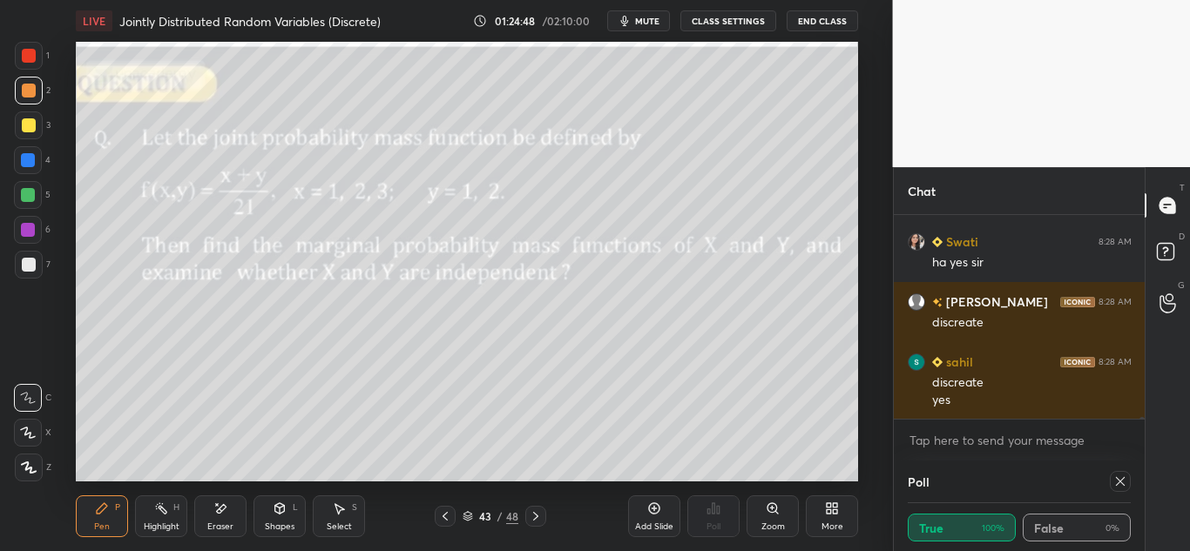
click at [536, 517] on icon at bounding box center [536, 517] width 14 height 14
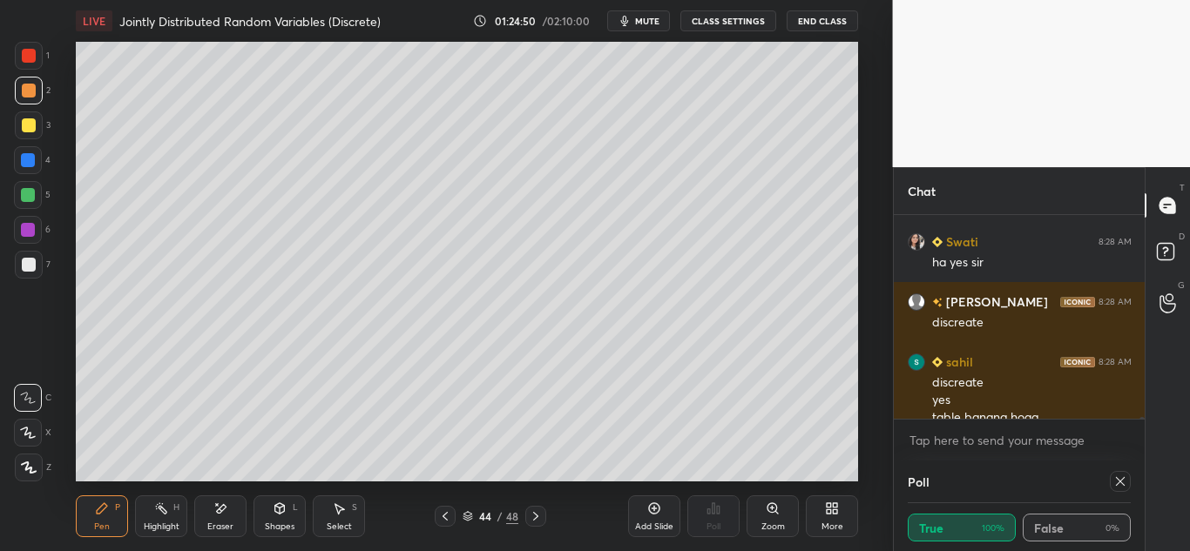
scroll to position [20722, 0]
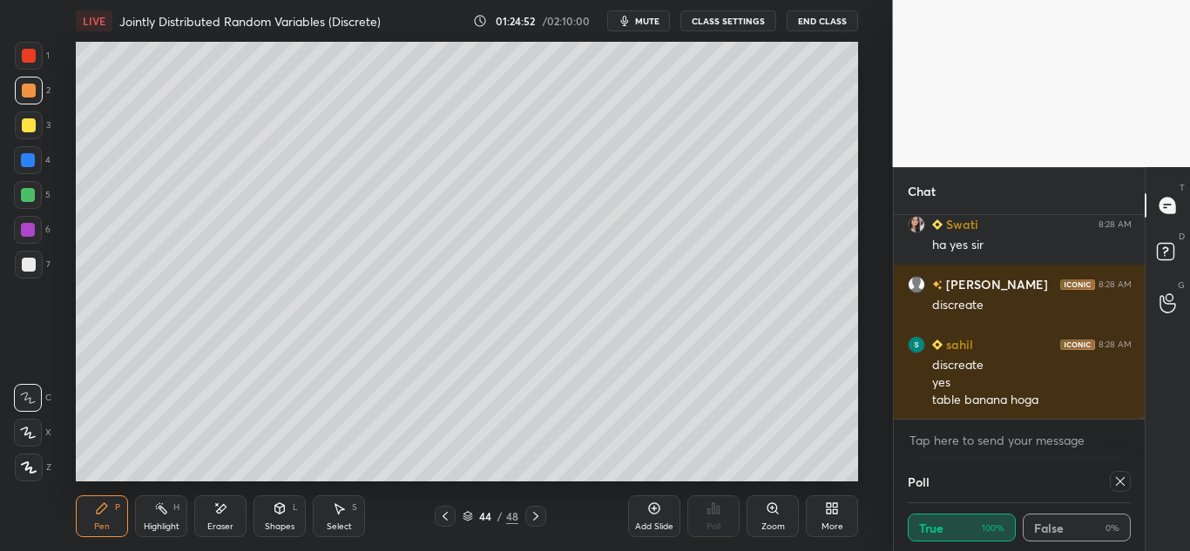
click at [443, 518] on icon at bounding box center [445, 516] width 5 height 9
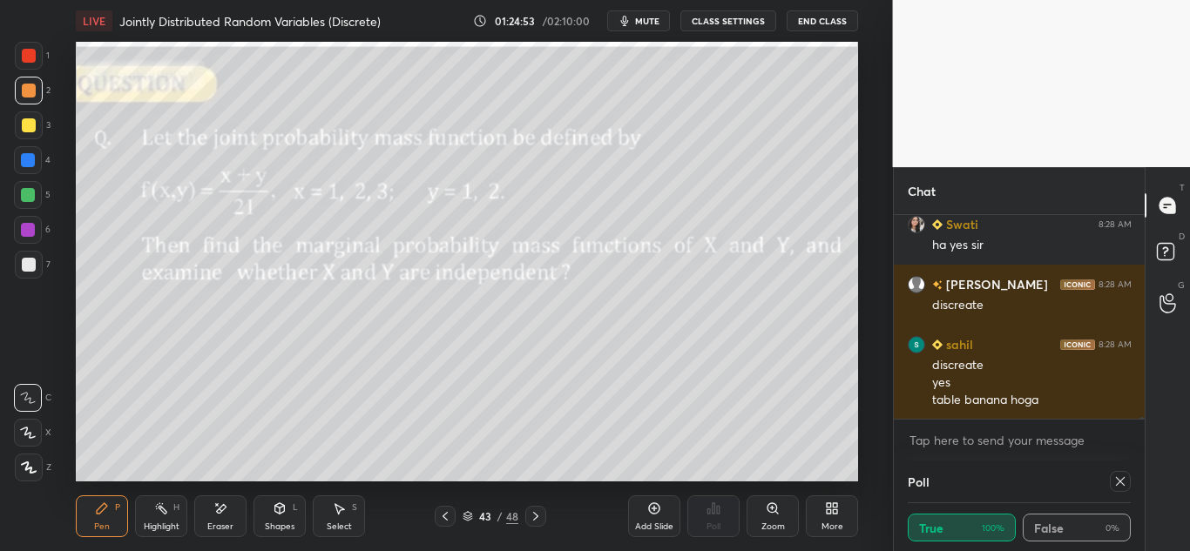
click at [535, 512] on icon at bounding box center [536, 517] width 14 height 14
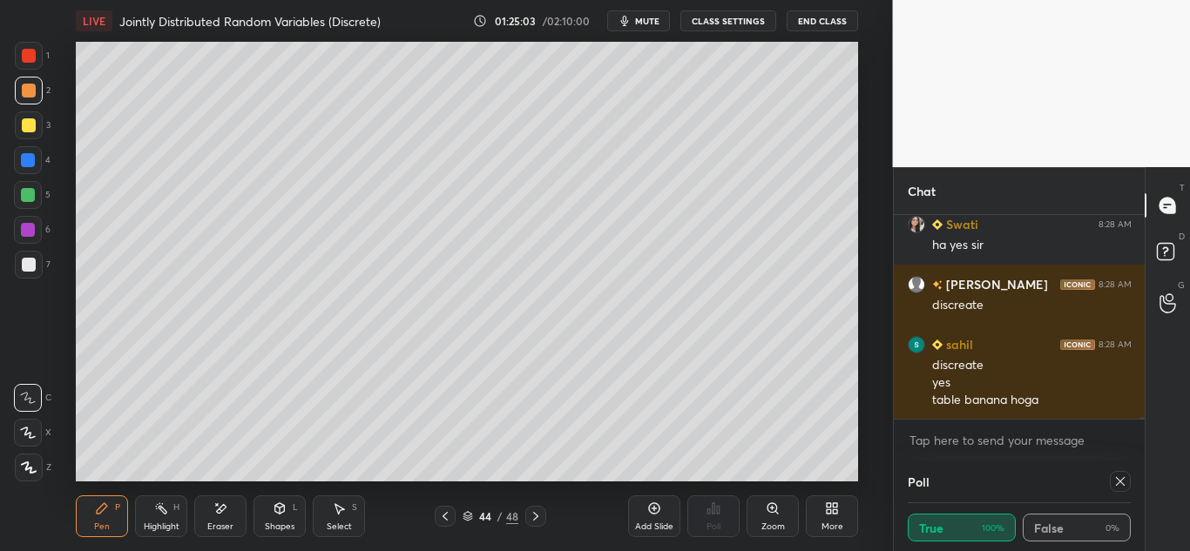
click at [442, 519] on icon at bounding box center [445, 517] width 14 height 14
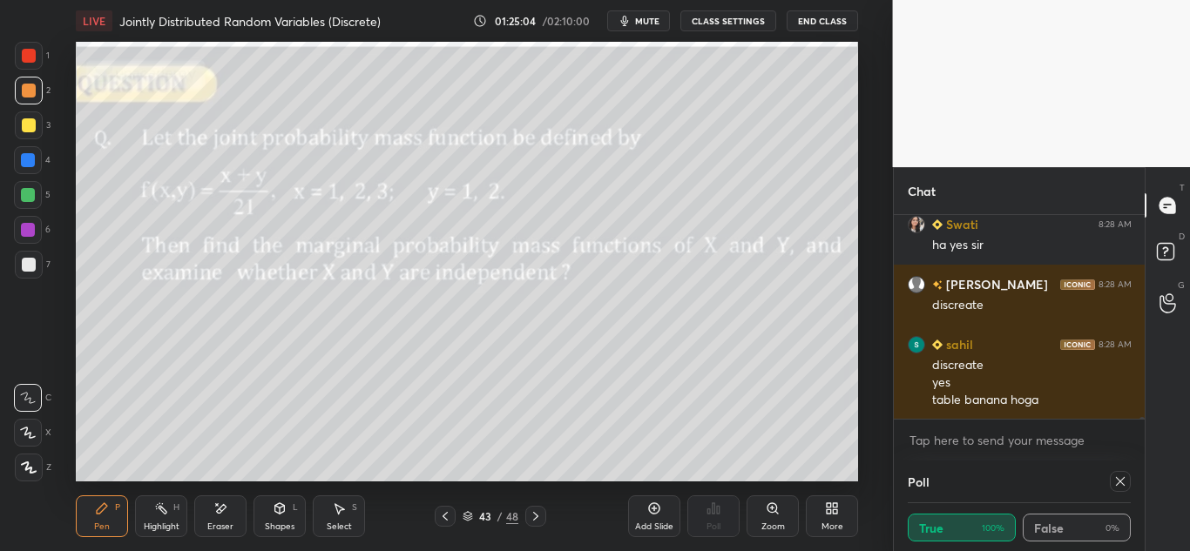
scroll to position [20782, 0]
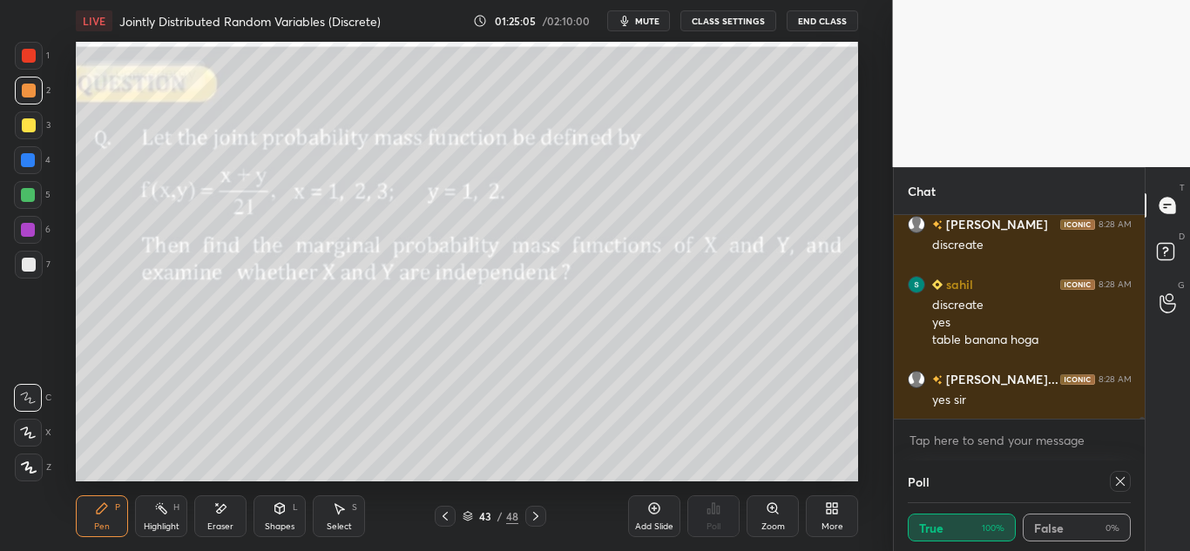
click at [539, 511] on icon at bounding box center [536, 517] width 14 height 14
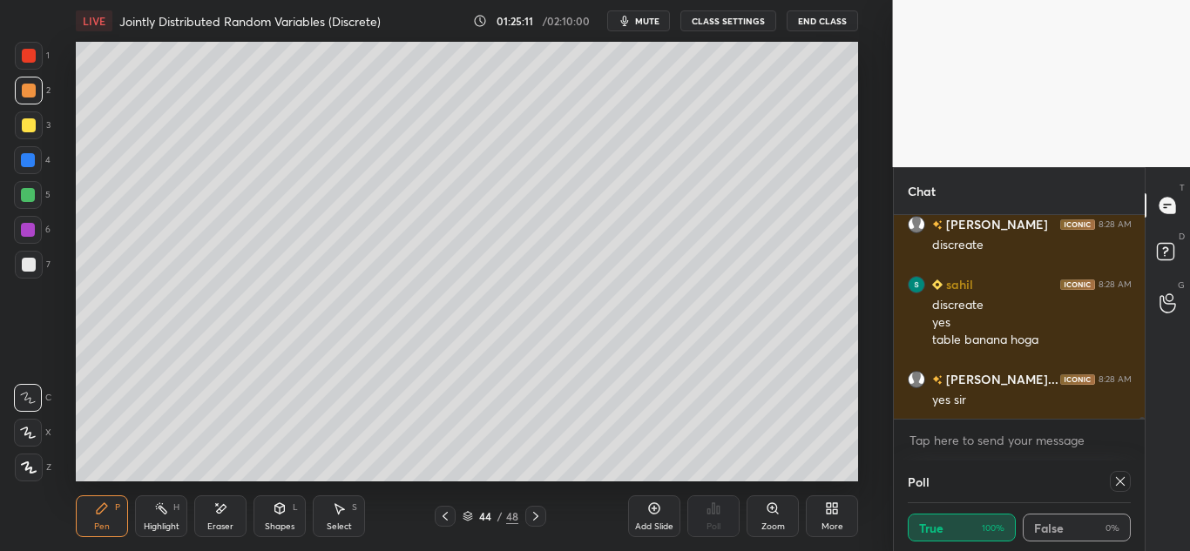
click at [31, 90] on div at bounding box center [29, 91] width 14 height 14
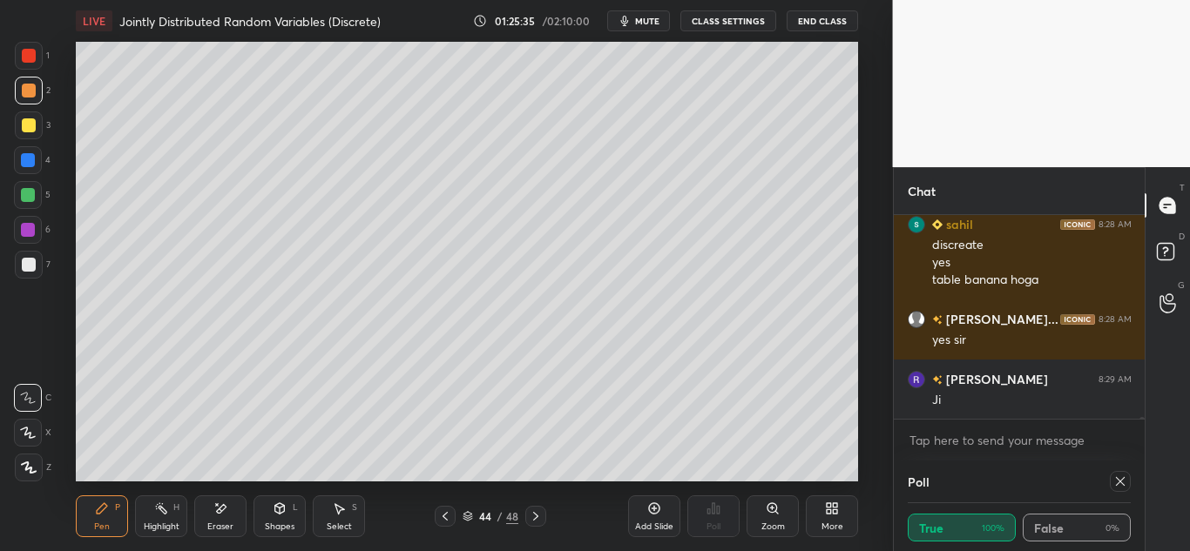
click at [437, 515] on div at bounding box center [445, 516] width 21 height 21
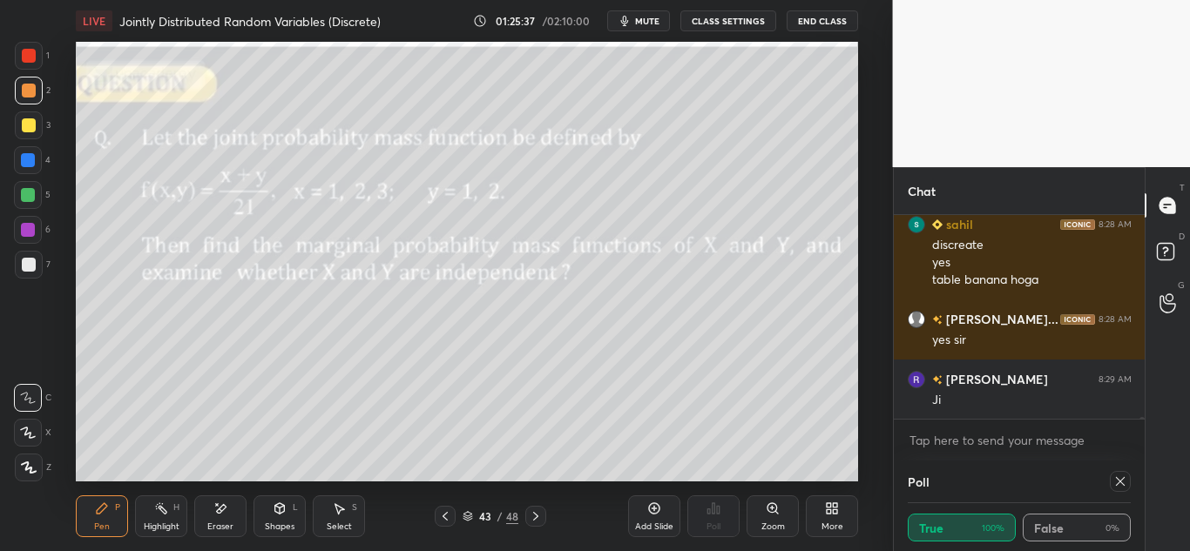
scroll to position [20902, 0]
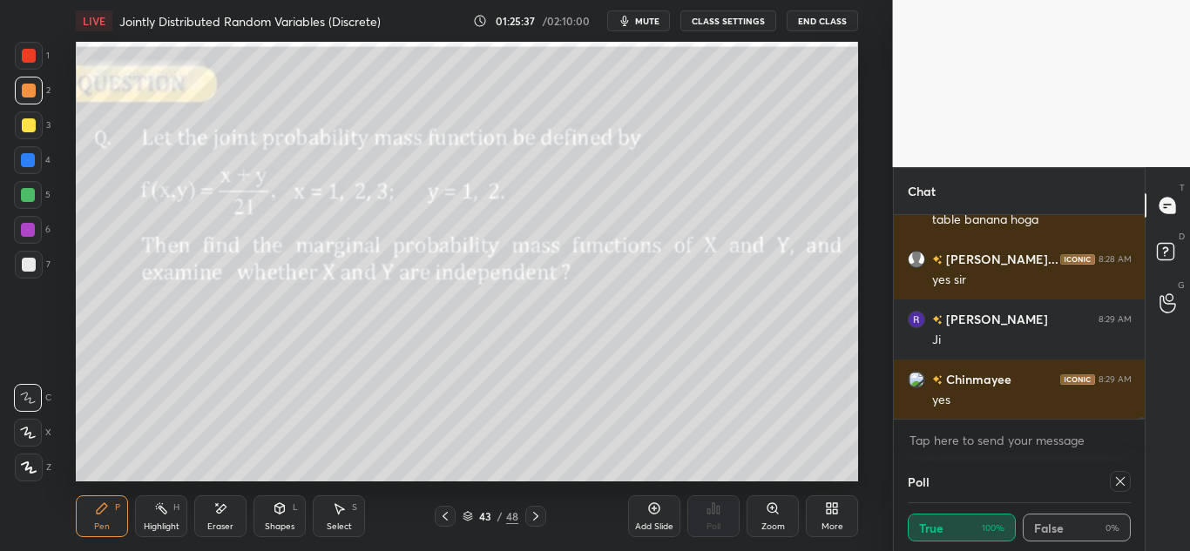
click at [535, 511] on icon at bounding box center [536, 517] width 14 height 14
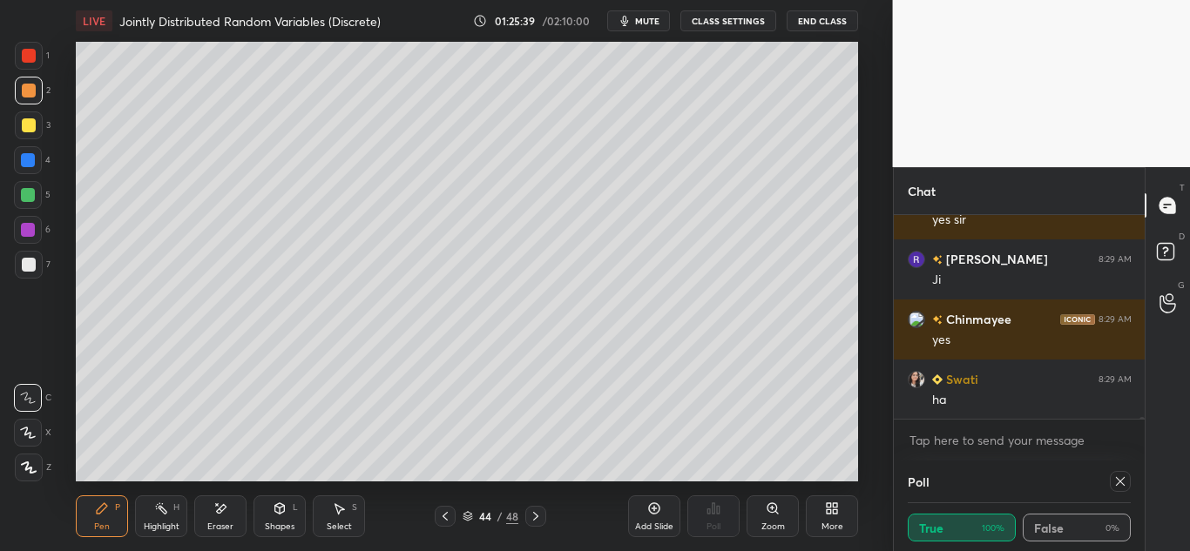
scroll to position [21022, 0]
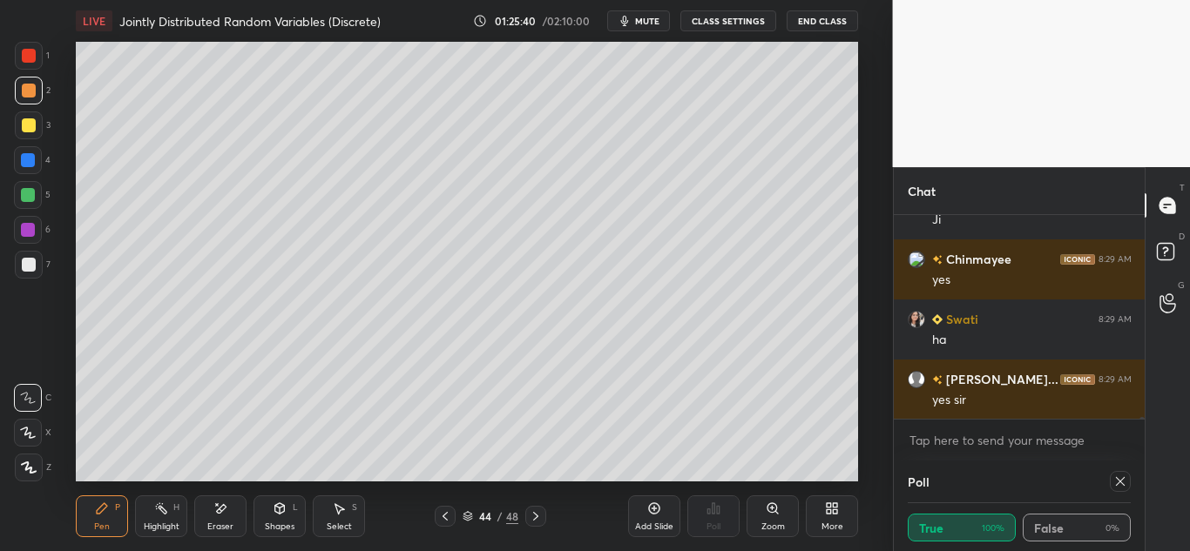
click at [449, 512] on icon at bounding box center [445, 517] width 14 height 14
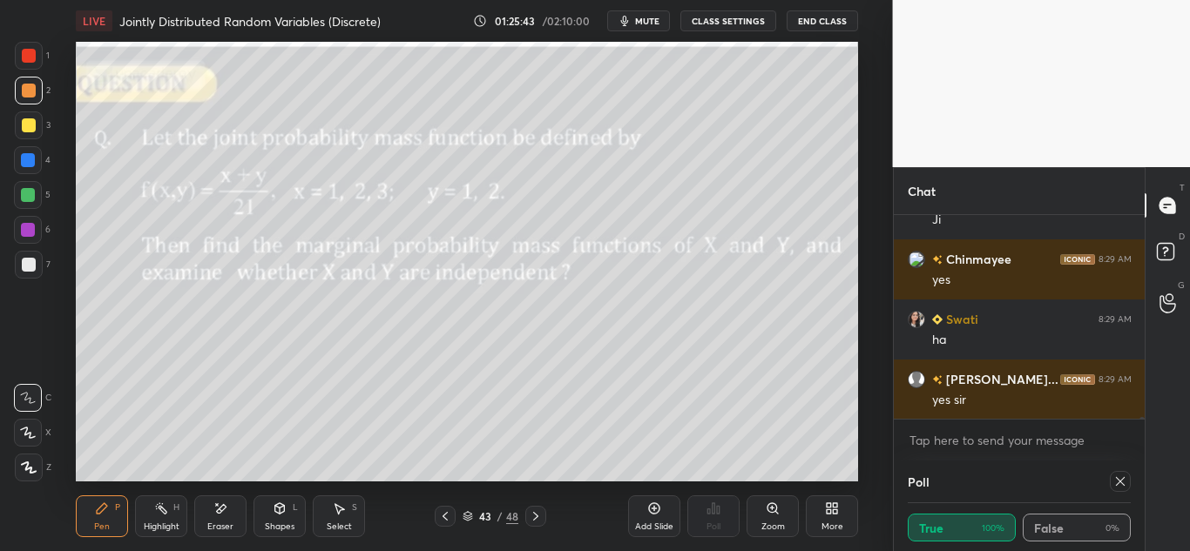
click at [539, 510] on icon at bounding box center [536, 517] width 14 height 14
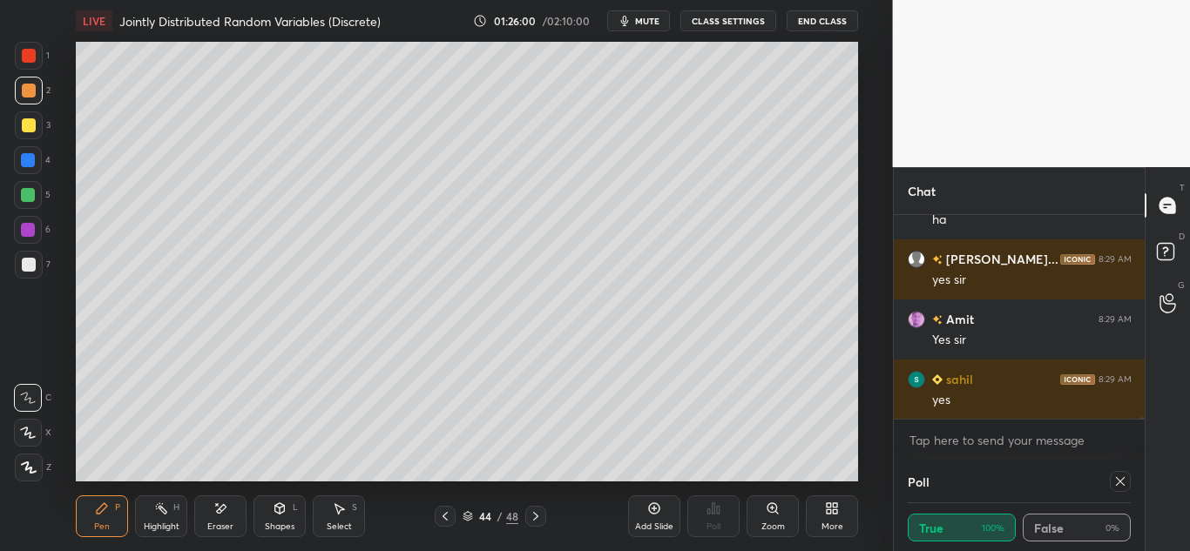
scroll to position [21203, 0]
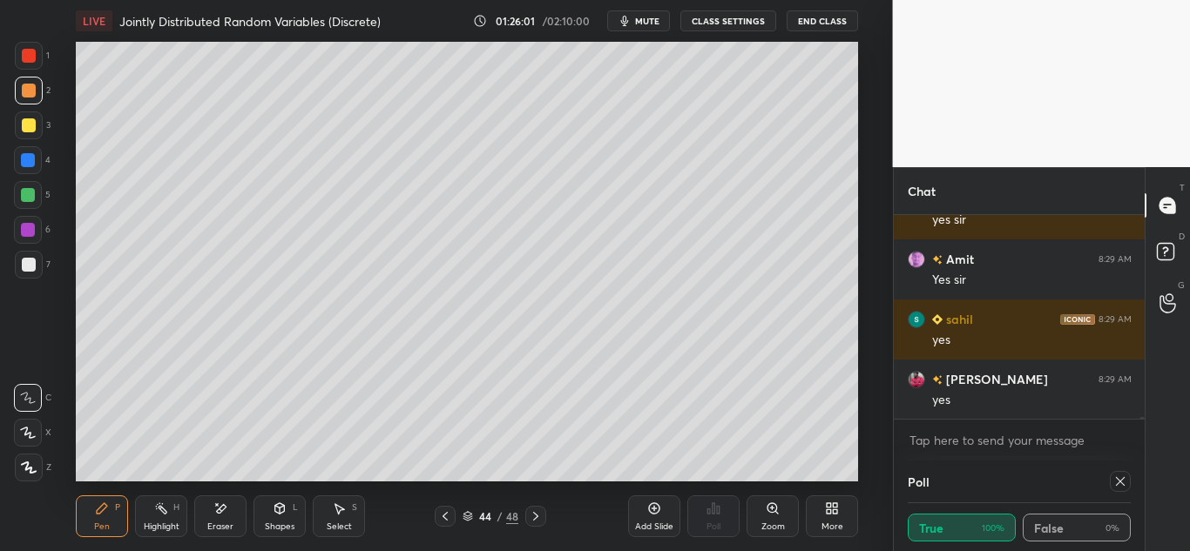
click at [440, 519] on icon at bounding box center [445, 517] width 14 height 14
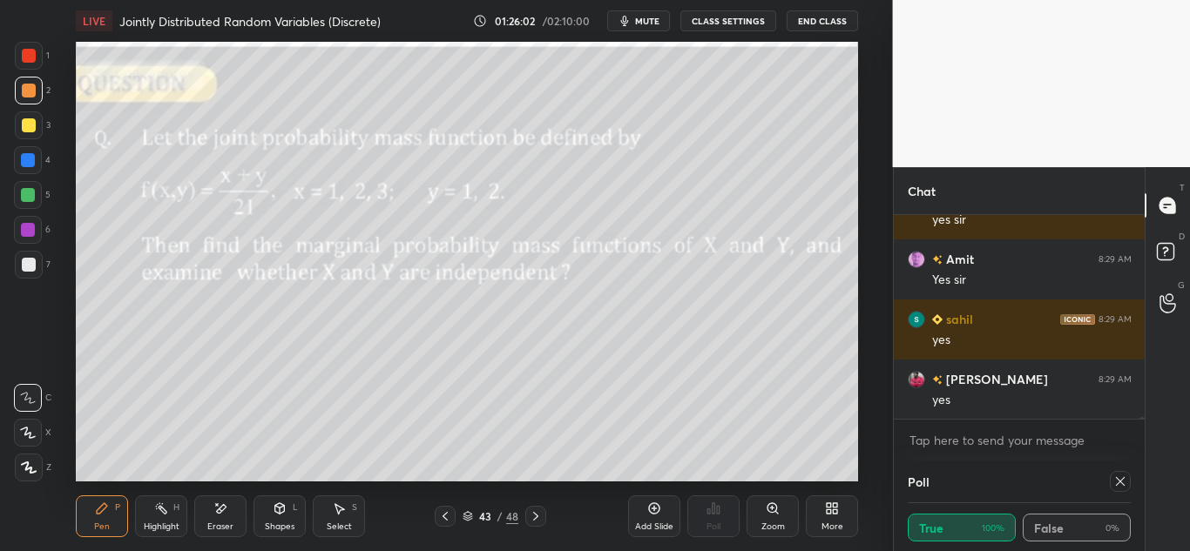
scroll to position [21263, 0]
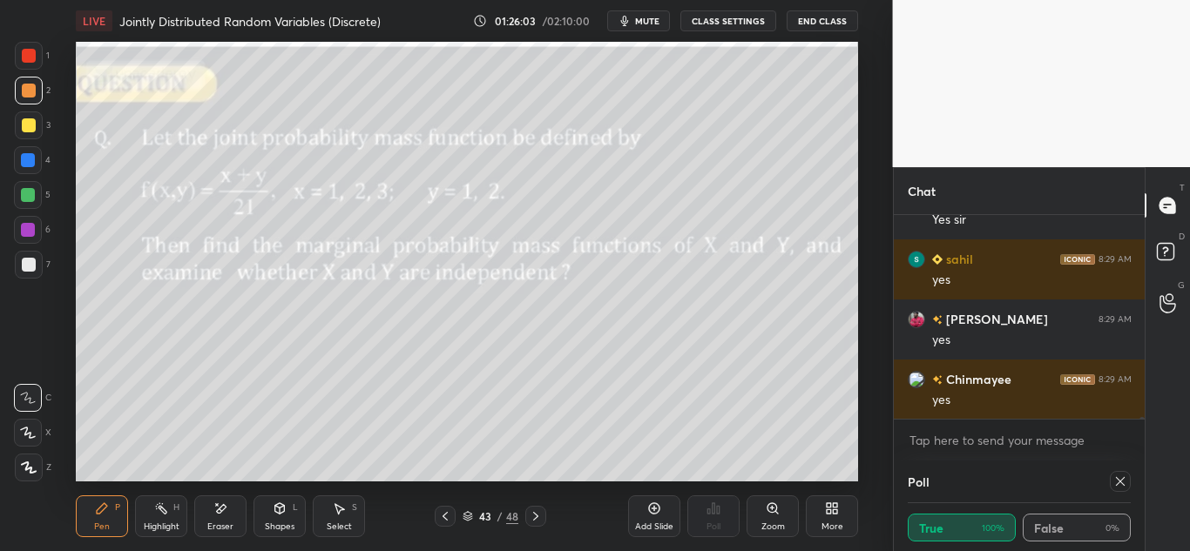
click at [538, 513] on icon at bounding box center [536, 517] width 14 height 14
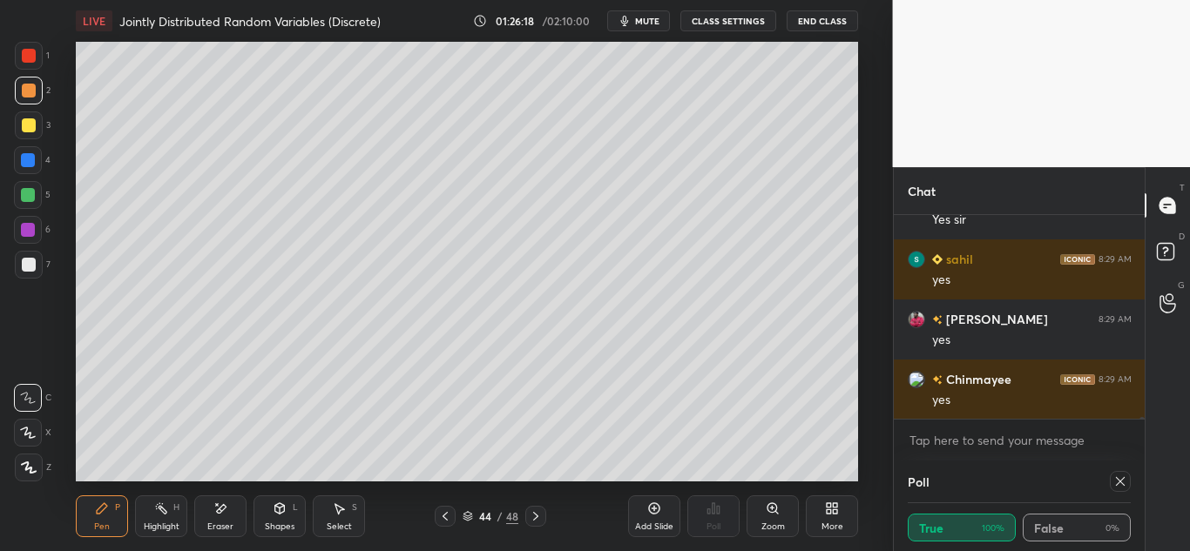
scroll to position [21323, 0]
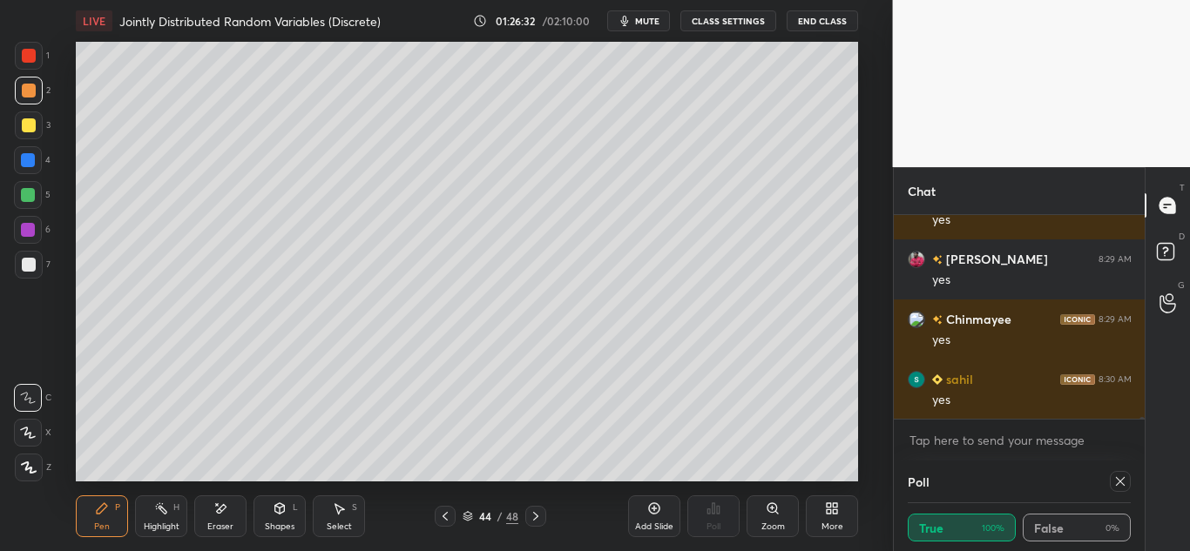
click at [36, 125] on div at bounding box center [29, 126] width 28 height 28
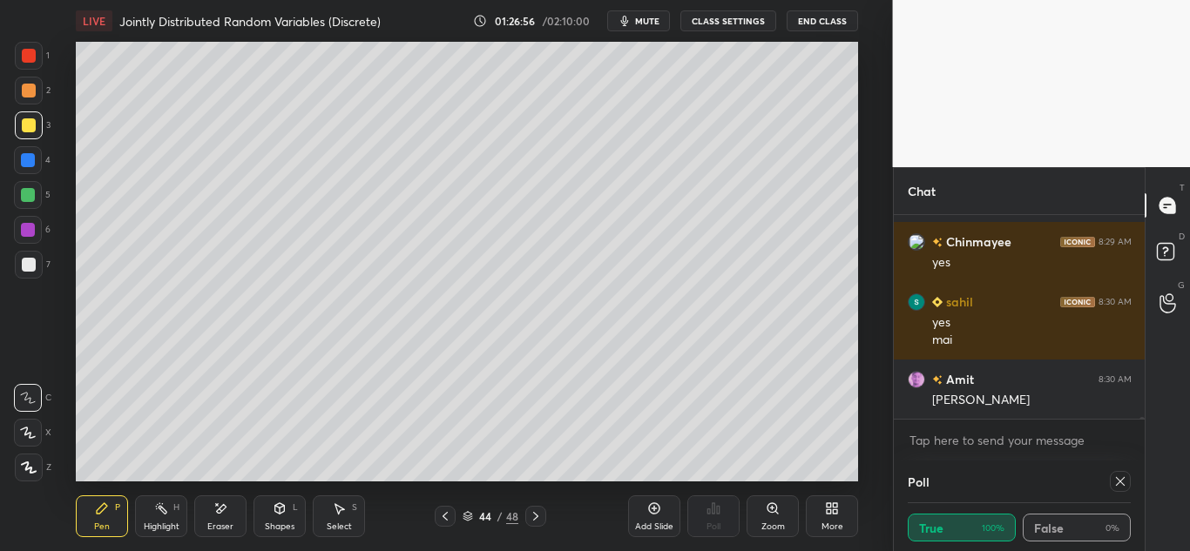
scroll to position [21461, 0]
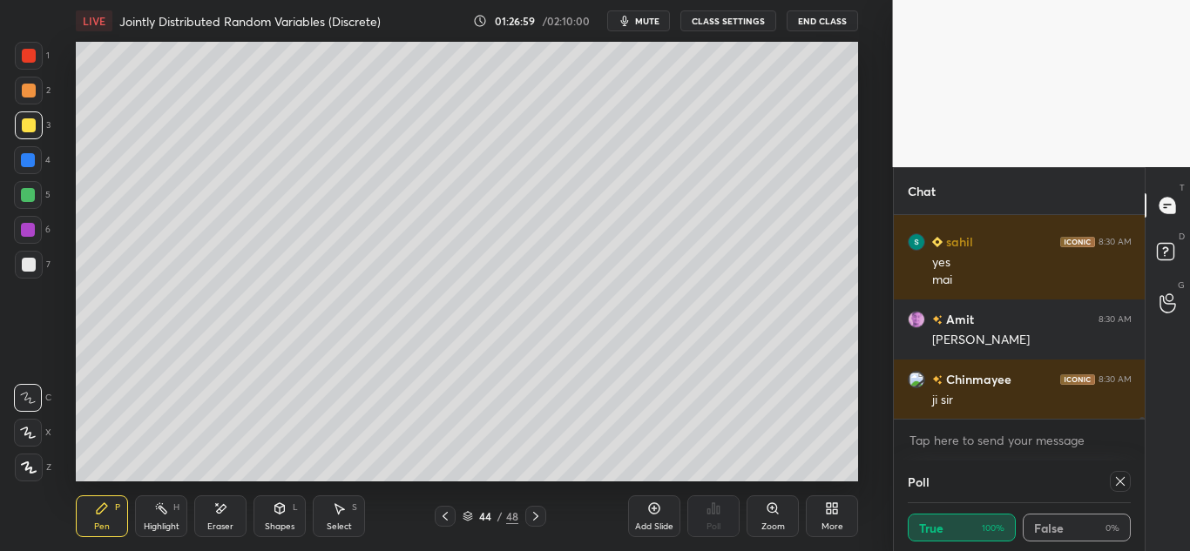
click at [655, 516] on div "Add Slide" at bounding box center [654, 517] width 52 height 42
click at [445, 513] on icon at bounding box center [445, 517] width 14 height 14
click at [538, 513] on icon at bounding box center [536, 517] width 14 height 14
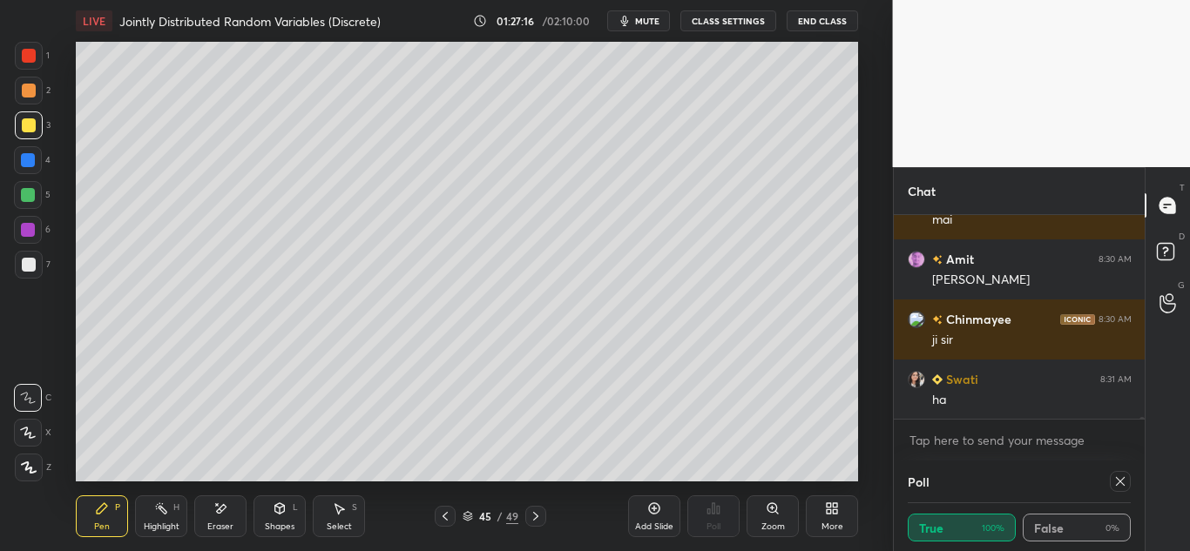
click at [443, 519] on icon at bounding box center [445, 517] width 14 height 14
click at [532, 508] on div at bounding box center [535, 516] width 21 height 21
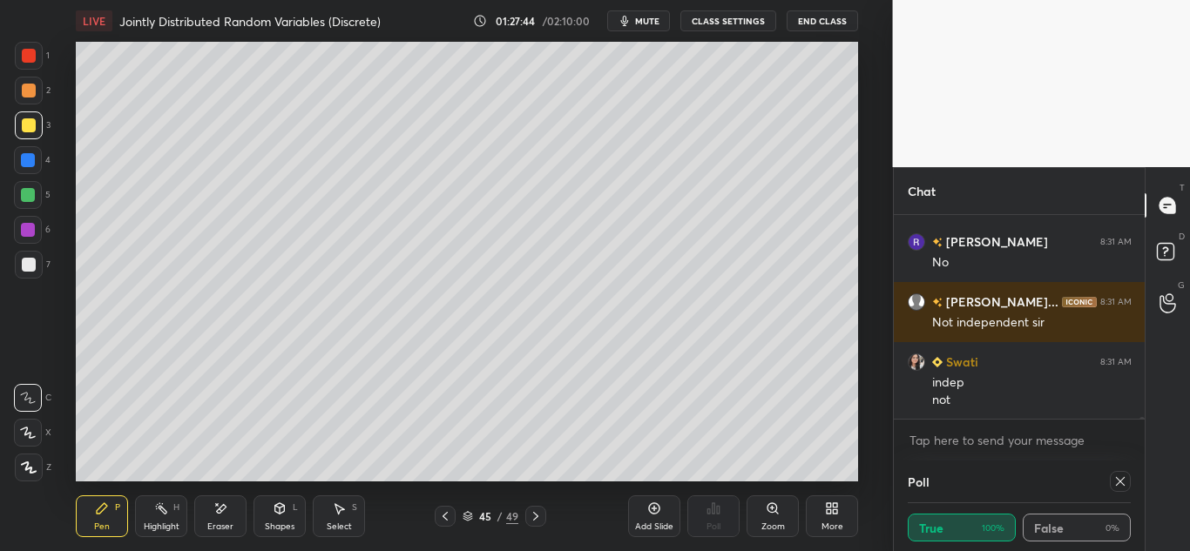
scroll to position [21779, 0]
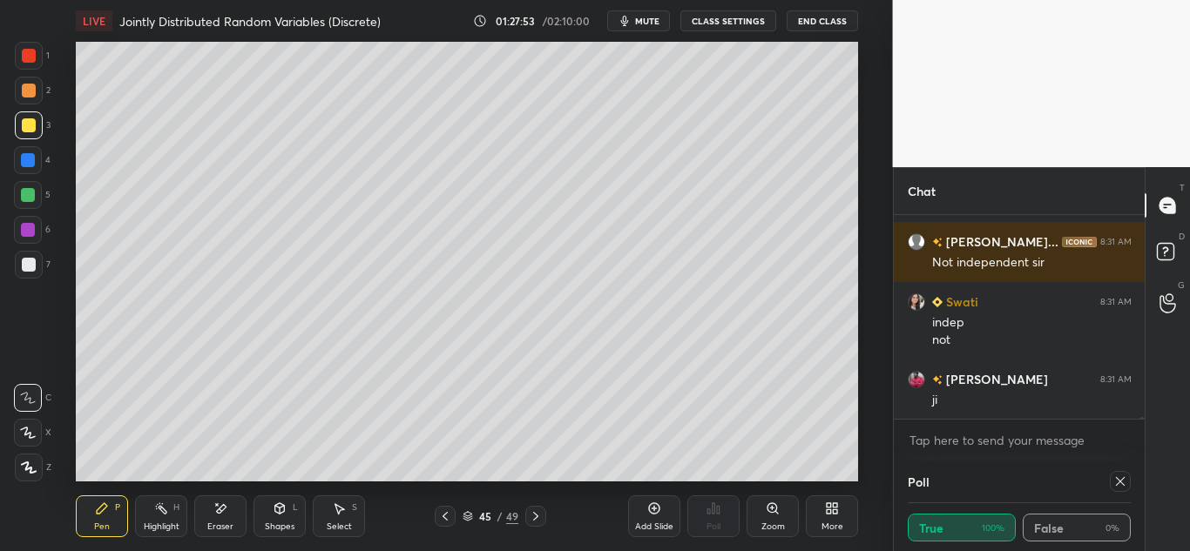
click at [446, 508] on div at bounding box center [445, 516] width 21 height 21
click at [532, 514] on icon at bounding box center [536, 517] width 14 height 14
click at [532, 515] on icon at bounding box center [536, 517] width 14 height 14
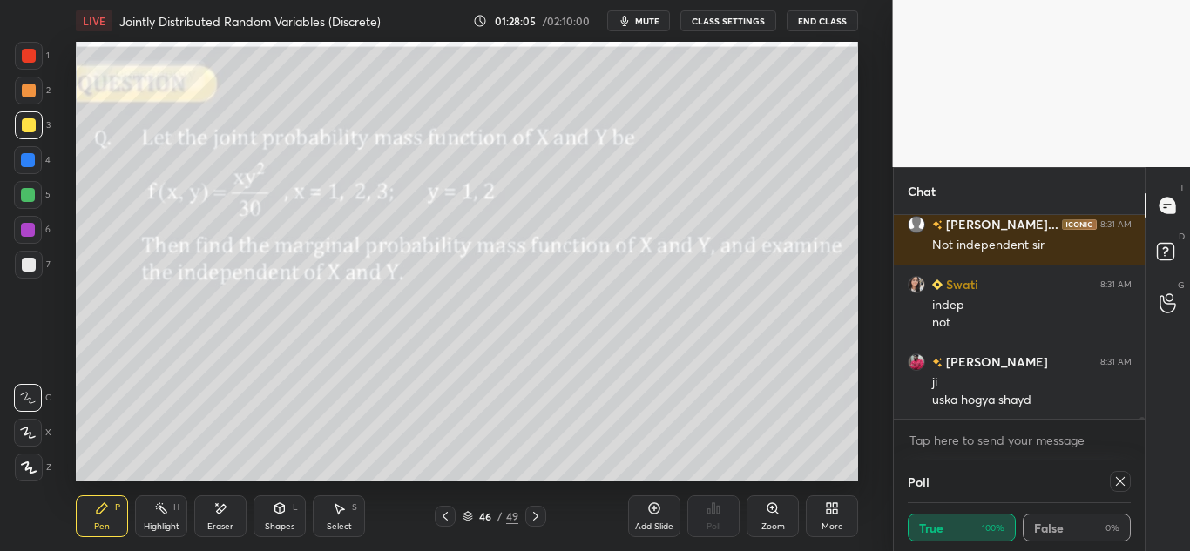
click at [532, 514] on icon at bounding box center [536, 517] width 14 height 14
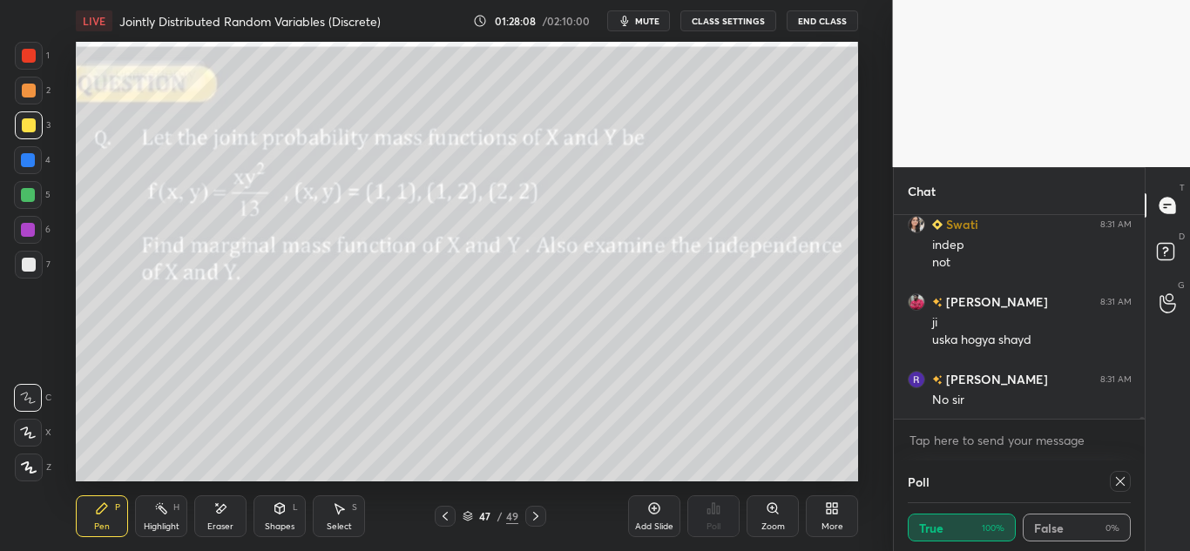
scroll to position [21916, 0]
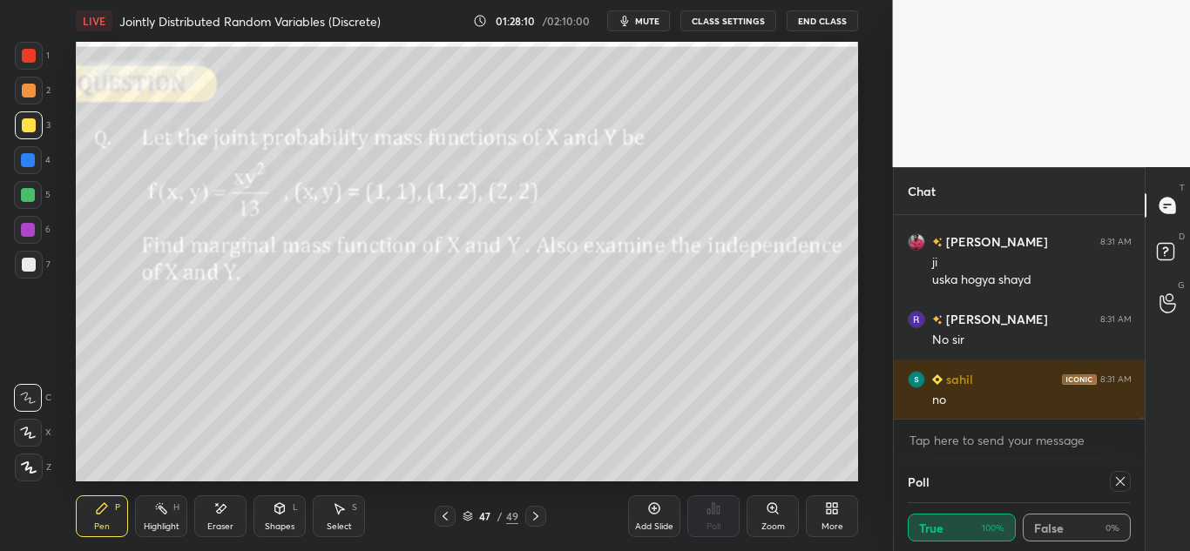
click at [531, 514] on icon at bounding box center [536, 517] width 14 height 14
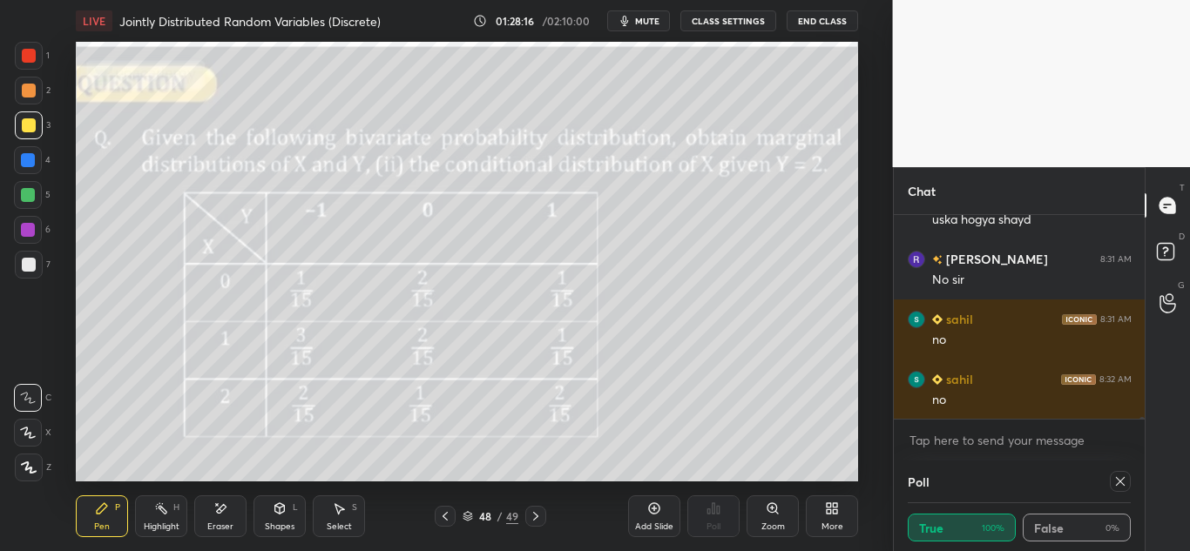
click at [436, 516] on div at bounding box center [445, 516] width 21 height 21
click at [442, 515] on icon at bounding box center [445, 517] width 14 height 14
click at [443, 516] on icon at bounding box center [445, 517] width 14 height 14
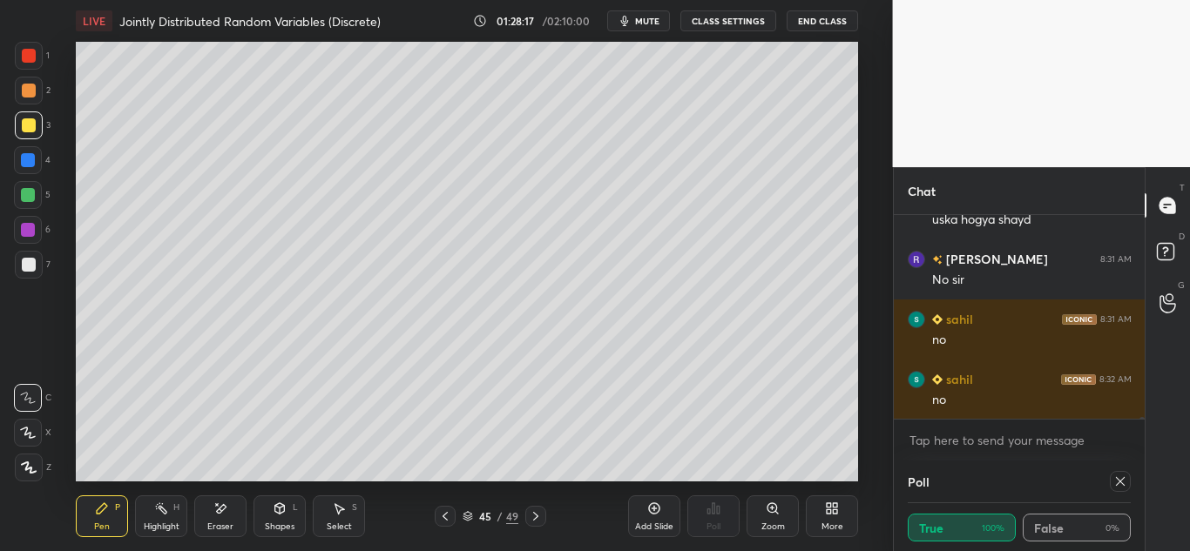
click at [445, 516] on icon at bounding box center [445, 517] width 14 height 14
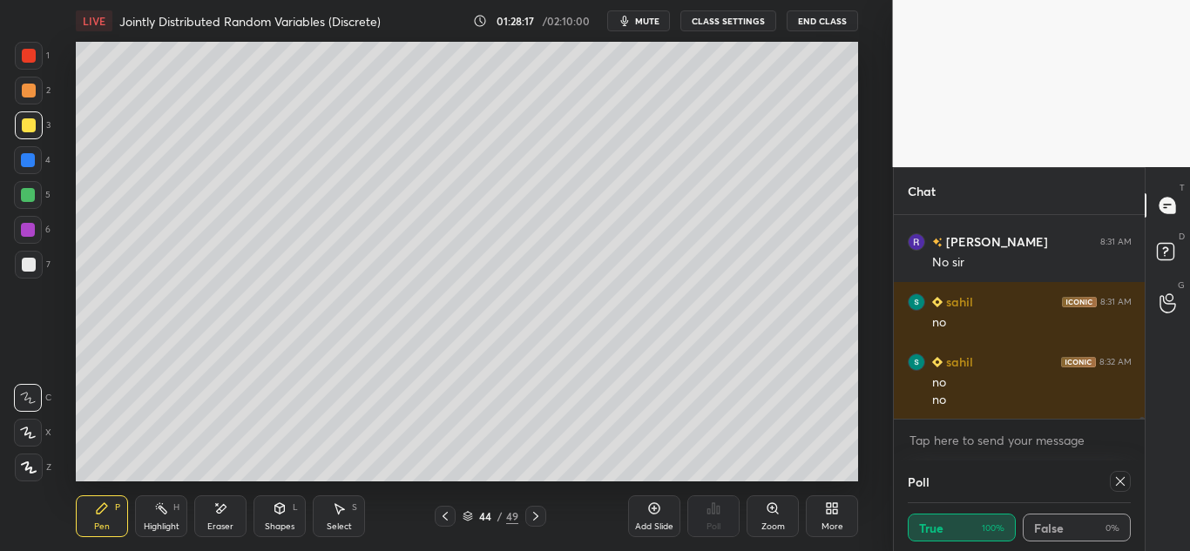
click at [443, 516] on icon at bounding box center [445, 516] width 5 height 9
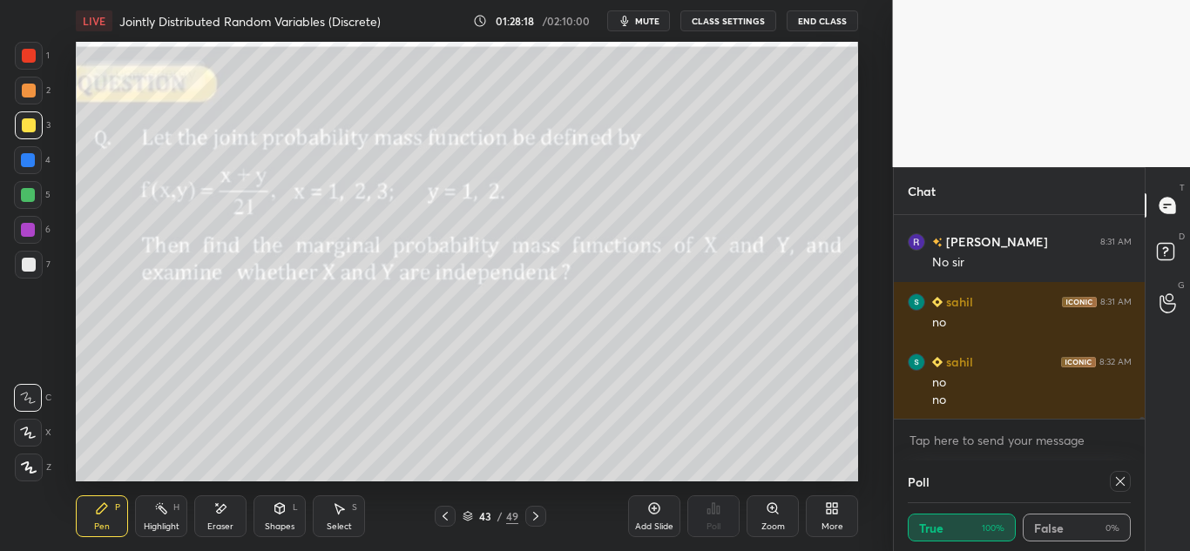
click at [443, 516] on icon at bounding box center [445, 517] width 14 height 14
click at [446, 517] on icon at bounding box center [445, 517] width 14 height 14
click at [447, 518] on icon at bounding box center [445, 517] width 14 height 14
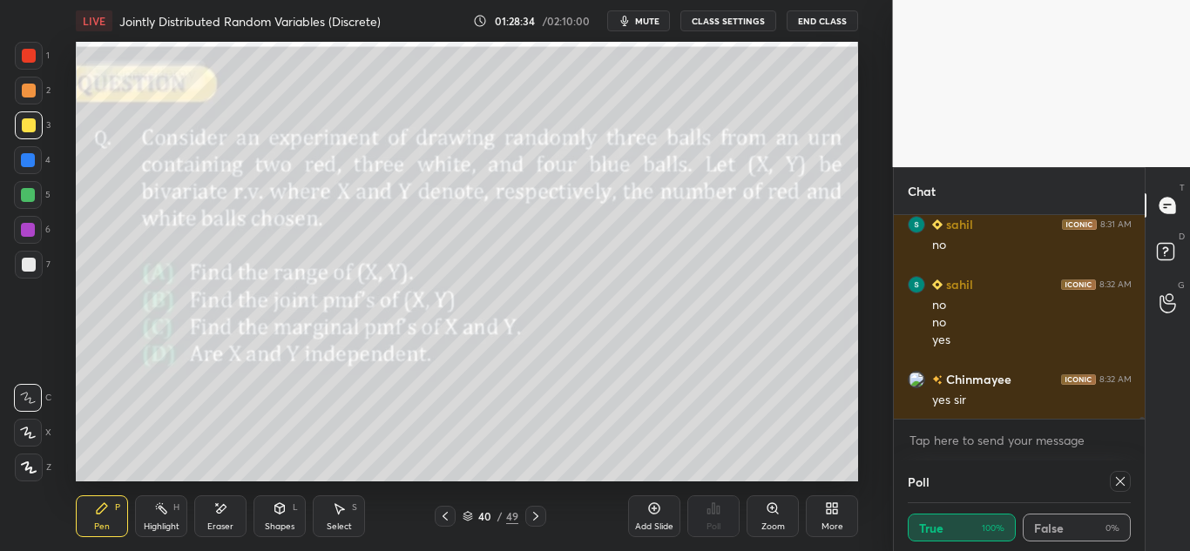
scroll to position [22132, 0]
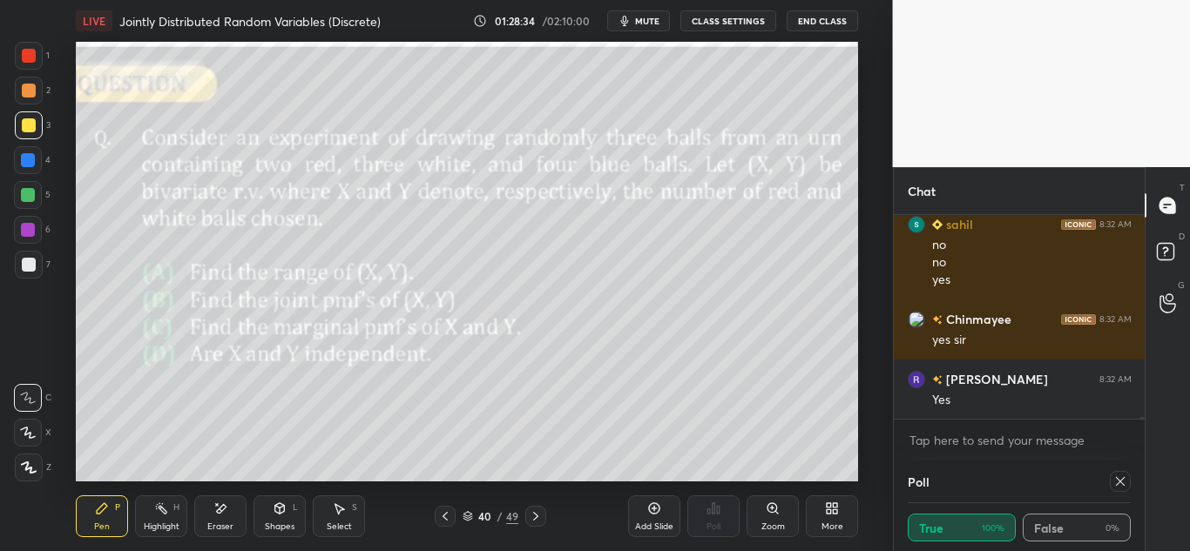
click at [448, 516] on icon at bounding box center [445, 517] width 14 height 14
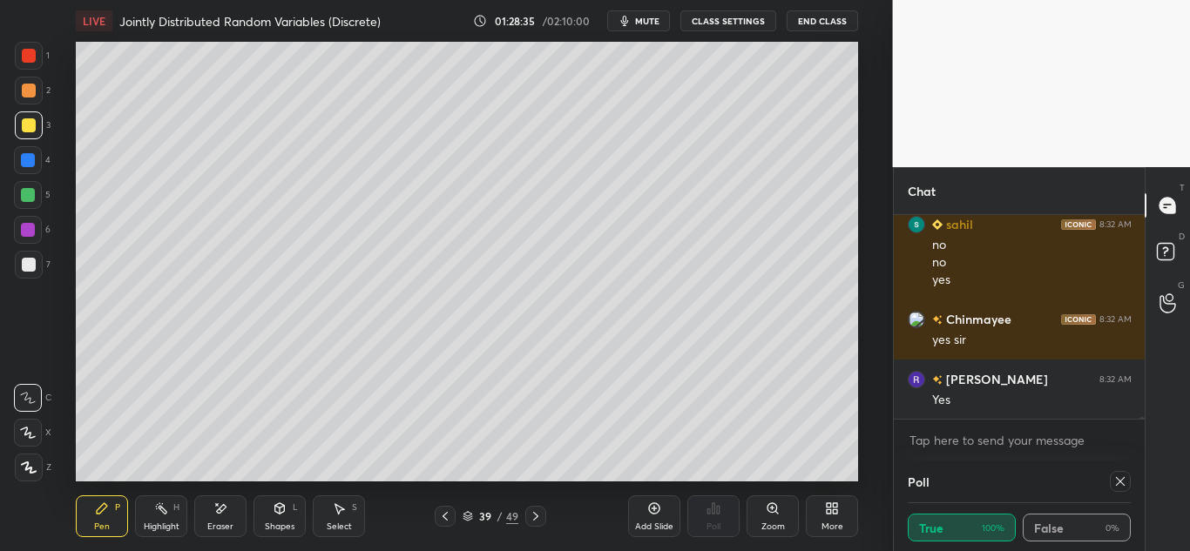
scroll to position [22192, 0]
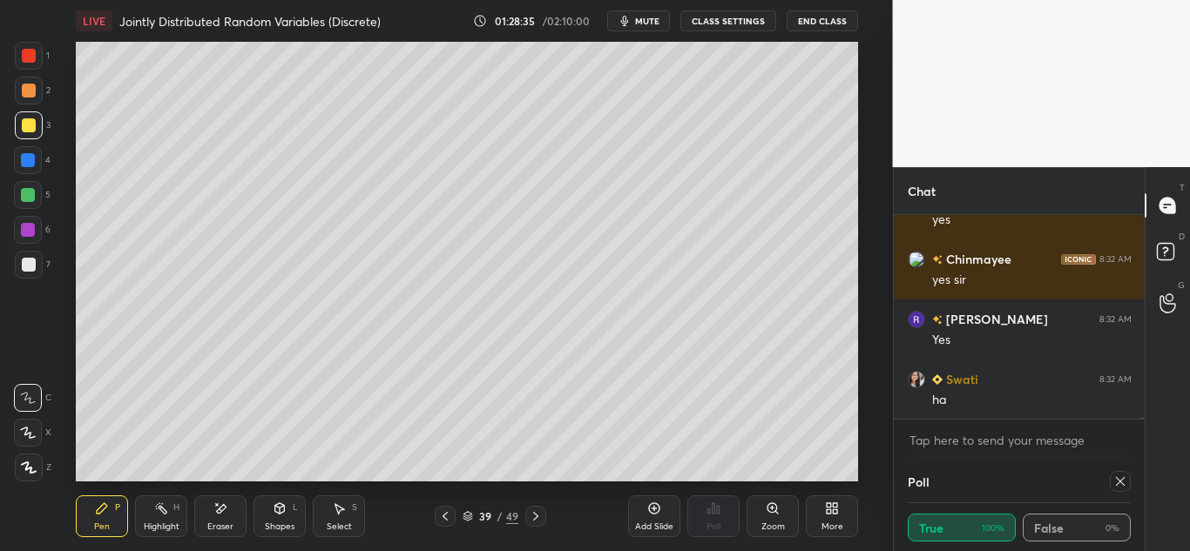
click at [448, 516] on icon at bounding box center [445, 517] width 14 height 14
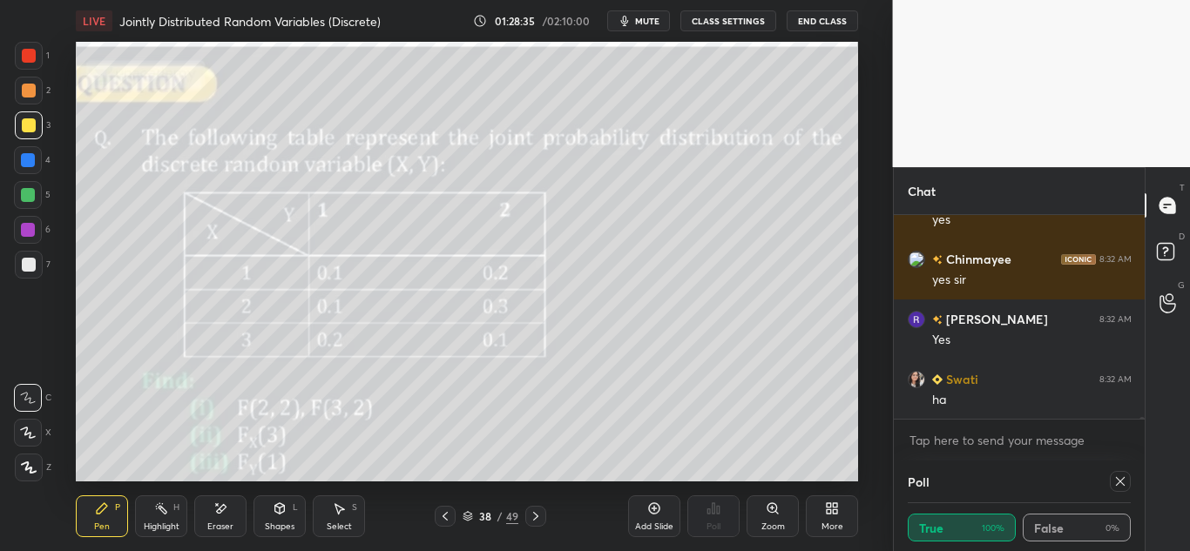
click at [450, 516] on icon at bounding box center [445, 517] width 14 height 14
click at [537, 515] on icon at bounding box center [536, 517] width 14 height 14
click at [538, 515] on icon at bounding box center [536, 517] width 14 height 14
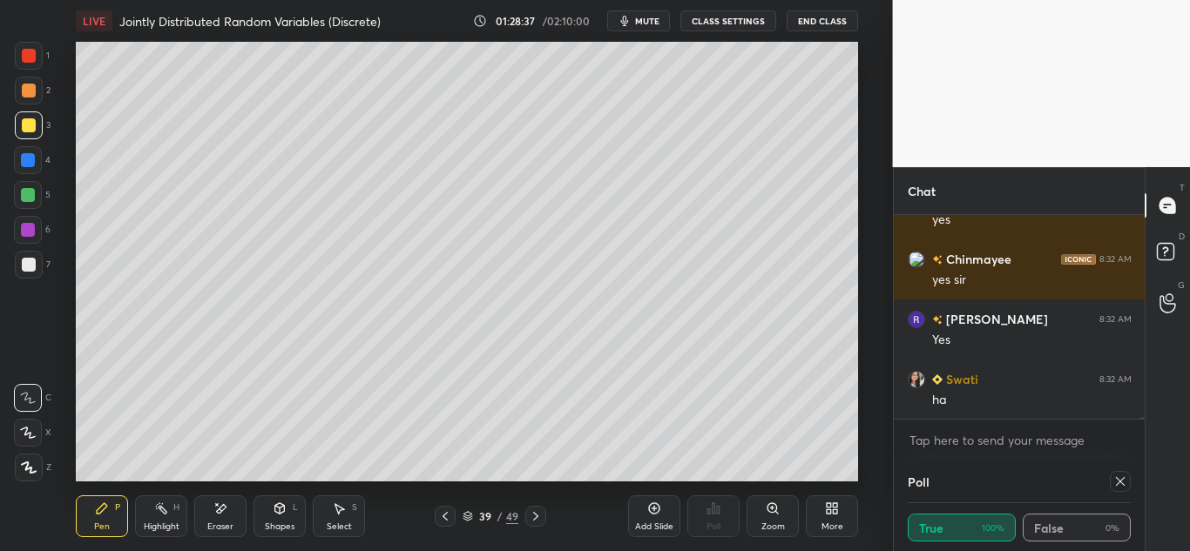
click at [538, 516] on icon at bounding box center [536, 517] width 14 height 14
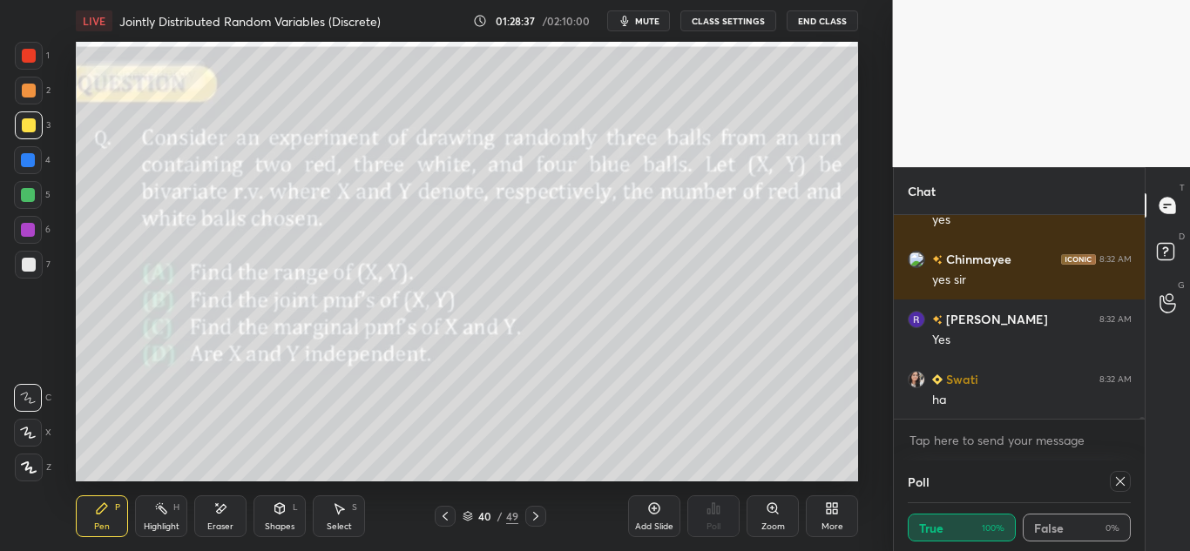
click at [538, 513] on icon at bounding box center [536, 517] width 14 height 14
click at [98, 516] on div "Pen P" at bounding box center [102, 517] width 52 height 42
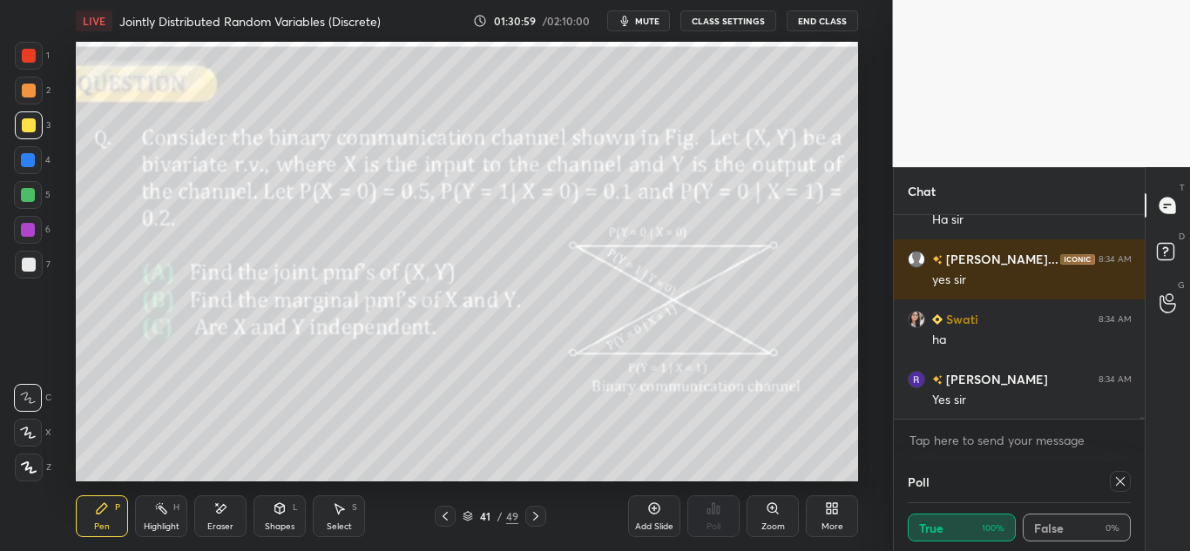
scroll to position [22973, 0]
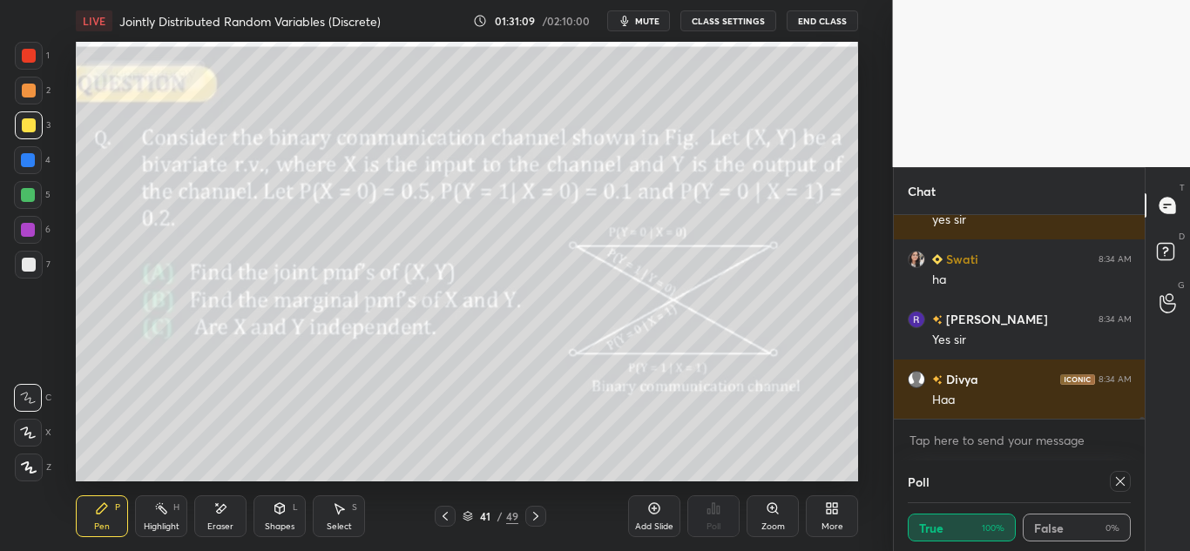
click at [336, 514] on icon at bounding box center [339, 509] width 14 height 14
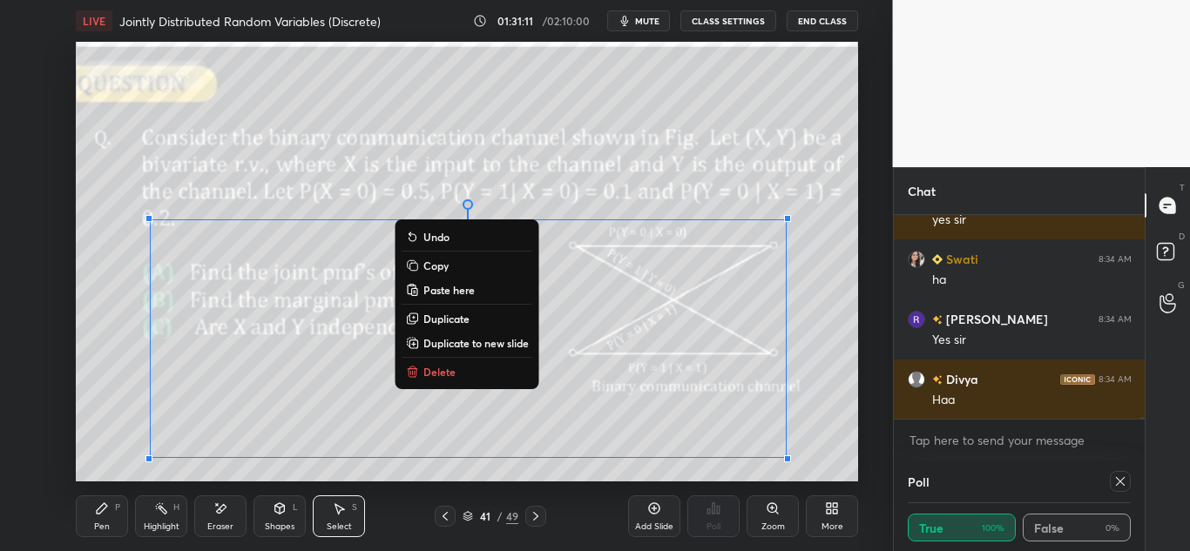
click at [469, 266] on button "Copy" at bounding box center [468, 265] width 130 height 21
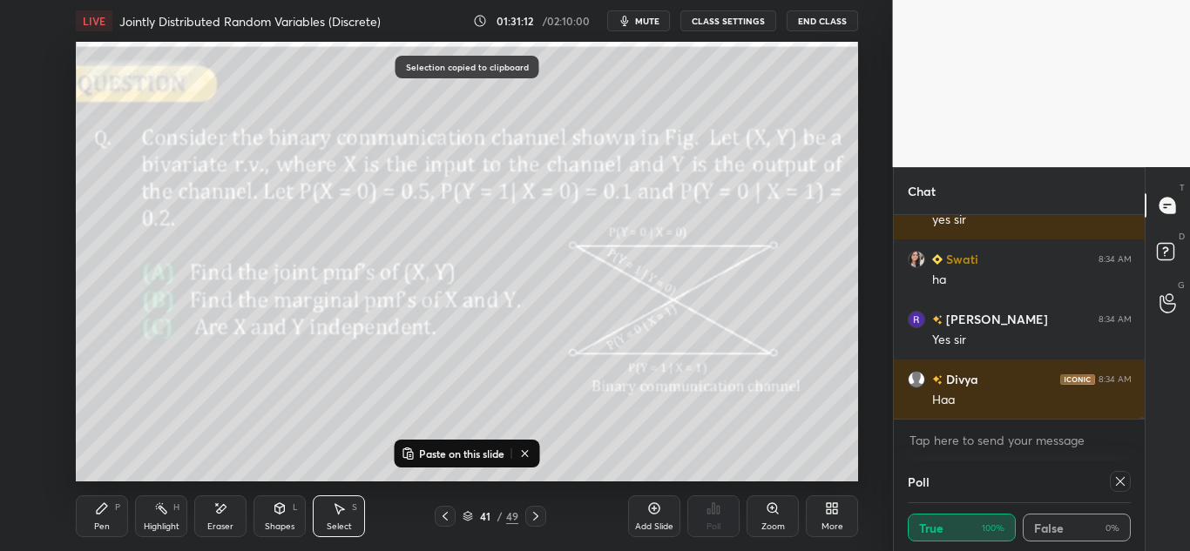
click at [657, 518] on div "Add Slide" at bounding box center [654, 517] width 52 height 42
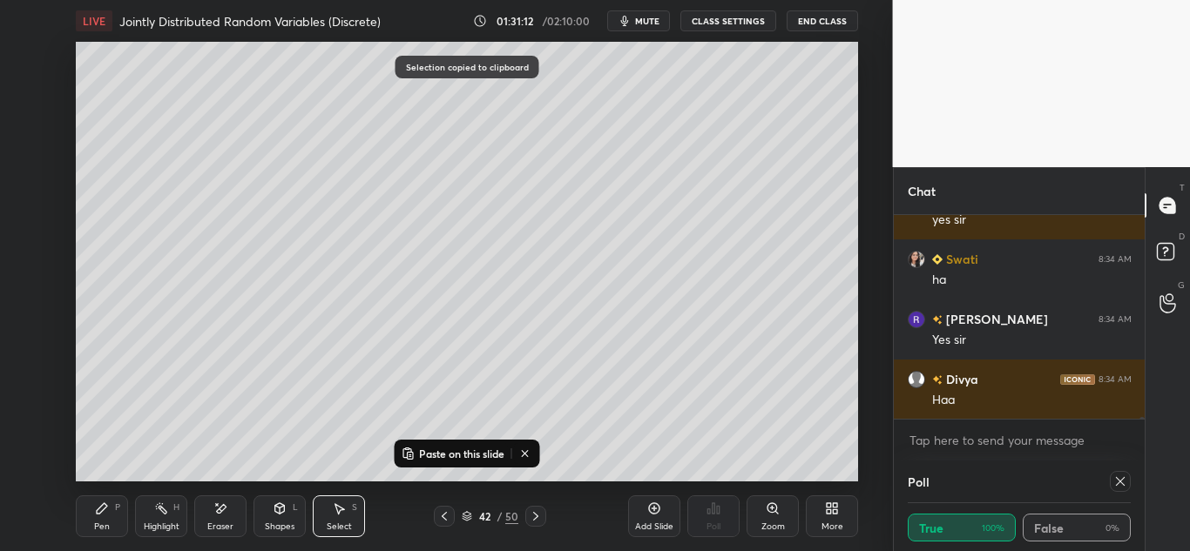
click at [460, 450] on p "Paste on this slide" at bounding box center [461, 454] width 85 height 14
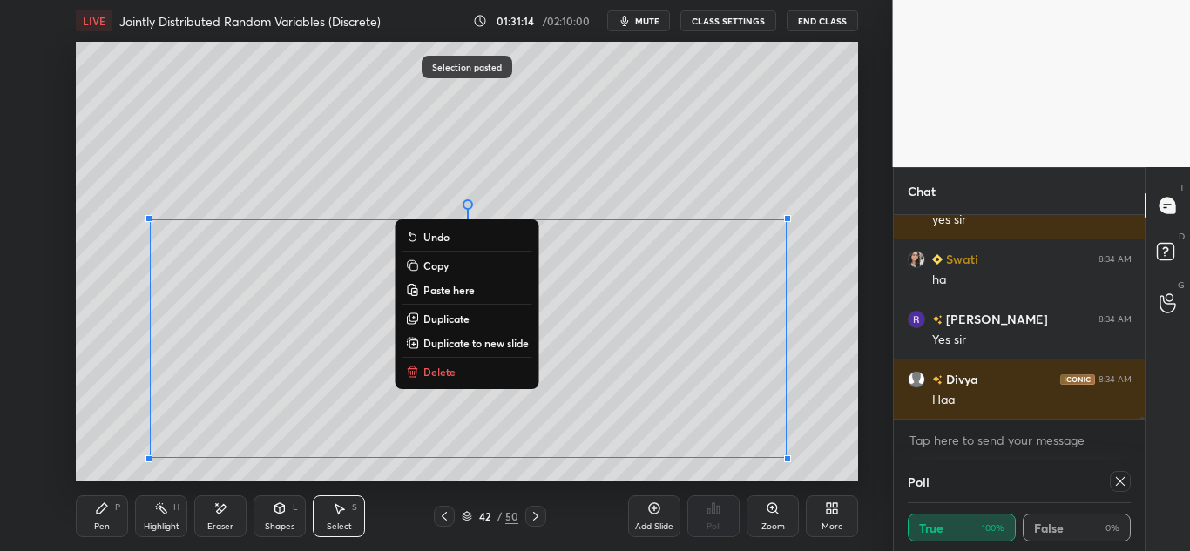
click at [228, 503] on div "Eraser" at bounding box center [220, 517] width 52 height 42
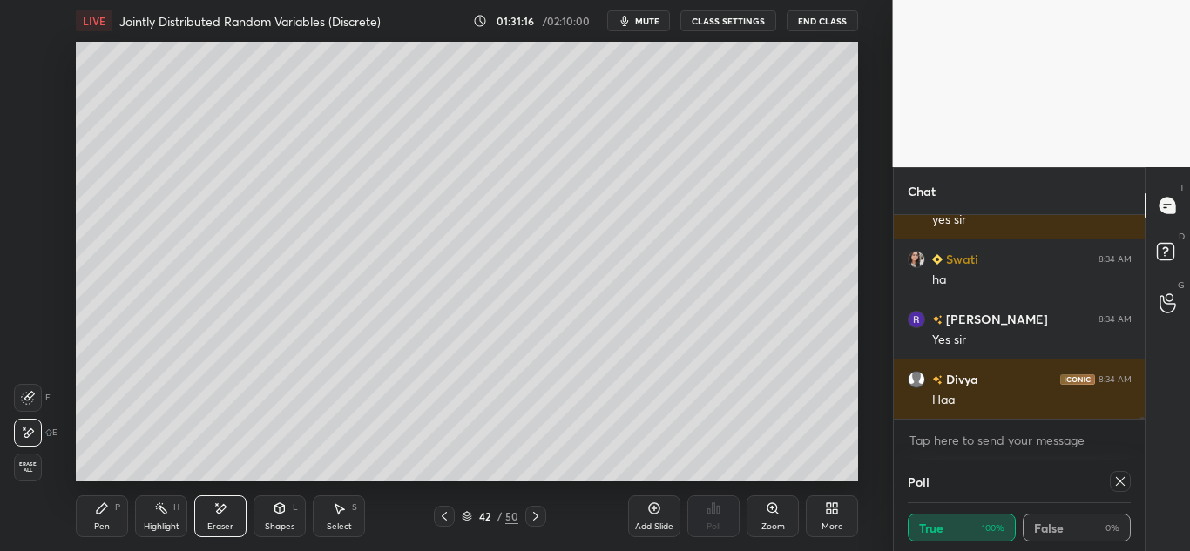
click at [323, 517] on div "Select S" at bounding box center [339, 517] width 52 height 42
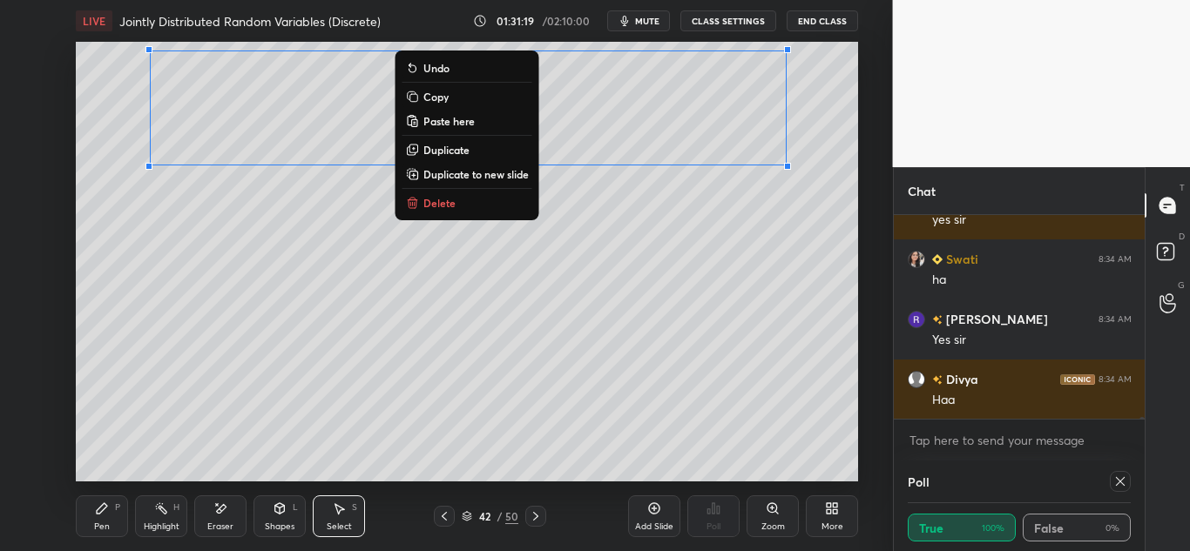
click at [520, 344] on div "0 ° Undo Copy Paste here Duplicate Duplicate to new slide Delete" at bounding box center [467, 262] width 782 height 440
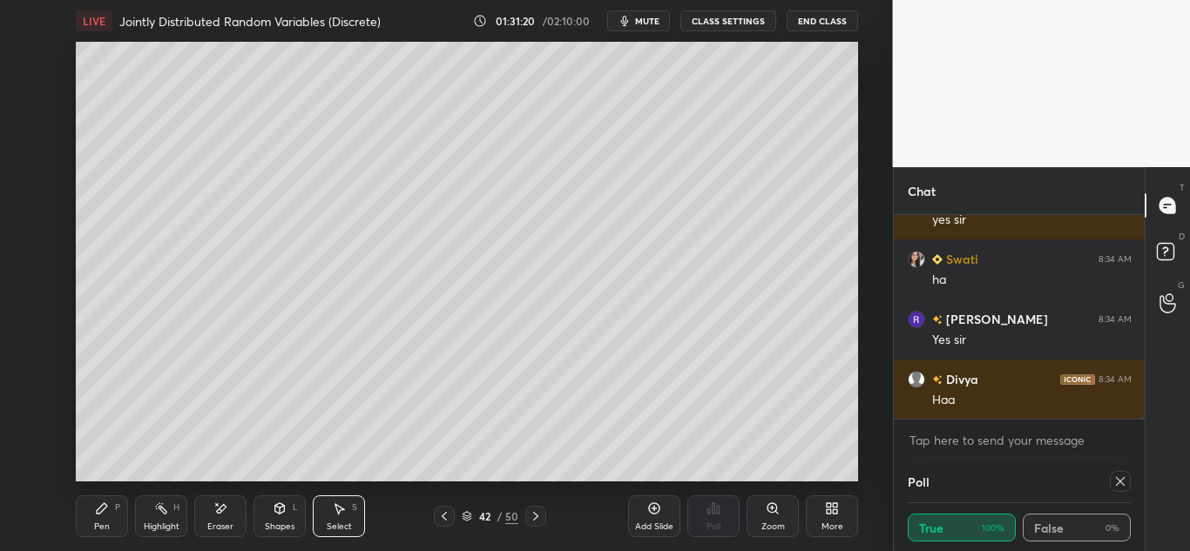
click at [110, 518] on div "Pen P" at bounding box center [102, 517] width 52 height 42
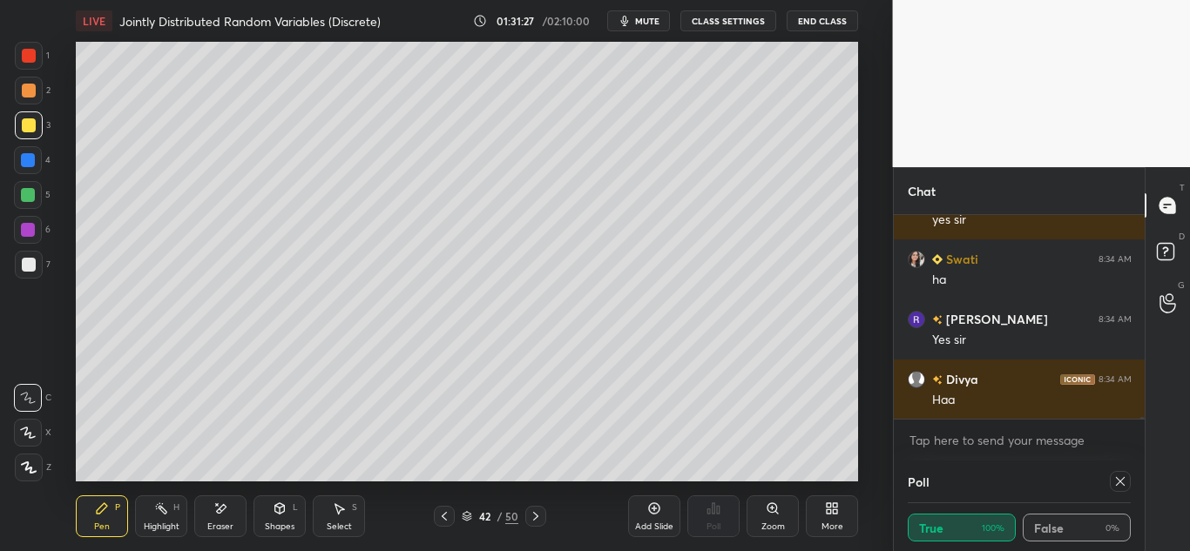
click at [289, 512] on div "Shapes L" at bounding box center [280, 517] width 52 height 42
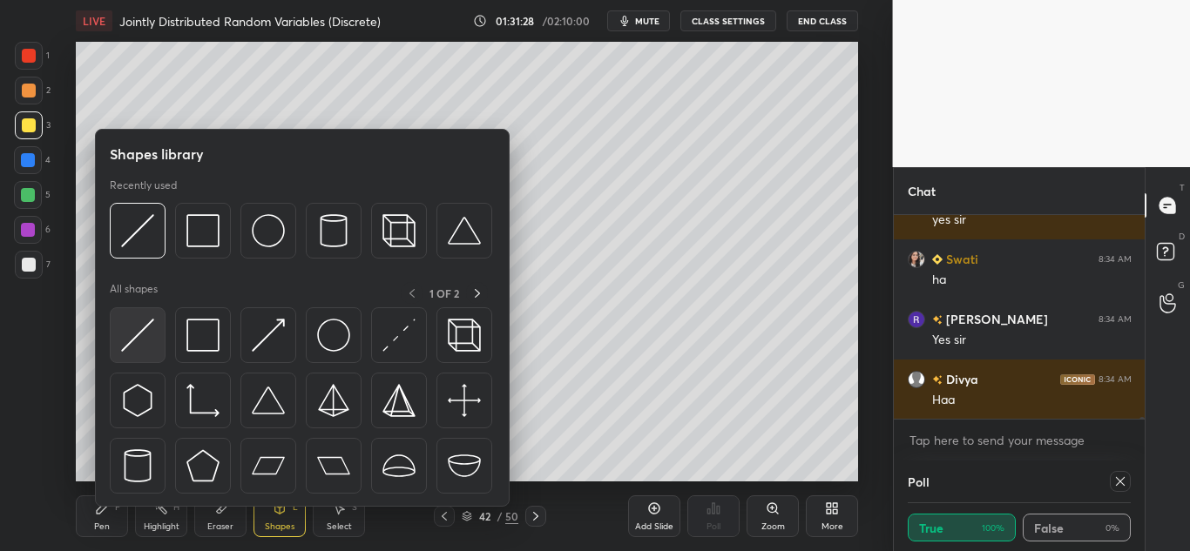
click at [141, 332] on img at bounding box center [137, 335] width 33 height 33
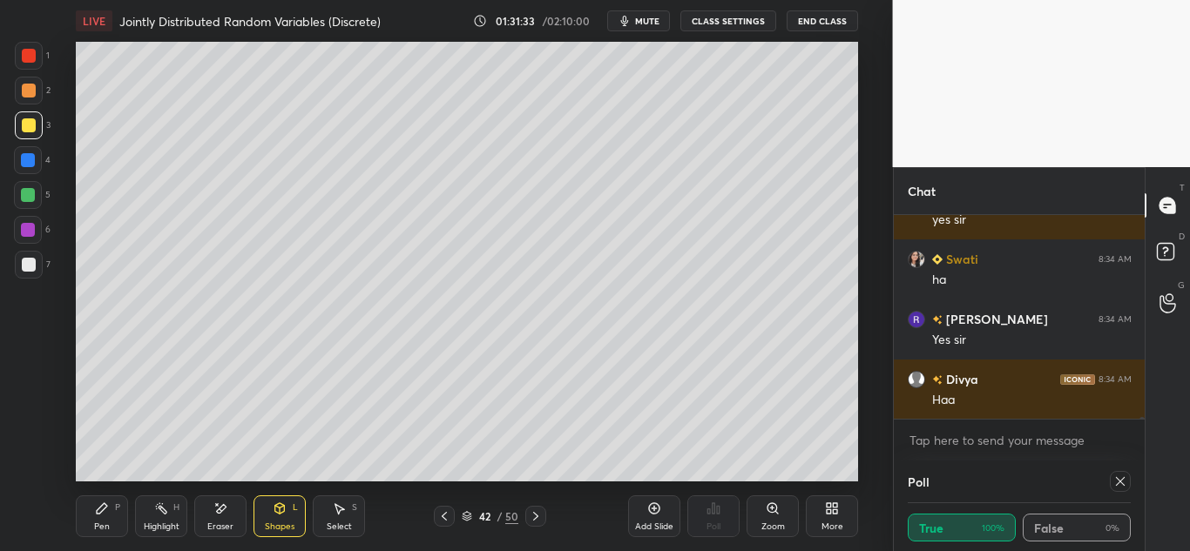
click at [648, 516] on div "Add Slide" at bounding box center [654, 517] width 52 height 42
click at [289, 511] on div "Shapes L" at bounding box center [280, 517] width 52 height 42
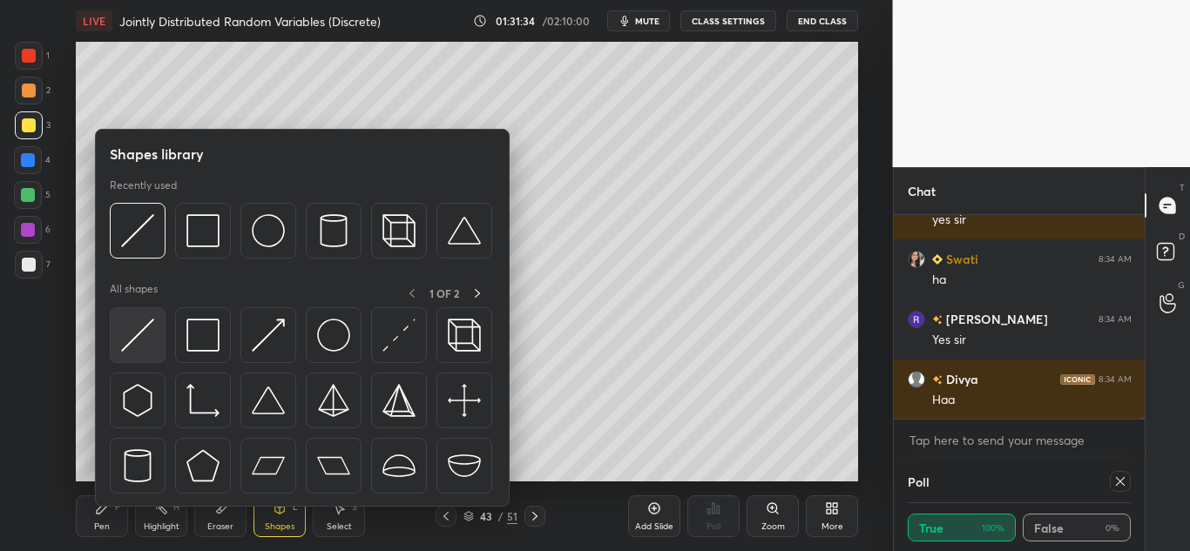
click at [149, 322] on img at bounding box center [137, 335] width 33 height 33
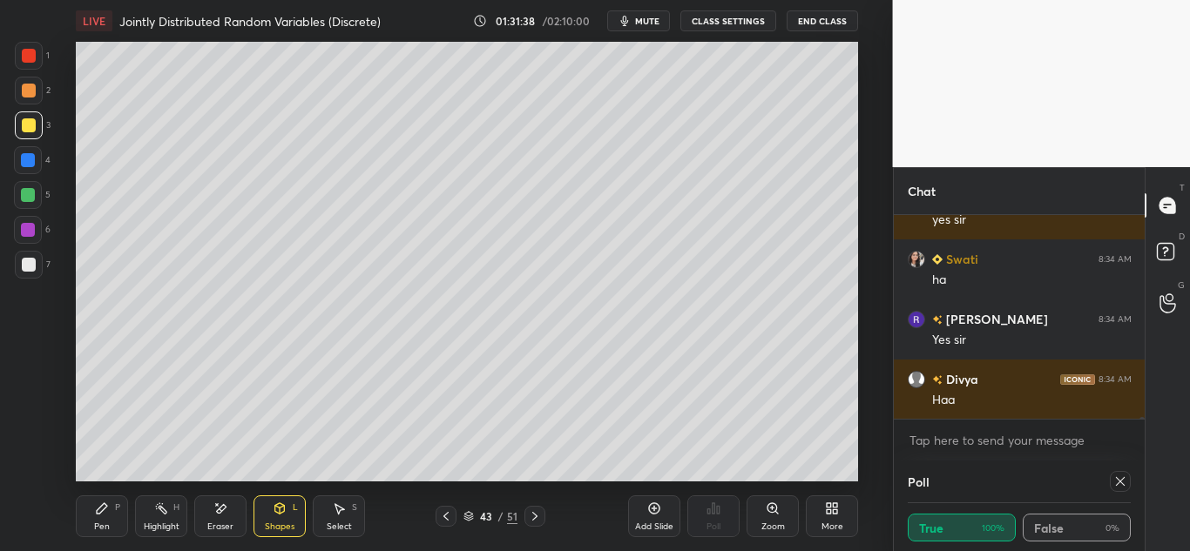
click at [98, 513] on icon at bounding box center [102, 509] width 10 height 10
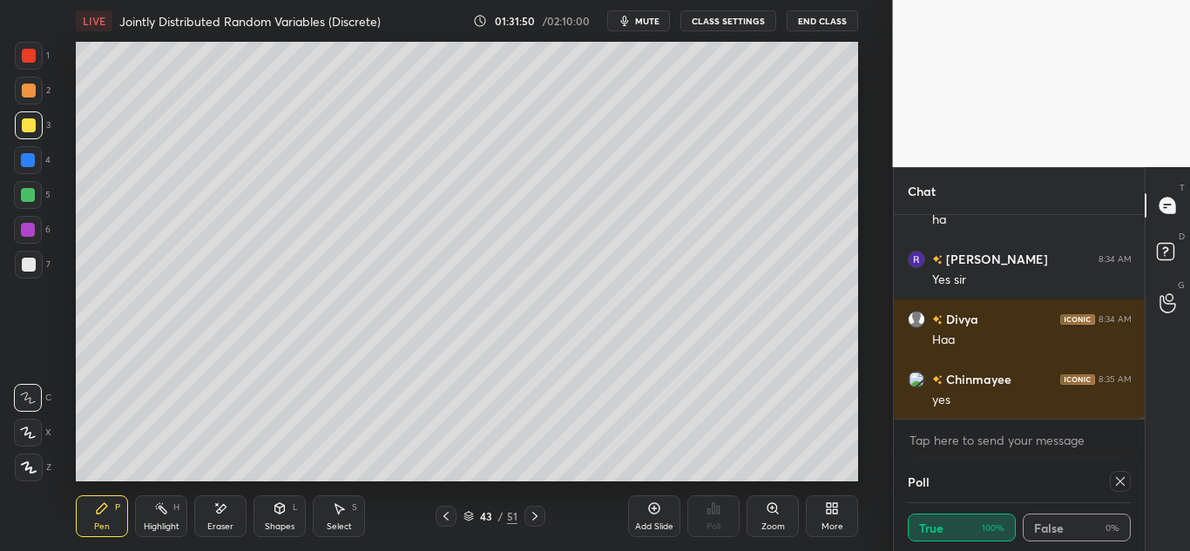
scroll to position [23093, 0]
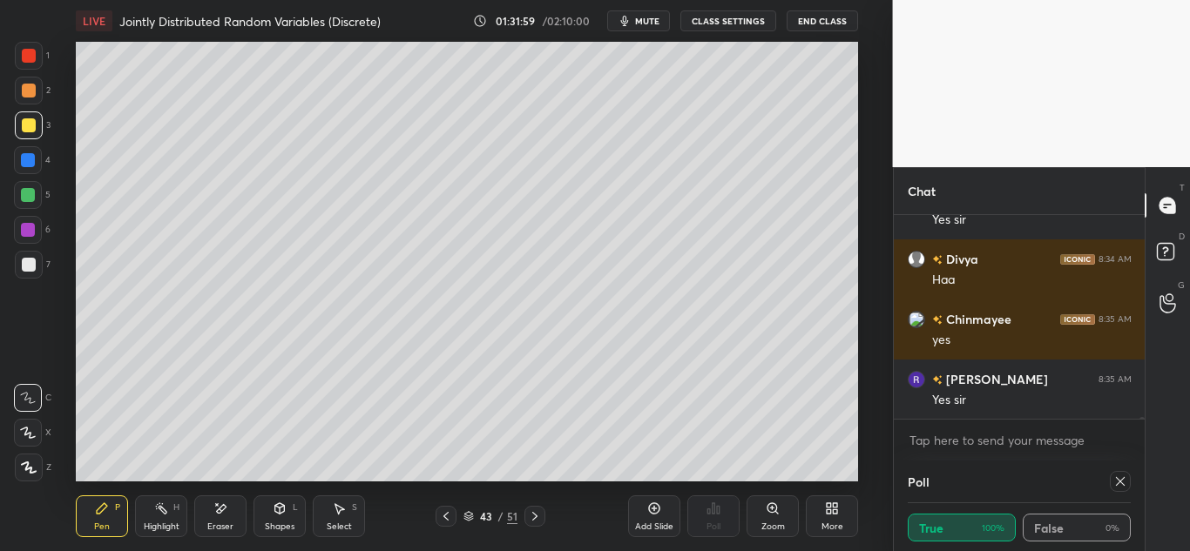
click at [35, 94] on div at bounding box center [29, 91] width 14 height 14
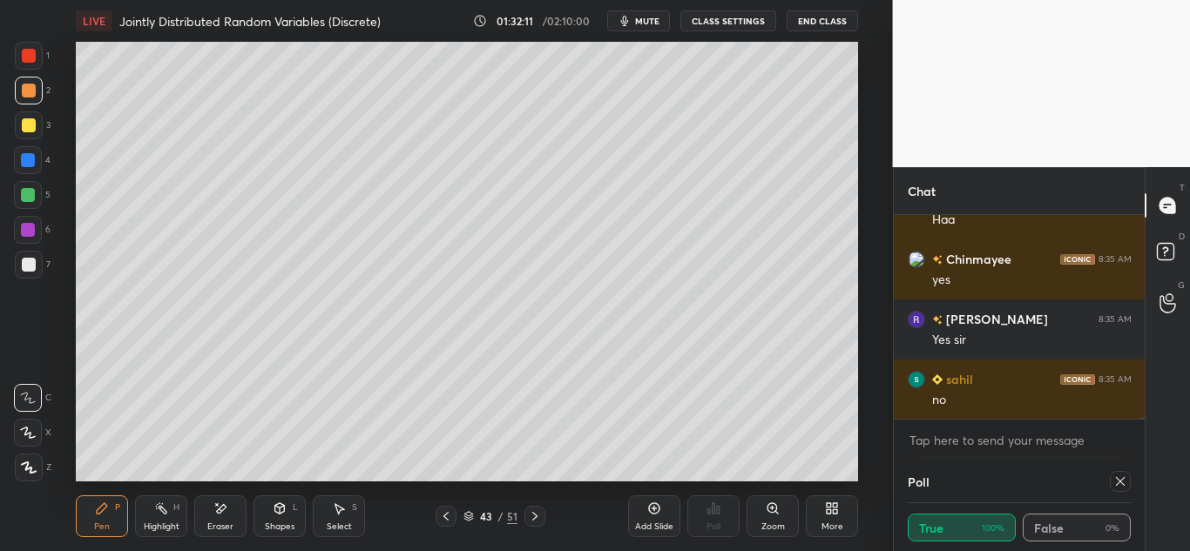
click at [37, 98] on div at bounding box center [29, 91] width 28 height 28
click at [452, 512] on icon at bounding box center [446, 517] width 14 height 14
click at [227, 502] on icon at bounding box center [220, 509] width 14 height 15
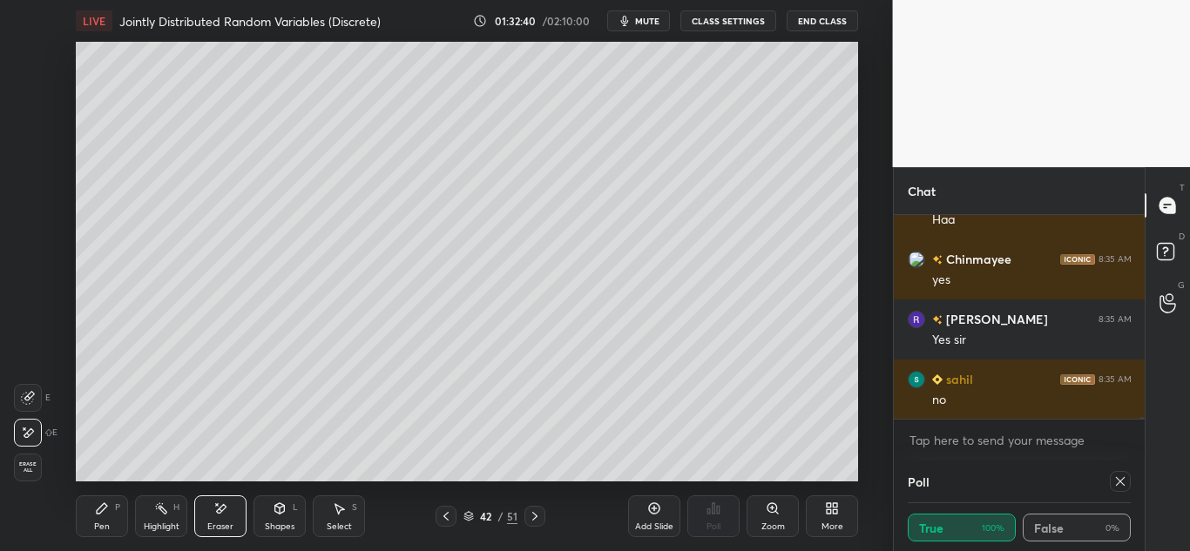
click at [102, 507] on icon at bounding box center [102, 509] width 10 height 10
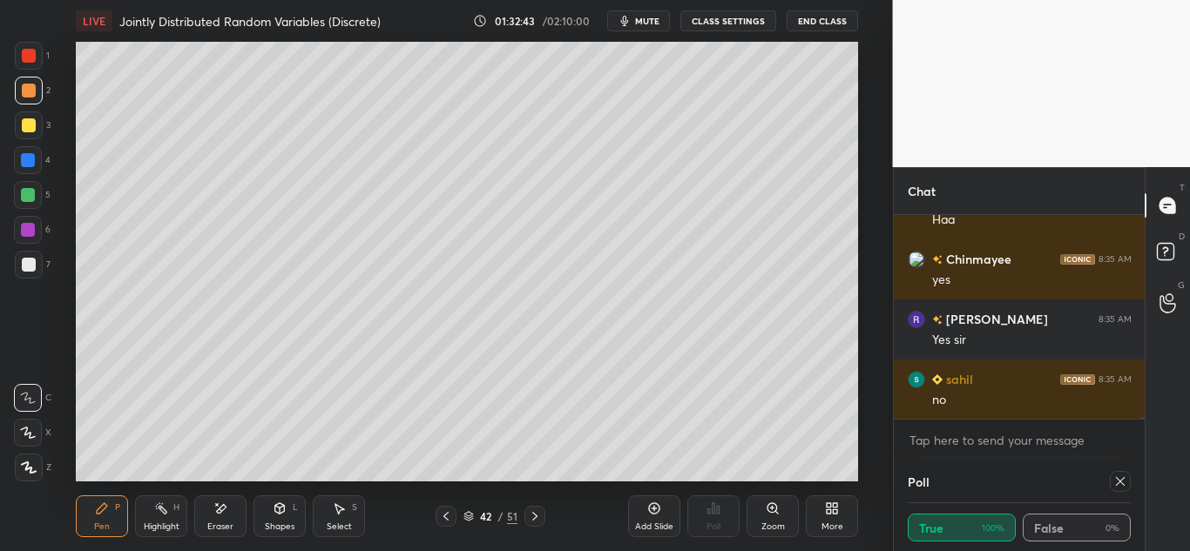
click at [27, 121] on div at bounding box center [29, 125] width 14 height 14
click at [445, 515] on icon at bounding box center [445, 516] width 5 height 9
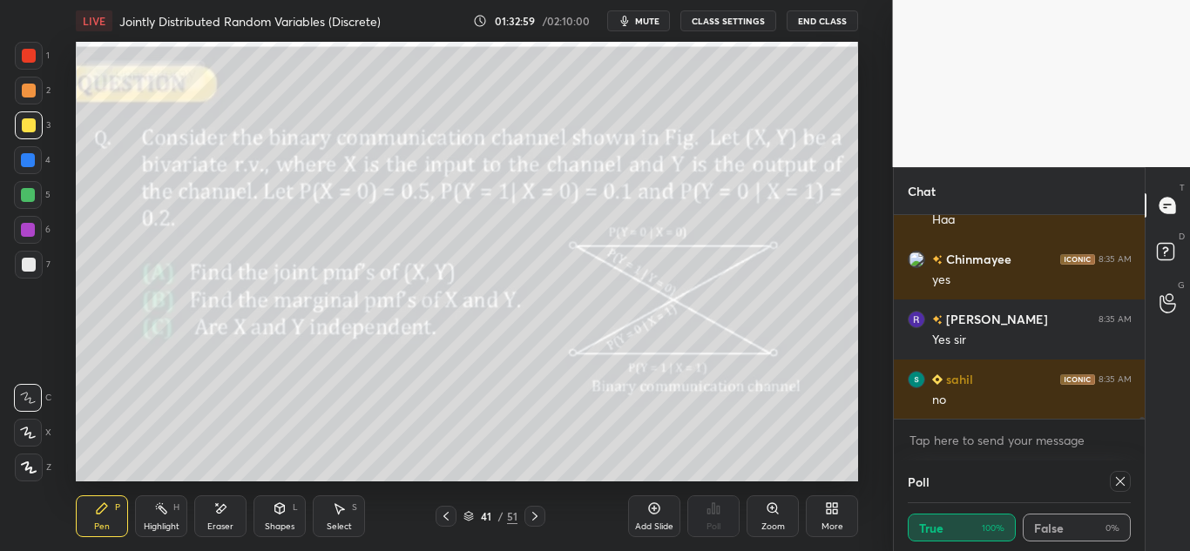
click at [445, 516] on icon at bounding box center [445, 516] width 5 height 9
click at [446, 515] on icon at bounding box center [445, 516] width 5 height 9
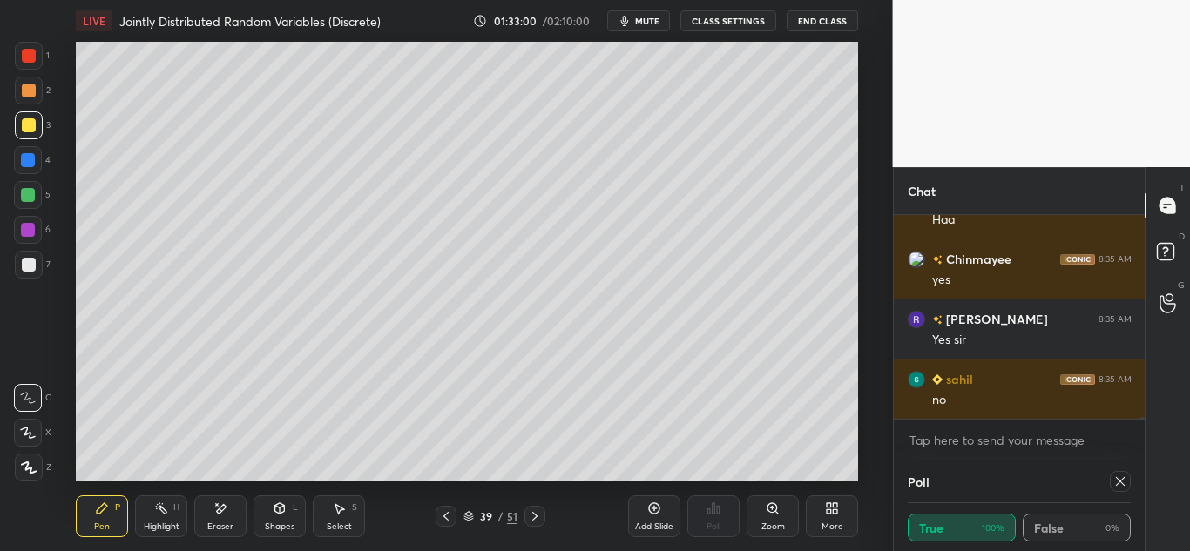
click at [446, 515] on icon at bounding box center [445, 516] width 5 height 9
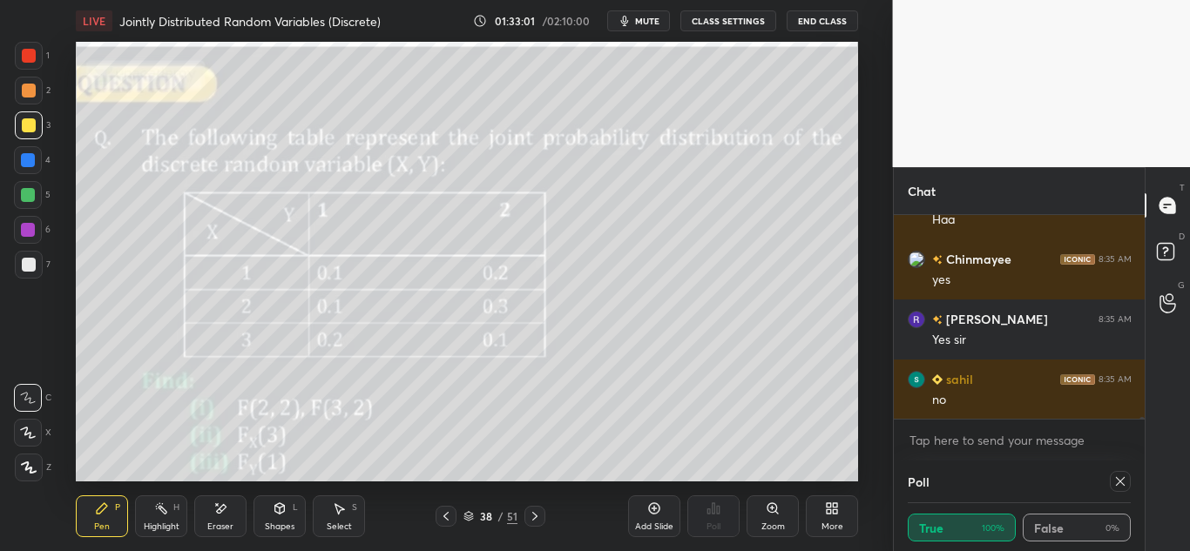
click at [446, 516] on icon at bounding box center [446, 517] width 14 height 14
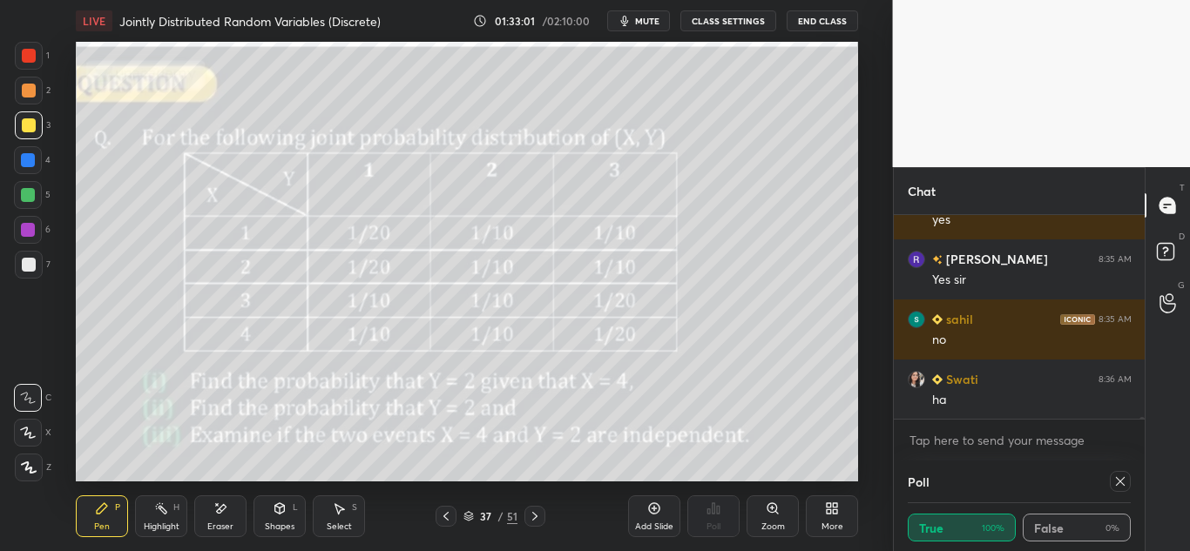
click at [446, 517] on icon at bounding box center [446, 517] width 14 height 14
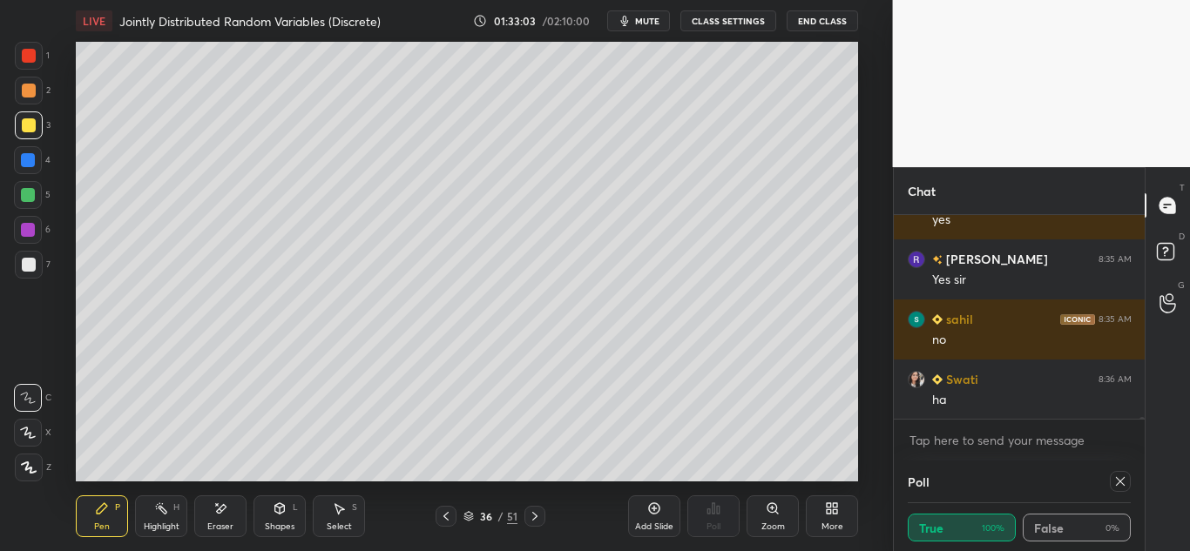
click at [448, 518] on icon at bounding box center [446, 517] width 14 height 14
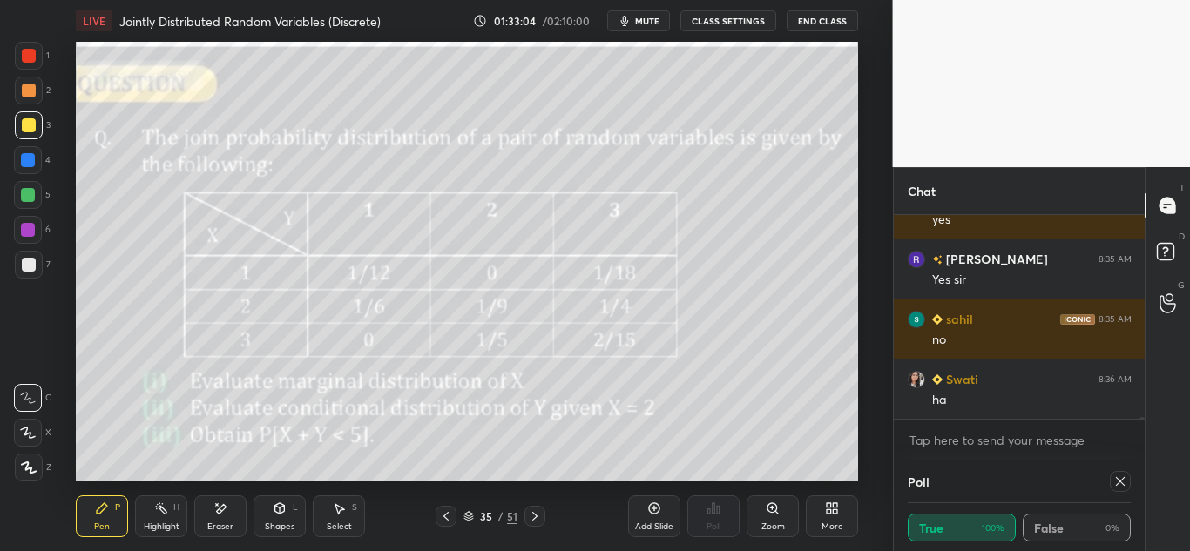
click at [447, 518] on icon at bounding box center [446, 517] width 14 height 14
click at [446, 521] on icon at bounding box center [446, 517] width 14 height 14
click at [446, 520] on icon at bounding box center [446, 517] width 14 height 14
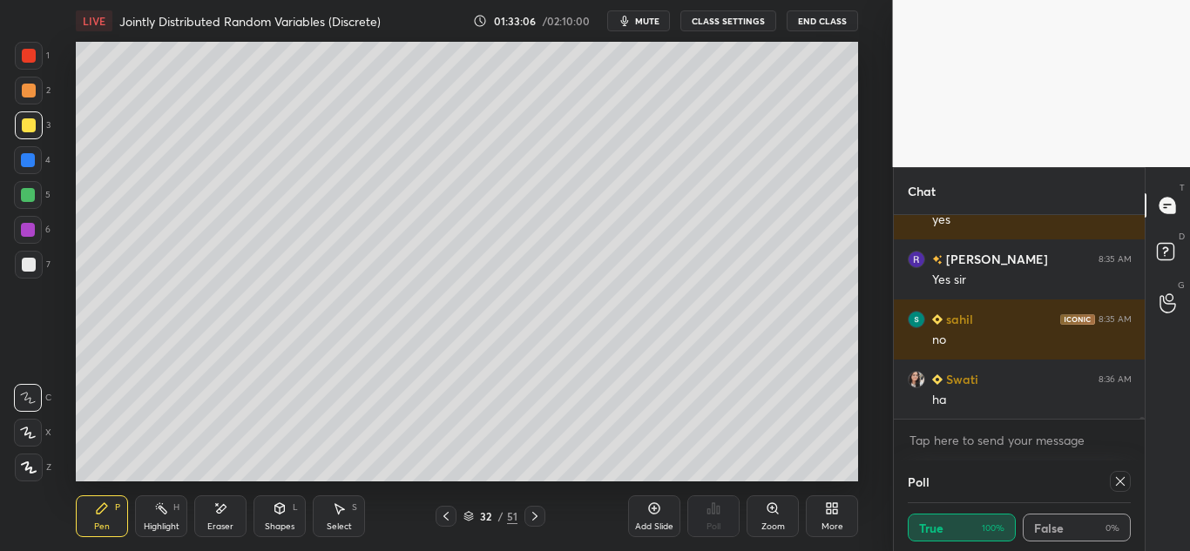
click at [444, 522] on icon at bounding box center [446, 517] width 14 height 14
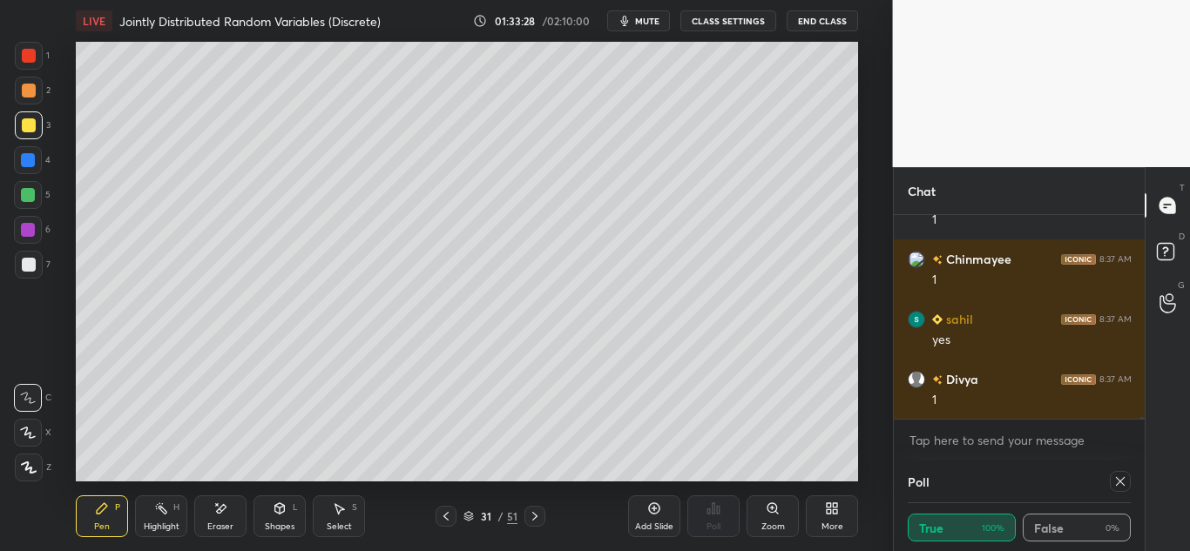
scroll to position [23514, 0]
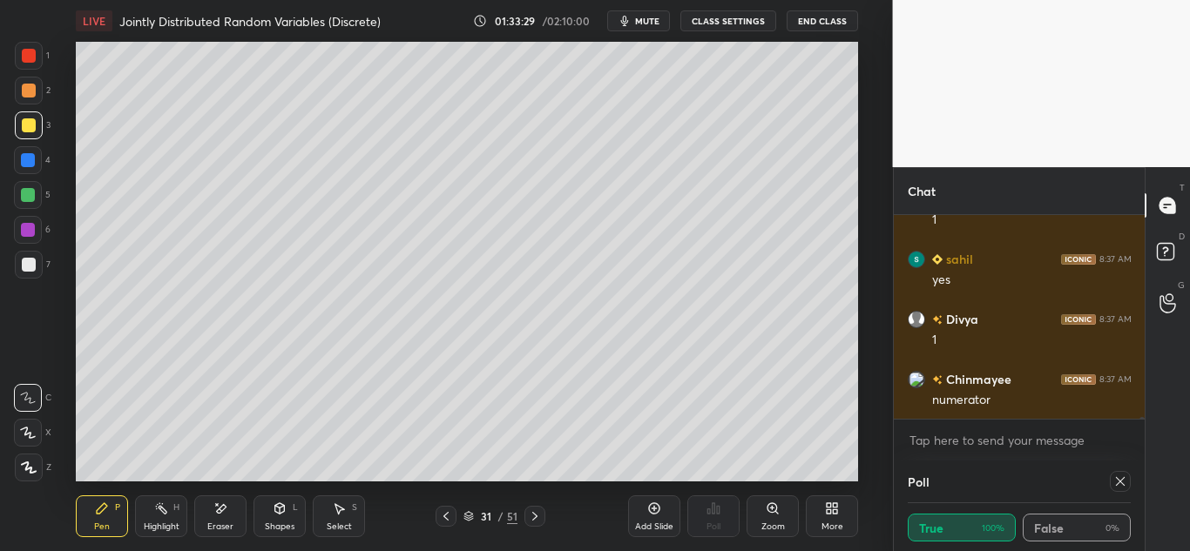
click at [536, 517] on icon at bounding box center [535, 517] width 14 height 14
click at [535, 520] on icon at bounding box center [535, 517] width 14 height 14
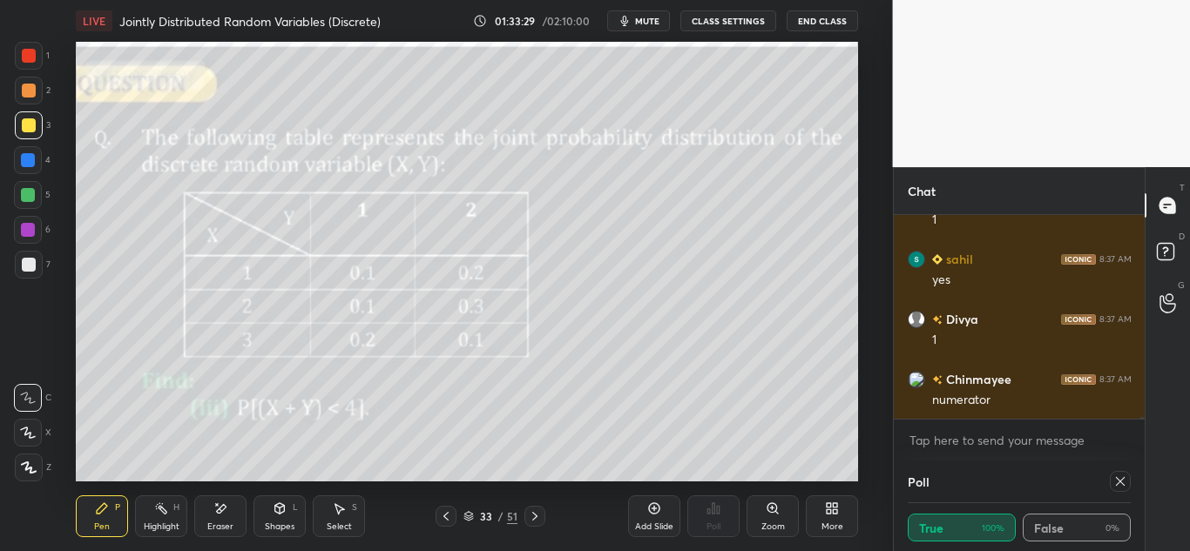
click at [533, 519] on icon at bounding box center [534, 516] width 5 height 9
click at [533, 520] on icon at bounding box center [534, 516] width 5 height 9
click at [532, 521] on icon at bounding box center [535, 517] width 14 height 14
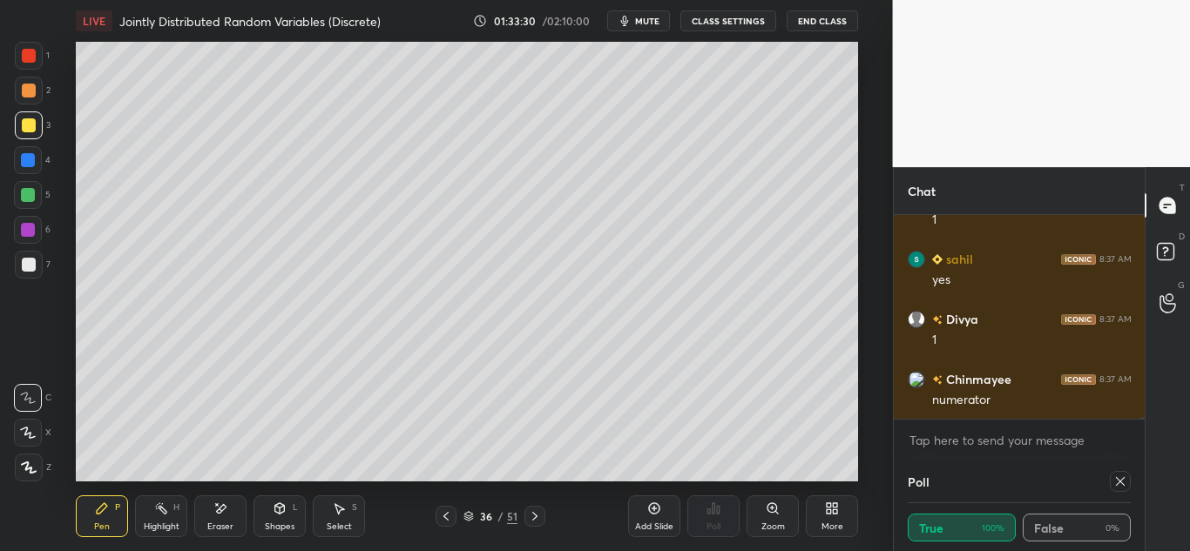
click at [533, 521] on icon at bounding box center [535, 517] width 14 height 14
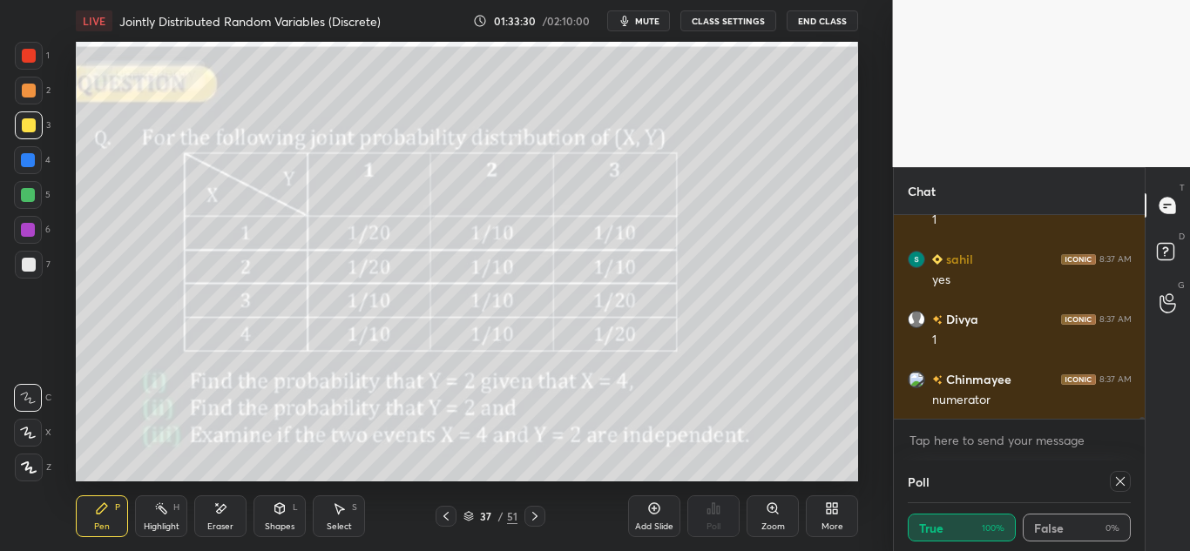
click at [533, 521] on icon at bounding box center [535, 517] width 14 height 14
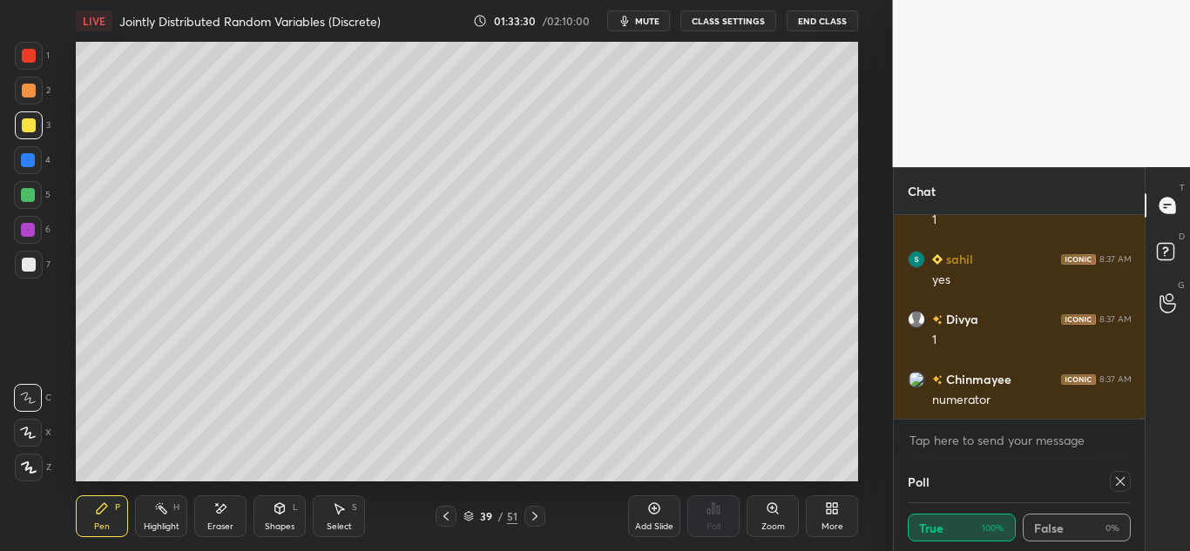
click at [532, 522] on icon at bounding box center [535, 517] width 14 height 14
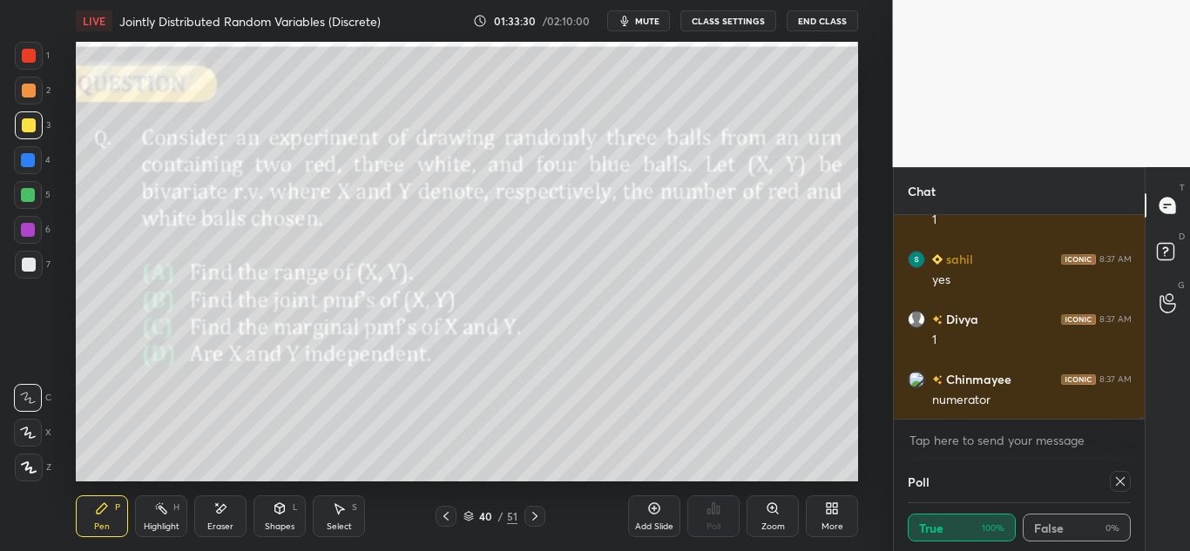
click at [533, 522] on icon at bounding box center [535, 517] width 14 height 14
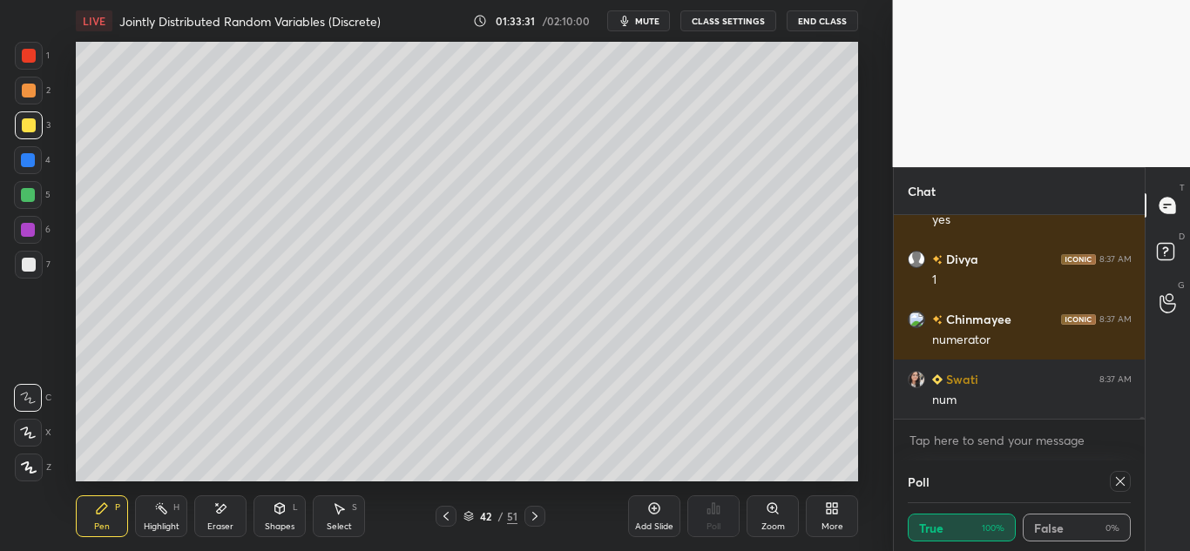
click at [532, 523] on icon at bounding box center [535, 517] width 14 height 14
click at [441, 518] on icon at bounding box center [446, 517] width 14 height 14
click at [91, 518] on div "Pen P" at bounding box center [102, 517] width 52 height 42
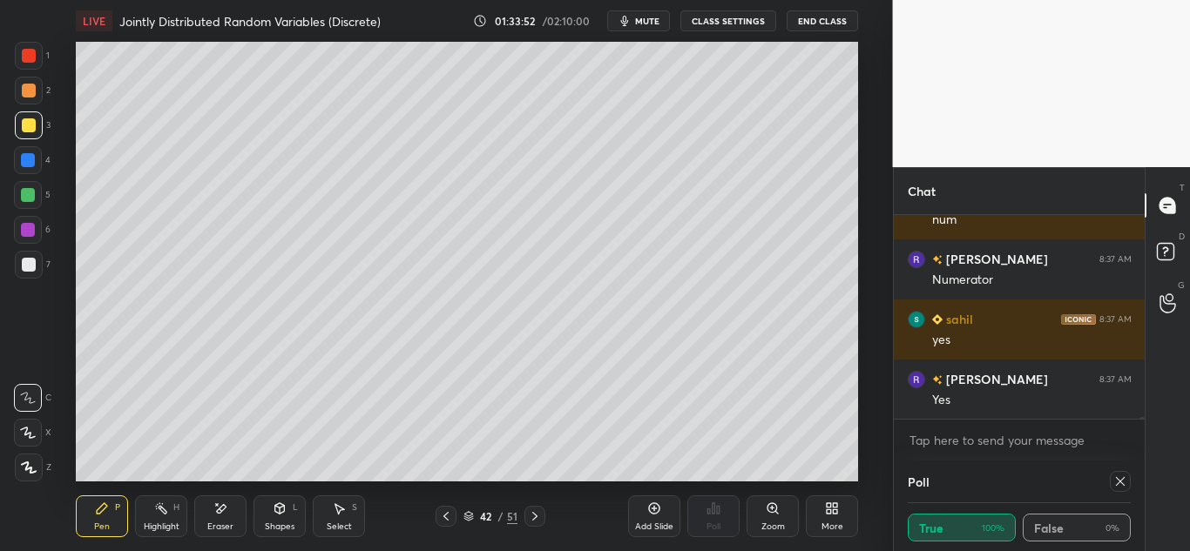
scroll to position [23875, 0]
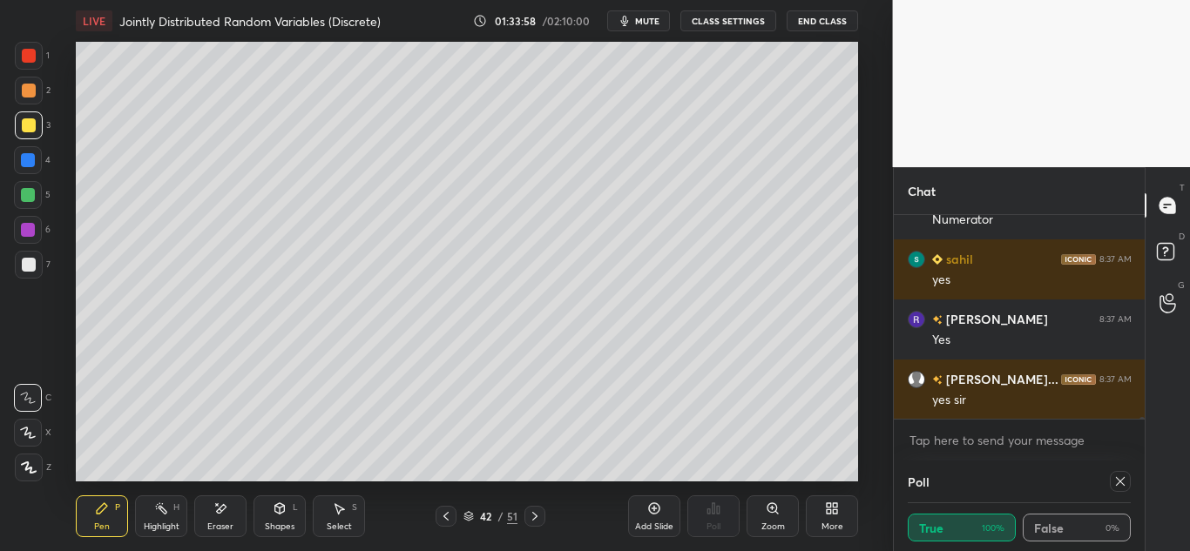
click at [225, 506] on icon at bounding box center [222, 508] width 10 height 9
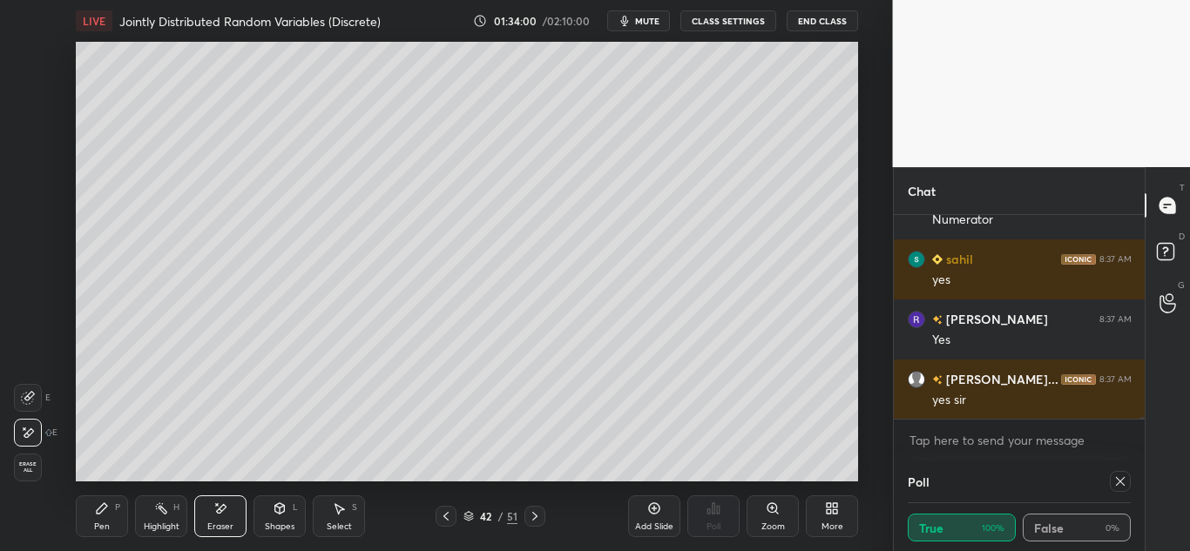
click at [114, 507] on div "Pen P" at bounding box center [102, 517] width 52 height 42
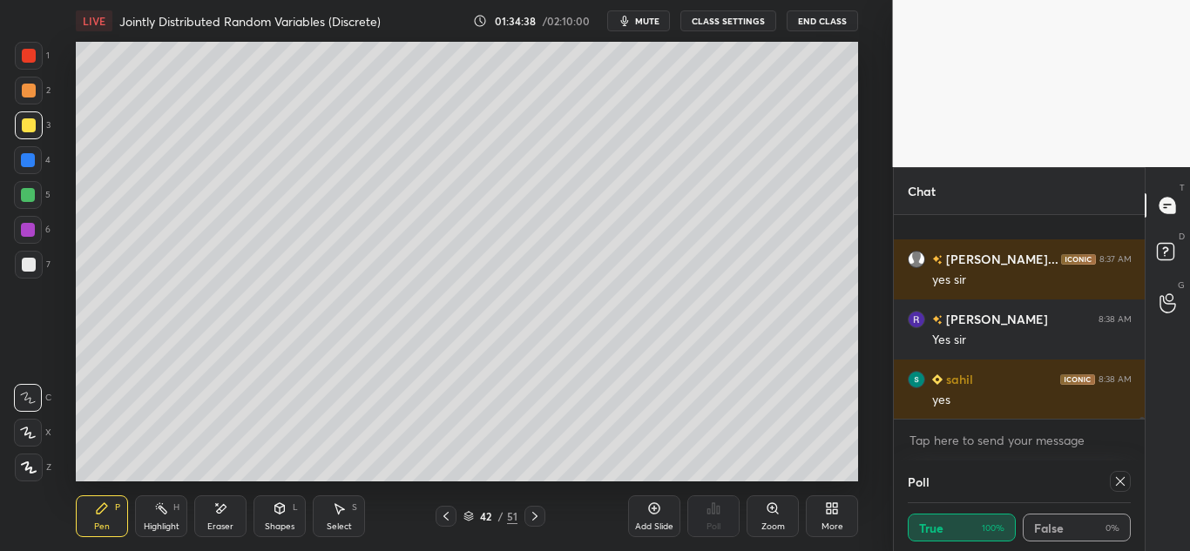
scroll to position [24115, 0]
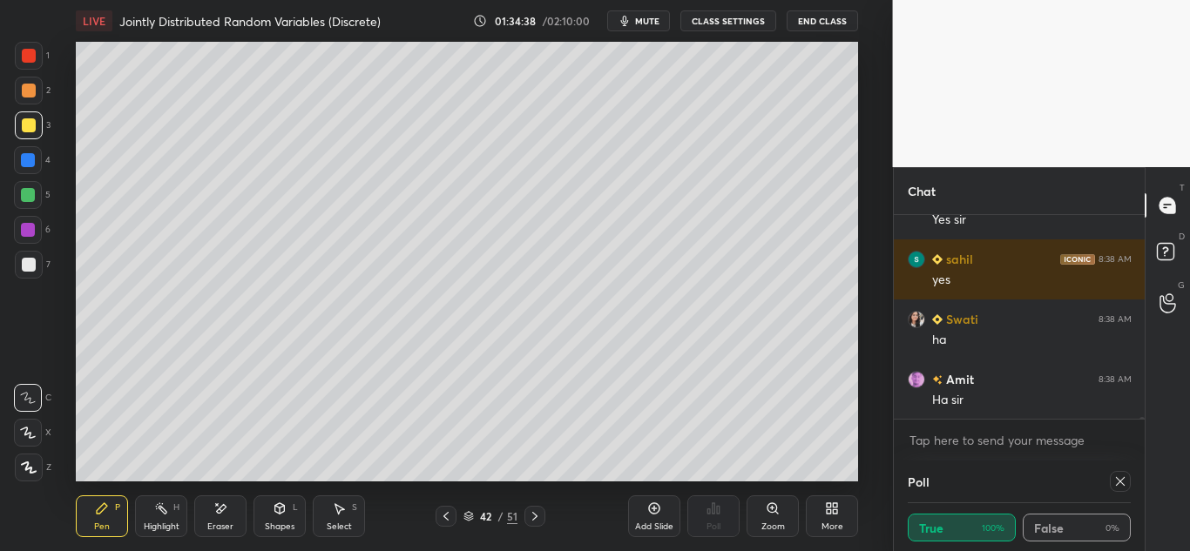
click at [30, 93] on div at bounding box center [29, 91] width 14 height 14
click at [31, 264] on div at bounding box center [29, 265] width 14 height 14
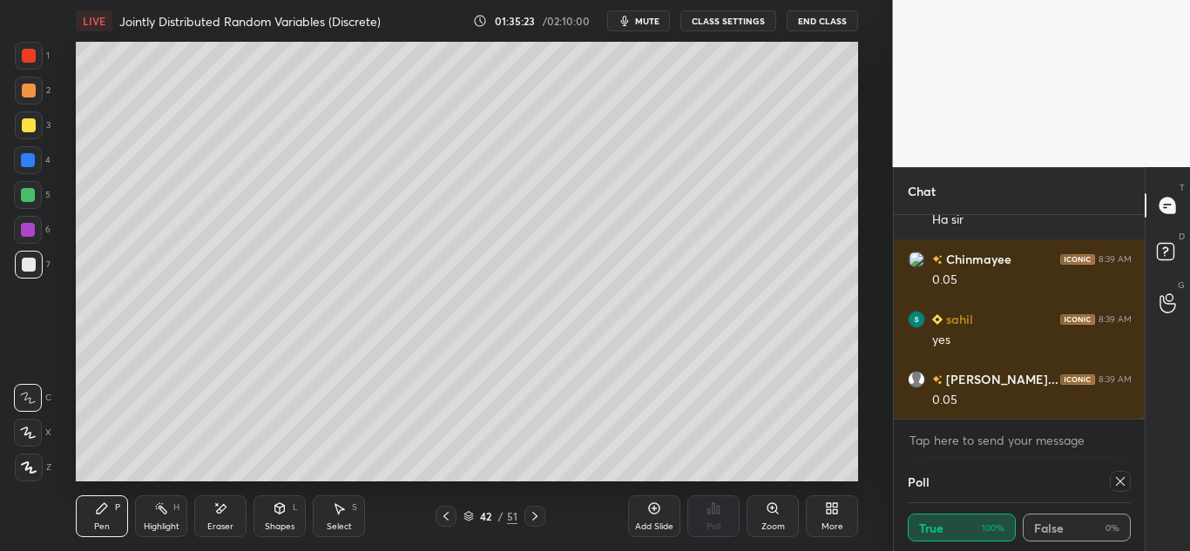
scroll to position [24356, 0]
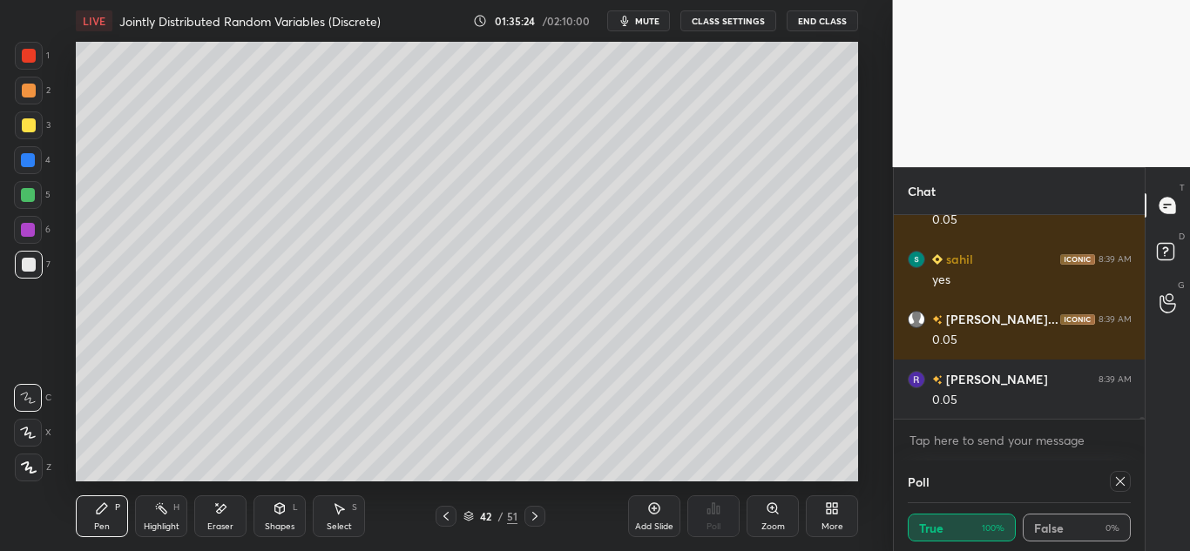
click at [531, 521] on icon at bounding box center [535, 517] width 14 height 14
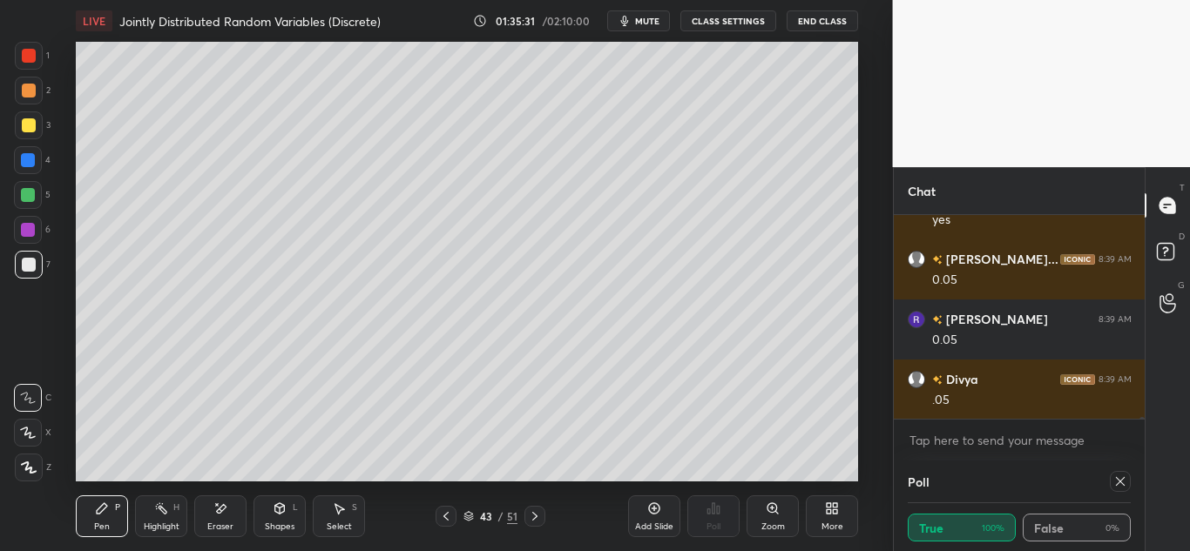
click at [236, 499] on div "Eraser" at bounding box center [220, 517] width 52 height 42
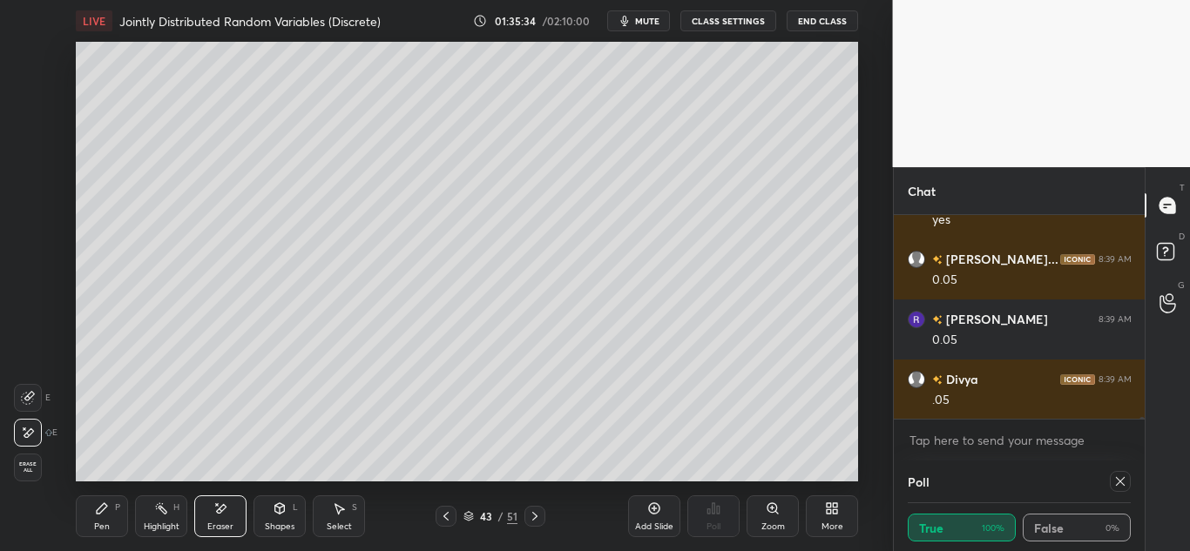
click at [107, 505] on icon at bounding box center [102, 509] width 14 height 14
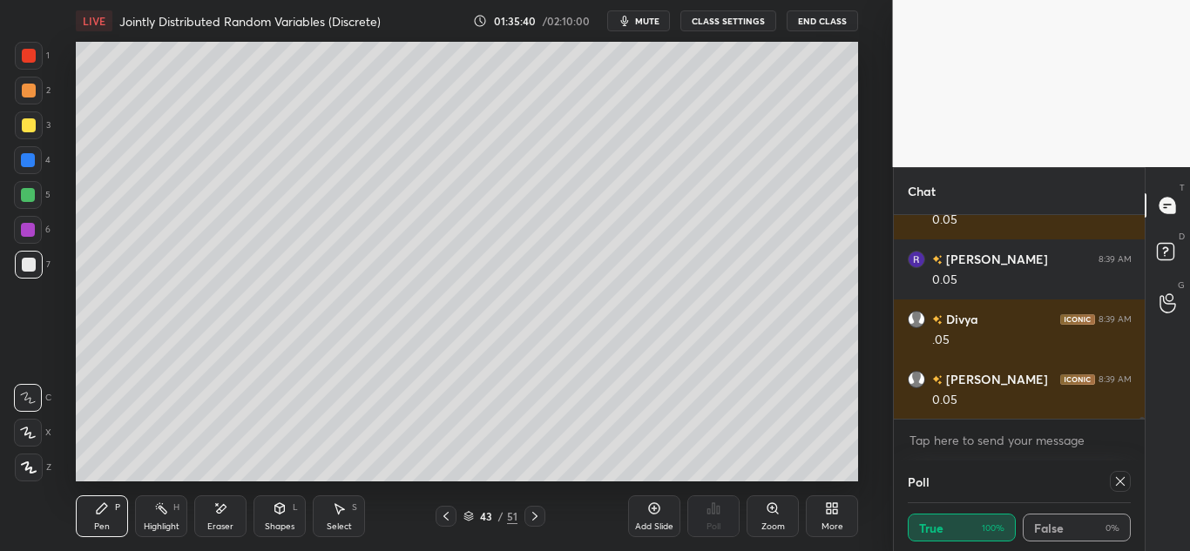
scroll to position [24536, 0]
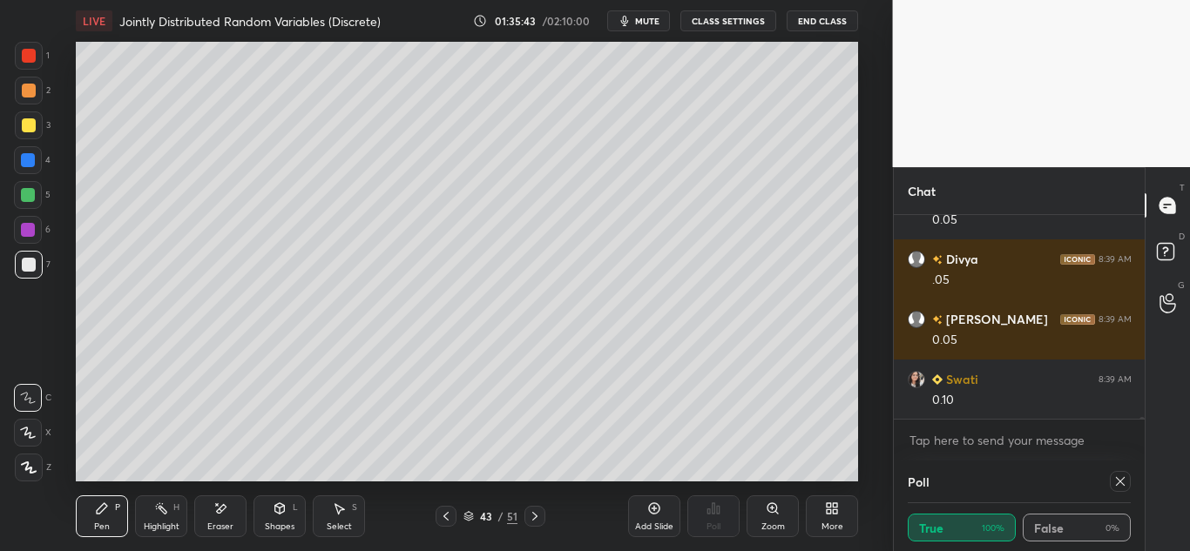
click at [233, 504] on div "Eraser" at bounding box center [220, 517] width 52 height 42
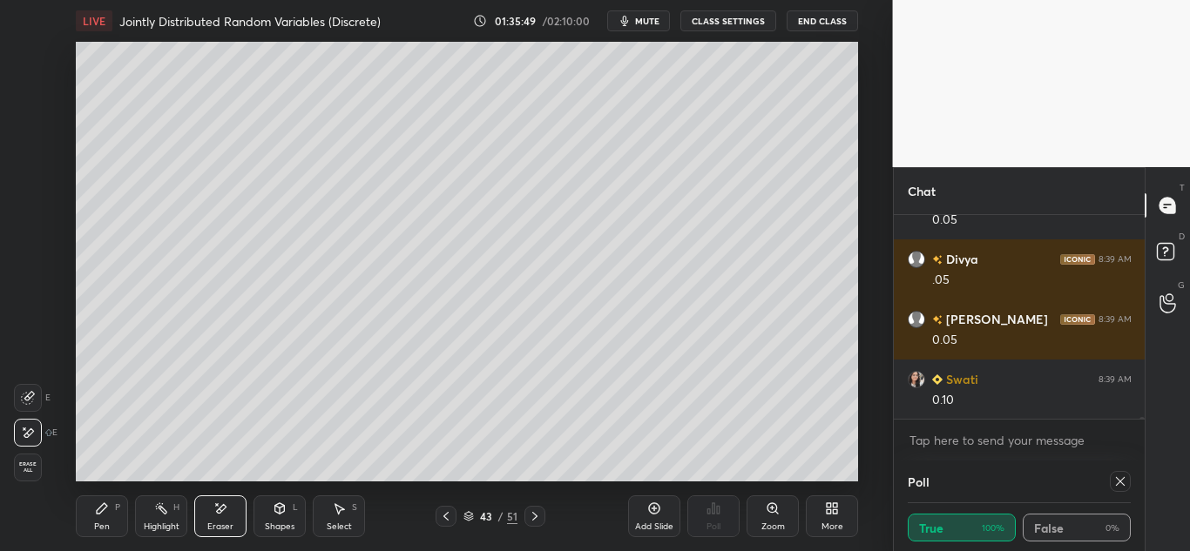
click at [101, 501] on div "Pen P" at bounding box center [102, 517] width 52 height 42
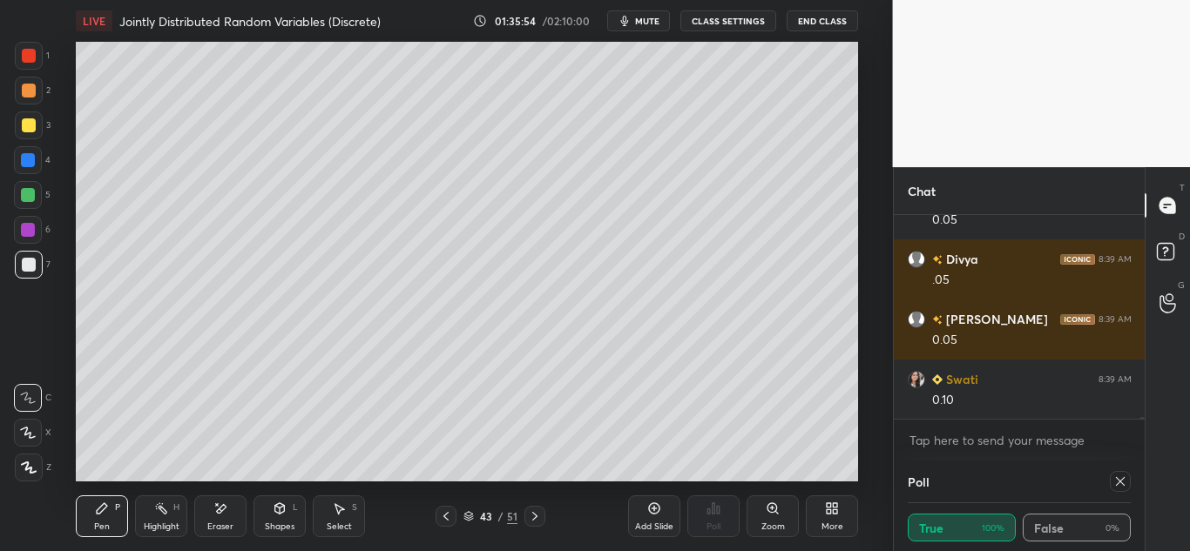
click at [443, 518] on icon at bounding box center [446, 517] width 14 height 14
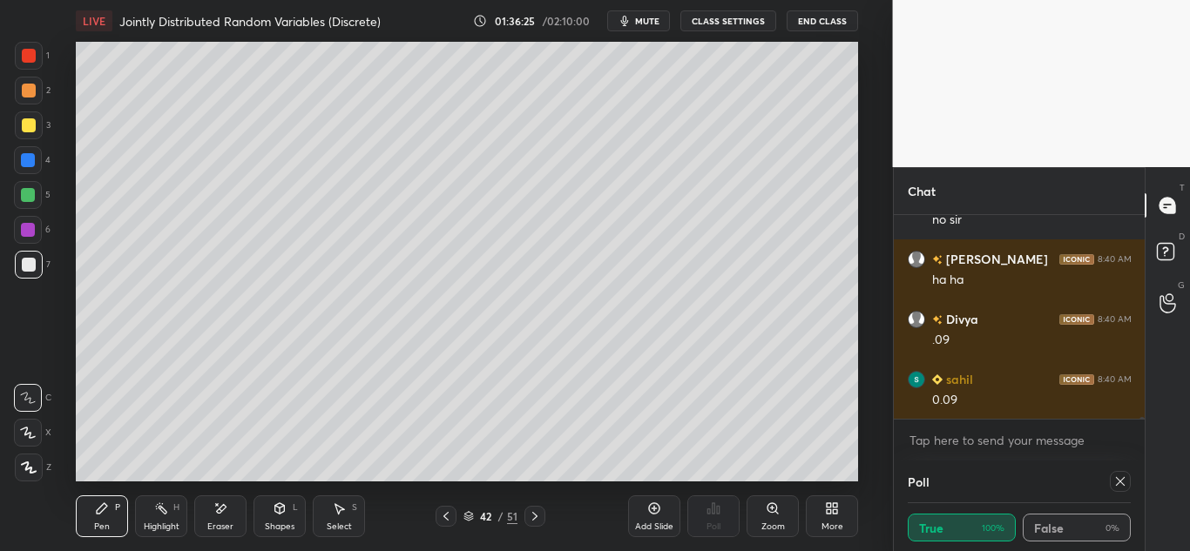
scroll to position [24811, 0]
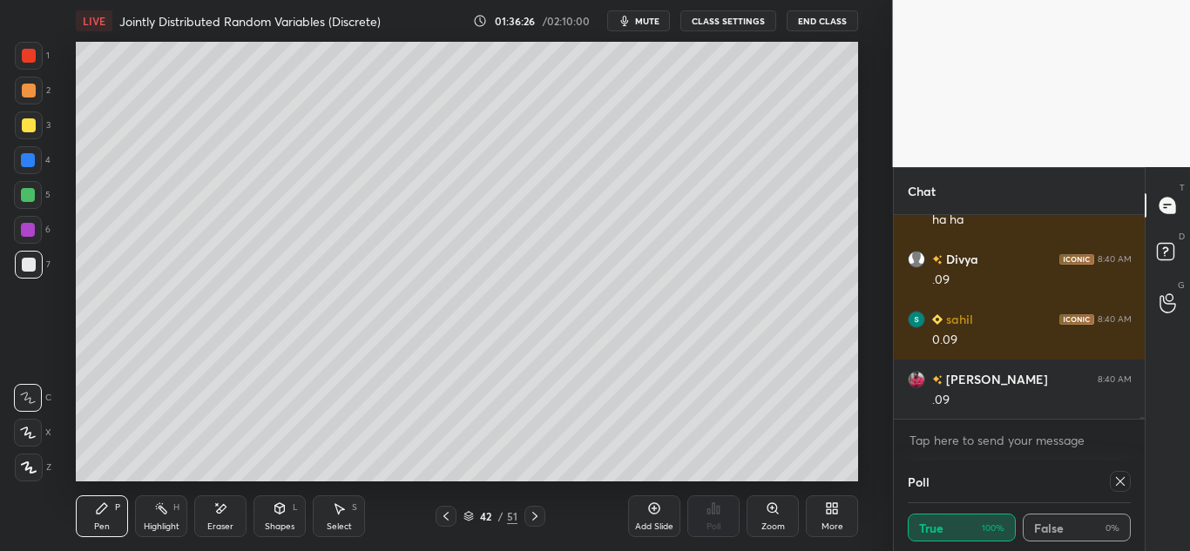
click at [538, 518] on icon at bounding box center [535, 517] width 14 height 14
click at [441, 511] on icon at bounding box center [446, 517] width 14 height 14
click at [535, 511] on icon at bounding box center [535, 517] width 14 height 14
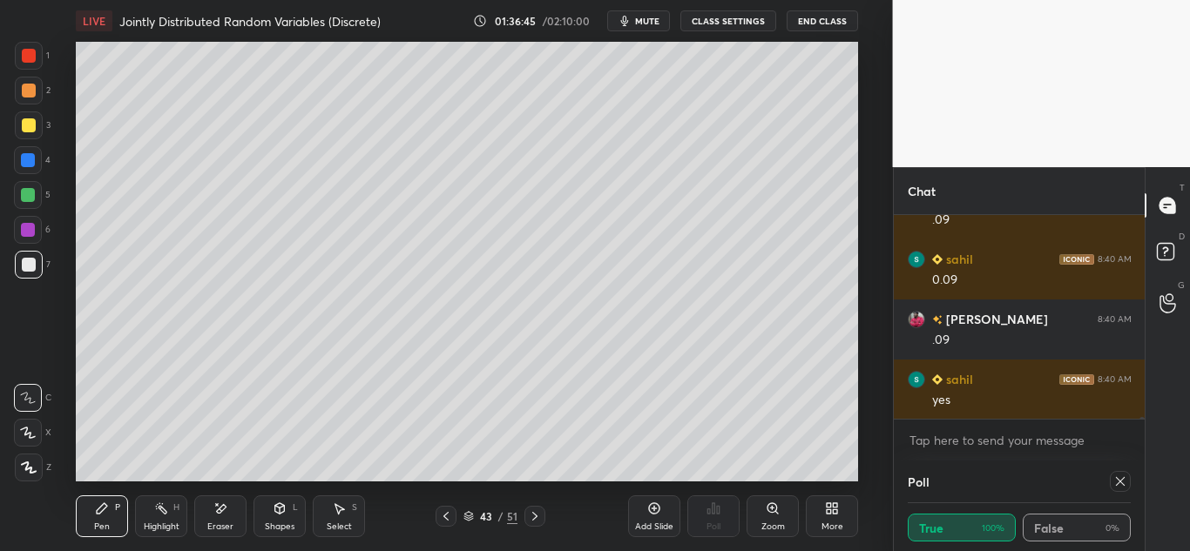
click at [543, 515] on div at bounding box center [534, 516] width 21 height 21
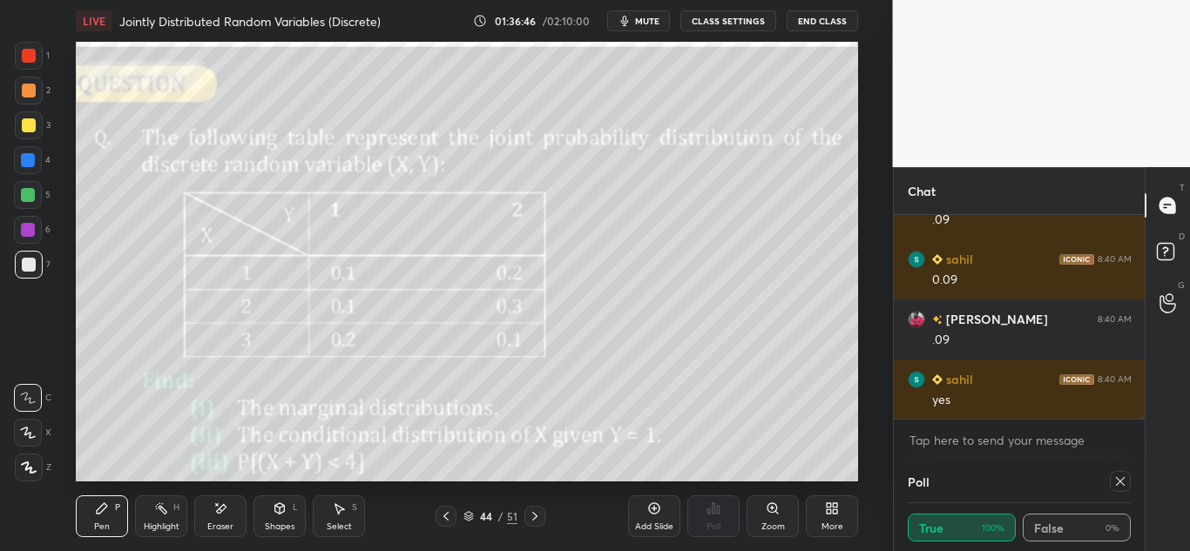
scroll to position [24932, 0]
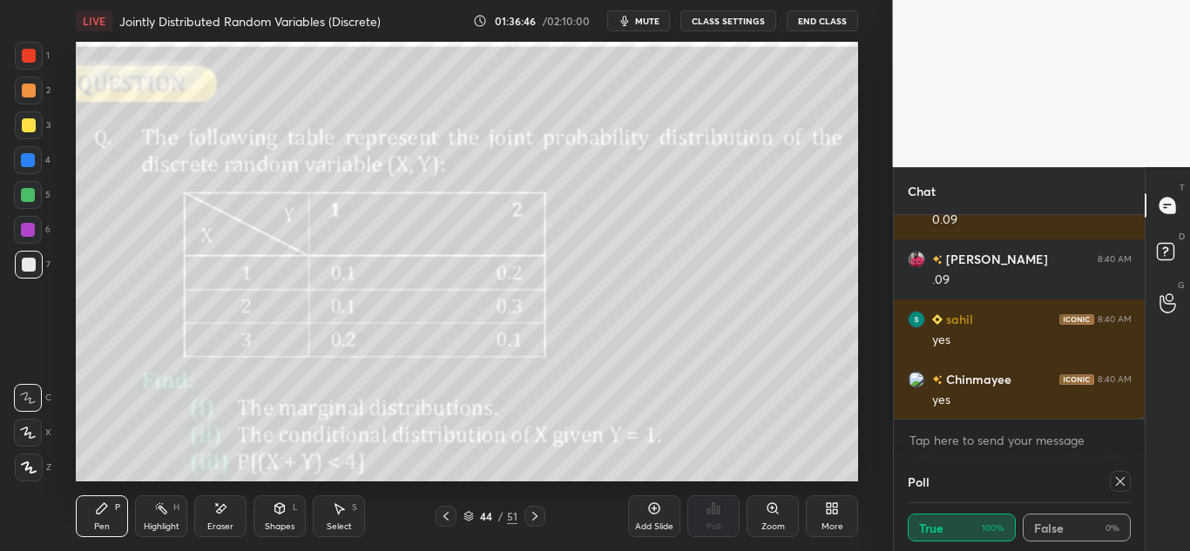
click at [446, 517] on icon at bounding box center [446, 517] width 14 height 14
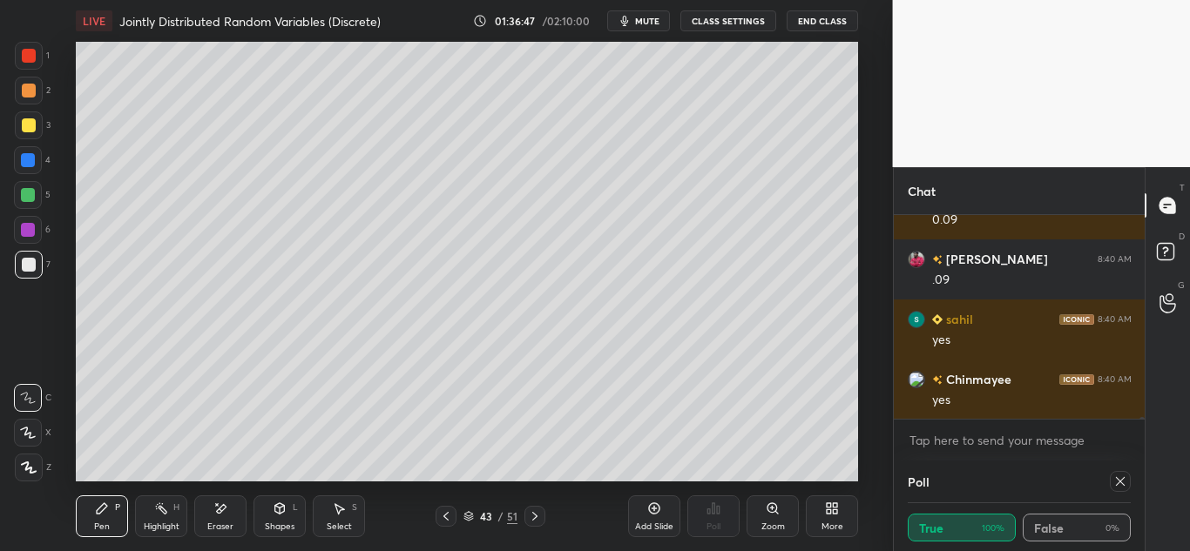
click at [448, 518] on icon at bounding box center [446, 517] width 14 height 14
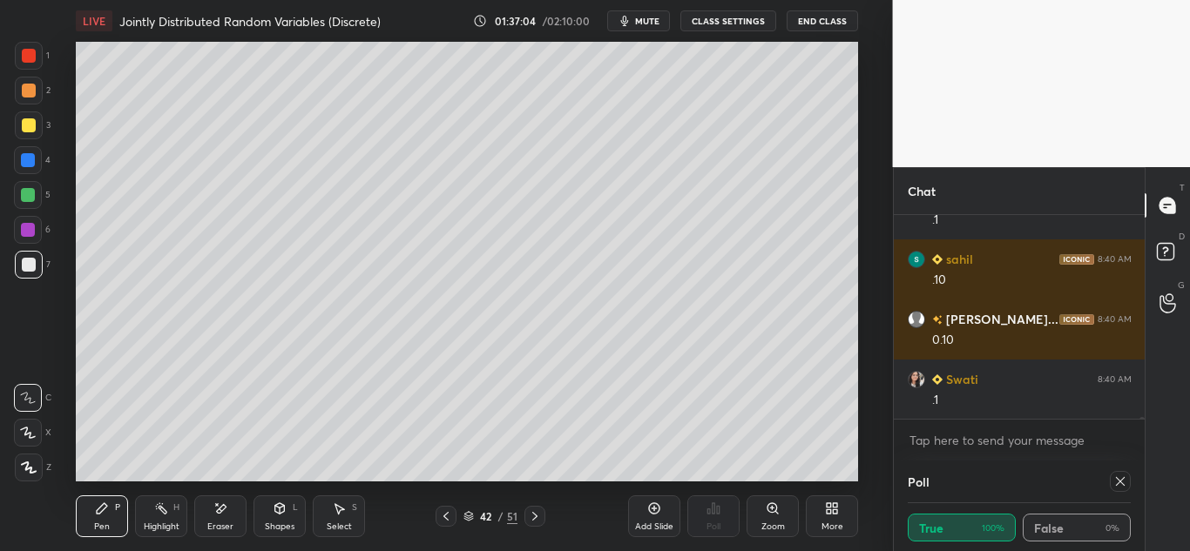
click at [536, 518] on icon at bounding box center [535, 517] width 14 height 14
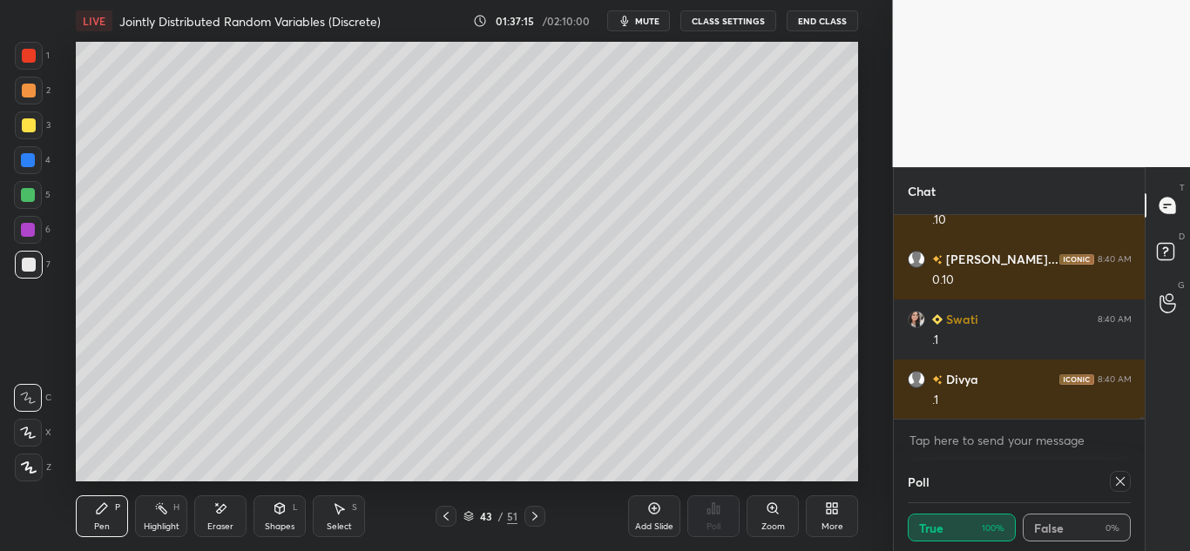
scroll to position [25292, 0]
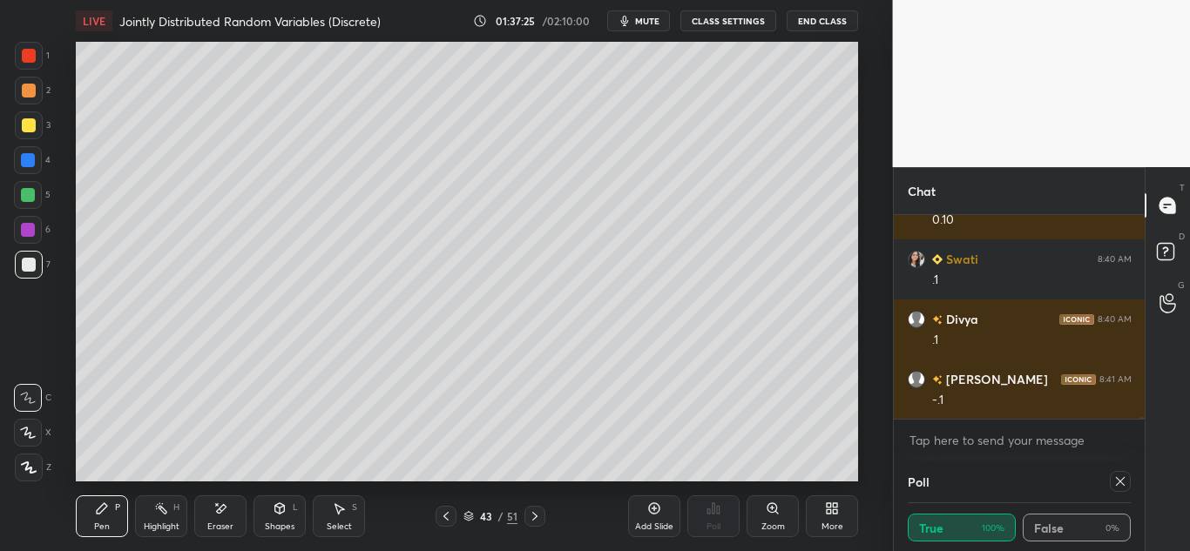
click at [443, 513] on icon at bounding box center [446, 517] width 14 height 14
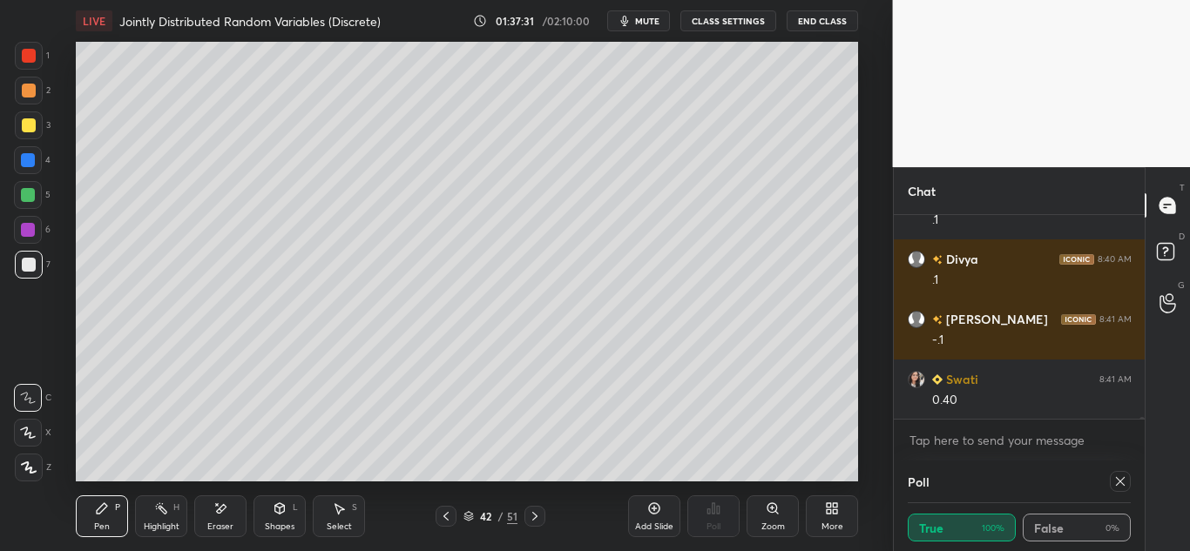
click at [568, 486] on div "Pen P Highlight H Eraser Shapes L Select S 42 / 51 Add Slide Poll Zoom More" at bounding box center [467, 517] width 782 height 70
click at [539, 519] on icon at bounding box center [535, 517] width 14 height 14
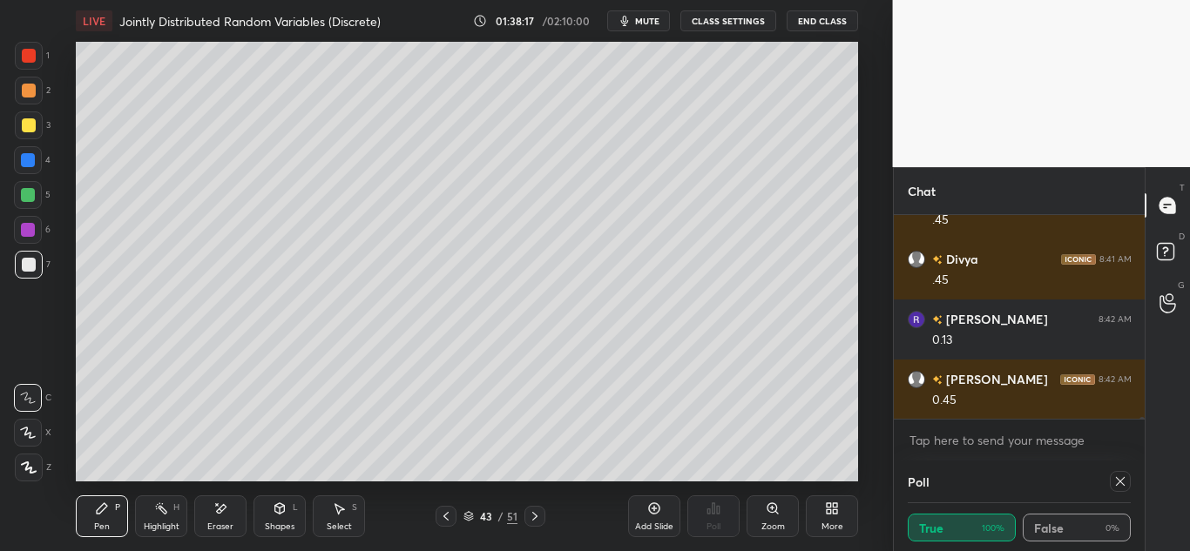
scroll to position [25954, 0]
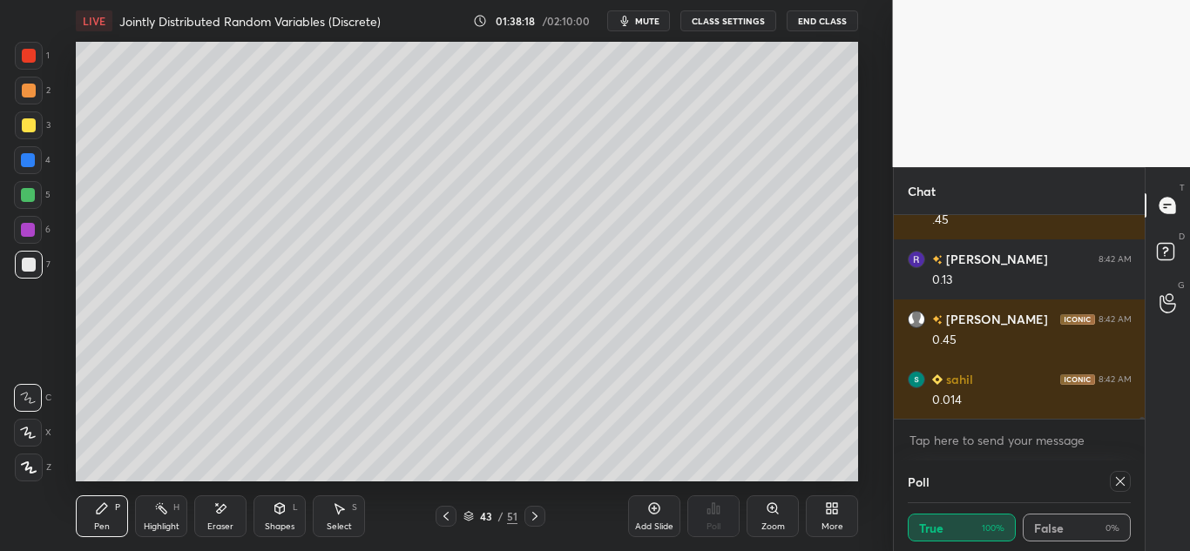
click at [230, 516] on div "Eraser" at bounding box center [220, 517] width 52 height 42
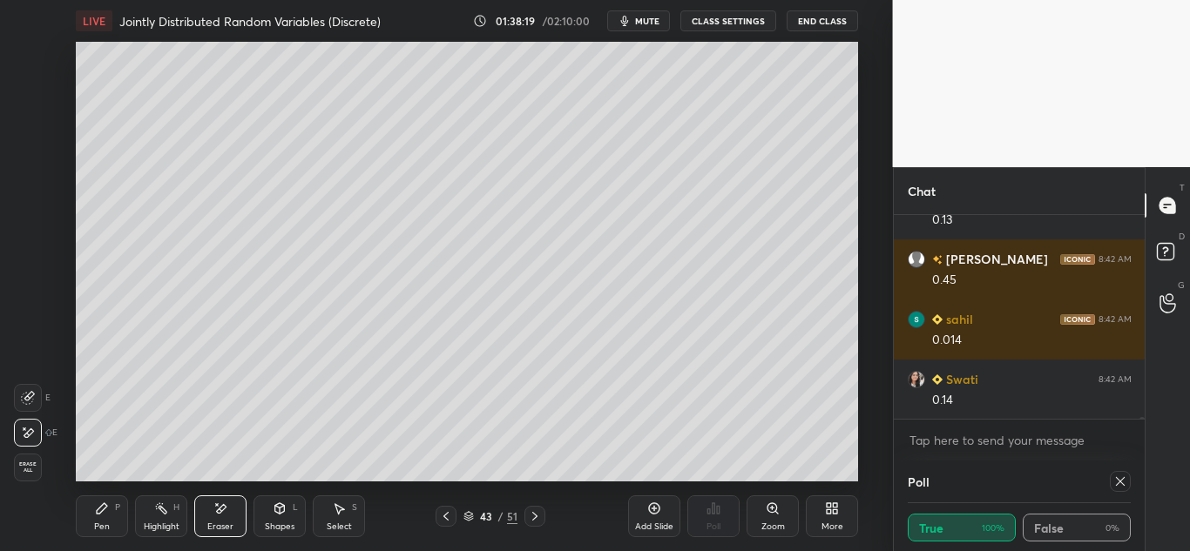
scroll to position [26074, 0]
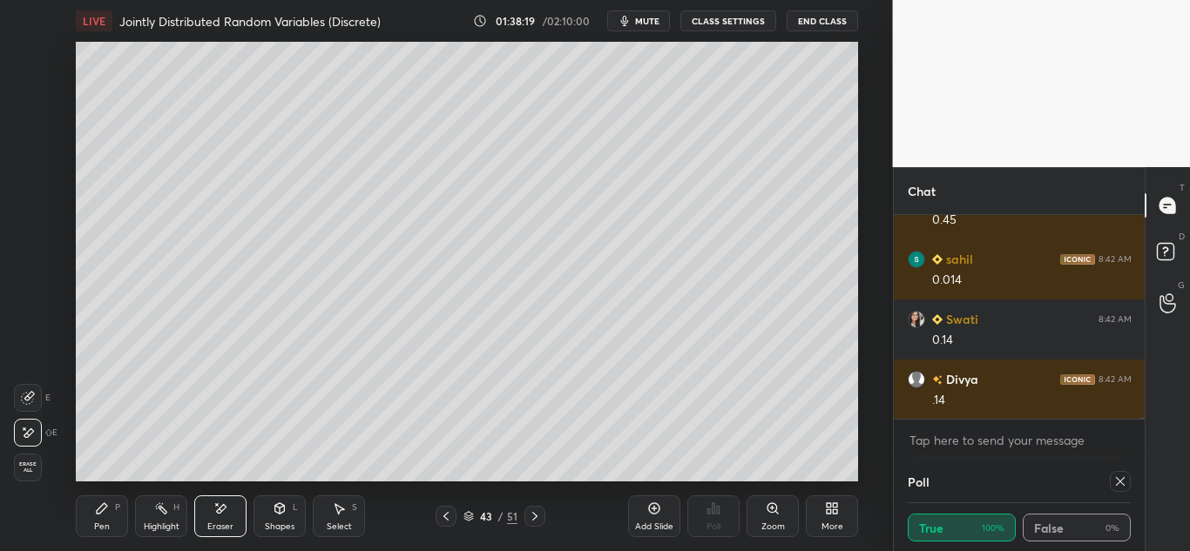
click at [443, 515] on icon at bounding box center [446, 517] width 14 height 14
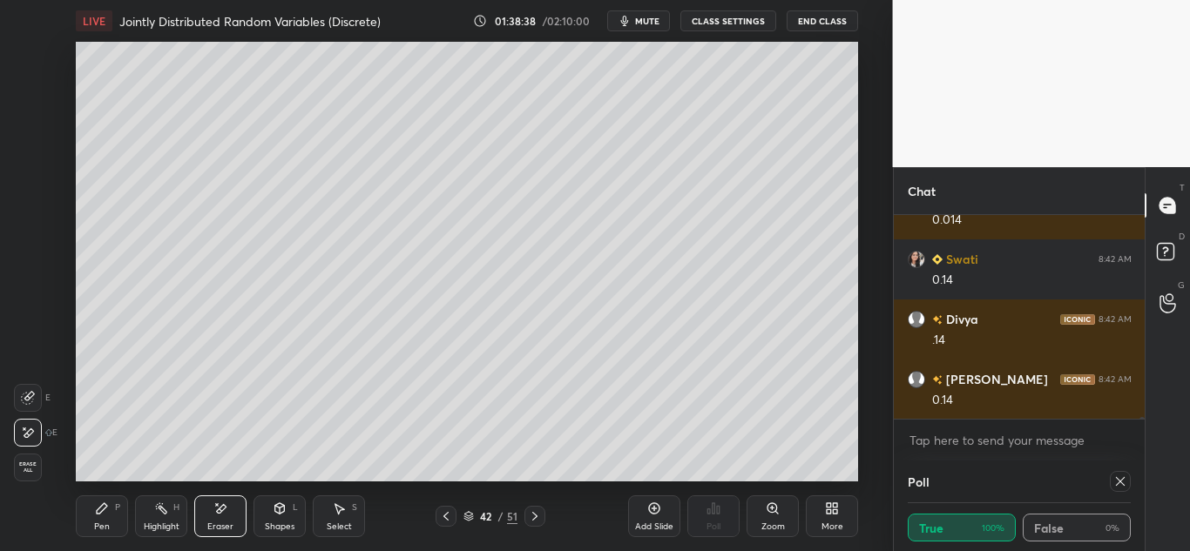
click at [217, 514] on icon at bounding box center [220, 509] width 14 height 15
click at [31, 466] on span "Erase all" at bounding box center [28, 468] width 26 height 12
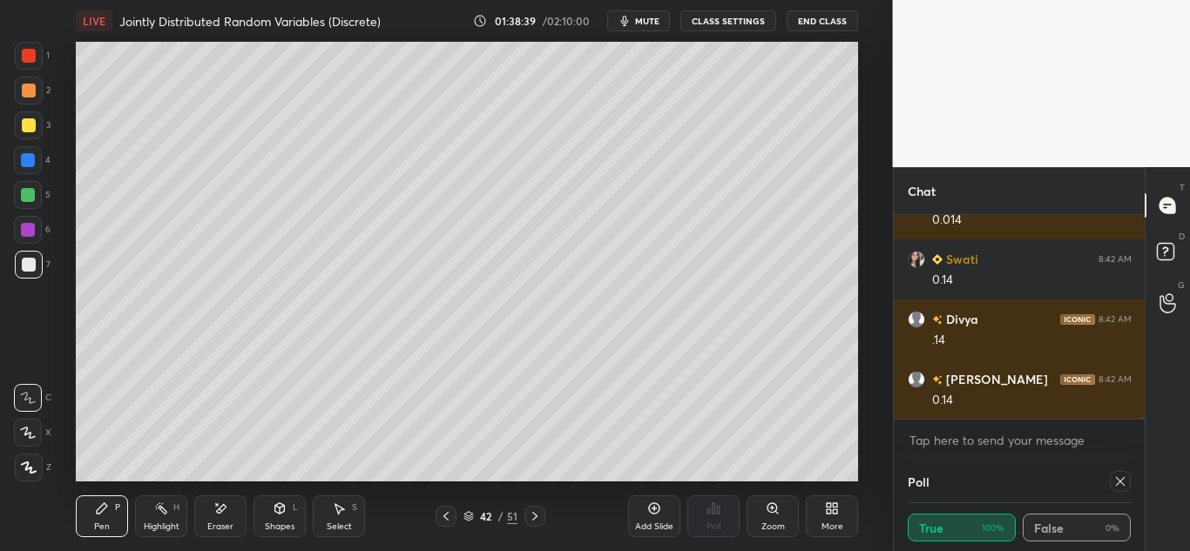
click at [446, 518] on icon at bounding box center [445, 516] width 5 height 9
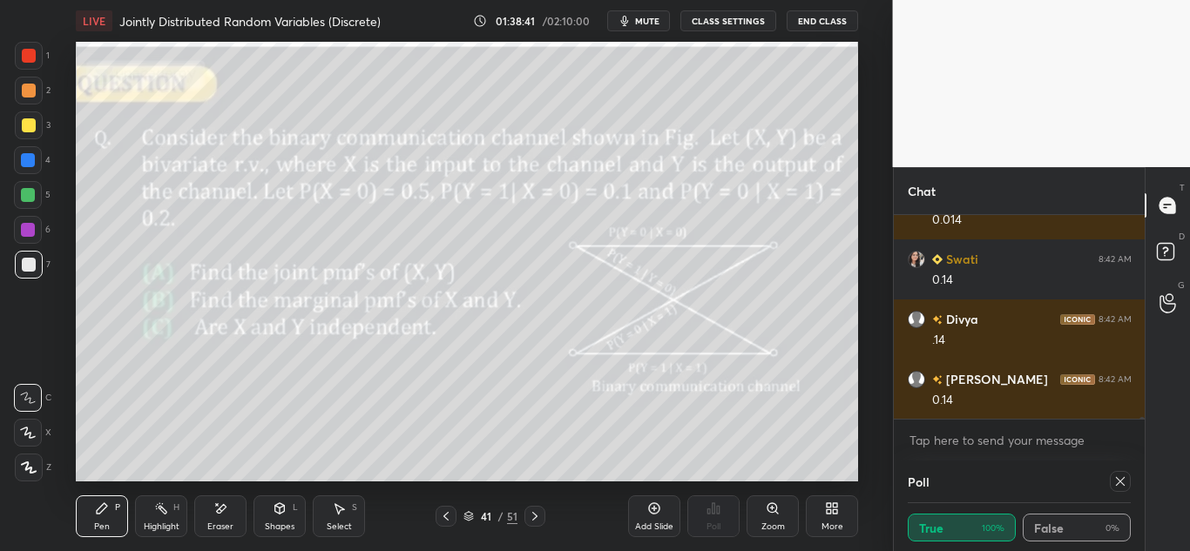
click at [538, 514] on icon at bounding box center [535, 517] width 14 height 14
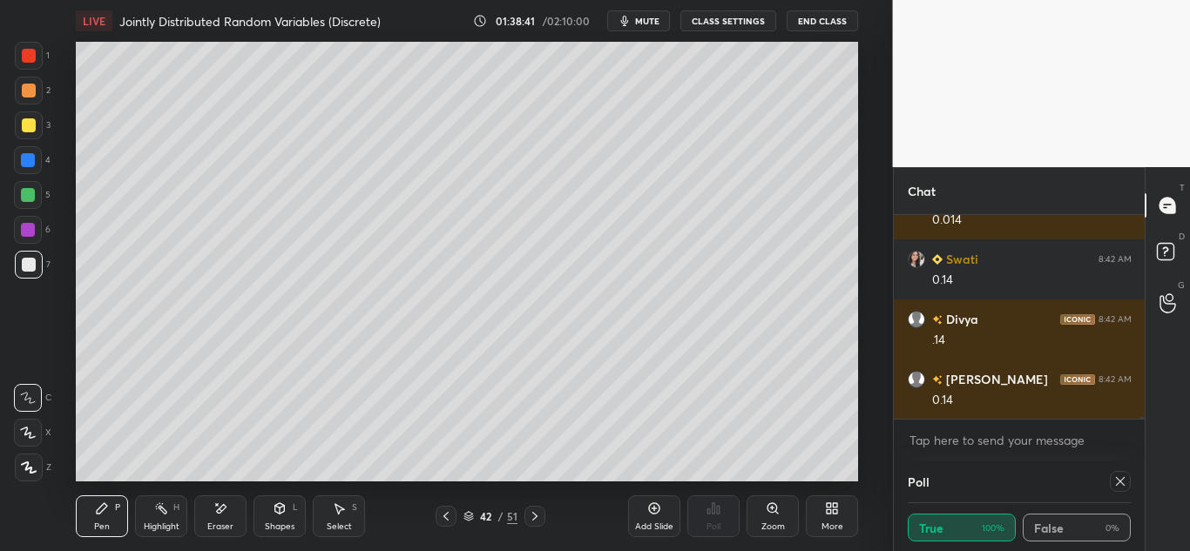
click at [536, 514] on icon at bounding box center [535, 517] width 14 height 14
click at [218, 518] on div "Eraser" at bounding box center [220, 517] width 52 height 42
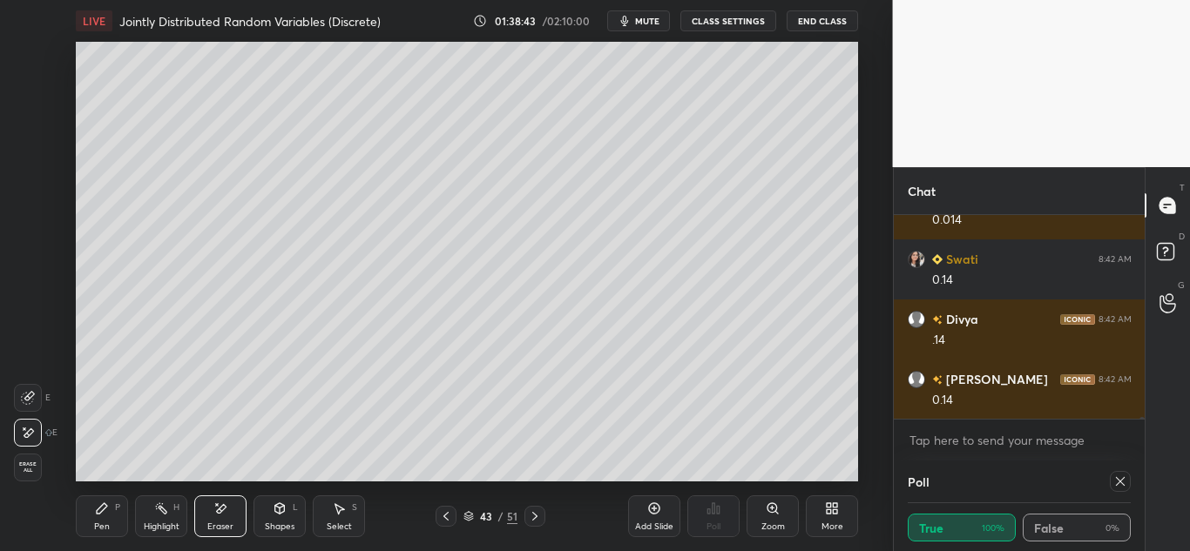
click at [40, 469] on span "Erase all" at bounding box center [28, 468] width 26 height 12
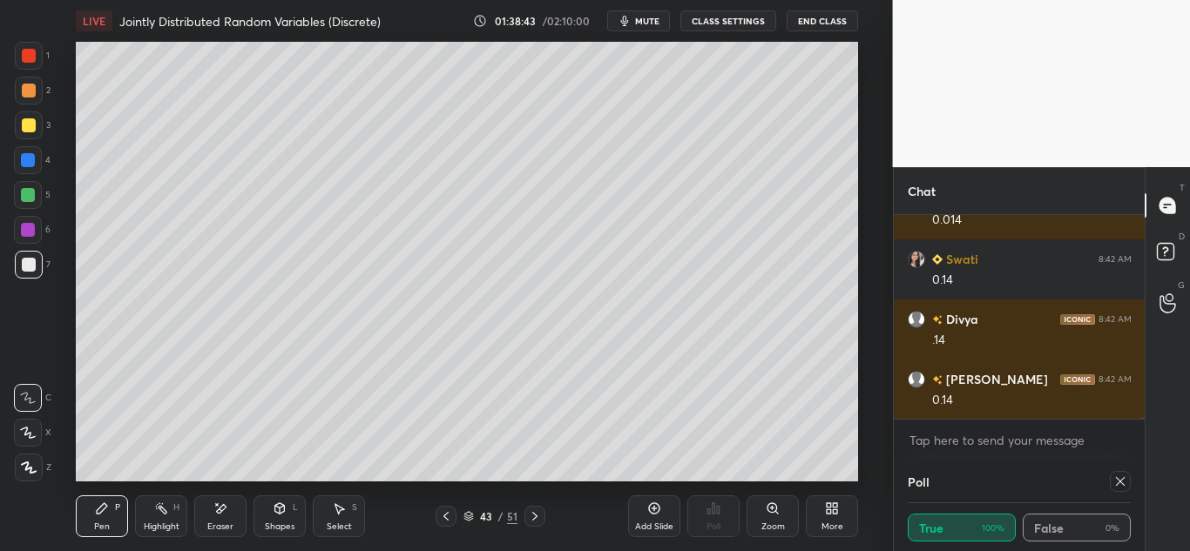
click at [450, 512] on icon at bounding box center [446, 517] width 14 height 14
click at [448, 518] on icon at bounding box center [446, 517] width 14 height 14
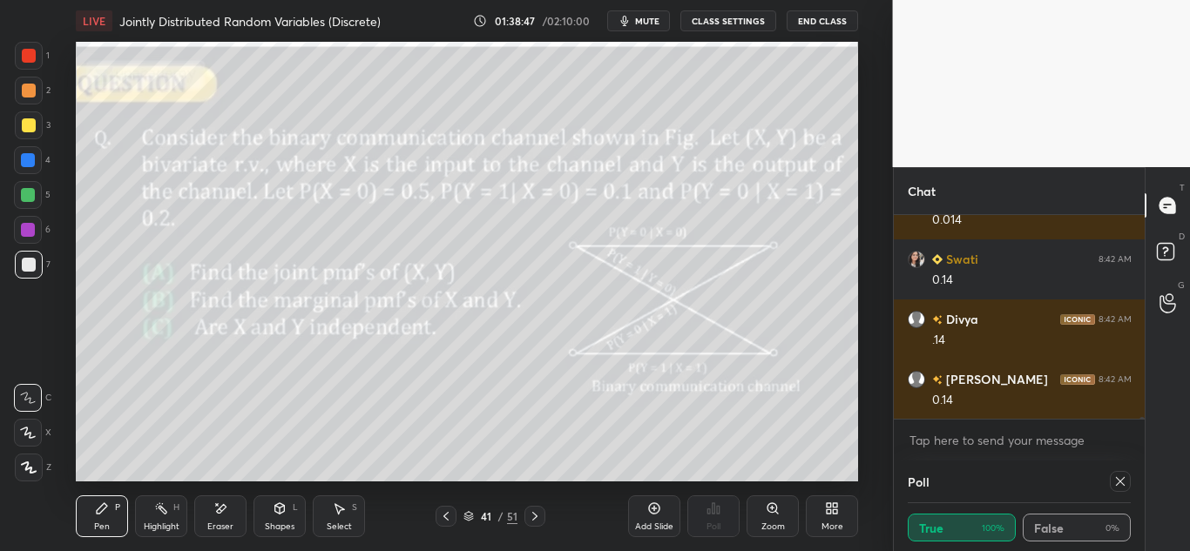
click at [347, 511] on div "Select S" at bounding box center [339, 517] width 52 height 42
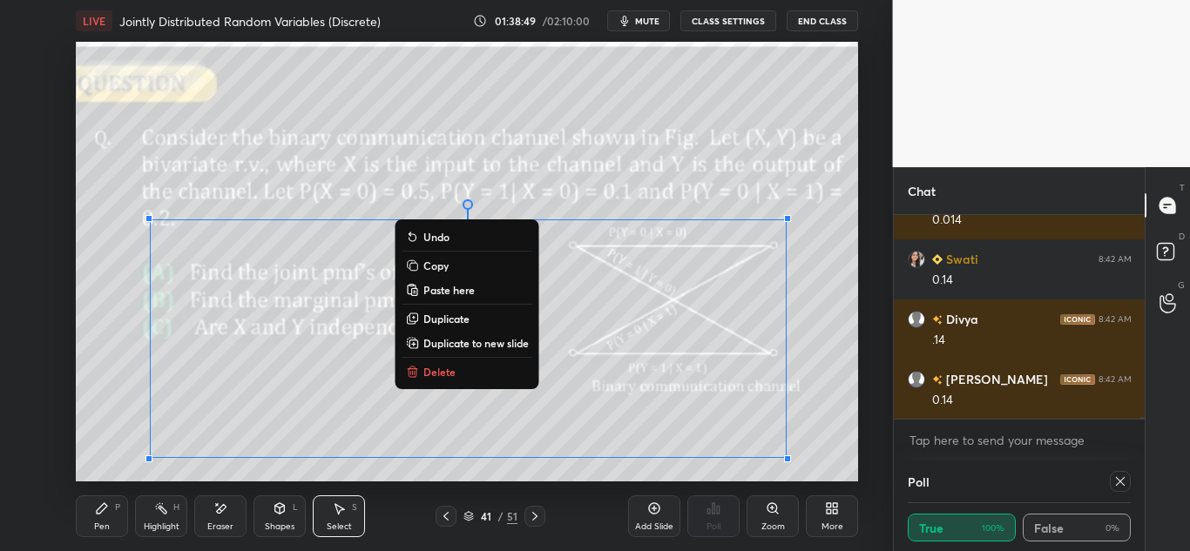
click at [459, 264] on button "Copy" at bounding box center [468, 265] width 130 height 21
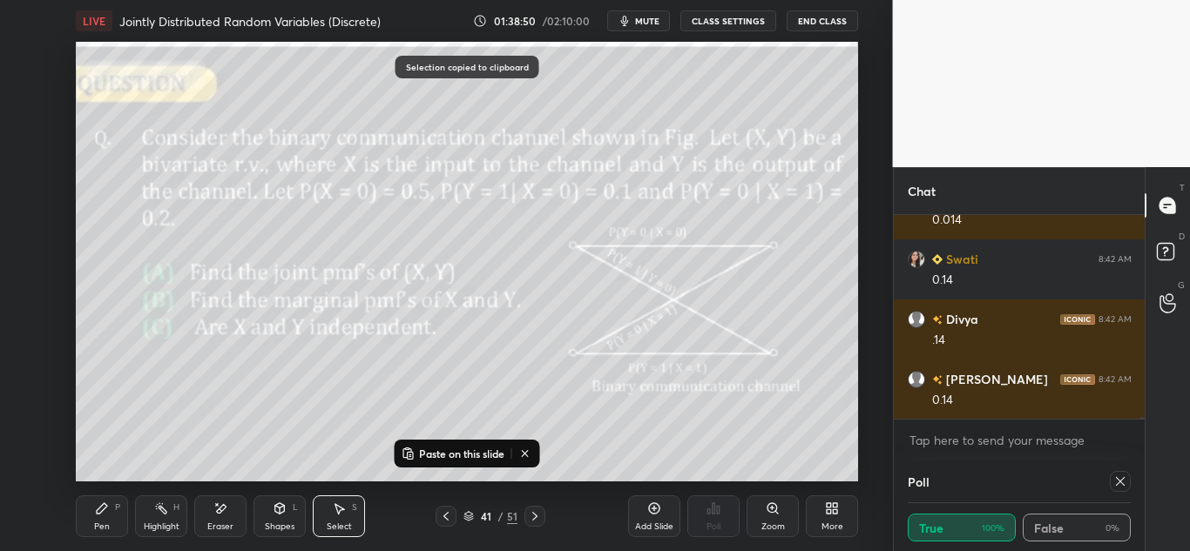
click at [652, 510] on icon at bounding box center [654, 509] width 14 height 14
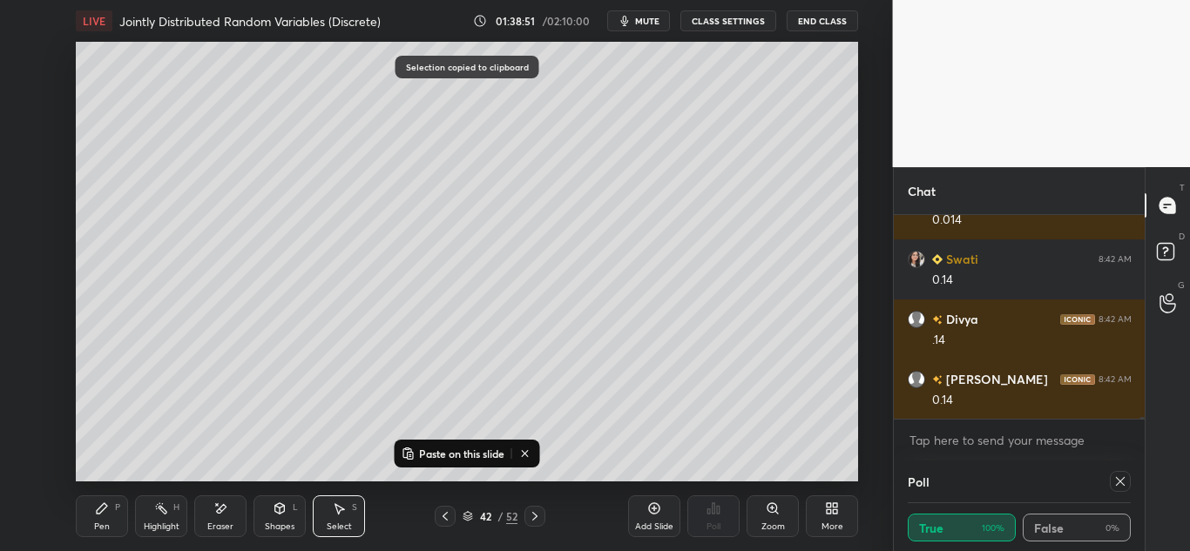
click at [460, 450] on p "Paste on this slide" at bounding box center [461, 454] width 85 height 14
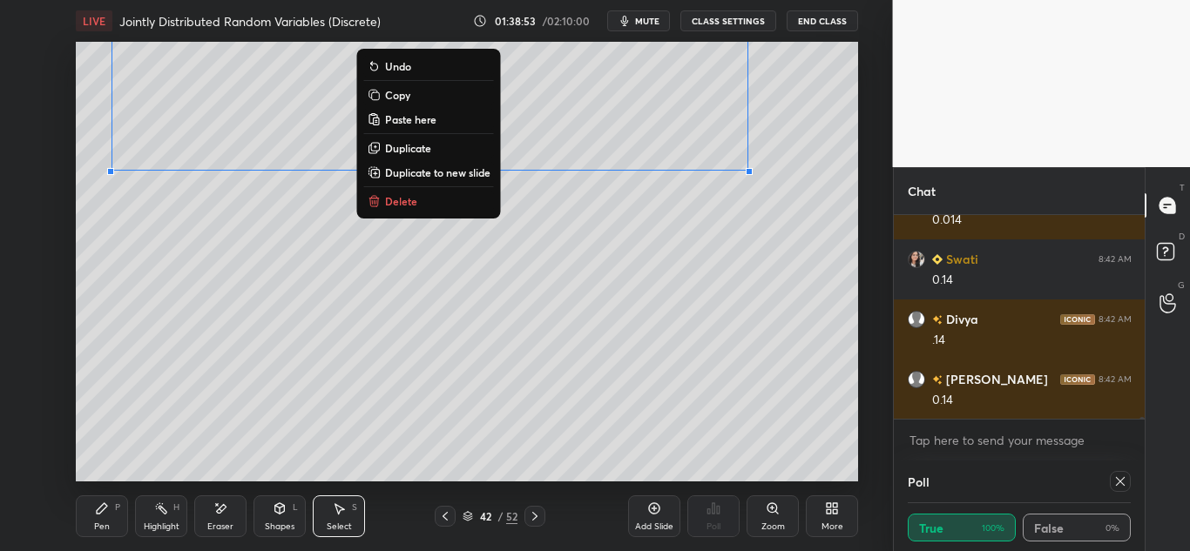
click at [508, 274] on div "0 ° Undo Copy Paste here Duplicate Duplicate to new slide Delete" at bounding box center [467, 262] width 782 height 440
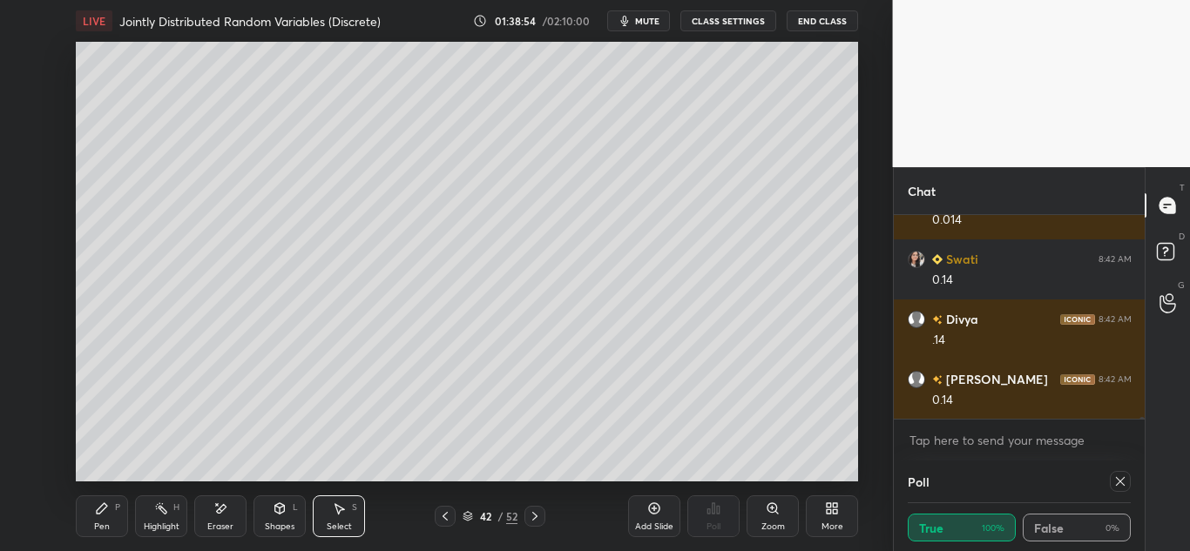
click at [114, 506] on div "Pen P" at bounding box center [102, 517] width 52 height 42
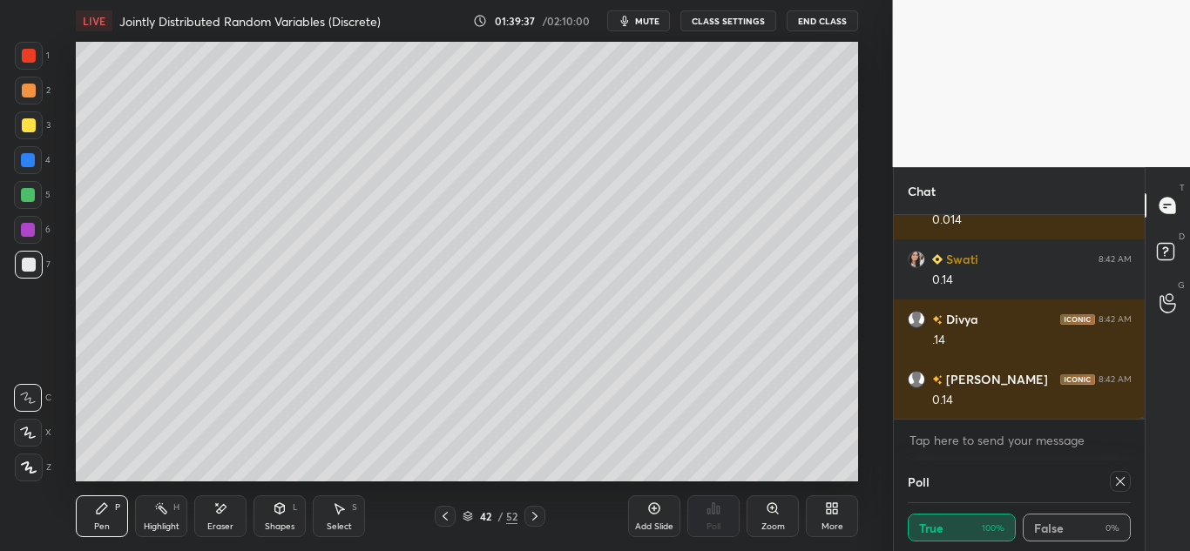
click at [656, 511] on icon at bounding box center [654, 509] width 14 height 14
click at [215, 510] on icon at bounding box center [220, 509] width 14 height 15
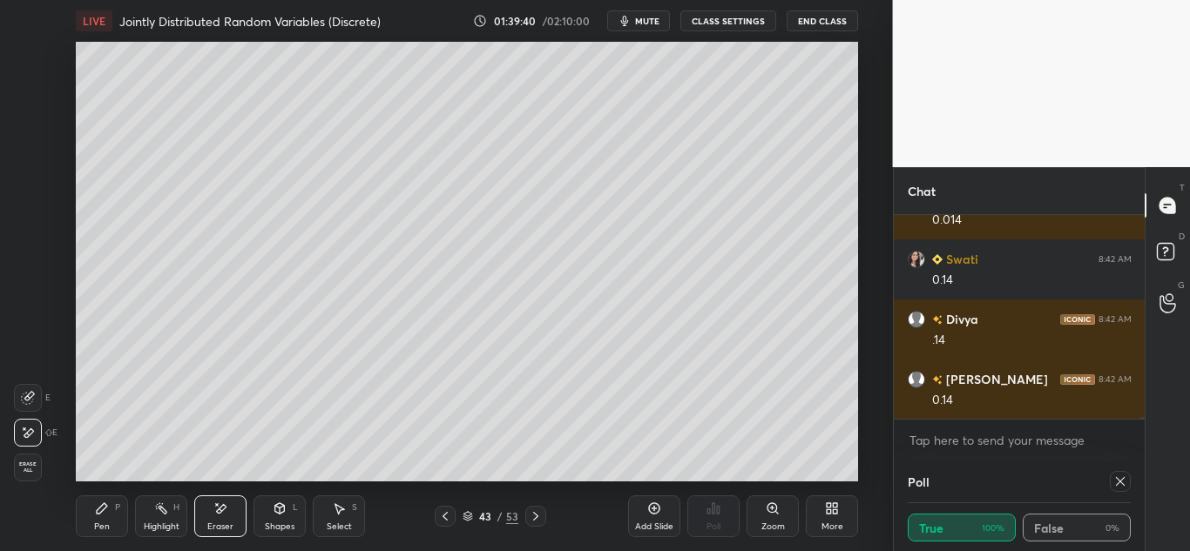
click at [112, 511] on div "Pen P" at bounding box center [102, 517] width 52 height 42
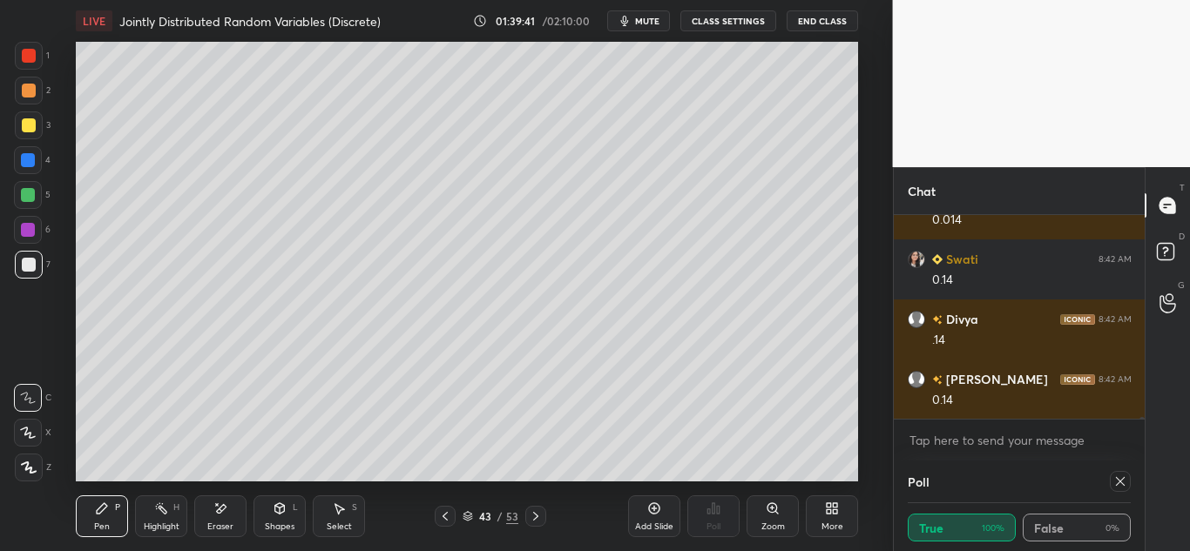
click at [443, 514] on icon at bounding box center [445, 517] width 14 height 14
click at [541, 511] on icon at bounding box center [536, 517] width 14 height 14
click at [227, 507] on icon at bounding box center [220, 509] width 14 height 15
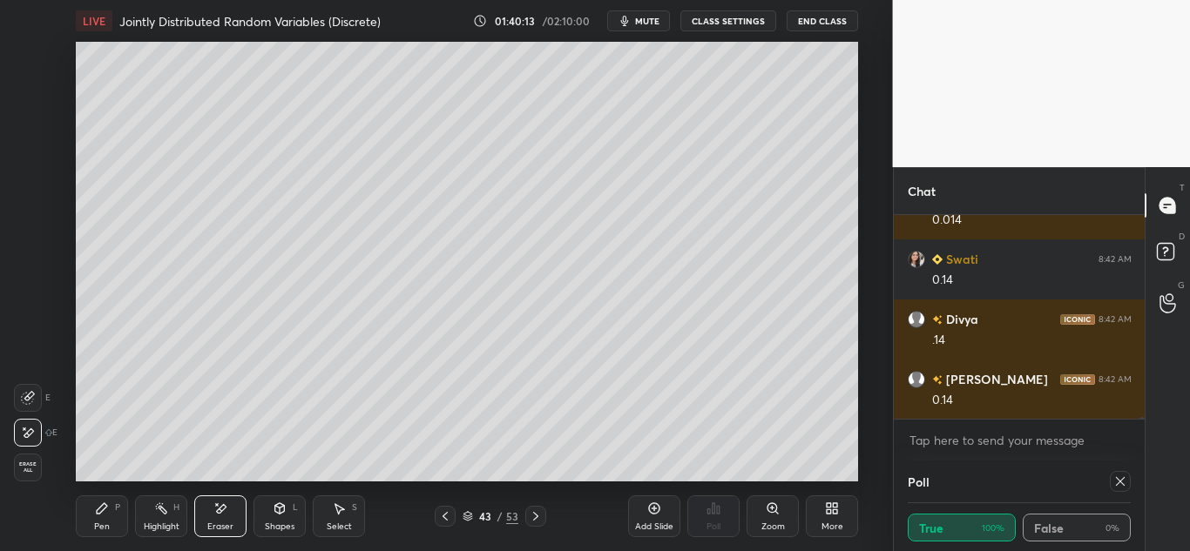
click at [34, 471] on span "Erase all" at bounding box center [28, 468] width 26 height 12
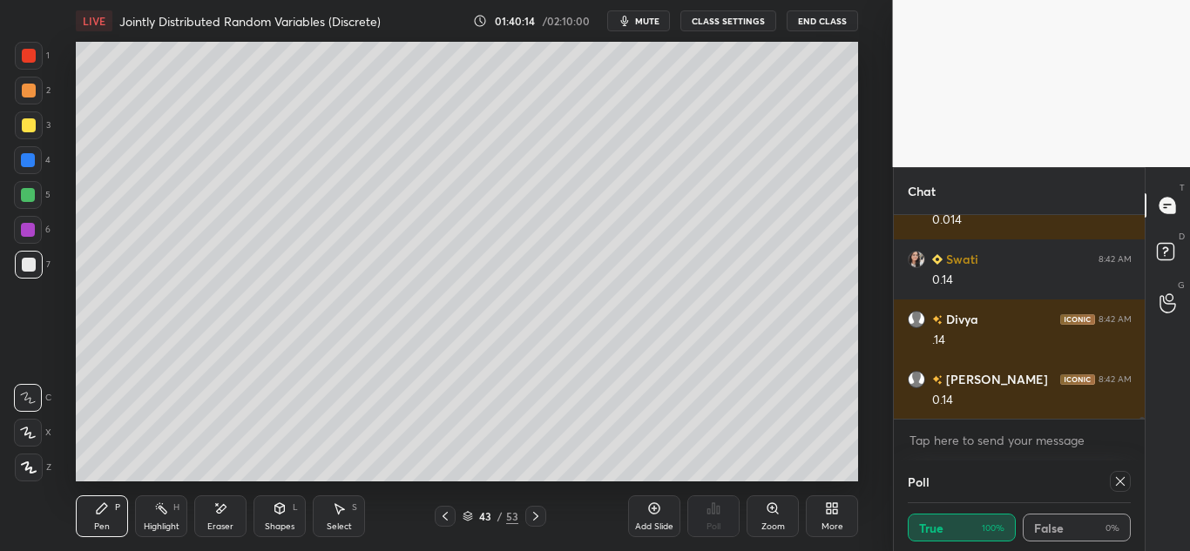
click at [450, 512] on icon at bounding box center [445, 517] width 14 height 14
click at [98, 511] on icon at bounding box center [102, 509] width 10 height 10
click at [446, 519] on icon at bounding box center [445, 516] width 5 height 9
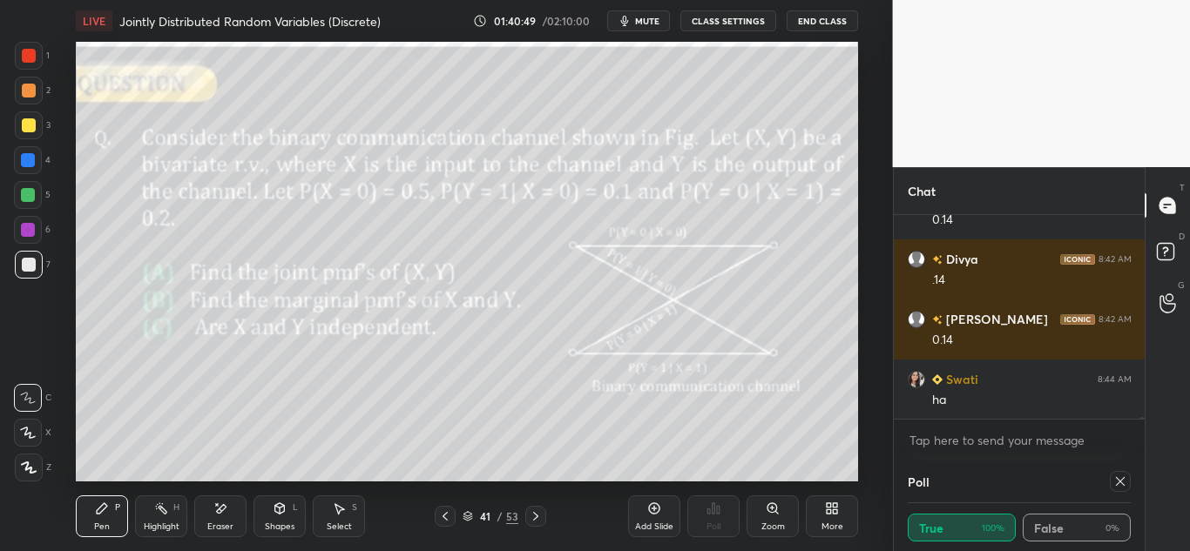
click at [342, 518] on div "Select S" at bounding box center [339, 517] width 52 height 42
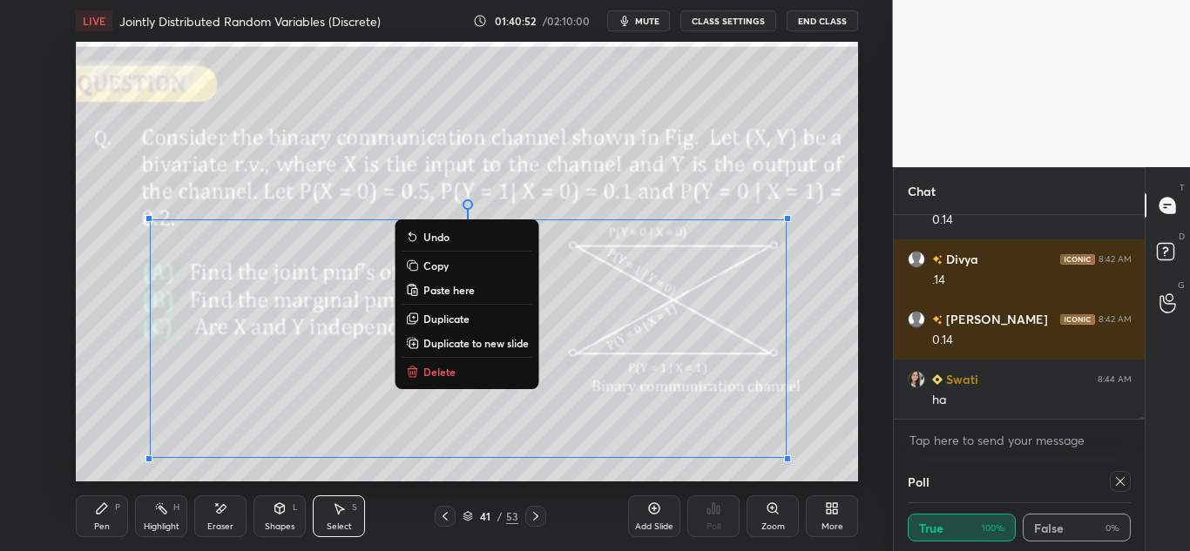
click at [468, 264] on button "Copy" at bounding box center [468, 265] width 130 height 21
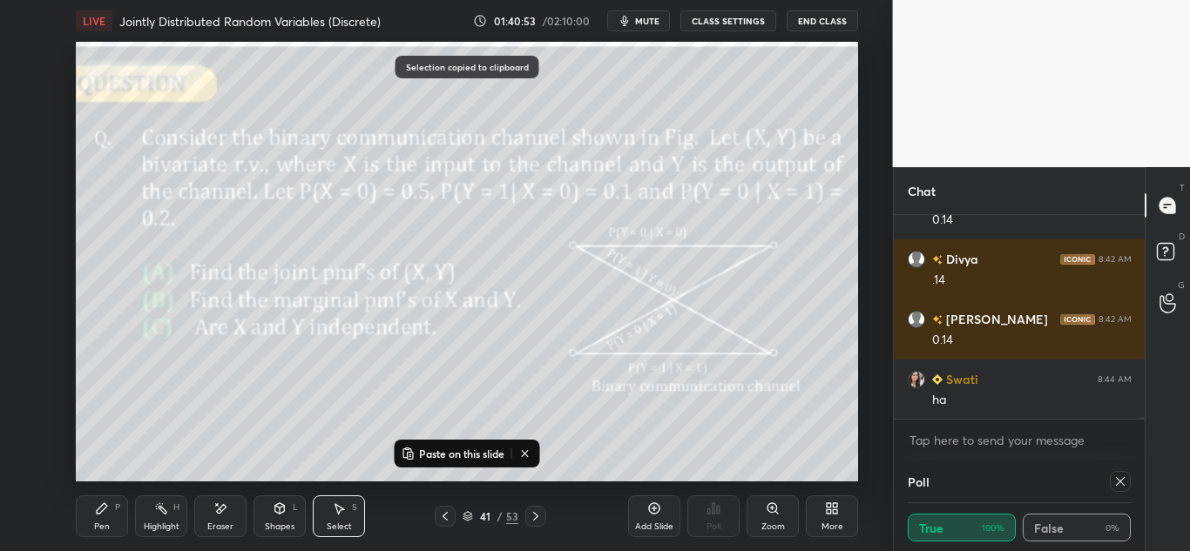
click at [536, 513] on icon at bounding box center [536, 517] width 14 height 14
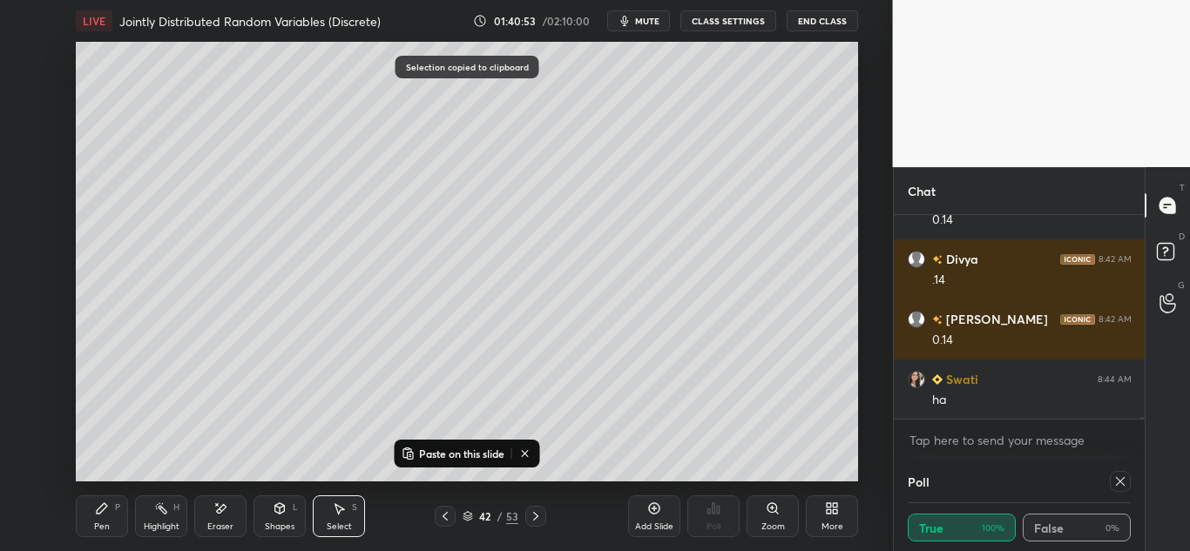
click at [535, 514] on icon at bounding box center [535, 516] width 5 height 9
click at [478, 451] on p "Paste on this slide" at bounding box center [461, 454] width 85 height 14
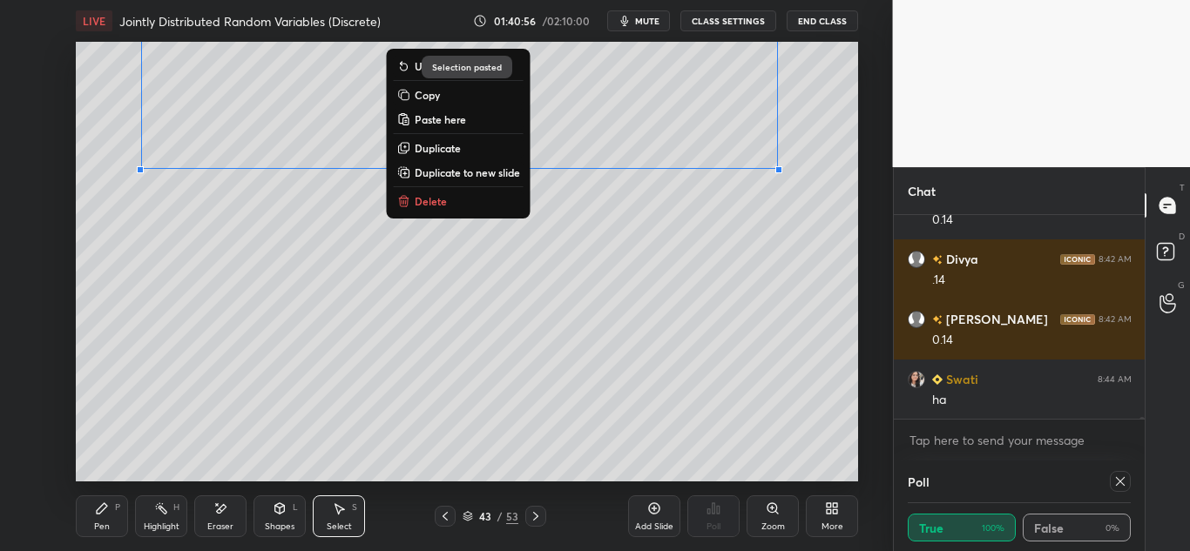
click at [481, 264] on div "0 ° Undo Copy Paste here Duplicate Duplicate to new slide Delete" at bounding box center [467, 262] width 782 height 440
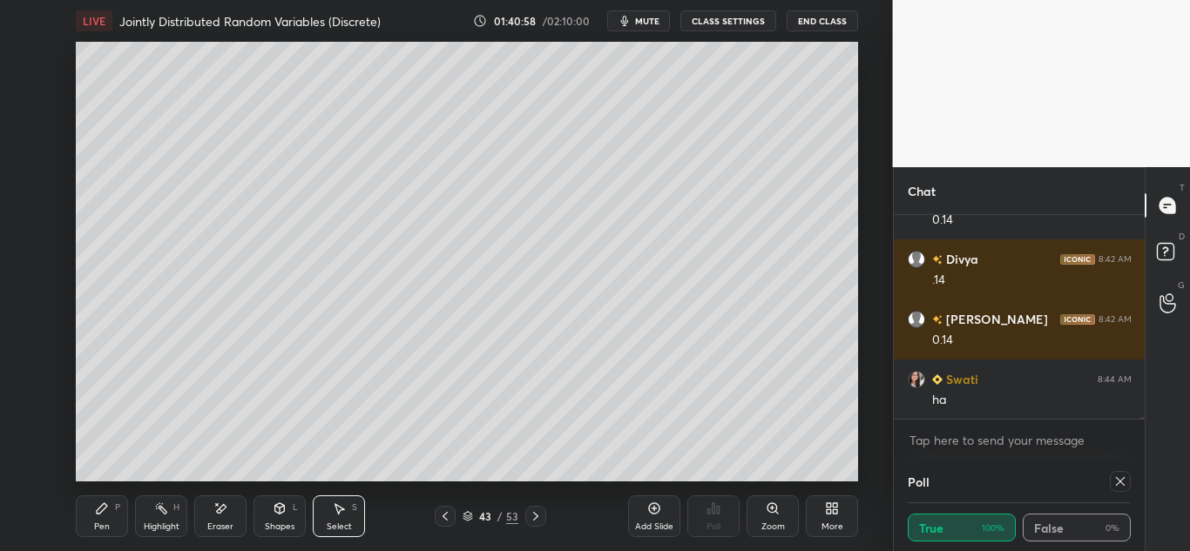
scroll to position [26236, 0]
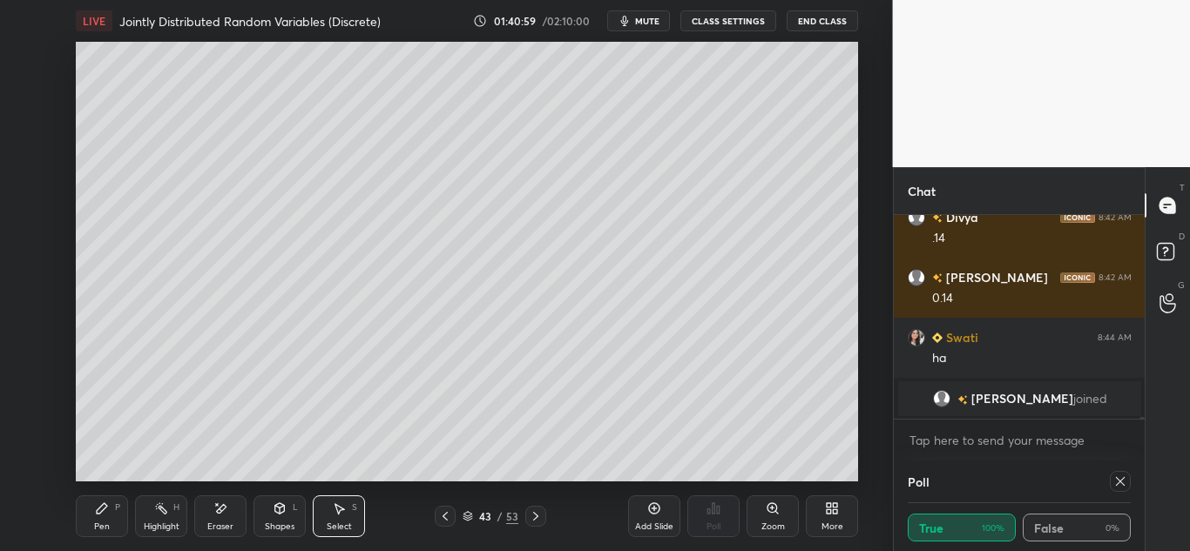
click at [100, 514] on icon at bounding box center [102, 509] width 10 height 10
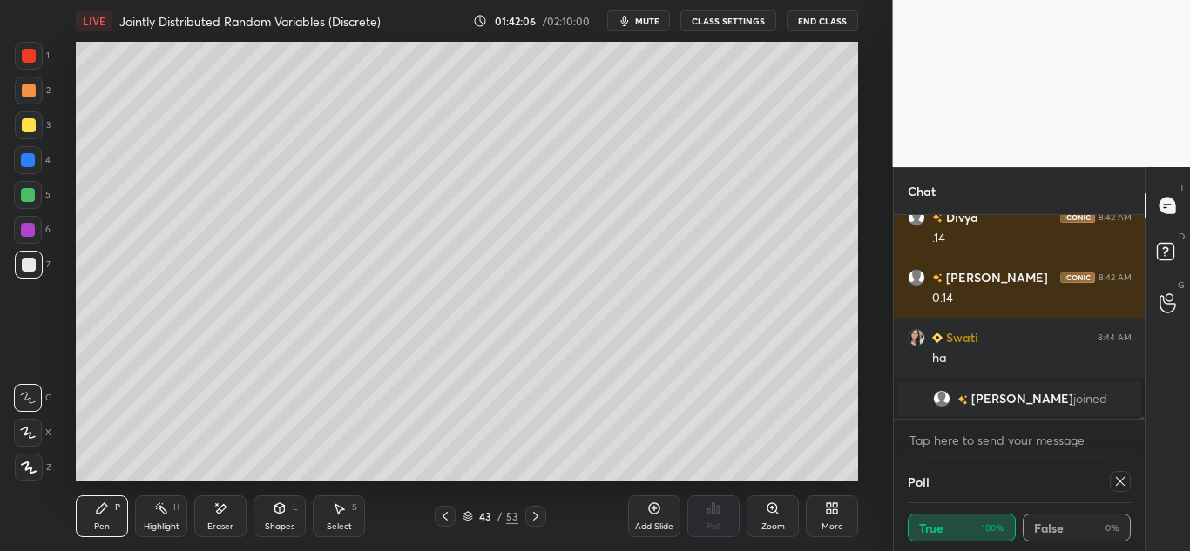
click at [210, 513] on div "Eraser" at bounding box center [220, 517] width 52 height 42
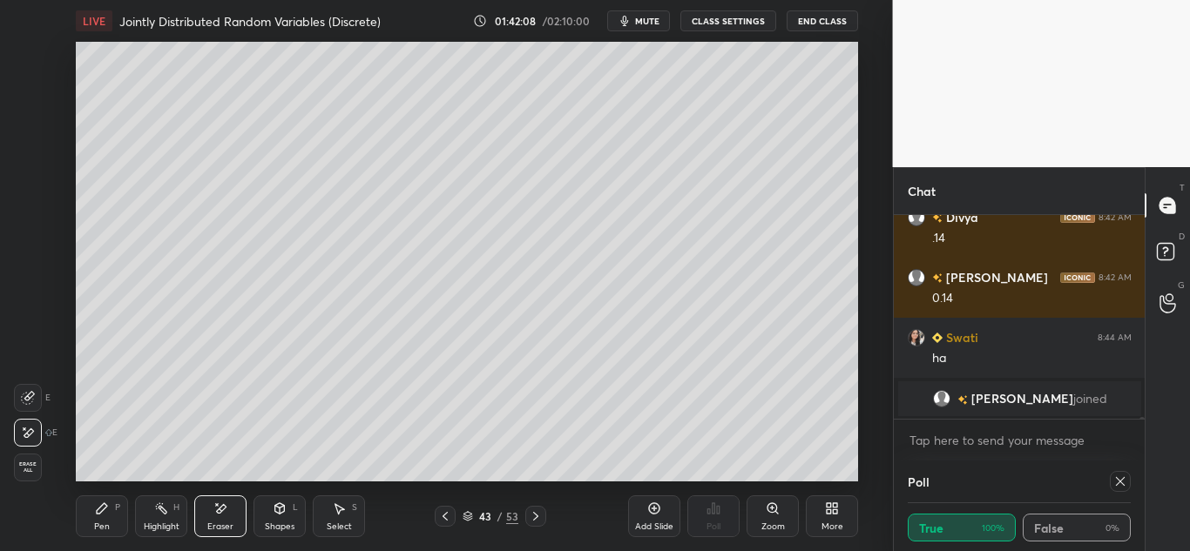
click at [112, 508] on div "Pen P" at bounding box center [102, 517] width 52 height 42
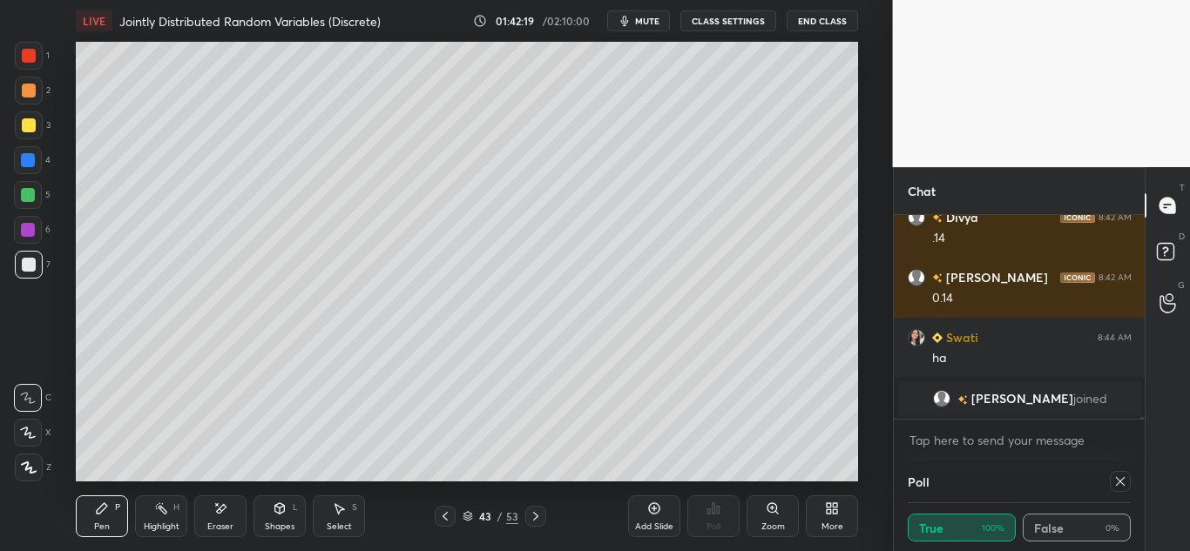
click at [442, 513] on icon at bounding box center [445, 517] width 14 height 14
click at [531, 524] on div at bounding box center [535, 516] width 21 height 21
click at [444, 514] on icon at bounding box center [445, 517] width 14 height 14
click at [533, 517] on icon at bounding box center [536, 517] width 14 height 14
click at [442, 523] on icon at bounding box center [445, 517] width 14 height 14
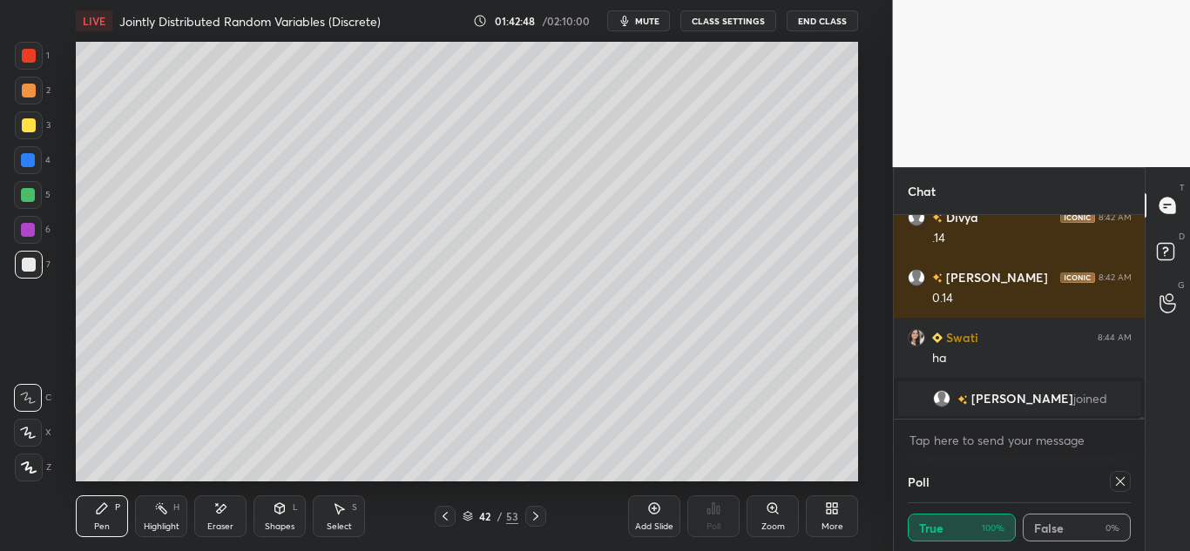
click at [533, 516] on icon at bounding box center [536, 517] width 14 height 14
click at [1116, 484] on icon at bounding box center [1120, 482] width 14 height 14
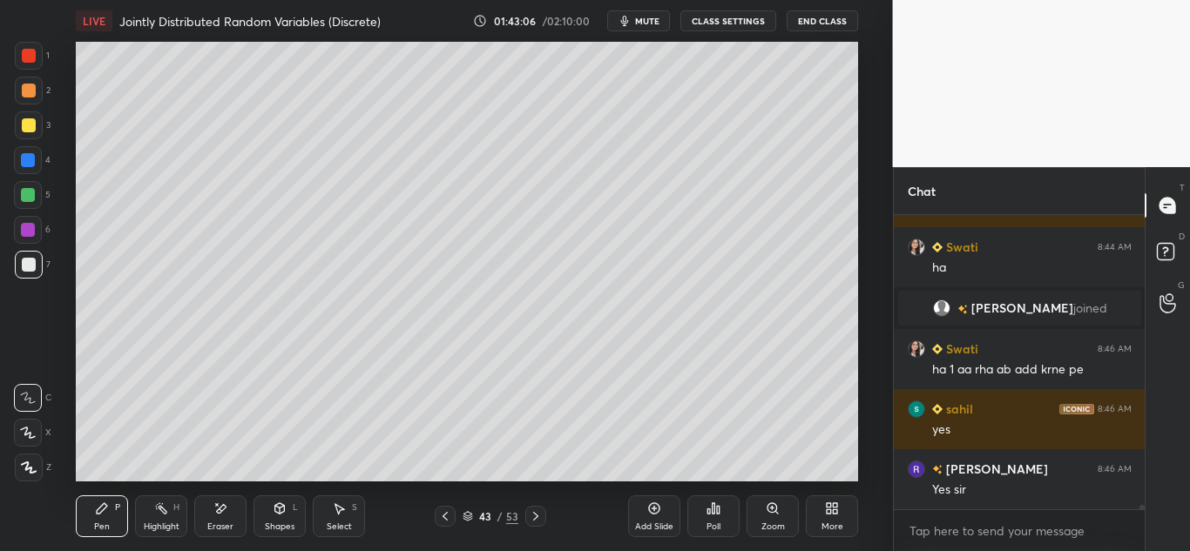
scroll to position [19142, 0]
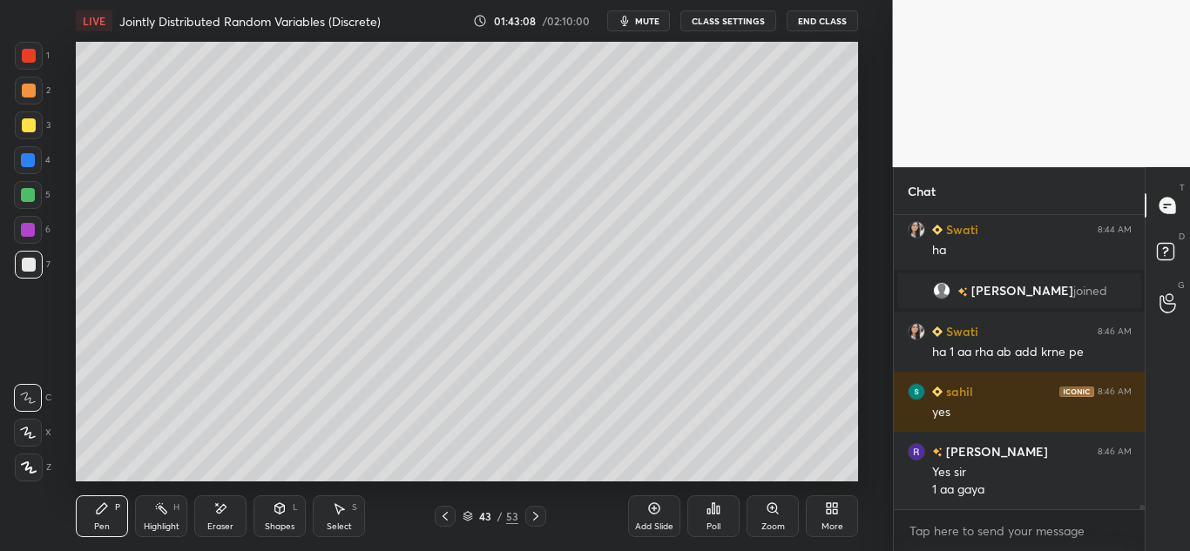
click at [346, 511] on icon at bounding box center [339, 509] width 14 height 14
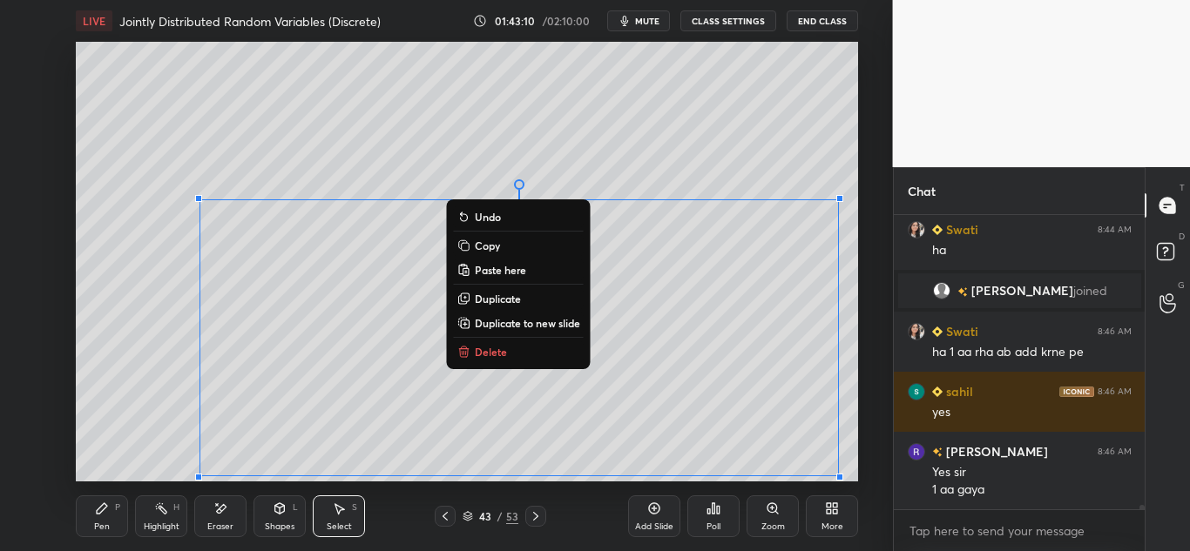
click at [491, 242] on p "Copy" at bounding box center [487, 246] width 25 height 14
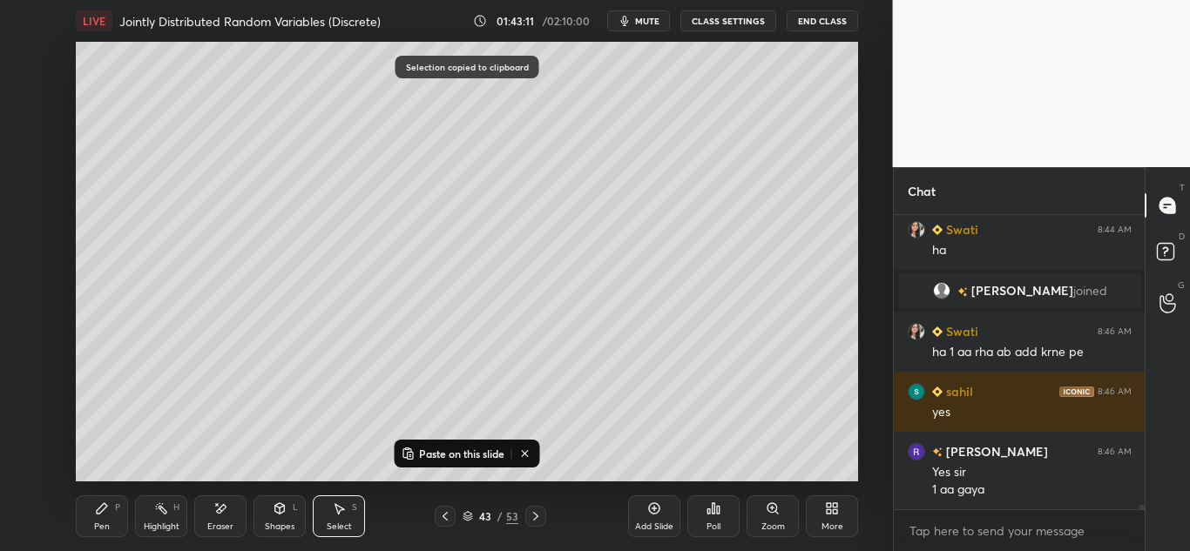
click at [654, 517] on div "Add Slide" at bounding box center [654, 517] width 52 height 42
click at [442, 453] on p "Paste on this slide" at bounding box center [461, 454] width 85 height 14
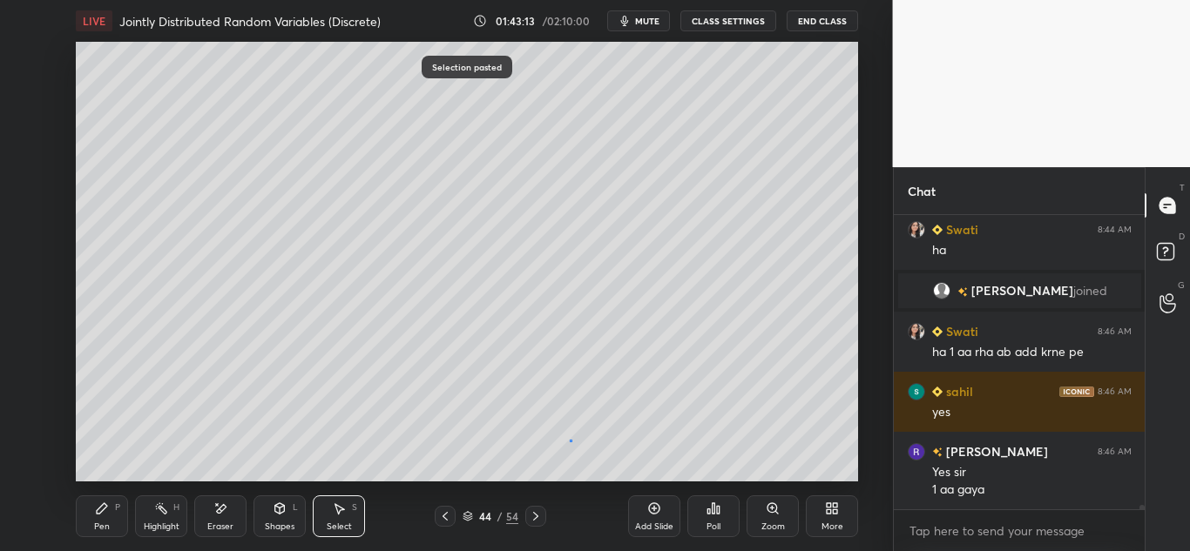
click at [572, 438] on div "0 ° Undo Copy Paste here Duplicate Duplicate to new slide Delete" at bounding box center [467, 262] width 782 height 440
click at [644, 510] on div "Add Slide" at bounding box center [654, 517] width 52 height 42
click at [89, 507] on div "Pen P" at bounding box center [102, 517] width 52 height 42
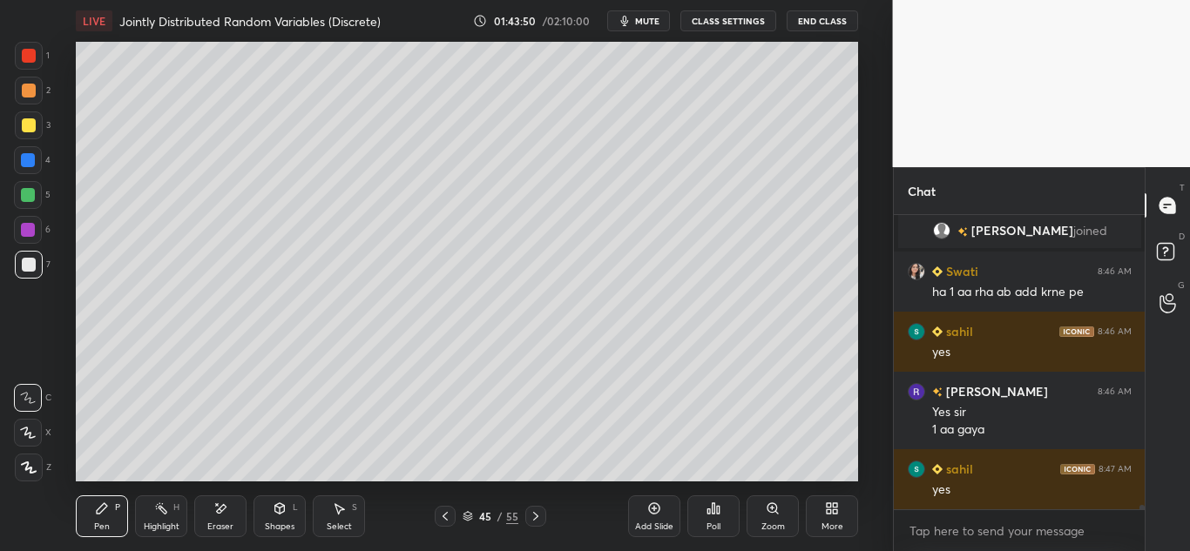
scroll to position [19263, 0]
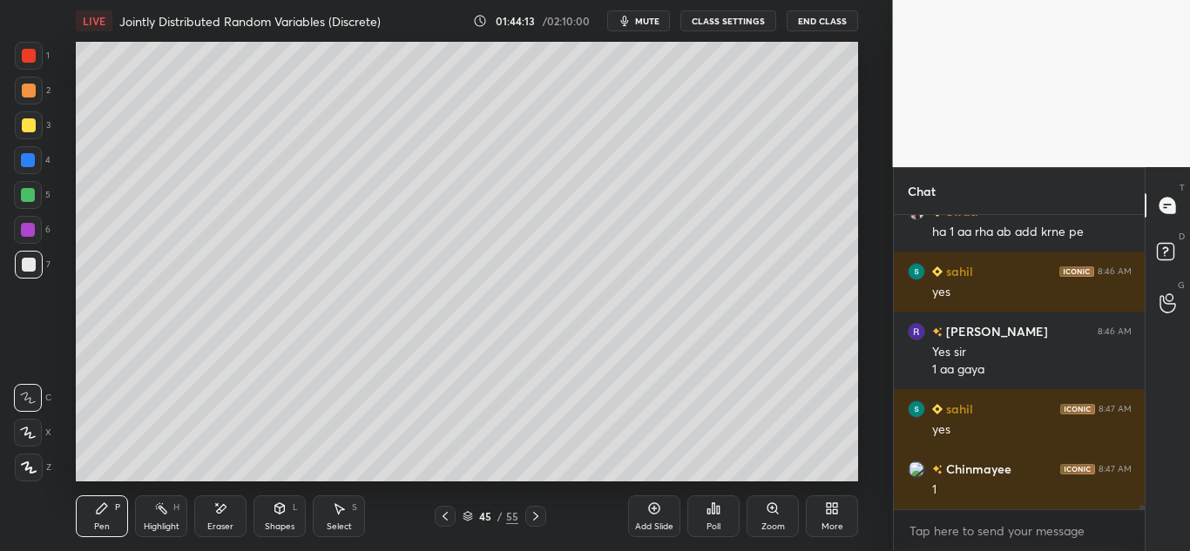
click at [229, 513] on div "Eraser" at bounding box center [220, 517] width 52 height 42
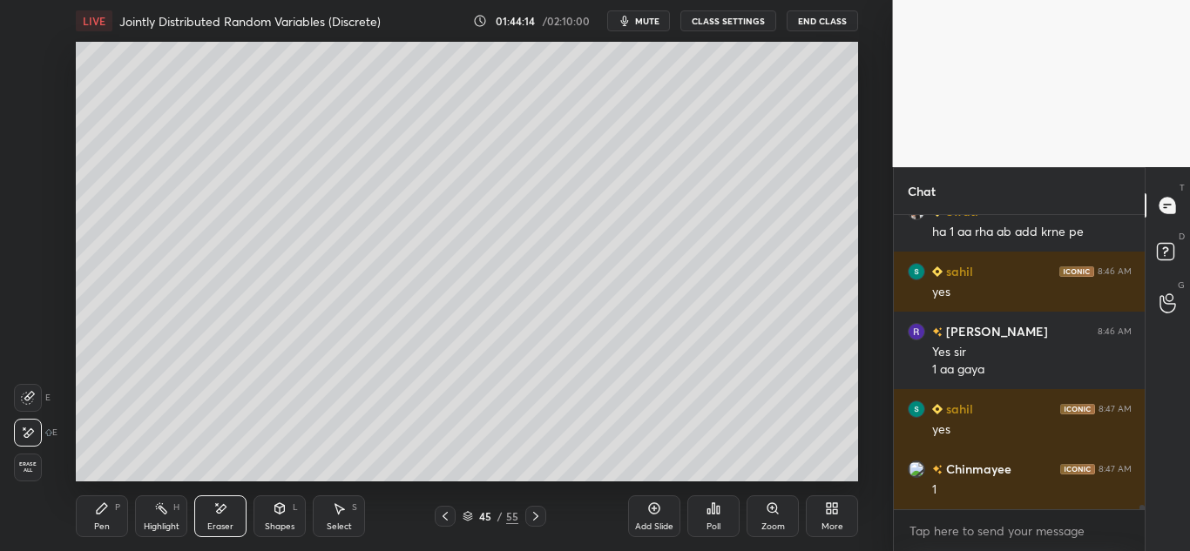
click at [28, 470] on span "Erase all" at bounding box center [28, 468] width 26 height 12
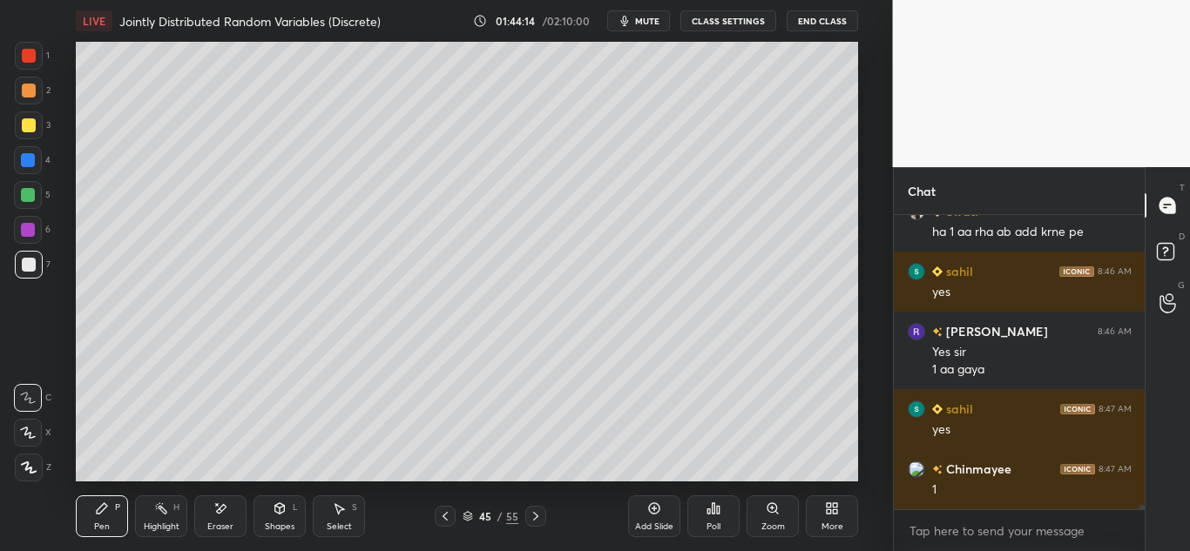
click at [277, 518] on div "Shapes L" at bounding box center [280, 517] width 52 height 42
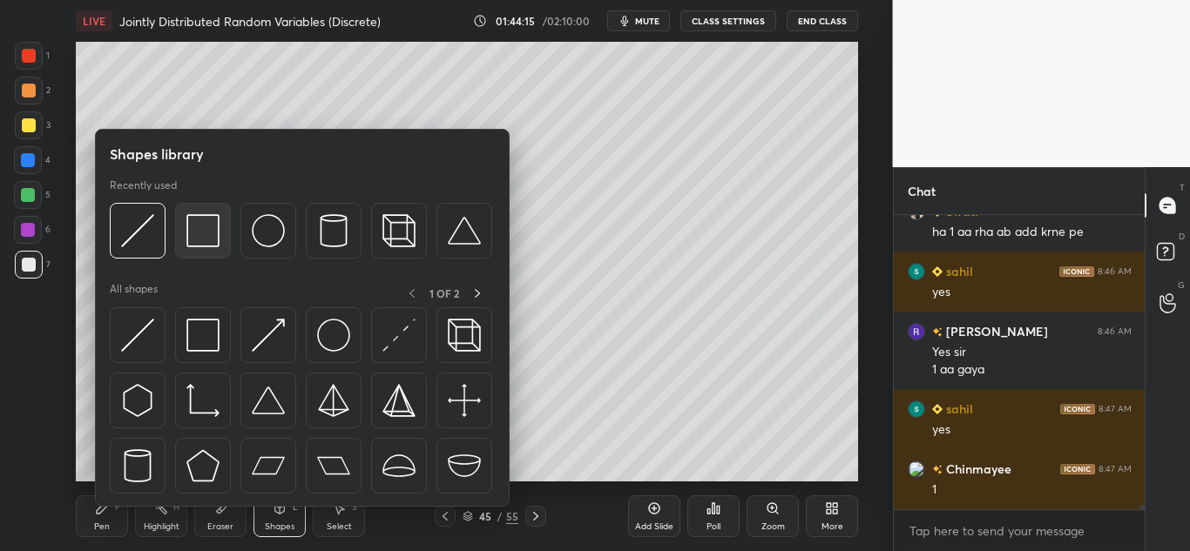
click at [212, 240] on img at bounding box center [202, 230] width 33 height 33
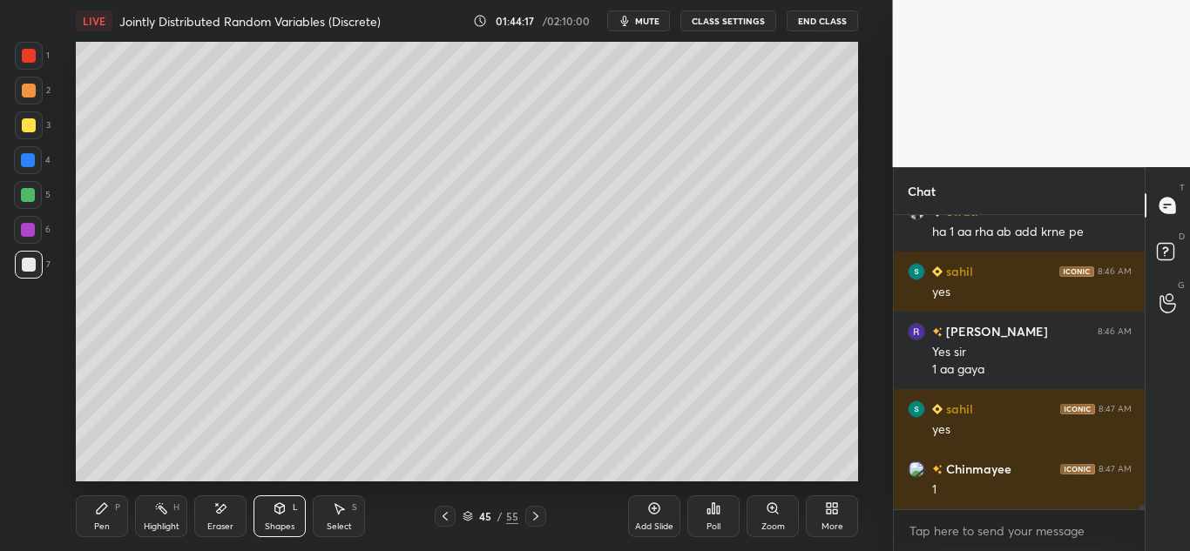
click at [99, 506] on icon at bounding box center [102, 509] width 14 height 14
click at [223, 510] on icon at bounding box center [222, 508] width 10 height 9
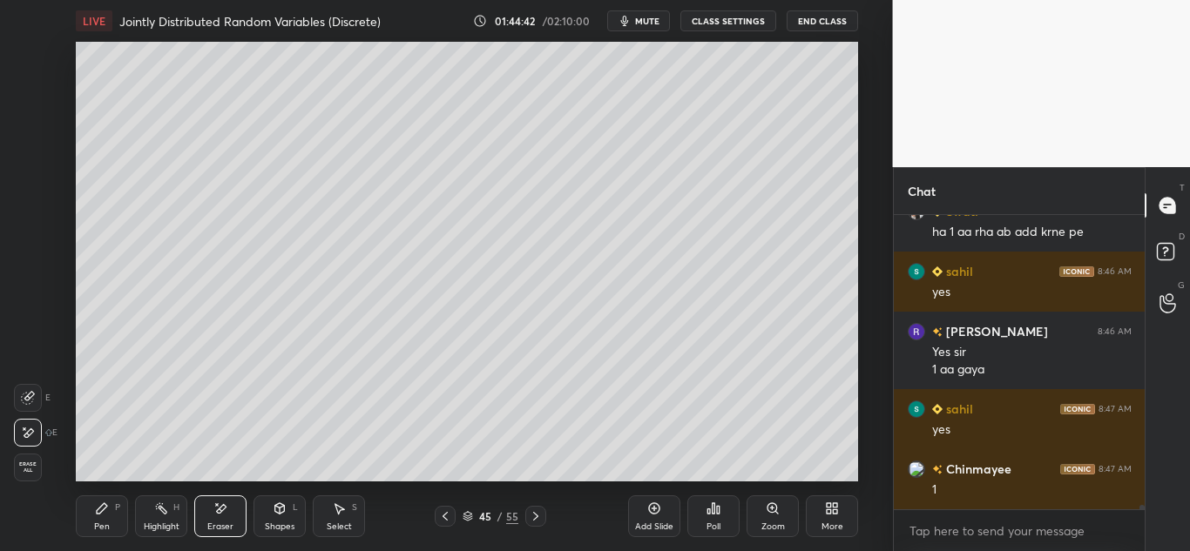
click at [84, 512] on div "Pen P" at bounding box center [102, 517] width 52 height 42
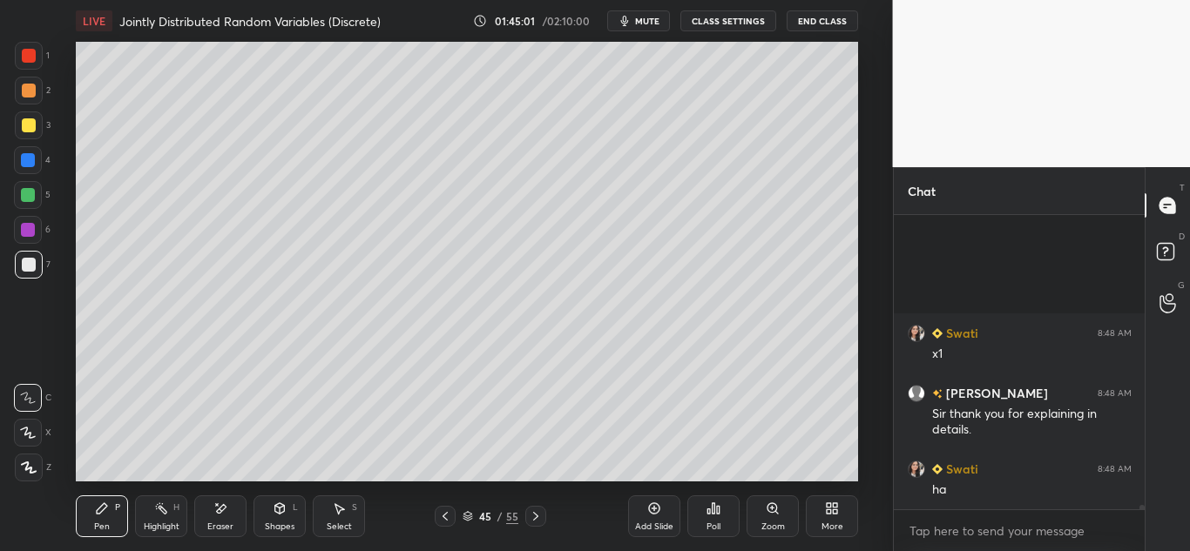
scroll to position [19639, 0]
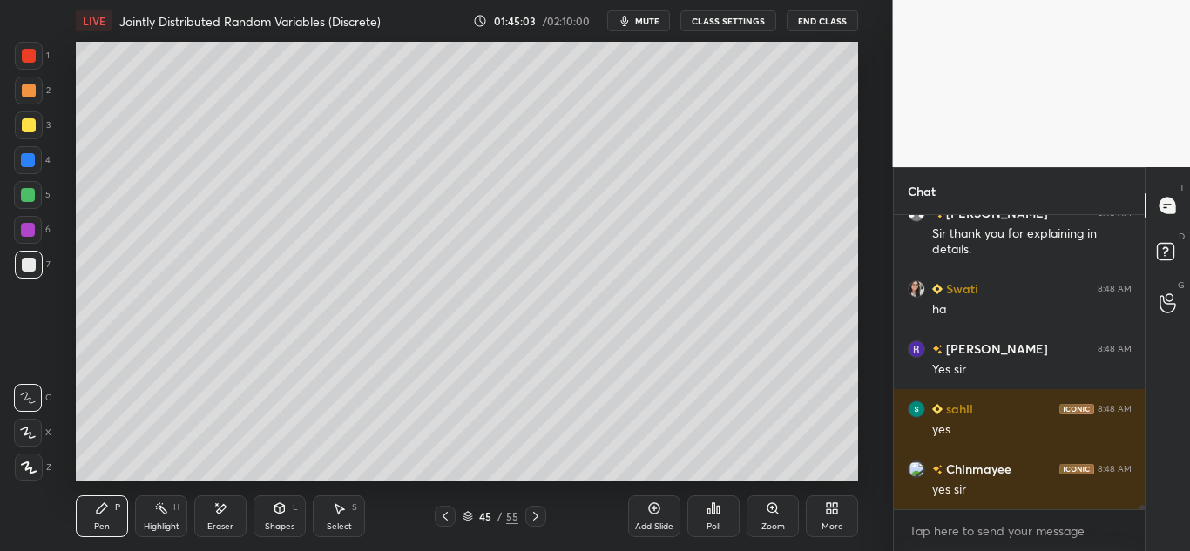
click at [220, 512] on icon at bounding box center [222, 508] width 10 height 9
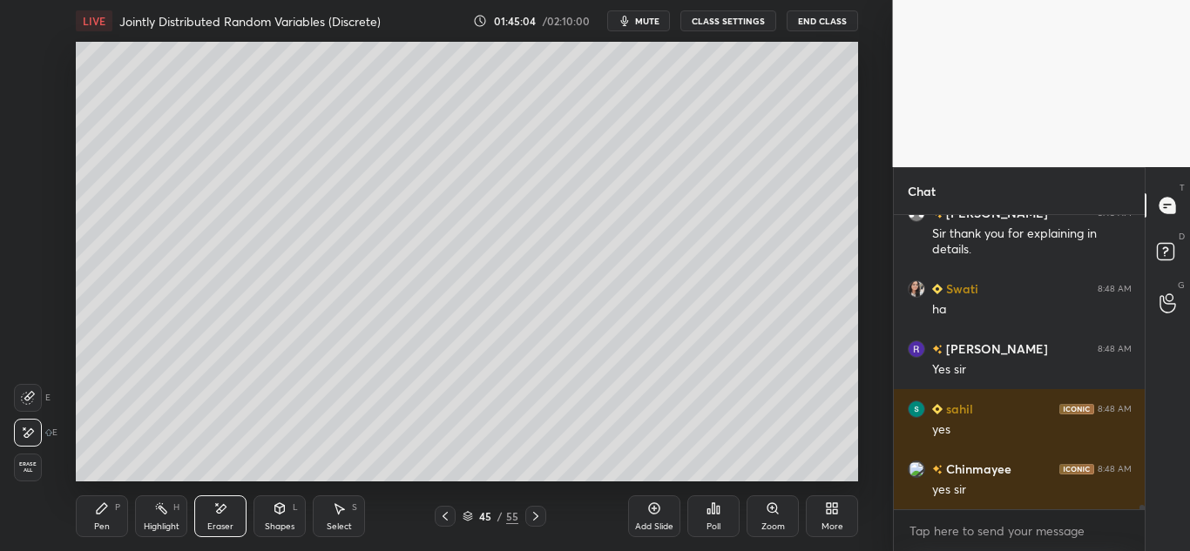
click at [23, 471] on span "Erase all" at bounding box center [28, 468] width 26 height 12
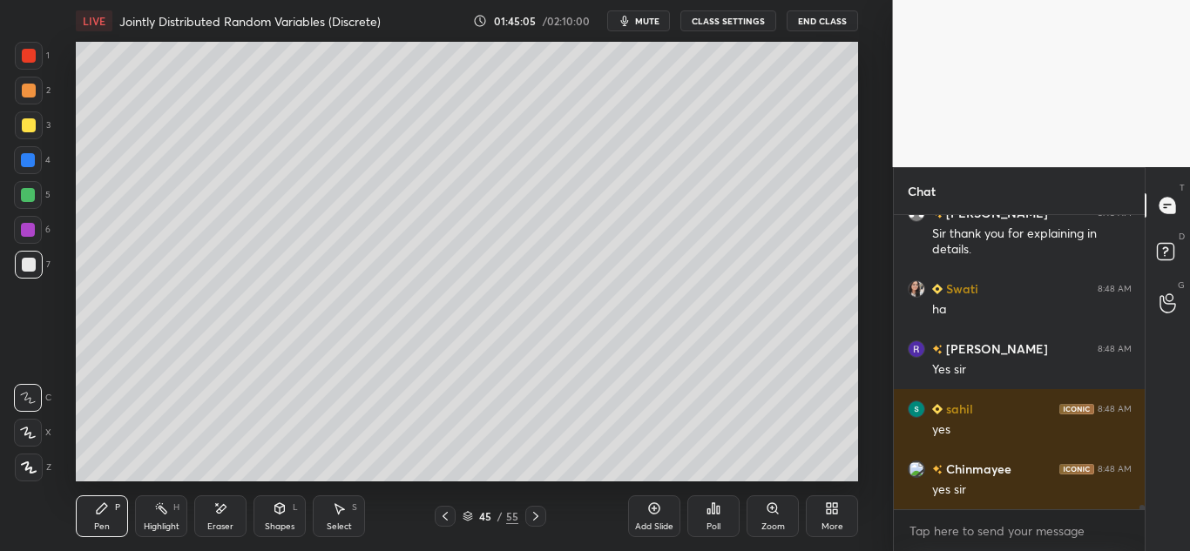
click at [443, 516] on icon at bounding box center [445, 517] width 14 height 14
click at [105, 501] on div "Pen P" at bounding box center [102, 517] width 52 height 42
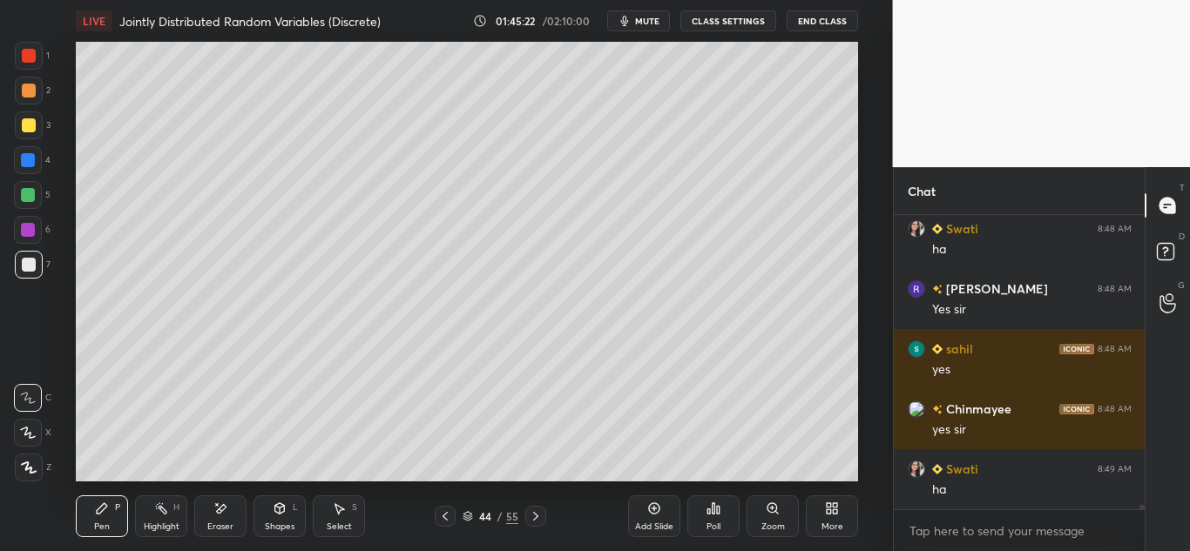
click at [449, 515] on icon at bounding box center [445, 517] width 14 height 14
click at [443, 517] on icon at bounding box center [445, 516] width 5 height 9
click at [442, 516] on icon at bounding box center [445, 517] width 14 height 14
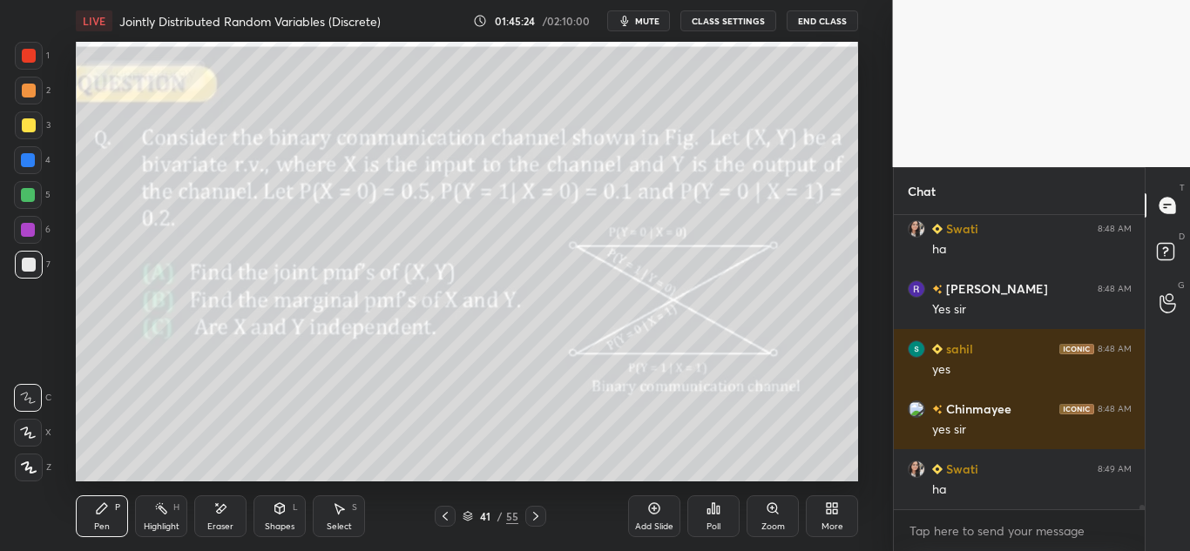
scroll to position [19759, 0]
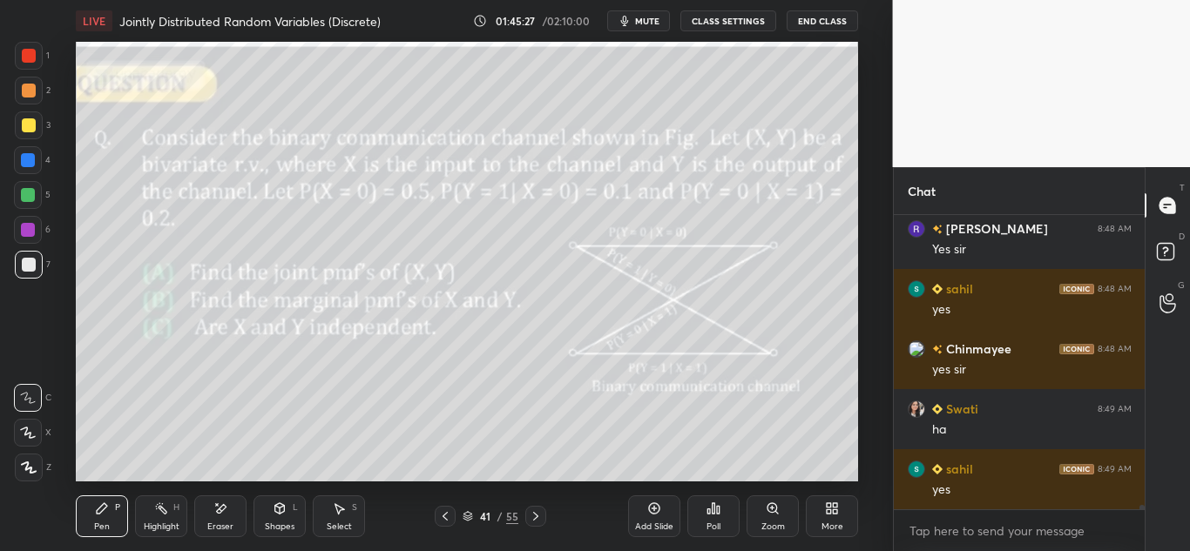
click at [538, 518] on icon at bounding box center [536, 517] width 14 height 14
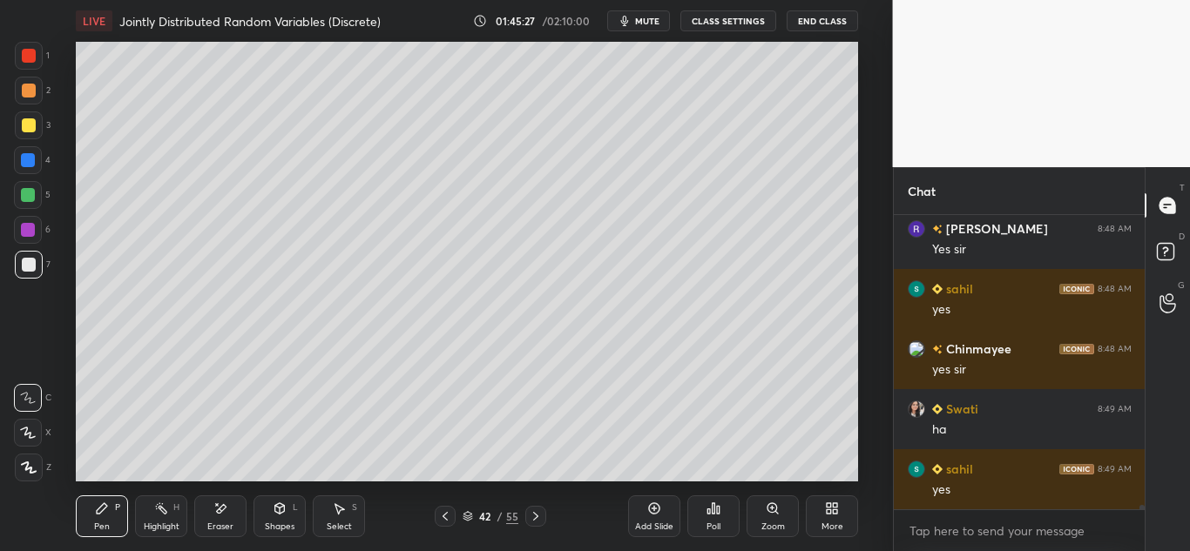
click at [539, 518] on icon at bounding box center [536, 517] width 14 height 14
click at [537, 521] on icon at bounding box center [536, 517] width 14 height 14
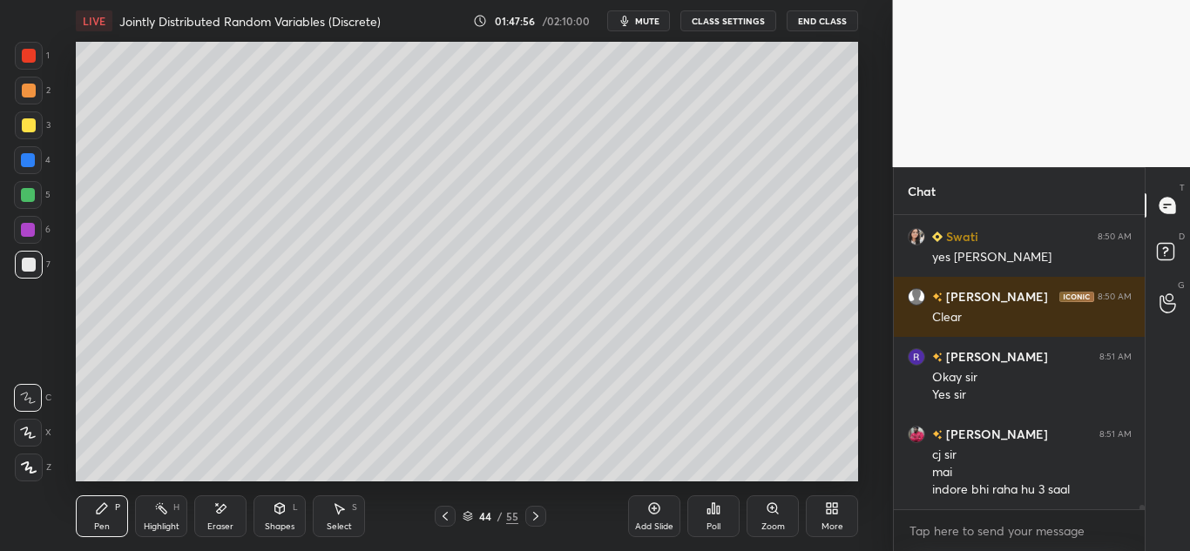
scroll to position [20686, 0]
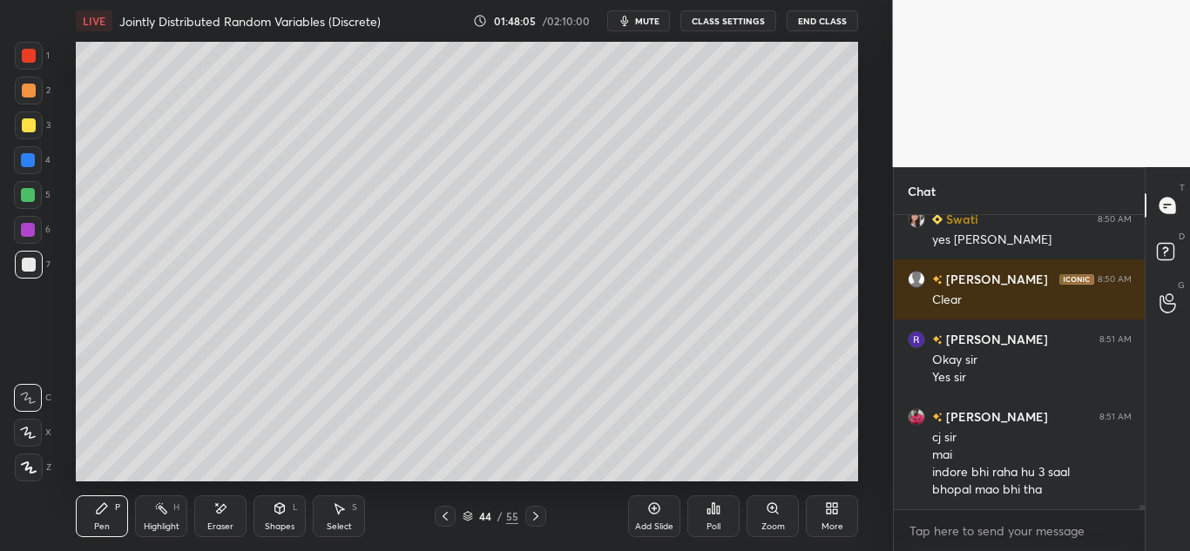
click at [441, 518] on icon at bounding box center [445, 517] width 14 height 14
click at [442, 515] on icon at bounding box center [445, 517] width 14 height 14
click at [443, 515] on icon at bounding box center [445, 517] width 14 height 14
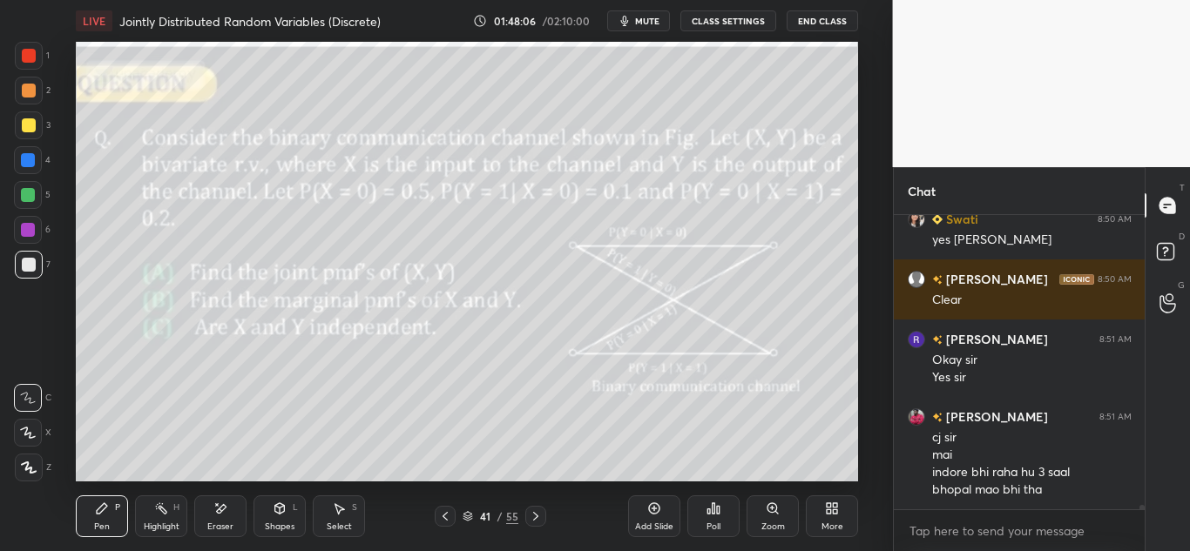
click at [442, 515] on icon at bounding box center [445, 517] width 14 height 14
click at [441, 515] on icon at bounding box center [445, 517] width 14 height 14
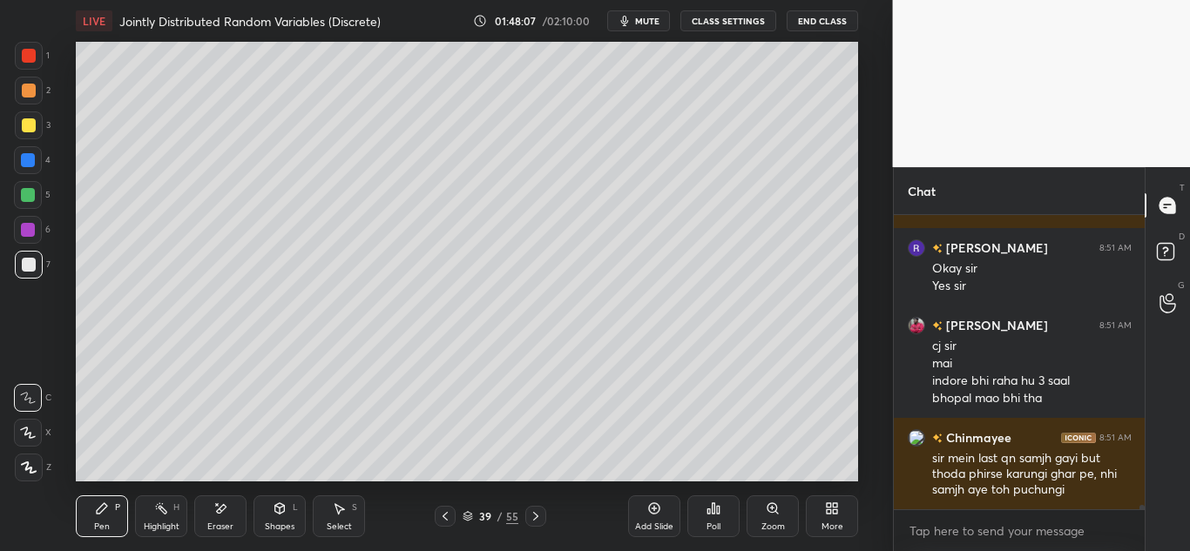
click at [442, 514] on icon at bounding box center [445, 517] width 14 height 14
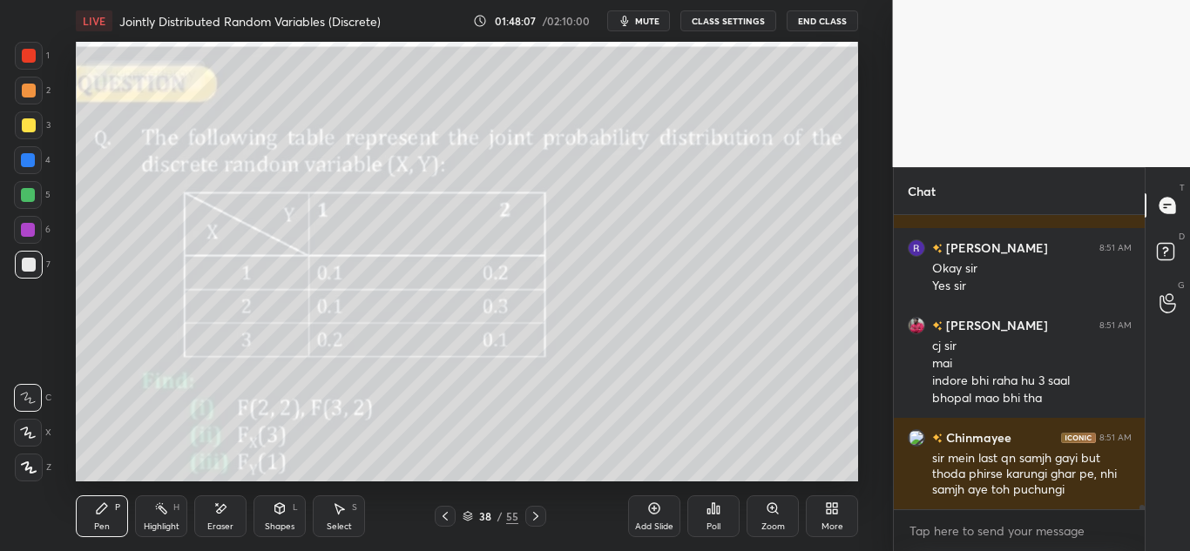
click at [441, 514] on icon at bounding box center [445, 517] width 14 height 14
click at [444, 511] on icon at bounding box center [445, 517] width 14 height 14
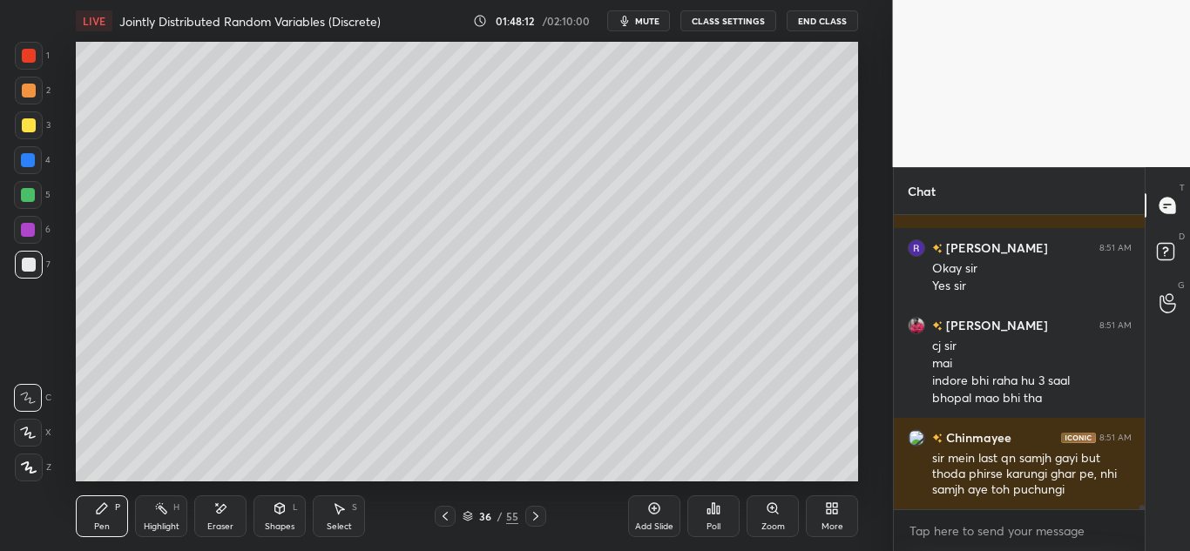
click at [443, 512] on icon at bounding box center [445, 517] width 14 height 14
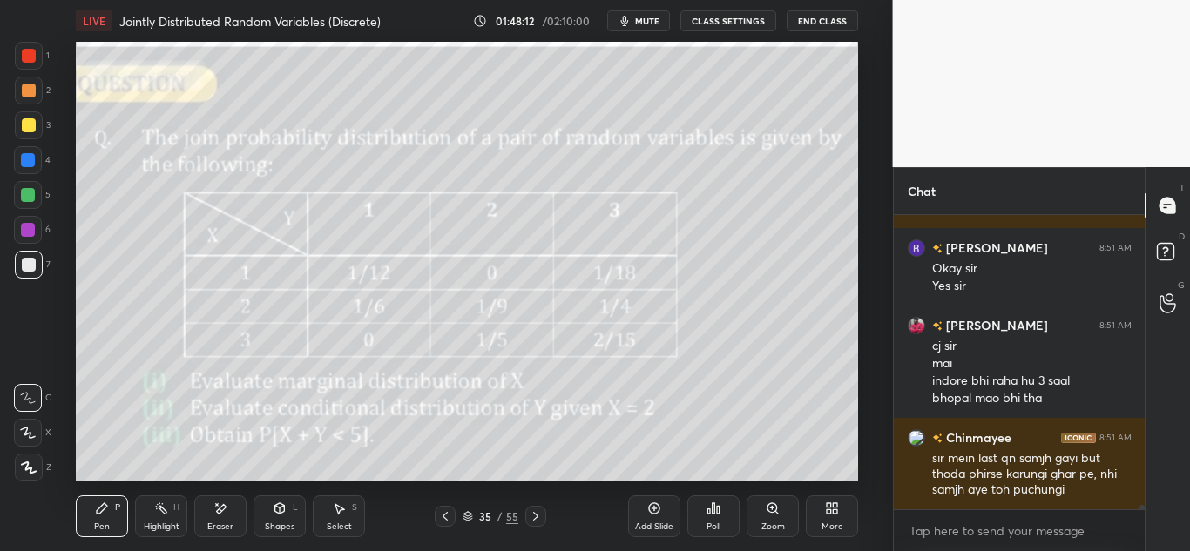
click at [442, 512] on icon at bounding box center [445, 517] width 14 height 14
click at [442, 511] on icon at bounding box center [445, 517] width 14 height 14
click at [530, 510] on icon at bounding box center [536, 517] width 14 height 14
click at [529, 511] on icon at bounding box center [536, 517] width 14 height 14
click at [440, 513] on icon at bounding box center [445, 517] width 14 height 14
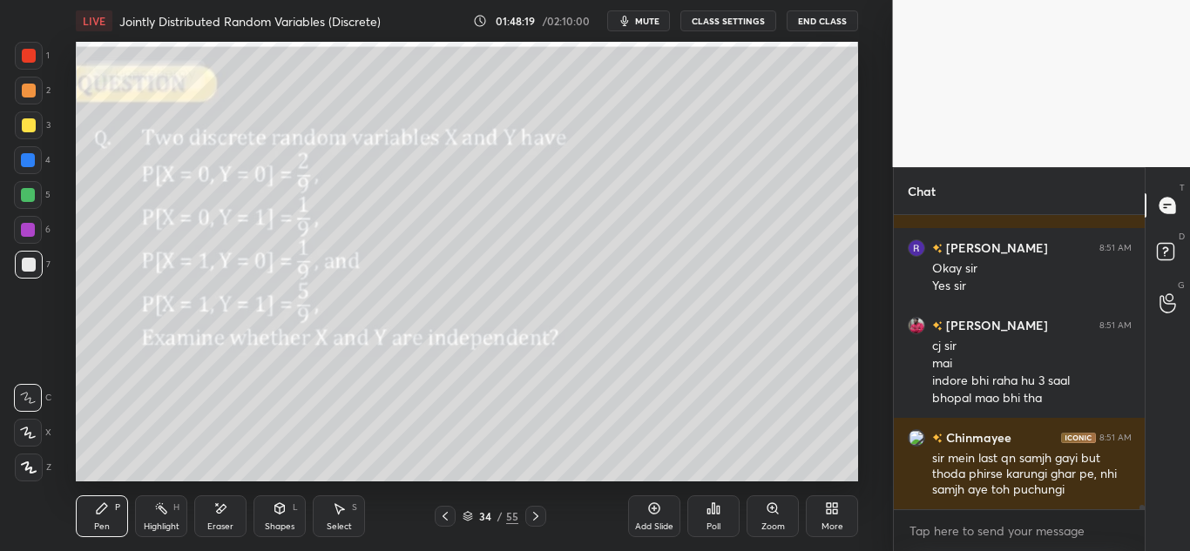
click at [535, 519] on icon at bounding box center [535, 516] width 5 height 9
click at [535, 518] on icon at bounding box center [535, 516] width 5 height 9
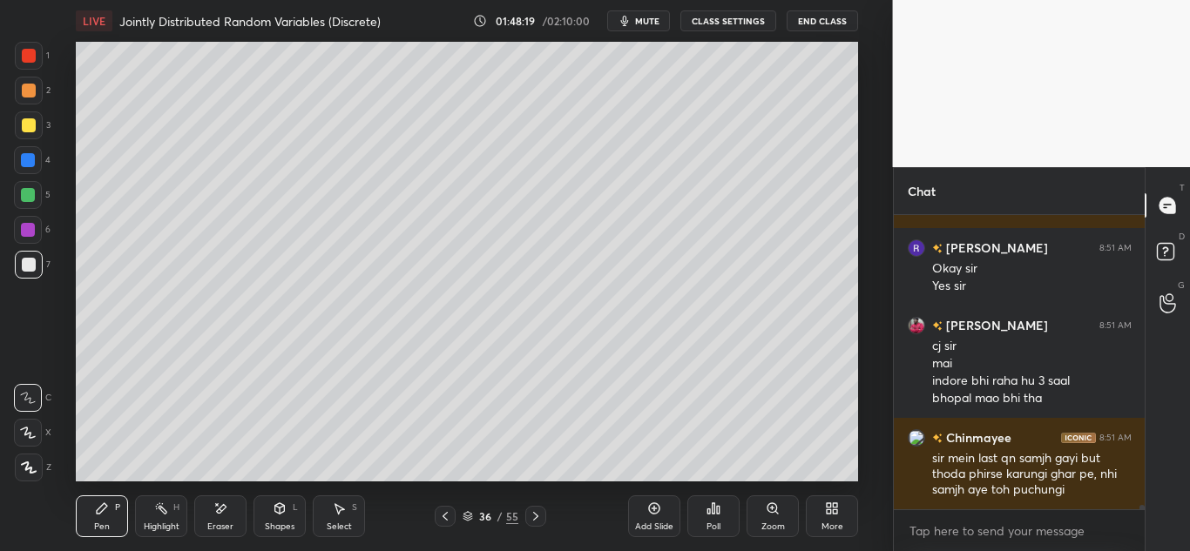
click at [534, 518] on icon at bounding box center [536, 517] width 14 height 14
click at [535, 518] on icon at bounding box center [535, 516] width 5 height 9
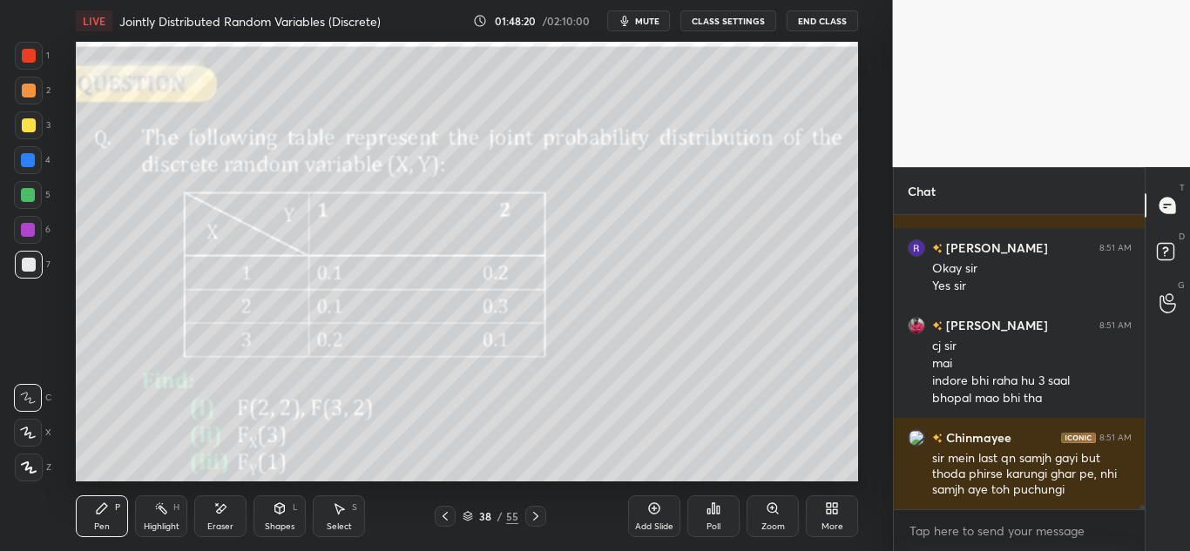
click at [535, 517] on icon at bounding box center [536, 517] width 14 height 14
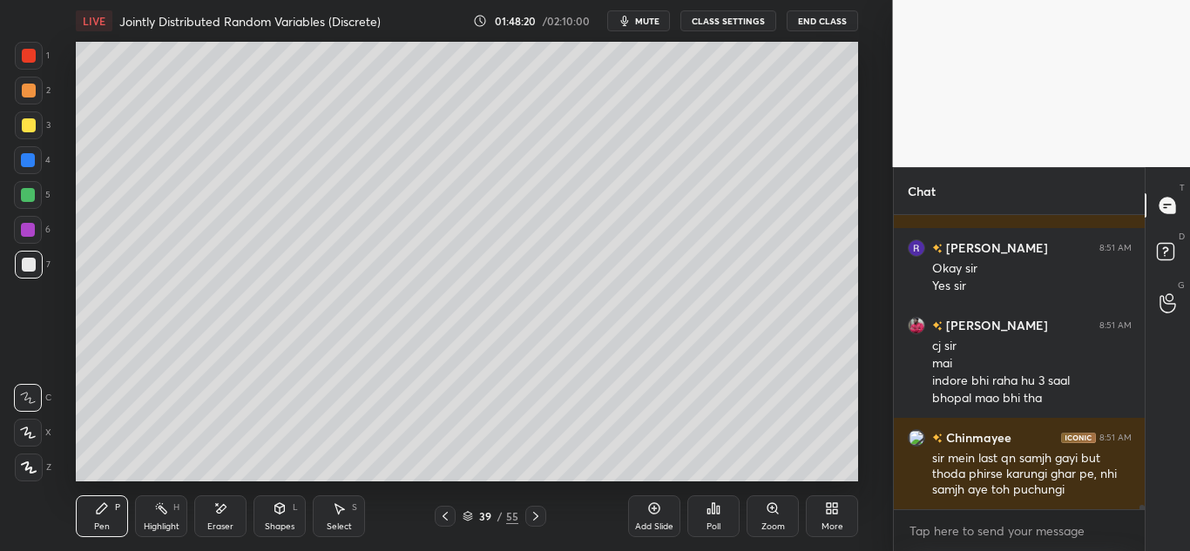
click at [534, 516] on icon at bounding box center [536, 517] width 14 height 14
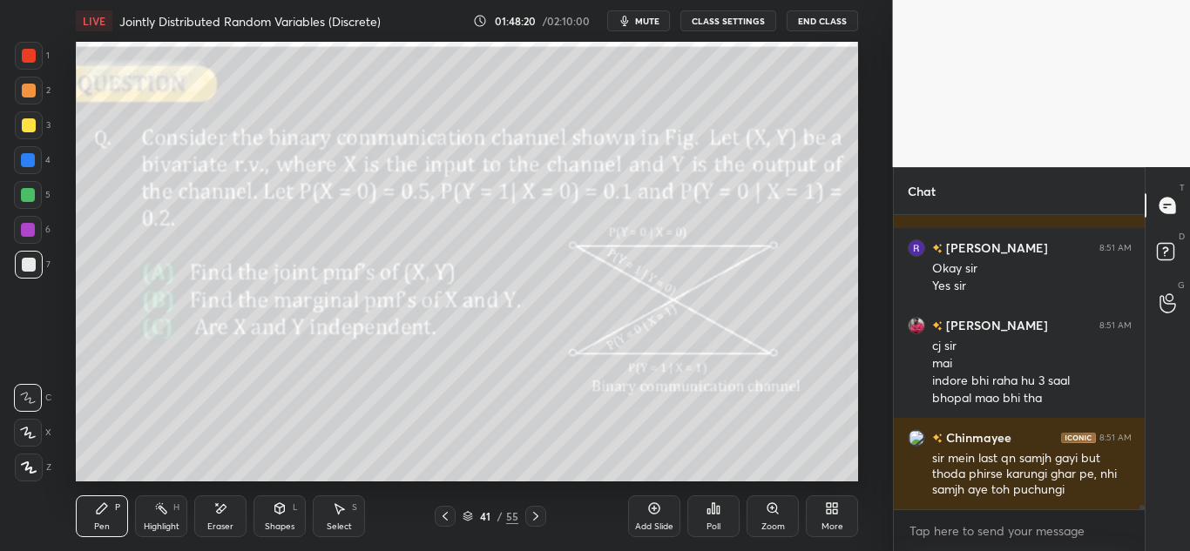
click at [536, 517] on icon at bounding box center [536, 517] width 14 height 14
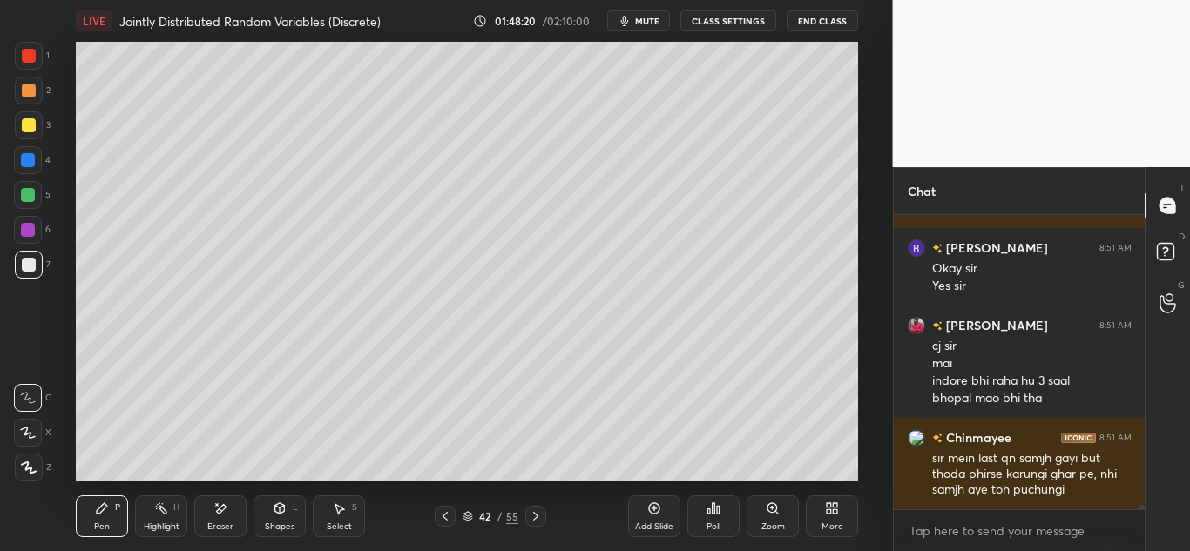
click at [535, 516] on icon at bounding box center [536, 517] width 14 height 14
click at [535, 514] on icon at bounding box center [535, 516] width 5 height 9
click at [536, 515] on icon at bounding box center [535, 516] width 5 height 9
click at [536, 514] on icon at bounding box center [536, 517] width 14 height 14
click at [535, 514] on icon at bounding box center [535, 516] width 5 height 9
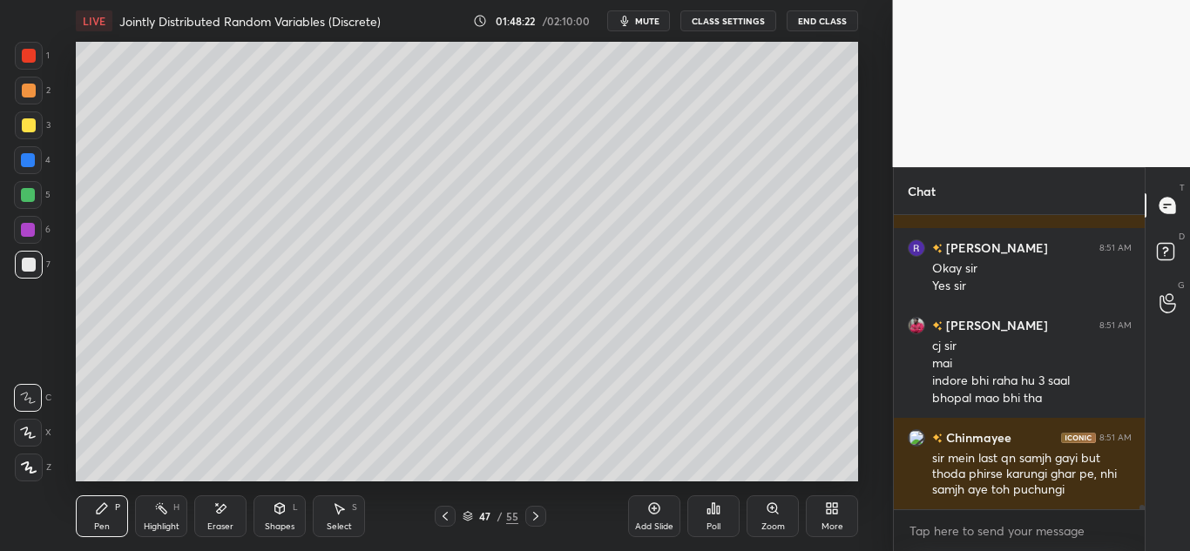
click at [443, 516] on icon at bounding box center [445, 516] width 5 height 9
click at [450, 515] on icon at bounding box center [445, 517] width 14 height 14
click at [442, 518] on icon at bounding box center [445, 517] width 14 height 14
click at [349, 511] on div "Select S" at bounding box center [339, 517] width 52 height 42
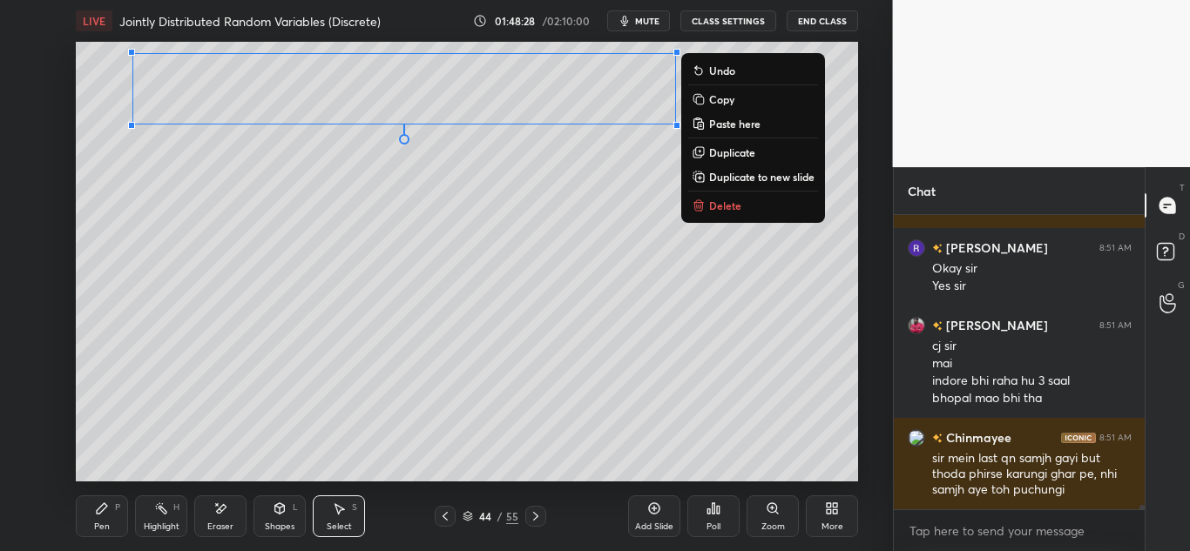
click at [713, 97] on p "Copy" at bounding box center [721, 99] width 25 height 14
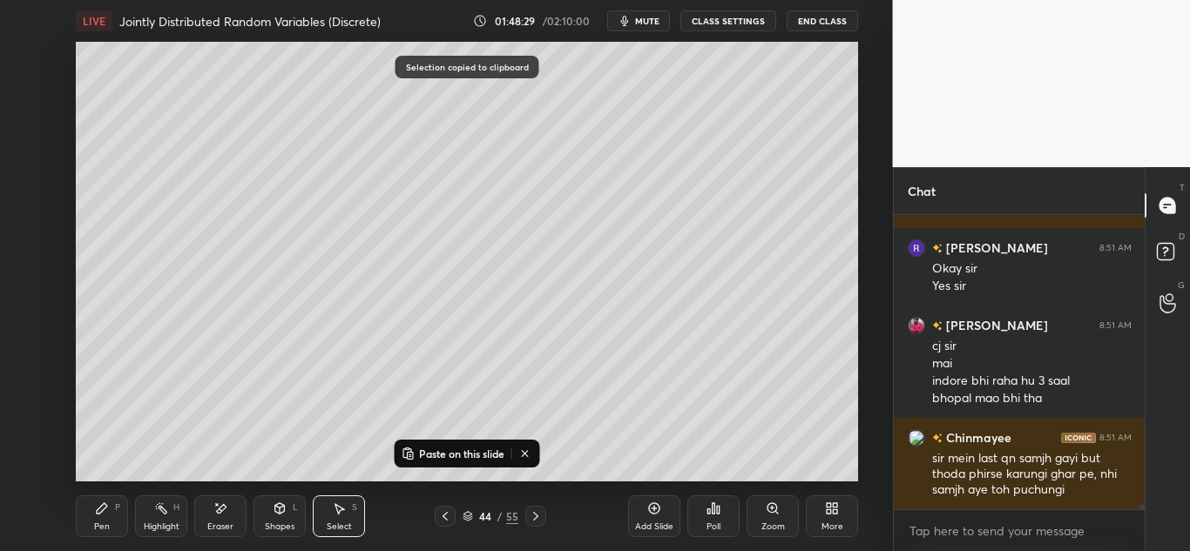
click at [532, 515] on icon at bounding box center [536, 517] width 14 height 14
click at [457, 451] on p "Paste on this slide" at bounding box center [461, 454] width 85 height 14
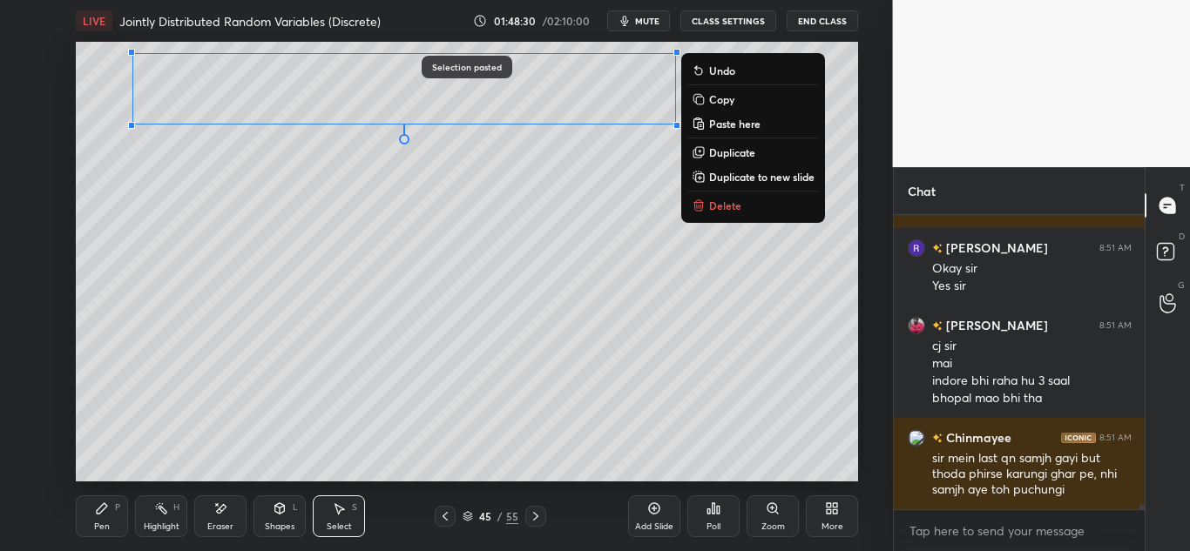
click at [558, 325] on div "0 ° Undo Copy Paste here Duplicate Duplicate to new slide Delete" at bounding box center [467, 262] width 782 height 440
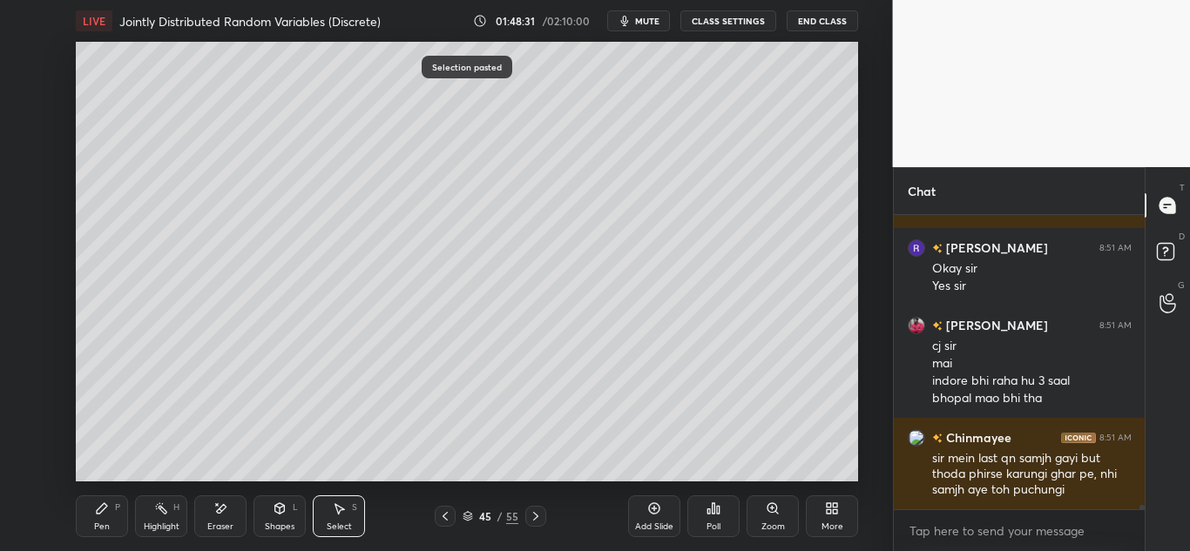
click at [98, 511] on icon at bounding box center [102, 509] width 10 height 10
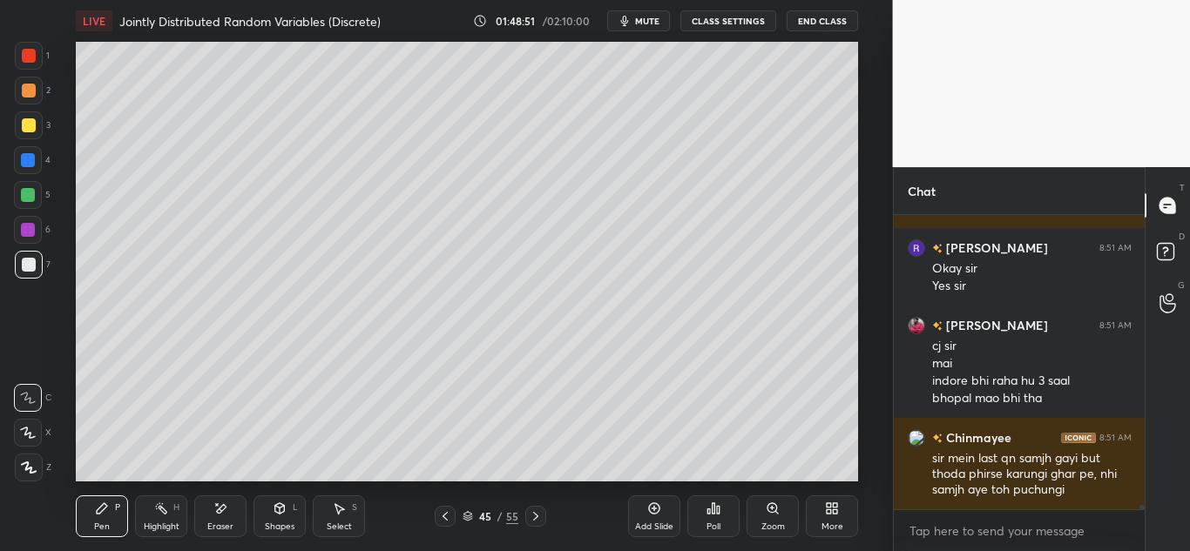
scroll to position [20838, 0]
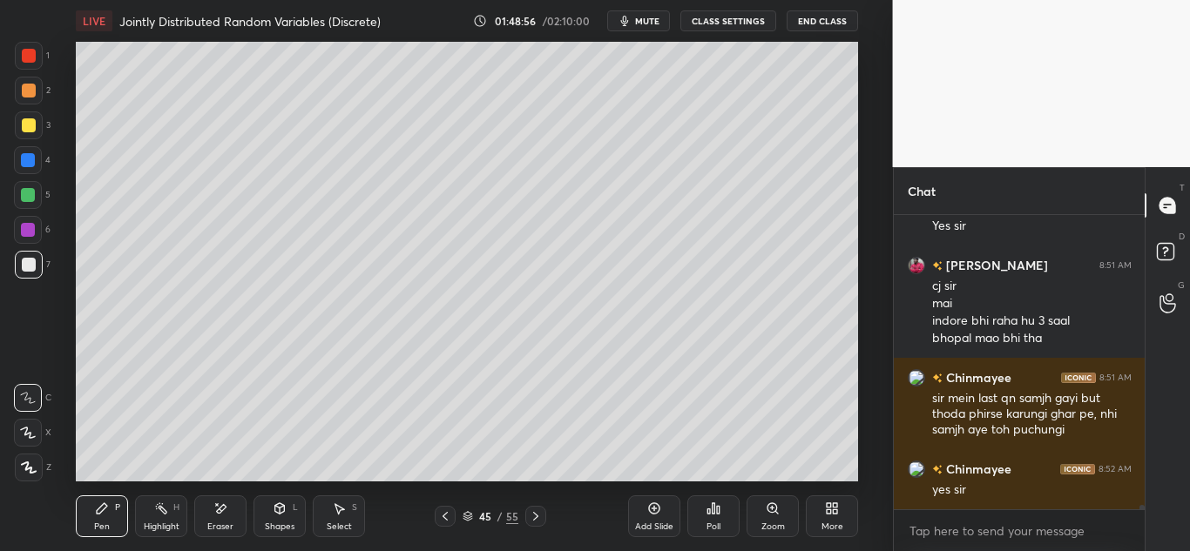
click at [442, 516] on icon at bounding box center [445, 517] width 14 height 14
click at [443, 514] on icon at bounding box center [445, 517] width 14 height 14
click at [341, 505] on icon at bounding box center [339, 509] width 14 height 14
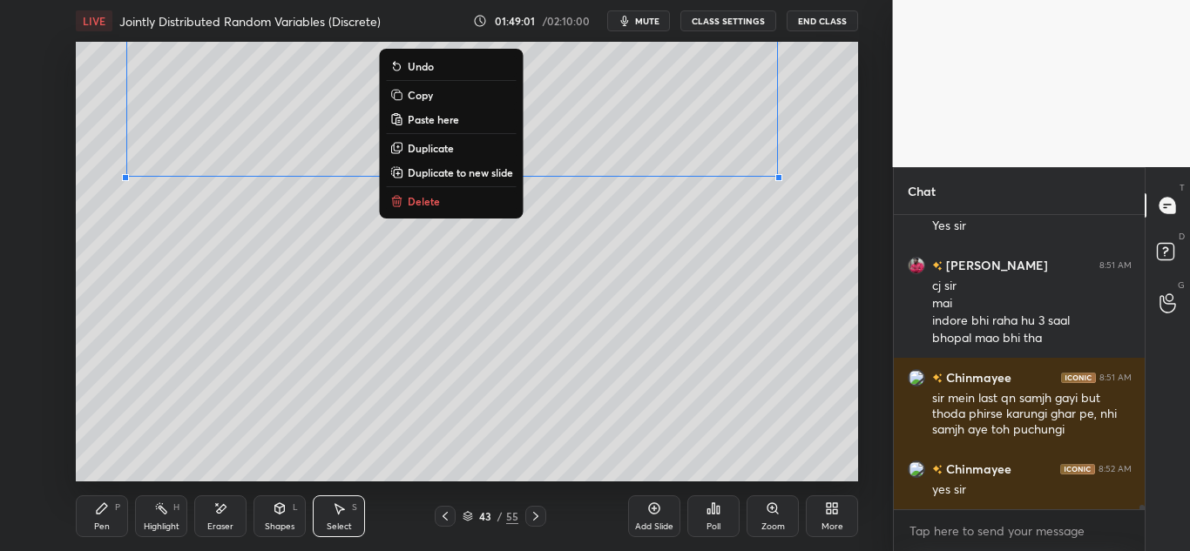
click at [436, 97] on button "Copy" at bounding box center [452, 95] width 130 height 21
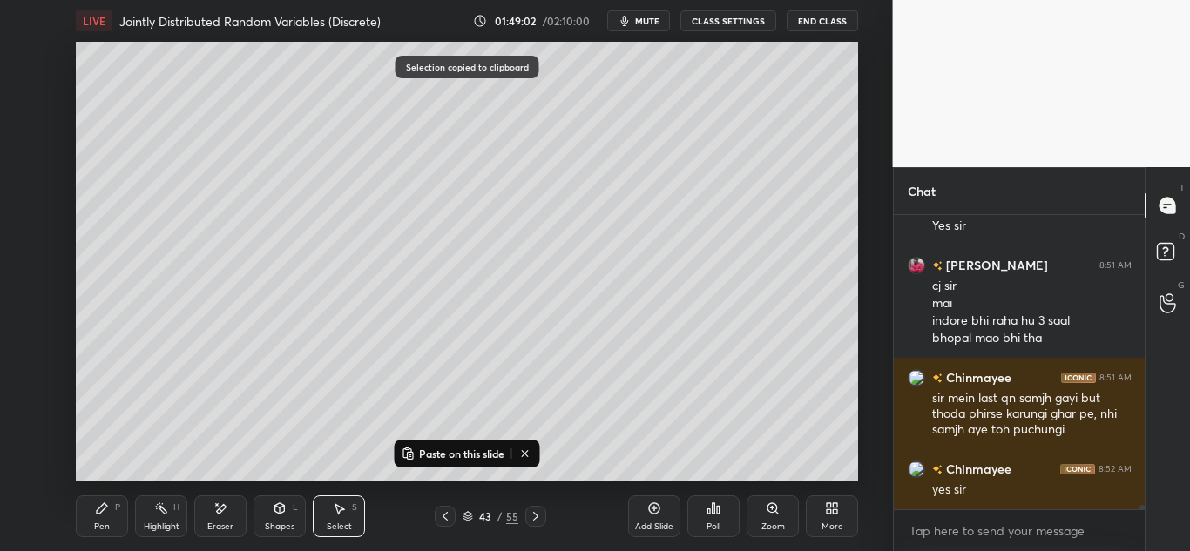
click at [532, 513] on icon at bounding box center [536, 517] width 14 height 14
click at [532, 517] on icon at bounding box center [536, 517] width 14 height 14
click at [216, 520] on div "Eraser" at bounding box center [220, 517] width 52 height 42
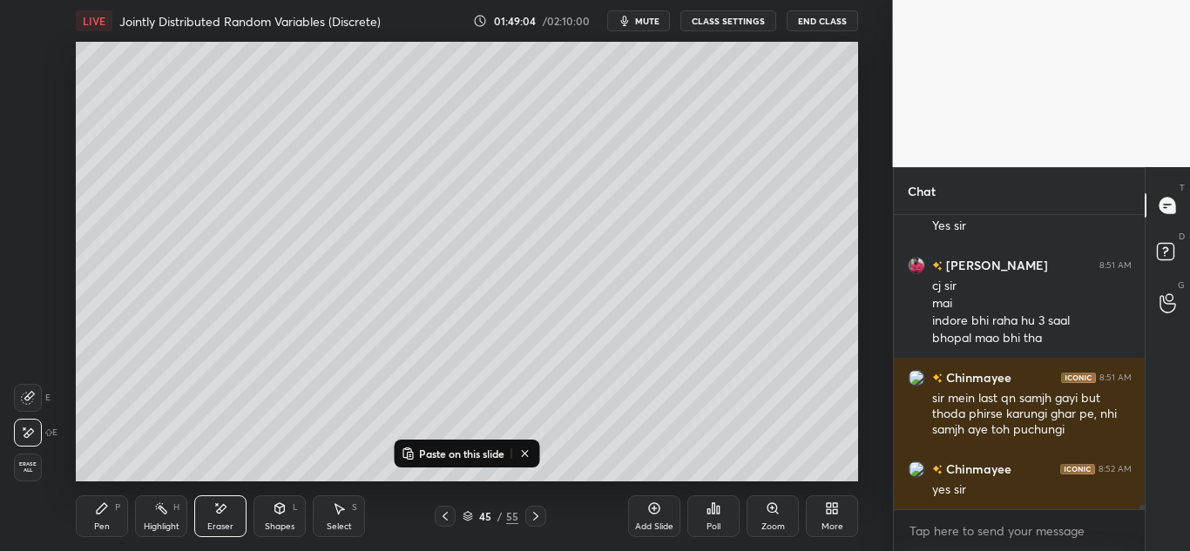
click at [49, 467] on div "E E Erase all" at bounding box center [36, 429] width 44 height 105
click at [29, 468] on span "Erase all" at bounding box center [28, 468] width 26 height 12
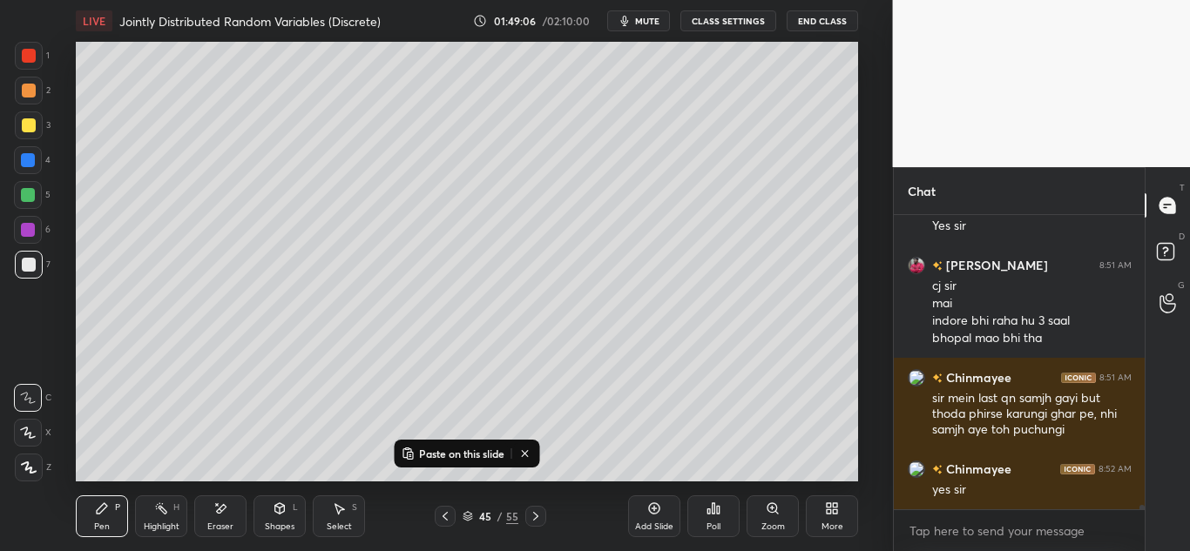
click at [430, 455] on p "Paste on this slide" at bounding box center [461, 454] width 85 height 14
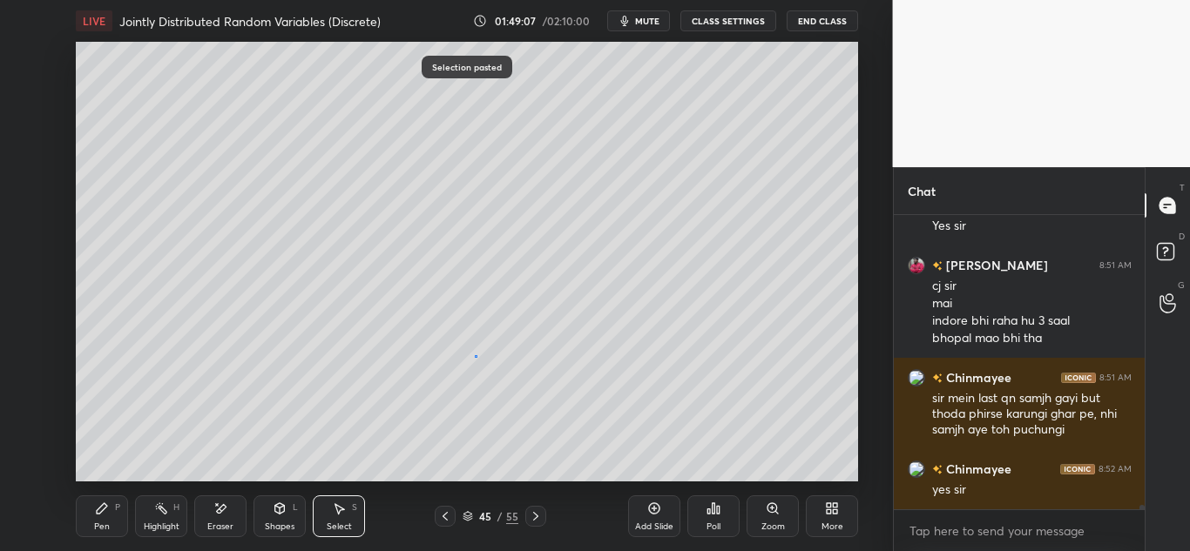
click at [477, 357] on div "0 ° Undo Copy Paste here Duplicate Duplicate to new slide Delete" at bounding box center [467, 262] width 782 height 440
click at [104, 509] on icon at bounding box center [102, 509] width 10 height 10
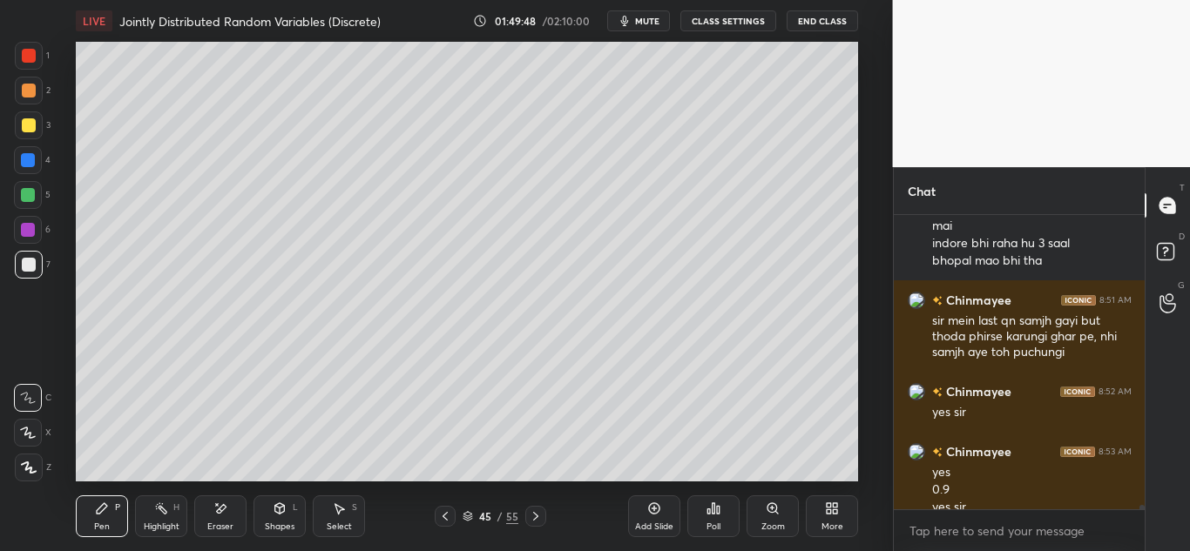
scroll to position [20933, 0]
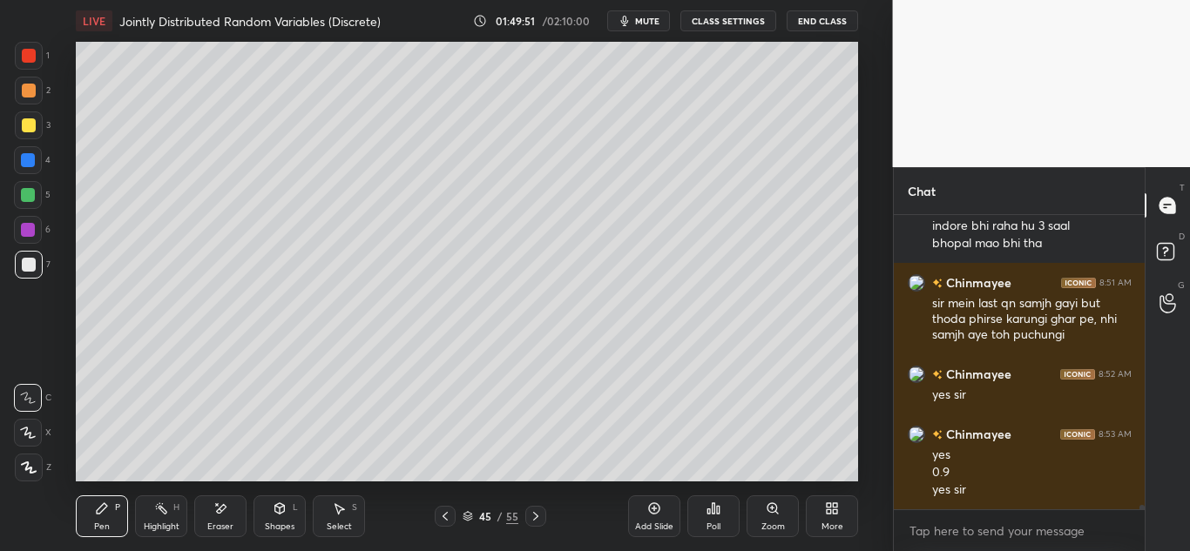
click at [209, 509] on div "Eraser" at bounding box center [220, 517] width 52 height 42
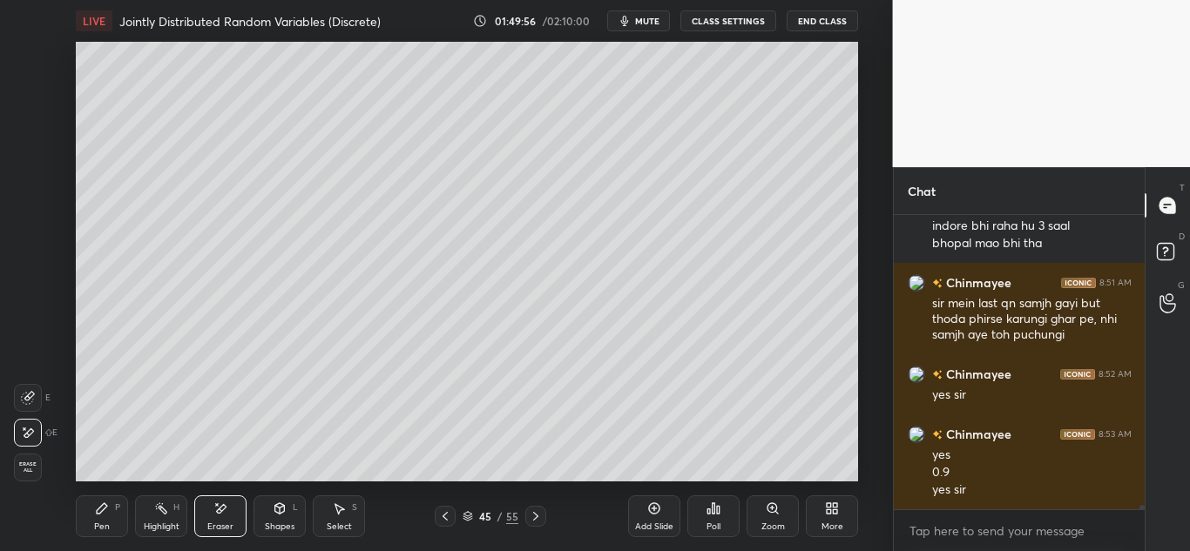
click at [273, 510] on icon at bounding box center [280, 509] width 14 height 14
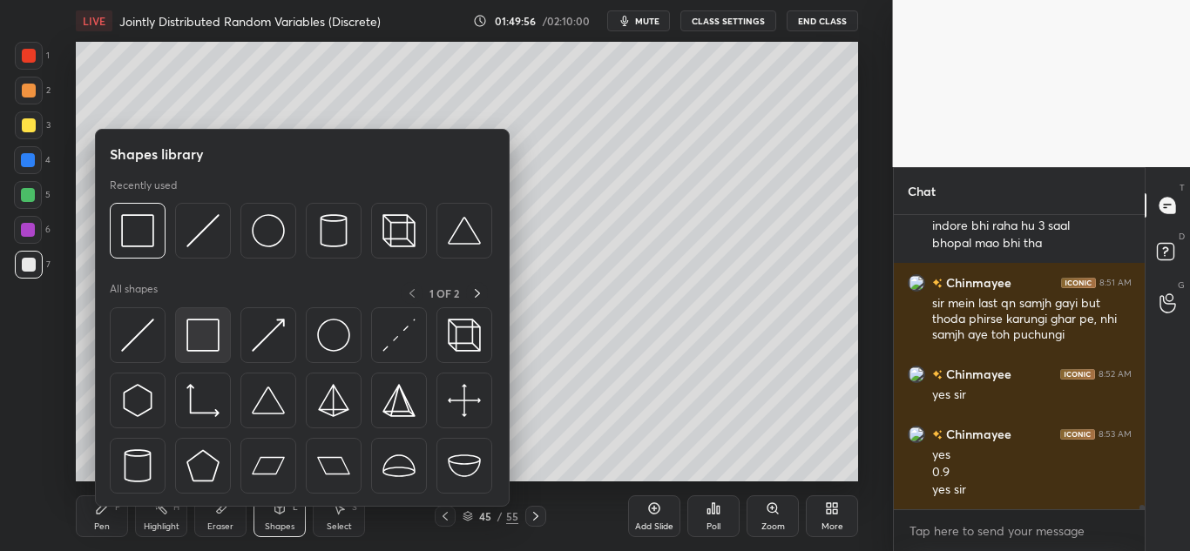
click at [212, 345] on img at bounding box center [202, 335] width 33 height 33
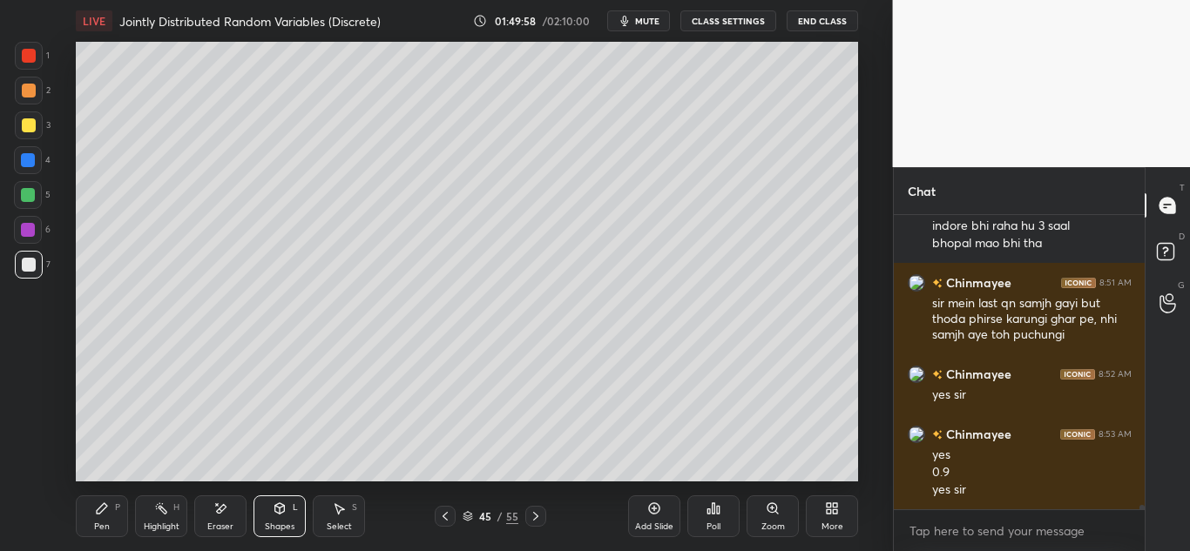
click at [105, 514] on icon at bounding box center [102, 509] width 14 height 14
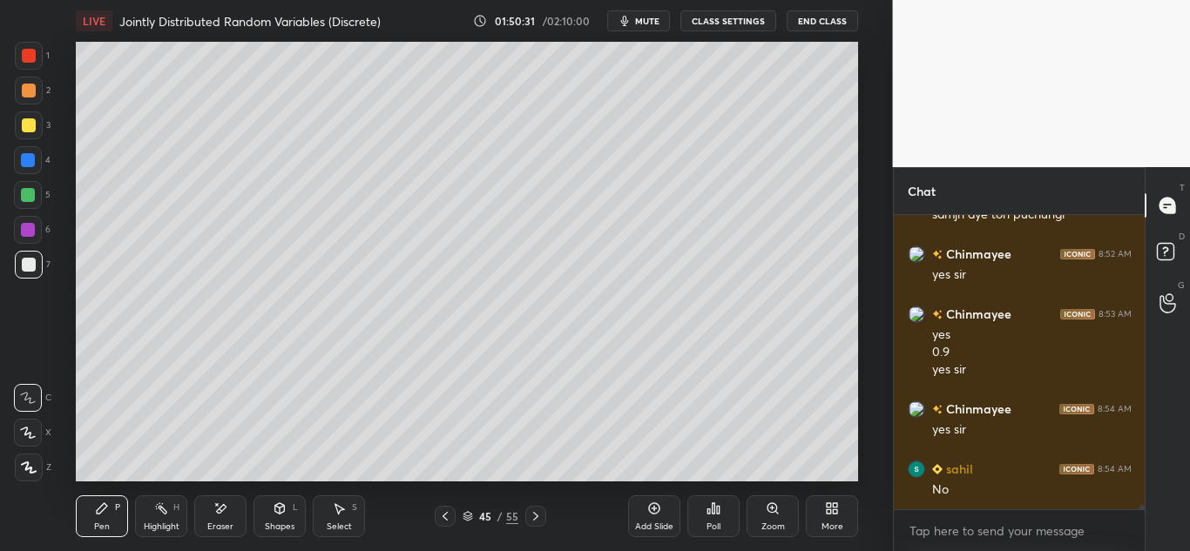
scroll to position [21113, 0]
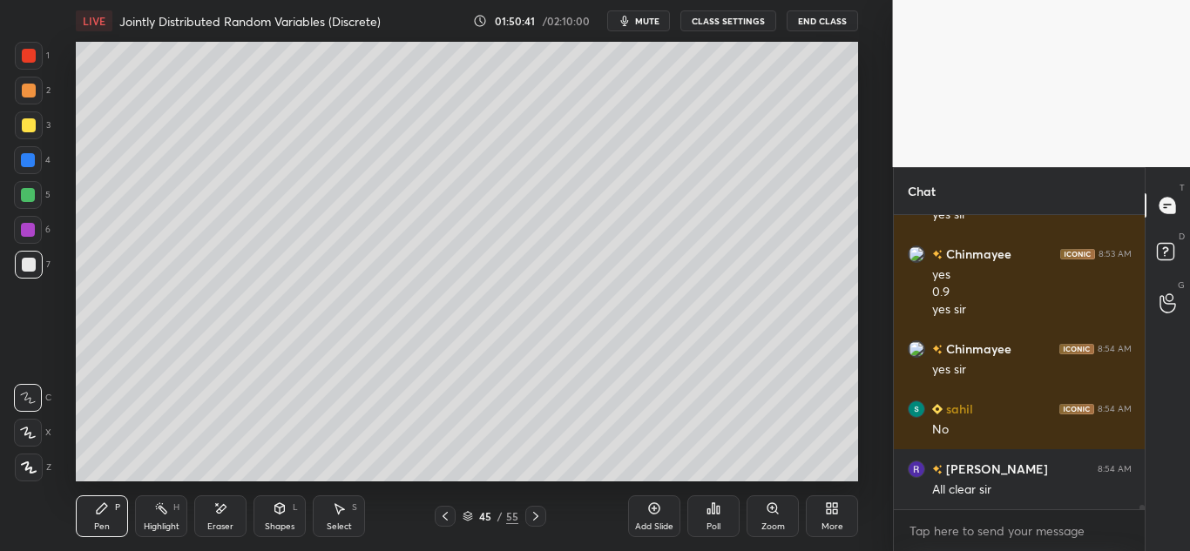
click at [216, 514] on icon at bounding box center [220, 509] width 14 height 15
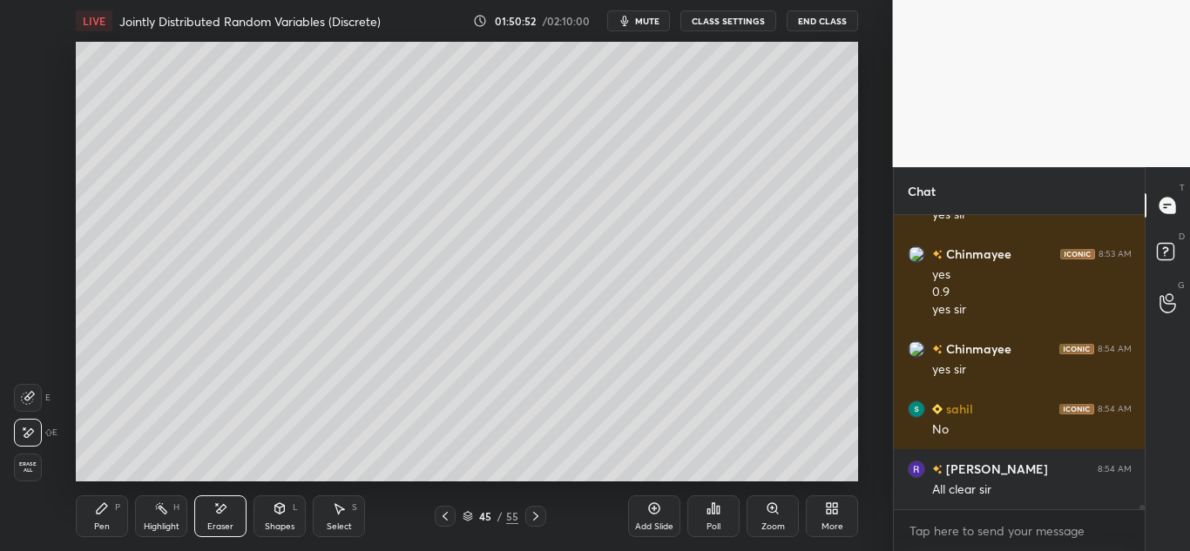
click at [278, 515] on icon at bounding box center [280, 509] width 14 height 14
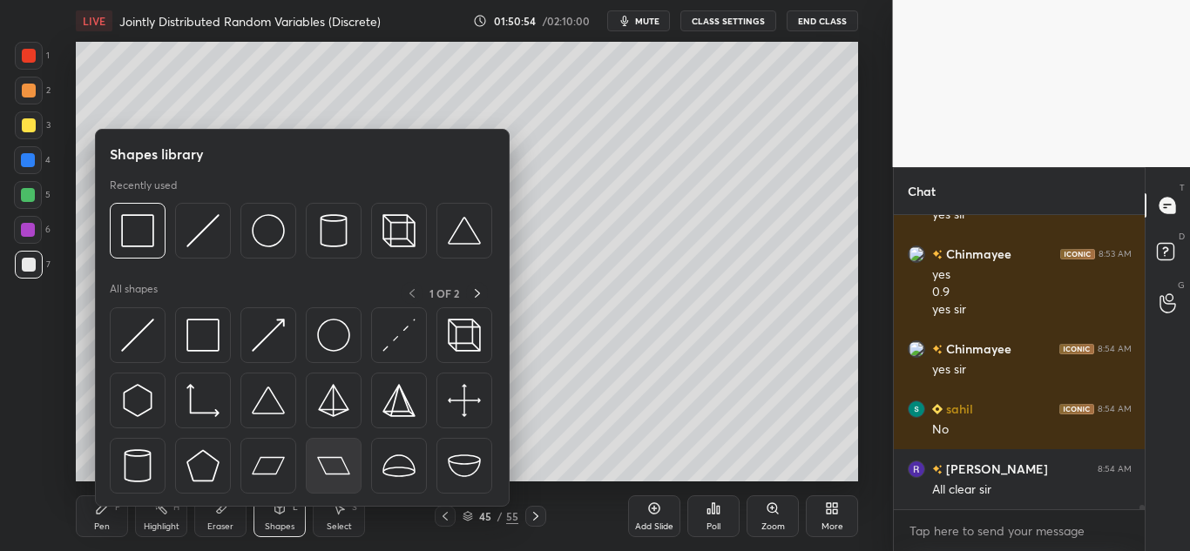
click at [315, 460] on div at bounding box center [334, 466] width 56 height 56
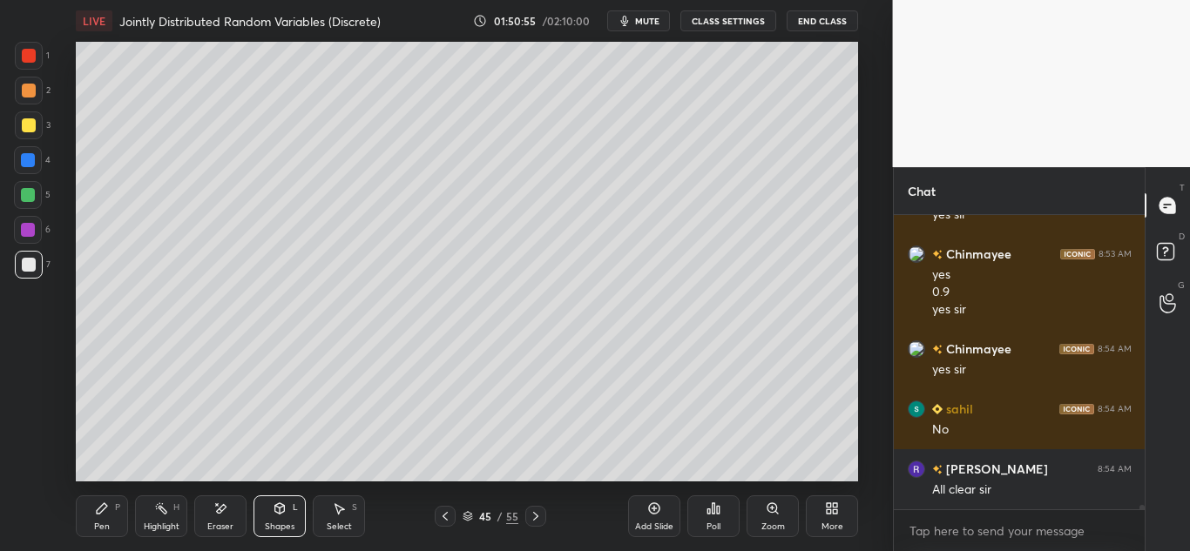
click at [101, 497] on div "Pen P" at bounding box center [102, 517] width 52 height 42
click at [86, 517] on div "Pen P" at bounding box center [102, 517] width 52 height 42
click at [30, 261] on div at bounding box center [29, 265] width 14 height 14
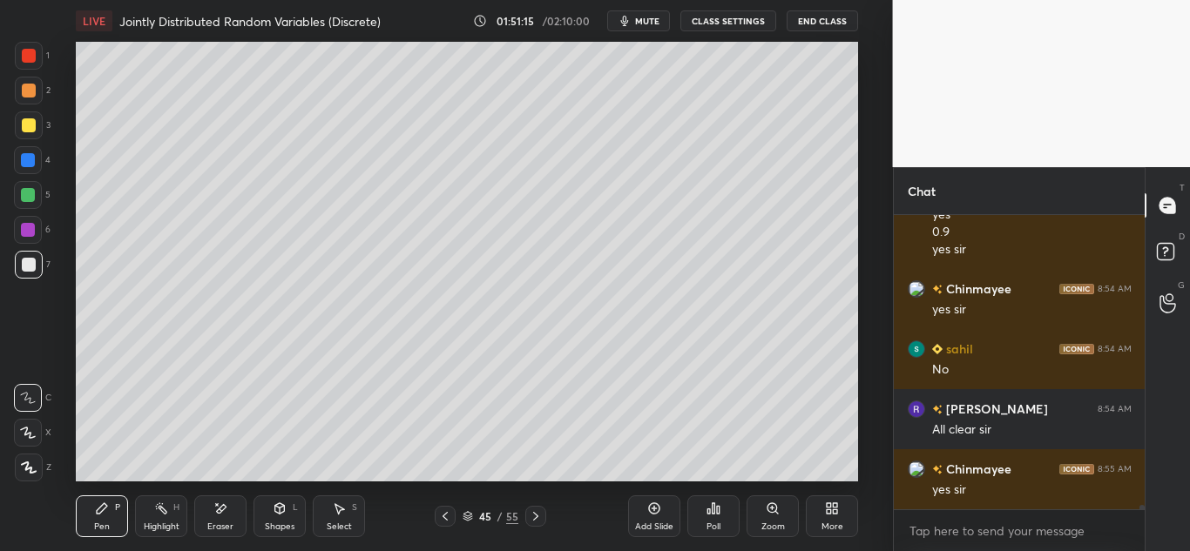
scroll to position [21233, 0]
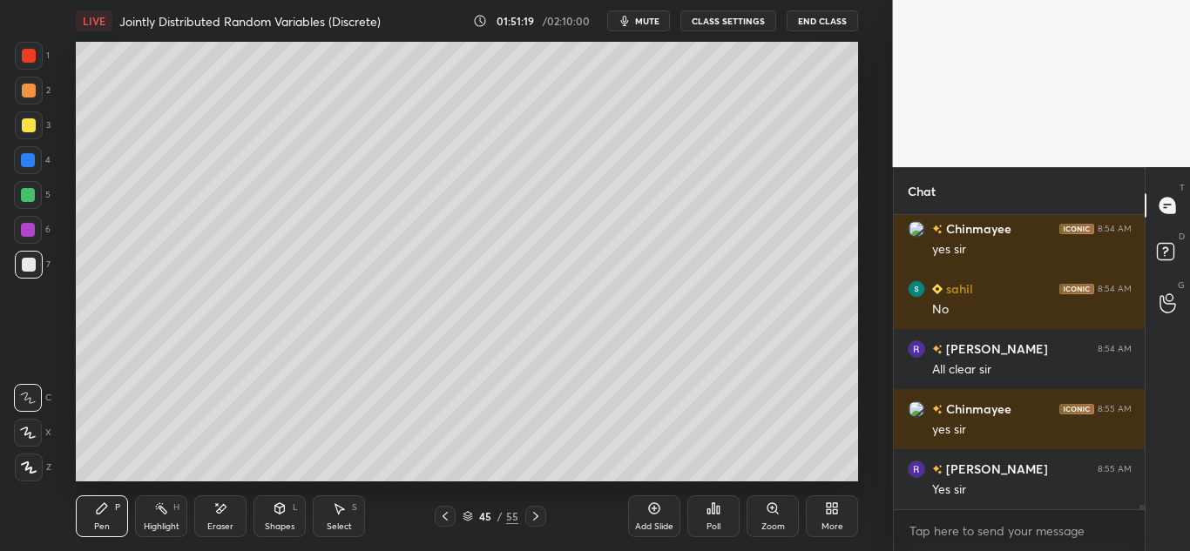
click at [218, 515] on icon at bounding box center [220, 509] width 14 height 15
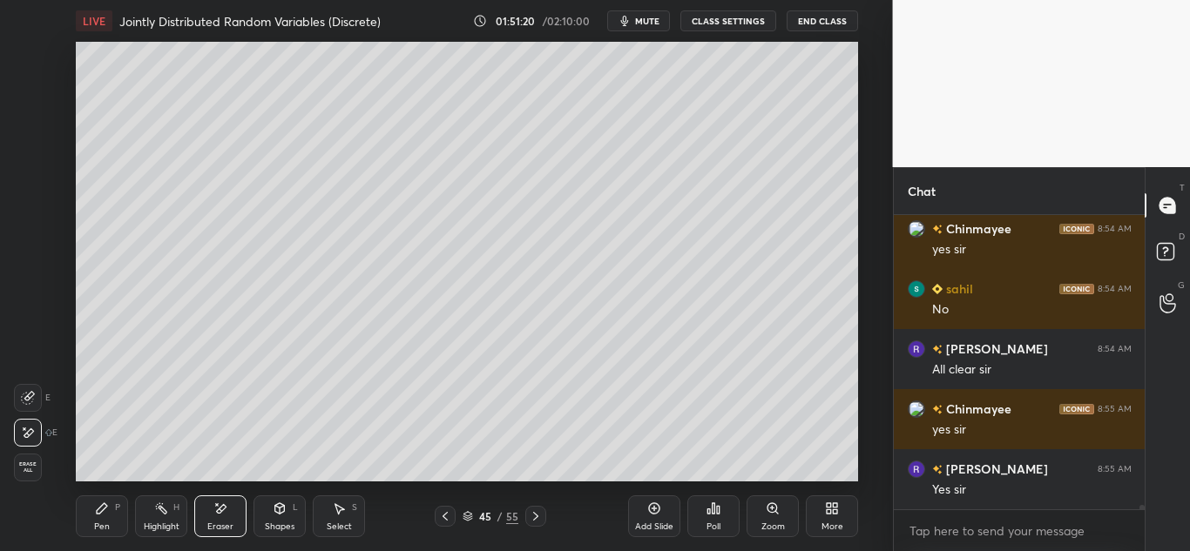
click at [30, 463] on span "Erase all" at bounding box center [28, 468] width 26 height 12
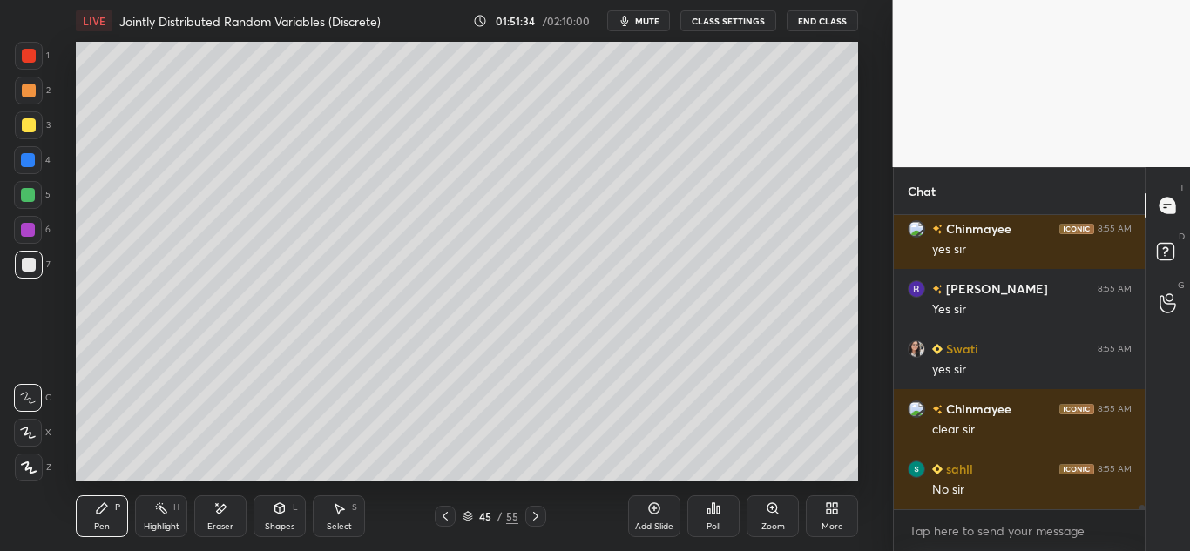
scroll to position [21431, 0]
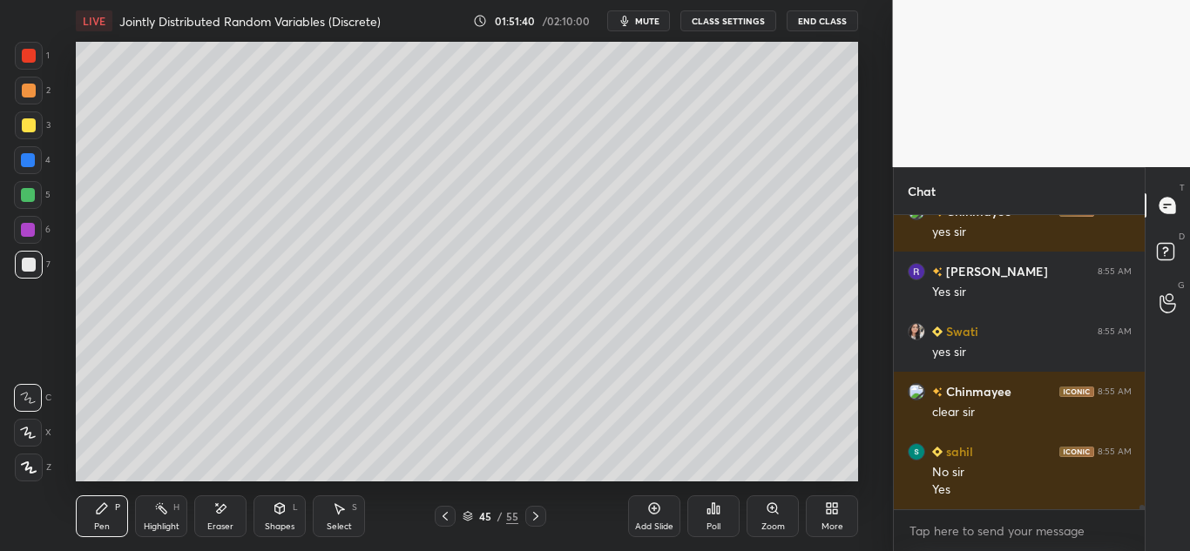
click at [444, 518] on icon at bounding box center [445, 516] width 5 height 9
click at [527, 516] on div at bounding box center [535, 516] width 21 height 21
click at [529, 517] on icon at bounding box center [536, 517] width 14 height 14
click at [530, 518] on icon at bounding box center [536, 517] width 14 height 14
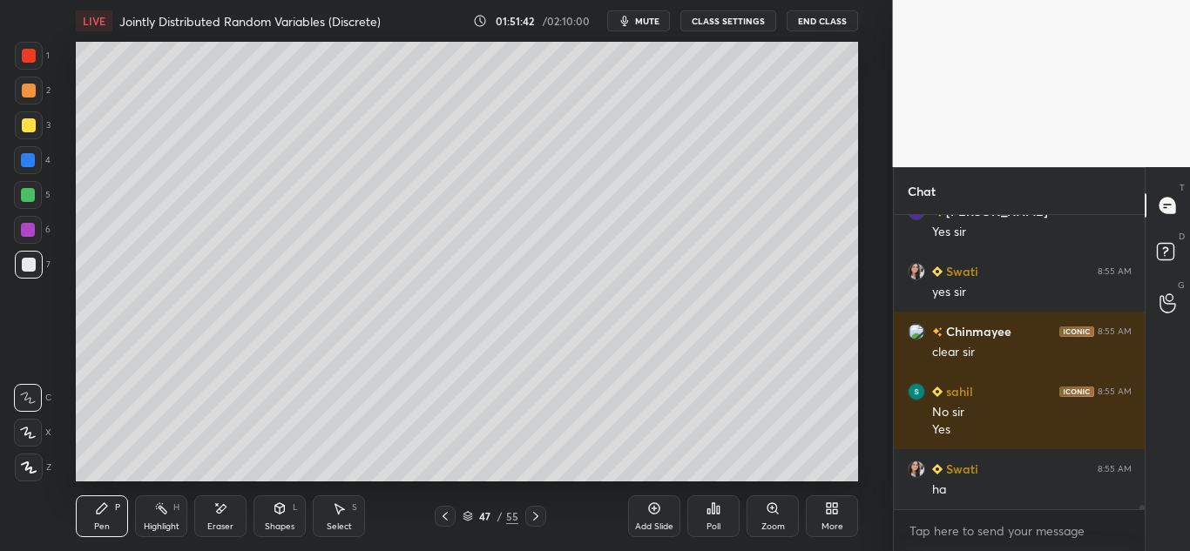
click at [529, 519] on icon at bounding box center [536, 517] width 14 height 14
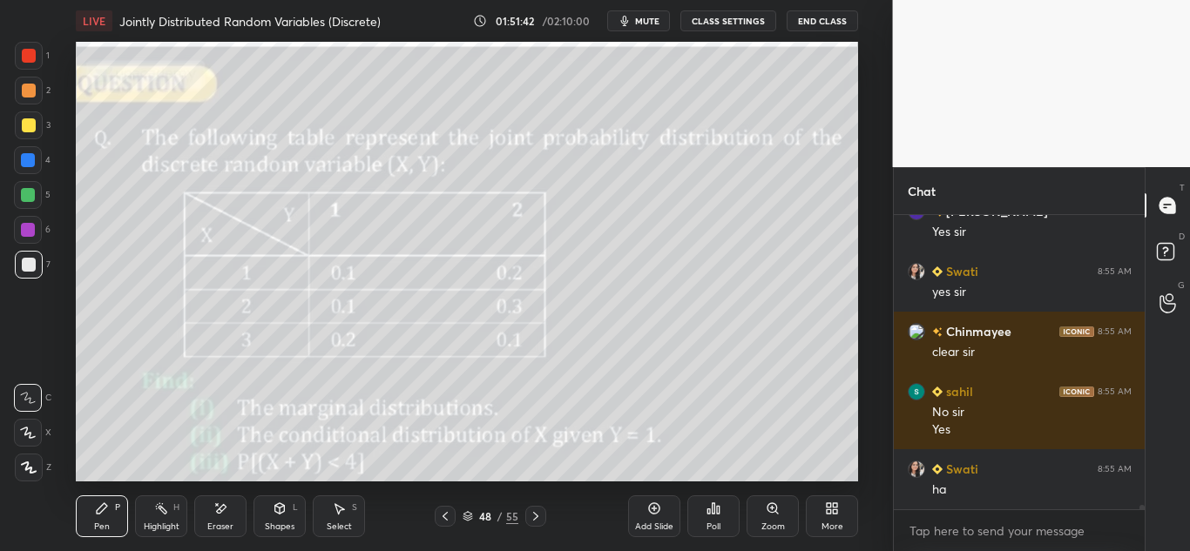
click at [530, 518] on icon at bounding box center [536, 517] width 14 height 14
click at [532, 515] on icon at bounding box center [536, 517] width 14 height 14
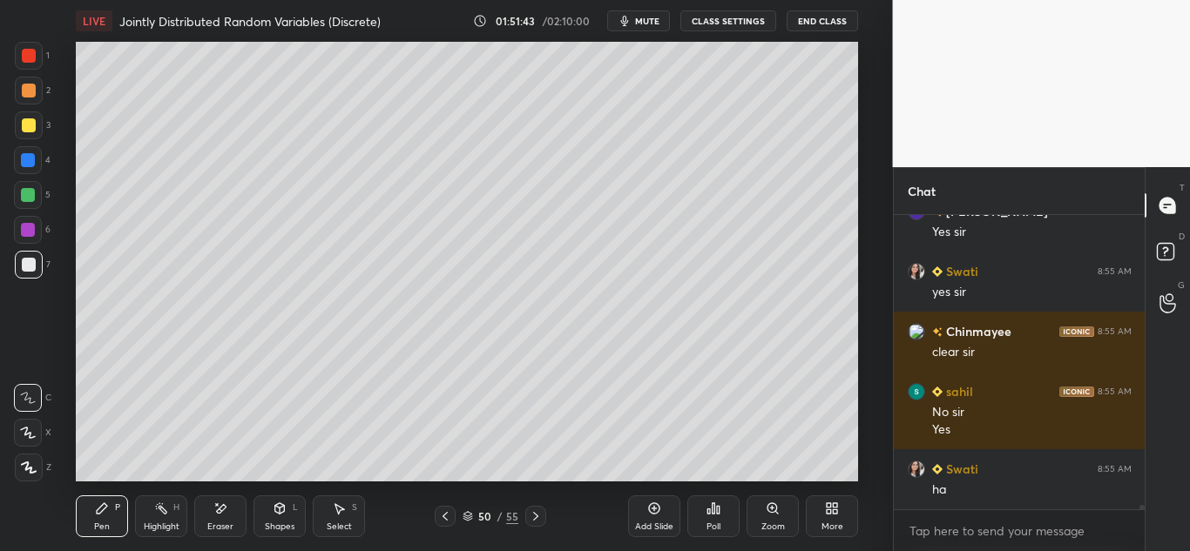
click at [533, 515] on icon at bounding box center [536, 517] width 14 height 14
click at [534, 516] on icon at bounding box center [536, 517] width 14 height 14
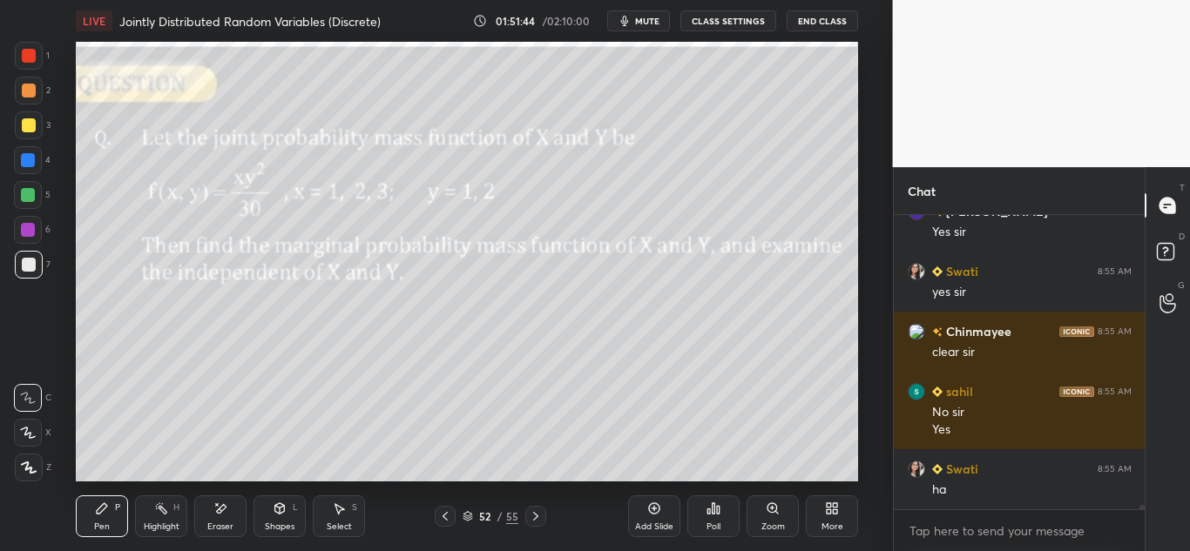
click at [535, 515] on icon at bounding box center [535, 516] width 5 height 9
click at [536, 515] on icon at bounding box center [535, 516] width 5 height 9
click at [537, 514] on icon at bounding box center [536, 517] width 14 height 14
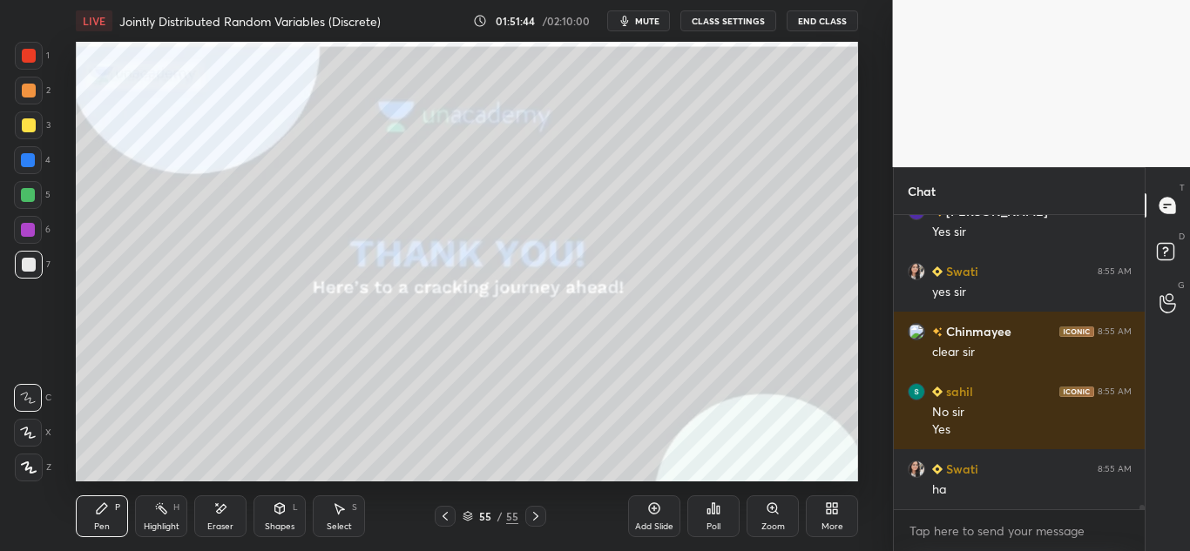
click at [538, 514] on icon at bounding box center [536, 517] width 14 height 14
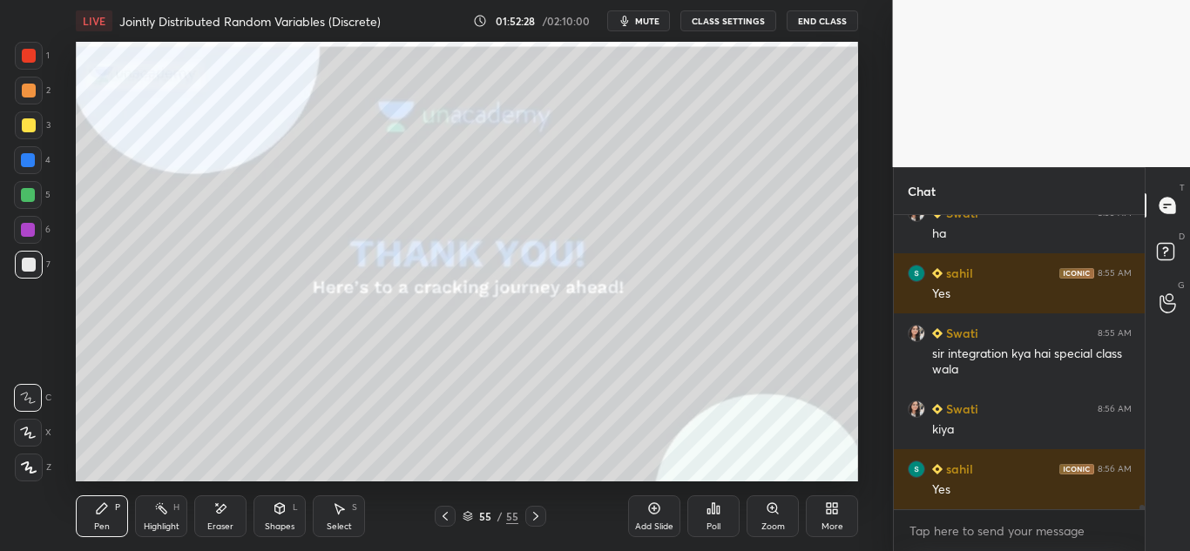
scroll to position [21807, 0]
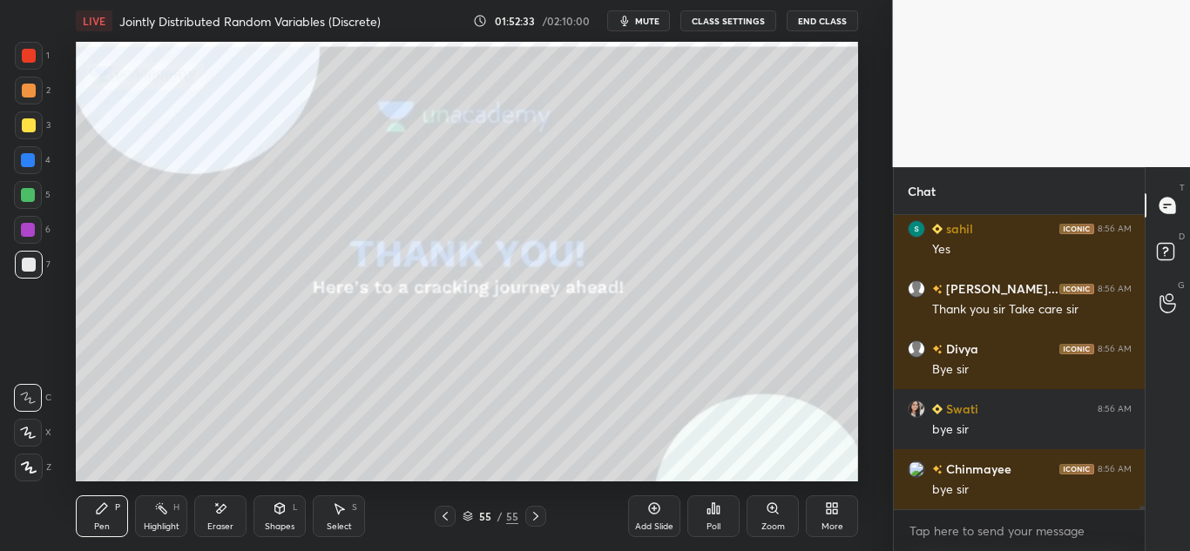
click at [802, 13] on button "End Class" at bounding box center [822, 20] width 71 height 21
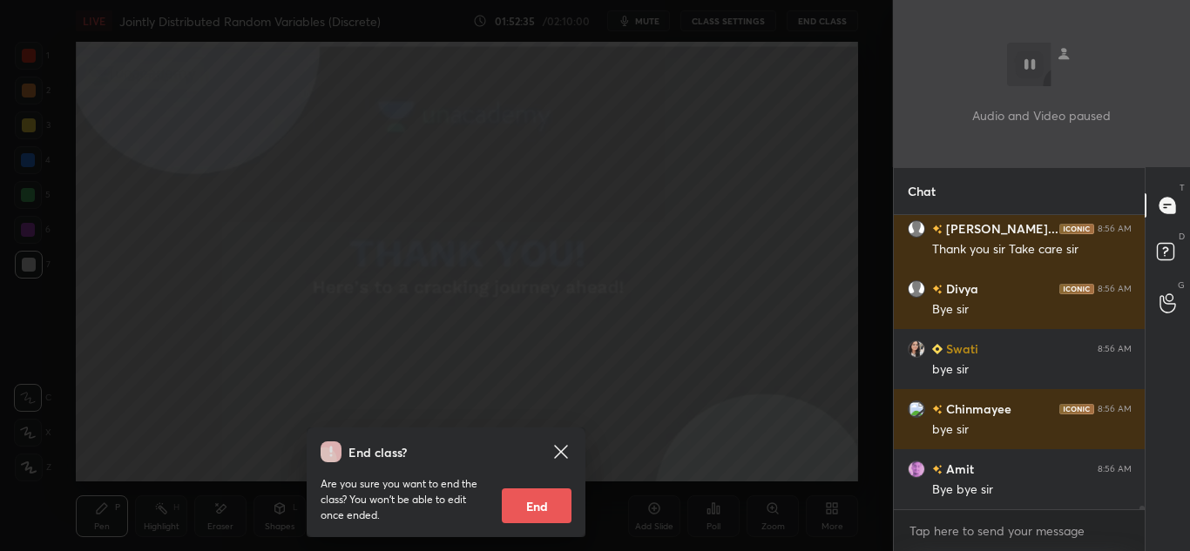
scroll to position [22108, 0]
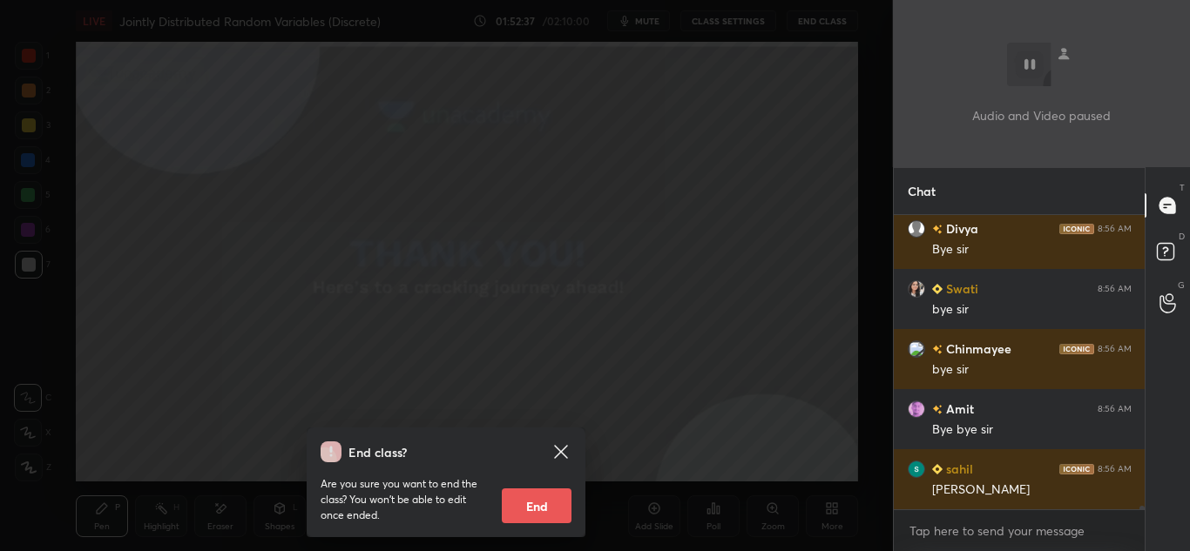
click at [545, 505] on button "End" at bounding box center [537, 506] width 70 height 35
type textarea "x"
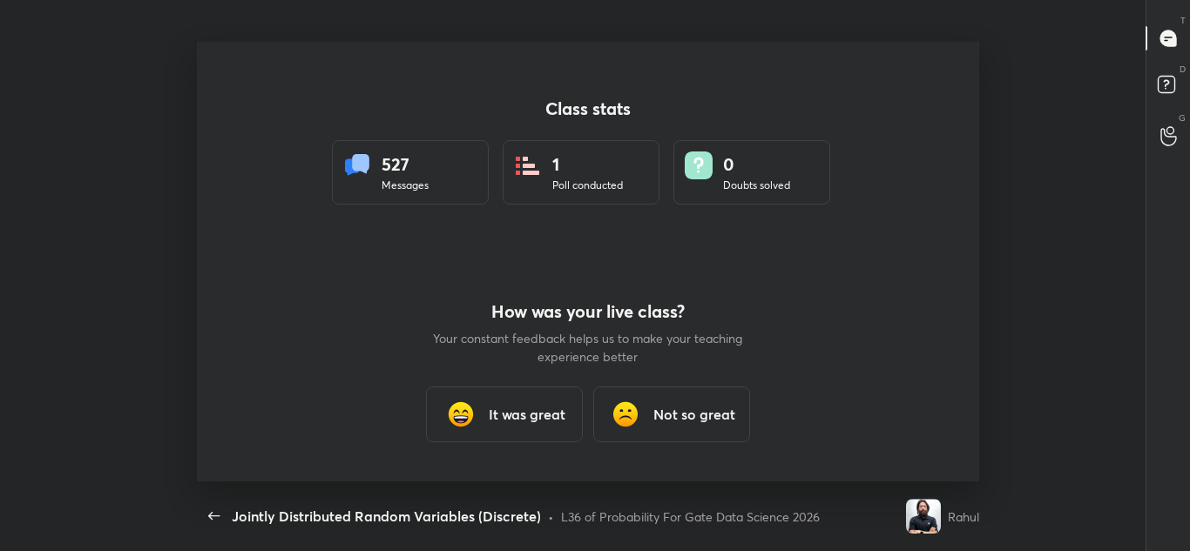
scroll to position [86682, 86077]
click at [908, 10] on button "End Class" at bounding box center [943, 20] width 71 height 21
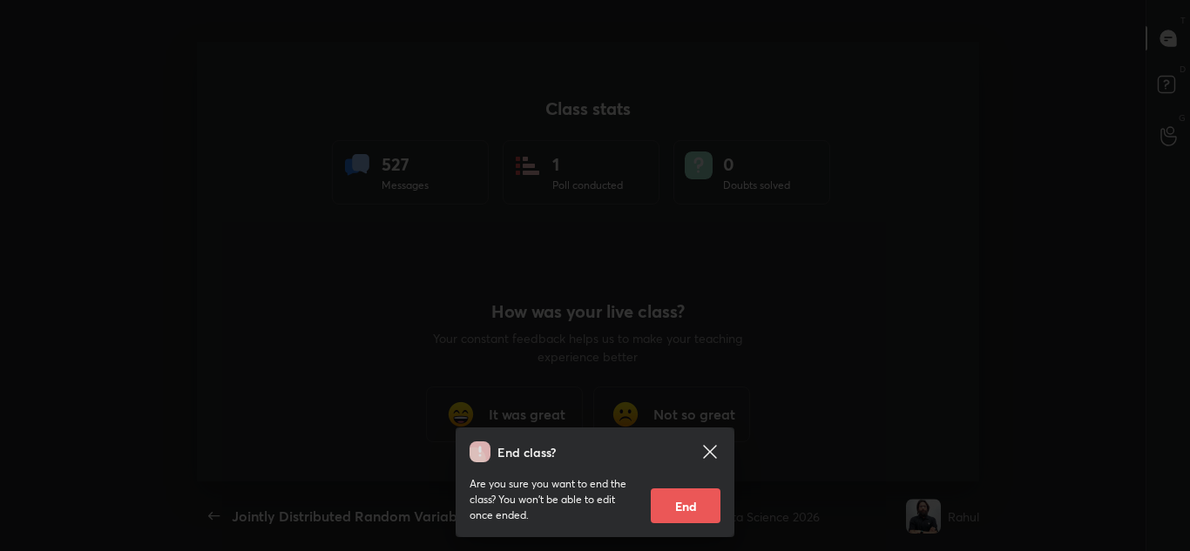
click at [705, 453] on icon at bounding box center [710, 452] width 21 height 21
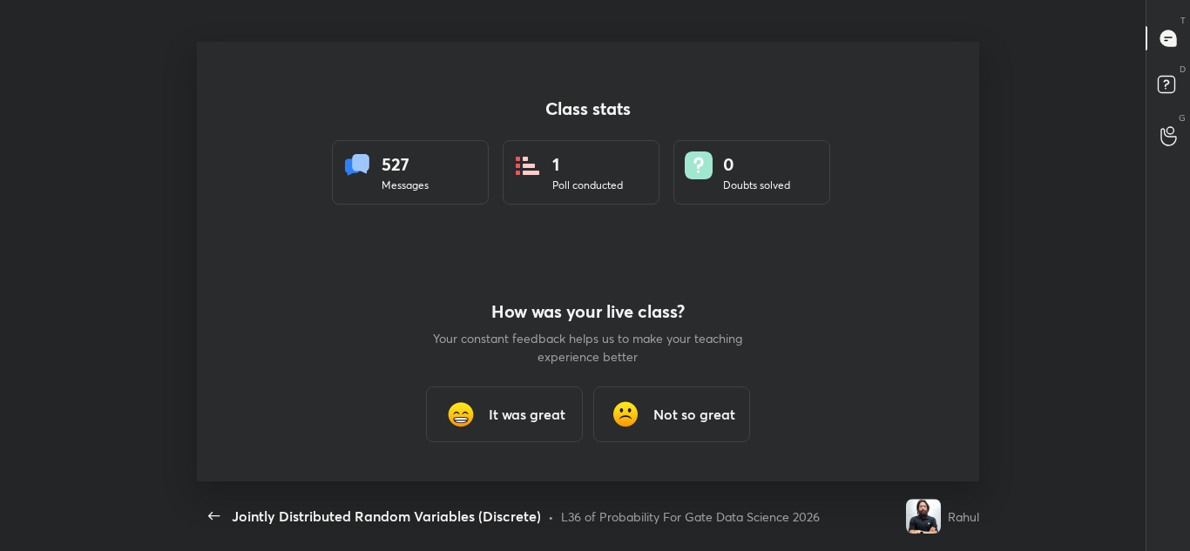
click at [527, 425] on div "It was great" at bounding box center [504, 415] width 157 height 56
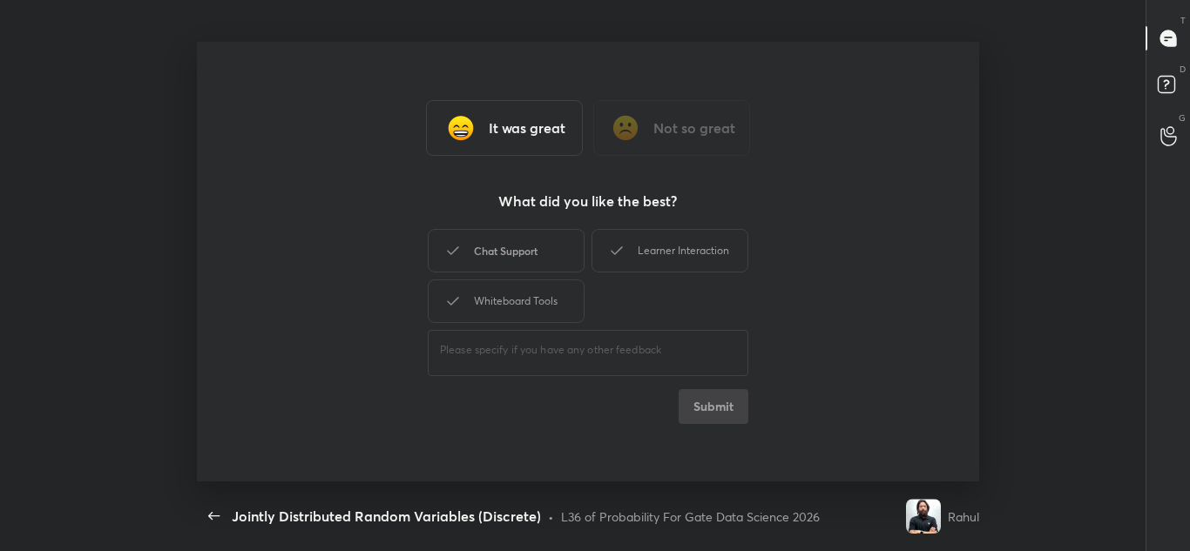
click at [521, 269] on div "Chat Support" at bounding box center [506, 251] width 157 height 44
drag, startPoint x: 520, startPoint y: 287, endPoint x: 680, endPoint y: 251, distance: 163.4
click at [680, 251] on div "Chat Support Learner Interaction Whiteboard Tools" at bounding box center [588, 276] width 321 height 101
click at [680, 251] on div "Learner Interaction" at bounding box center [670, 251] width 157 height 44
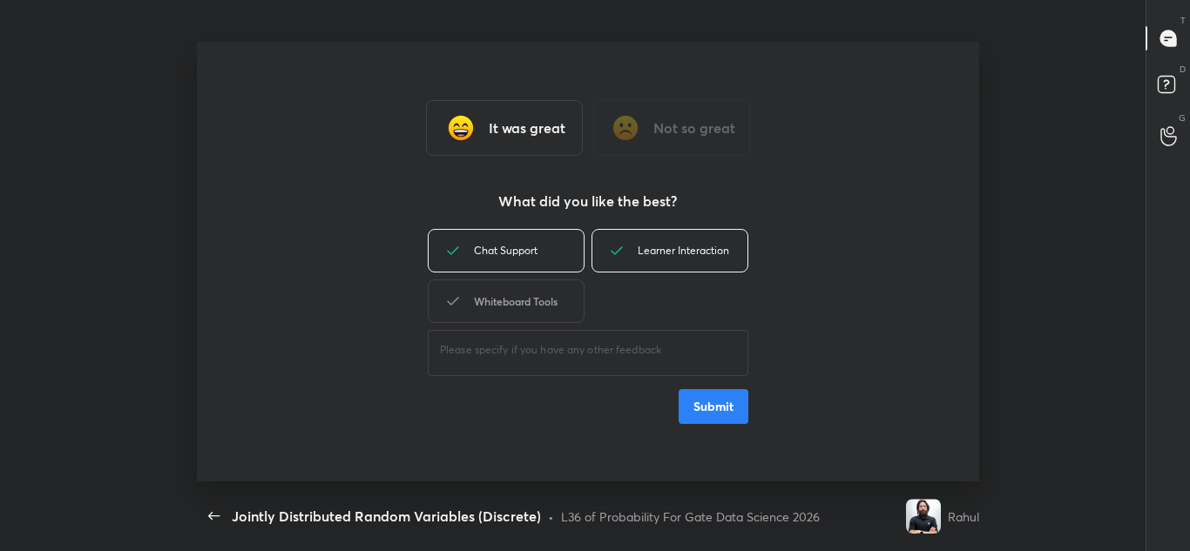
click at [532, 288] on div "Whiteboard Tools" at bounding box center [506, 302] width 157 height 44
click at [693, 421] on button "Submit" at bounding box center [714, 406] width 70 height 35
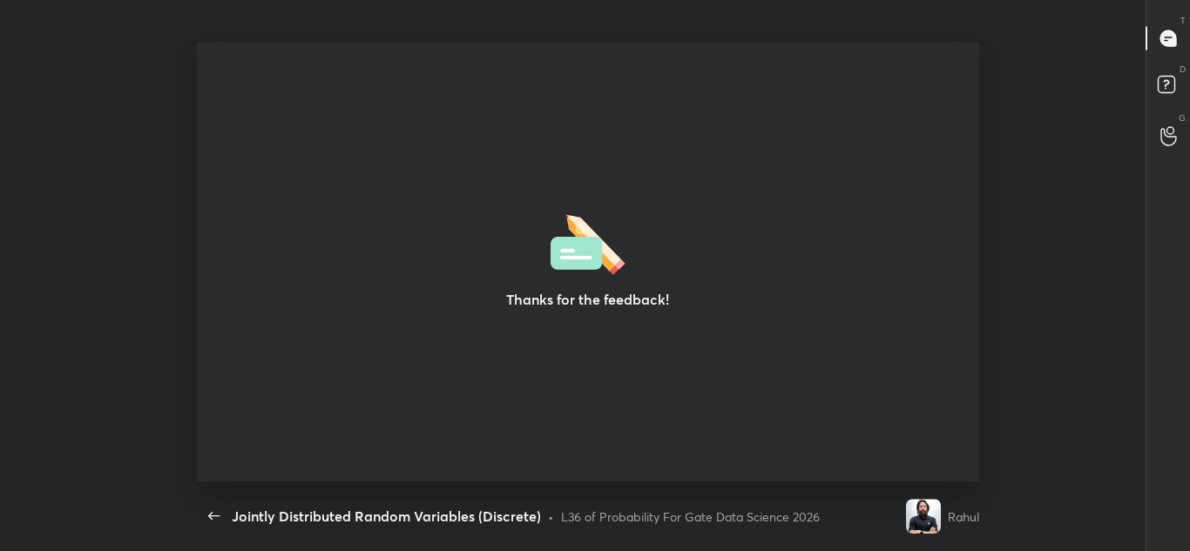
drag, startPoint x: 485, startPoint y: 468, endPoint x: 223, endPoint y: -76, distance: 603.6
click at [223, 0] on html "Jointly Distributed Random Variables (Discrete) CLASS SETTINGS End Class Thanks…" at bounding box center [595, 0] width 1190 height 0
